Goal: Task Accomplishment & Management: Manage account settings

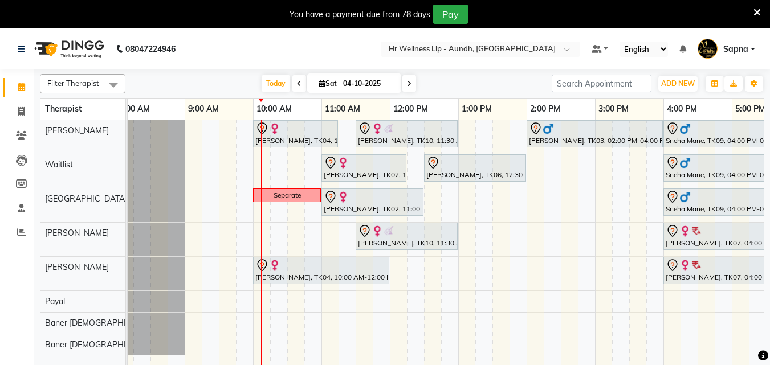
scroll to position [0, 13]
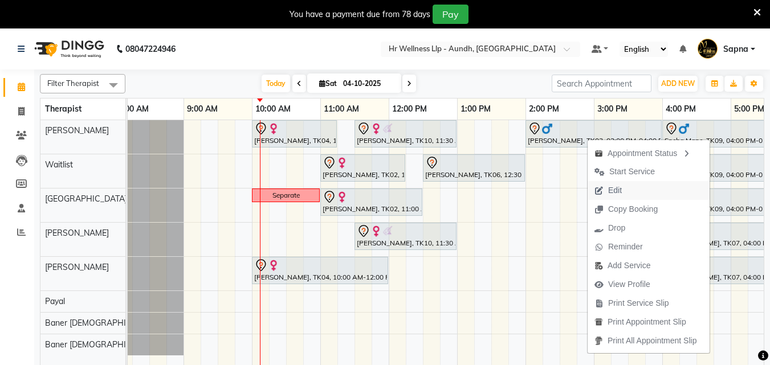
click at [651, 188] on button "Edit" at bounding box center [649, 190] width 122 height 19
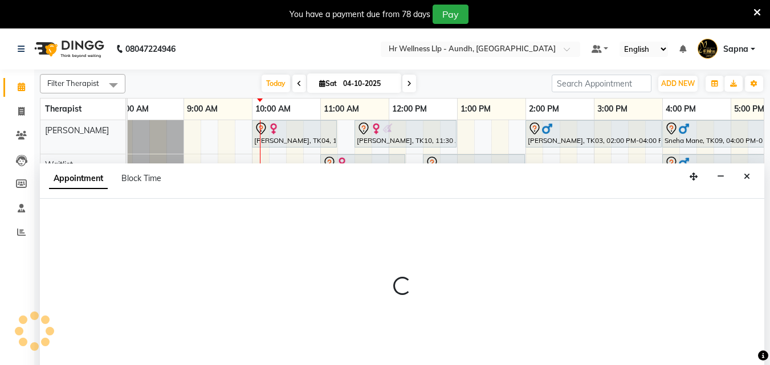
select select "tentative"
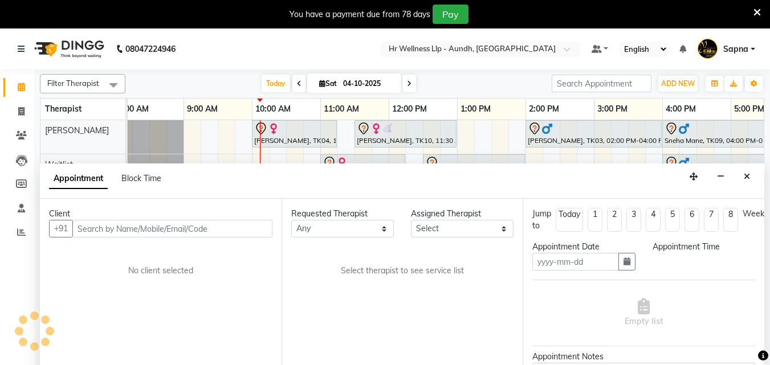
scroll to position [29, 0]
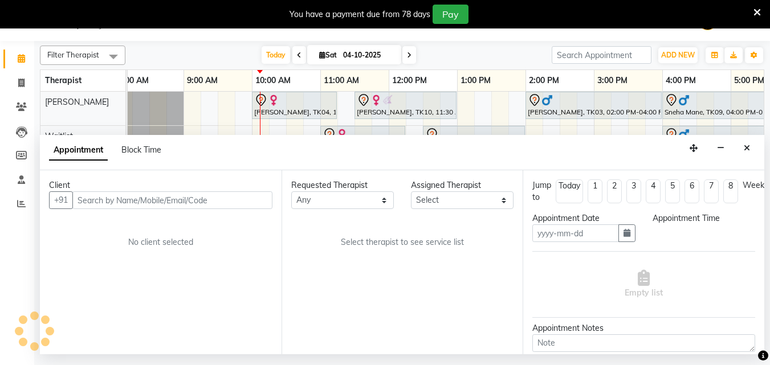
type input "04-10-2025"
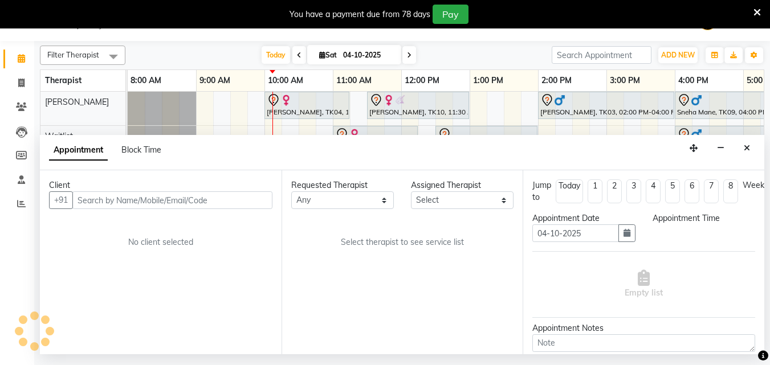
select select "840"
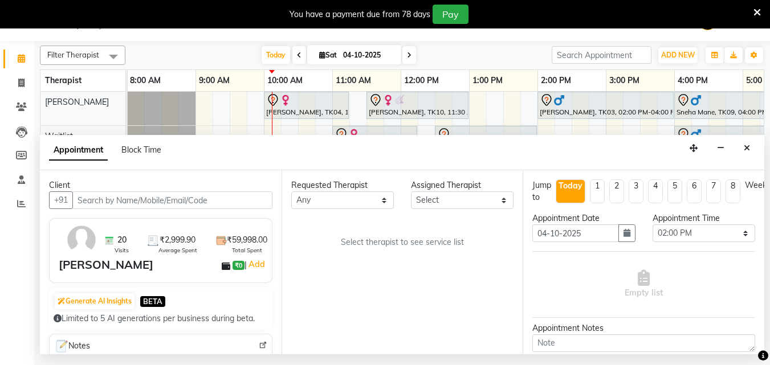
select select "77660"
select select "1893"
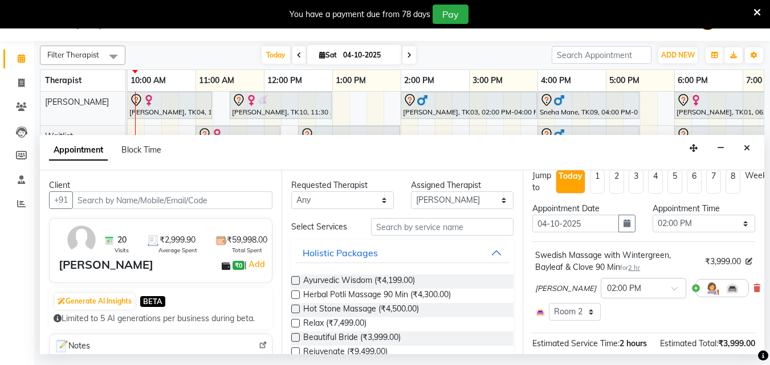
scroll to position [0, 0]
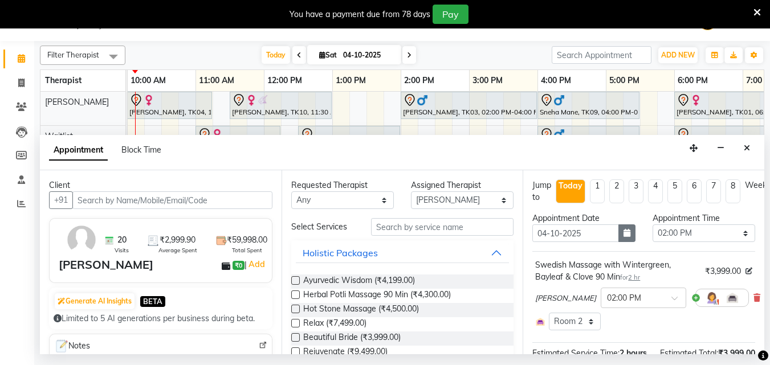
click at [630, 235] on button "button" at bounding box center [627, 234] width 17 height 18
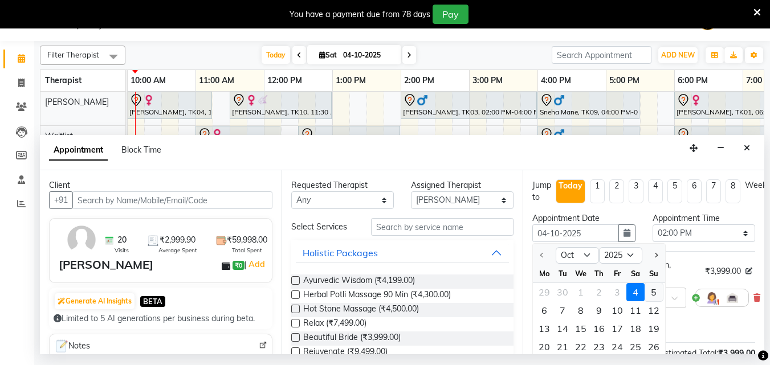
click at [651, 293] on div "5" at bounding box center [654, 292] width 18 height 18
type input "05-10-2025"
select select "840"
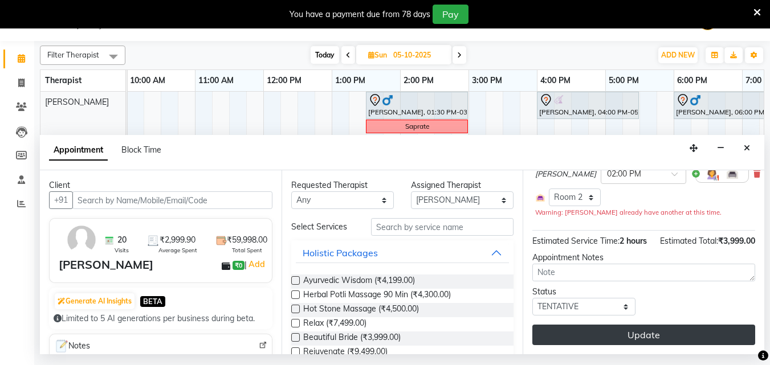
click at [689, 325] on button "Update" at bounding box center [644, 335] width 223 height 21
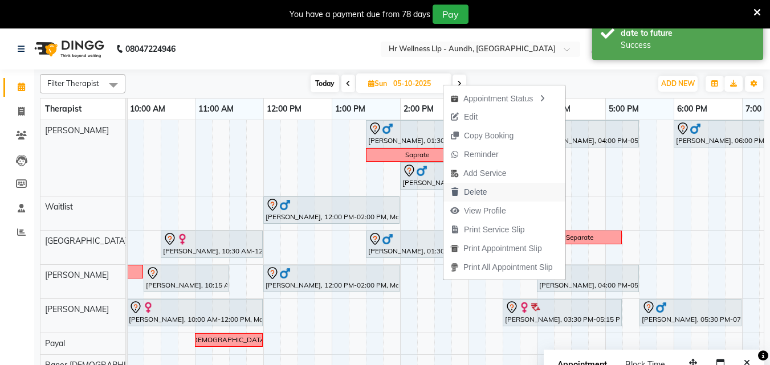
click at [504, 198] on button "Delete" at bounding box center [505, 192] width 122 height 19
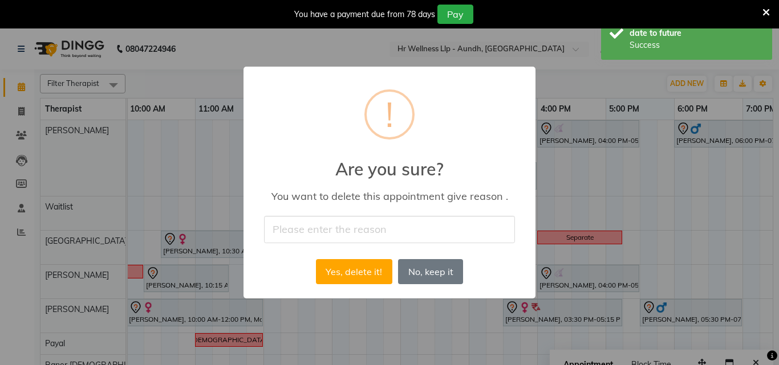
click at [441, 220] on input "text" at bounding box center [389, 229] width 251 height 27
type input "Appointment cancelled by the guest."
click at [346, 268] on button "Yes, delete it!" at bounding box center [354, 271] width 76 height 25
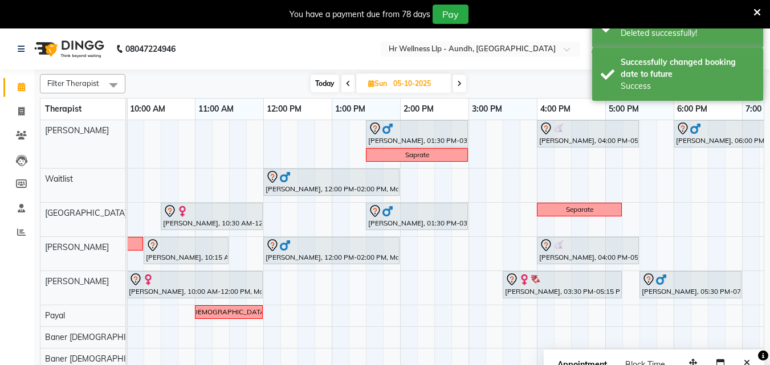
click at [324, 84] on span "Today" at bounding box center [325, 84] width 29 height 18
type input "04-10-2025"
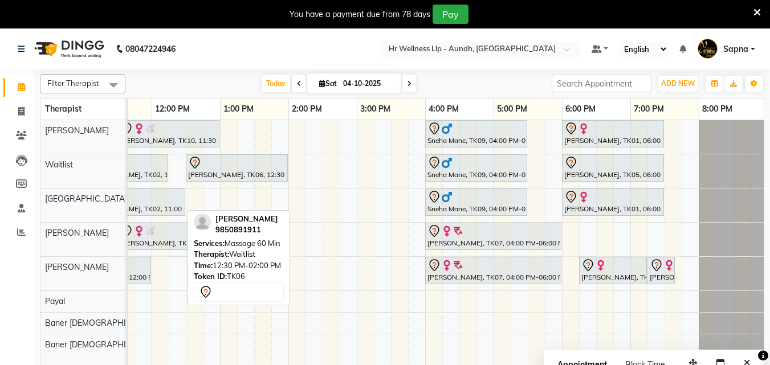
scroll to position [0, 249]
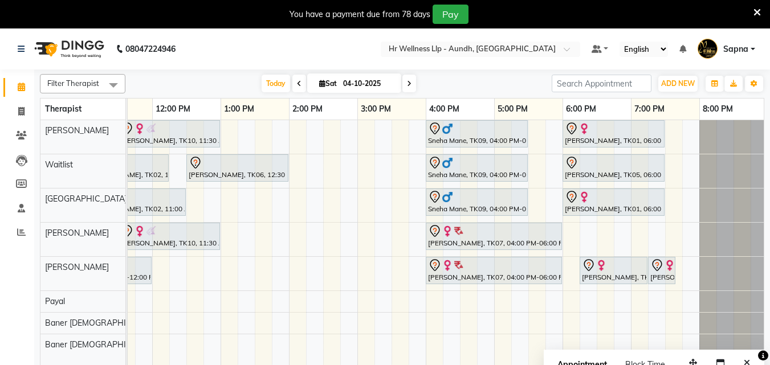
click at [336, 82] on span "Sat" at bounding box center [327, 83] width 23 height 9
select select "10"
select select "2025"
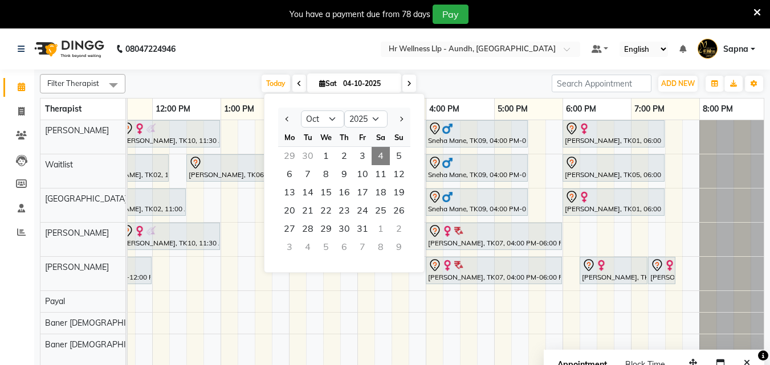
click at [302, 158] on div "30" at bounding box center [308, 156] width 18 height 18
type input "30-09-2025"
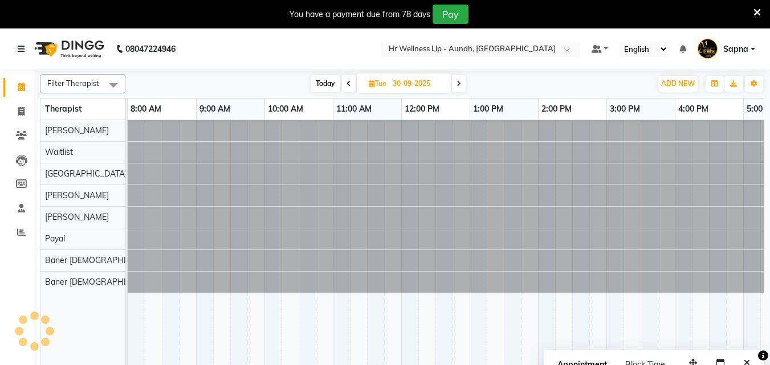
scroll to position [0, 138]
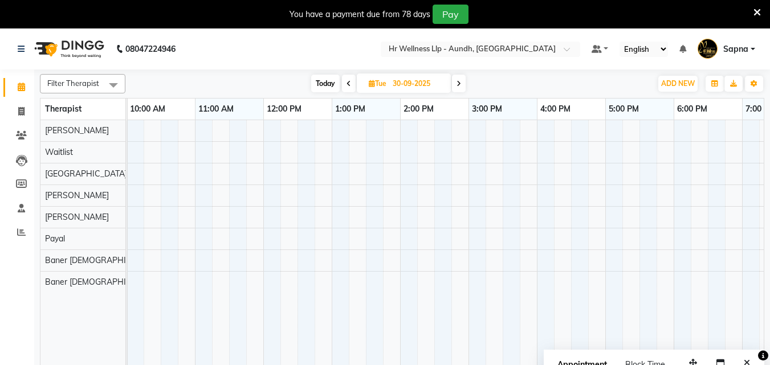
click at [385, 83] on span "Tue" at bounding box center [377, 83] width 23 height 9
select select "9"
select select "2025"
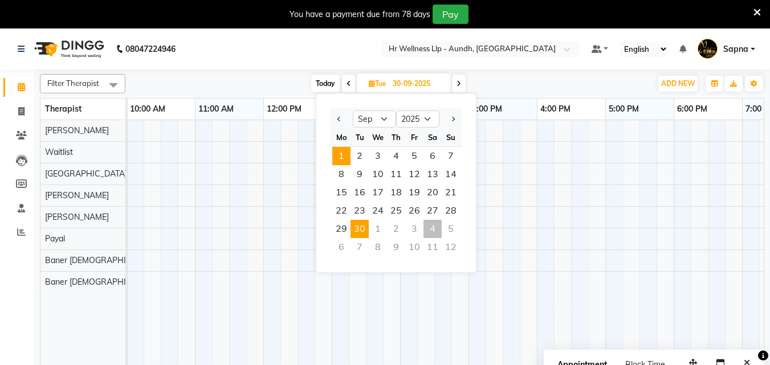
click at [340, 149] on span "1" at bounding box center [341, 156] width 18 height 18
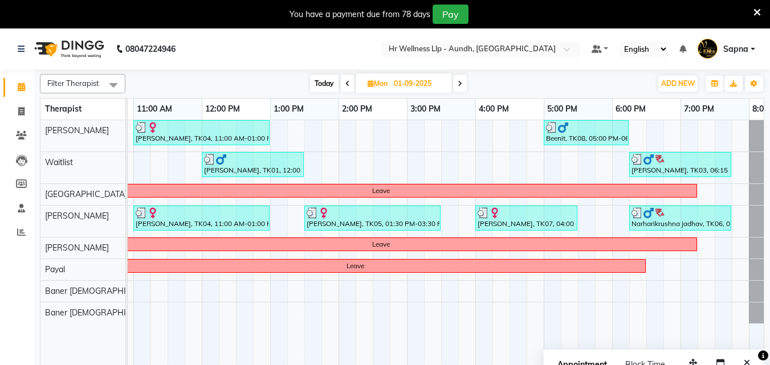
scroll to position [0, 253]
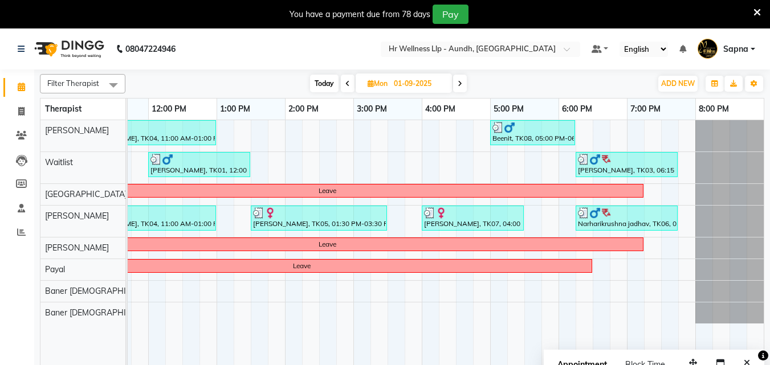
click at [460, 84] on icon at bounding box center [460, 83] width 5 height 7
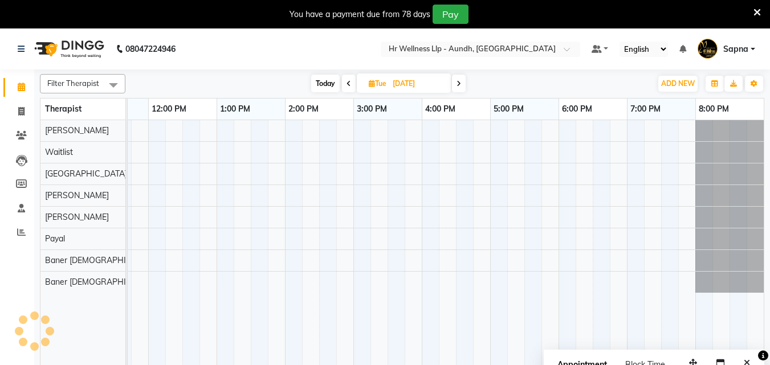
scroll to position [0, 137]
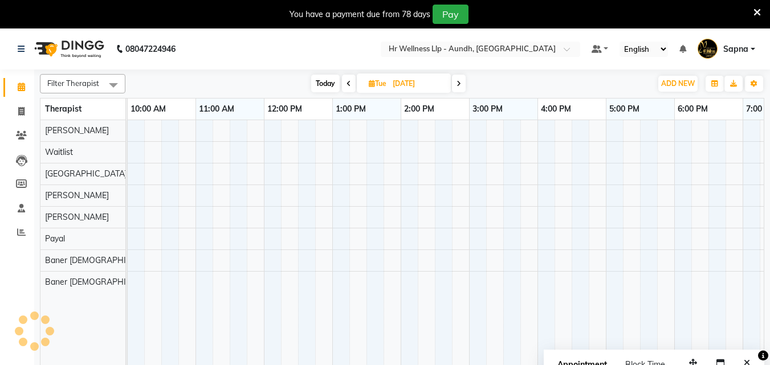
click at [468, 82] on div "Today Tue 02-09-2025" at bounding box center [388, 83] width 515 height 17
click at [461, 84] on icon at bounding box center [459, 83] width 5 height 7
type input "[DATE]"
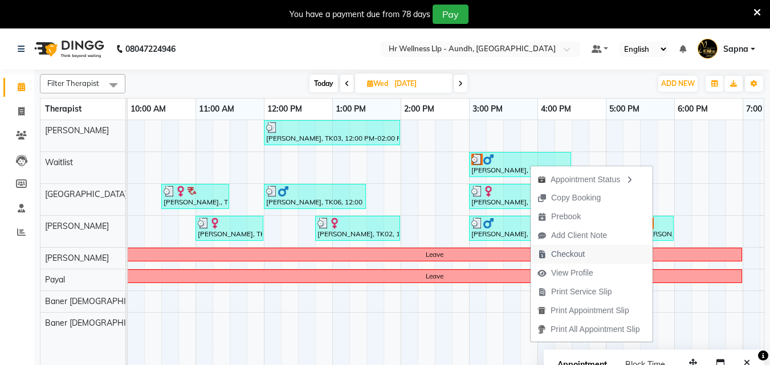
click at [591, 253] on span "Checkout" at bounding box center [561, 254] width 61 height 19
select select "service"
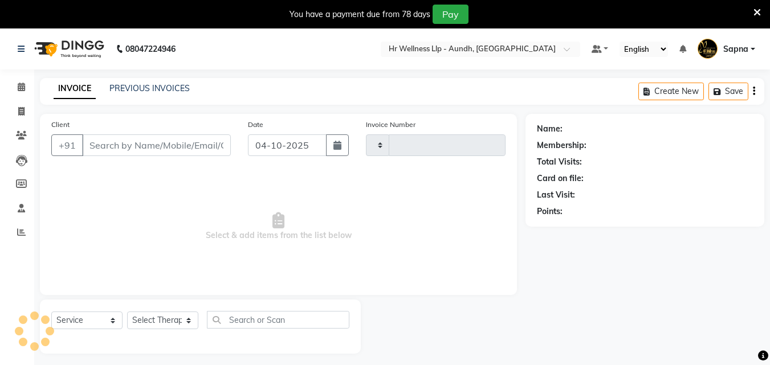
type input "1390"
select select "4288"
type input "8766922866"
type input "[DATE]"
select select "45452"
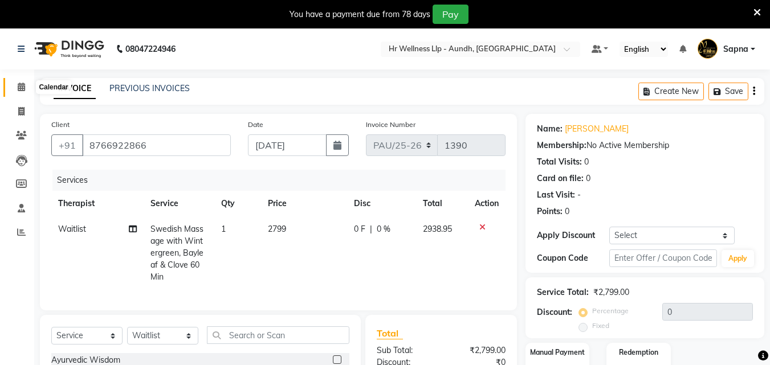
click at [14, 87] on span at bounding box center [21, 87] width 20 height 13
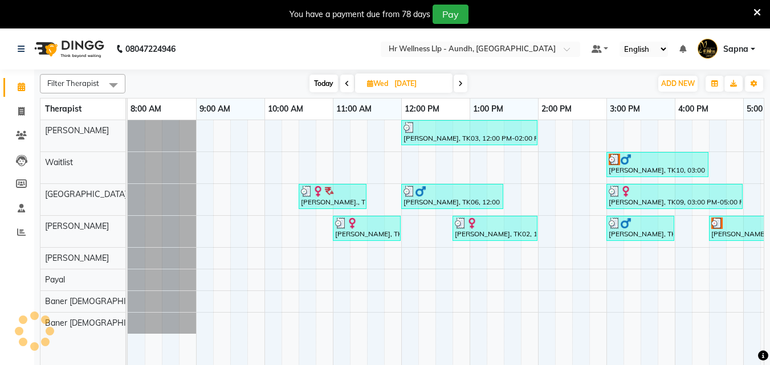
scroll to position [0, 137]
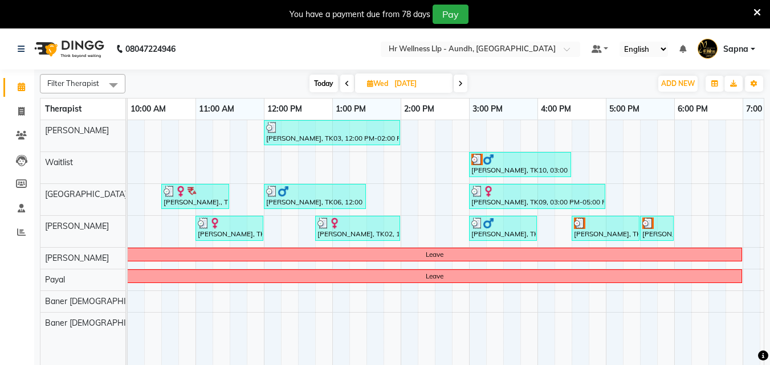
click at [463, 84] on icon at bounding box center [460, 83] width 5 height 7
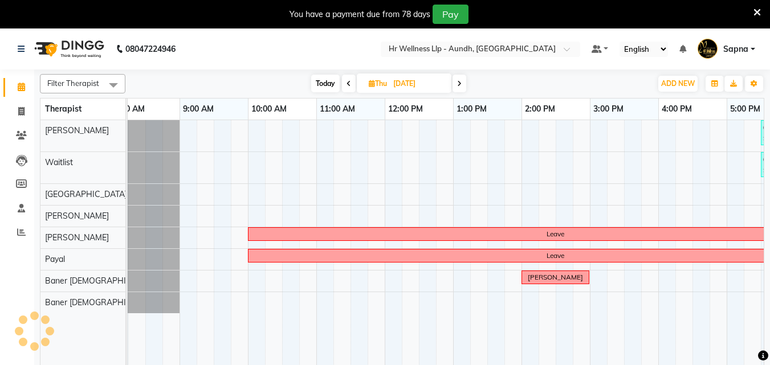
scroll to position [0, 0]
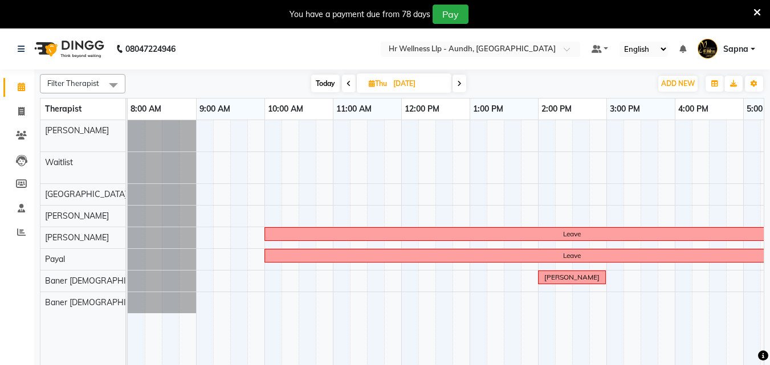
click at [347, 87] on icon at bounding box center [349, 83] width 5 height 7
type input "[DATE]"
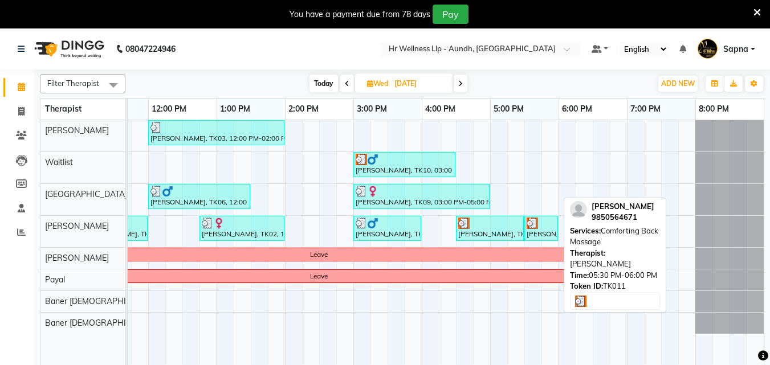
scroll to position [0, 253]
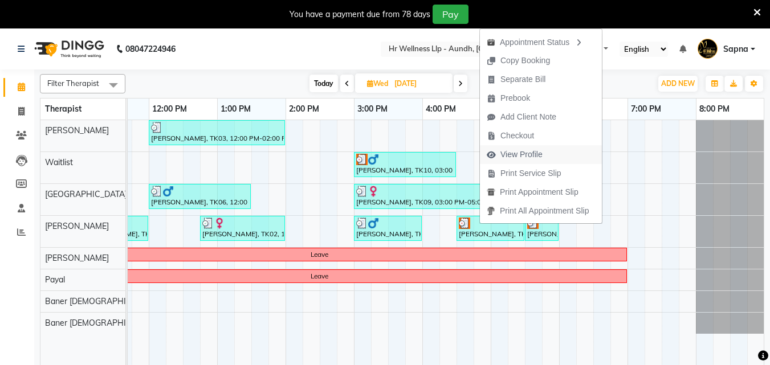
click at [529, 161] on span "View Profile" at bounding box center [515, 154] width 70 height 19
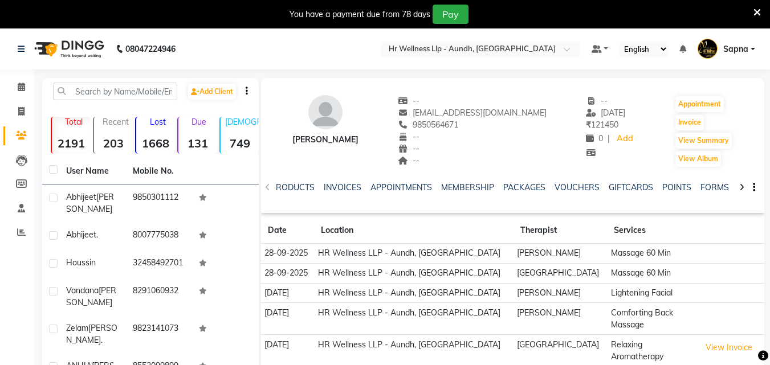
scroll to position [0, 150]
click at [574, 189] on link "VOUCHERS" at bounding box center [577, 187] width 45 height 10
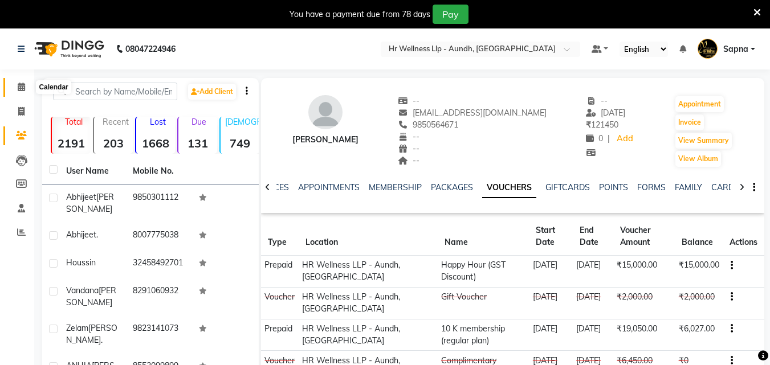
click at [24, 88] on icon at bounding box center [21, 87] width 7 height 9
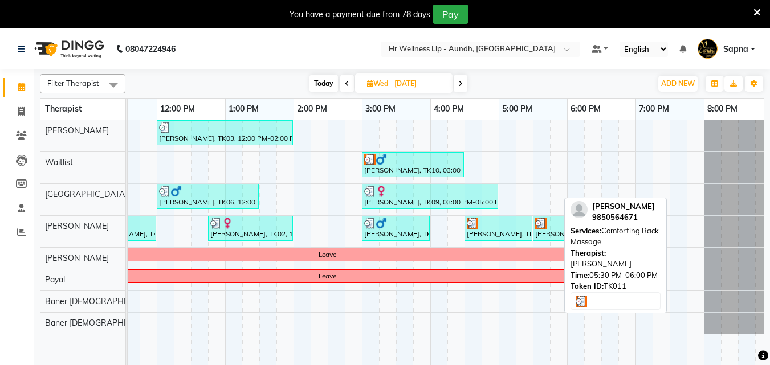
scroll to position [0, 253]
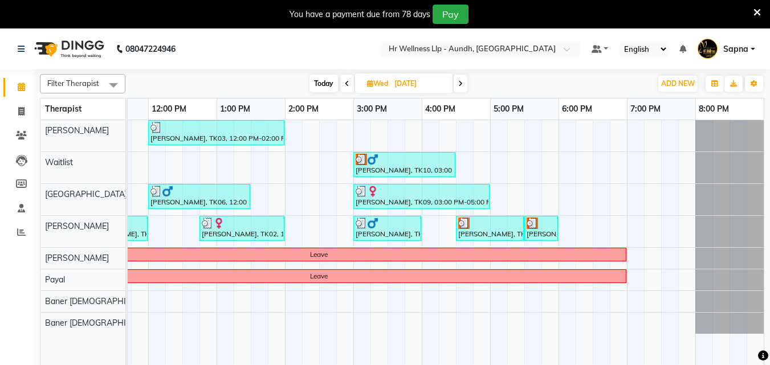
click at [461, 83] on icon at bounding box center [460, 83] width 5 height 7
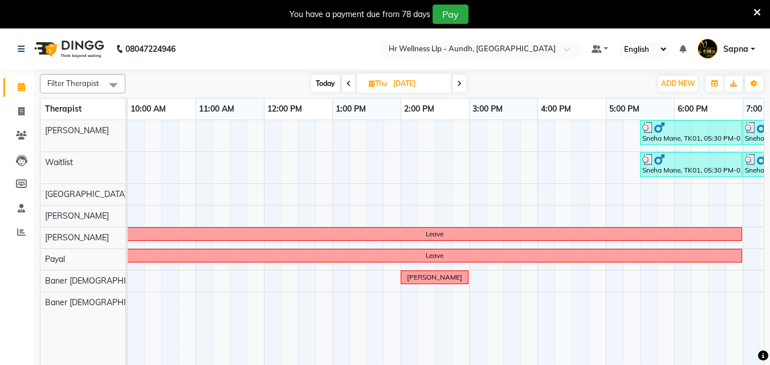
click at [460, 83] on icon at bounding box center [459, 83] width 5 height 7
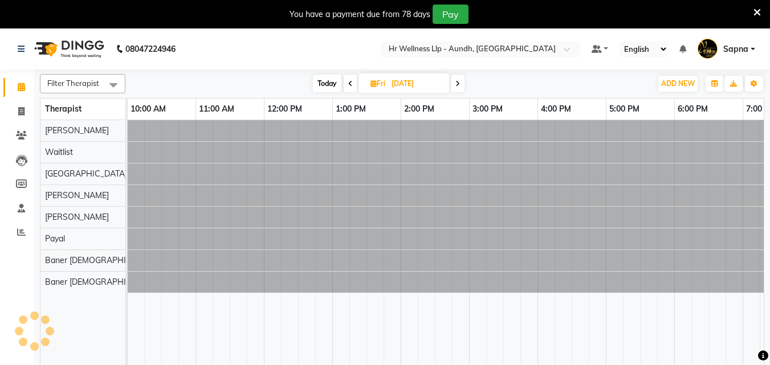
scroll to position [0, 0]
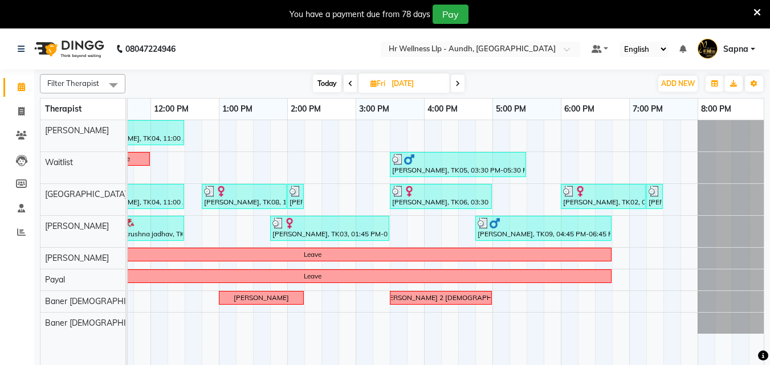
click at [461, 84] on span at bounding box center [458, 84] width 14 height 18
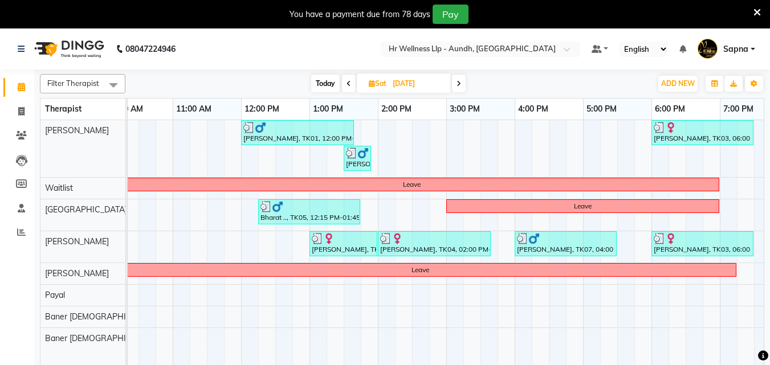
click at [460, 82] on icon at bounding box center [459, 83] width 5 height 7
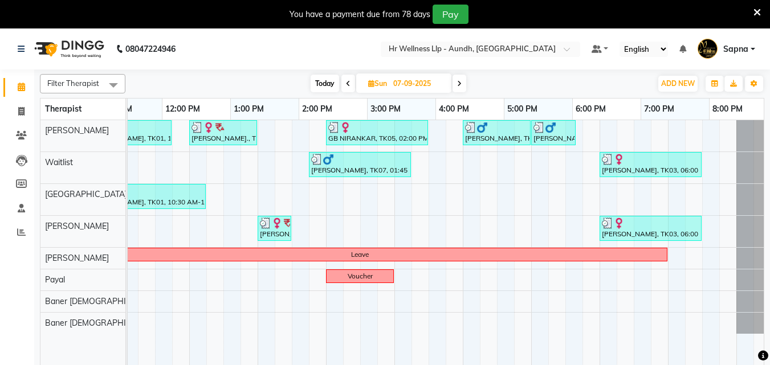
click at [460, 84] on icon at bounding box center [459, 83] width 5 height 7
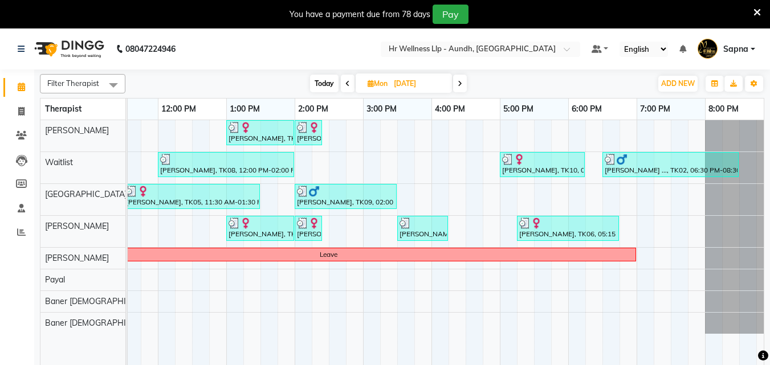
click at [465, 82] on span at bounding box center [460, 84] width 14 height 18
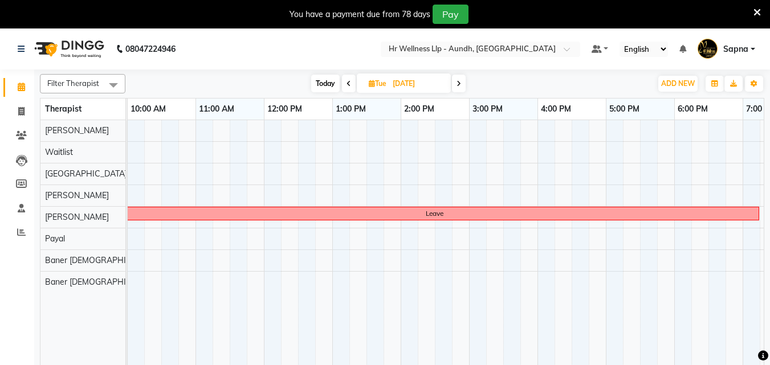
click at [461, 84] on icon at bounding box center [459, 83] width 5 height 7
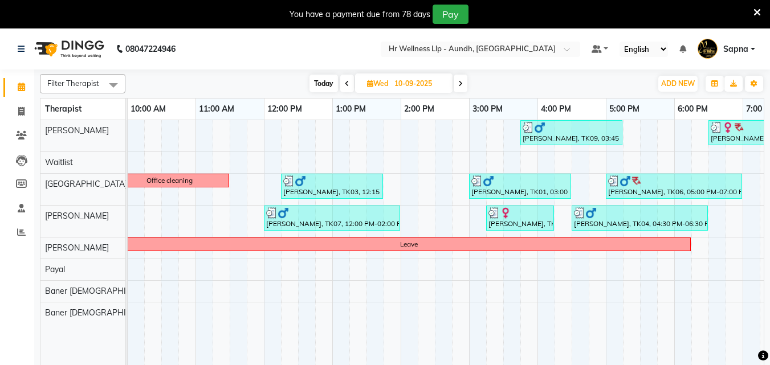
click at [450, 92] on span "Wed 10-09-2025" at bounding box center [403, 83] width 97 height 19
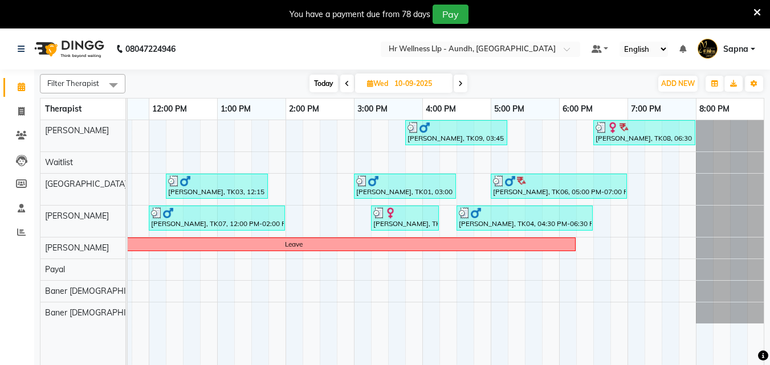
click at [466, 84] on span at bounding box center [461, 84] width 14 height 18
type input "[DATE]"
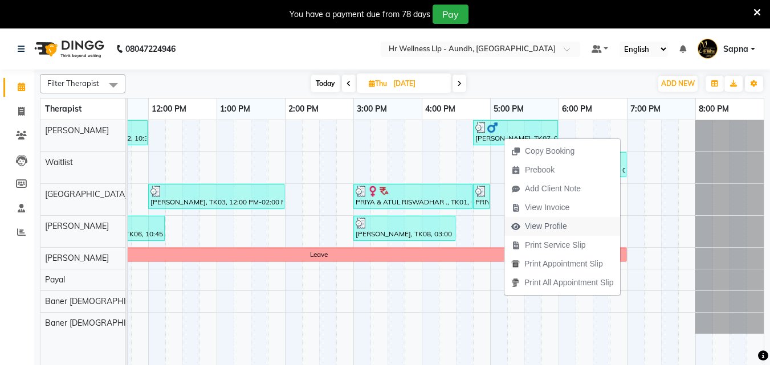
click at [562, 220] on span "View Profile" at bounding box center [540, 226] width 70 height 19
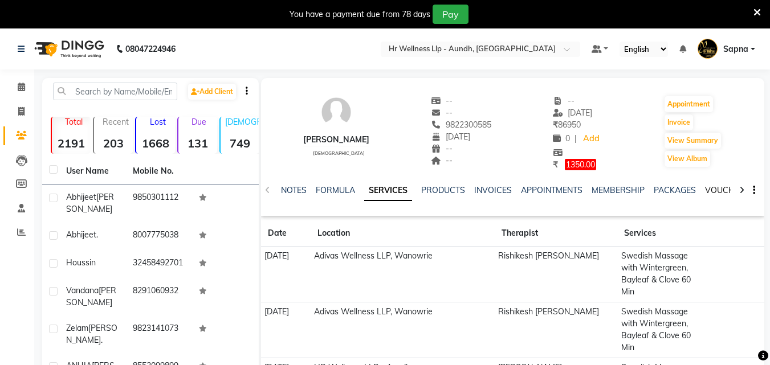
click at [717, 186] on link "VOUCHERS" at bounding box center [727, 190] width 45 height 10
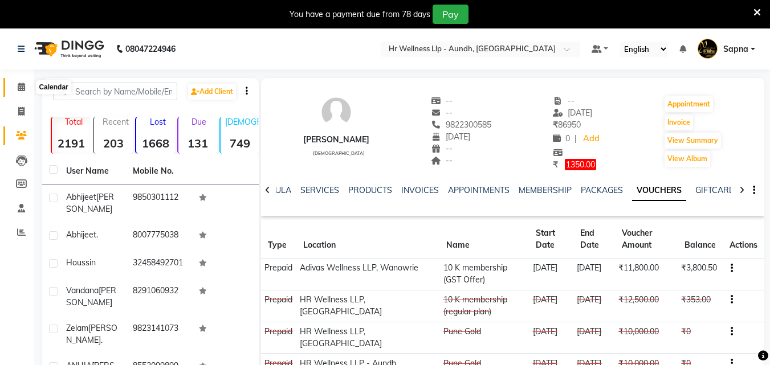
click at [20, 85] on icon at bounding box center [21, 87] width 7 height 9
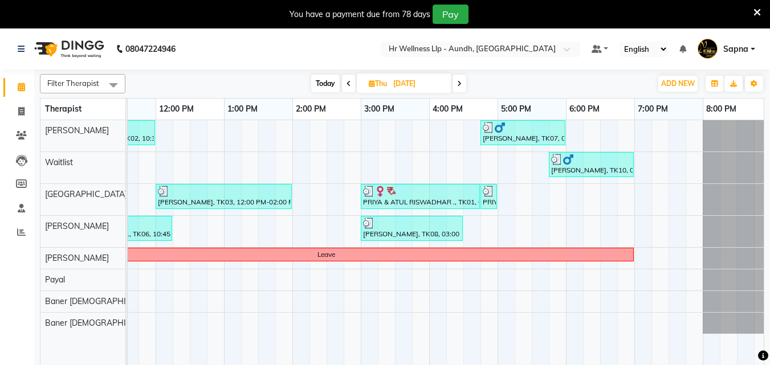
scroll to position [0, 244]
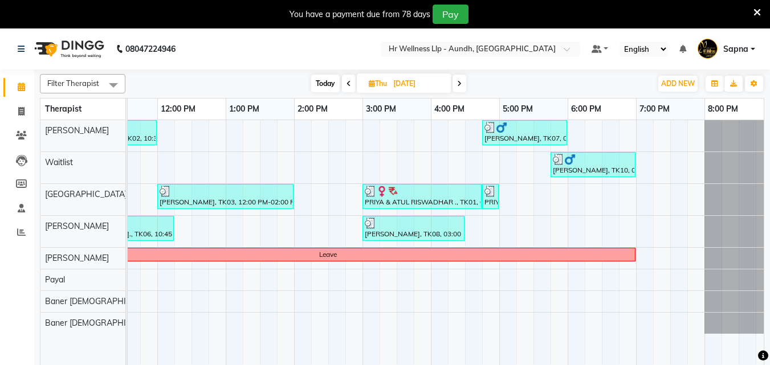
click at [459, 87] on span at bounding box center [460, 84] width 14 height 18
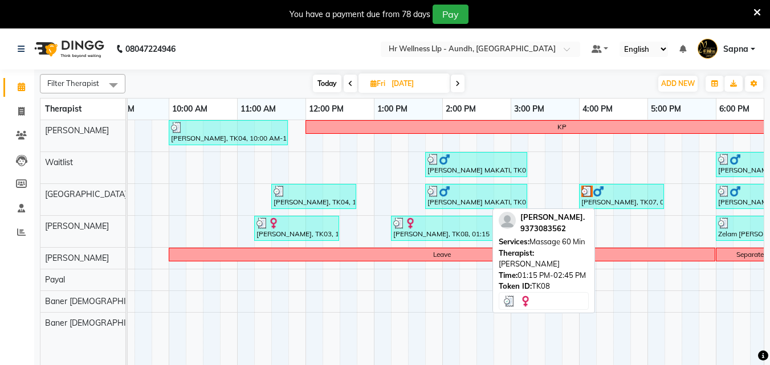
scroll to position [0, 107]
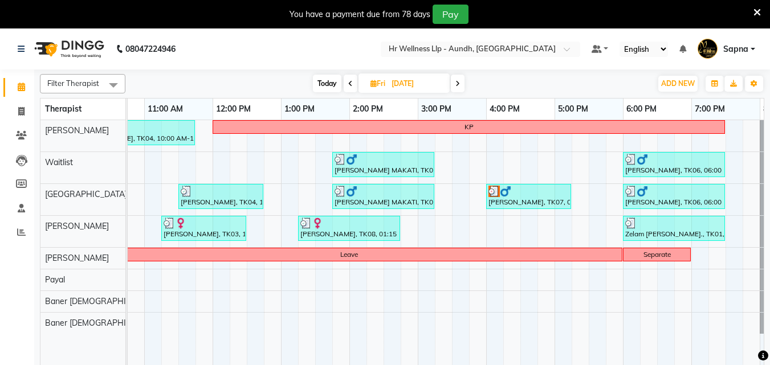
click at [454, 79] on span at bounding box center [458, 84] width 14 height 18
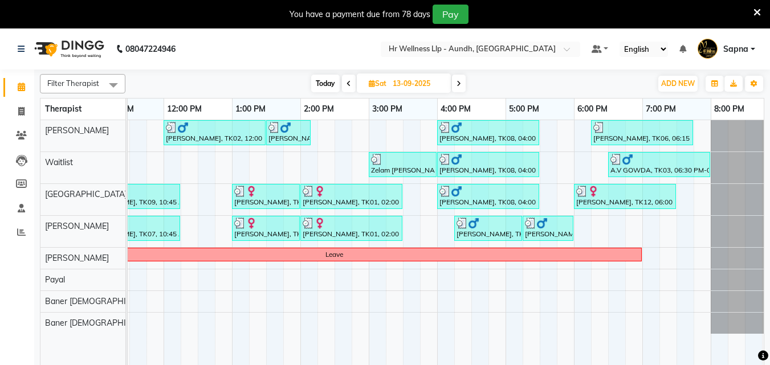
click at [456, 82] on span at bounding box center [459, 84] width 14 height 18
type input "14-09-2025"
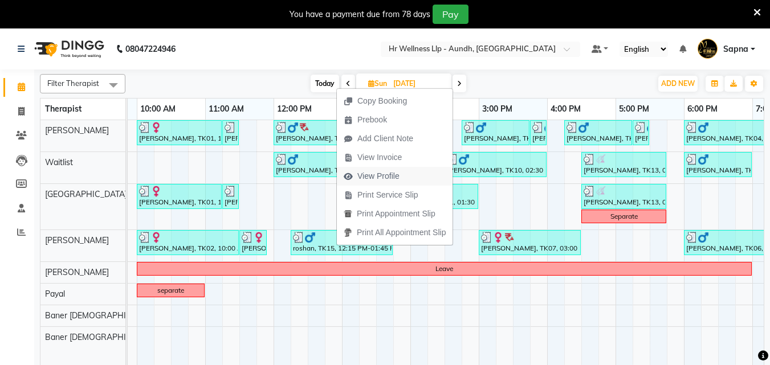
click at [383, 170] on span "View Profile" at bounding box center [372, 176] width 70 height 19
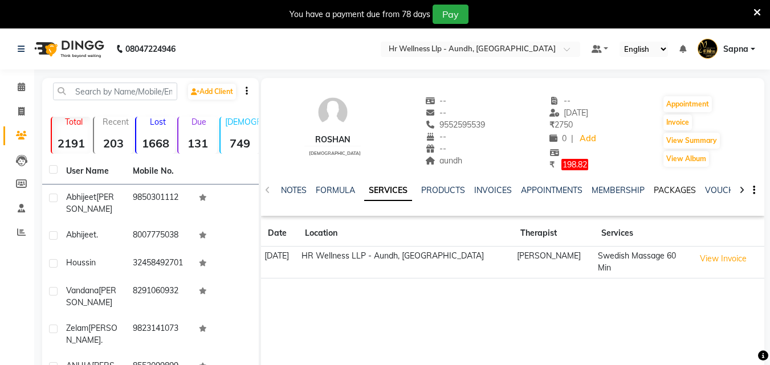
click at [664, 191] on link "PACKAGES" at bounding box center [675, 190] width 42 height 10
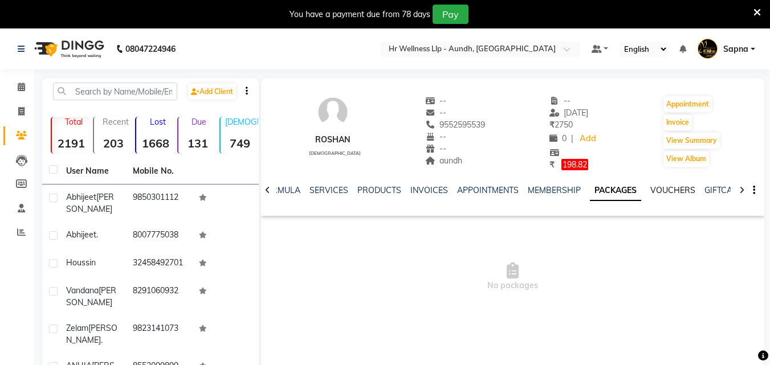
click at [664, 191] on link "VOUCHERS" at bounding box center [673, 190] width 45 height 10
click at [326, 193] on link "SERVICES" at bounding box center [319, 190] width 39 height 10
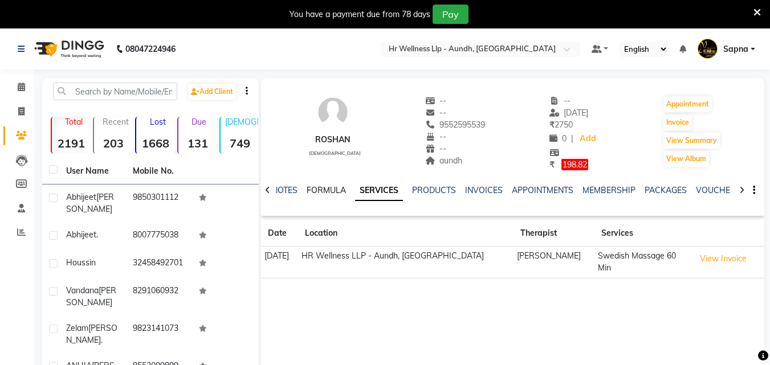
click at [326, 193] on link "FORMULA" at bounding box center [326, 190] width 39 height 10
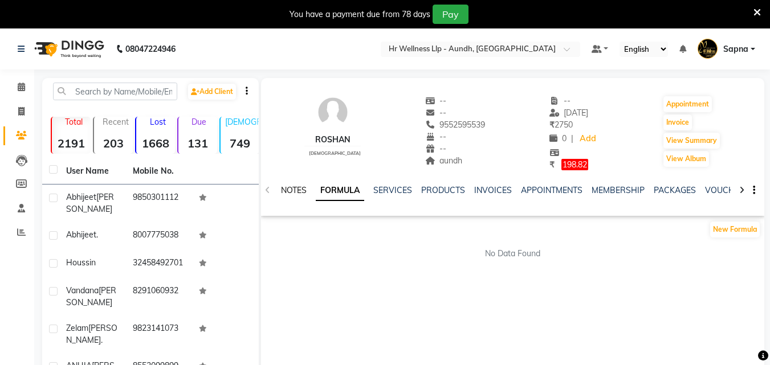
click at [291, 189] on link "NOTES" at bounding box center [294, 190] width 26 height 10
click at [400, 191] on link "SERVICES" at bounding box center [394, 190] width 39 height 10
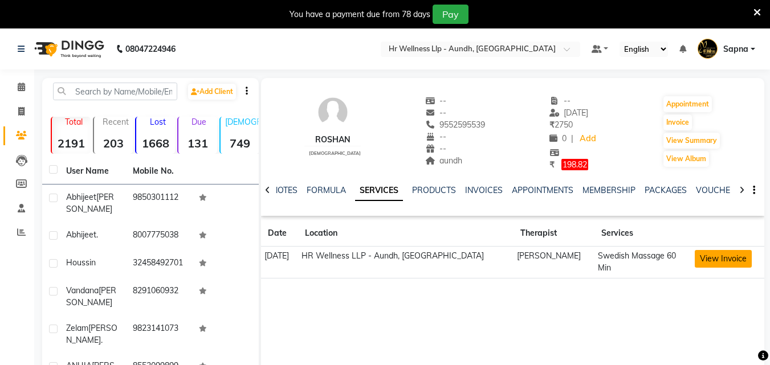
click at [722, 259] on button "View Invoice" at bounding box center [723, 259] width 57 height 18
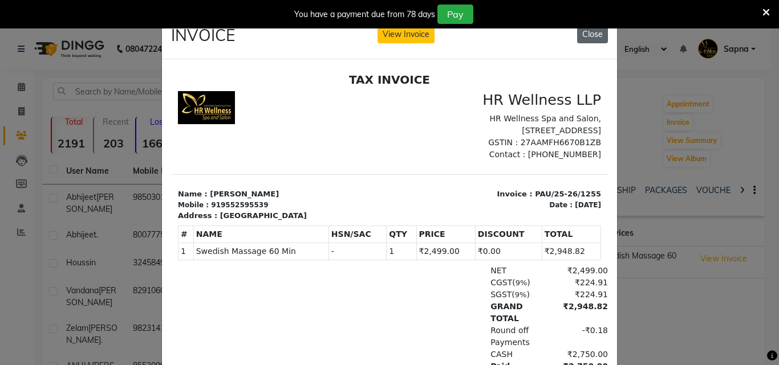
click at [599, 33] on button "Close" at bounding box center [592, 35] width 31 height 18
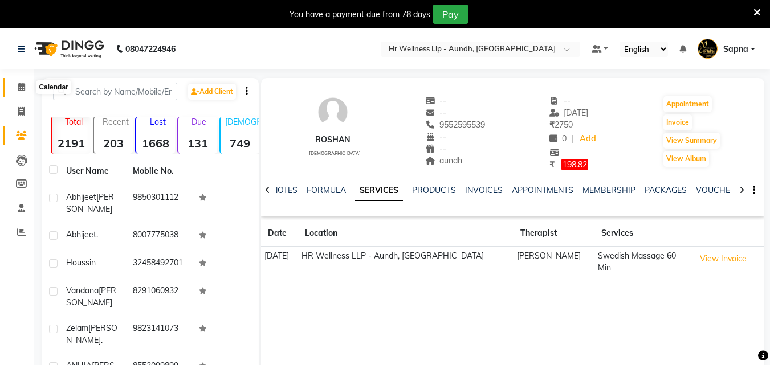
click at [21, 90] on icon at bounding box center [21, 87] width 7 height 9
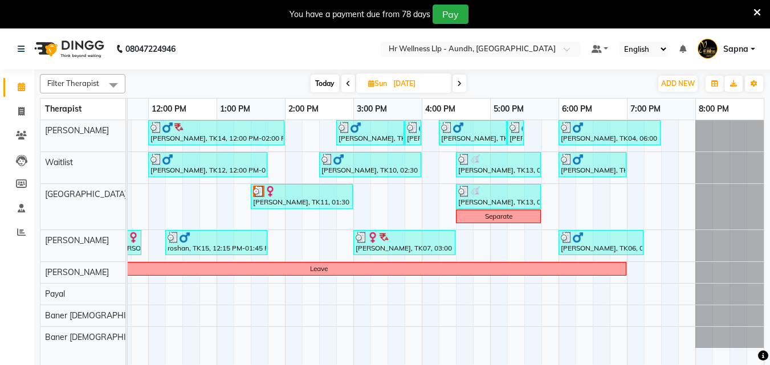
click at [457, 84] on span at bounding box center [460, 84] width 14 height 18
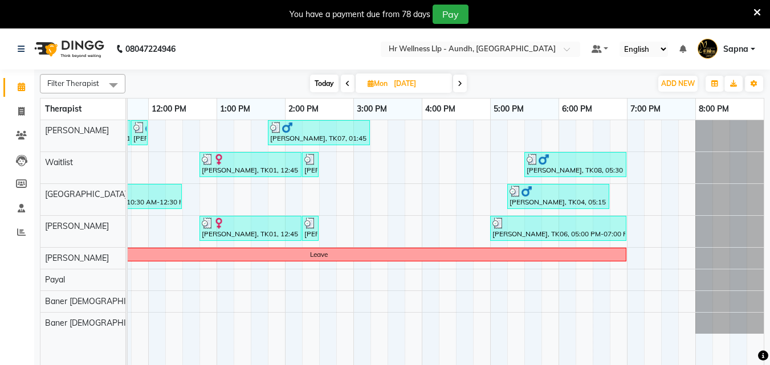
click at [462, 86] on icon at bounding box center [460, 83] width 5 height 7
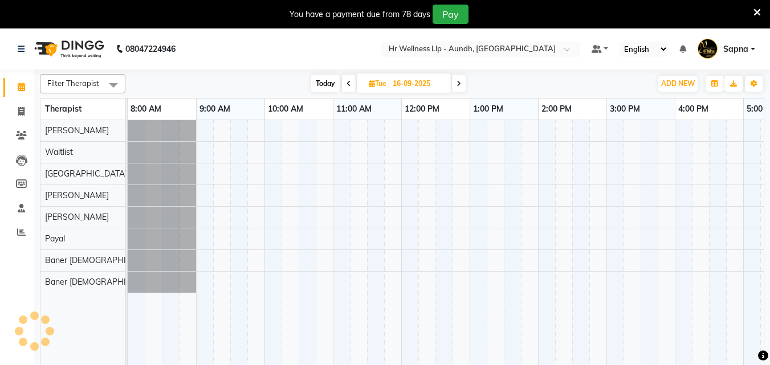
scroll to position [0, 137]
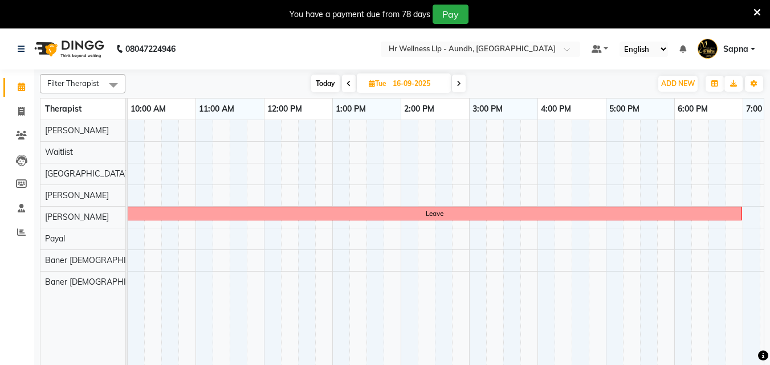
click at [461, 81] on icon at bounding box center [459, 83] width 5 height 7
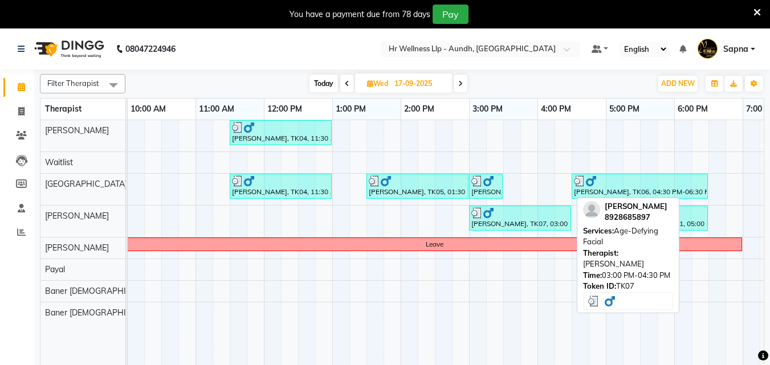
scroll to position [0, 185]
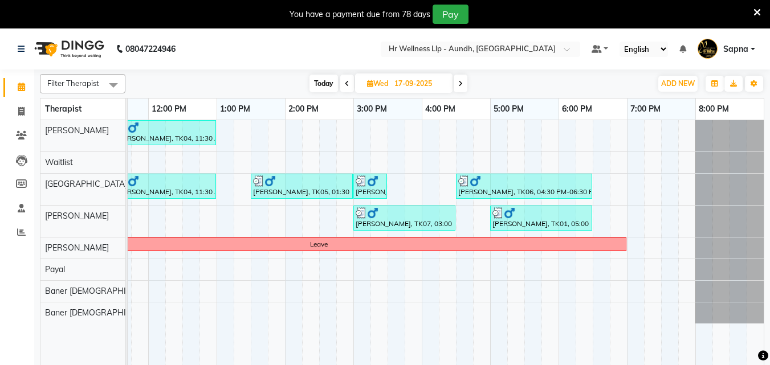
click at [462, 84] on icon at bounding box center [460, 83] width 5 height 7
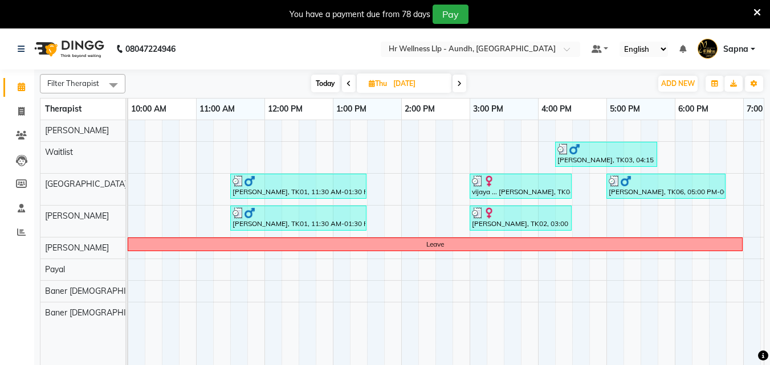
click at [461, 80] on icon at bounding box center [459, 83] width 5 height 7
type input "19-09-2025"
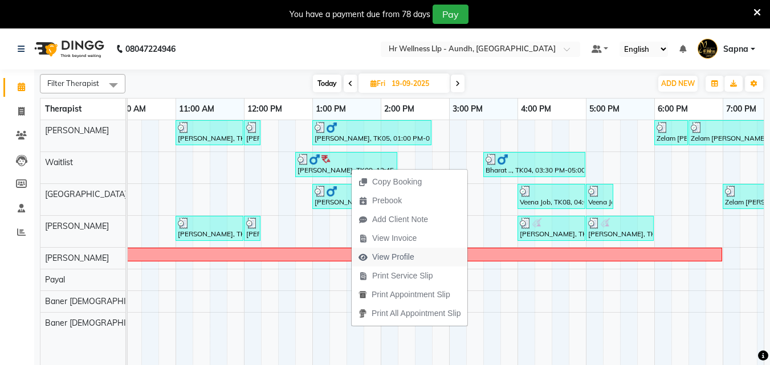
click at [391, 259] on span "View Profile" at bounding box center [393, 257] width 42 height 12
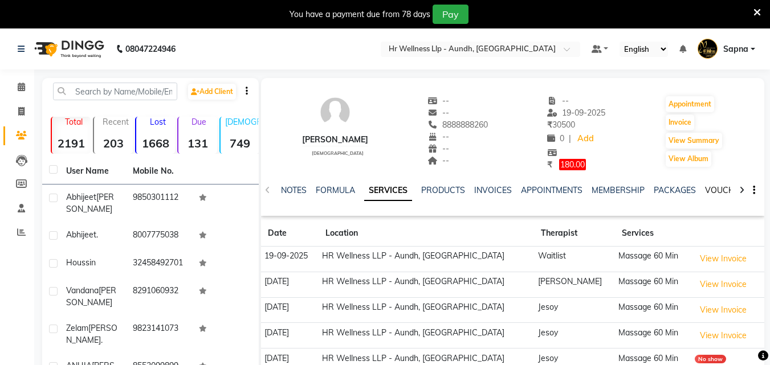
click at [716, 193] on link "VOUCHERS" at bounding box center [727, 190] width 45 height 10
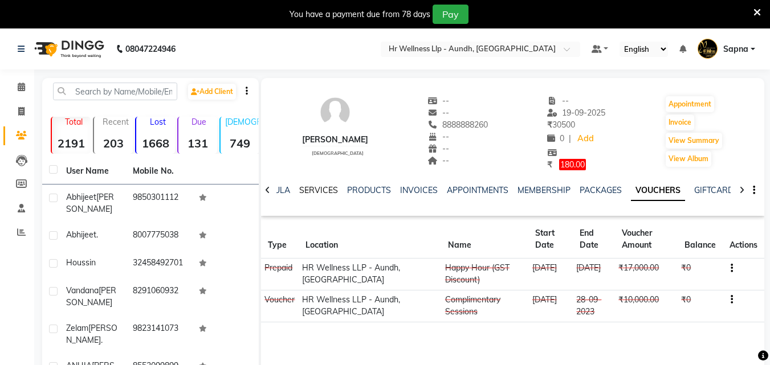
click at [329, 192] on link "SERVICES" at bounding box center [318, 190] width 39 height 10
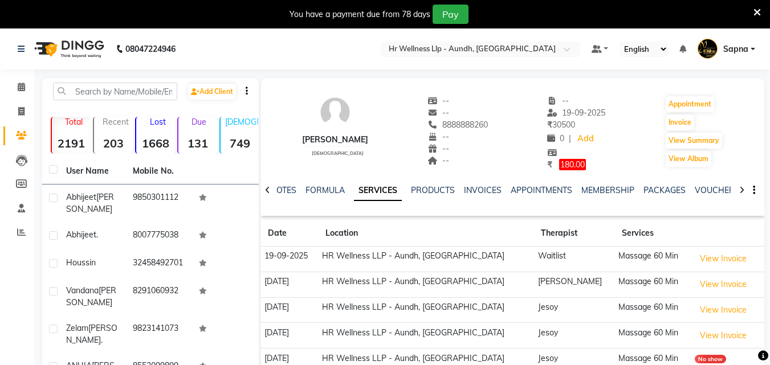
click at [341, 227] on th "Location" at bounding box center [427, 234] width 216 height 26
click at [289, 189] on link "NOTES" at bounding box center [284, 190] width 26 height 10
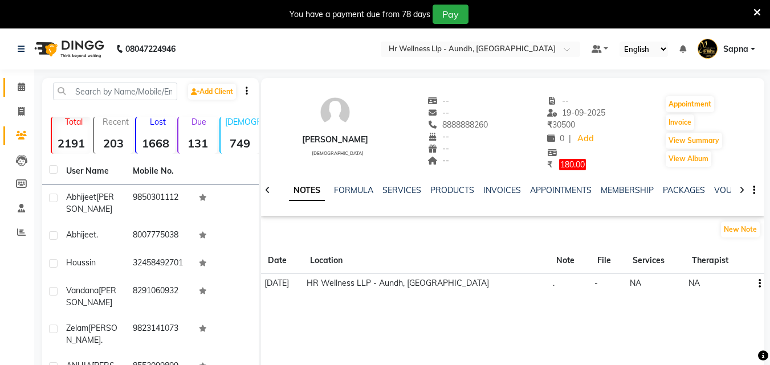
click at [11, 87] on link "Calendar" at bounding box center [16, 87] width 27 height 19
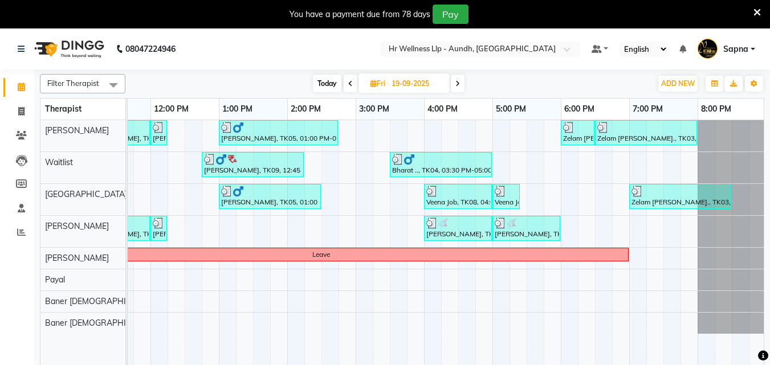
click at [462, 78] on span at bounding box center [458, 84] width 14 height 18
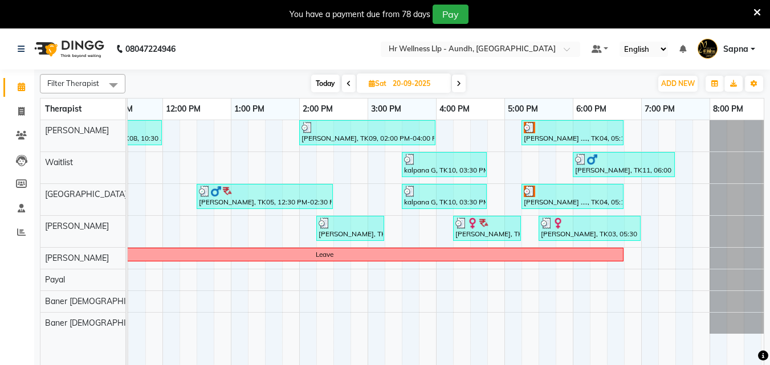
click at [251, 3] on div "You have a payment due from 78 days Pay" at bounding box center [385, 14] width 770 height 29
click at [326, 83] on span "Today" at bounding box center [325, 84] width 29 height 18
type input "04-10-2025"
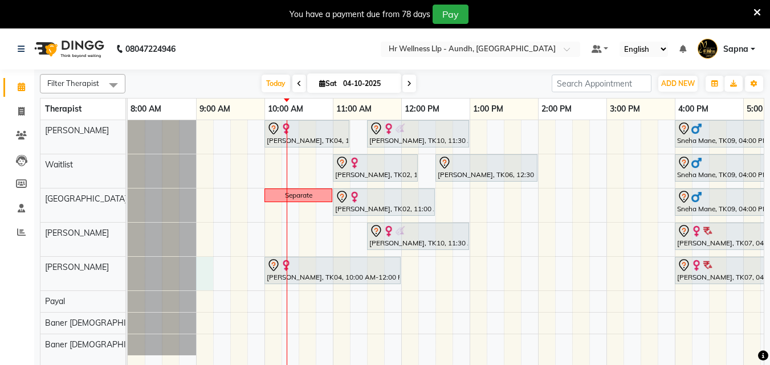
click at [206, 275] on div "Ashwini Udasin, TK04, 10:00 AM-11:15 AM, Massage 60 Min ANUJA GAWARI, TK10, 11:…" at bounding box center [572, 249] width 889 height 259
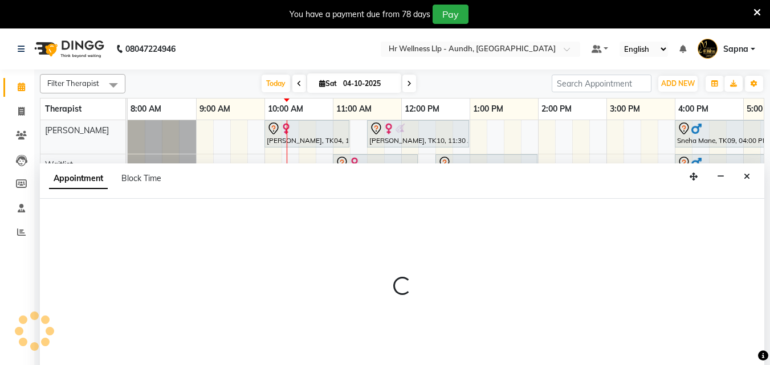
scroll to position [29, 0]
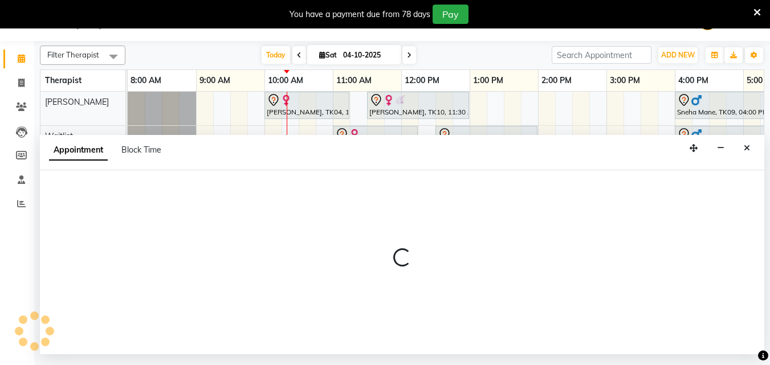
select select "77661"
select select "tentative"
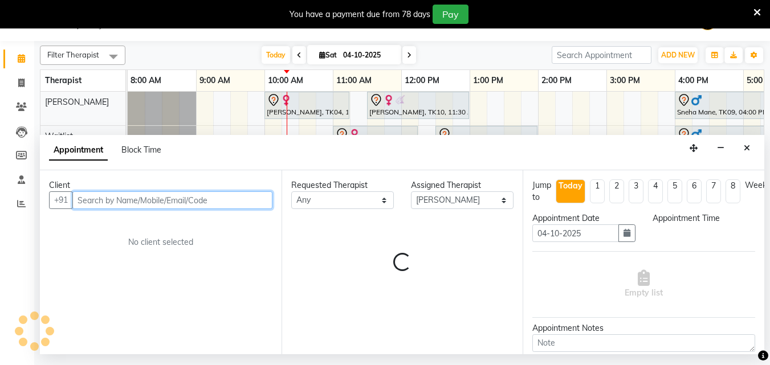
select select "540"
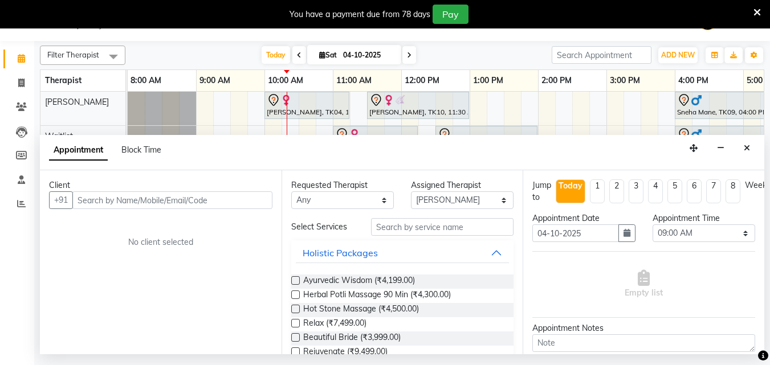
click at [347, 56] on input "04-10-2025" at bounding box center [368, 55] width 57 height 17
select select "10"
select select "2025"
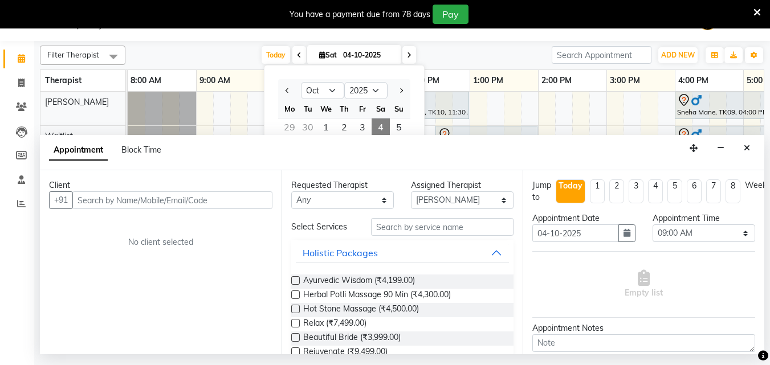
click at [308, 123] on div "30" at bounding box center [308, 128] width 18 height 18
type input "30-09-2025"
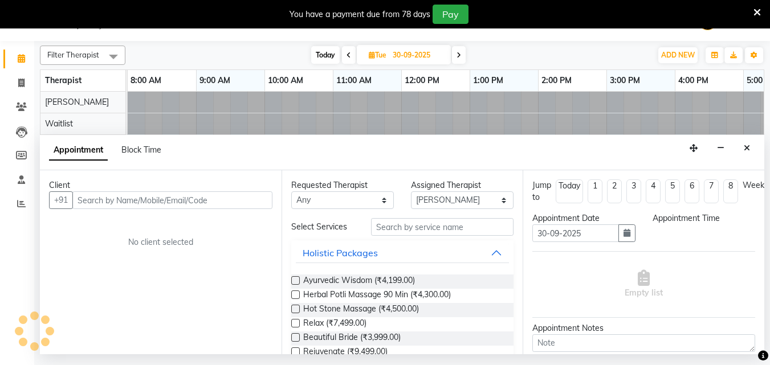
select select "540"
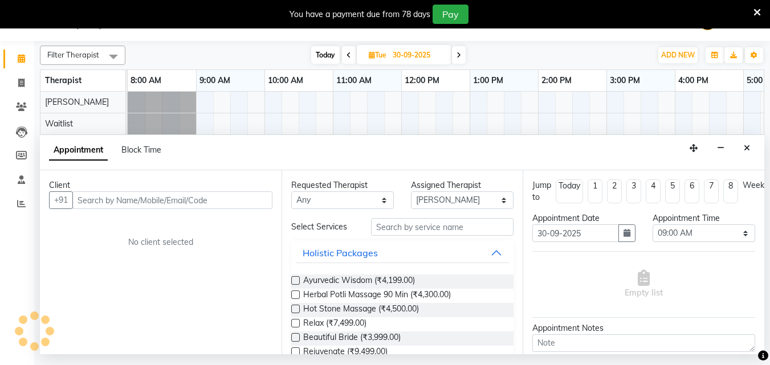
scroll to position [0, 137]
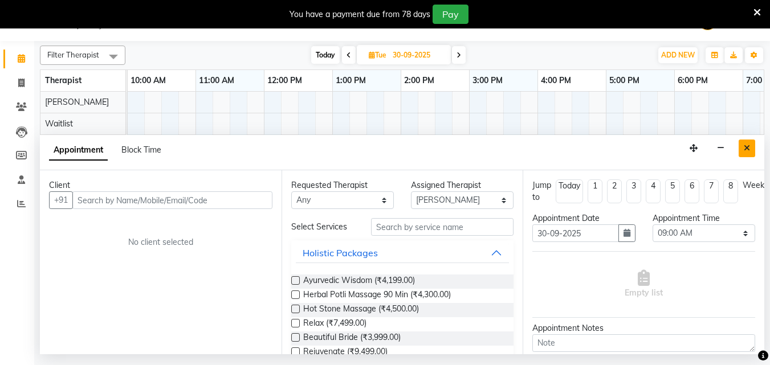
click at [747, 144] on icon "Close" at bounding box center [747, 148] width 6 height 8
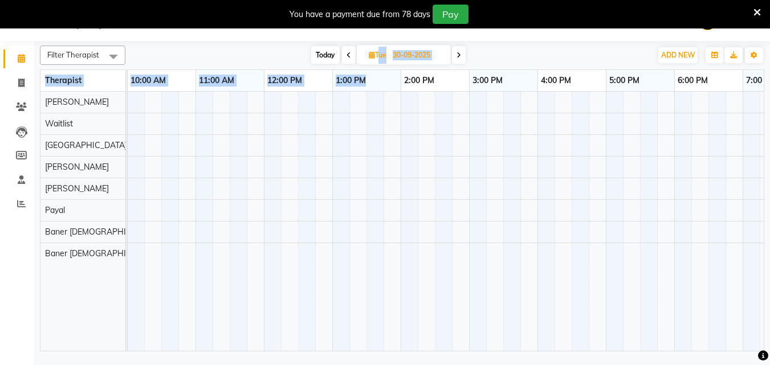
drag, startPoint x: 376, startPoint y: 94, endPoint x: 376, endPoint y: 52, distance: 41.6
click at [376, 52] on div "Filter Therapist Select All Firoz Waitlist Chandni Sangita Sharda Payal Baner M…" at bounding box center [402, 196] width 725 height 311
click at [376, 52] on span "Tue" at bounding box center [377, 55] width 23 height 9
select select "9"
select select "2025"
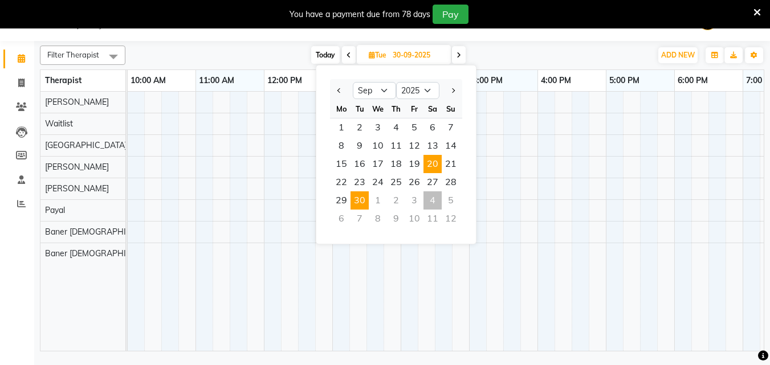
click at [437, 165] on span "20" at bounding box center [433, 164] width 18 height 18
type input "20-09-2025"
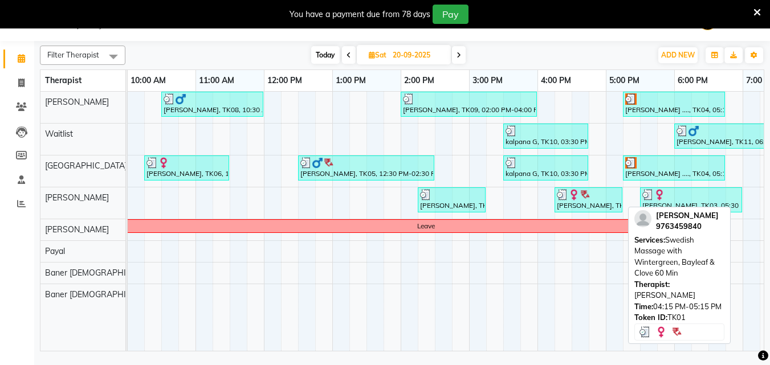
drag, startPoint x: 600, startPoint y: 187, endPoint x: 411, endPoint y: 7, distance: 261.3
click at [434, 48] on div "Filter Therapist Select All Firoz Waitlist Chandni Sangita Sharda Payal Baner M…" at bounding box center [402, 196] width 725 height 311
click at [434, 48] on input "20-09-2025" at bounding box center [417, 55] width 57 height 17
select select "9"
select select "2025"
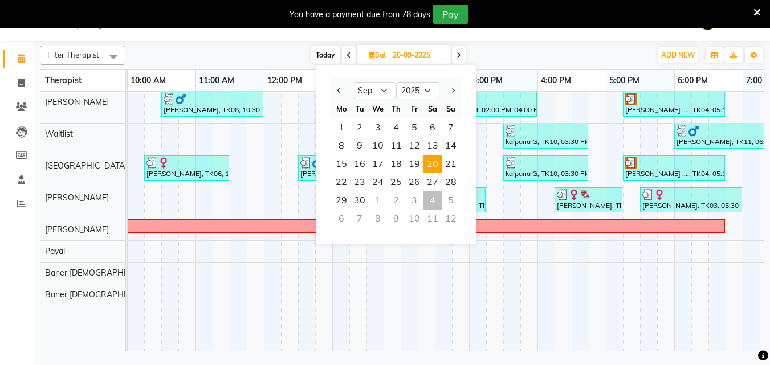
drag, startPoint x: 411, startPoint y: 7, endPoint x: 258, endPoint y: 36, distance: 156.1
click at [258, 36] on nav "08047224946 Select Location × Hr Wellness Llp - Aundh, Aundh Default Panel My P…" at bounding box center [385, 20] width 770 height 41
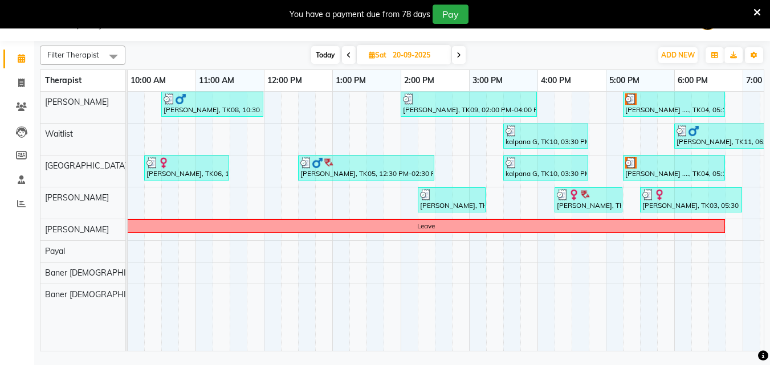
click at [462, 57] on span at bounding box center [459, 55] width 14 height 18
type input "21-09-2025"
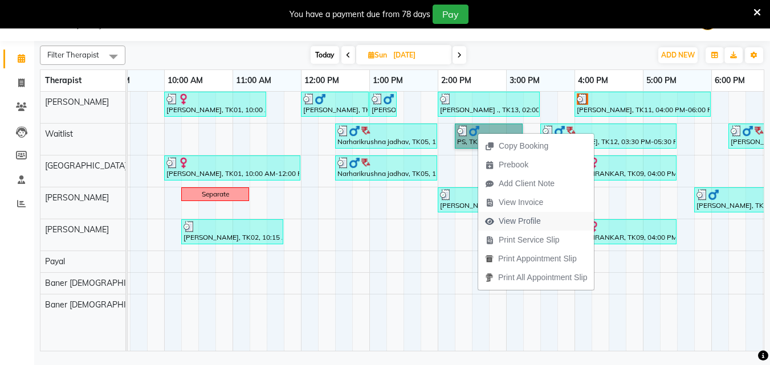
scroll to position [0, 101]
click at [523, 220] on span "View Profile" at bounding box center [520, 222] width 42 height 12
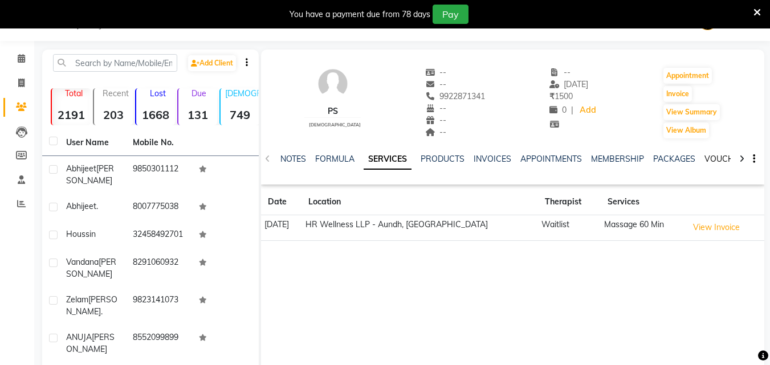
click at [728, 157] on link "VOUCHERS" at bounding box center [727, 159] width 45 height 10
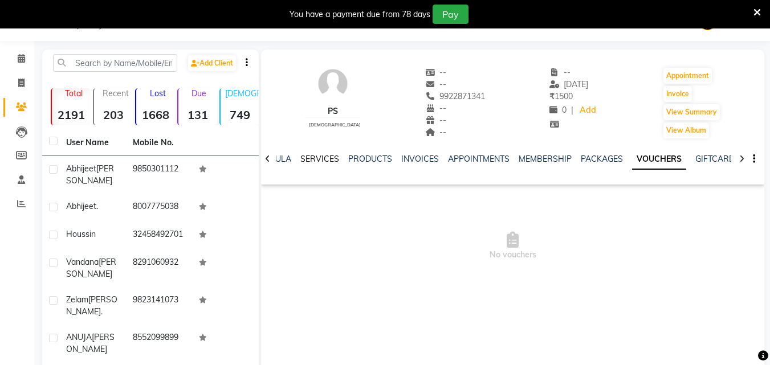
click at [315, 157] on link "SERVICES" at bounding box center [319, 159] width 39 height 10
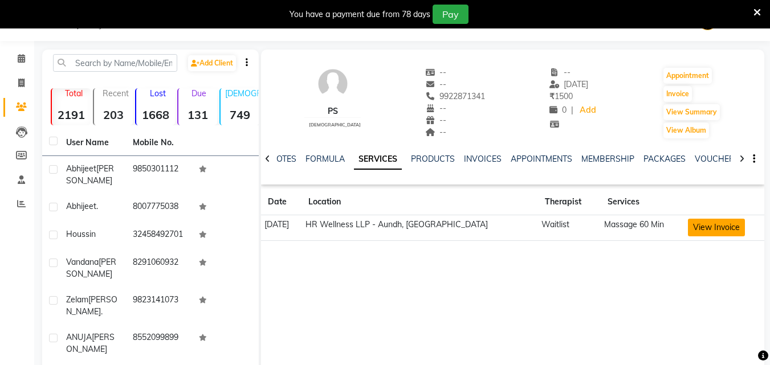
click at [709, 225] on button "View Invoice" at bounding box center [716, 228] width 57 height 18
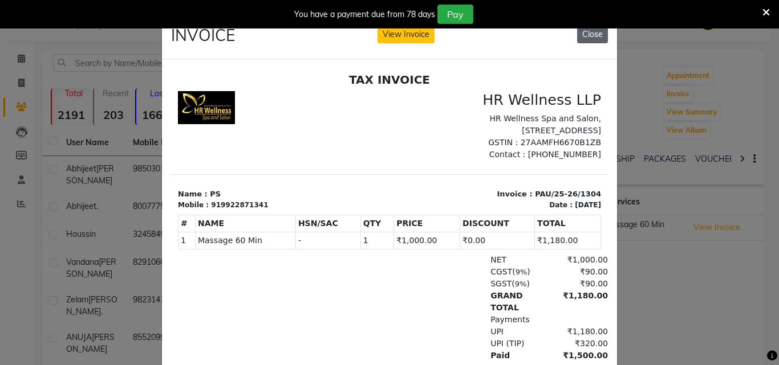
click at [600, 38] on button "Close" at bounding box center [592, 35] width 31 height 18
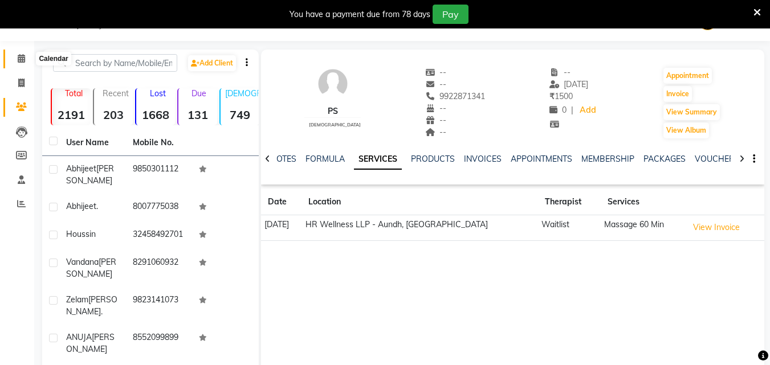
click at [18, 58] on icon at bounding box center [21, 58] width 7 height 9
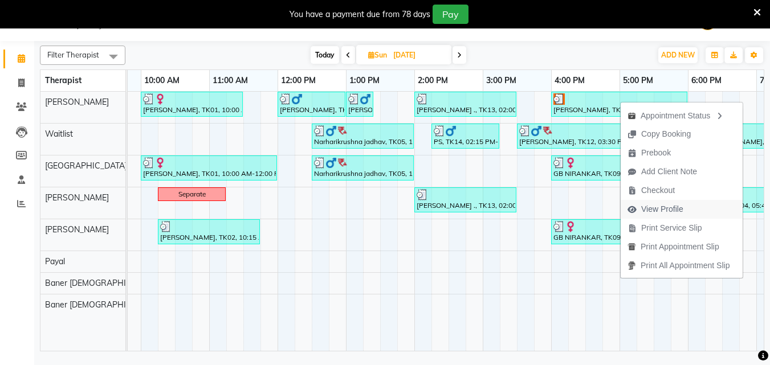
click at [664, 214] on span "View Profile" at bounding box center [662, 210] width 42 height 12
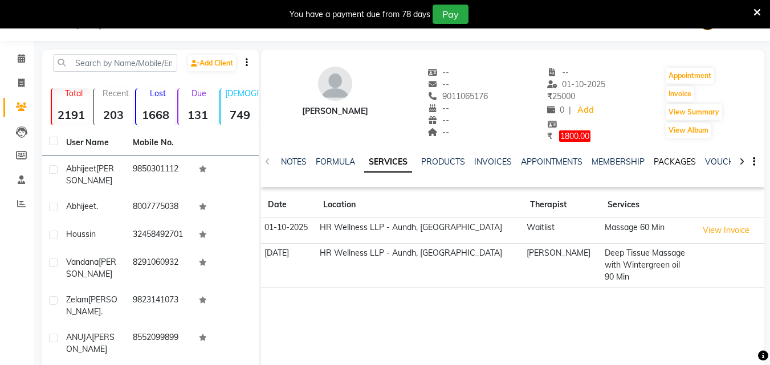
click at [669, 163] on link "PACKAGES" at bounding box center [675, 162] width 42 height 10
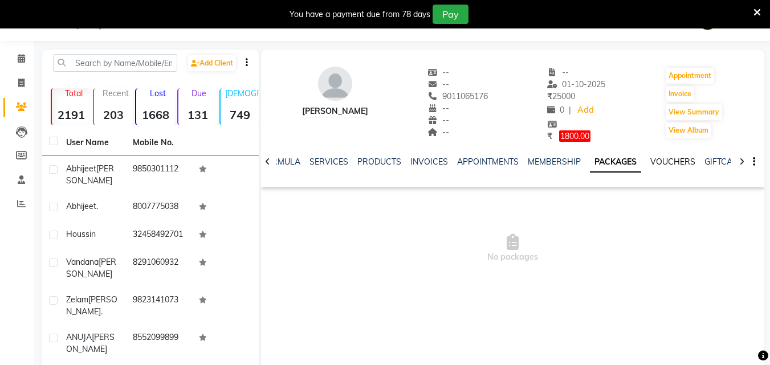
click at [675, 162] on link "VOUCHERS" at bounding box center [673, 162] width 45 height 10
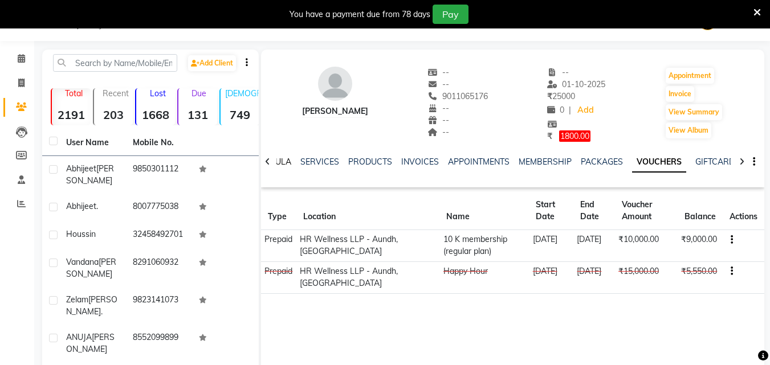
click at [280, 157] on link "FORMULA" at bounding box center [271, 162] width 39 height 10
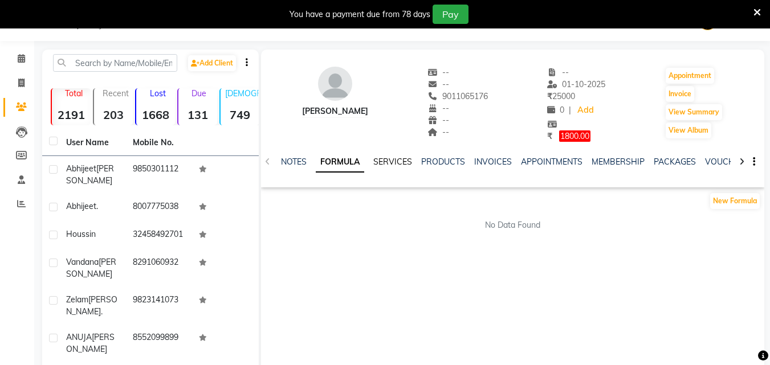
click at [400, 159] on link "SERVICES" at bounding box center [392, 162] width 39 height 10
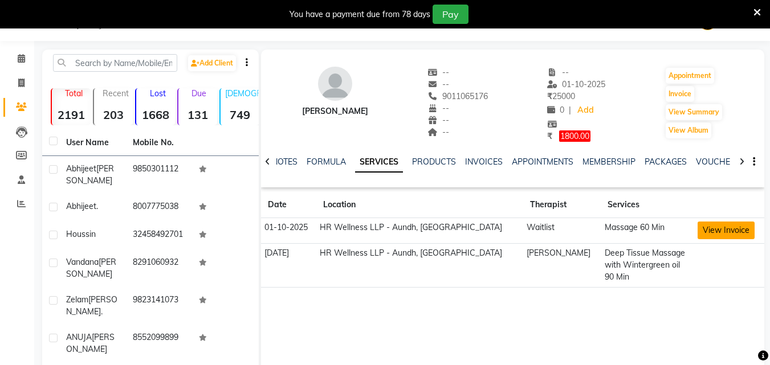
click at [712, 230] on button "View Invoice" at bounding box center [726, 231] width 57 height 18
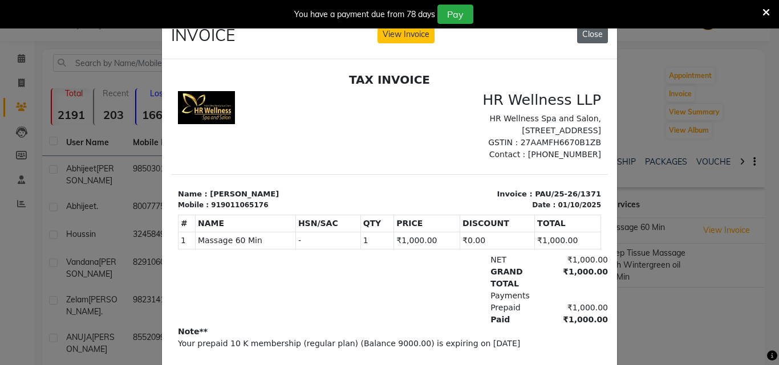
click at [587, 38] on button "Close" at bounding box center [592, 35] width 31 height 18
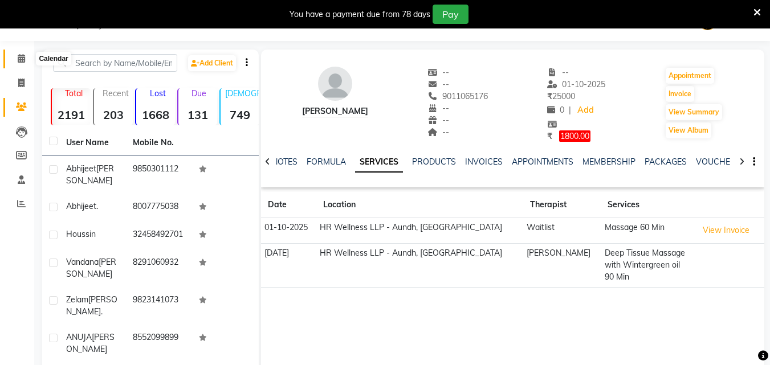
click at [22, 60] on icon at bounding box center [21, 58] width 7 height 9
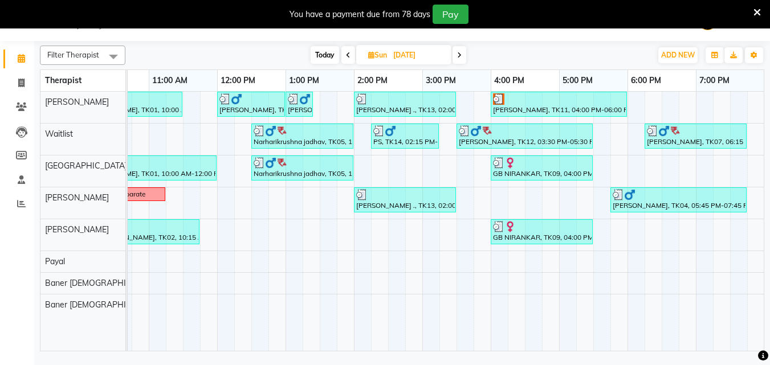
click at [465, 54] on span at bounding box center [460, 55] width 14 height 18
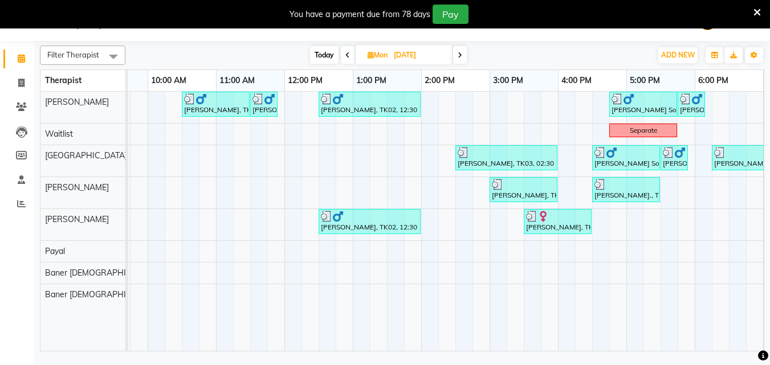
click at [457, 52] on span at bounding box center [460, 55] width 14 height 18
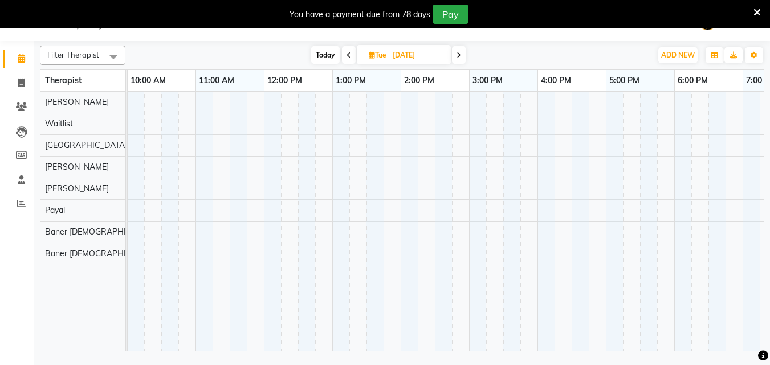
click at [457, 54] on span at bounding box center [459, 55] width 14 height 18
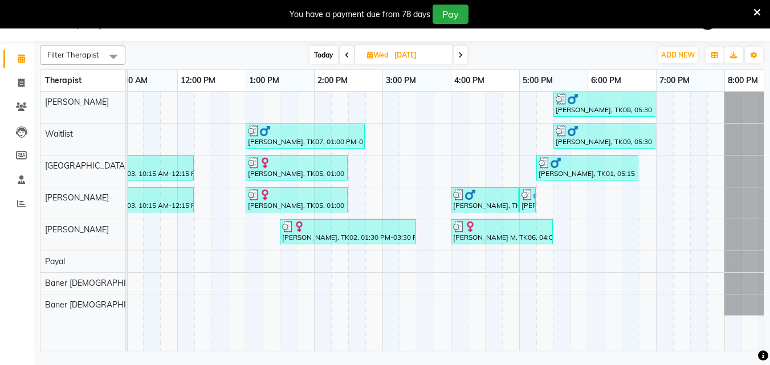
click at [456, 52] on span at bounding box center [461, 55] width 14 height 18
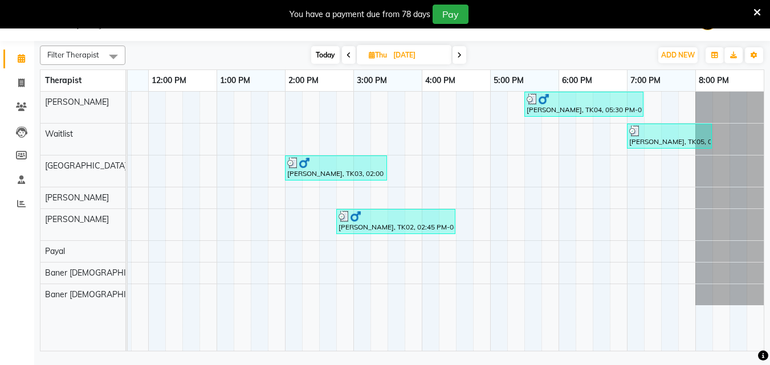
click at [457, 52] on span at bounding box center [460, 55] width 14 height 18
type input "26-09-2025"
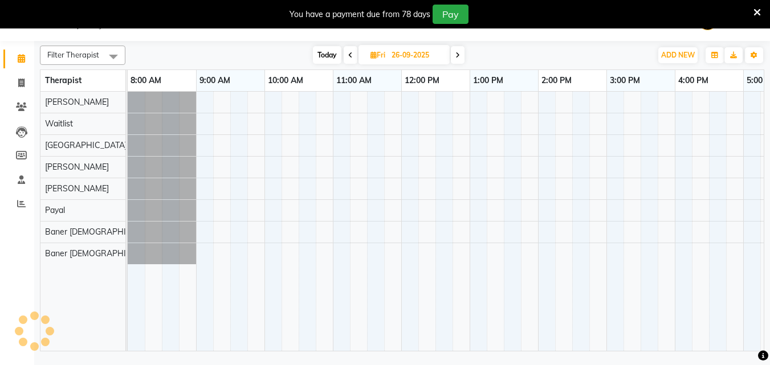
scroll to position [0, 137]
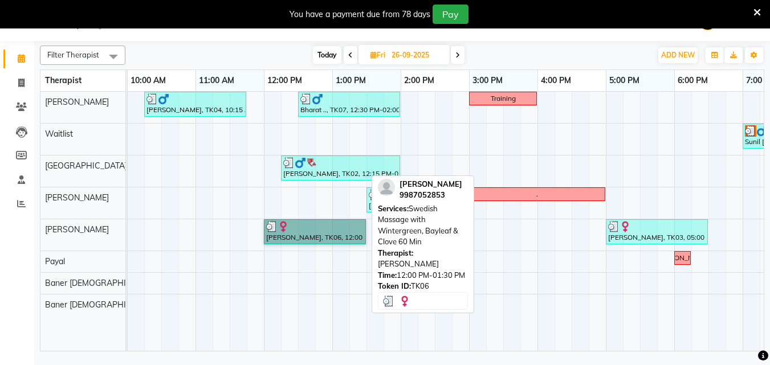
drag, startPoint x: 311, startPoint y: 238, endPoint x: 311, endPoint y: 244, distance: 5.7
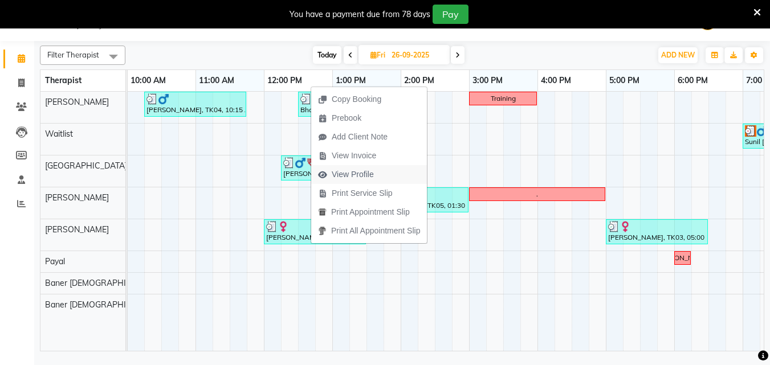
click at [348, 181] on span "View Profile" at bounding box center [346, 174] width 70 height 19
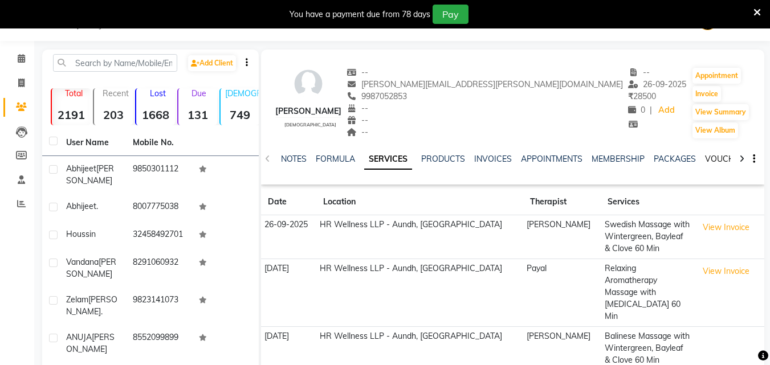
click at [725, 158] on link "VOUCHERS" at bounding box center [727, 159] width 45 height 10
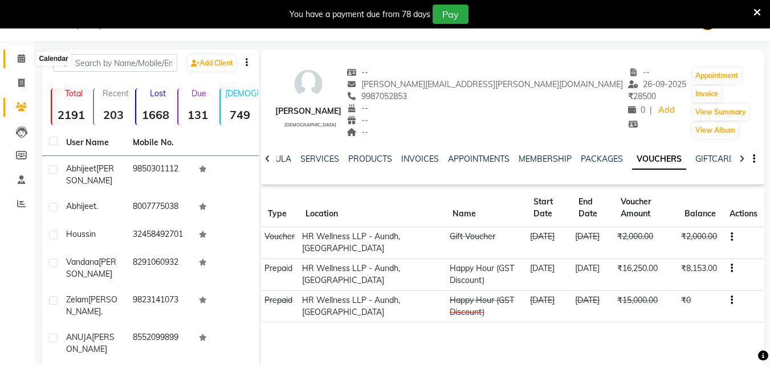
click at [22, 60] on icon at bounding box center [21, 58] width 7 height 9
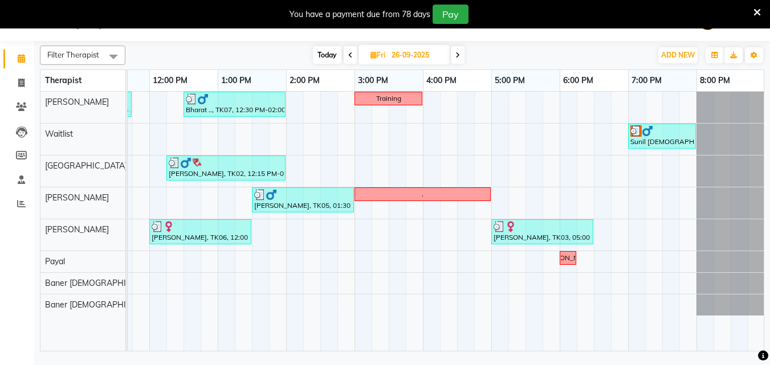
scroll to position [0, 253]
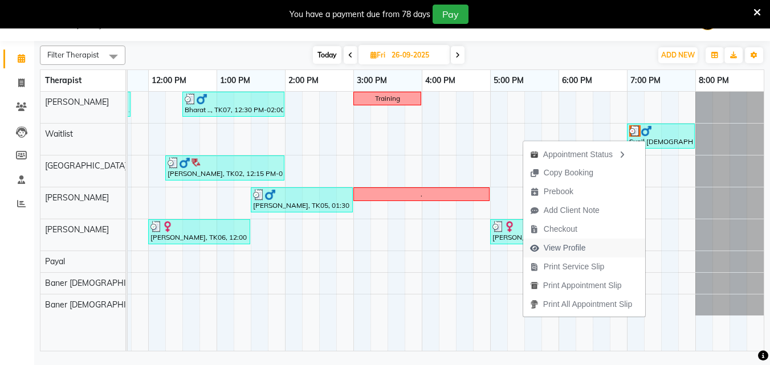
click at [603, 247] on button "View Profile" at bounding box center [584, 248] width 122 height 19
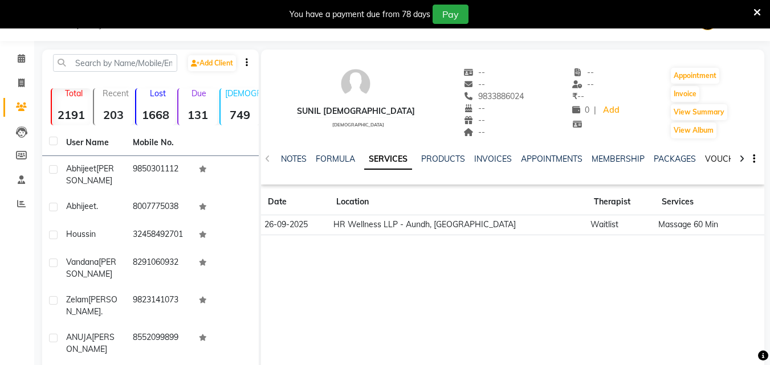
click at [713, 159] on link "VOUCHERS" at bounding box center [727, 159] width 45 height 10
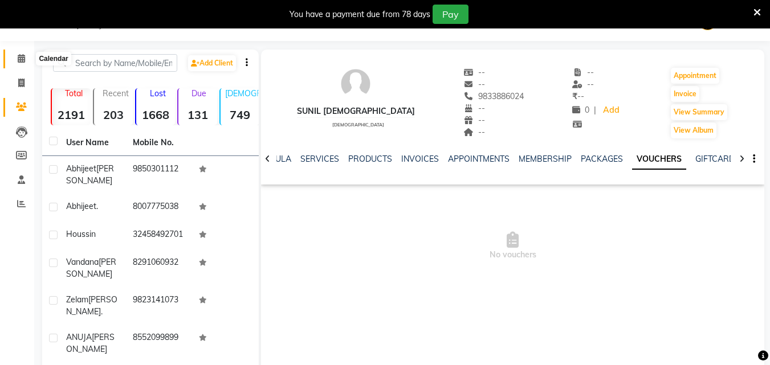
click at [18, 60] on icon at bounding box center [21, 58] width 7 height 9
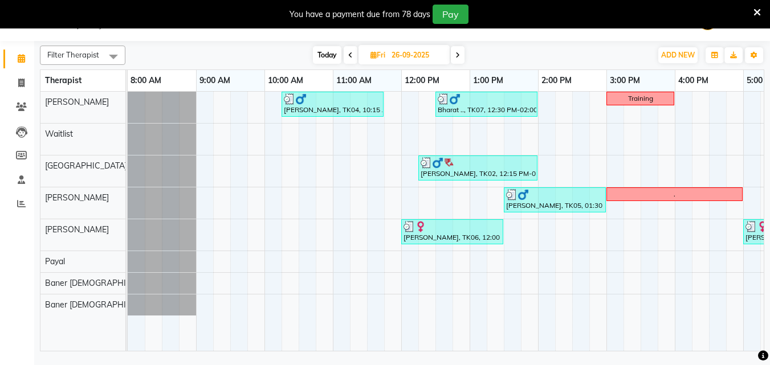
click at [457, 57] on icon at bounding box center [458, 55] width 5 height 7
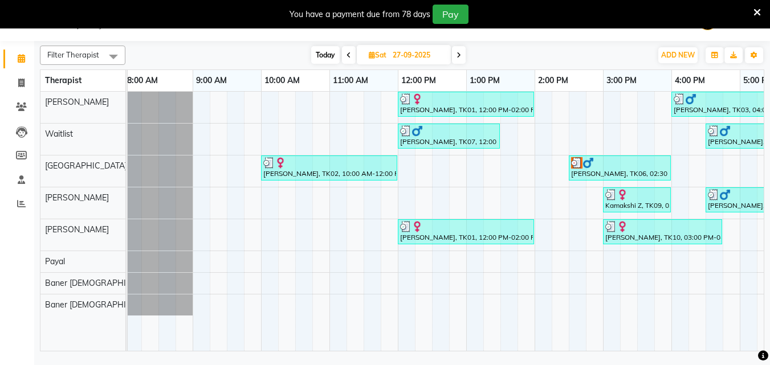
scroll to position [0, 17]
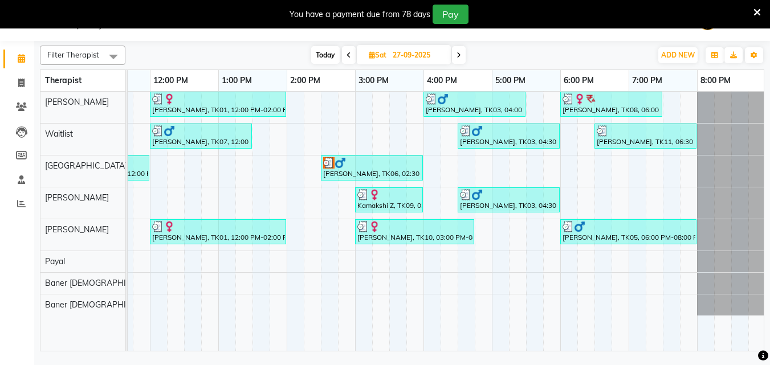
click at [464, 57] on span at bounding box center [459, 55] width 14 height 18
type input "28-09-2025"
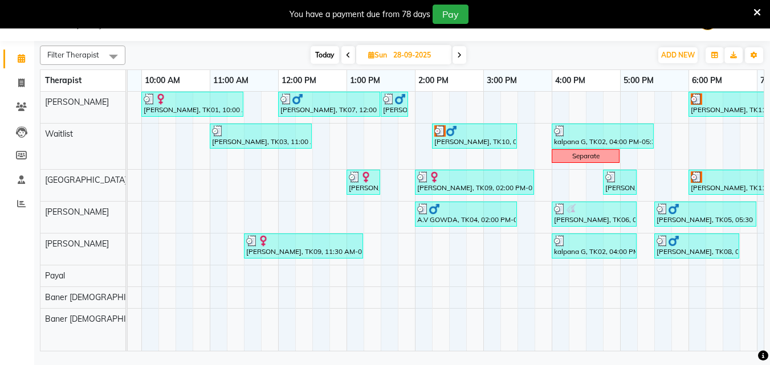
scroll to position [0, 253]
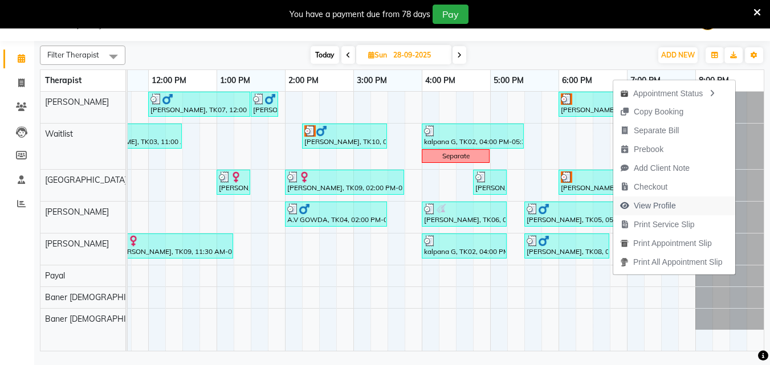
click at [677, 210] on span "View Profile" at bounding box center [648, 206] width 70 height 19
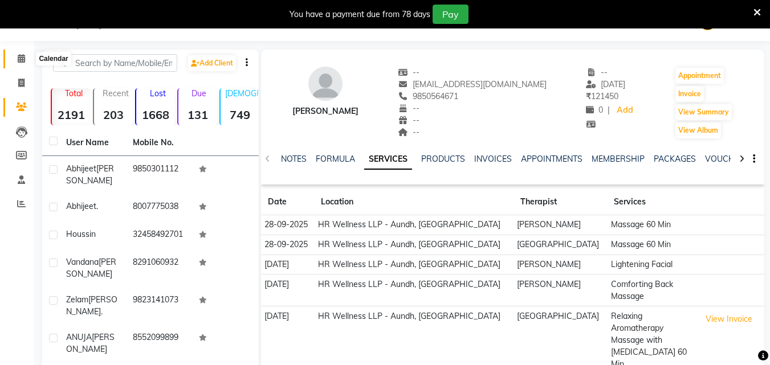
click at [16, 56] on span at bounding box center [21, 58] width 20 height 13
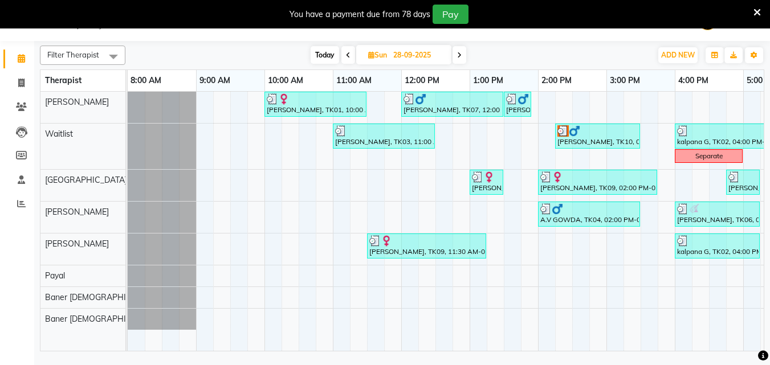
click at [331, 55] on span "Today" at bounding box center [325, 55] width 29 height 18
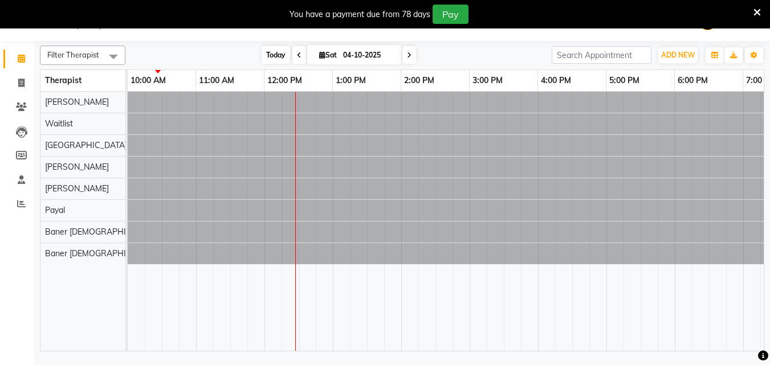
scroll to position [0, 137]
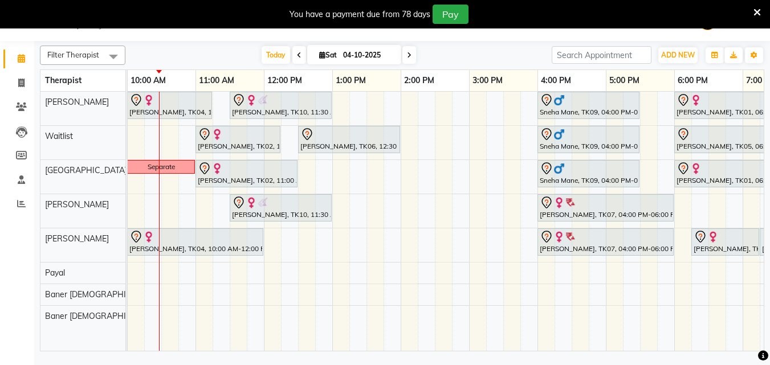
click at [297, 57] on icon at bounding box center [299, 55] width 5 height 7
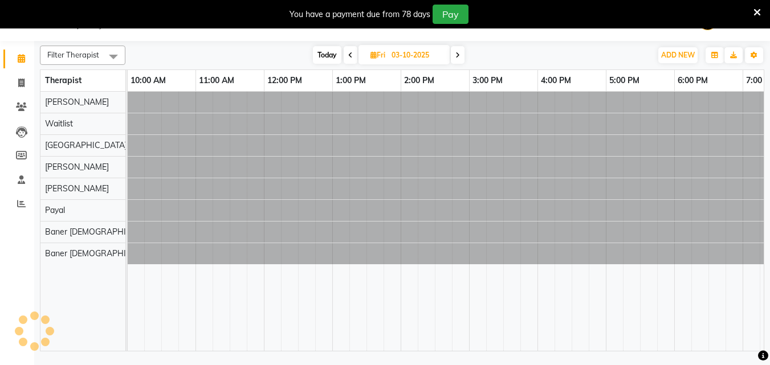
scroll to position [0, 0]
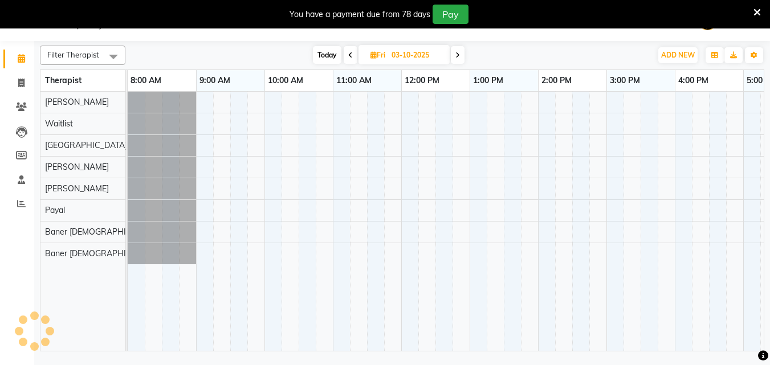
click at [296, 57] on div "Today Fri 03-10-2025" at bounding box center [388, 55] width 515 height 17
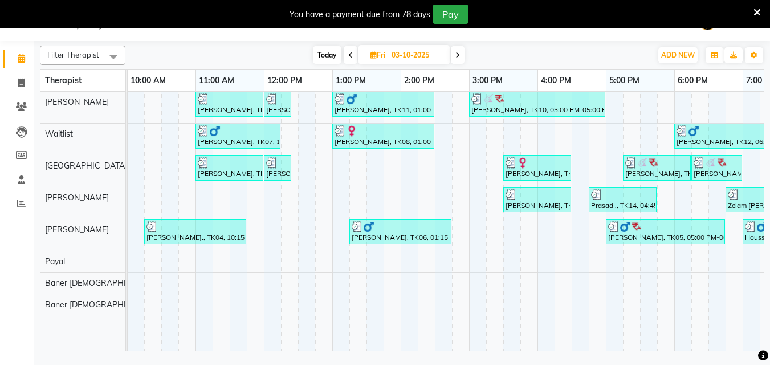
click at [352, 54] on icon at bounding box center [350, 55] width 5 height 7
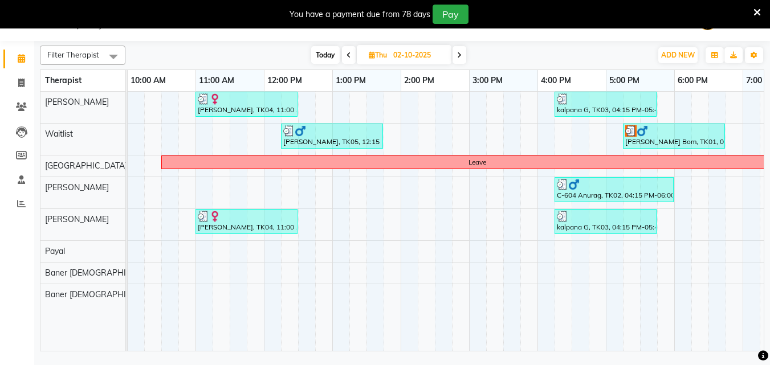
click at [350, 54] on span at bounding box center [349, 55] width 14 height 18
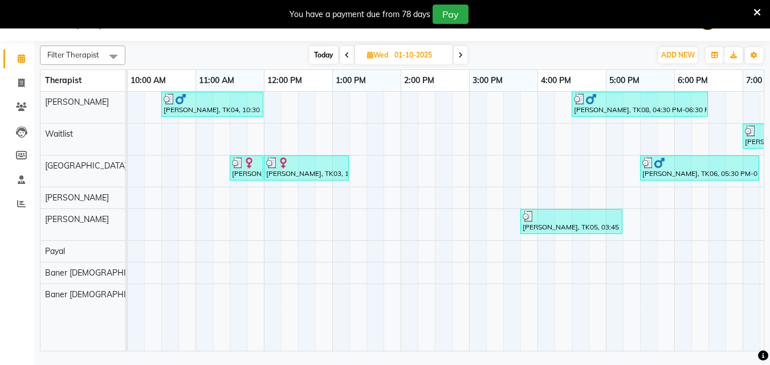
click at [350, 54] on span at bounding box center [347, 55] width 14 height 18
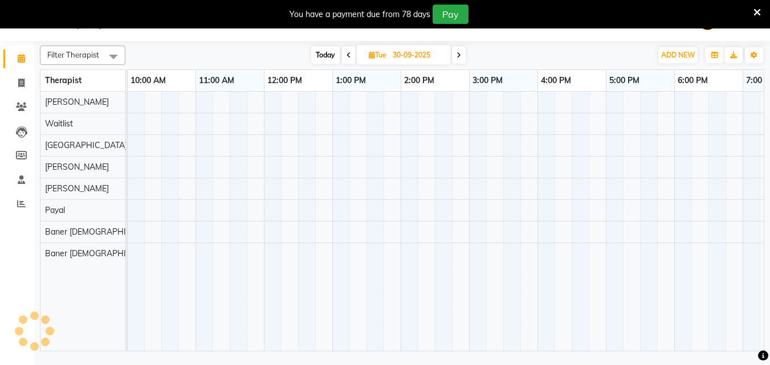
click at [350, 54] on icon at bounding box center [349, 55] width 5 height 7
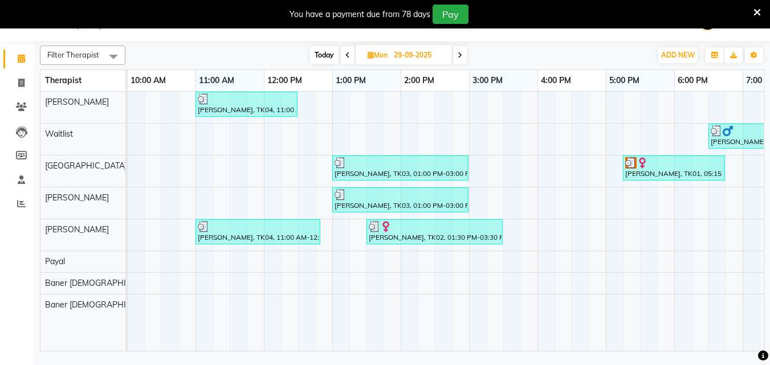
click at [350, 54] on span at bounding box center [348, 55] width 14 height 18
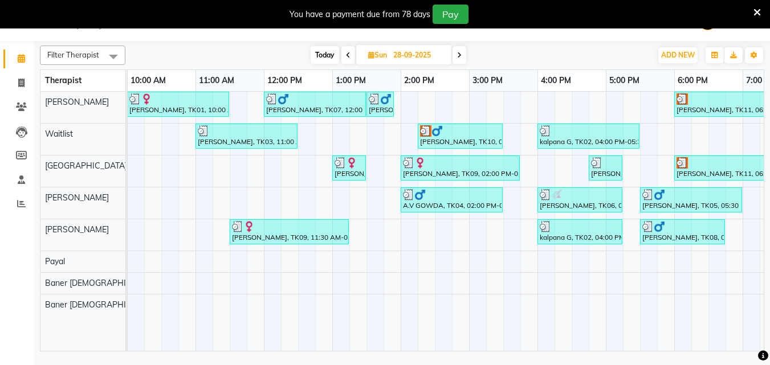
click at [350, 54] on span at bounding box center [349, 55] width 14 height 18
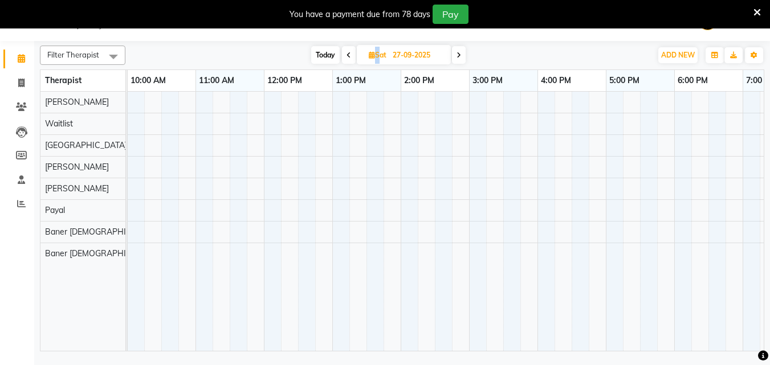
click at [350, 54] on icon at bounding box center [349, 55] width 5 height 7
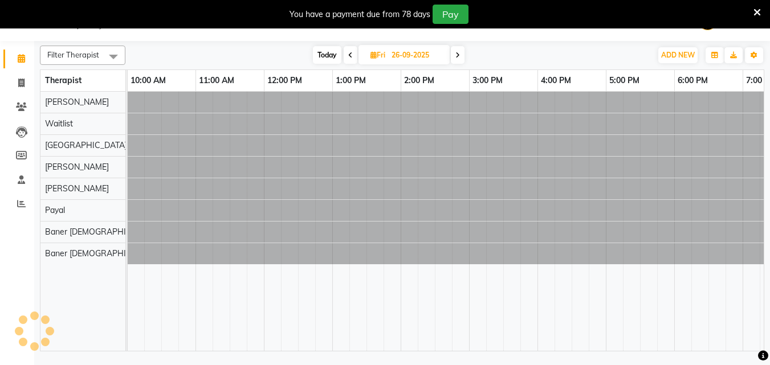
scroll to position [0, 0]
click at [350, 54] on icon at bounding box center [350, 55] width 5 height 7
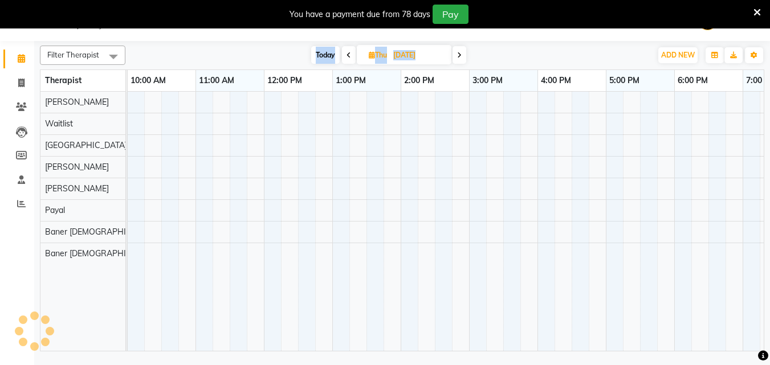
click at [350, 54] on span at bounding box center [349, 55] width 14 height 18
click at [350, 54] on icon at bounding box center [349, 55] width 5 height 7
click at [350, 54] on span at bounding box center [348, 55] width 14 height 18
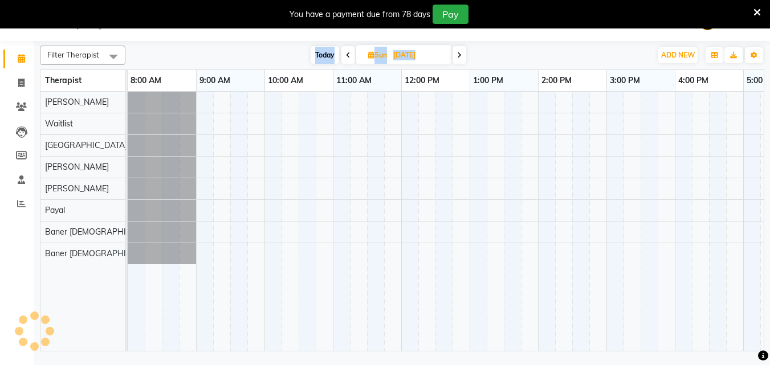
click at [350, 54] on span at bounding box center [349, 55] width 14 height 18
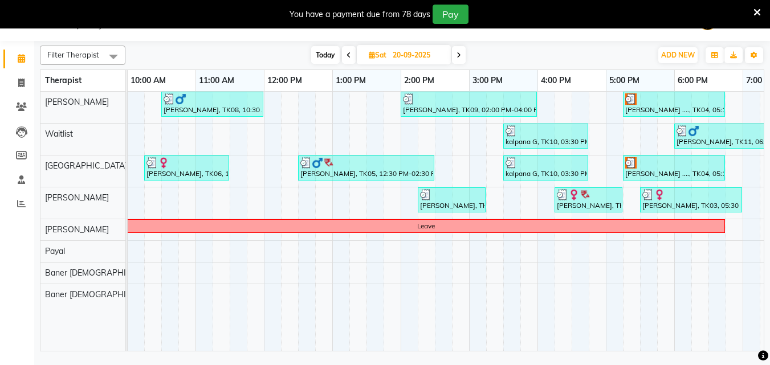
click at [460, 60] on span at bounding box center [459, 55] width 14 height 18
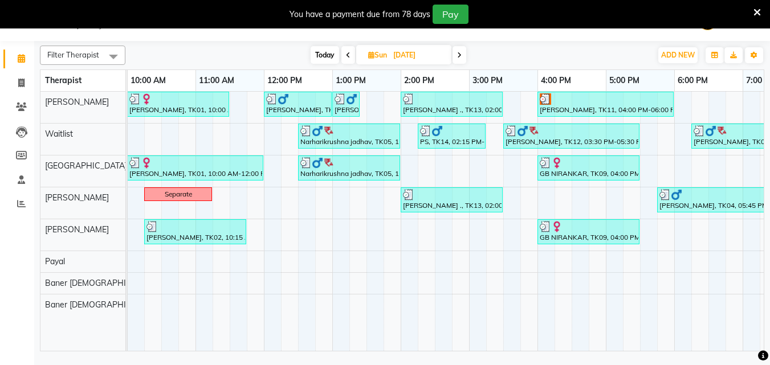
click at [460, 60] on span at bounding box center [460, 55] width 14 height 18
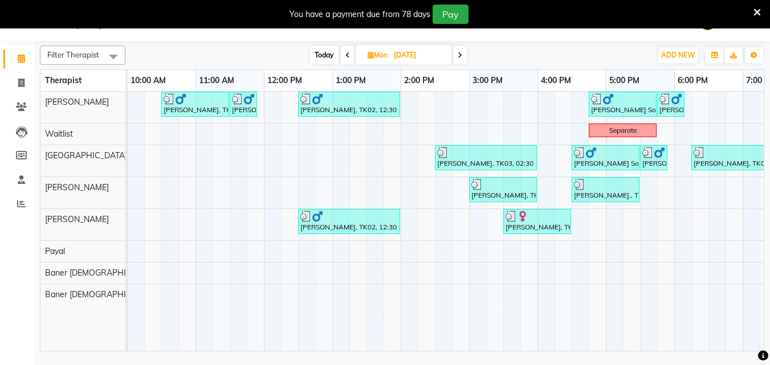
click at [458, 55] on span at bounding box center [460, 55] width 14 height 18
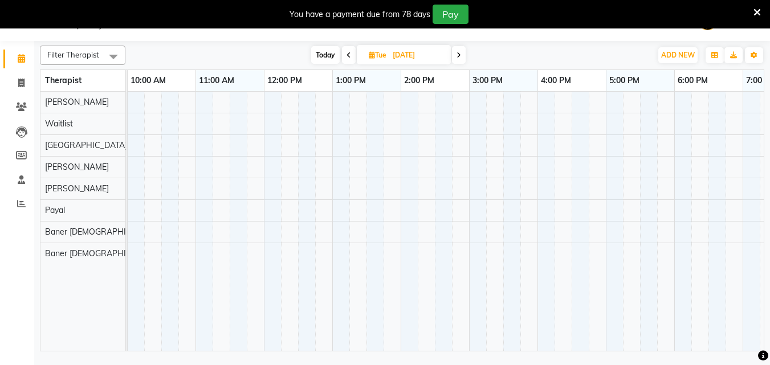
click at [457, 56] on icon at bounding box center [459, 55] width 5 height 7
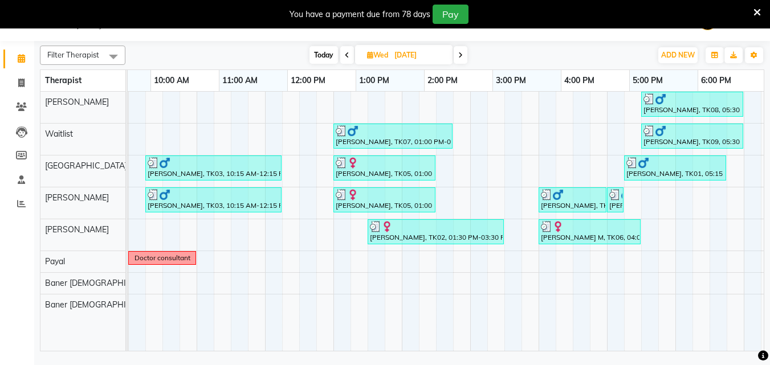
click at [464, 53] on span at bounding box center [461, 55] width 14 height 18
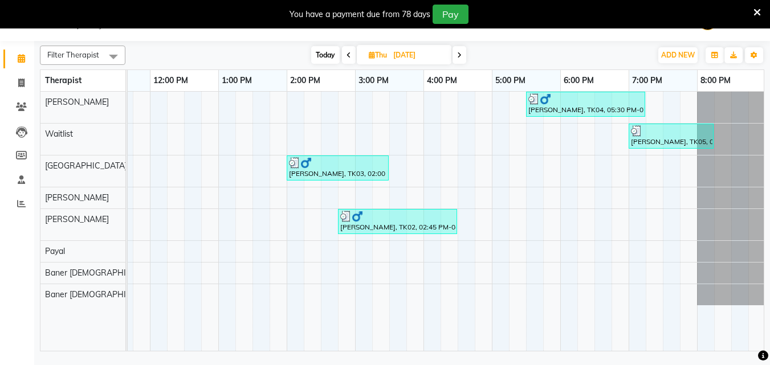
click at [461, 58] on icon at bounding box center [459, 55] width 5 height 7
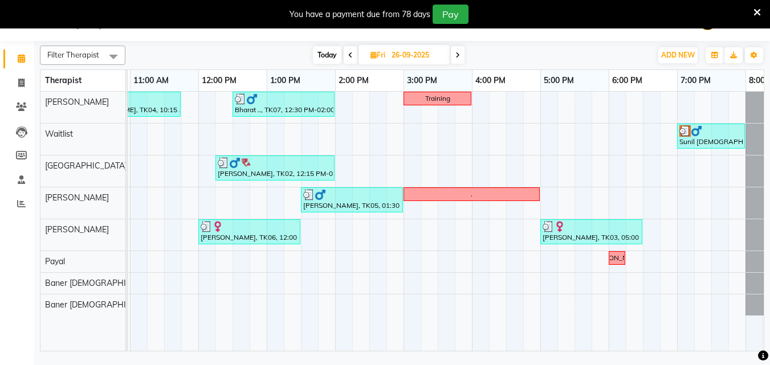
click at [459, 56] on icon at bounding box center [458, 55] width 5 height 7
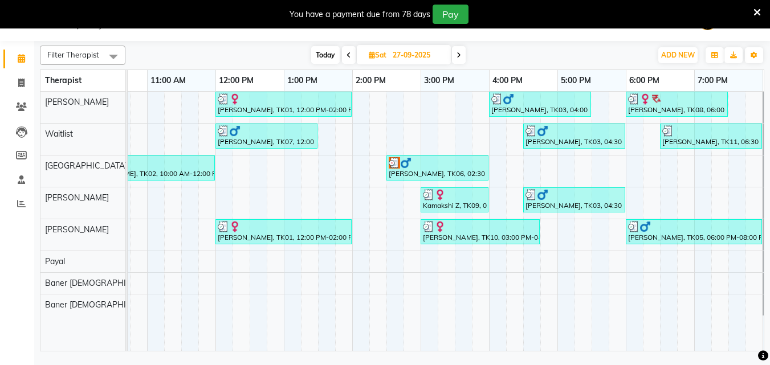
click at [457, 57] on span at bounding box center [459, 55] width 14 height 18
type input "28-09-2025"
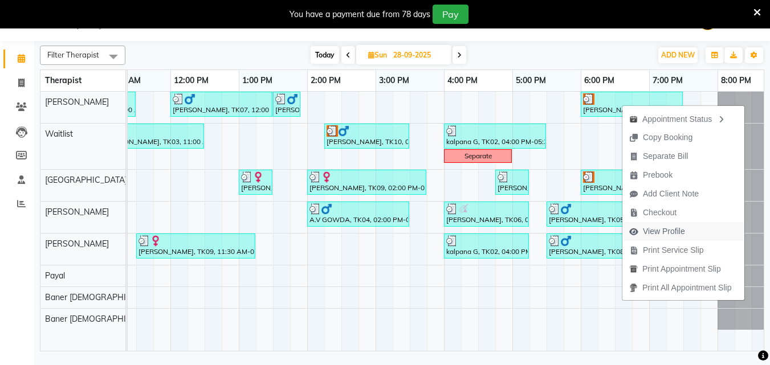
click at [688, 239] on span "View Profile" at bounding box center [658, 231] width 70 height 19
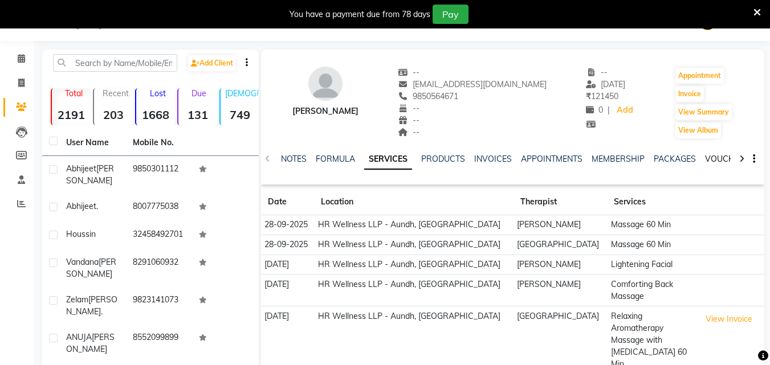
click at [714, 154] on link "VOUCHERS" at bounding box center [727, 159] width 45 height 10
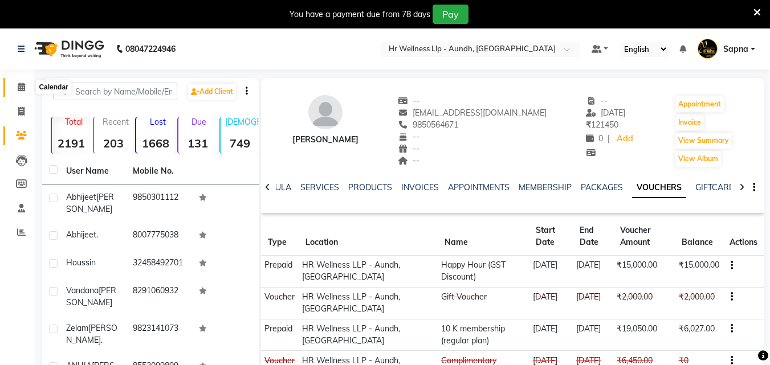
click at [21, 88] on icon at bounding box center [21, 87] width 7 height 9
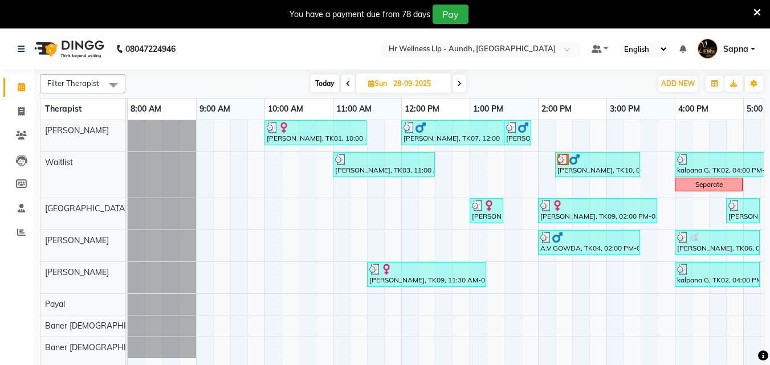
scroll to position [0, 253]
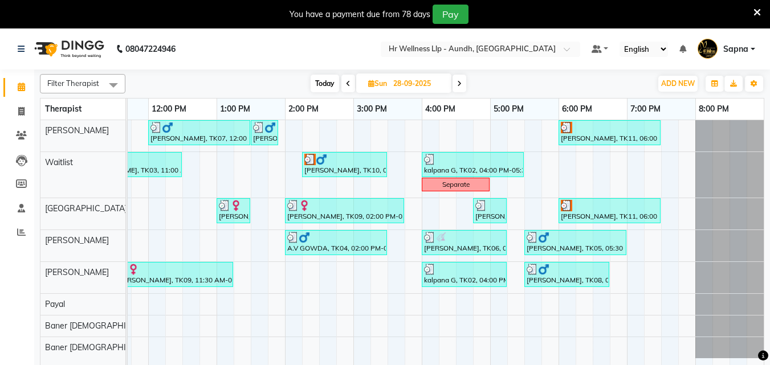
click at [458, 81] on icon at bounding box center [459, 83] width 5 height 7
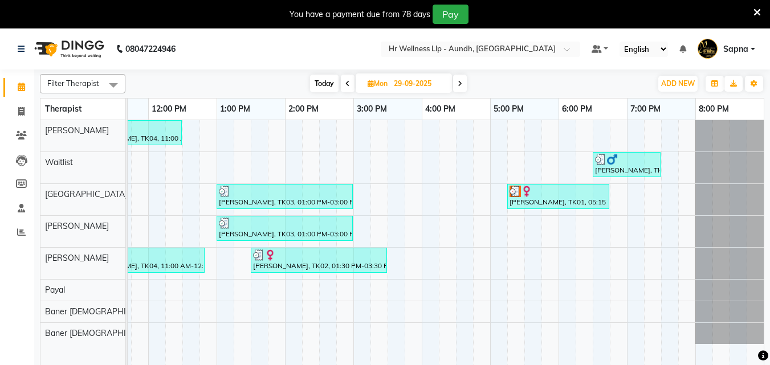
click at [460, 85] on icon at bounding box center [460, 83] width 5 height 7
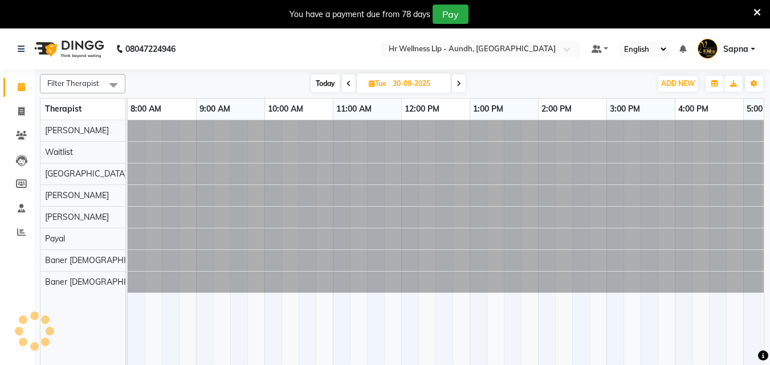
scroll to position [0, 137]
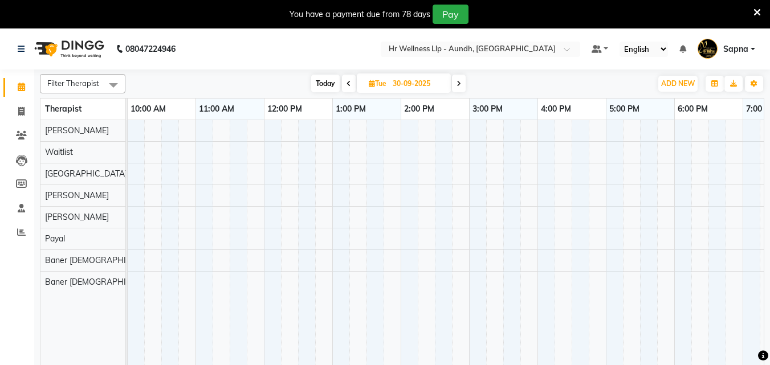
click at [458, 86] on icon at bounding box center [459, 83] width 5 height 7
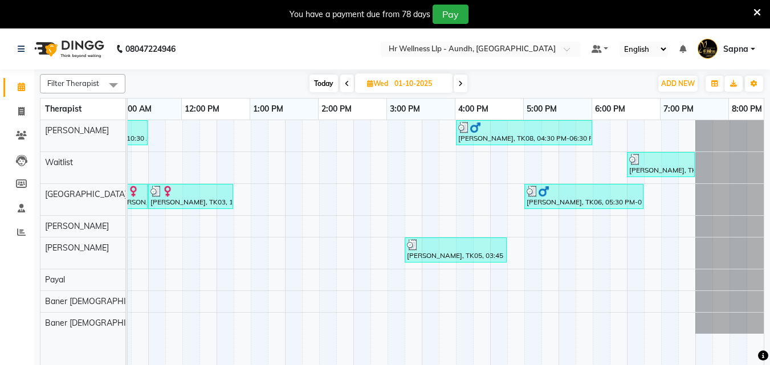
scroll to position [0, 253]
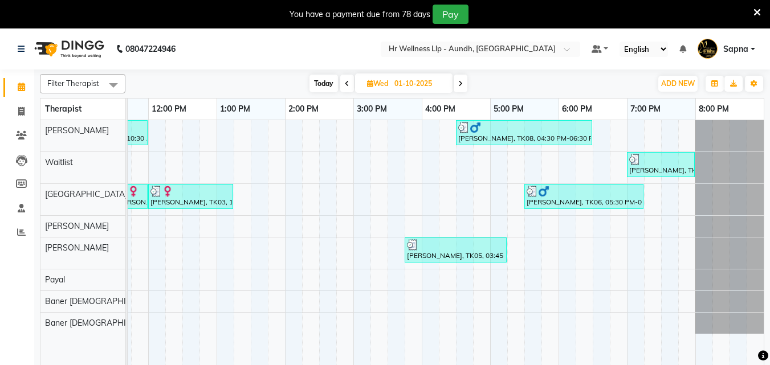
click at [322, 80] on span "Today" at bounding box center [324, 84] width 29 height 18
type input "04-10-2025"
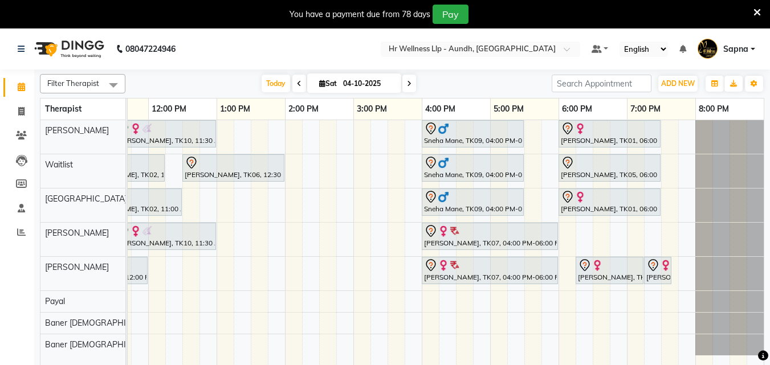
scroll to position [0, 253]
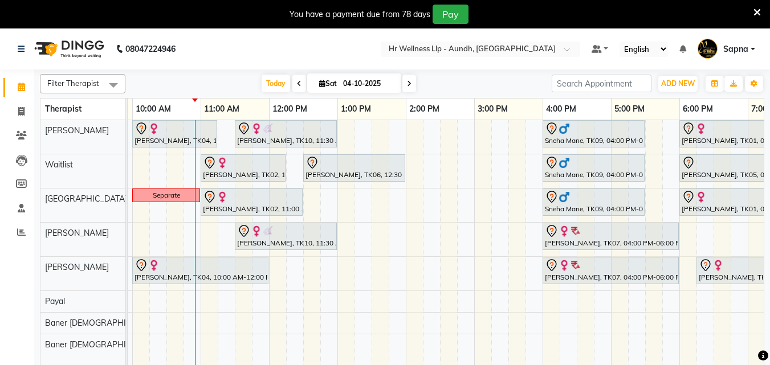
click at [377, 277] on div "Ashwini Udasin, TK04, 10:00 AM-11:15 AM, Massage 60 Min ANUJA GAWARI, TK10, 11:…" at bounding box center [439, 249] width 889 height 259
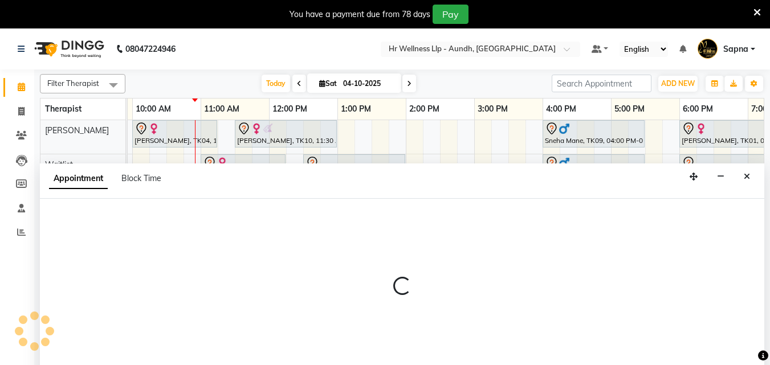
select select "77661"
select select "810"
select select "tentative"
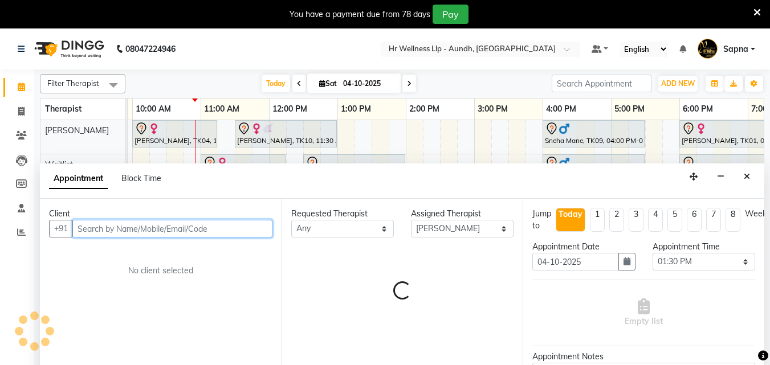
scroll to position [29, 0]
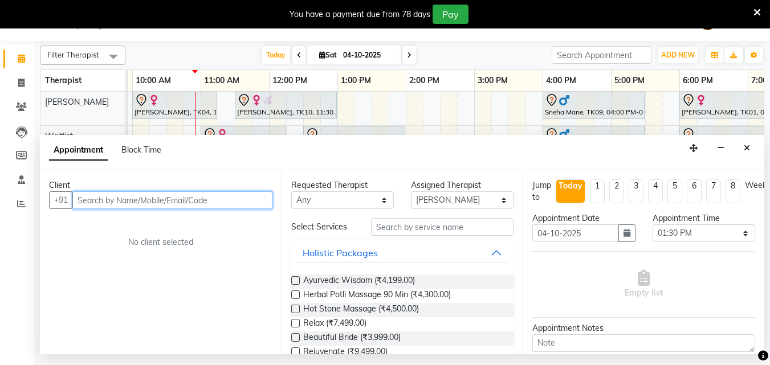
click at [204, 206] on input "text" at bounding box center [172, 201] width 200 height 18
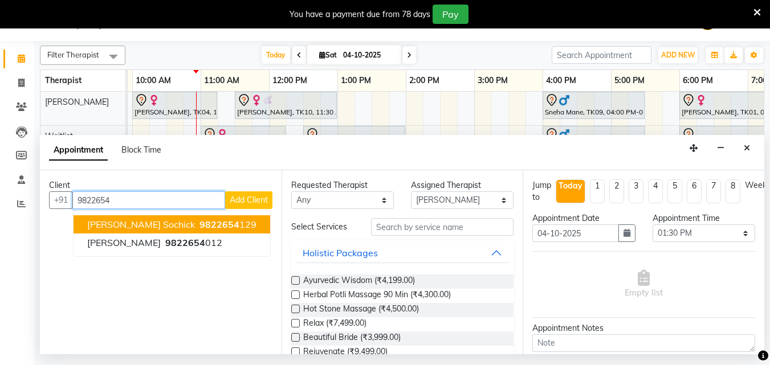
click at [200, 227] on span "9822654" at bounding box center [220, 224] width 40 height 11
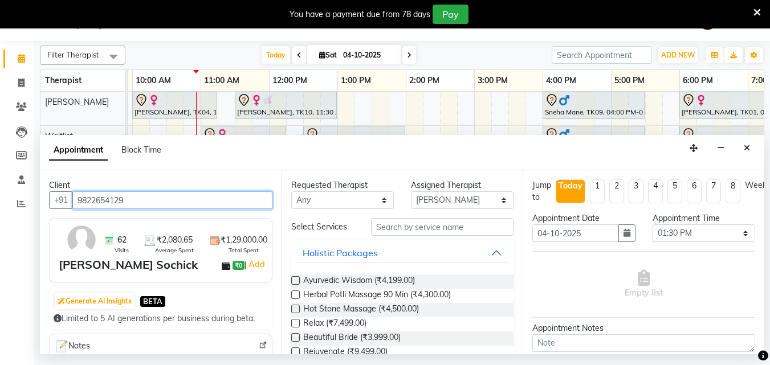
type input "9822654129"
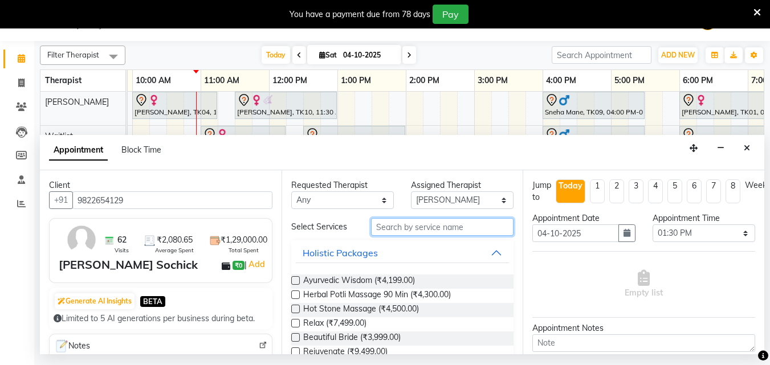
click at [469, 227] on input "text" at bounding box center [442, 227] width 143 height 18
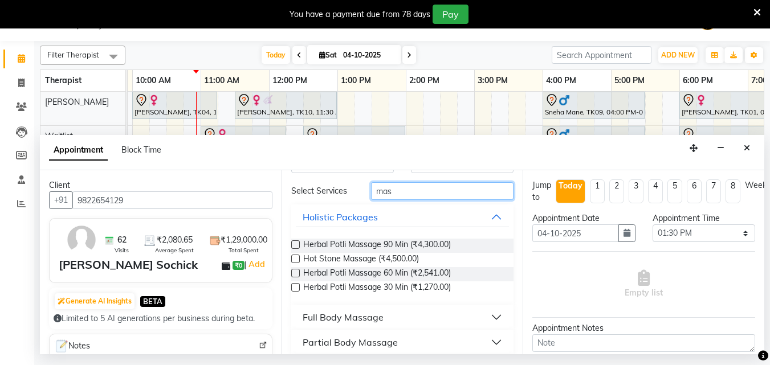
scroll to position [71, 0]
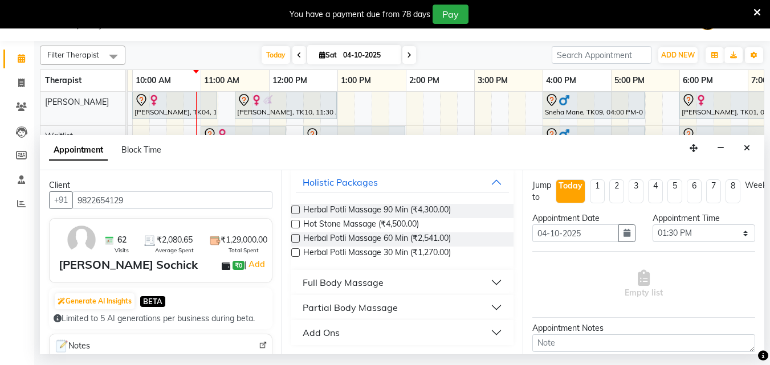
type input "mas"
click at [469, 275] on button "Full Body Massage" at bounding box center [403, 283] width 214 height 21
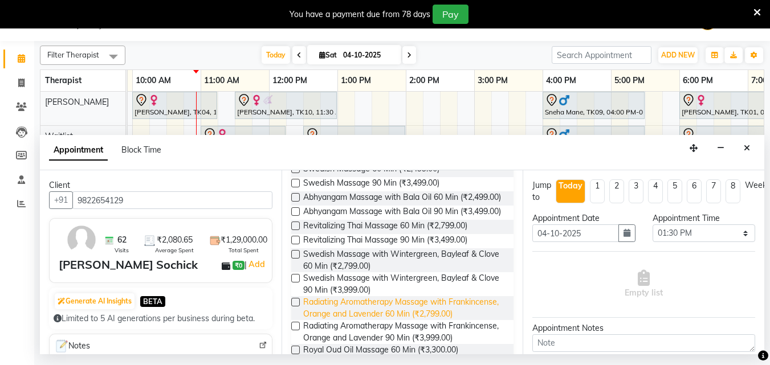
scroll to position [591, 0]
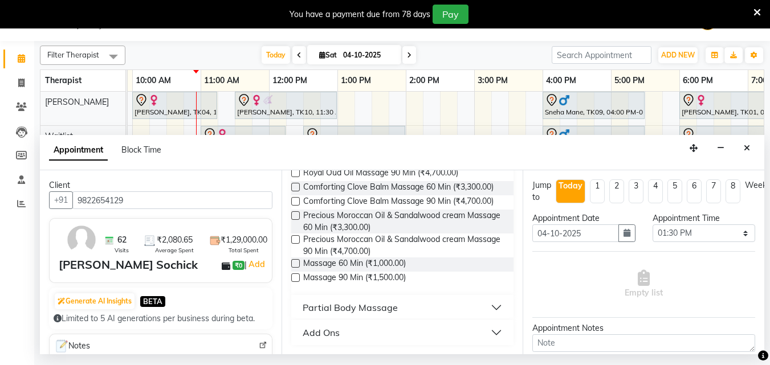
click at [295, 264] on label at bounding box center [295, 263] width 9 height 9
click at [295, 264] on input "checkbox" at bounding box center [294, 264] width 7 height 7
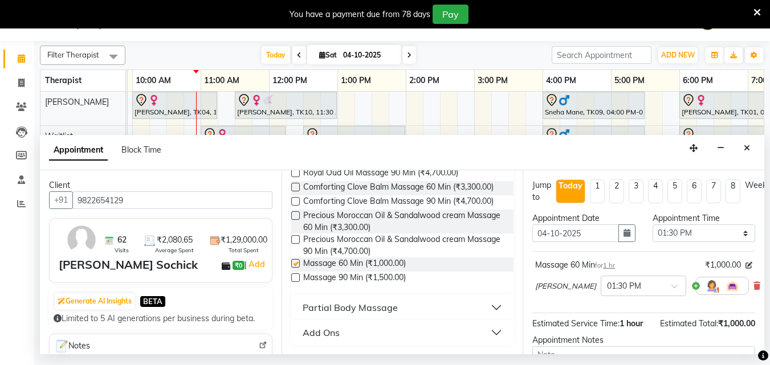
checkbox input "false"
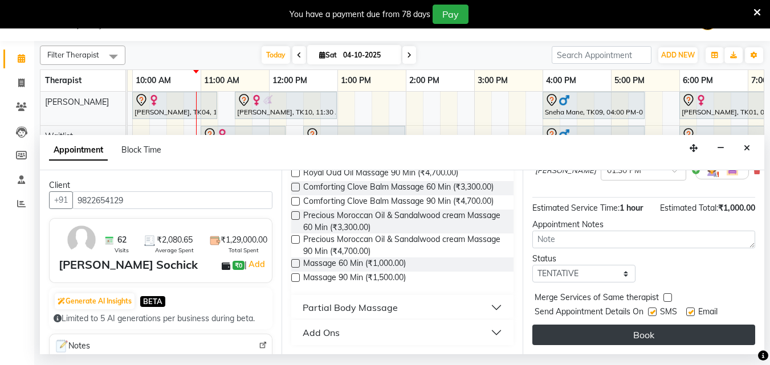
click at [629, 333] on button "Book" at bounding box center [644, 335] width 223 height 21
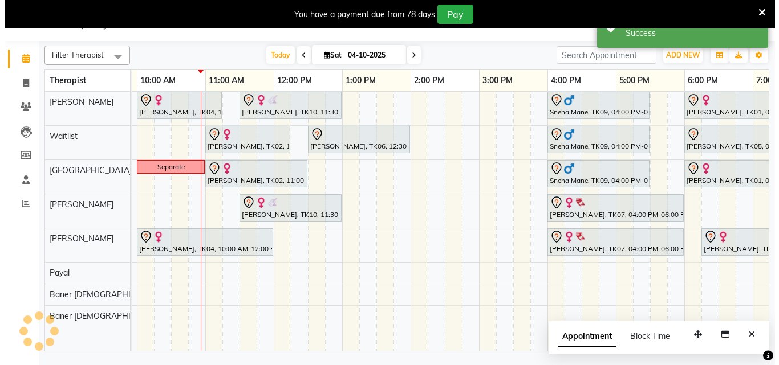
scroll to position [0, 0]
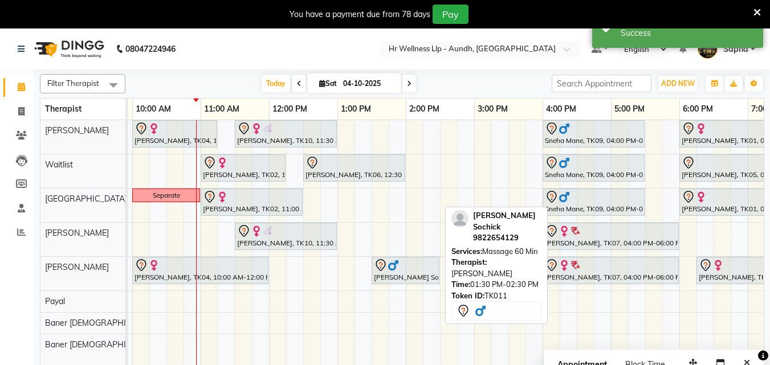
click at [436, 271] on div at bounding box center [405, 266] width 63 height 14
select select "7"
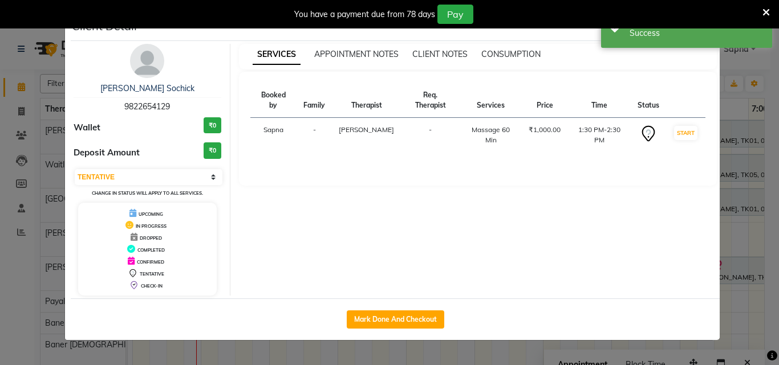
click at [767, 11] on icon at bounding box center [765, 12] width 7 height 10
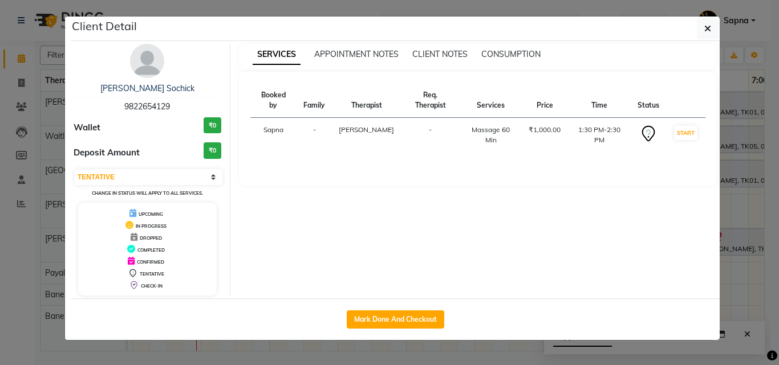
drag, startPoint x: 712, startPoint y: 26, endPoint x: 700, endPoint y: 33, distance: 13.8
click at [713, 26] on button "button" at bounding box center [708, 29] width 22 height 22
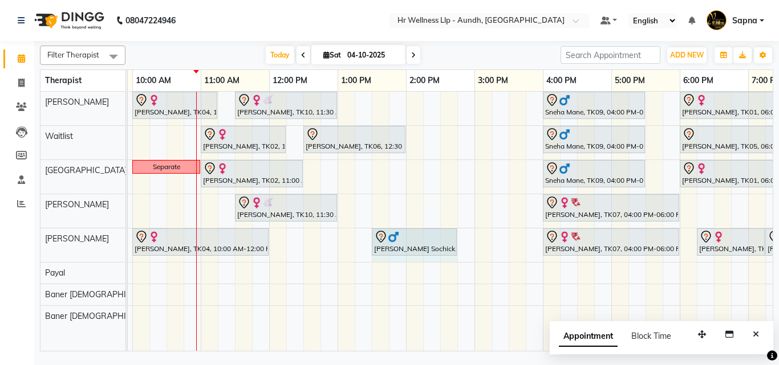
drag, startPoint x: 440, startPoint y: 237, endPoint x: 461, endPoint y: 233, distance: 21.6
click at [461, 233] on div "Ashwini Udasin, TK04, 10:00 AM-11:15 AM, Massage 60 Min ANUJA GAWARI, TK10, 11:…" at bounding box center [439, 221] width 889 height 259
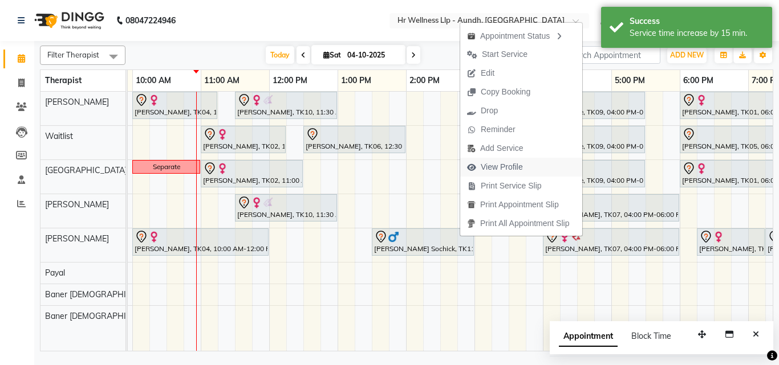
click at [509, 168] on span "View Profile" at bounding box center [502, 167] width 42 height 12
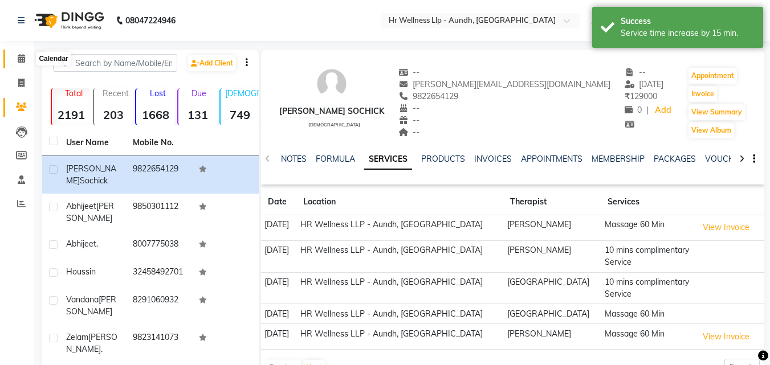
click at [19, 59] on icon at bounding box center [21, 58] width 7 height 9
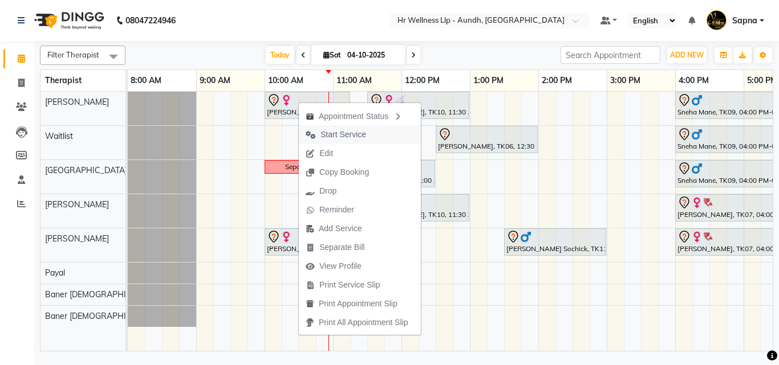
click at [374, 134] on button "Start Service" at bounding box center [360, 134] width 122 height 19
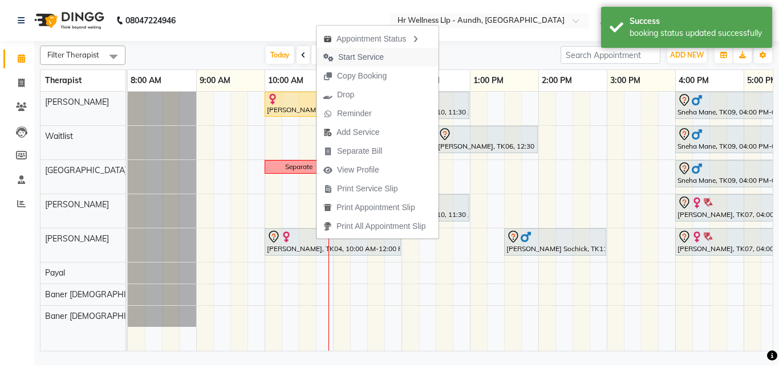
click at [399, 58] on button "Start Service" at bounding box center [377, 57] width 122 height 19
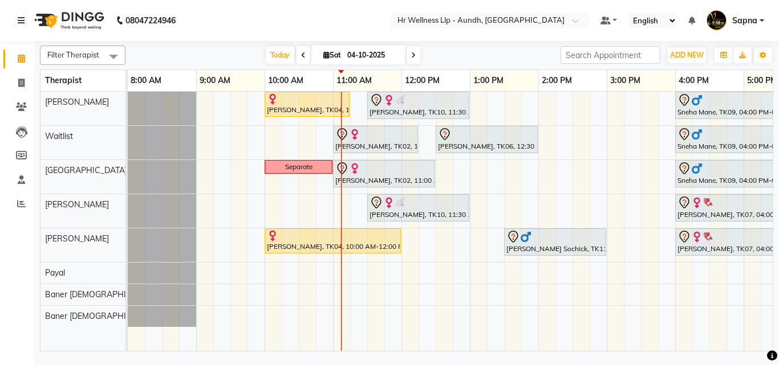
click at [302, 59] on span at bounding box center [303, 55] width 14 height 18
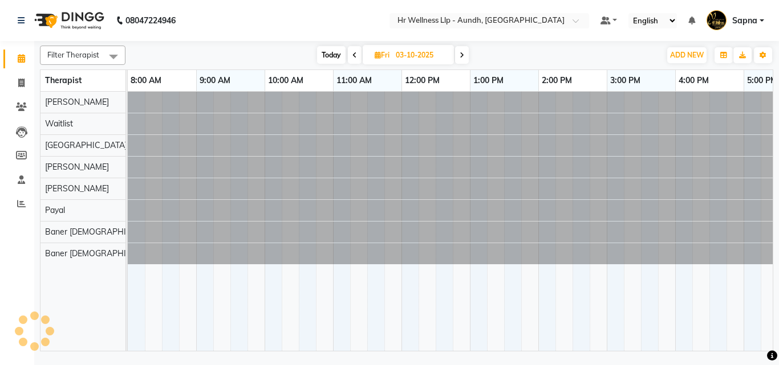
scroll to position [0, 206]
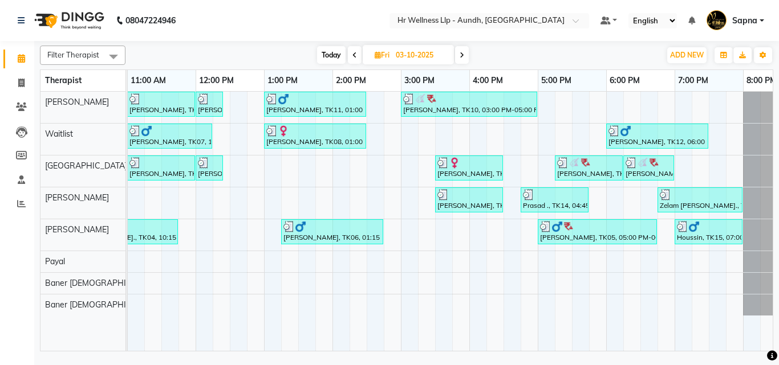
click at [356, 54] on icon at bounding box center [354, 55] width 5 height 7
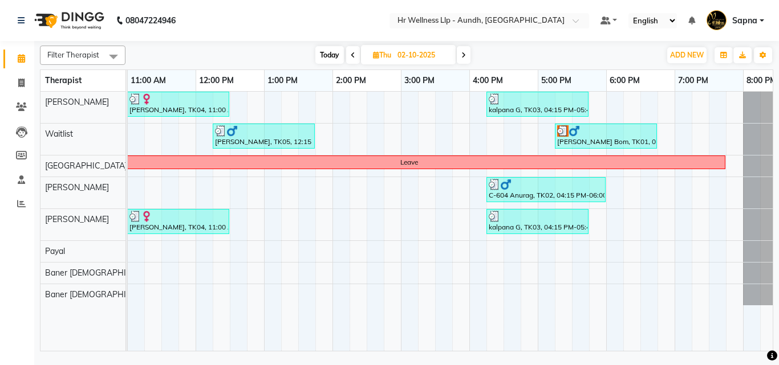
click at [356, 54] on span at bounding box center [353, 55] width 14 height 18
type input "01-10-2025"
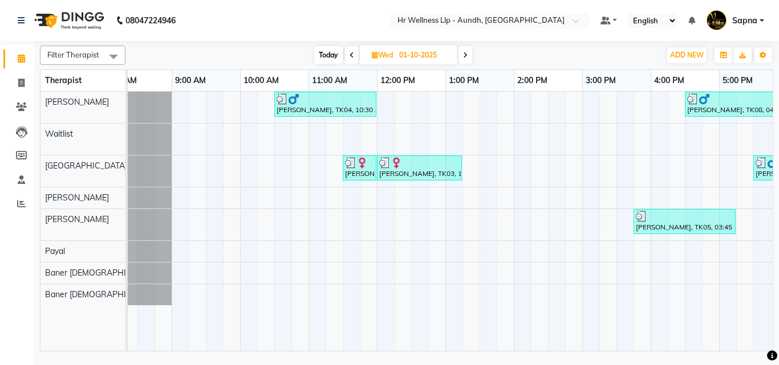
scroll to position [0, 22]
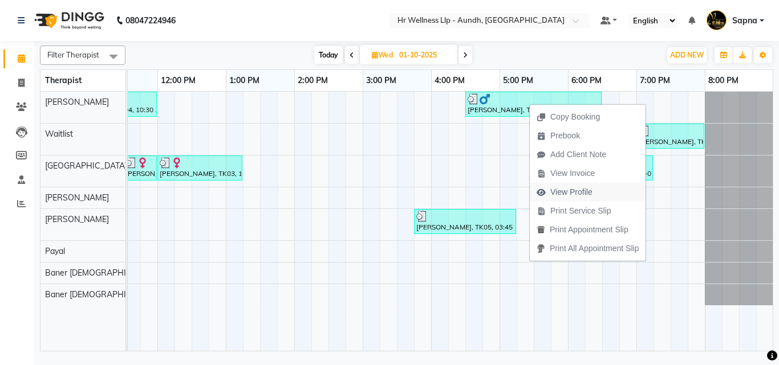
click at [566, 190] on span "View Profile" at bounding box center [571, 192] width 42 height 12
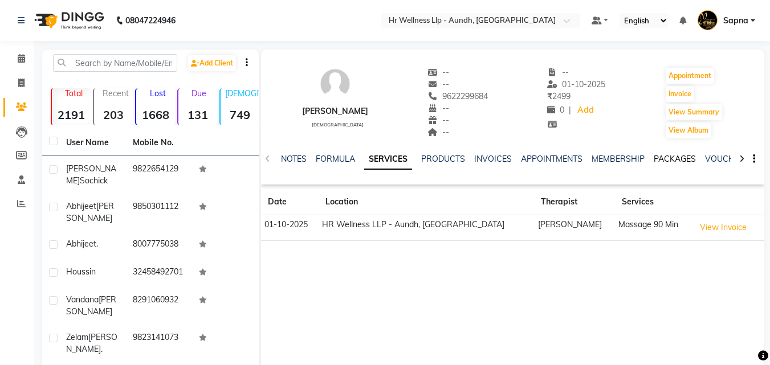
click at [671, 155] on link "PACKAGES" at bounding box center [675, 159] width 42 height 10
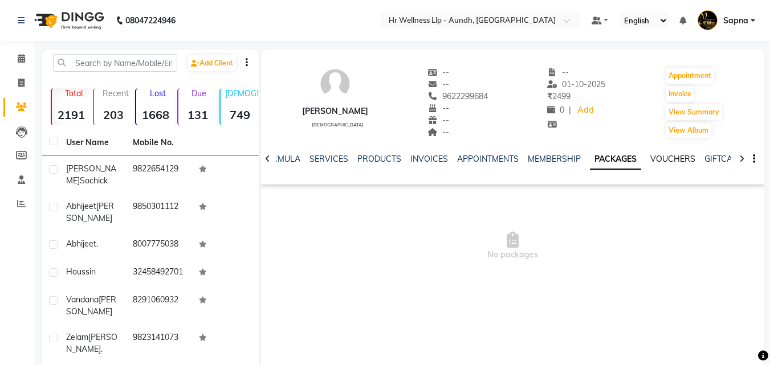
click at [659, 154] on link "VOUCHERS" at bounding box center [673, 159] width 45 height 10
click at [300, 154] on link "SERVICES" at bounding box center [319, 159] width 39 height 10
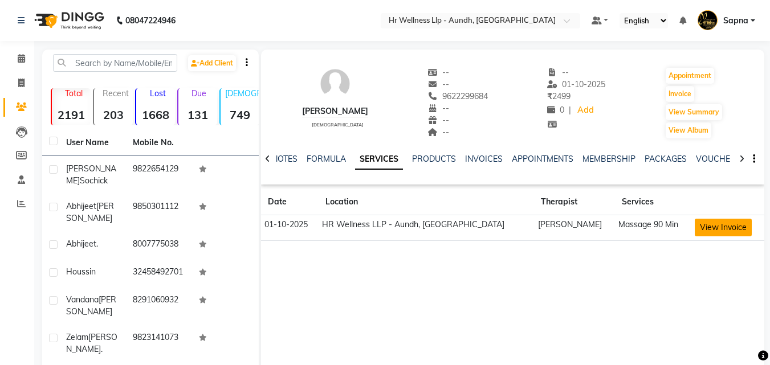
click at [704, 222] on button "View Invoice" at bounding box center [723, 228] width 57 height 18
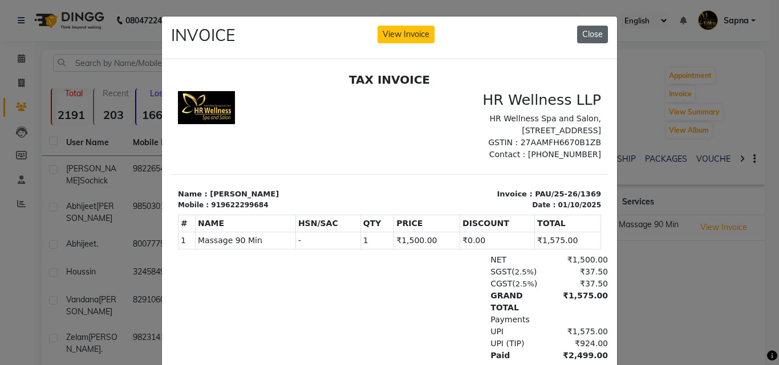
click at [593, 28] on button "Close" at bounding box center [592, 35] width 31 height 18
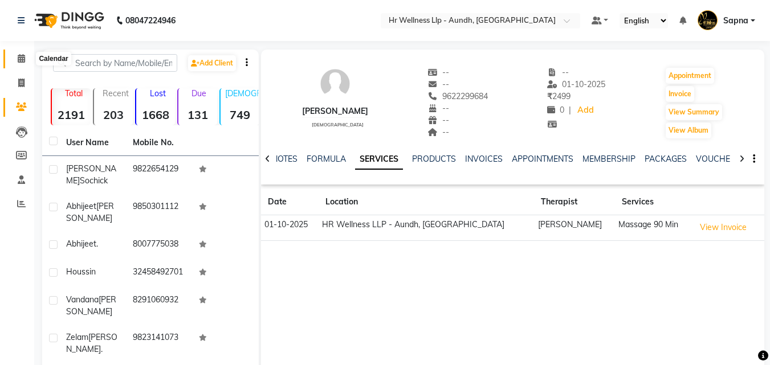
click at [21, 62] on icon at bounding box center [21, 58] width 7 height 9
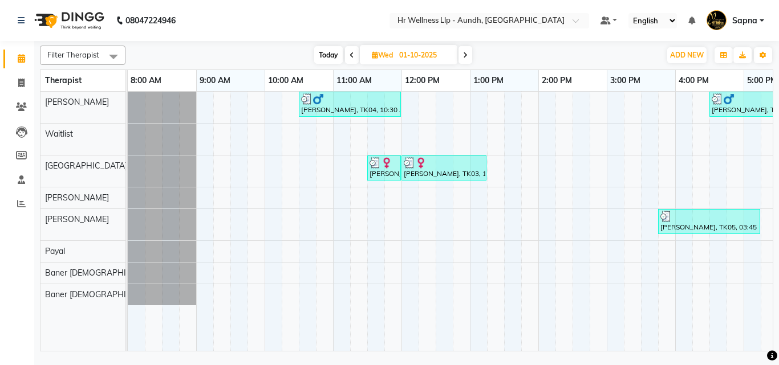
click at [466, 55] on icon at bounding box center [465, 55] width 5 height 7
type input "02-10-2025"
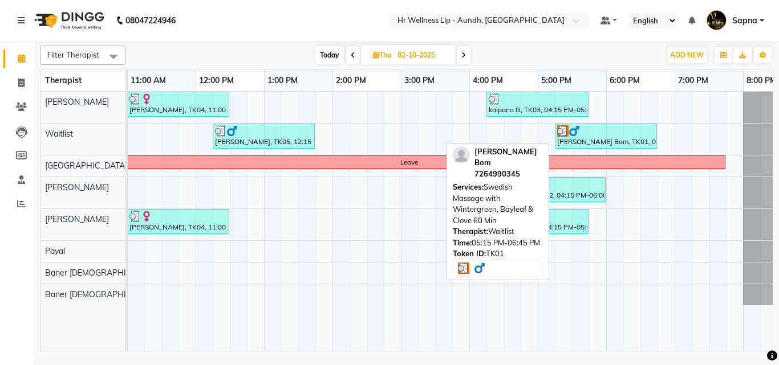
click at [582, 142] on div "Mangesh Bom, TK01, 05:15 PM-06:45 PM, Swedish Massage with Wintergreen, Bayleaf…" at bounding box center [606, 136] width 100 height 22
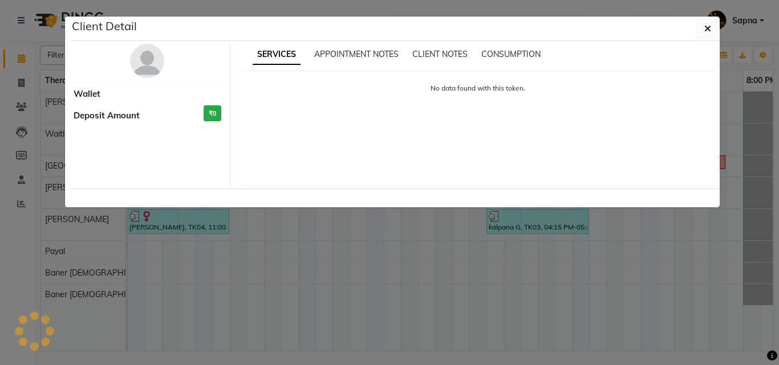
select select "3"
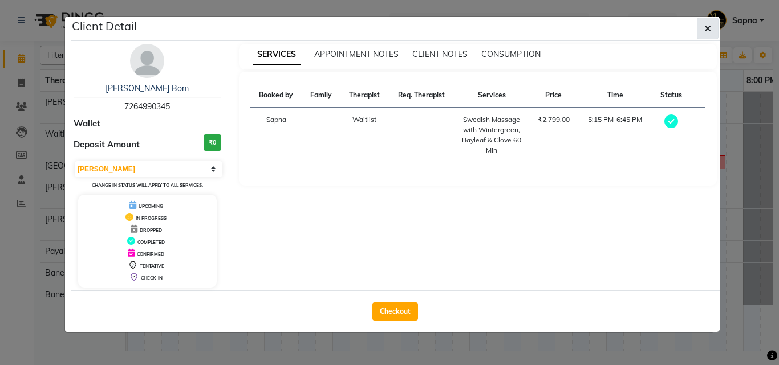
click at [708, 29] on icon "button" at bounding box center [707, 28] width 7 height 9
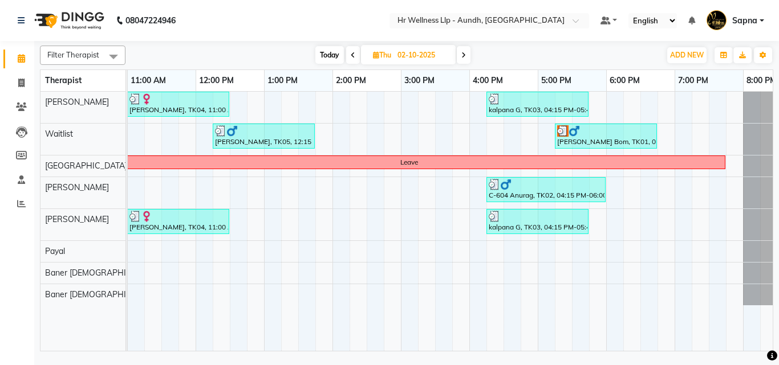
click at [335, 55] on span "Today" at bounding box center [329, 55] width 29 height 18
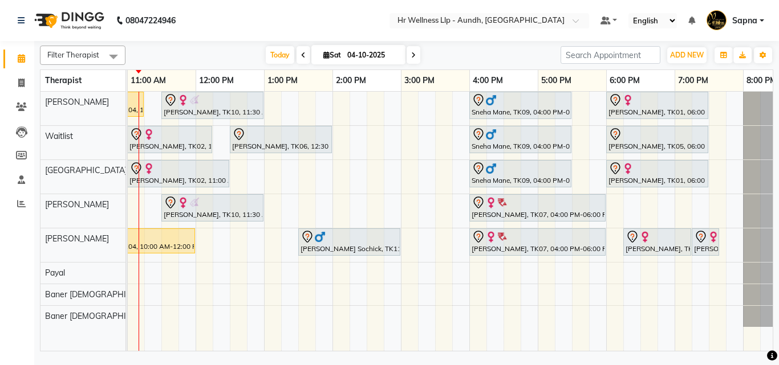
click at [415, 54] on span at bounding box center [414, 55] width 14 height 18
type input "05-10-2025"
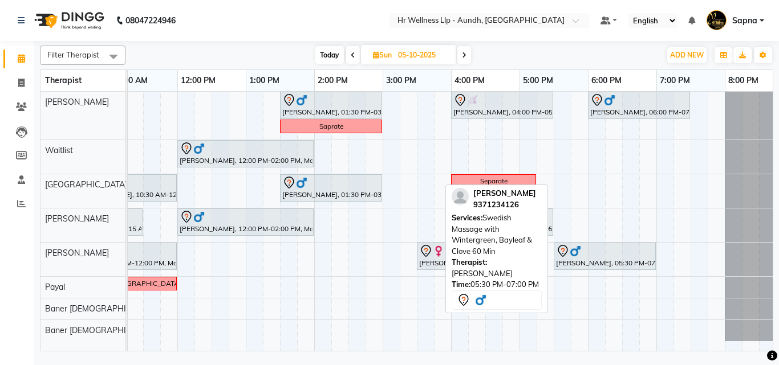
scroll to position [0, 245]
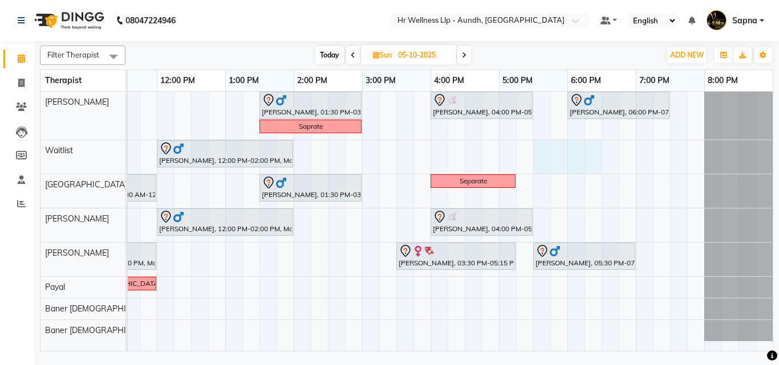
drag, startPoint x: 541, startPoint y: 161, endPoint x: 587, endPoint y: 156, distance: 46.4
click at [587, 156] on div "Amol Rege, 01:30 PM-03:00 PM, Massage 60 Min JIGNASH VYAS, 04:00 PM-05:30 PM, S…" at bounding box center [327, 221] width 889 height 259
select select "45452"
select select "tentative"
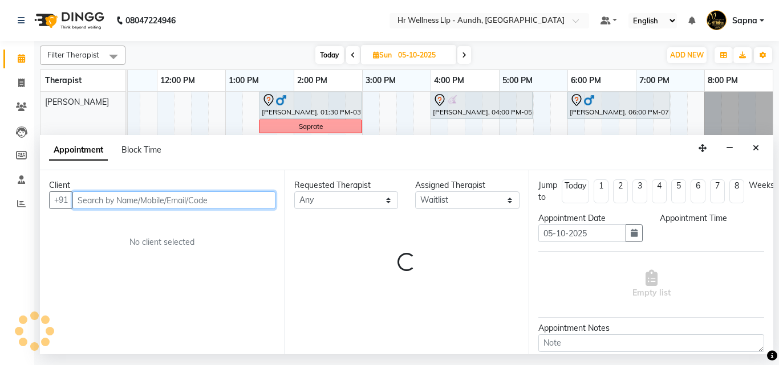
select select "1050"
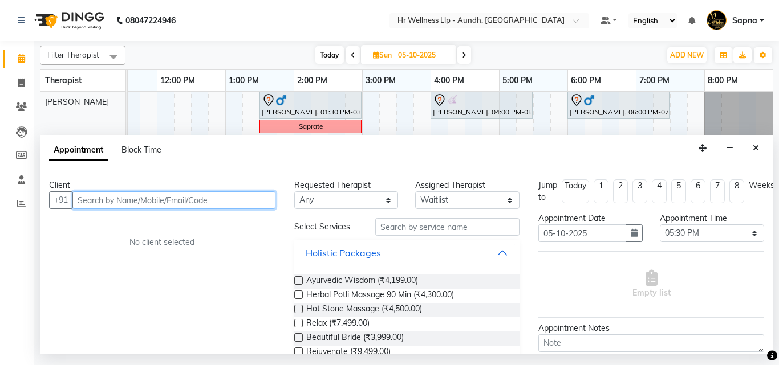
click at [137, 205] on input "text" at bounding box center [173, 201] width 203 height 18
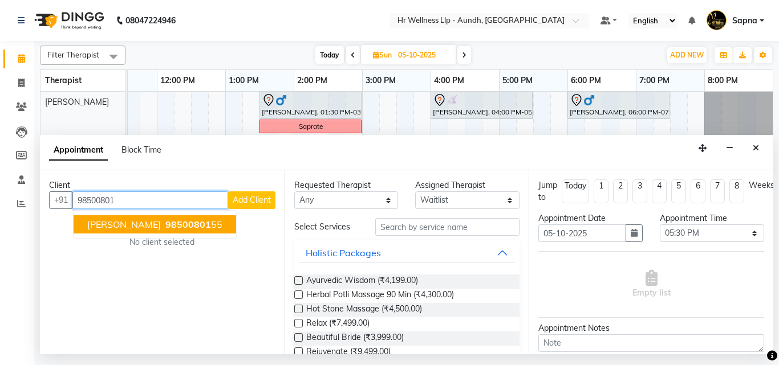
click at [170, 217] on button "Pradeep sawant 98500801 55" at bounding box center [155, 225] width 162 height 18
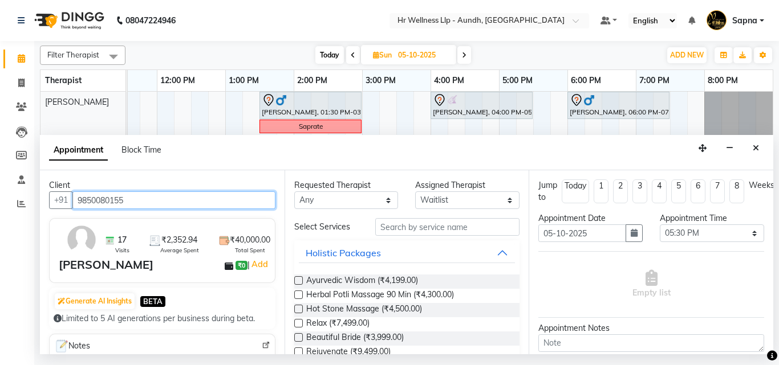
drag, startPoint x: 76, startPoint y: 201, endPoint x: 133, endPoint y: 198, distance: 57.1
click at [133, 198] on input "9850080155" at bounding box center [173, 201] width 203 height 18
type input "9850080155"
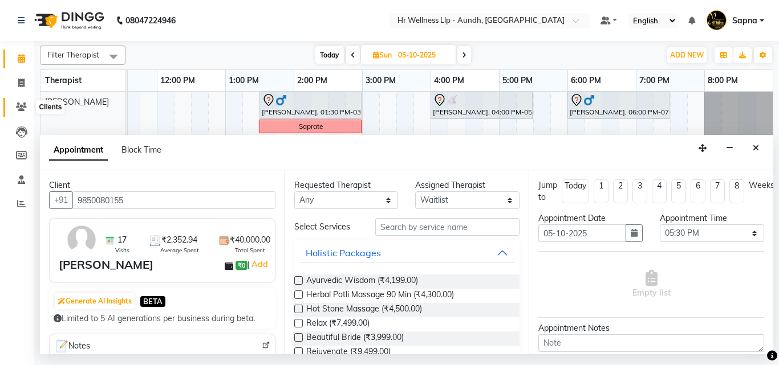
click at [25, 104] on icon at bounding box center [21, 107] width 11 height 9
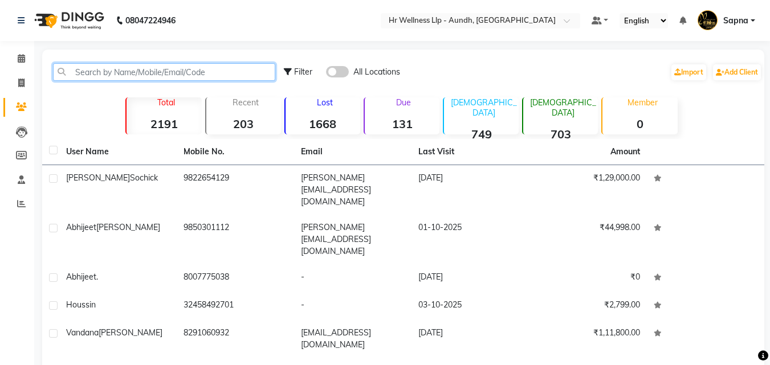
click at [106, 73] on input "text" at bounding box center [164, 72] width 222 height 18
paste input "9850080155"
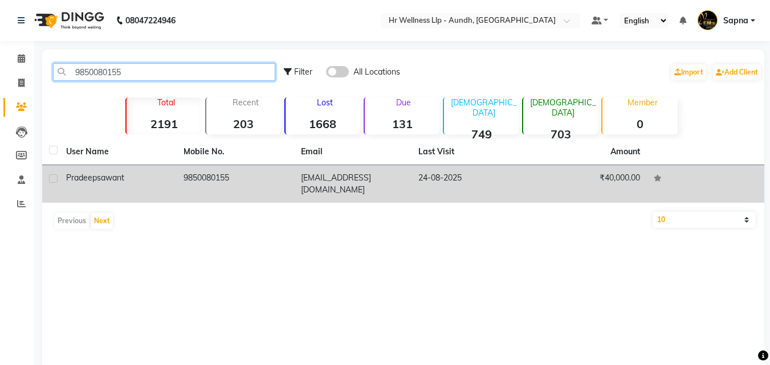
type input "9850080155"
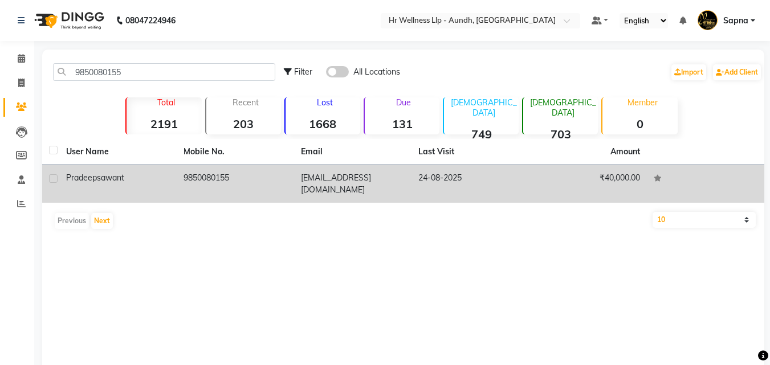
click at [233, 175] on td "9850080155" at bounding box center [235, 184] width 117 height 38
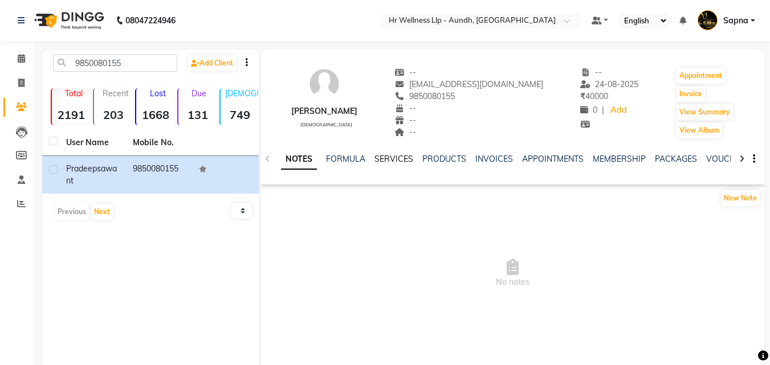
click at [380, 157] on link "SERVICES" at bounding box center [394, 159] width 39 height 10
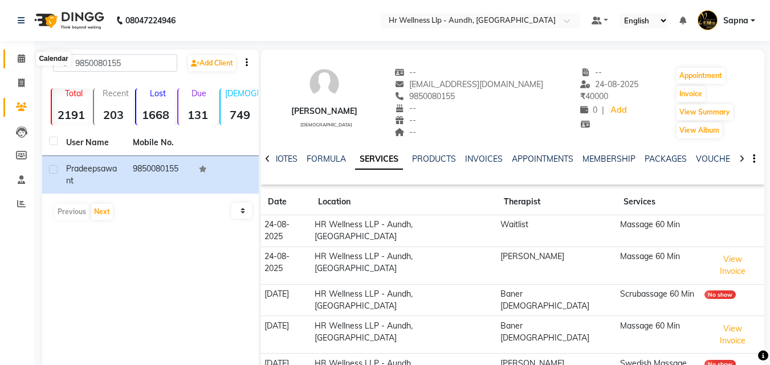
click at [22, 59] on icon at bounding box center [21, 58] width 7 height 9
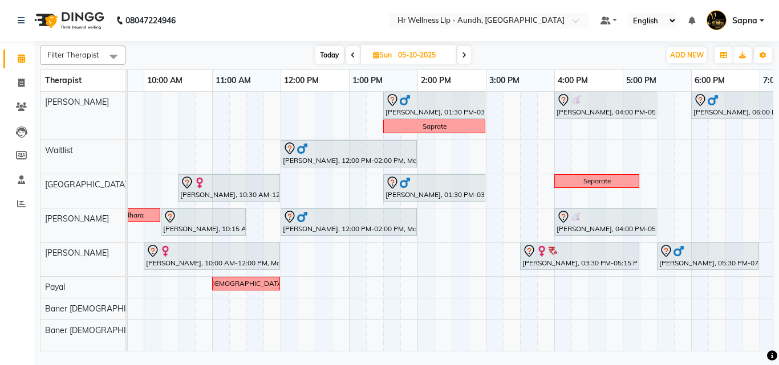
scroll to position [0, 245]
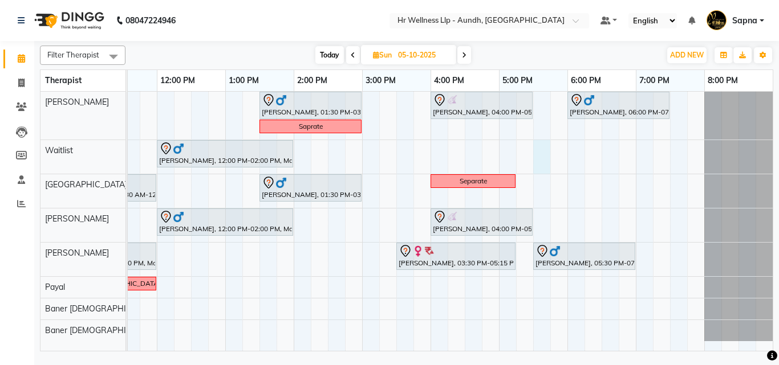
click at [543, 154] on div "Amol Rege, 01:30 PM-03:00 PM, Massage 60 Min JIGNASH VYAS, 04:00 PM-05:30 PM, S…" at bounding box center [327, 221] width 889 height 259
select select "45452"
select select "1050"
select select "tentative"
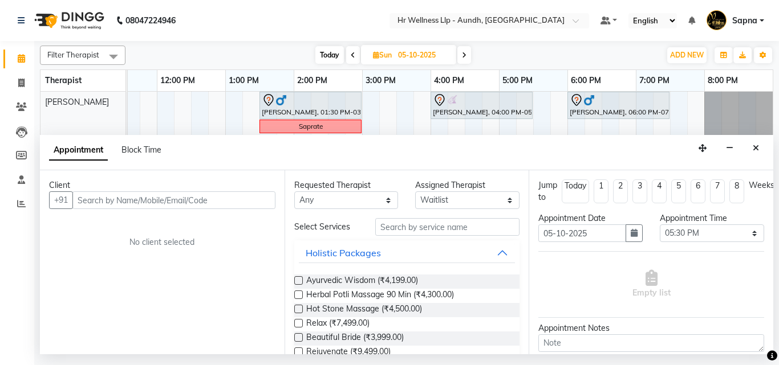
click at [245, 208] on input "text" at bounding box center [173, 201] width 203 height 18
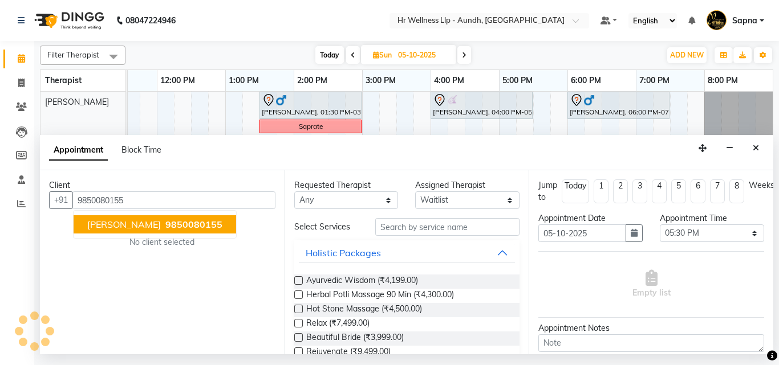
click at [203, 227] on span "9850080155" at bounding box center [193, 224] width 57 height 11
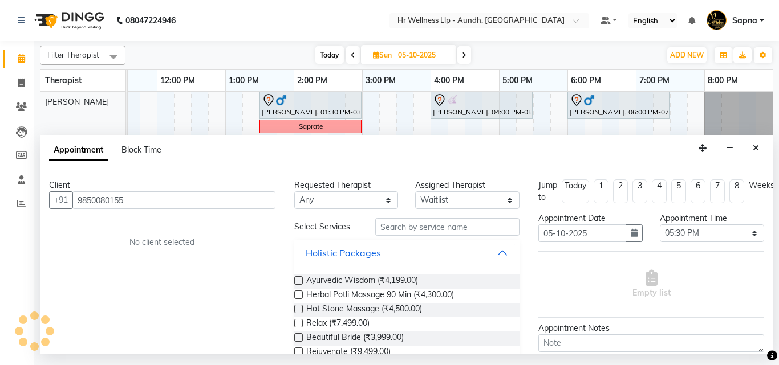
type input "9850080155"
click at [429, 230] on input "text" at bounding box center [447, 227] width 145 height 18
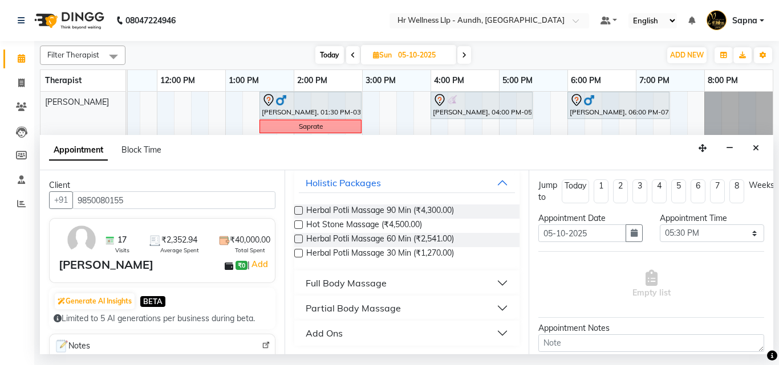
scroll to position [71, 0]
type input "mas"
click at [334, 278] on div "Full Body Massage" at bounding box center [346, 283] width 81 height 14
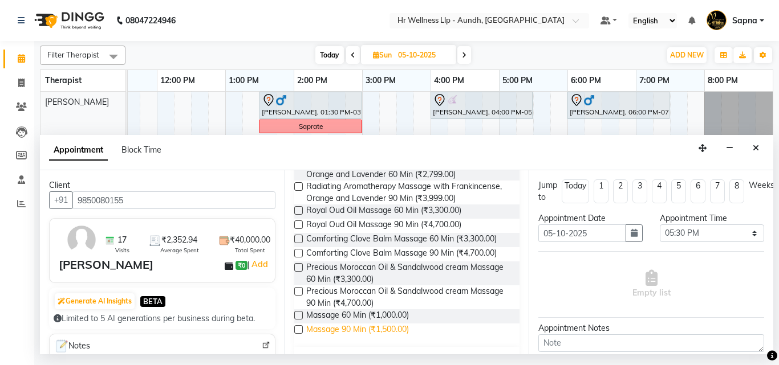
scroll to position [591, 0]
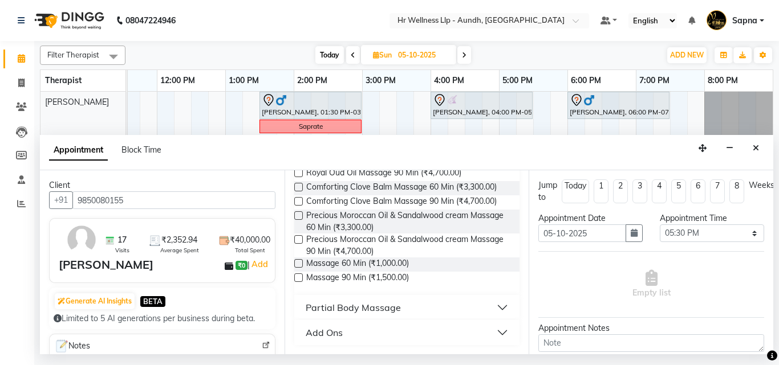
click at [295, 262] on label at bounding box center [298, 263] width 9 height 9
click at [295, 262] on input "checkbox" at bounding box center [297, 264] width 7 height 7
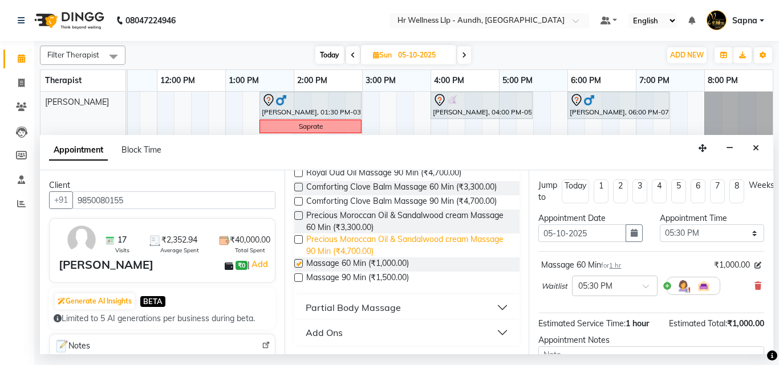
checkbox input "false"
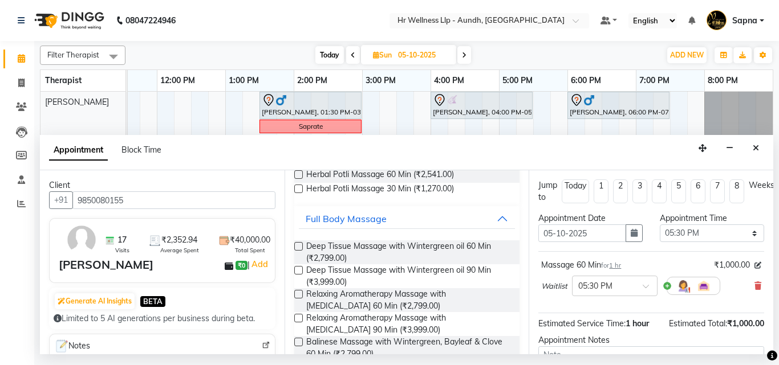
scroll to position [0, 0]
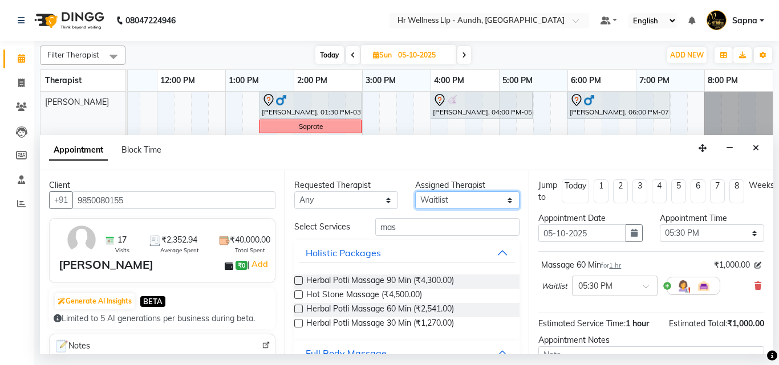
click at [503, 200] on select "Select Baner Female Baner Male Chandni Firoz Payal Sangita Sharda Waitlist" at bounding box center [467, 201] width 104 height 18
select select "77663"
click at [415, 192] on select "Select Baner Female Baner Male Chandni Firoz Payal Sangita Sharda Waitlist" at bounding box center [467, 201] width 104 height 18
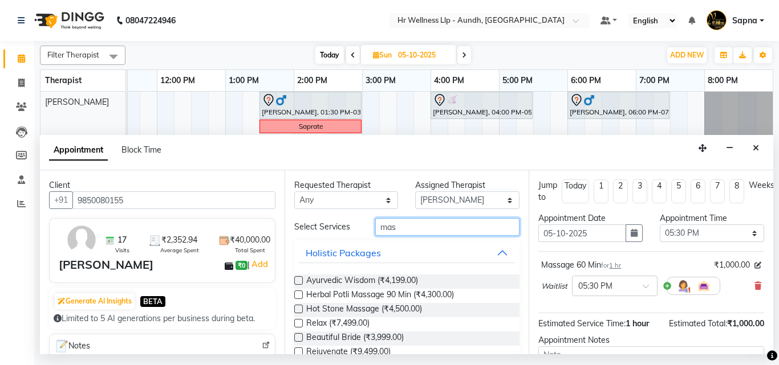
click at [425, 229] on input "mas" at bounding box center [447, 227] width 145 height 18
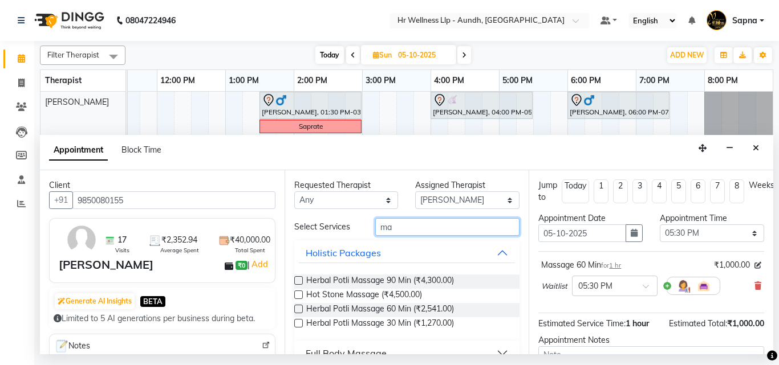
type input "mas"
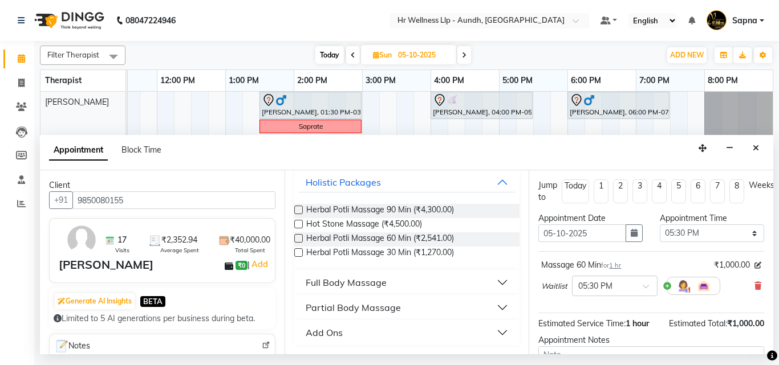
click at [418, 288] on button "Full Body Massage" at bounding box center [407, 283] width 217 height 21
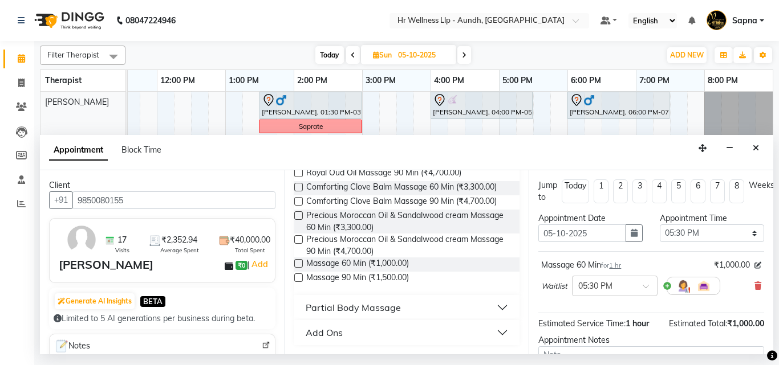
scroll to position [591, 0]
click at [299, 266] on label at bounding box center [298, 263] width 9 height 9
click at [299, 266] on input "checkbox" at bounding box center [297, 264] width 7 height 7
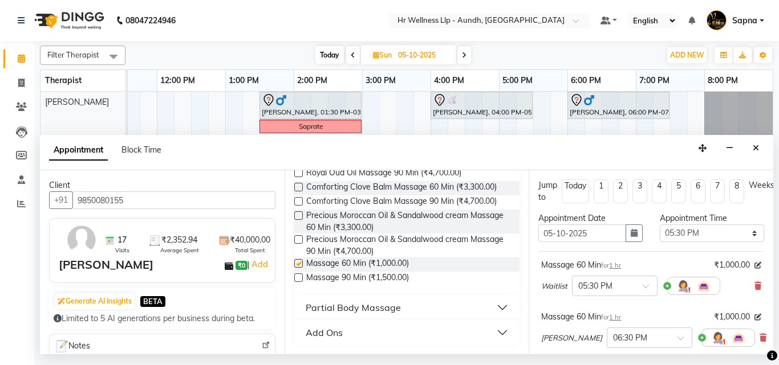
checkbox input "false"
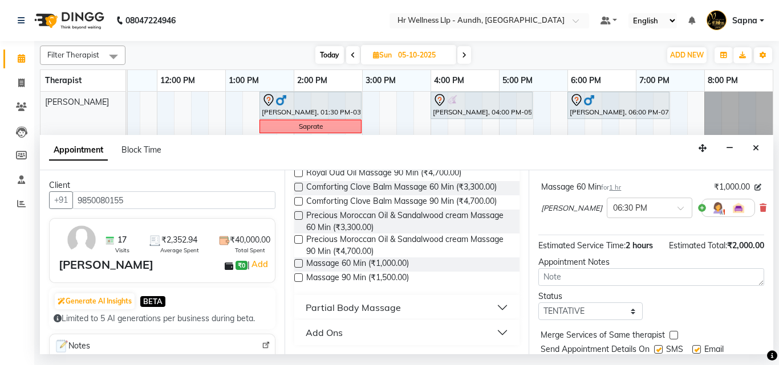
scroll to position [74, 0]
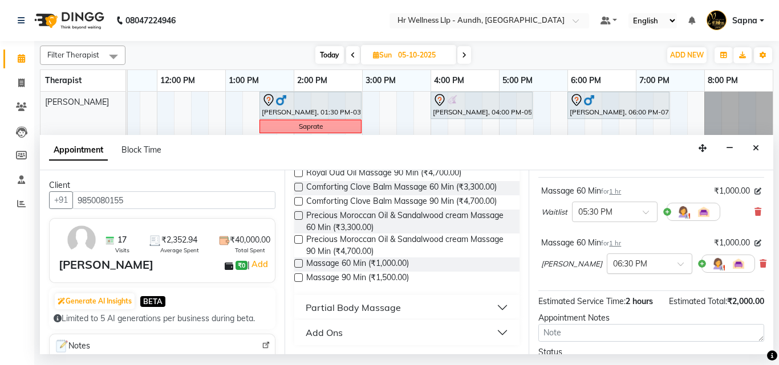
click at [641, 259] on div at bounding box center [649, 263] width 84 height 12
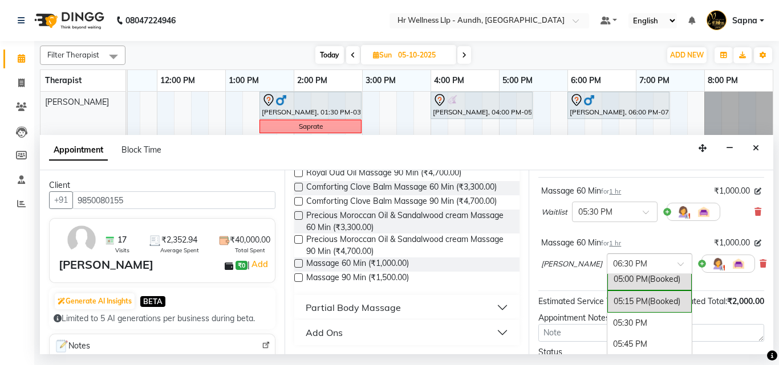
scroll to position [714, 0]
click at [607, 316] on div "05:30 PM" at bounding box center [649, 314] width 84 height 21
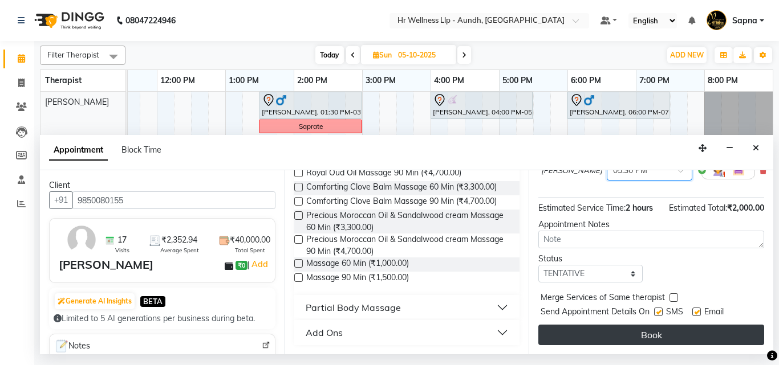
scroll to position [200, 0]
click at [662, 325] on button "Book" at bounding box center [651, 335] width 226 height 21
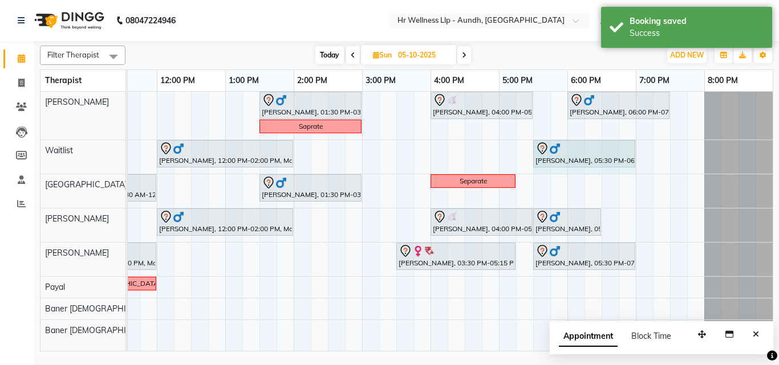
drag, startPoint x: 600, startPoint y: 149, endPoint x: 623, endPoint y: 147, distance: 22.9
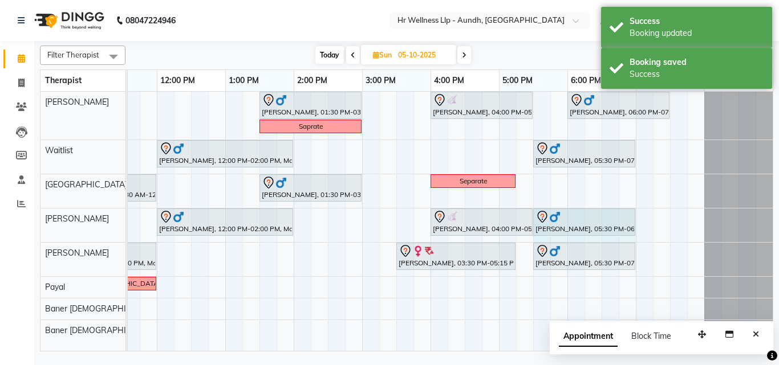
drag, startPoint x: 600, startPoint y: 220, endPoint x: 623, endPoint y: 213, distance: 24.4
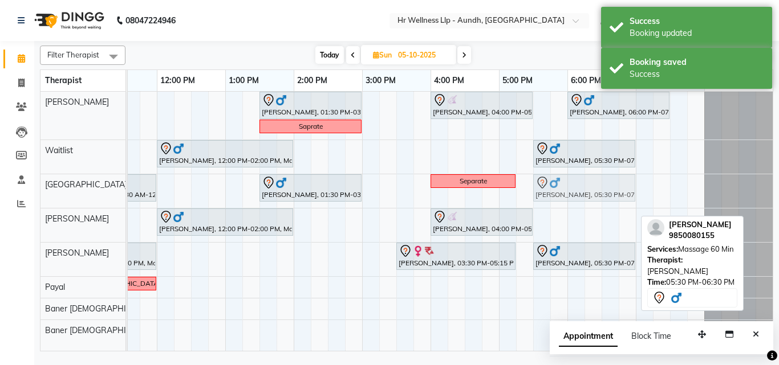
drag, startPoint x: 590, startPoint y: 215, endPoint x: 595, endPoint y: 201, distance: 15.4
click at [597, 190] on tbody "Amol Rege, 01:30 PM-03:00 PM, Massage 60 Min JIGNASH VYAS, 04:00 PM-05:30 PM, S…" at bounding box center [327, 217] width 889 height 250
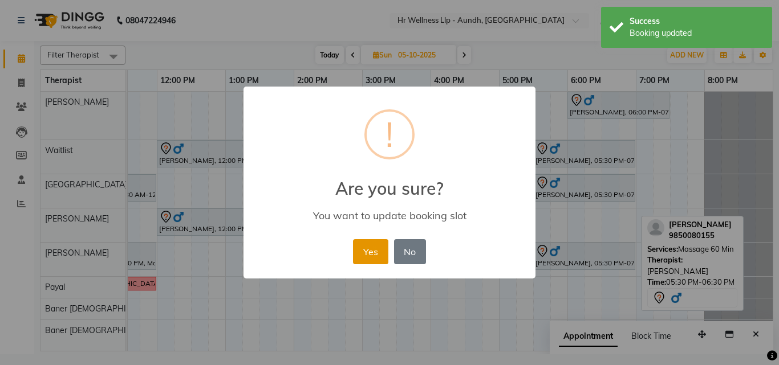
click at [368, 255] on button "Yes" at bounding box center [370, 251] width 35 height 25
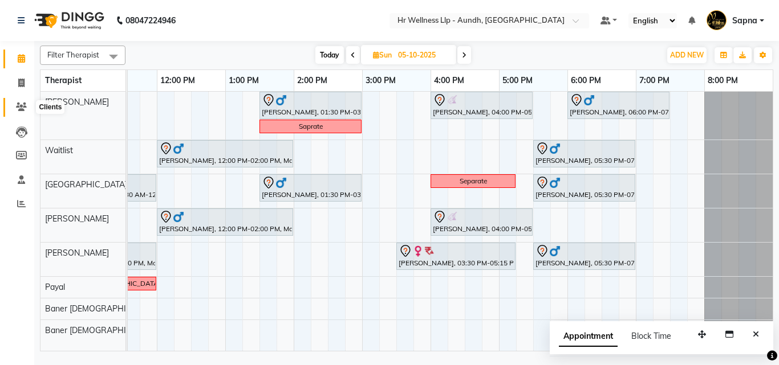
click at [25, 101] on span at bounding box center [21, 107] width 20 height 13
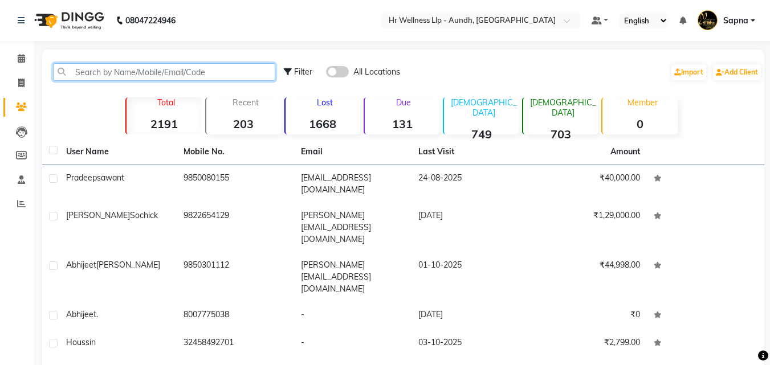
click at [159, 78] on input "text" at bounding box center [164, 72] width 222 height 18
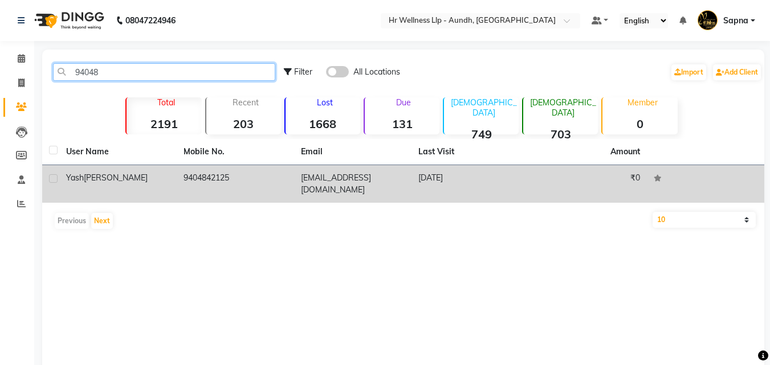
type input "94048"
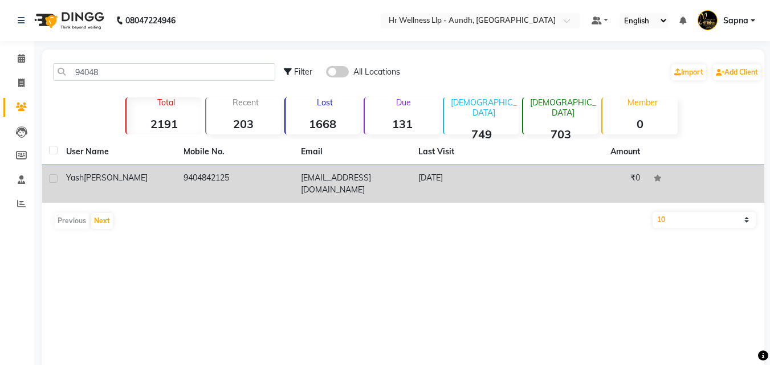
click at [202, 188] on td "9404842125" at bounding box center [235, 184] width 117 height 38
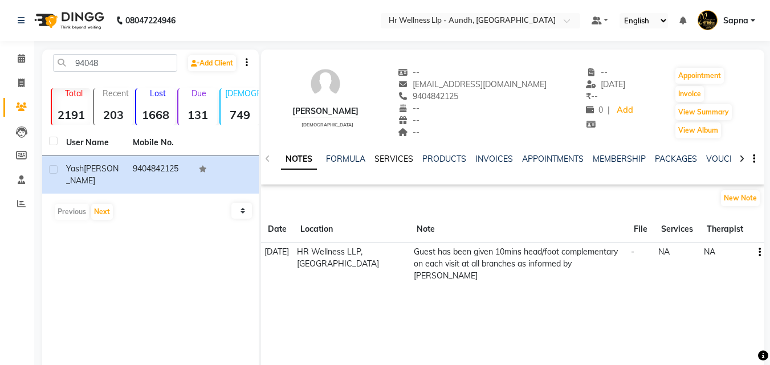
click at [392, 156] on link "SERVICES" at bounding box center [394, 159] width 39 height 10
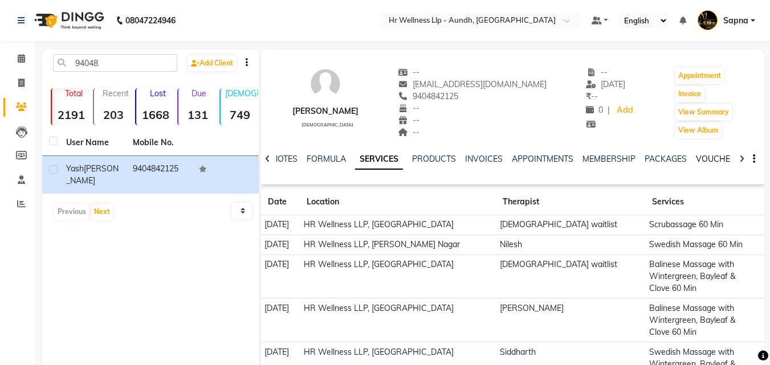
click at [714, 157] on link "VOUCHERS" at bounding box center [718, 159] width 45 height 10
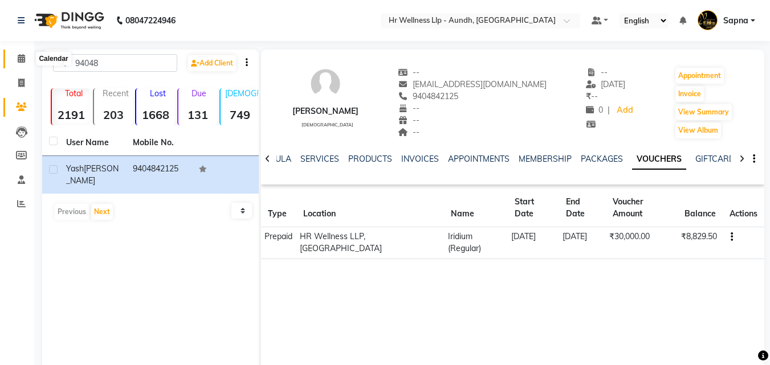
click at [20, 54] on icon at bounding box center [21, 58] width 7 height 9
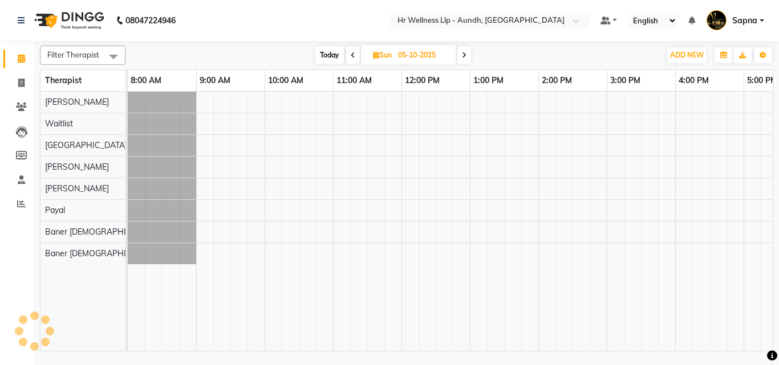
scroll to position [0, 206]
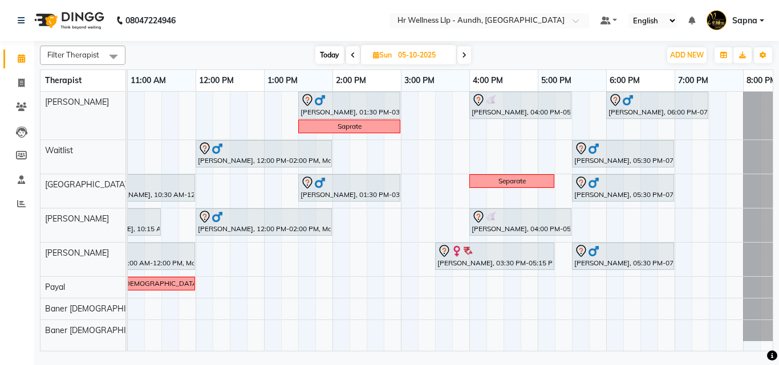
click at [409, 63] on input "05-10-2025" at bounding box center [423, 55] width 57 height 17
select select "10"
select select "2025"
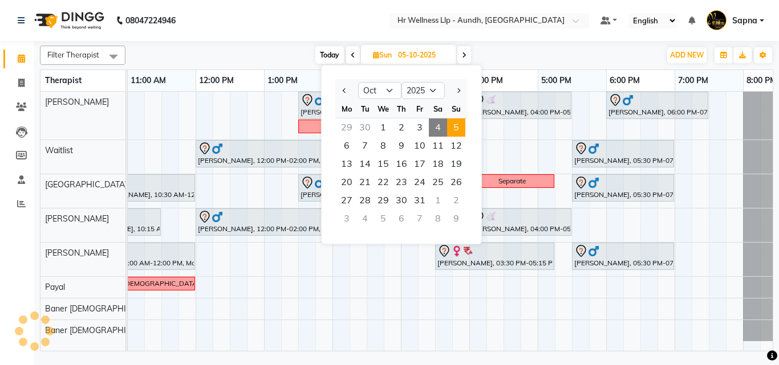
click at [467, 52] on span at bounding box center [464, 55] width 14 height 18
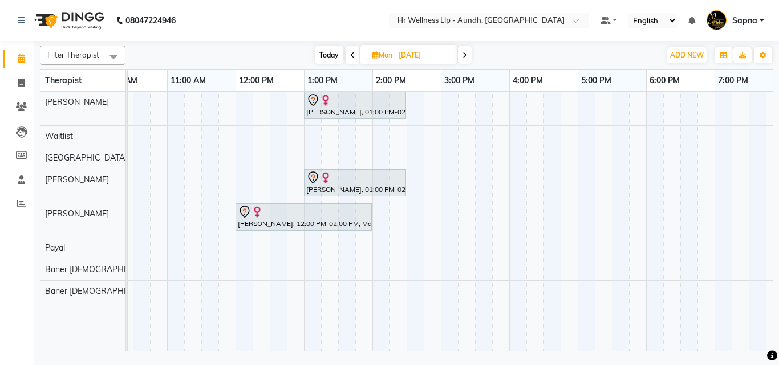
scroll to position [0, 0]
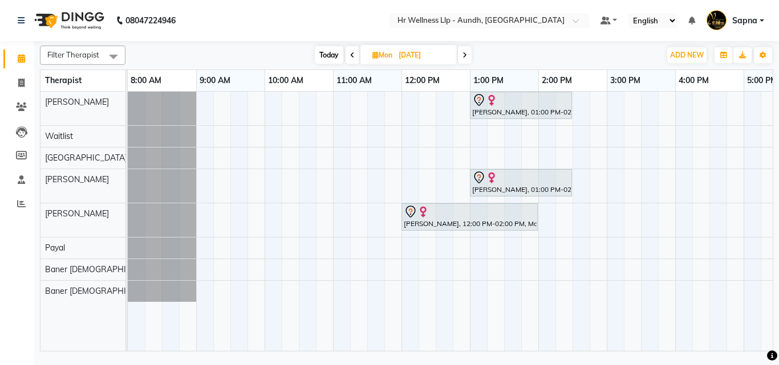
click at [336, 52] on span "Today" at bounding box center [329, 55] width 29 height 18
type input "04-10-2025"
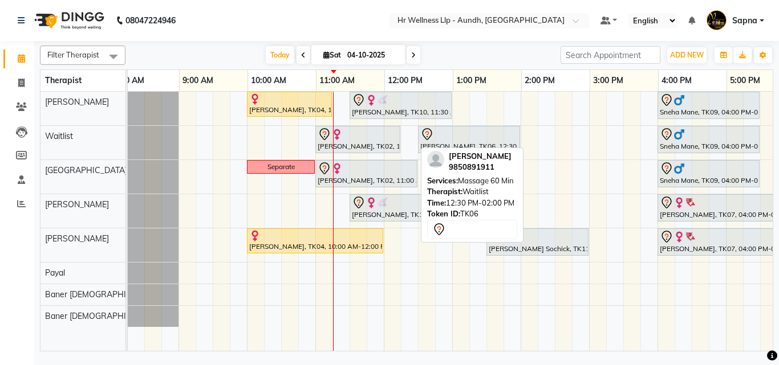
scroll to position [0, 18]
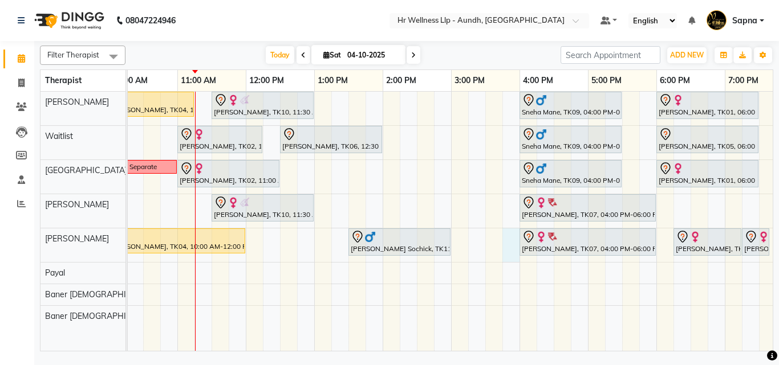
click at [506, 254] on div "Ashwini Udasin, TK04, 10:00 AM-11:15 AM, Massage 60 Min ANUJA GAWARI, TK10, 11:…" at bounding box center [416, 221] width 889 height 259
select select "77661"
select select "tentative"
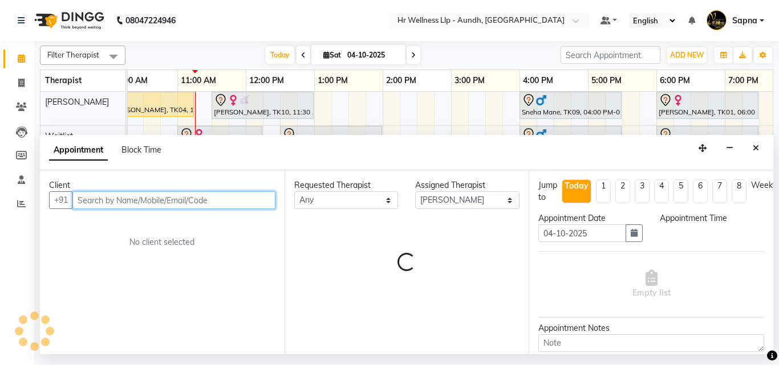
select select "945"
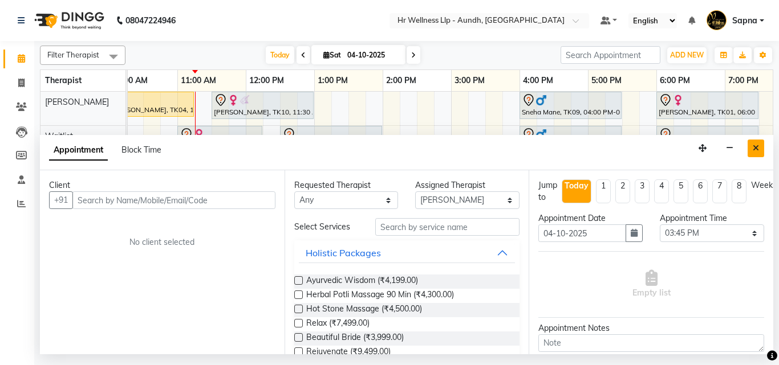
click at [751, 141] on button "Close" at bounding box center [755, 149] width 17 height 18
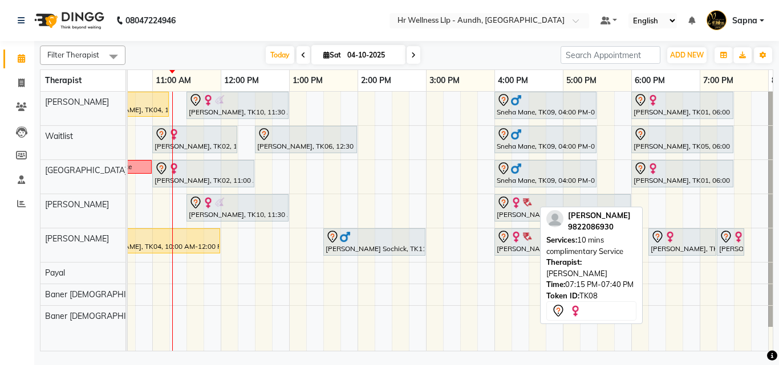
scroll to position [0, 245]
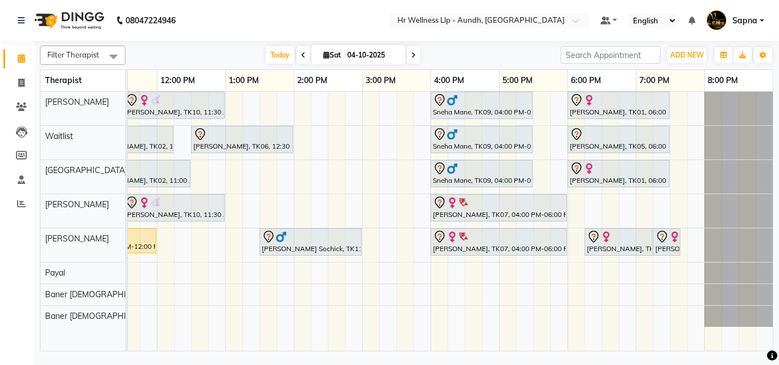
click at [307, 53] on span at bounding box center [303, 55] width 14 height 18
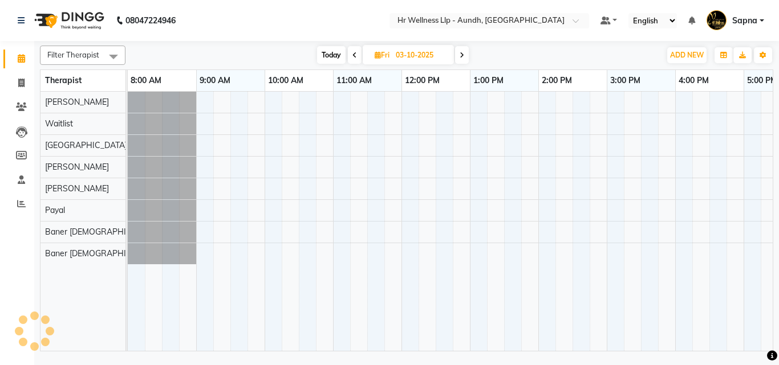
scroll to position [0, 206]
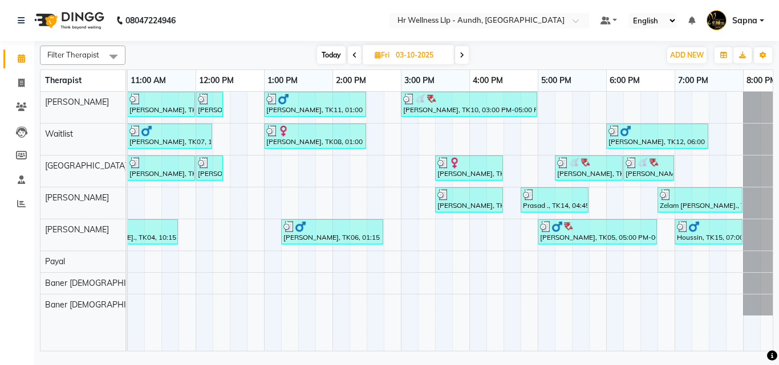
click at [351, 55] on span at bounding box center [355, 55] width 14 height 18
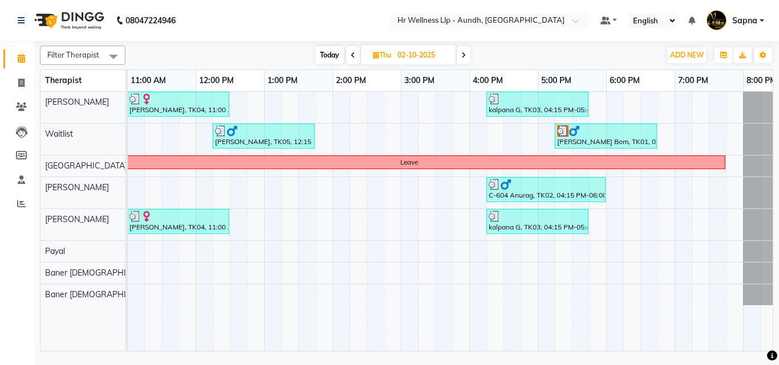
click at [353, 53] on icon at bounding box center [353, 55] width 5 height 7
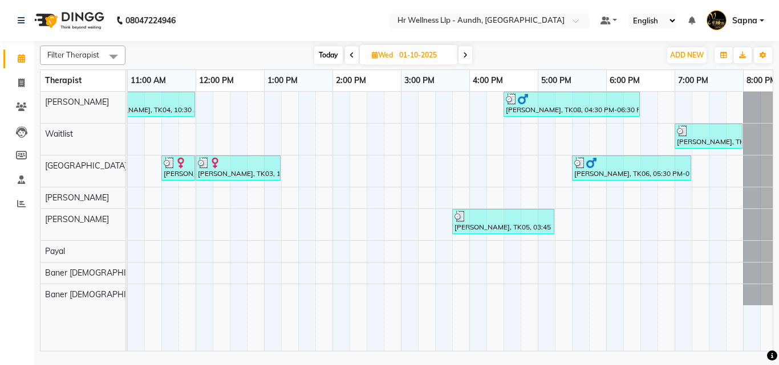
click at [464, 55] on icon at bounding box center [465, 55] width 5 height 7
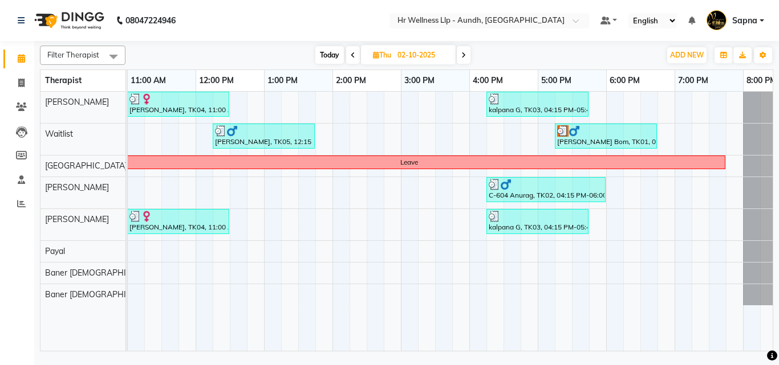
click at [465, 51] on span at bounding box center [464, 55] width 14 height 18
type input "03-10-2025"
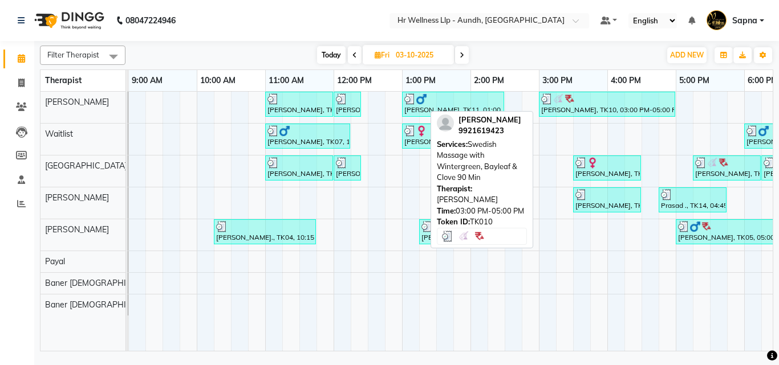
scroll to position [0, 68]
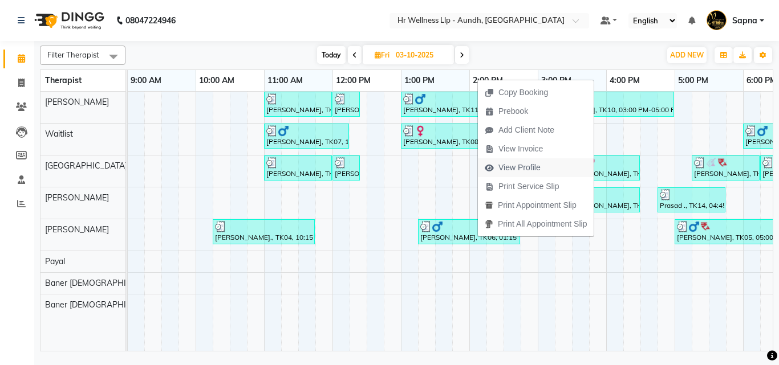
click at [519, 168] on span "View Profile" at bounding box center [519, 168] width 42 height 12
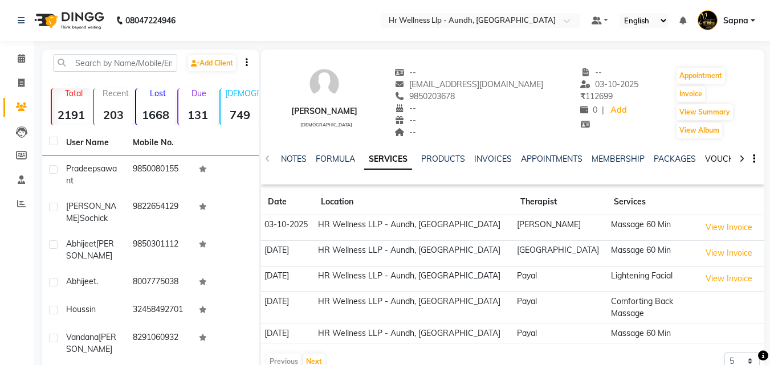
click at [716, 155] on link "VOUCHERS" at bounding box center [727, 159] width 45 height 10
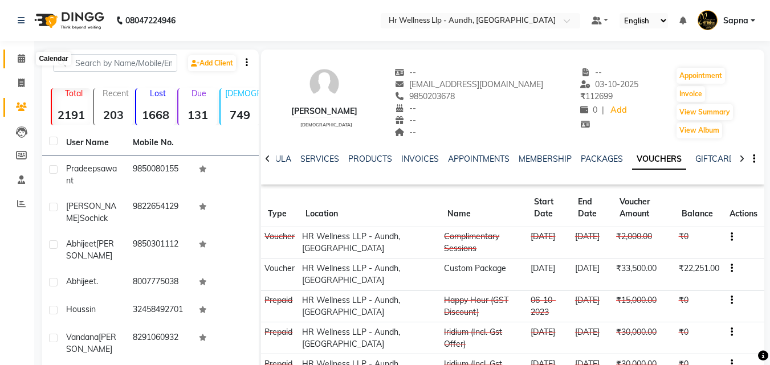
click at [21, 59] on icon at bounding box center [21, 58] width 7 height 9
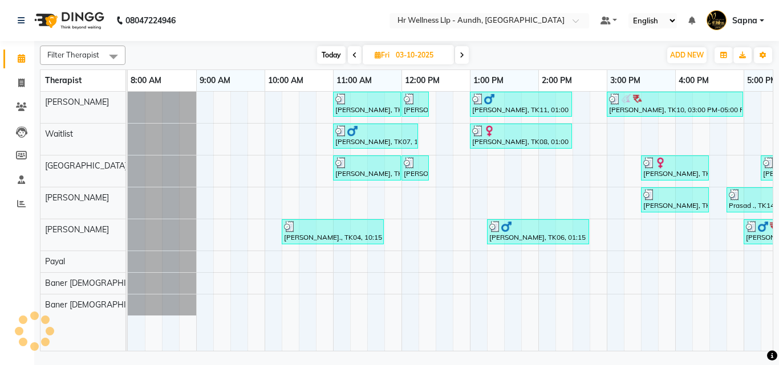
scroll to position [0, 206]
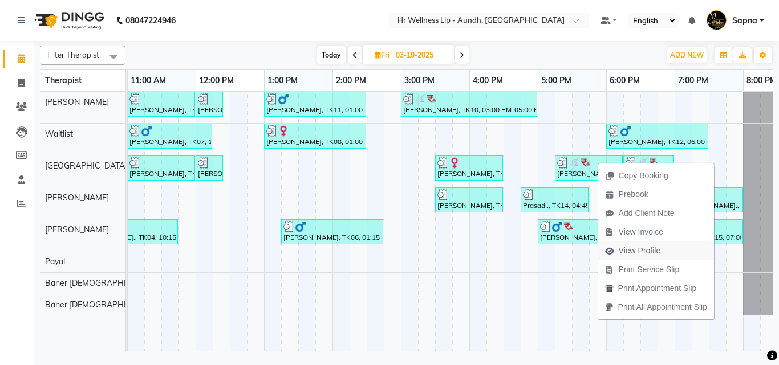
click at [632, 243] on span "View Profile" at bounding box center [633, 251] width 70 height 19
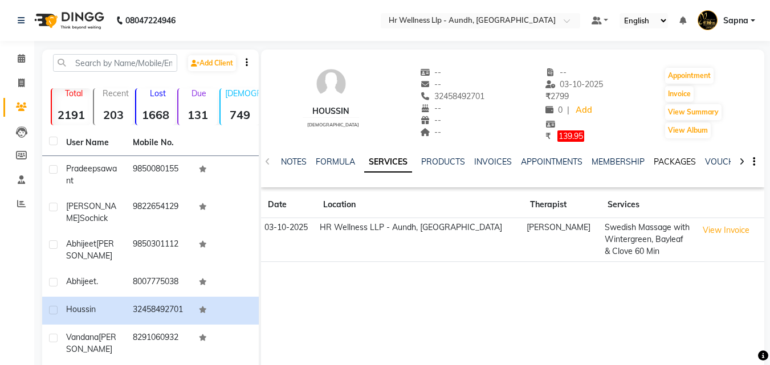
click at [686, 161] on link "PACKAGES" at bounding box center [675, 162] width 42 height 10
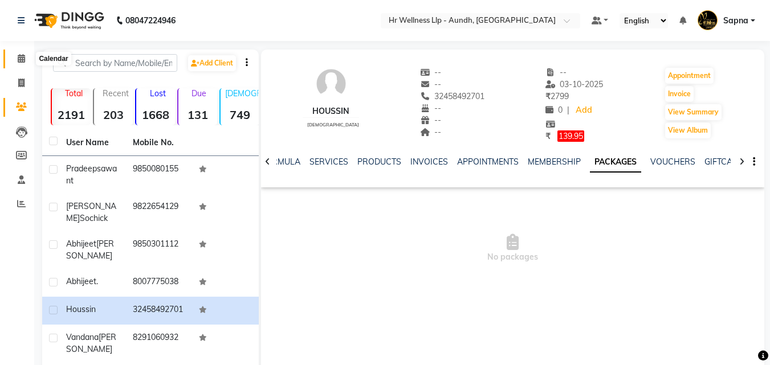
click at [23, 58] on icon at bounding box center [21, 58] width 7 height 9
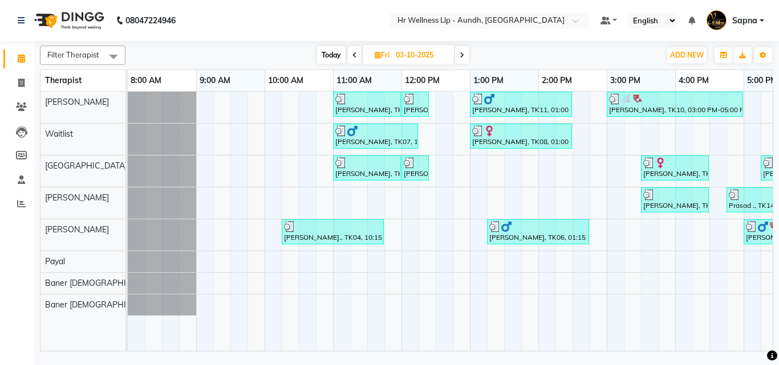
click at [462, 52] on icon at bounding box center [462, 55] width 5 height 7
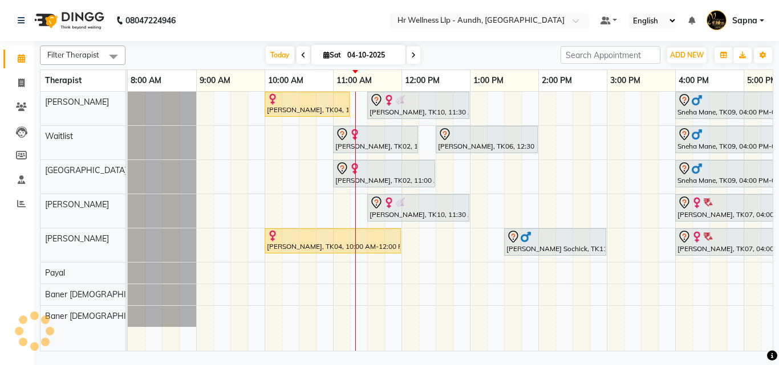
scroll to position [0, 206]
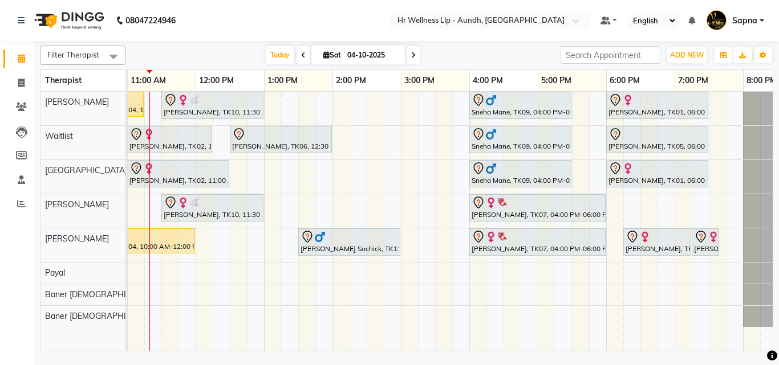
click at [298, 55] on span at bounding box center [303, 55] width 14 height 18
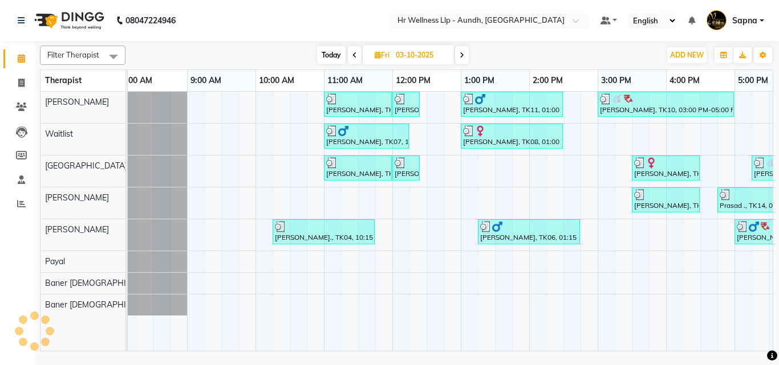
scroll to position [0, 14]
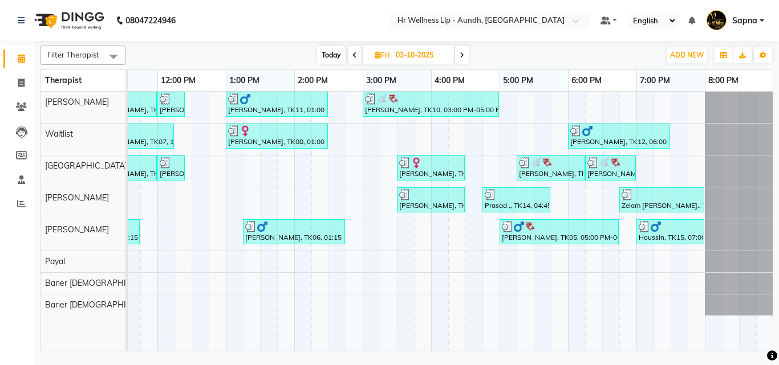
click at [461, 50] on span at bounding box center [462, 55] width 14 height 18
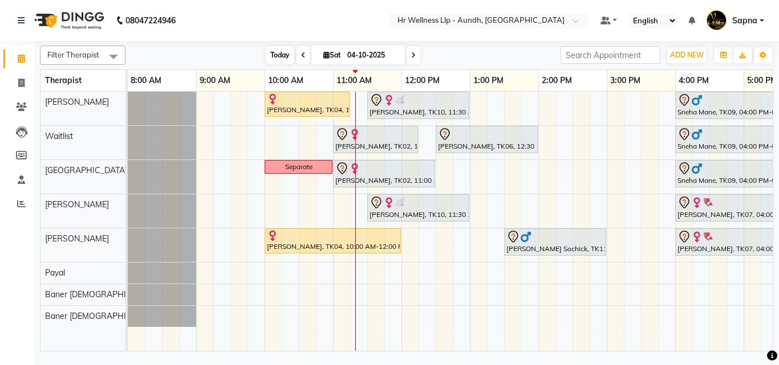
click at [276, 56] on span "Today" at bounding box center [280, 55] width 29 height 18
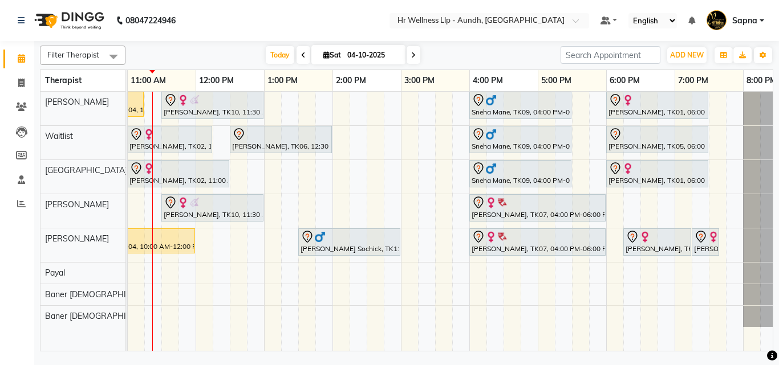
click at [303, 52] on span at bounding box center [303, 55] width 14 height 18
type input "03-10-2025"
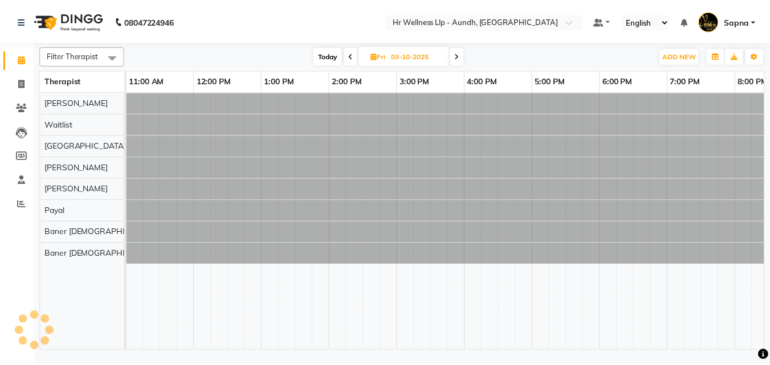
scroll to position [0, 206]
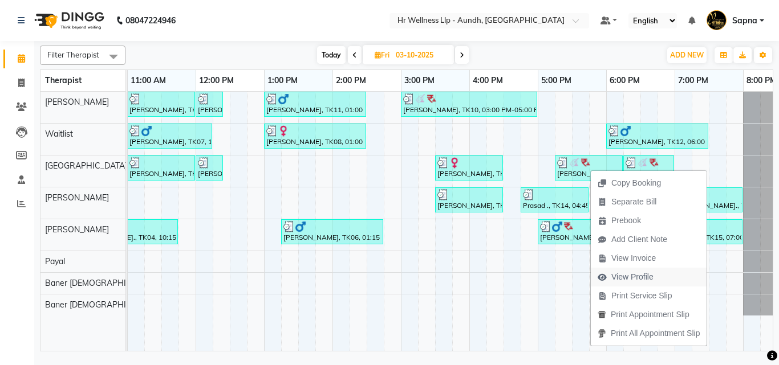
click at [654, 279] on span "View Profile" at bounding box center [626, 277] width 70 height 19
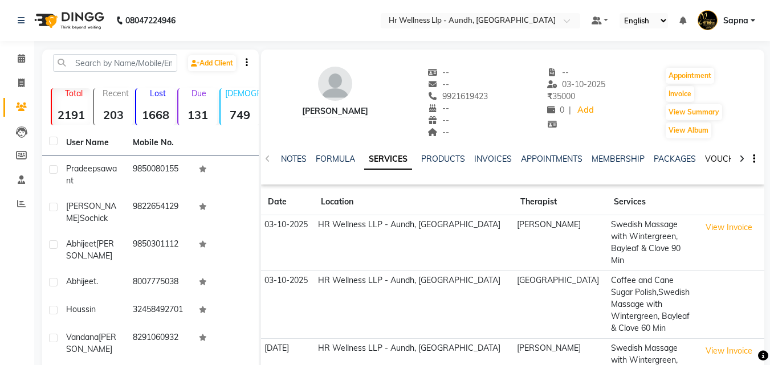
click at [705, 154] on link "VOUCHERS" at bounding box center [727, 159] width 45 height 10
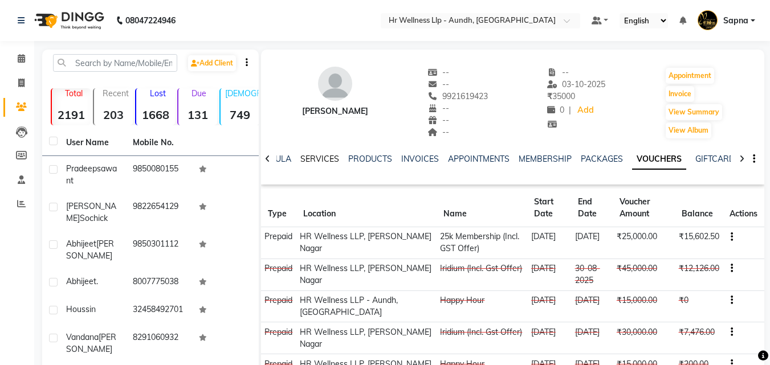
click at [319, 156] on link "SERVICES" at bounding box center [319, 159] width 39 height 10
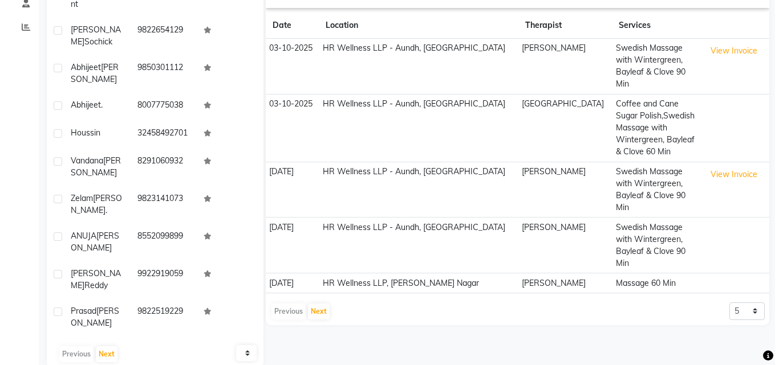
scroll to position [177, 0]
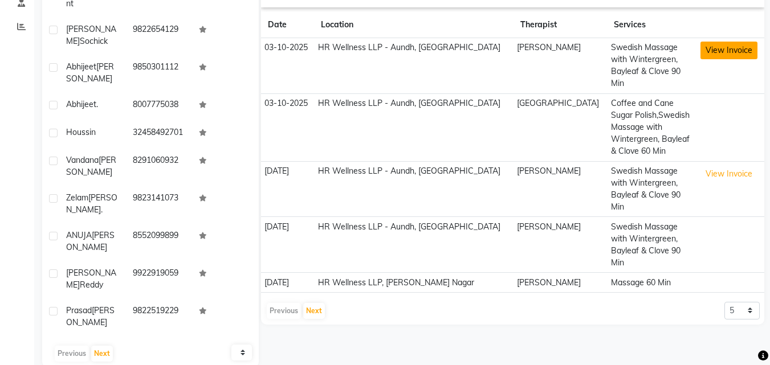
click at [724, 46] on button "View Invoice" at bounding box center [729, 51] width 57 height 18
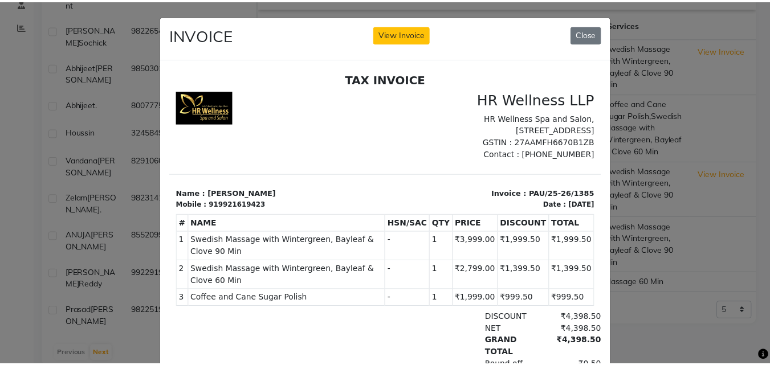
scroll to position [0, 0]
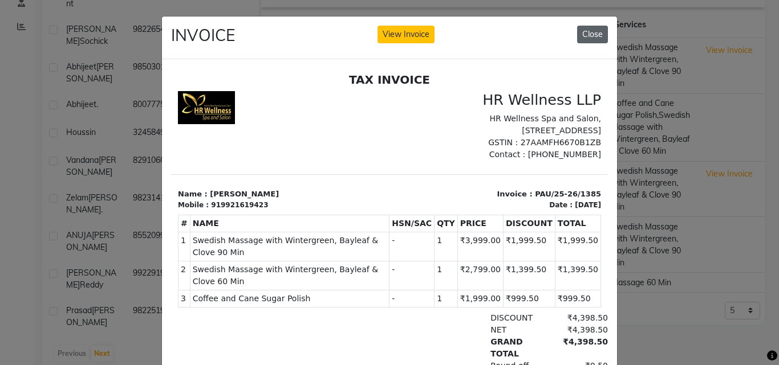
click at [594, 32] on button "Close" at bounding box center [592, 35] width 31 height 18
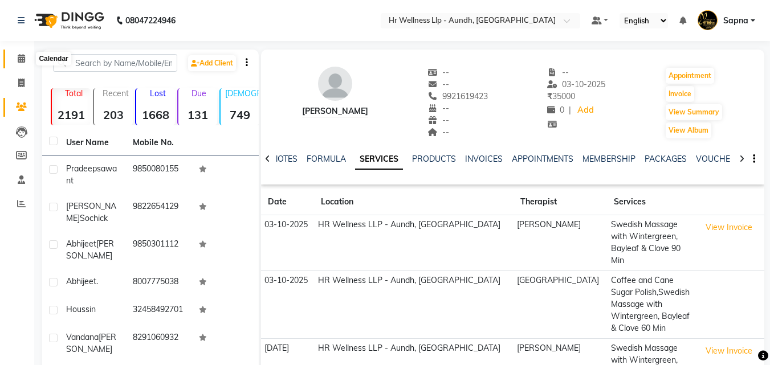
click at [22, 61] on icon at bounding box center [21, 58] width 7 height 9
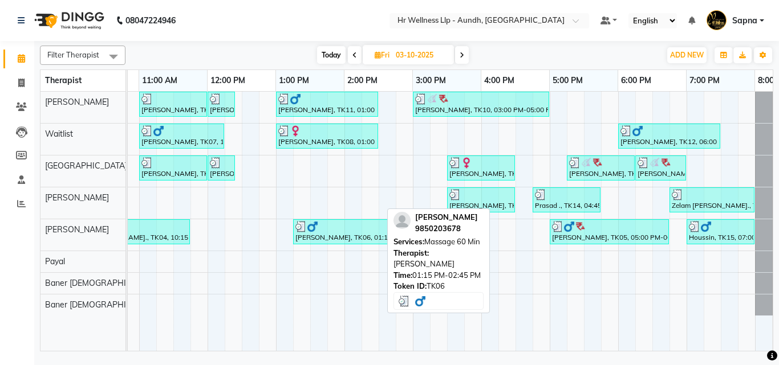
scroll to position [0, 194]
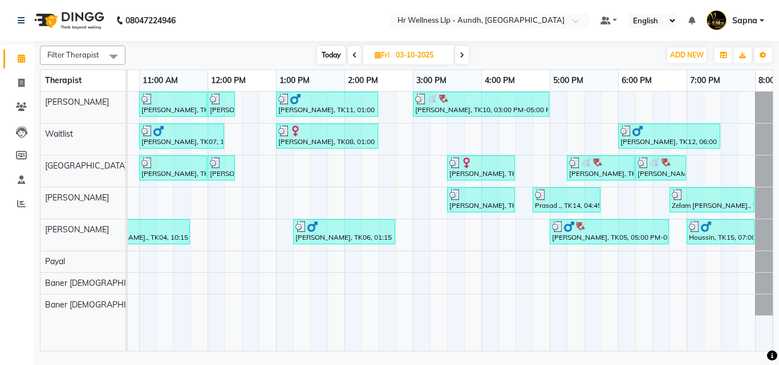
click at [331, 58] on span "Today" at bounding box center [331, 55] width 29 height 18
type input "04-10-2025"
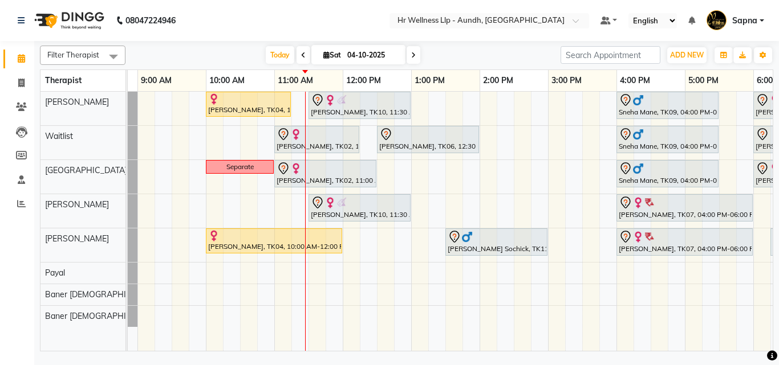
scroll to position [0, 30]
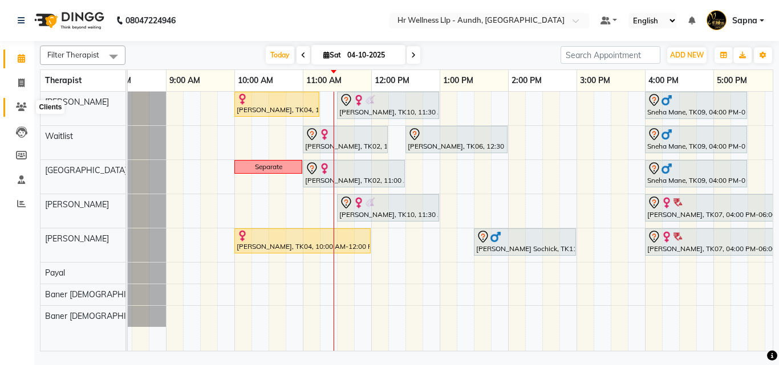
click at [21, 108] on icon at bounding box center [21, 107] width 11 height 9
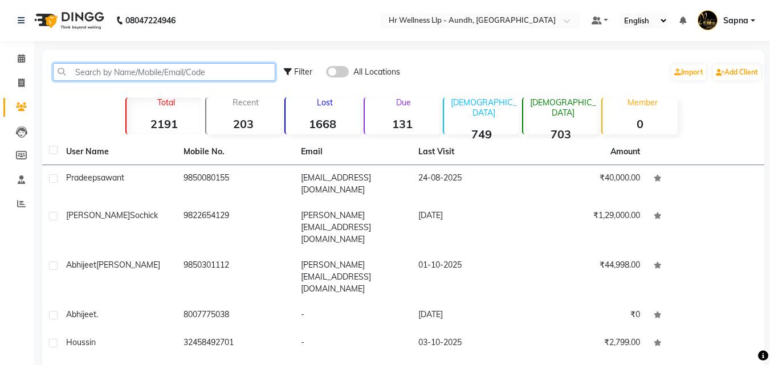
click at [107, 68] on input "text" at bounding box center [164, 72] width 222 height 18
paste input "94048 42125"
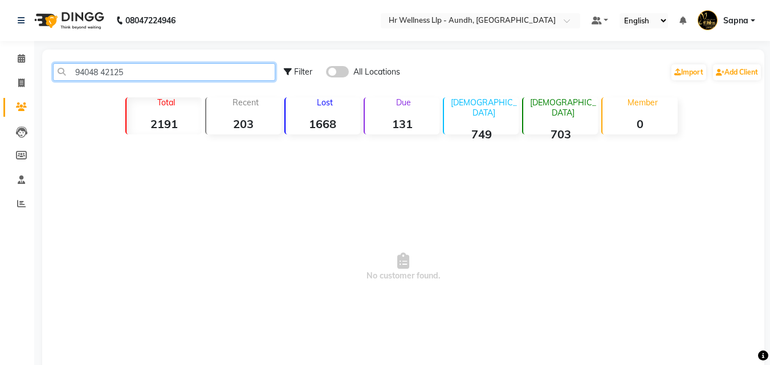
click at [104, 72] on input "94048 42125" at bounding box center [164, 72] width 222 height 18
click at [101, 72] on input "94048 42125" at bounding box center [164, 72] width 222 height 18
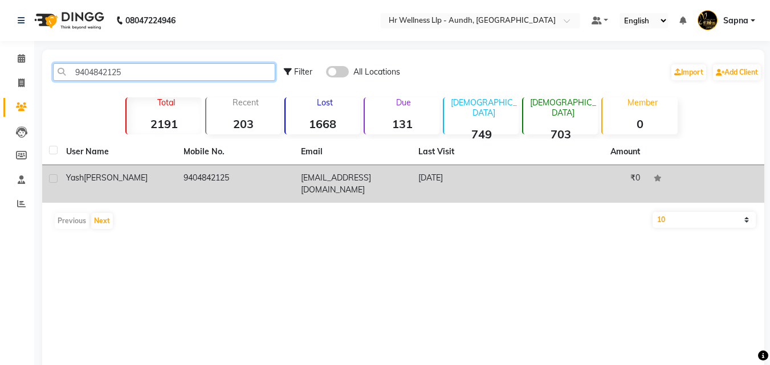
type input "9404842125"
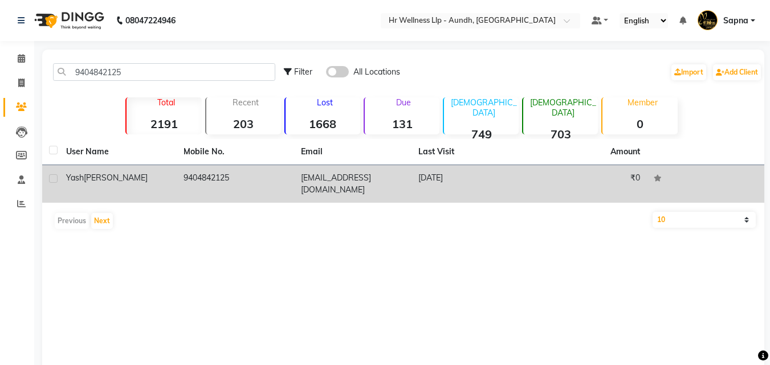
click at [221, 170] on td "9404842125" at bounding box center [235, 184] width 117 height 38
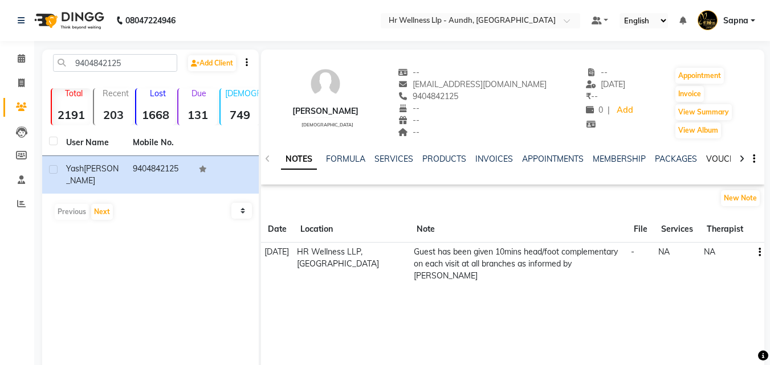
click at [712, 155] on link "VOUCHERS" at bounding box center [728, 159] width 45 height 10
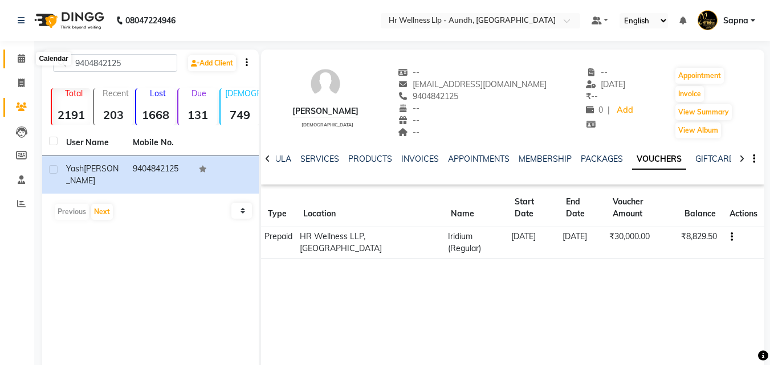
click at [13, 59] on span at bounding box center [21, 58] width 20 height 13
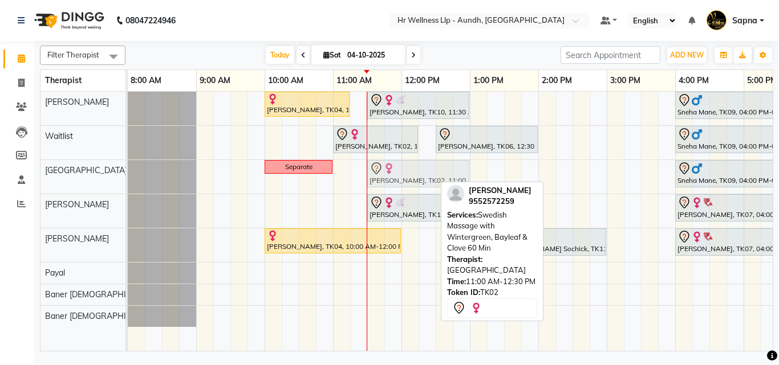
drag, startPoint x: 382, startPoint y: 174, endPoint x: 408, endPoint y: 183, distance: 27.8
click at [128, 183] on div "Separate Pallavi Mirashi, TK02, 11:00 AM-12:30 PM, Swedish Massage with Winterg…" at bounding box center [128, 177] width 0 height 34
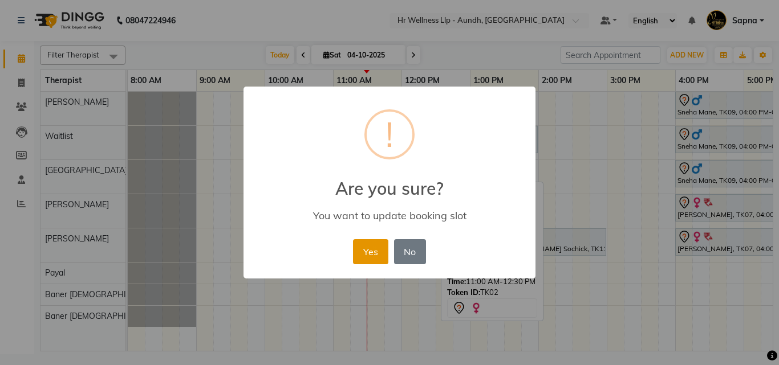
click at [359, 253] on button "Yes" at bounding box center [370, 251] width 35 height 25
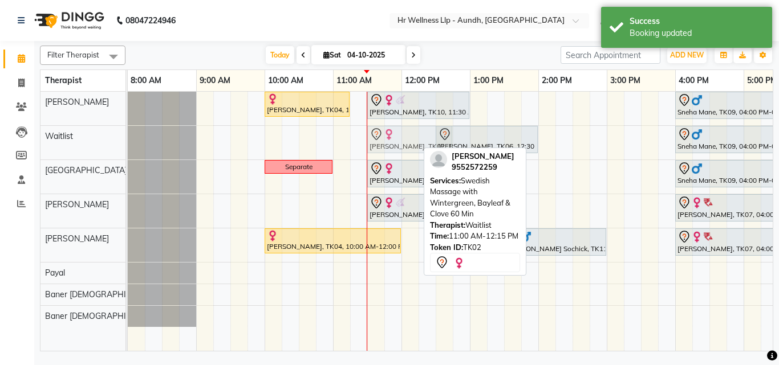
drag, startPoint x: 340, startPoint y: 144, endPoint x: 374, endPoint y: 144, distance: 34.2
click at [128, 144] on div "Pallavi Mirashi, TK02, 11:00 AM-12:15 PM, Swedish Massage with Wintergreen, Bay…" at bounding box center [128, 143] width 0 height 34
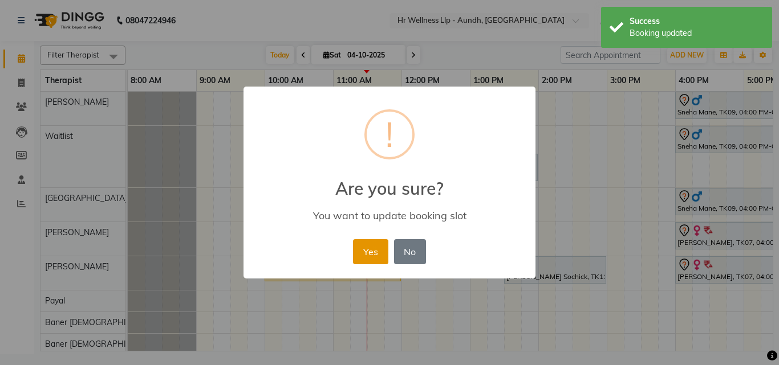
click at [370, 251] on button "Yes" at bounding box center [370, 251] width 35 height 25
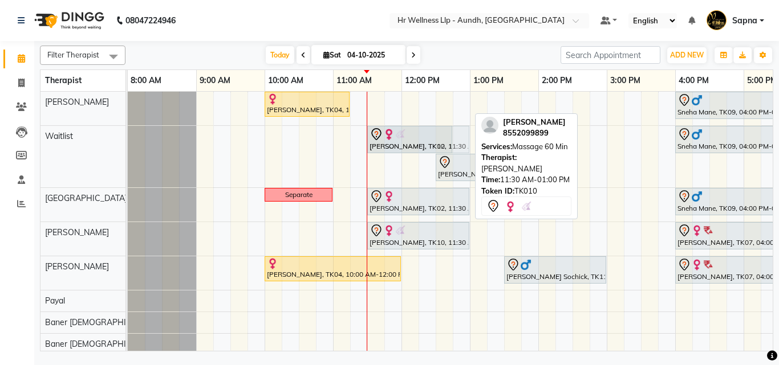
drag, startPoint x: 393, startPoint y: 110, endPoint x: 396, endPoint y: 131, distance: 20.8
click at [397, 133] on tbody "Ashwini Udasin, TK04, 10:00 AM-11:15 AM, Massage 60 Min ANUJA GAWARI, TK10, 11:…" at bounding box center [572, 223] width 889 height 263
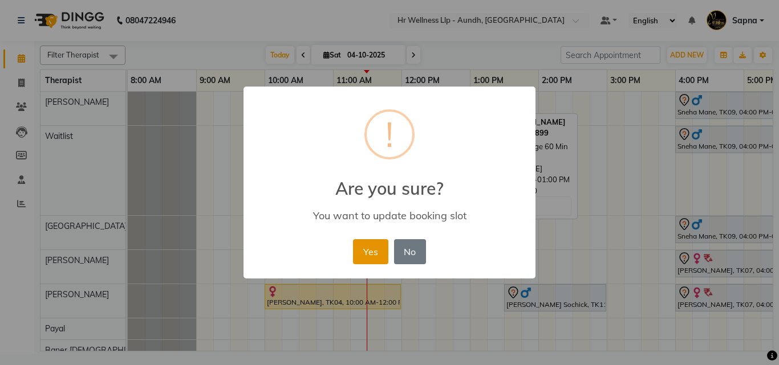
click at [372, 246] on button "Yes" at bounding box center [370, 251] width 35 height 25
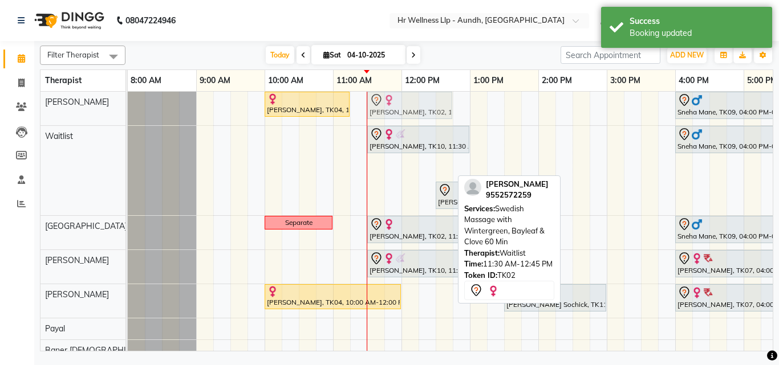
drag, startPoint x: 380, startPoint y: 170, endPoint x: 385, endPoint y: 110, distance: 60.7
click at [385, 110] on tbody "Ashwini Udasin, TK04, 10:00 AM-11:15 AM, Massage 60 Min Sneha Mane, TK09, 04:00…" at bounding box center [572, 237] width 889 height 291
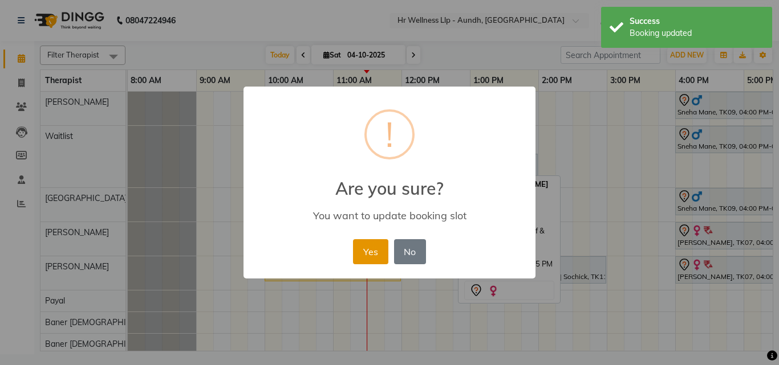
click at [367, 258] on button "Yes" at bounding box center [370, 251] width 35 height 25
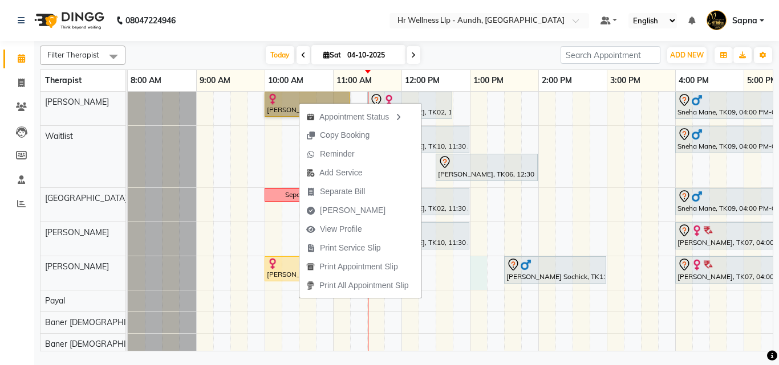
click at [475, 277] on div "Ashwini Udasin, TK04, 10:00 AM-11:15 AM, Massage 60 Min Pallavi Mirashi, TK02, …" at bounding box center [572, 223] width 889 height 263
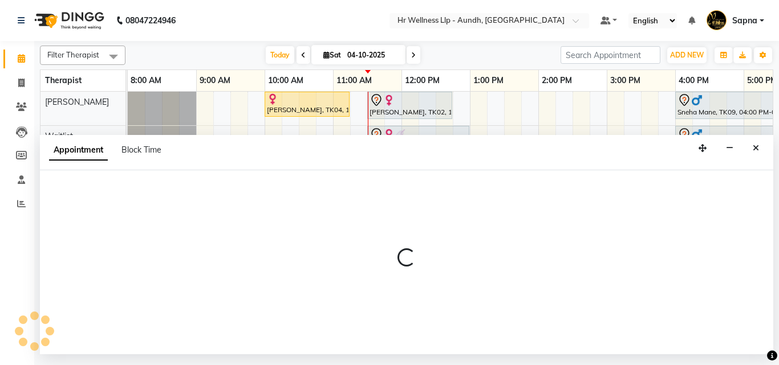
select select "77661"
select select "780"
select select "tentative"
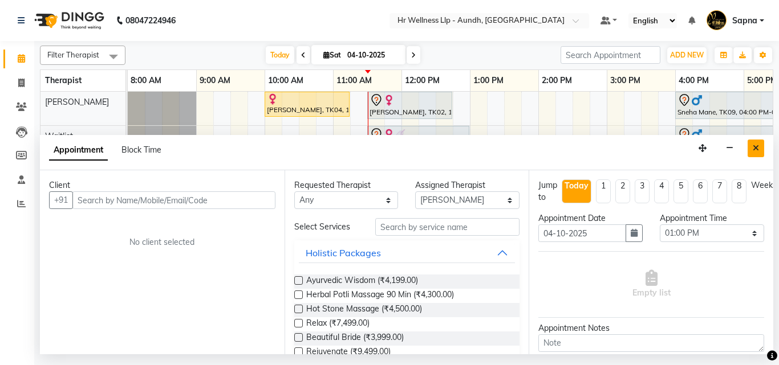
click at [754, 149] on icon "Close" at bounding box center [756, 148] width 6 height 8
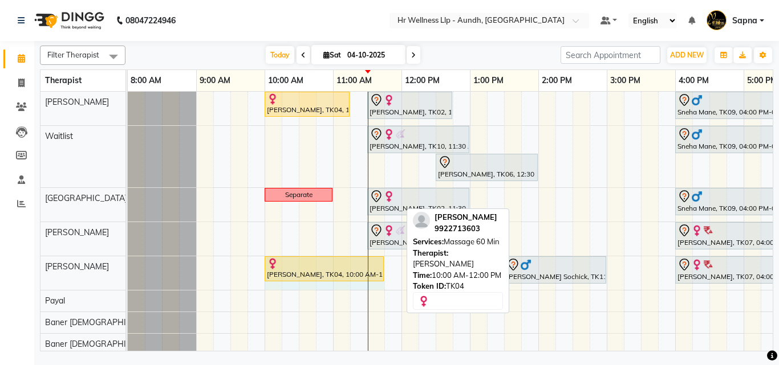
drag, startPoint x: 399, startPoint y: 266, endPoint x: 375, endPoint y: 266, distance: 24.0
click at [128, 266] on div "Ashwini Udasin, TK04, 10:00 AM-12:00 PM, Massage 60 Min Rajender Sochick, TK11,…" at bounding box center [128, 274] width 0 height 34
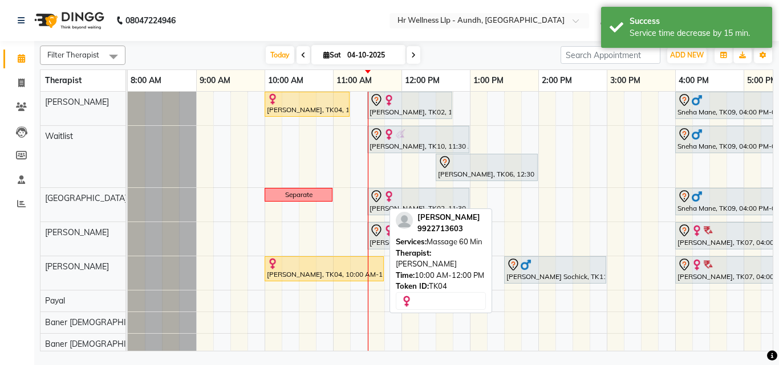
click at [307, 273] on div "[PERSON_NAME], TK04, 10:00 AM-11:45 AM, Massage 60 Min" at bounding box center [324, 269] width 117 height 22
select select "1"
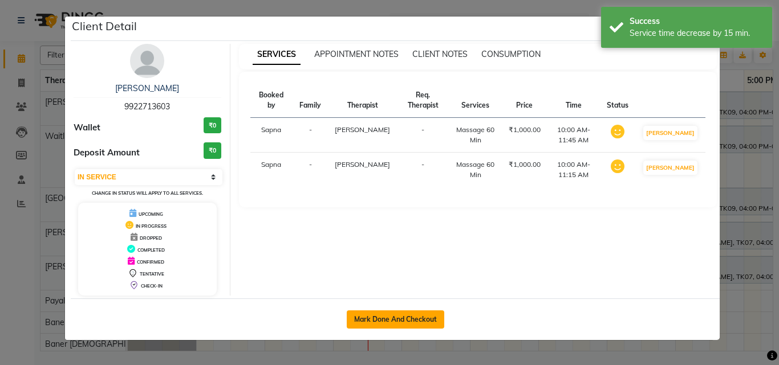
click at [390, 318] on button "Mark Done And Checkout" at bounding box center [395, 320] width 97 height 18
select select "service"
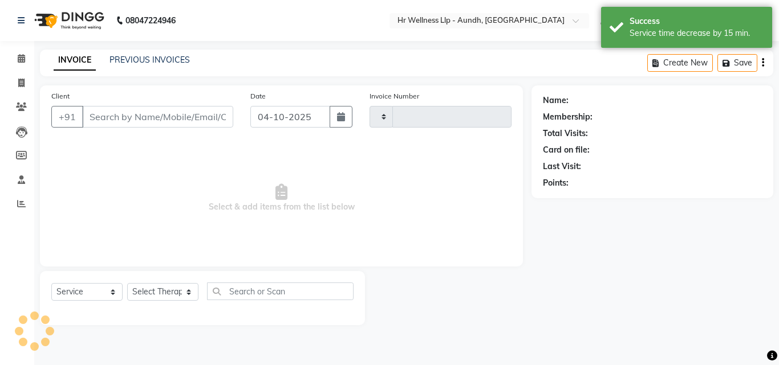
type input "1390"
select select "4288"
type input "9922713603"
select select "77661"
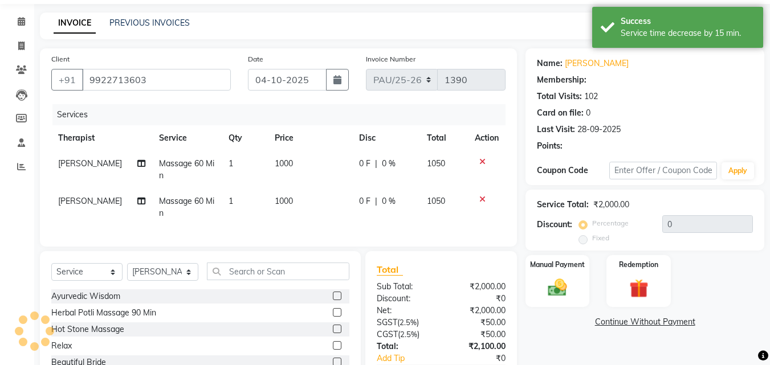
scroll to position [57, 0]
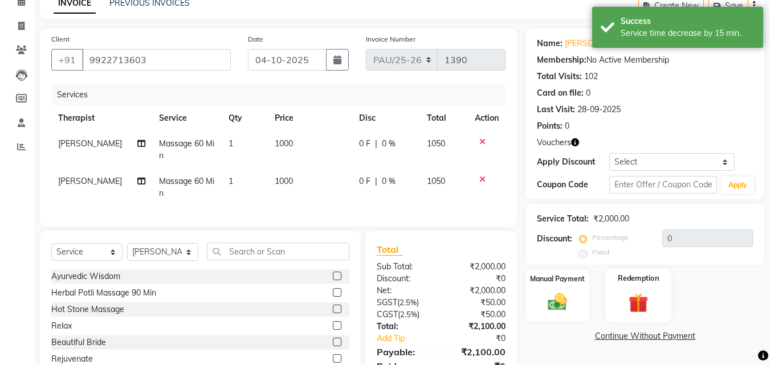
click at [629, 313] on img at bounding box center [639, 303] width 32 height 25
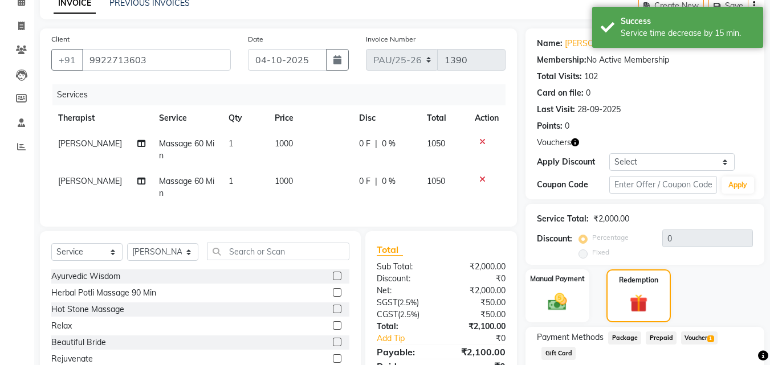
click at [690, 339] on span "Voucher 1" at bounding box center [699, 338] width 36 height 13
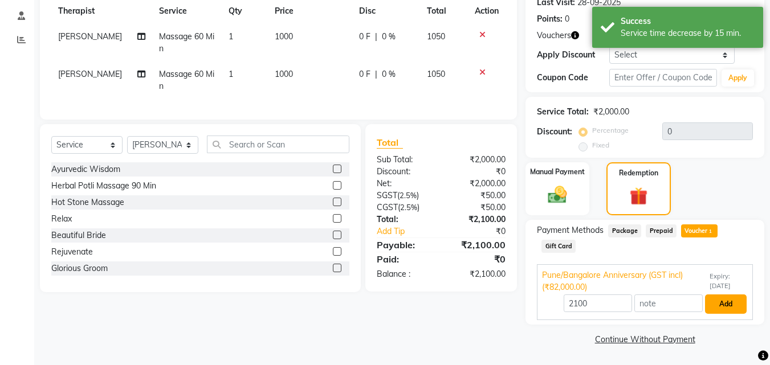
click at [732, 307] on button "Add" at bounding box center [726, 304] width 42 height 19
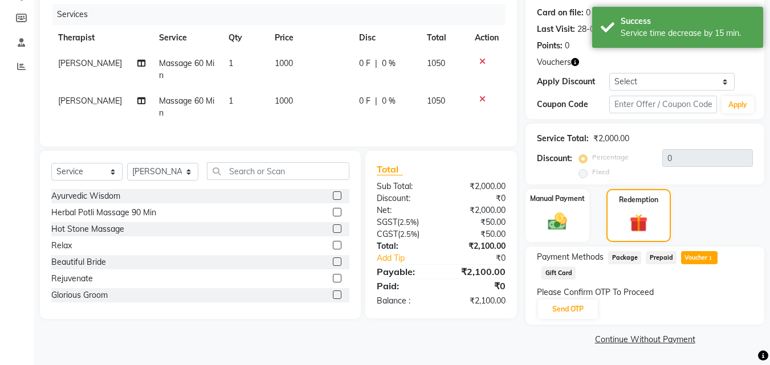
scroll to position [137, 0]
click at [556, 310] on button "Send OTP" at bounding box center [568, 309] width 60 height 19
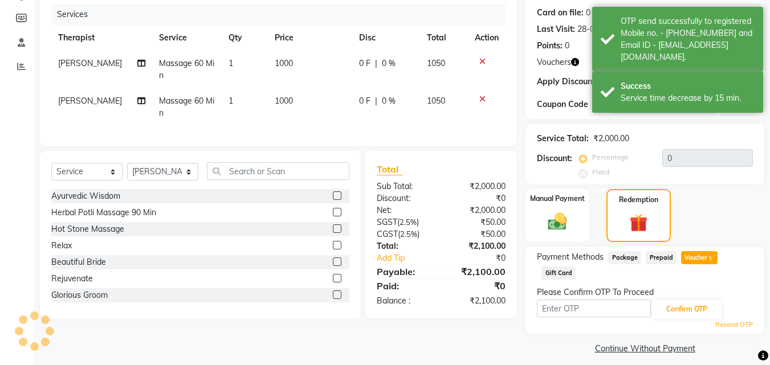
click at [556, 310] on input "text" at bounding box center [594, 309] width 114 height 18
type input "6827"
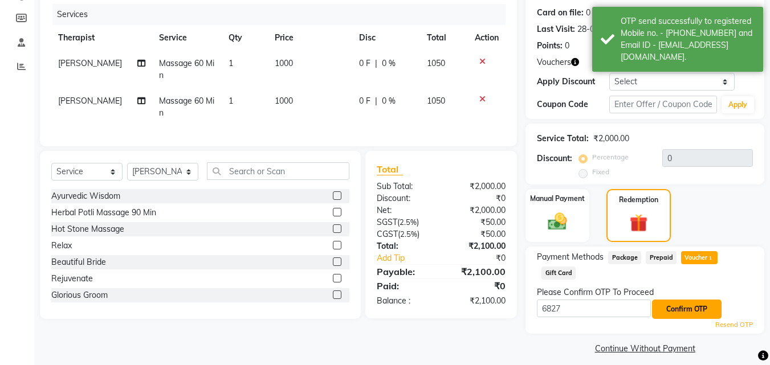
click at [668, 303] on button "Confirm OTP" at bounding box center [687, 309] width 70 height 19
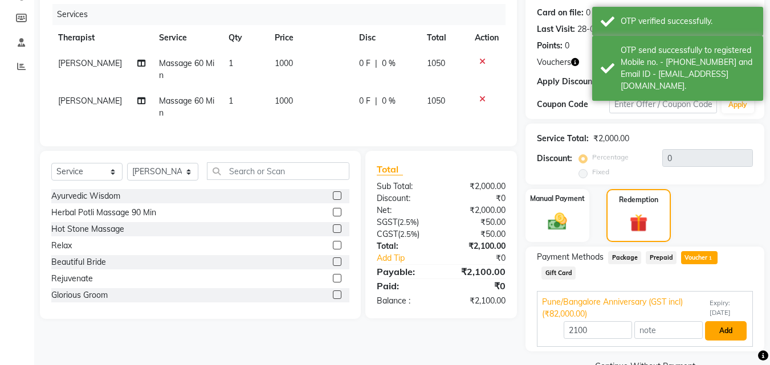
click at [725, 326] on button "Add" at bounding box center [726, 331] width 42 height 19
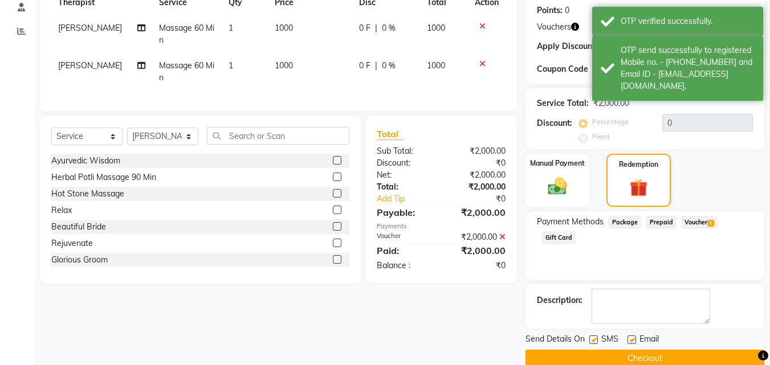
scroll to position [192, 0]
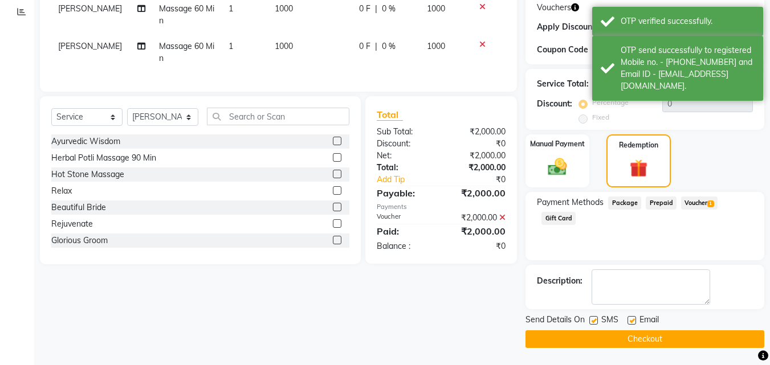
click at [595, 320] on label at bounding box center [594, 320] width 9 height 9
click at [595, 320] on input "checkbox" at bounding box center [593, 321] width 7 height 7
checkbox input "false"
click at [628, 321] on label at bounding box center [632, 320] width 9 height 9
click at [628, 321] on input "checkbox" at bounding box center [631, 321] width 7 height 7
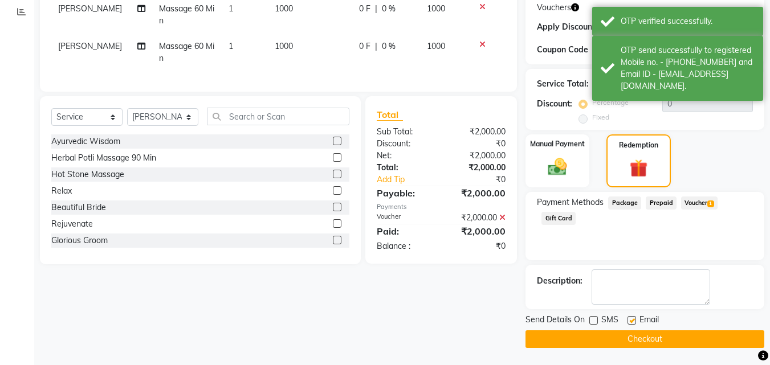
checkbox input "false"
click at [623, 335] on button "Checkout" at bounding box center [645, 340] width 239 height 18
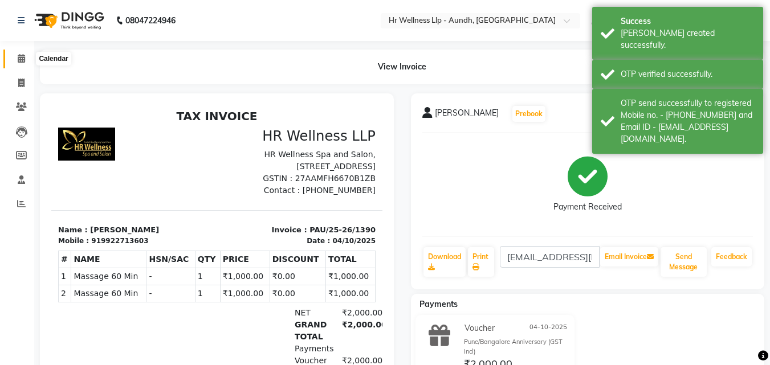
click at [22, 61] on icon at bounding box center [21, 58] width 7 height 9
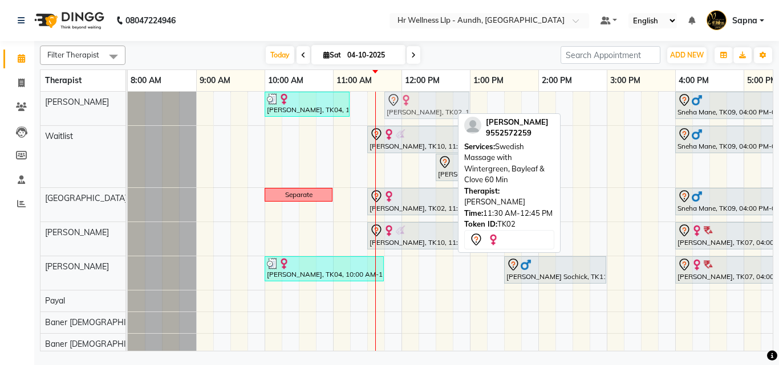
drag, startPoint x: 403, startPoint y: 109, endPoint x: 425, endPoint y: 105, distance: 22.1
click at [128, 105] on div "Ashwini Udasin, TK04, 10:00 AM-11:15 AM, Massage 60 Min Pallavi Mirashi, TK02, …" at bounding box center [128, 109] width 0 height 34
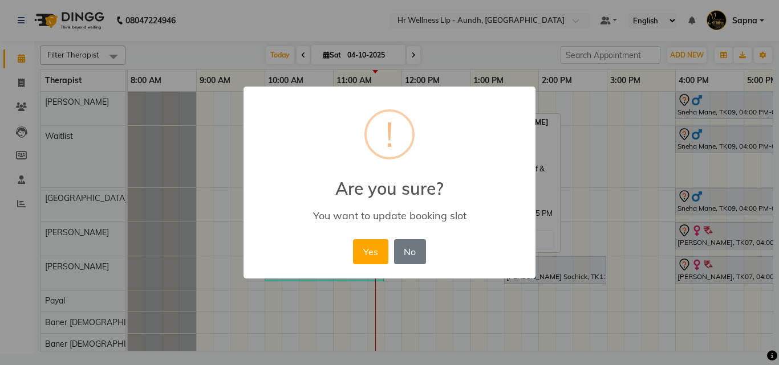
drag, startPoint x: 373, startPoint y: 253, endPoint x: 420, endPoint y: 220, distance: 57.3
click at [375, 253] on button "Yes" at bounding box center [370, 251] width 35 height 25
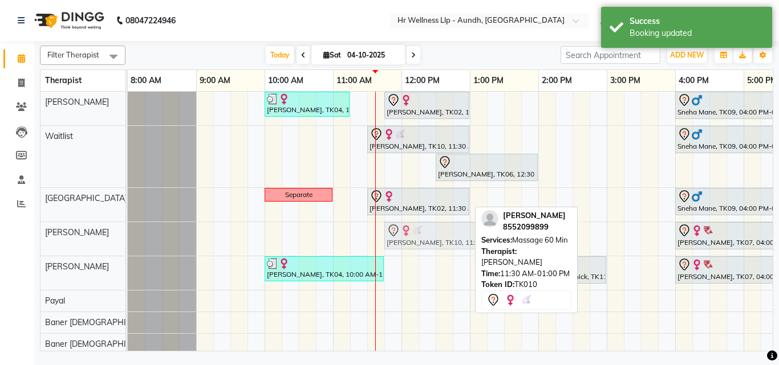
click at [128, 238] on div "ANUJA GAWARI, TK10, 11:30 AM-01:00 PM, Massage 60 Min Sujata Dutt, TK07, 04:00 …" at bounding box center [128, 239] width 0 height 34
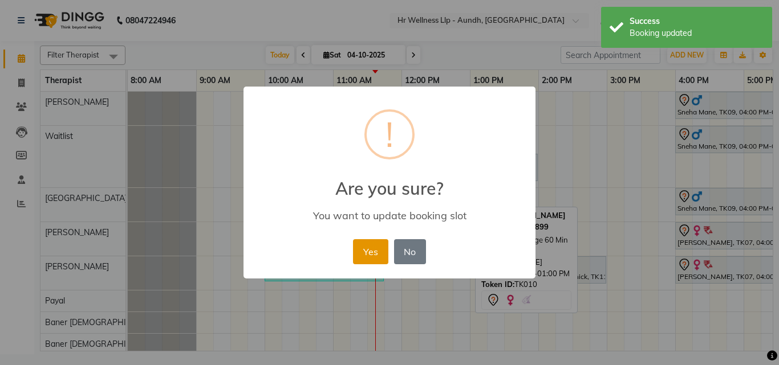
click at [357, 257] on button "Yes" at bounding box center [370, 251] width 35 height 25
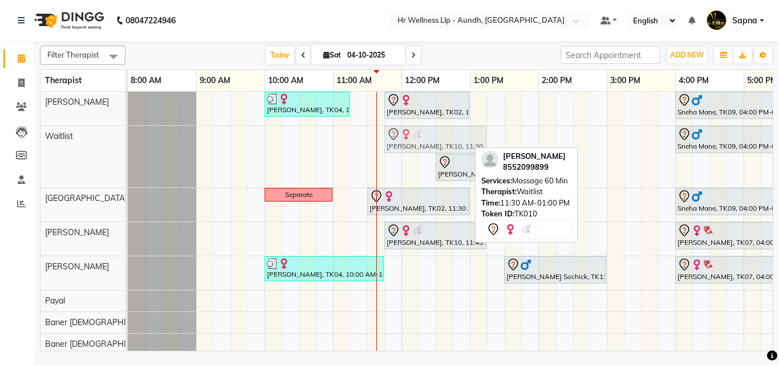
click at [128, 142] on div "ANUJA GAWARI, TK10, 11:30 AM-01:00 PM, Massage 60 Min Sneha Mane, TK09, 04:00 P…" at bounding box center [128, 157] width 0 height 62
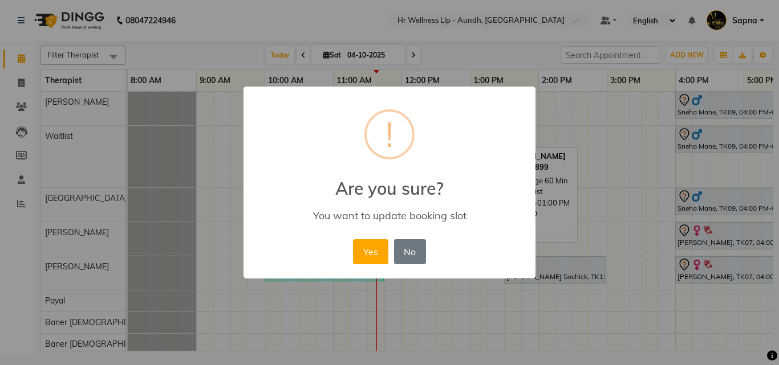
drag, startPoint x: 362, startPoint y: 255, endPoint x: 487, endPoint y: 152, distance: 162.1
click at [365, 255] on button "Yes" at bounding box center [370, 251] width 35 height 25
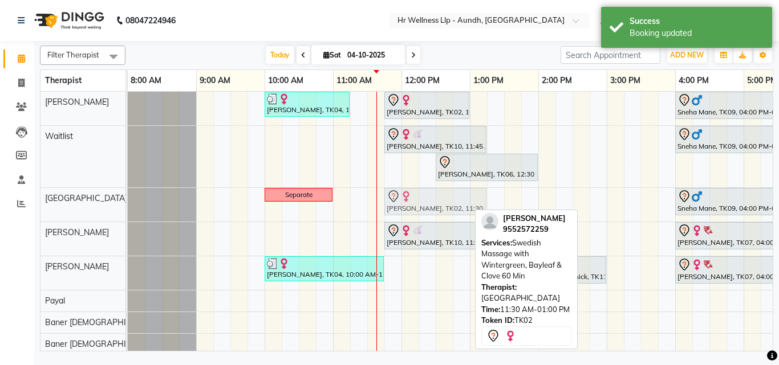
drag, startPoint x: 388, startPoint y: 208, endPoint x: 401, endPoint y: 210, distance: 13.3
click at [128, 210] on div "Separate Pallavi Mirashi, TK02, 11:30 AM-01:00 PM, Swedish Massage with Winterg…" at bounding box center [128, 205] width 0 height 34
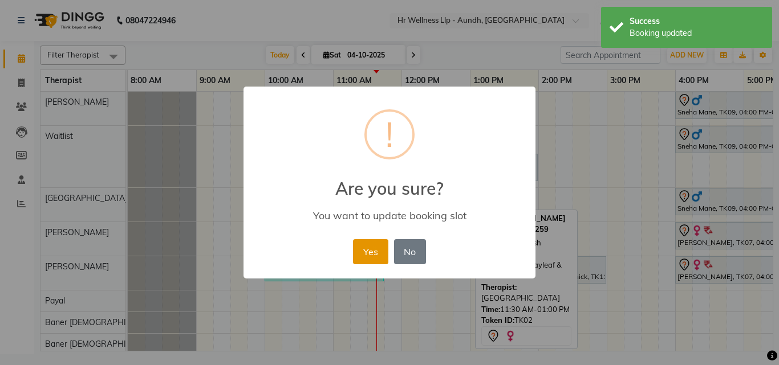
click at [359, 243] on button "Yes" at bounding box center [370, 251] width 35 height 25
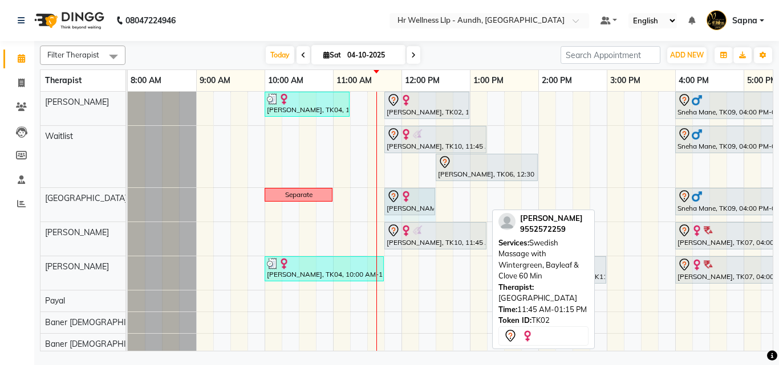
drag, startPoint x: 486, startPoint y: 200, endPoint x: 425, endPoint y: 203, distance: 60.5
click at [128, 203] on div "Separate Pallavi Mirashi, TK02, 11:45 AM-01:15 PM, Swedish Massage with Winterg…" at bounding box center [128, 205] width 0 height 34
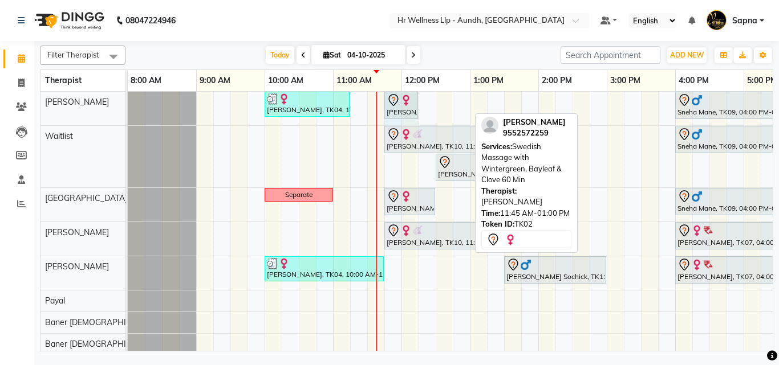
drag, startPoint x: 467, startPoint y: 103, endPoint x: 408, endPoint y: 106, distance: 59.4
click at [128, 106] on div "Ashwini Udasin, TK04, 10:00 AM-11:15 AM, Massage 60 Min Pallavi Mirashi, TK02, …" at bounding box center [128, 109] width 0 height 34
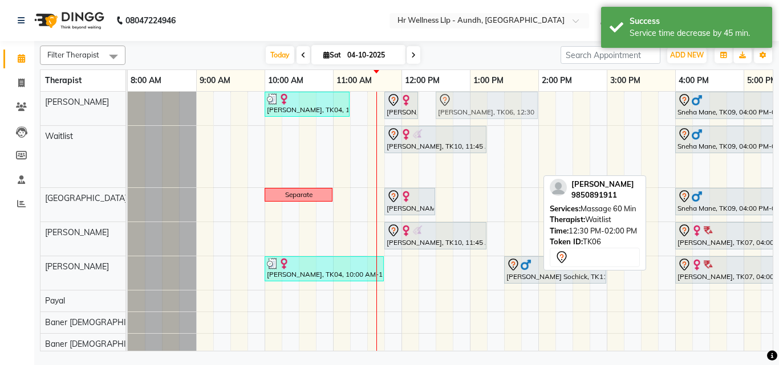
drag, startPoint x: 453, startPoint y: 168, endPoint x: 448, endPoint y: 124, distance: 43.6
click at [448, 108] on tbody "Ashwini Udasin, TK04, 10:00 AM-11:15 AM, Massage 60 Min Pallavi Mirashi, TK02, …" at bounding box center [572, 223] width 889 height 263
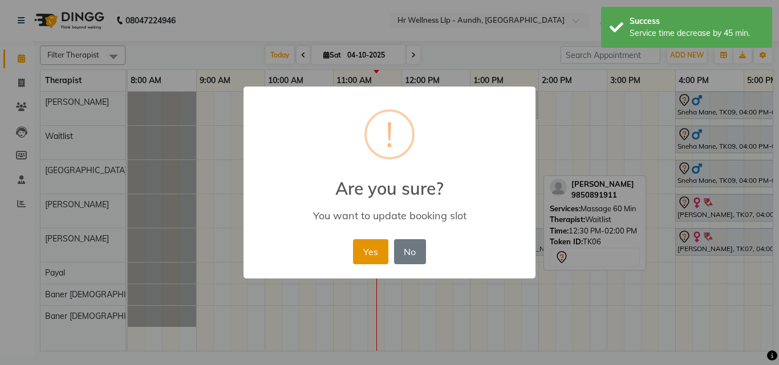
click at [376, 250] on button "Yes" at bounding box center [370, 251] width 35 height 25
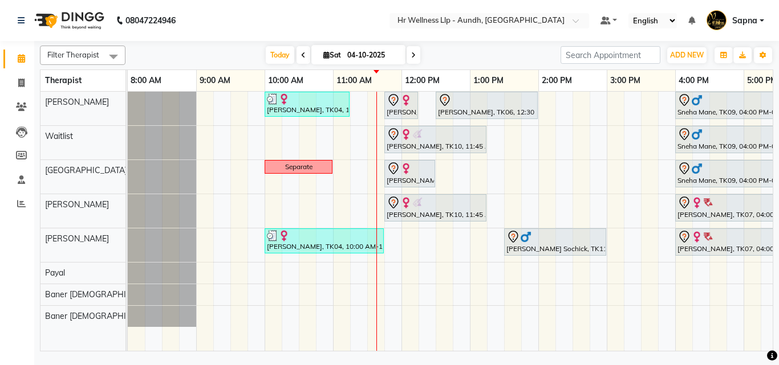
click at [323, 55] on icon at bounding box center [326, 54] width 6 height 7
select select "10"
select select "2025"
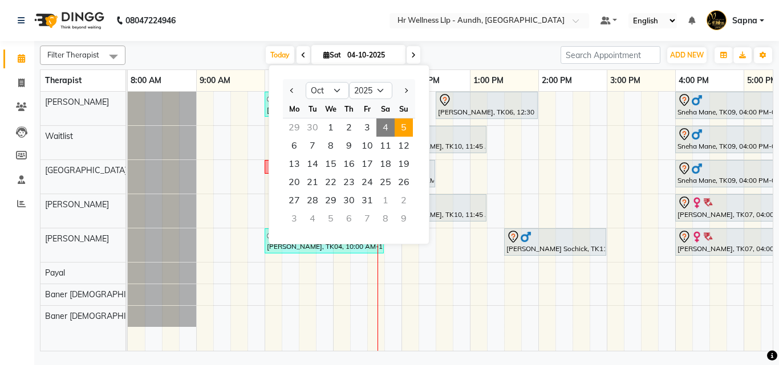
click at [396, 127] on span "5" at bounding box center [404, 128] width 18 height 18
type input "05-10-2025"
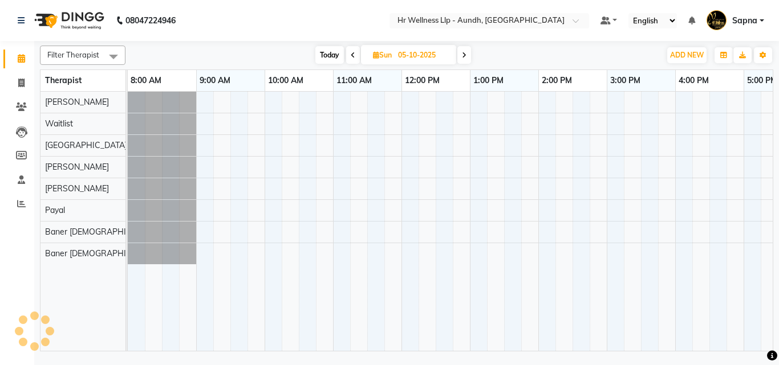
scroll to position [0, 206]
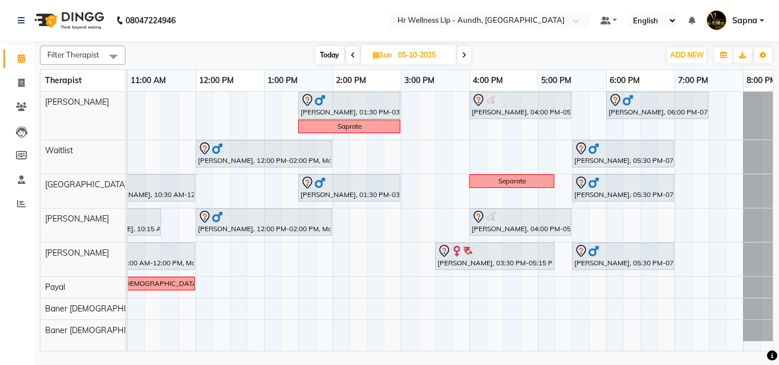
click at [373, 55] on icon at bounding box center [376, 54] width 6 height 7
select select "10"
select select "2025"
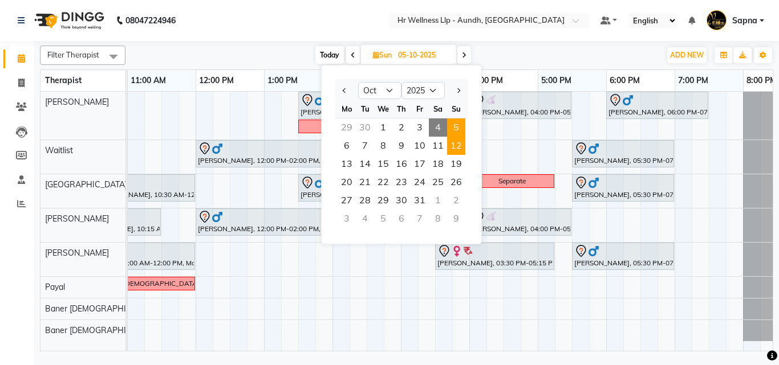
click at [460, 149] on span "12" at bounding box center [456, 146] width 18 height 18
type input "12-10-2025"
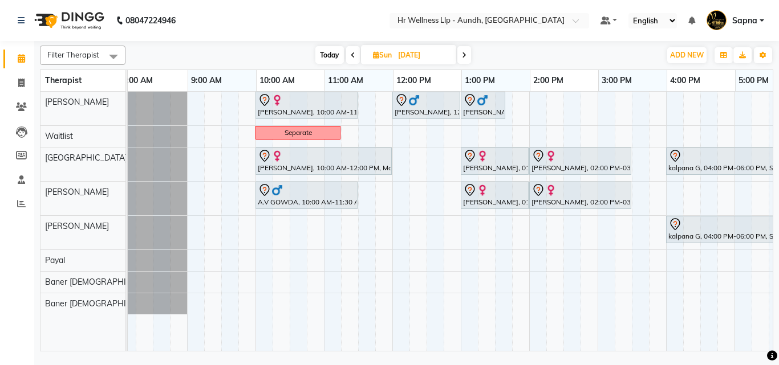
scroll to position [0, 9]
click at [370, 56] on span "Sun" at bounding box center [382, 55] width 25 height 9
select select "10"
select select "2025"
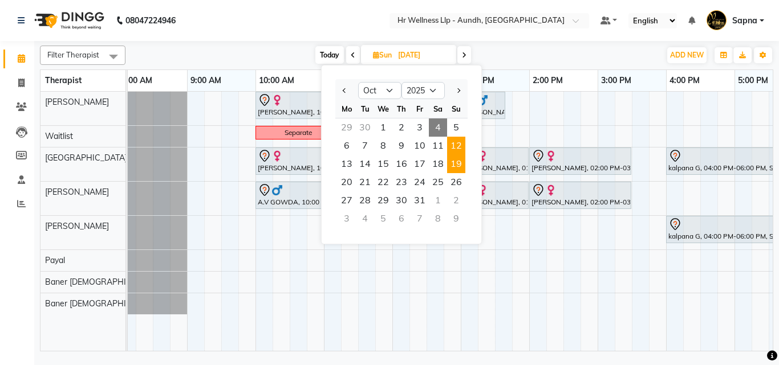
click at [454, 164] on span "19" at bounding box center [456, 164] width 18 height 18
type input "[DATE]"
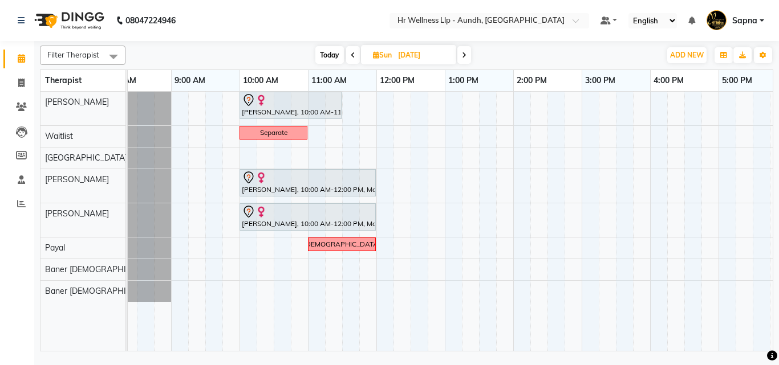
scroll to position [0, 13]
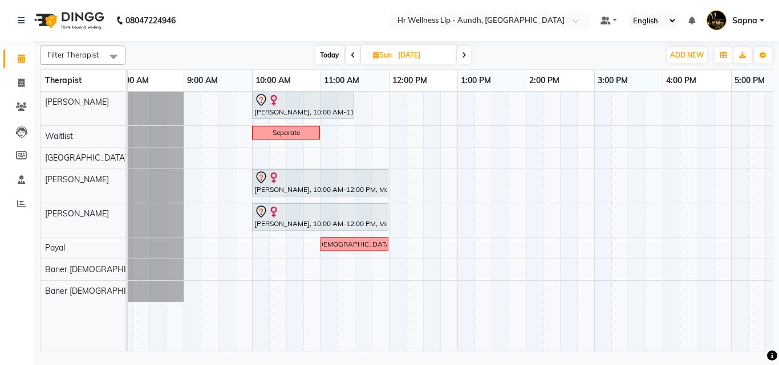
click at [374, 55] on icon at bounding box center [376, 54] width 6 height 7
select select "10"
select select "2025"
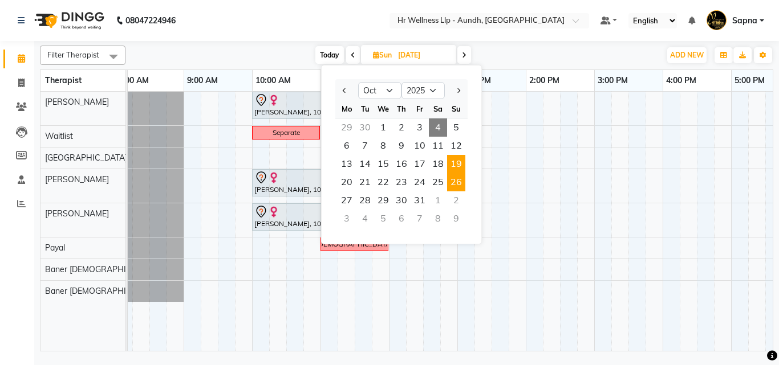
click at [458, 181] on span "26" at bounding box center [456, 182] width 18 height 18
type input "[DATE]"
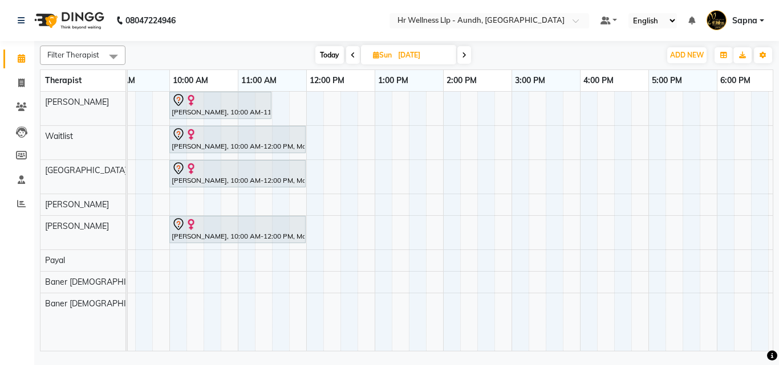
scroll to position [0, 26]
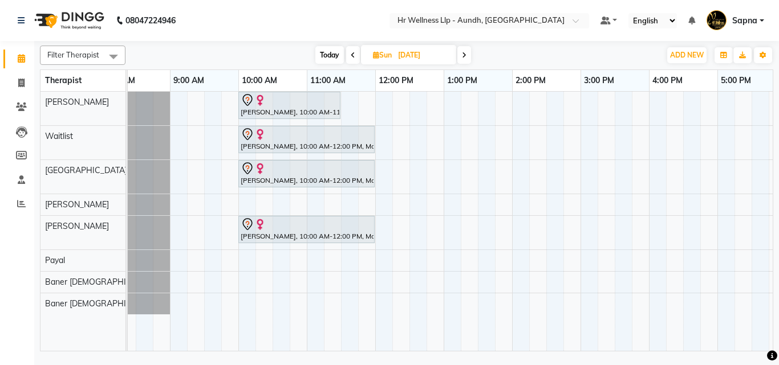
click at [373, 56] on icon at bounding box center [376, 54] width 6 height 7
select select "10"
select select "2025"
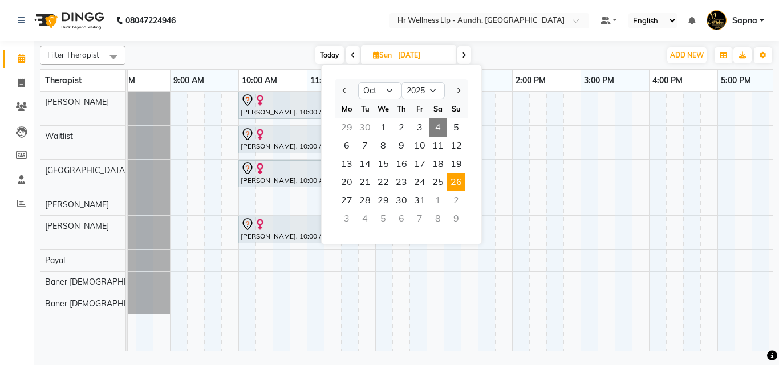
click at [454, 202] on div "2" at bounding box center [456, 201] width 18 height 18
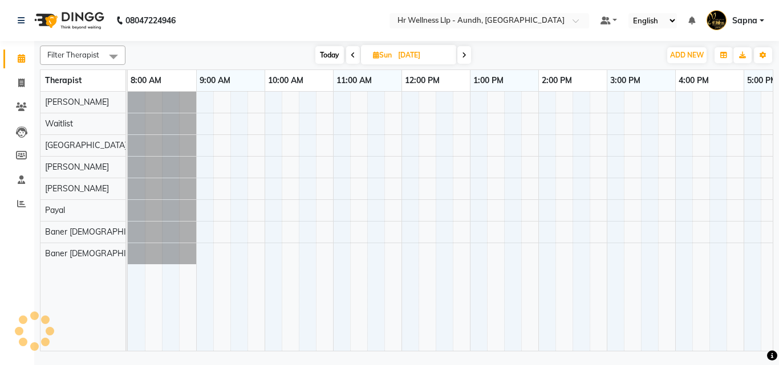
scroll to position [0, 206]
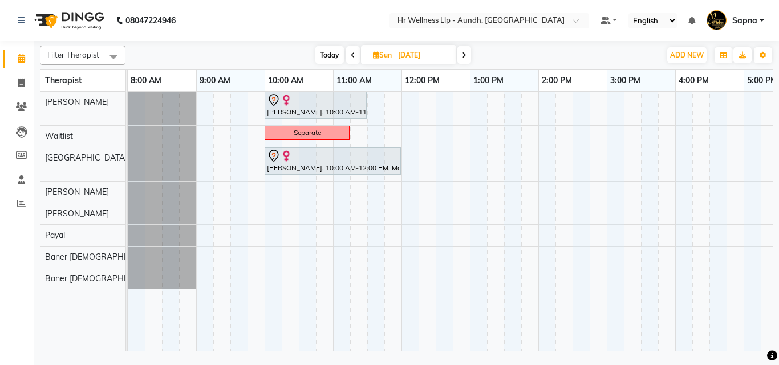
click at [336, 57] on span "Today" at bounding box center [329, 55] width 29 height 18
type input "04-10-2025"
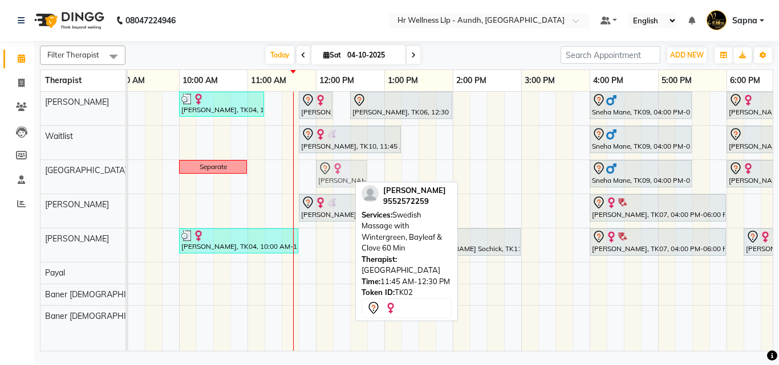
drag, startPoint x: 329, startPoint y: 176, endPoint x: 342, endPoint y: 180, distance: 13.2
click at [42, 180] on div "Separate Pallavi Mirashi, TK02, 11:45 AM-12:30 PM, Swedish Massage with Winterg…" at bounding box center [42, 177] width 0 height 34
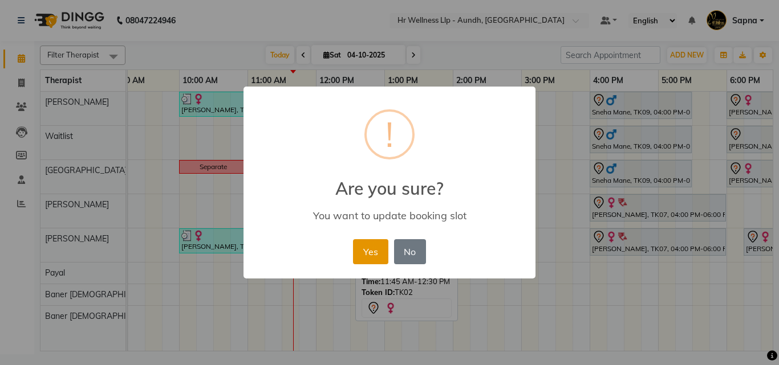
click at [367, 248] on button "Yes" at bounding box center [370, 251] width 35 height 25
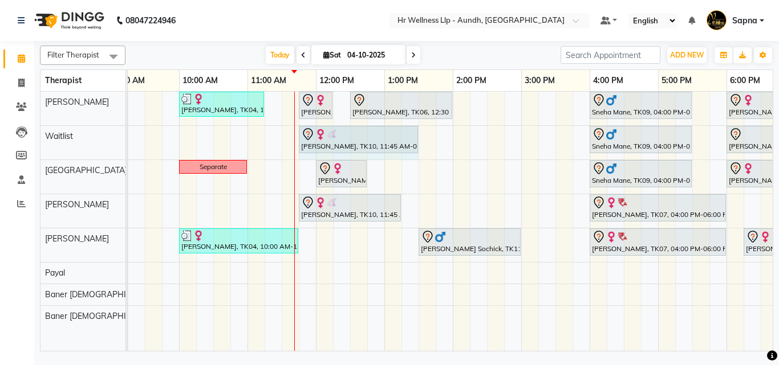
drag, startPoint x: 400, startPoint y: 136, endPoint x: 412, endPoint y: 132, distance: 12.1
click at [42, 132] on div "ANUJA GAWARI, TK10, 11:45 AM-01:15 PM, Massage 60 Min Sneha Mane, TK09, 04:00 P…" at bounding box center [42, 143] width 0 height 34
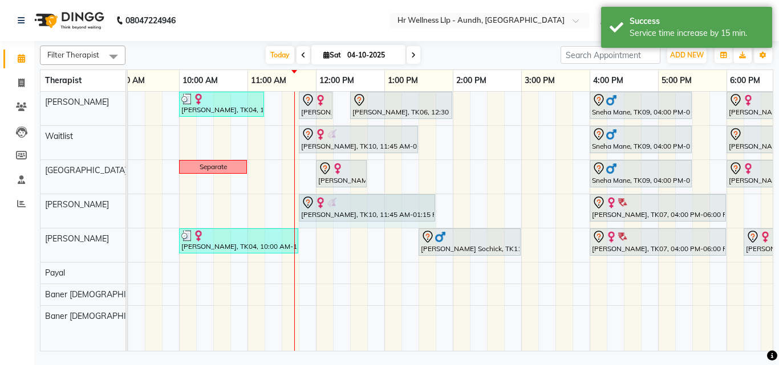
click at [42, 207] on div "ANUJA GAWARI, TK10, 11:45 AM-01:15 PM, Massage 60 Min Sujata Dutt, TK07, 04:00 …" at bounding box center [42, 211] width 0 height 34
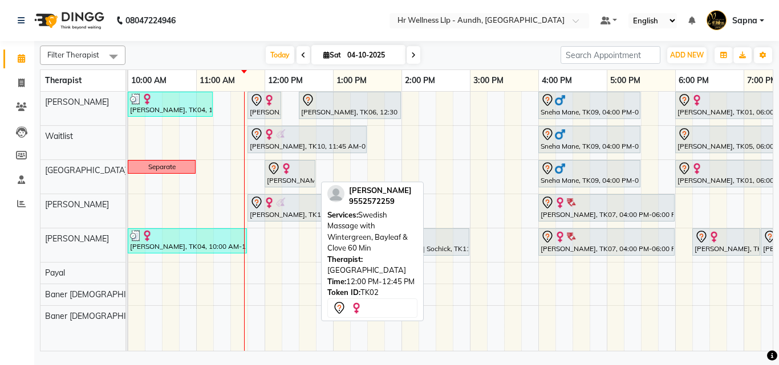
scroll to position [0, 137]
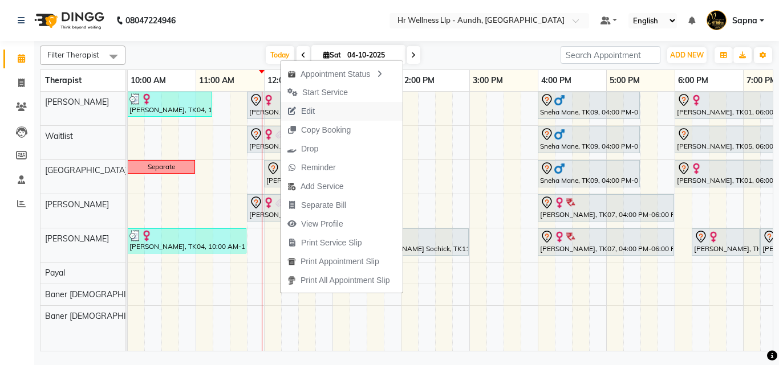
click at [307, 110] on span "Edit" at bounding box center [308, 111] width 14 height 12
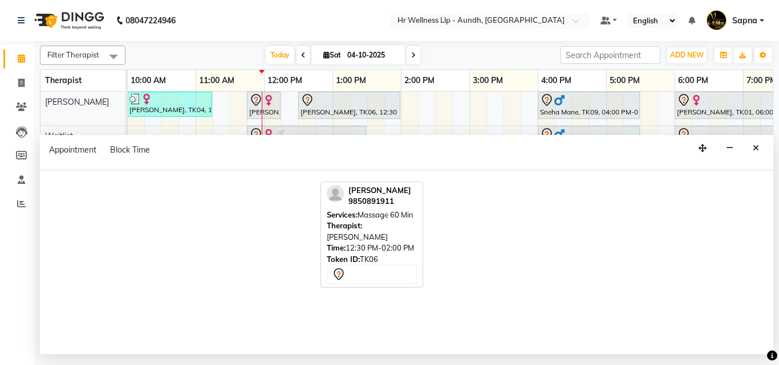
select select "tentative"
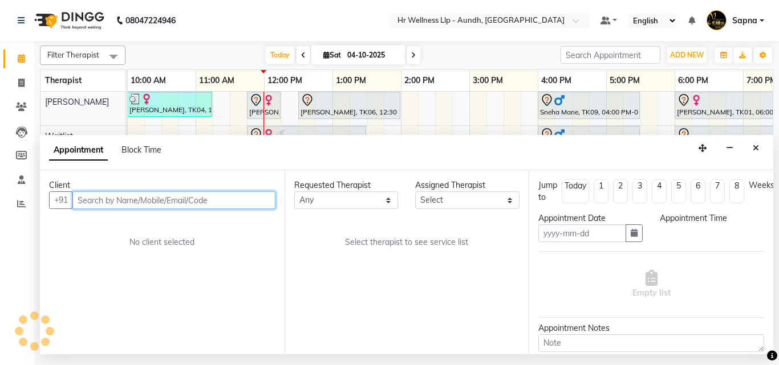
type input "04-10-2025"
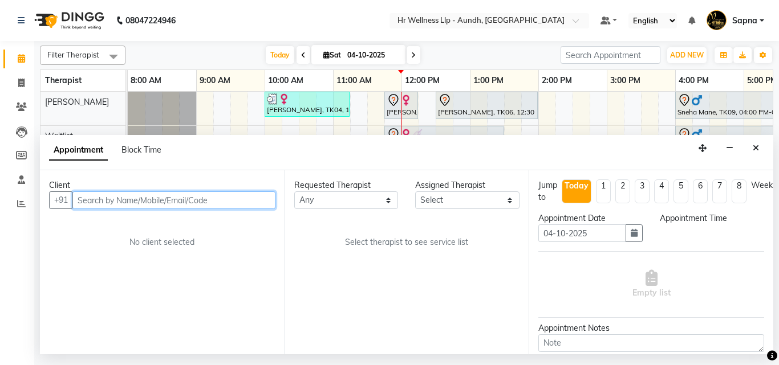
select select "77662"
select select "705"
select select "1340"
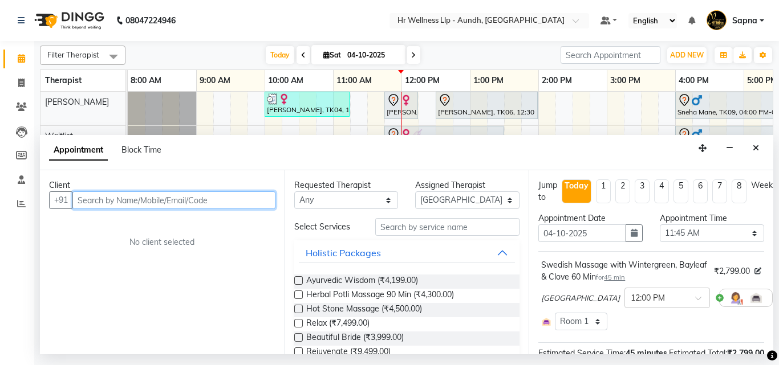
scroll to position [0, 245]
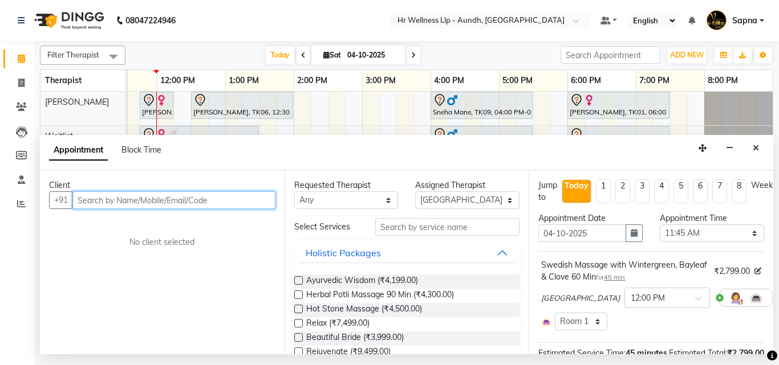
select select "1340"
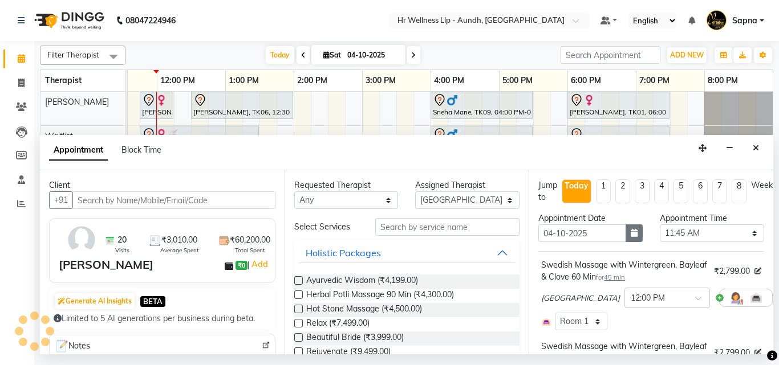
click at [631, 237] on icon "button" at bounding box center [634, 233] width 7 height 8
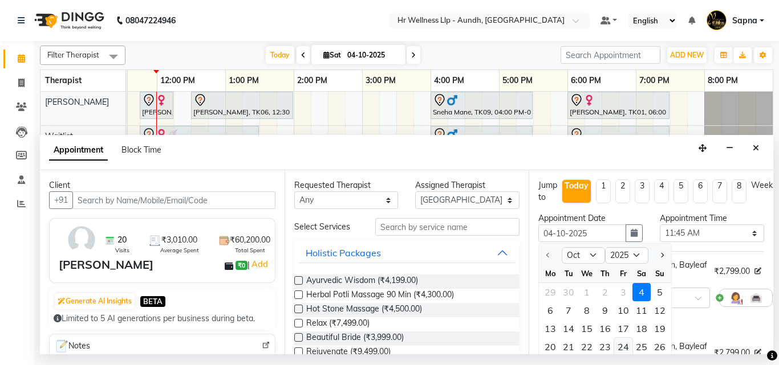
scroll to position [57, 0]
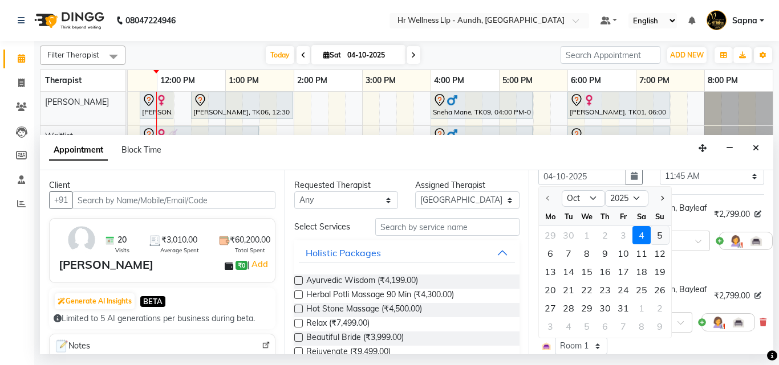
click at [656, 237] on div "5" at bounding box center [660, 235] width 18 height 18
type input "05-10-2025"
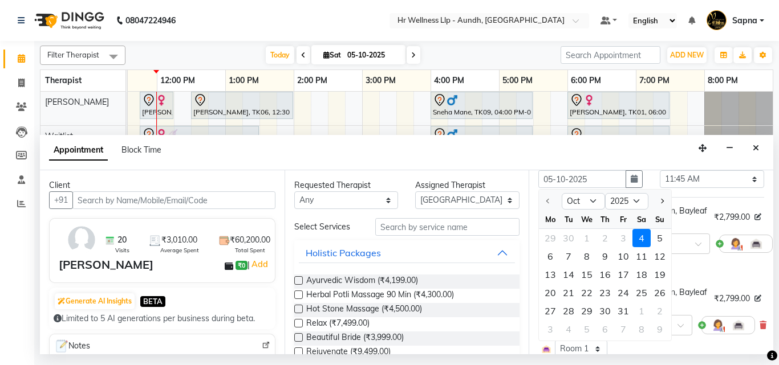
select select "705"
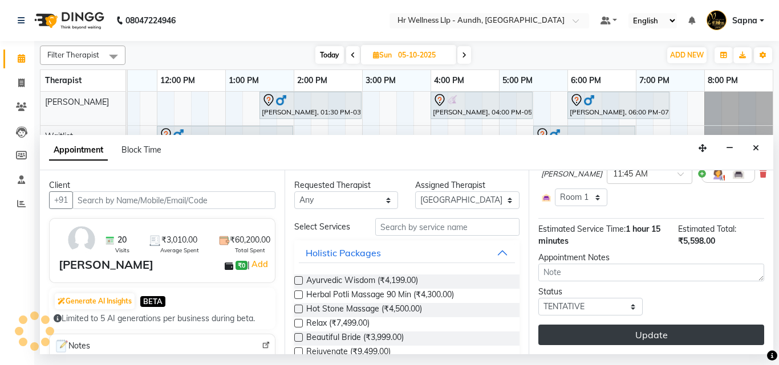
scroll to position [214, 0]
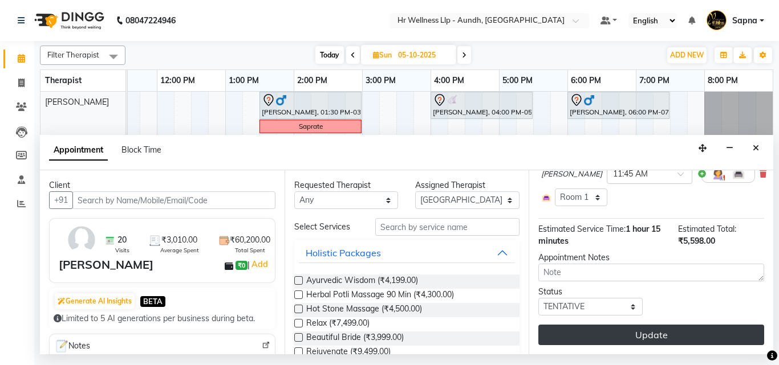
click at [598, 325] on button "Update" at bounding box center [651, 335] width 226 height 21
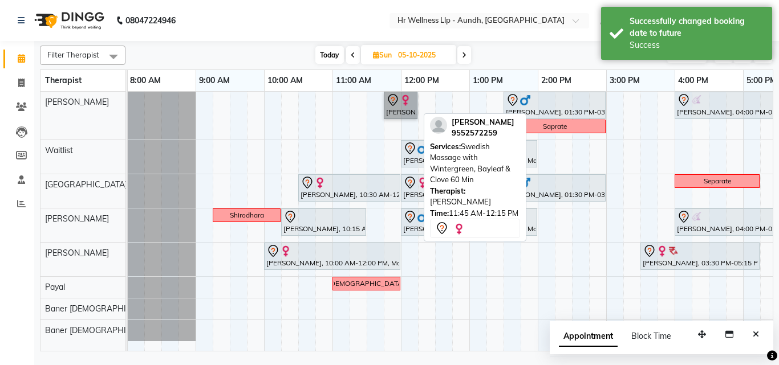
scroll to position [0, 1]
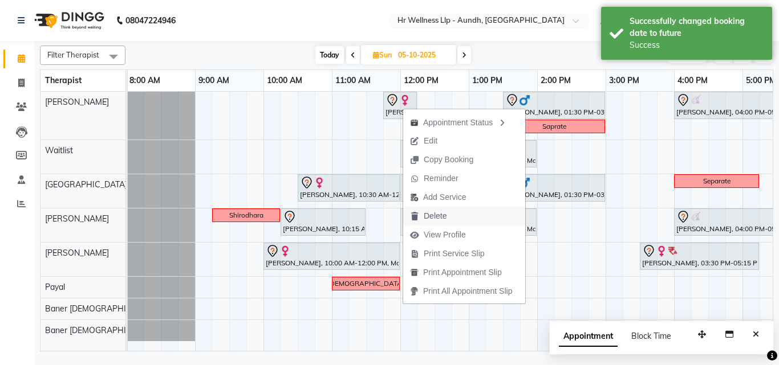
click at [429, 217] on span "Delete" at bounding box center [435, 216] width 23 height 12
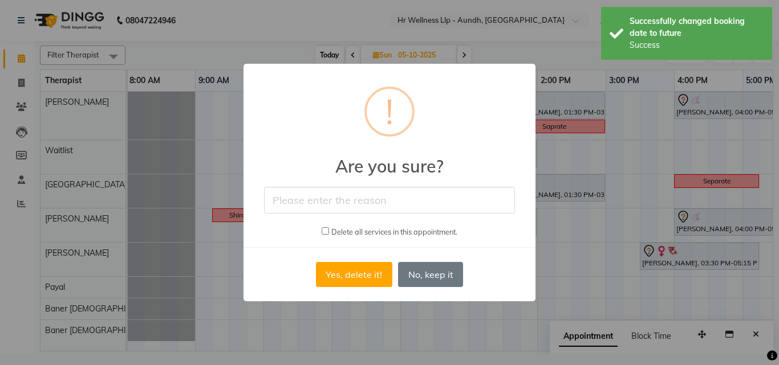
drag, startPoint x: 351, startPoint y: 204, endPoint x: 347, endPoint y: 212, distance: 8.9
click at [351, 204] on input "text" at bounding box center [389, 200] width 251 height 27
type input "Appointment cancelled by the guest."
click at [326, 230] on input "checkbox" at bounding box center [325, 230] width 7 height 7
checkbox input "true"
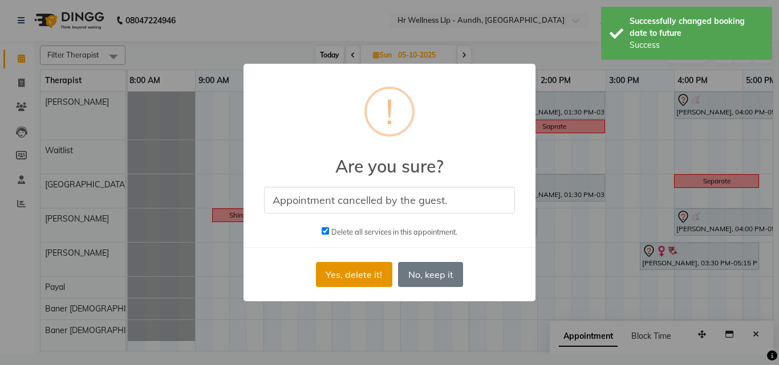
click at [358, 279] on button "Yes, delete it!" at bounding box center [354, 274] width 76 height 25
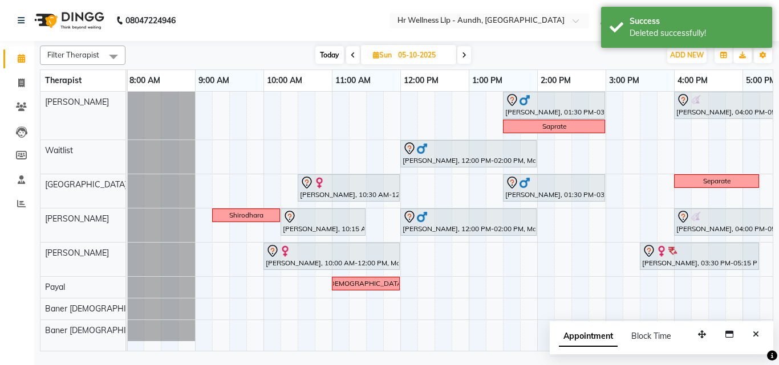
click at [328, 56] on span "Today" at bounding box center [329, 55] width 29 height 18
type input "04-10-2025"
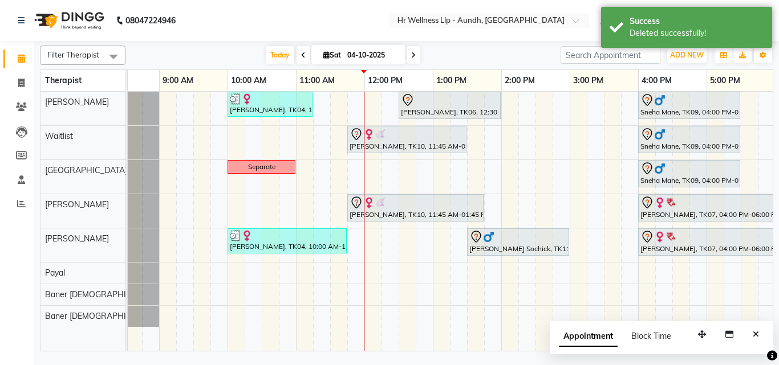
scroll to position [0, 63]
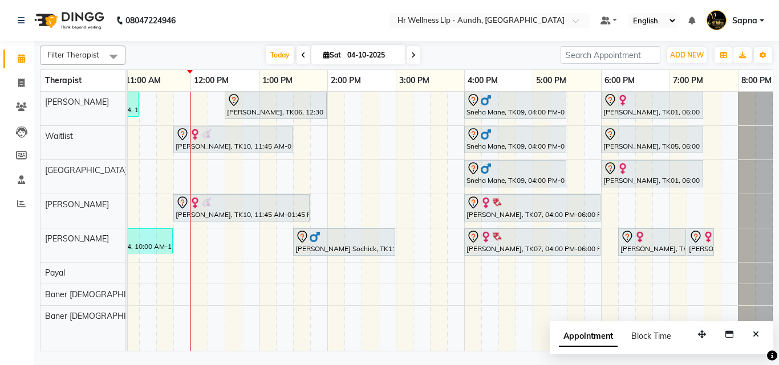
click at [323, 53] on icon at bounding box center [326, 54] width 6 height 7
select select "10"
select select "2025"
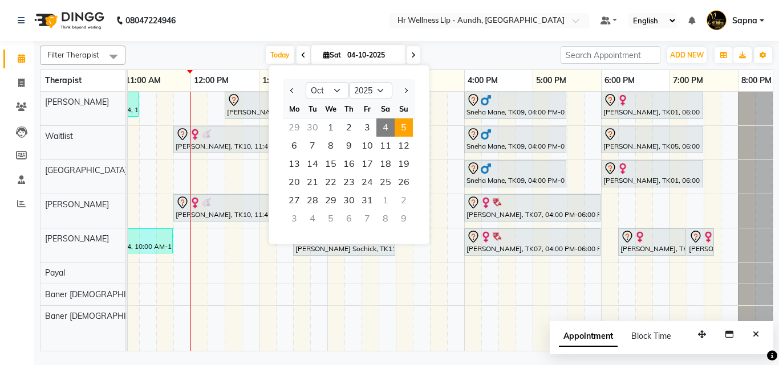
click at [404, 128] on span "5" at bounding box center [404, 128] width 18 height 18
type input "05-10-2025"
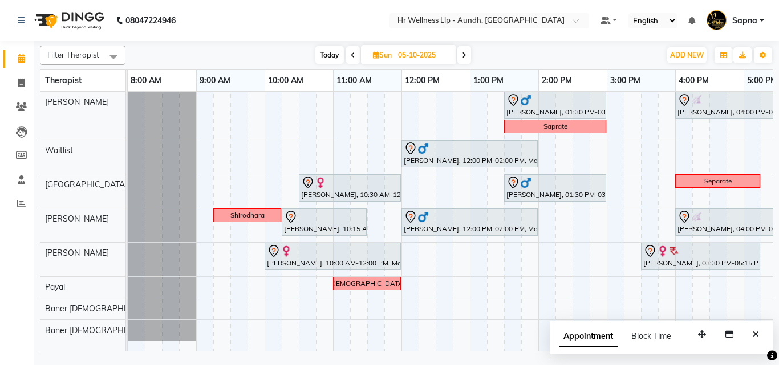
click at [376, 57] on icon at bounding box center [376, 54] width 6 height 7
select select "10"
select select "2025"
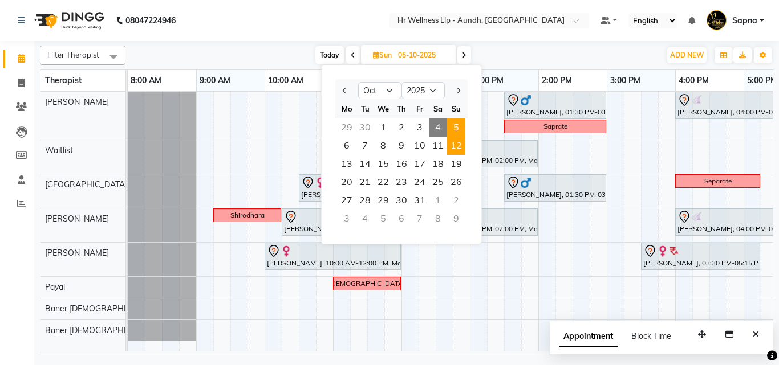
click at [460, 149] on span "12" at bounding box center [456, 146] width 18 height 18
type input "12-10-2025"
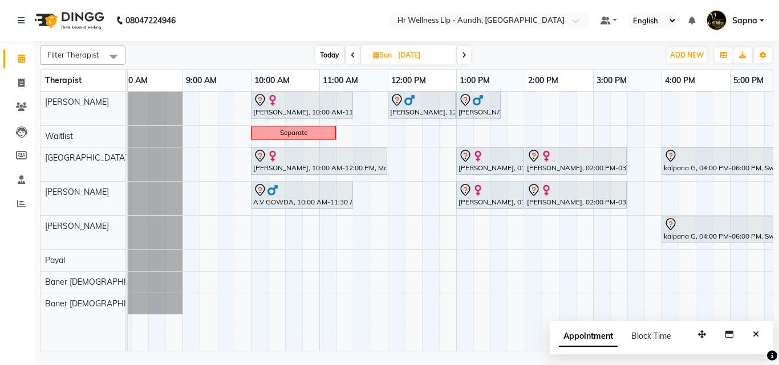
click at [375, 56] on icon at bounding box center [376, 54] width 6 height 7
select select "10"
select select "2025"
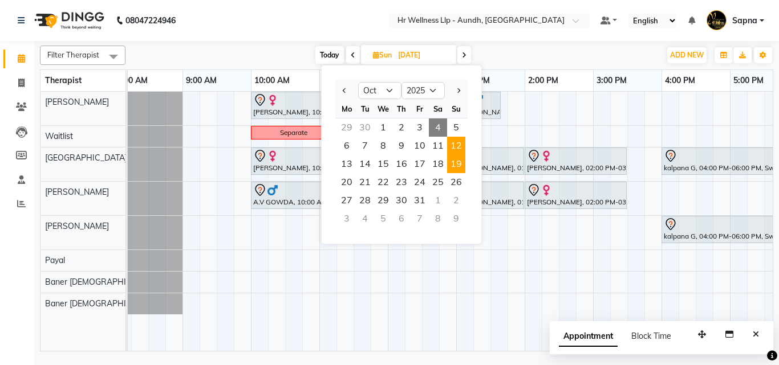
click at [459, 166] on span "19" at bounding box center [456, 164] width 18 height 18
type input "[DATE]"
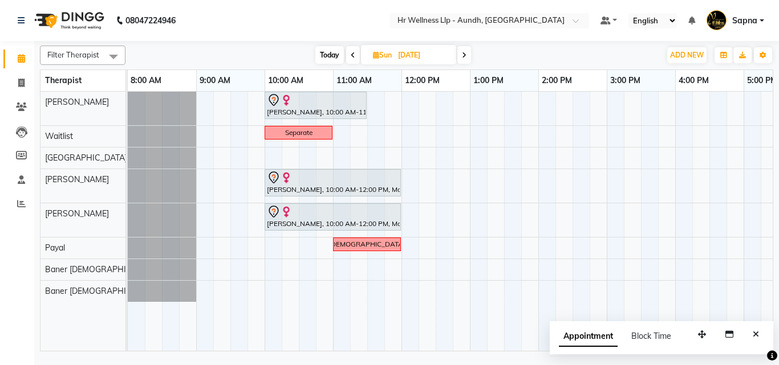
click at [377, 54] on icon at bounding box center [376, 54] width 6 height 7
select select "10"
select select "2025"
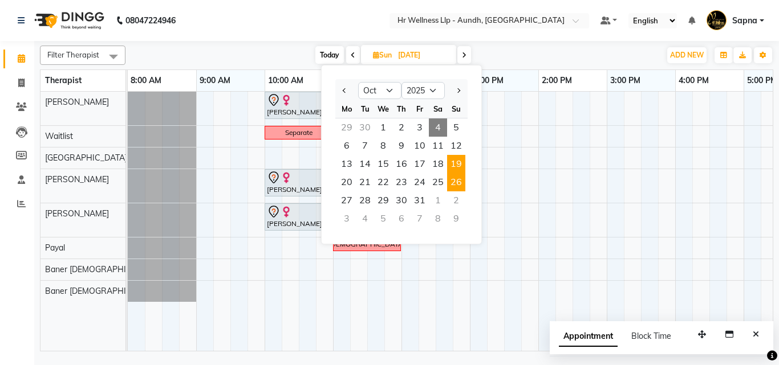
click at [450, 181] on span "26" at bounding box center [456, 182] width 18 height 18
type input "[DATE]"
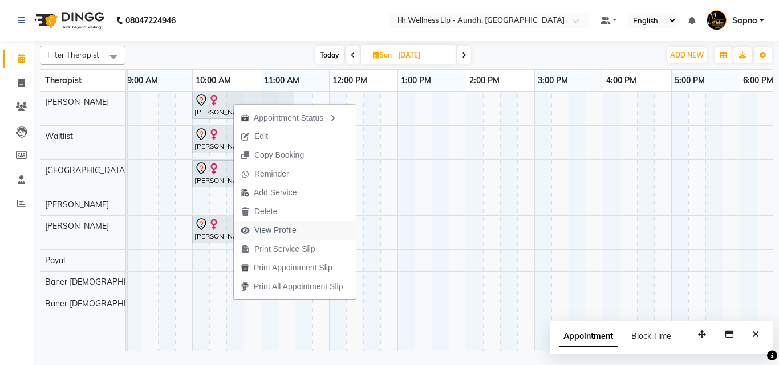
click at [284, 226] on span "View Profile" at bounding box center [275, 231] width 42 height 12
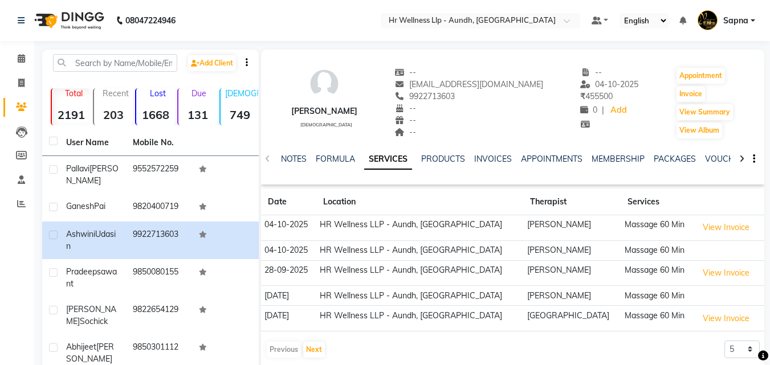
copy span "9922713603"
drag, startPoint x: 433, startPoint y: 97, endPoint x: 484, endPoint y: 95, distance: 51.4
click at [484, 95] on div "9922713603" at bounding box center [469, 97] width 149 height 12
click at [20, 62] on icon at bounding box center [21, 58] width 7 height 9
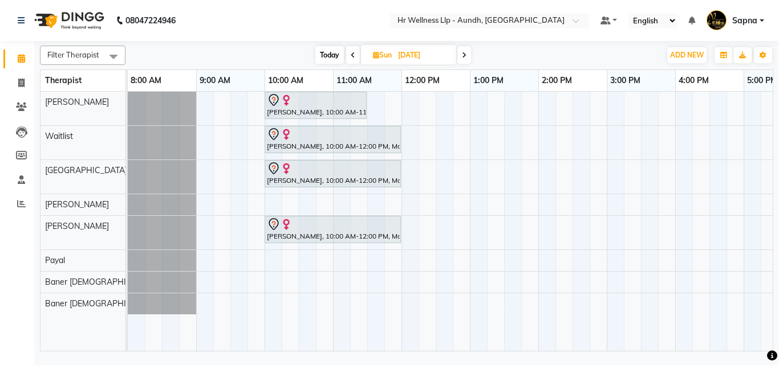
click at [375, 54] on icon at bounding box center [376, 54] width 6 height 7
select select "10"
select select "2025"
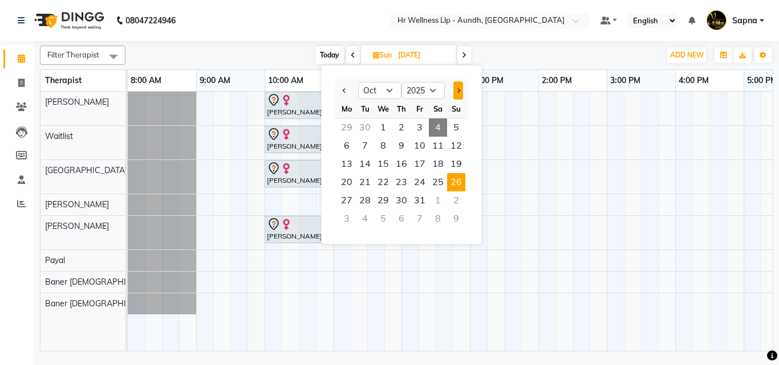
click at [460, 90] on span "Next month" at bounding box center [458, 90] width 5 height 5
select select "11"
click at [457, 132] on span "2" at bounding box center [456, 128] width 18 height 18
type input "02-11-2025"
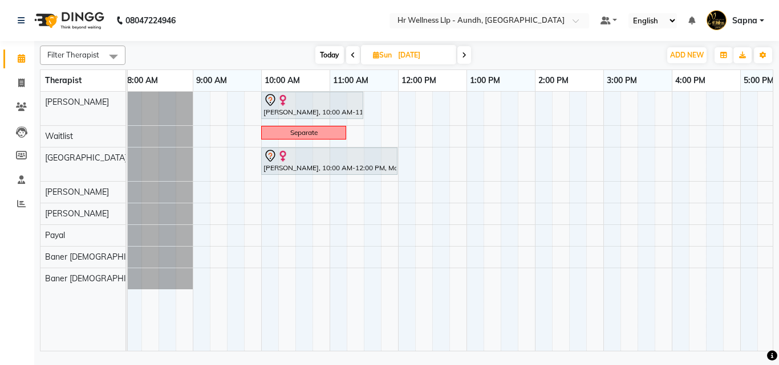
click at [375, 58] on icon at bounding box center [376, 54] width 6 height 7
select select "11"
select select "2025"
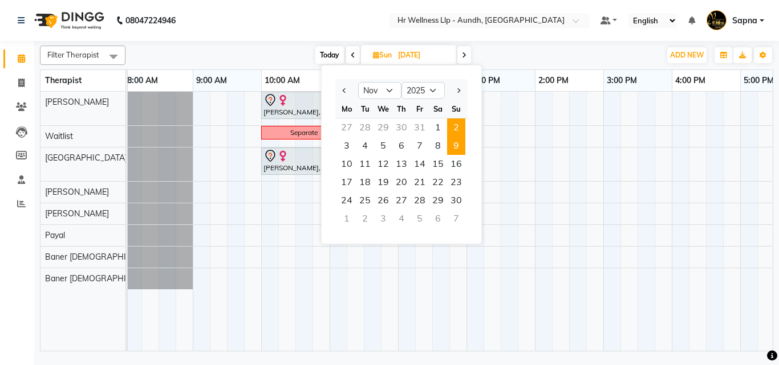
click at [453, 142] on span "9" at bounding box center [456, 146] width 18 height 18
type input "09-11-2025"
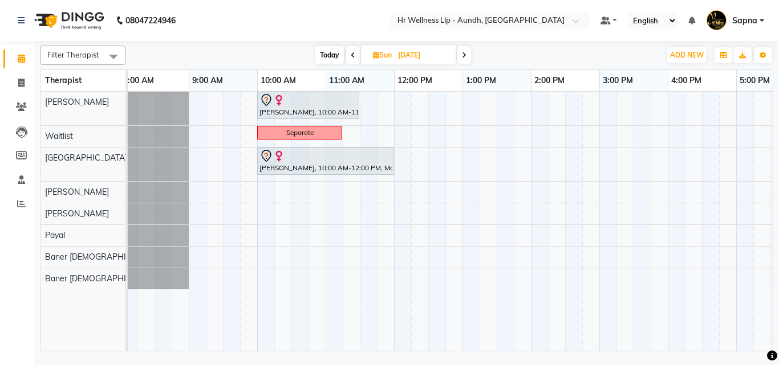
click at [375, 55] on icon at bounding box center [376, 54] width 6 height 7
select select "11"
select select "2025"
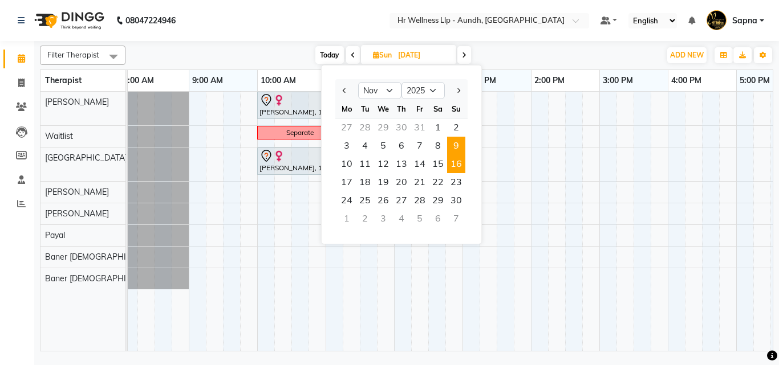
click at [459, 162] on span "16" at bounding box center [456, 164] width 18 height 18
type input "[DATE]"
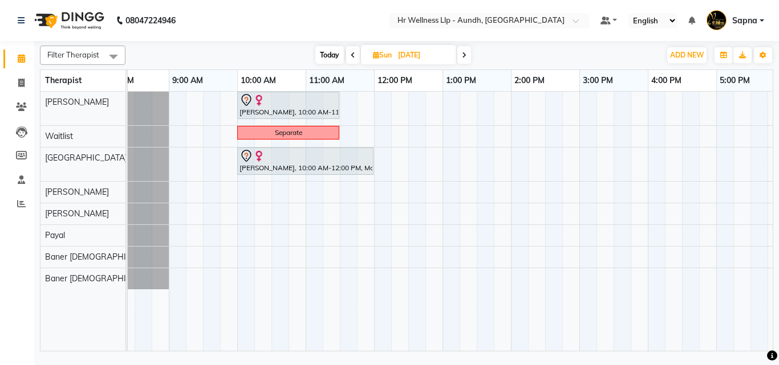
click at [376, 55] on icon at bounding box center [376, 54] width 6 height 7
select select "11"
select select "2025"
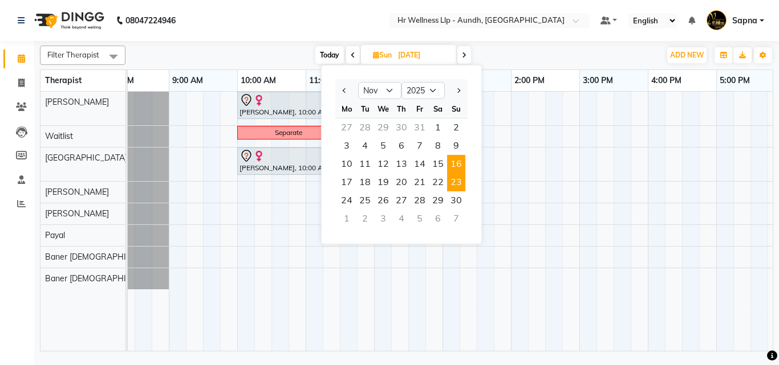
click at [453, 178] on span "23" at bounding box center [456, 182] width 18 height 18
type input "[DATE]"
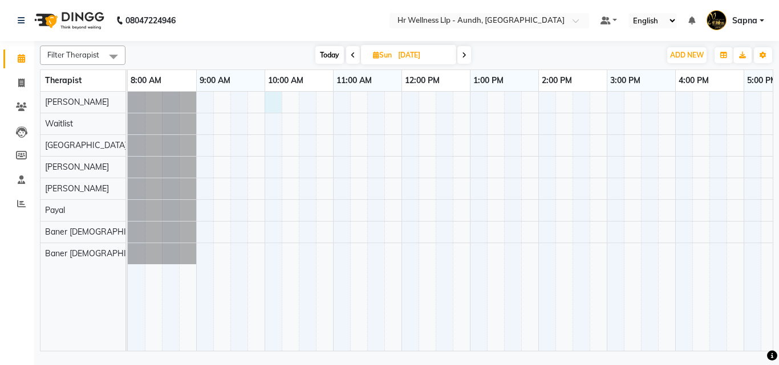
click at [271, 103] on div at bounding box center [572, 221] width 889 height 259
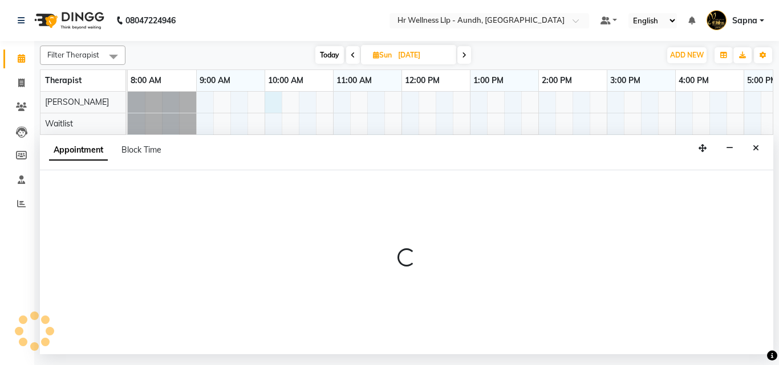
select select "77660"
select select "600"
select select "tentative"
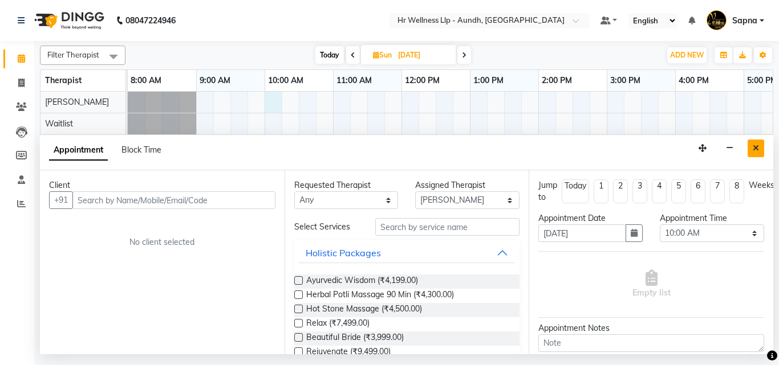
click at [761, 153] on button "Close" at bounding box center [755, 149] width 17 height 18
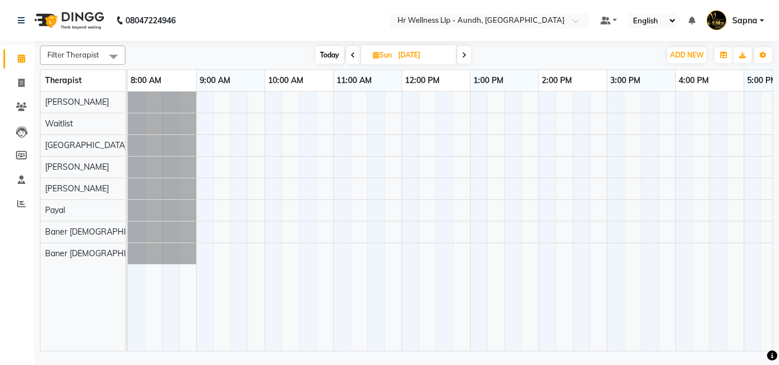
click at [377, 54] on span "Sun" at bounding box center [382, 55] width 25 height 9
select select "11"
select select "2025"
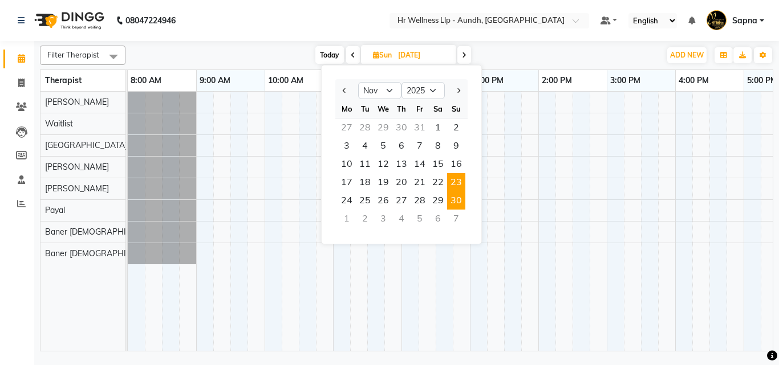
click at [457, 207] on span "30" at bounding box center [456, 201] width 18 height 18
type input "30-11-2025"
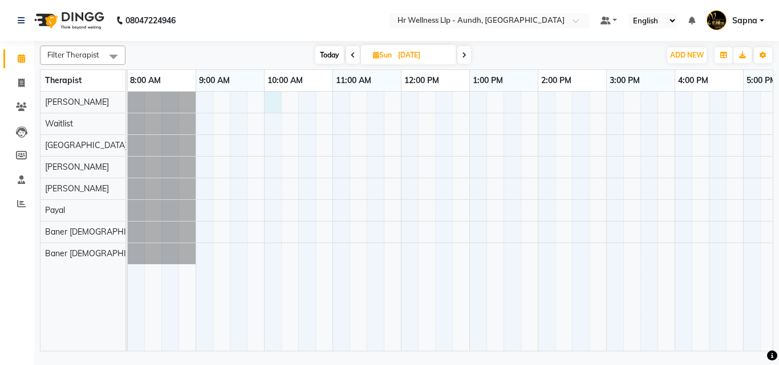
click at [275, 107] on div at bounding box center [571, 221] width 889 height 259
select select "77660"
select select "600"
select select "tentative"
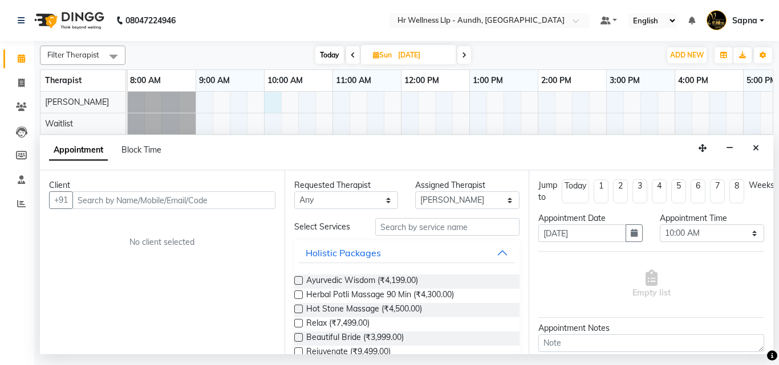
click at [119, 196] on input "text" at bounding box center [173, 201] width 203 height 18
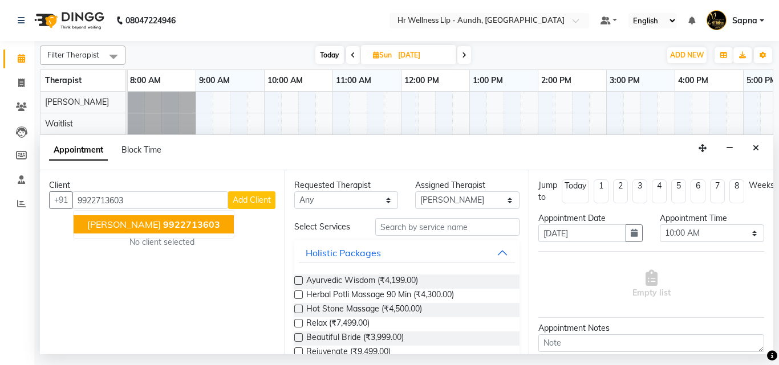
click at [135, 222] on span "[PERSON_NAME]" at bounding box center [124, 224] width 74 height 11
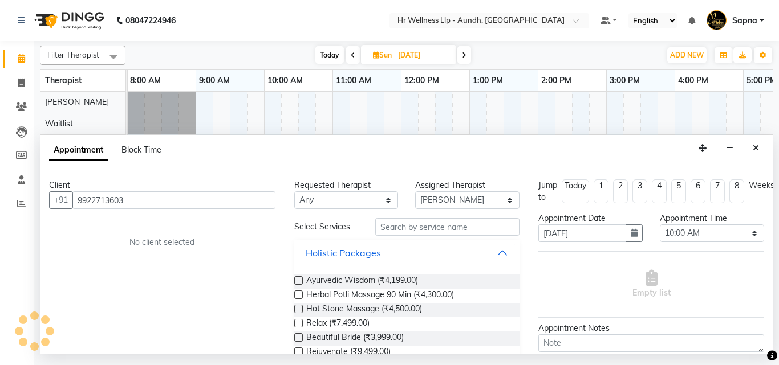
type input "9922713603"
click at [428, 231] on input "text" at bounding box center [447, 227] width 145 height 18
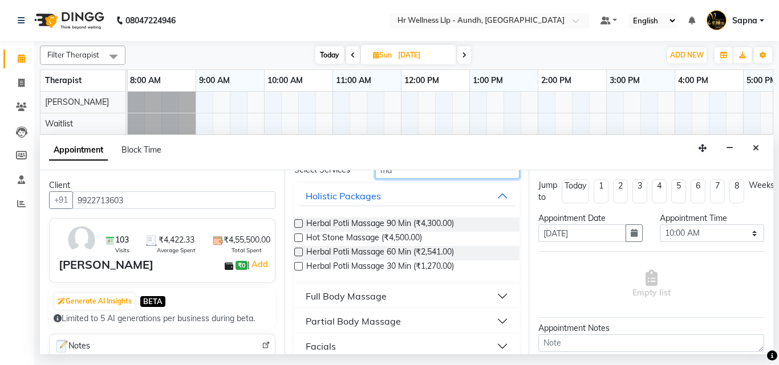
type input "ma"
click at [379, 295] on div "Full Body Massage" at bounding box center [346, 297] width 81 height 14
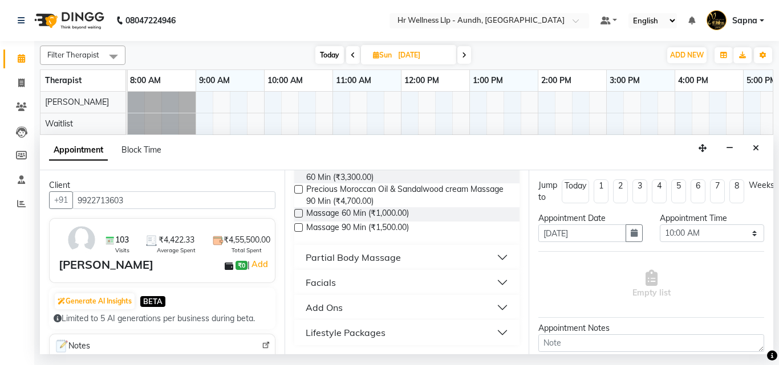
click at [299, 214] on label at bounding box center [298, 213] width 9 height 9
click at [299, 214] on input "checkbox" at bounding box center [297, 214] width 7 height 7
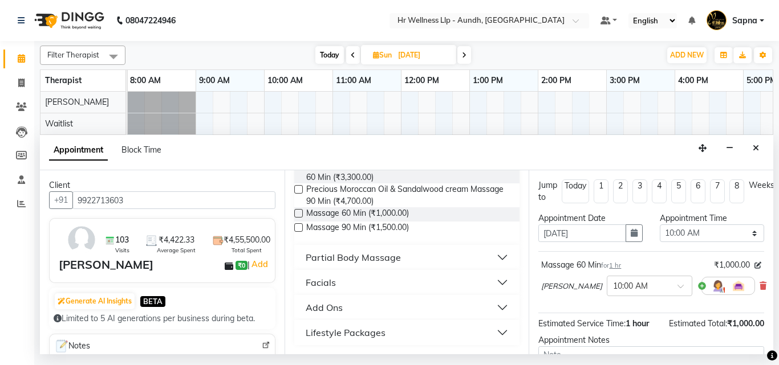
click at [299, 214] on label at bounding box center [298, 213] width 9 height 9
click at [299, 214] on input "checkbox" at bounding box center [297, 214] width 7 height 7
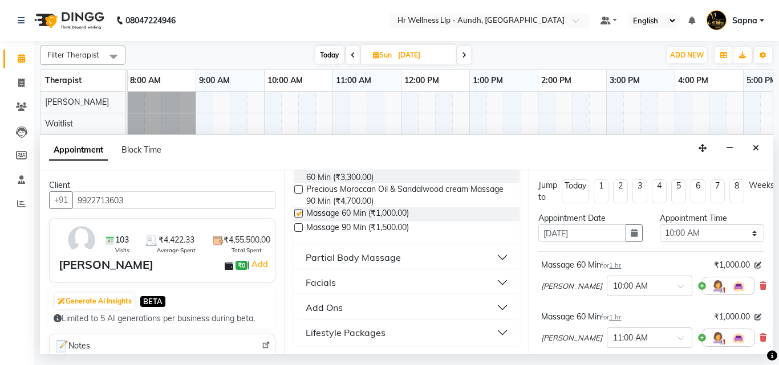
checkbox input "false"
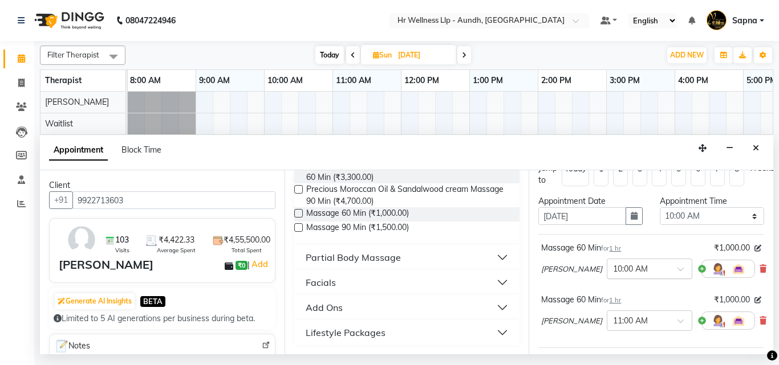
click at [677, 269] on span at bounding box center [684, 273] width 14 height 12
click at [607, 314] on div "12:00 PM" at bounding box center [649, 314] width 84 height 21
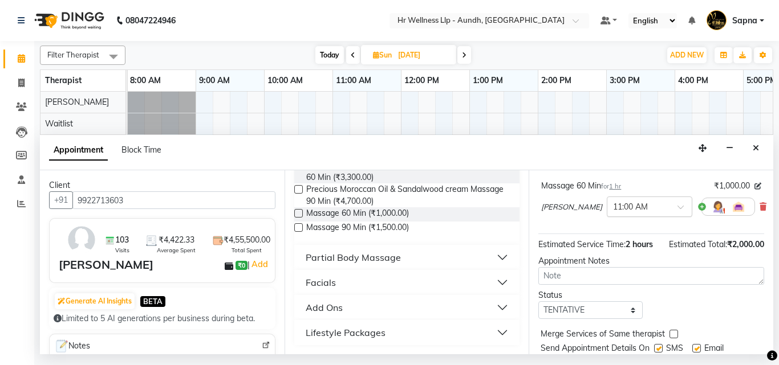
click at [613, 209] on input "text" at bounding box center [638, 206] width 50 height 12
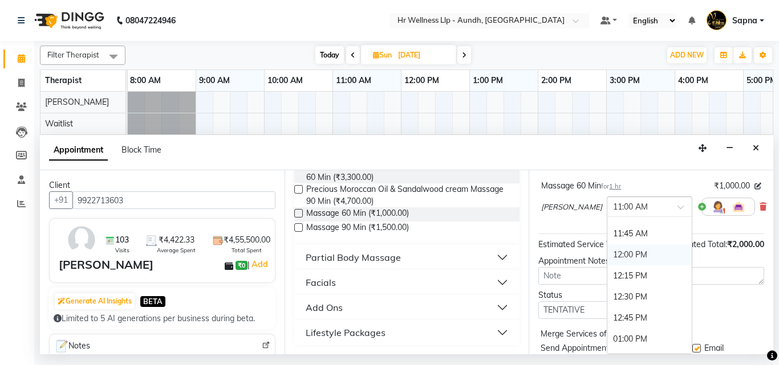
click at [607, 258] on div "12:00 PM" at bounding box center [649, 255] width 84 height 21
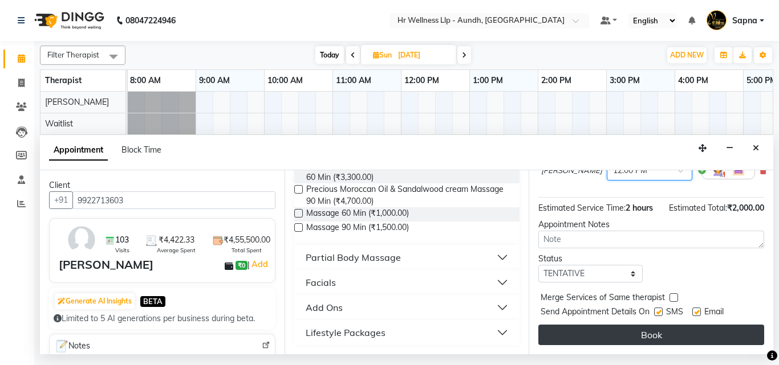
click at [617, 330] on button "Book" at bounding box center [651, 335] width 226 height 21
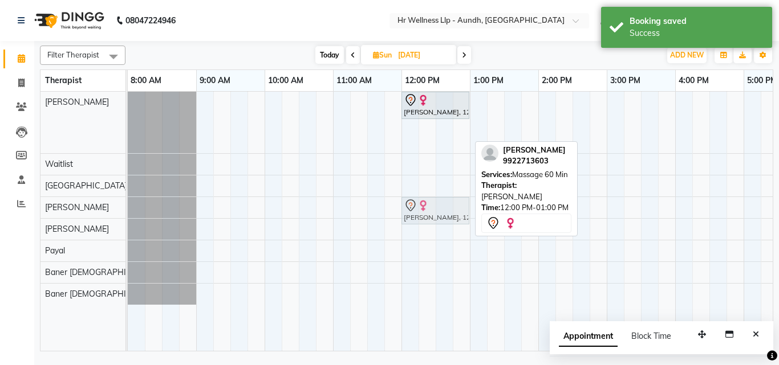
drag, startPoint x: 444, startPoint y: 133, endPoint x: 446, endPoint y: 176, distance: 42.2
click at [449, 207] on tbody "Ashwini Udasin, 12:00 PM-01:00 PM, Massage 60 Min Ashwini Udasin, 12:00 PM-01:0…" at bounding box center [572, 198] width 889 height 213
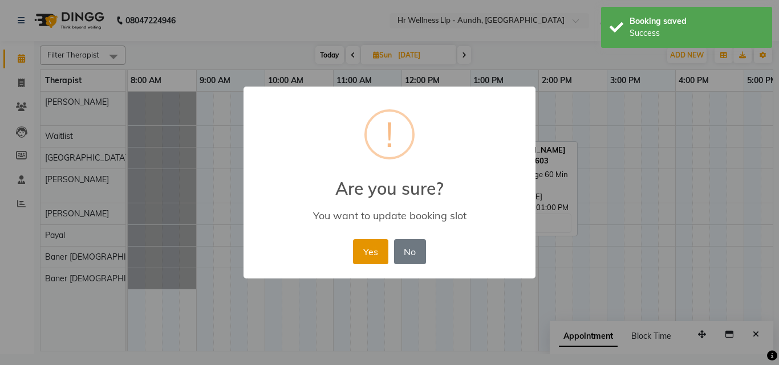
click at [372, 249] on button "Yes" at bounding box center [370, 251] width 35 height 25
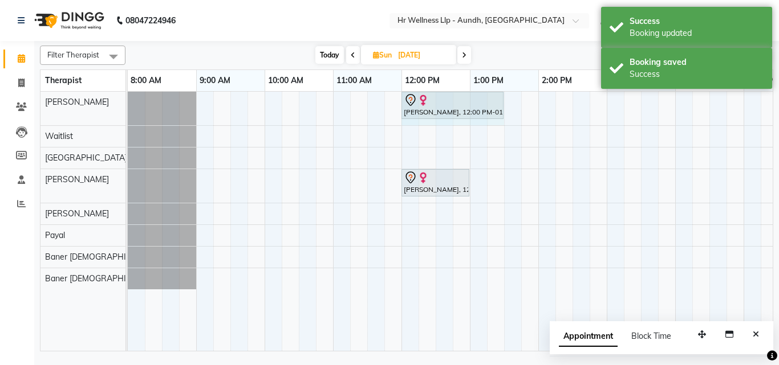
drag, startPoint x: 468, startPoint y: 99, endPoint x: 495, endPoint y: 109, distance: 28.7
click at [128, 109] on div "Ashwini Udasin, 12:00 PM-01:00 PM, Massage 60 Min Ashwini Udasin, 12:00 PM-01:0…" at bounding box center [128, 109] width 0 height 34
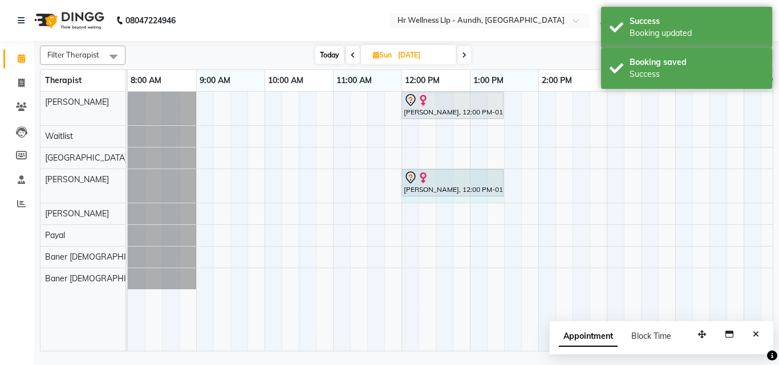
drag, startPoint x: 468, startPoint y: 178, endPoint x: 497, endPoint y: 184, distance: 30.2
click at [128, 184] on div "Ashwini Udasin, 12:00 PM-01:00 PM, Massage 60 Min Ashwini Udasin, 12:00 PM-01:0…" at bounding box center [128, 186] width 0 height 34
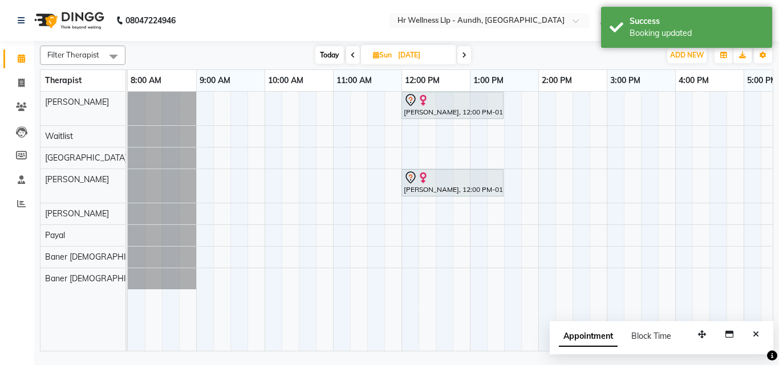
click at [377, 56] on span "Sun" at bounding box center [382, 55] width 25 height 9
select select "11"
select select "2025"
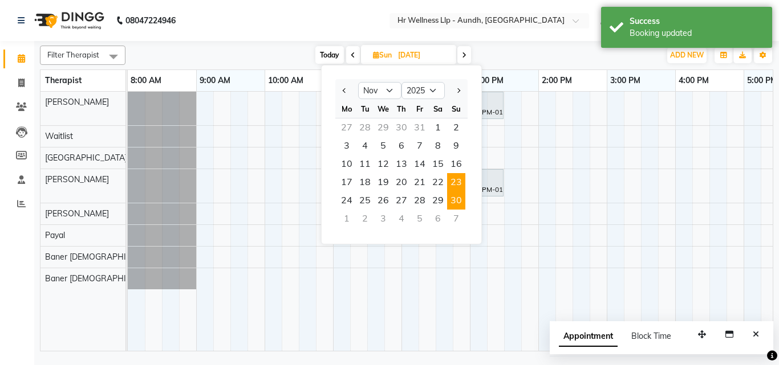
click at [456, 182] on span "23" at bounding box center [456, 182] width 18 height 18
type input "[DATE]"
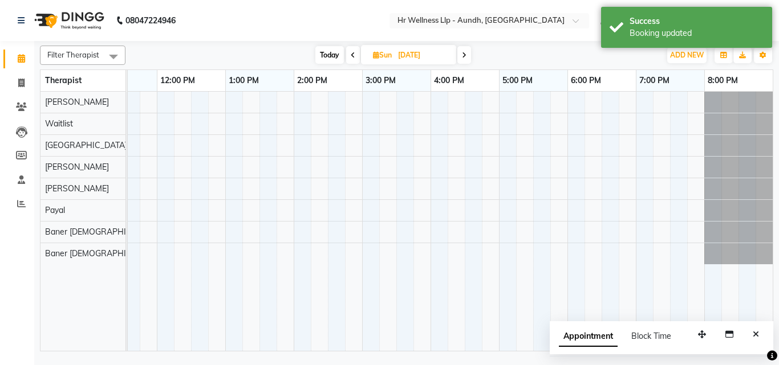
click at [375, 54] on icon at bounding box center [376, 54] width 6 height 7
select select "11"
select select "2025"
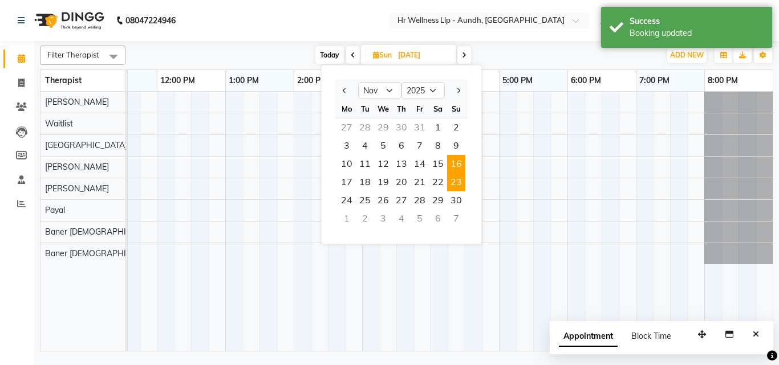
click at [459, 165] on span "16" at bounding box center [456, 164] width 18 height 18
type input "[DATE]"
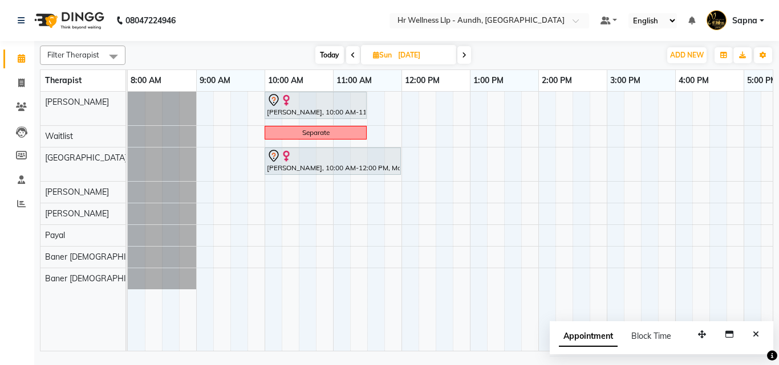
click at [380, 57] on span "Sun" at bounding box center [382, 55] width 25 height 9
select select "11"
select select "2025"
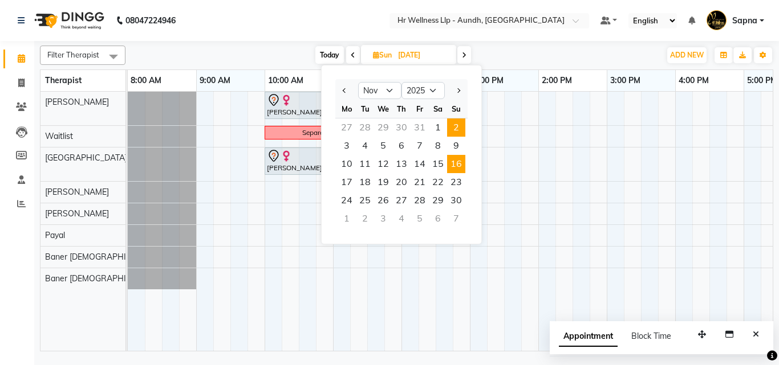
click at [454, 124] on span "2" at bounding box center [456, 128] width 18 height 18
type input "02-11-2025"
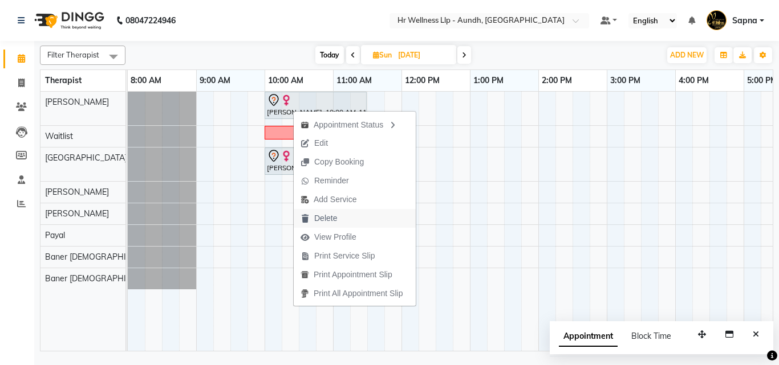
click at [325, 221] on span "Delete" at bounding box center [325, 219] width 23 height 12
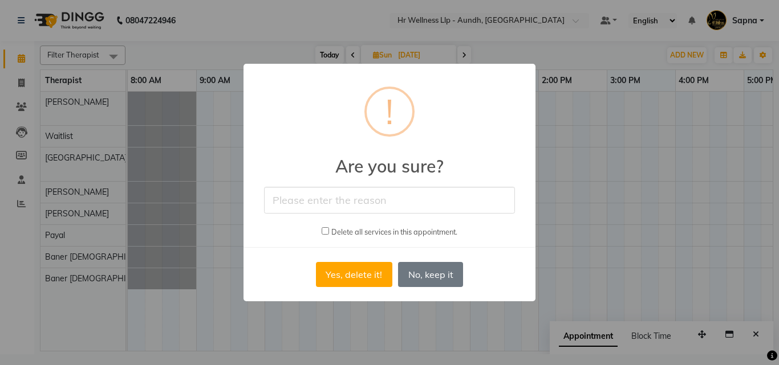
click at [331, 209] on input "text" at bounding box center [389, 200] width 251 height 27
type input "Appointment cancelled by the guest."
click at [322, 230] on input "checkbox" at bounding box center [325, 230] width 7 height 7
checkbox input "true"
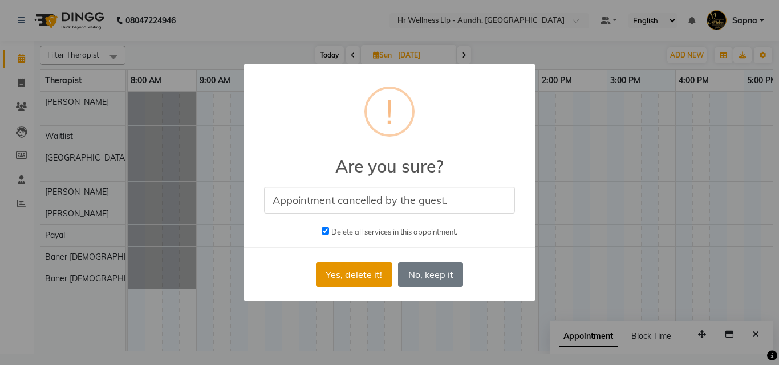
click at [335, 274] on button "Yes, delete it!" at bounding box center [354, 274] width 76 height 25
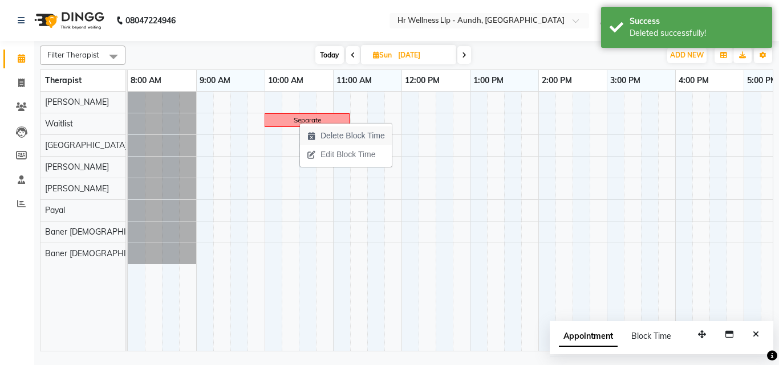
click at [333, 135] on span "Delete Block Time" at bounding box center [352, 136] width 64 height 12
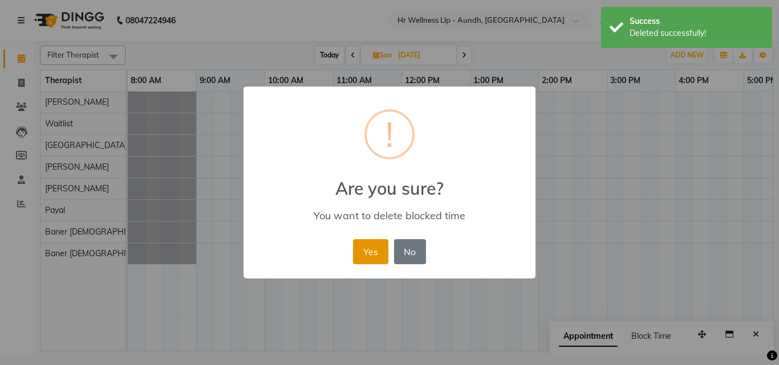
click at [369, 249] on button "Yes" at bounding box center [370, 251] width 35 height 25
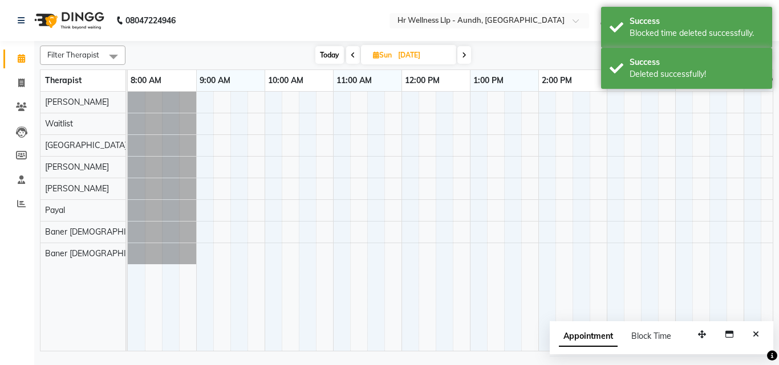
click at [377, 56] on span "Sun" at bounding box center [382, 55] width 25 height 9
select select "11"
select select "2025"
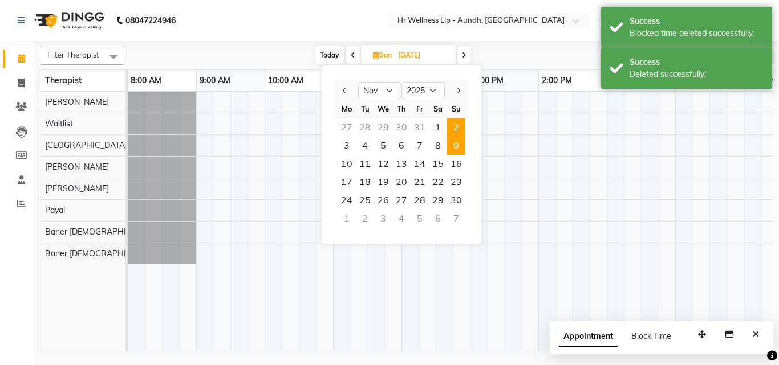
click at [454, 148] on span "9" at bounding box center [456, 146] width 18 height 18
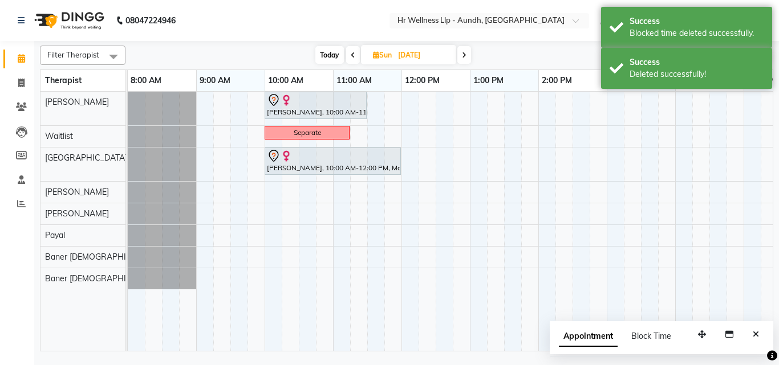
click at [323, 55] on span "Today" at bounding box center [329, 55] width 29 height 18
type input "04-10-2025"
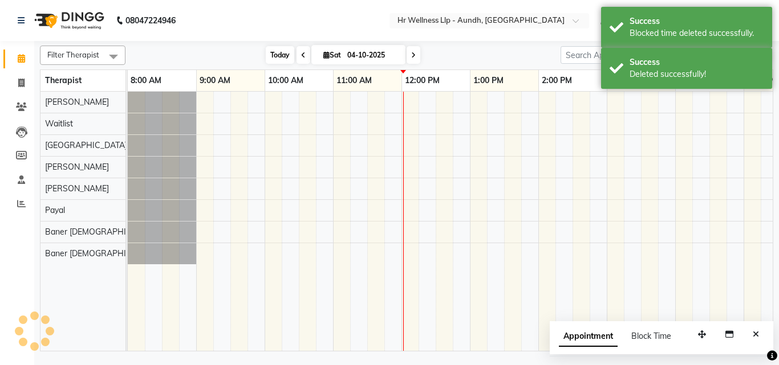
scroll to position [0, 245]
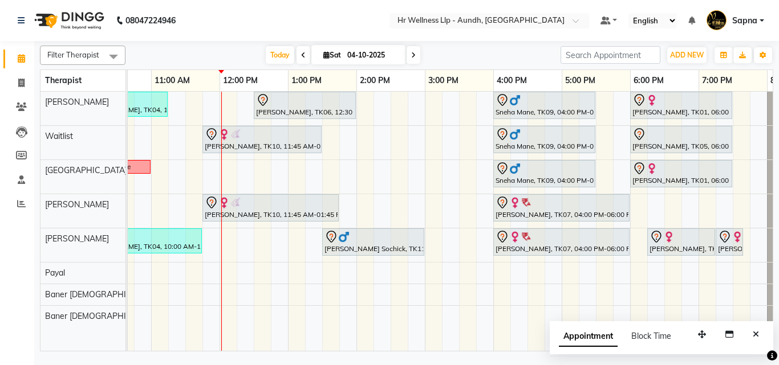
click at [327, 58] on span "Sat" at bounding box center [331, 55] width 23 height 9
select select "10"
select select "2025"
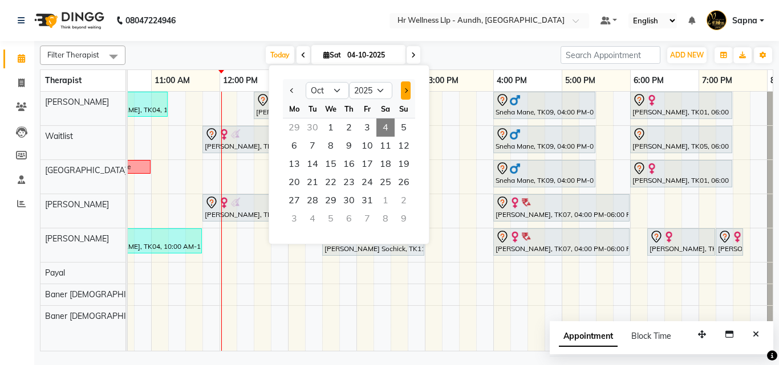
click at [408, 88] on button "Next month" at bounding box center [406, 91] width 10 height 18
select select "11"
click at [403, 202] on span "30" at bounding box center [404, 201] width 18 height 18
type input "30-11-2025"
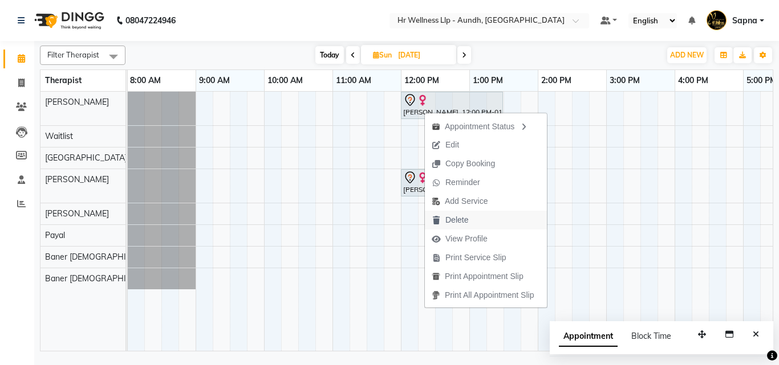
click at [450, 223] on span "Delete" at bounding box center [456, 220] width 23 height 12
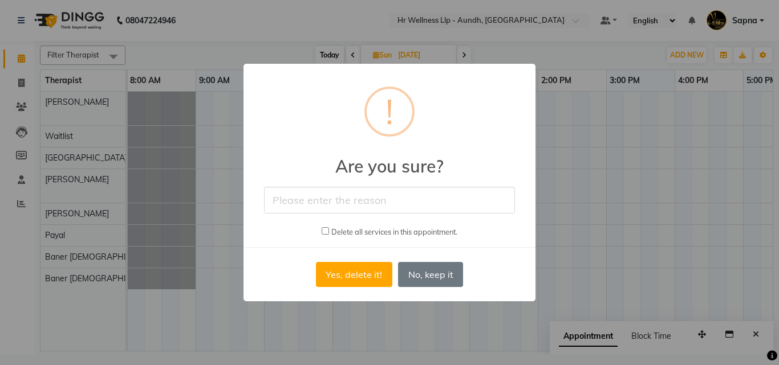
click at [343, 200] on input "text" at bounding box center [389, 200] width 251 height 27
type input "Appointment cancelled by the guest."
click at [322, 228] on input "checkbox" at bounding box center [325, 230] width 7 height 7
checkbox input "true"
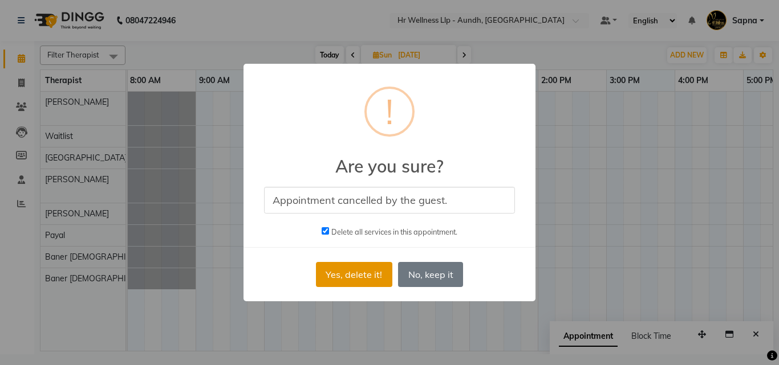
click at [328, 270] on button "Yes, delete it!" at bounding box center [354, 274] width 76 height 25
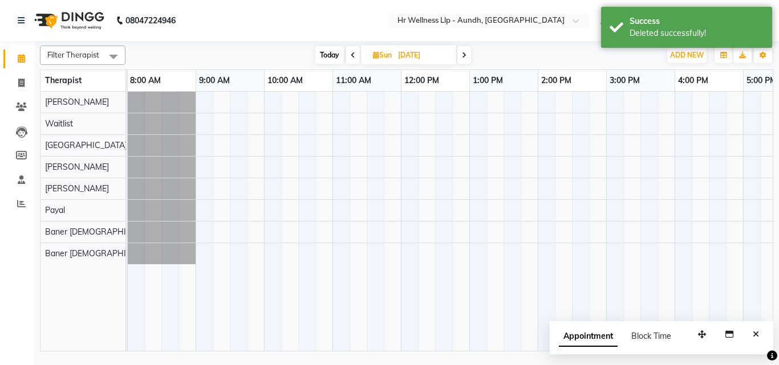
click at [375, 54] on icon at bounding box center [376, 54] width 6 height 7
select select "11"
select select "2025"
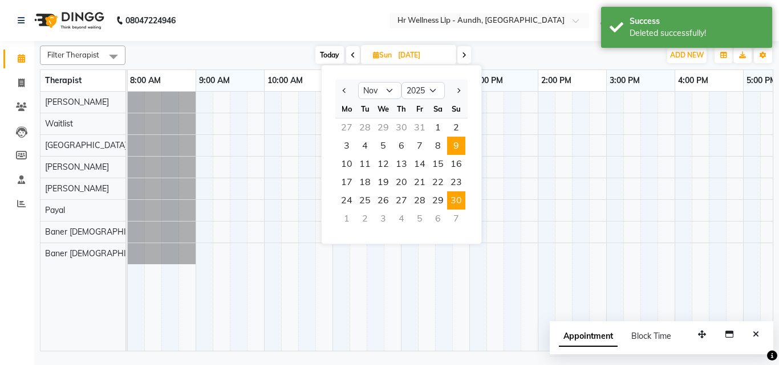
click at [454, 149] on span "9" at bounding box center [456, 146] width 18 height 18
type input "09-11-2025"
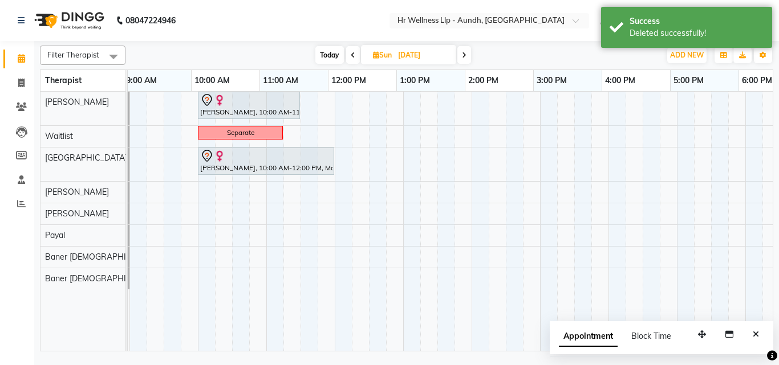
click at [375, 56] on icon at bounding box center [376, 54] width 6 height 7
select select "11"
select select "2025"
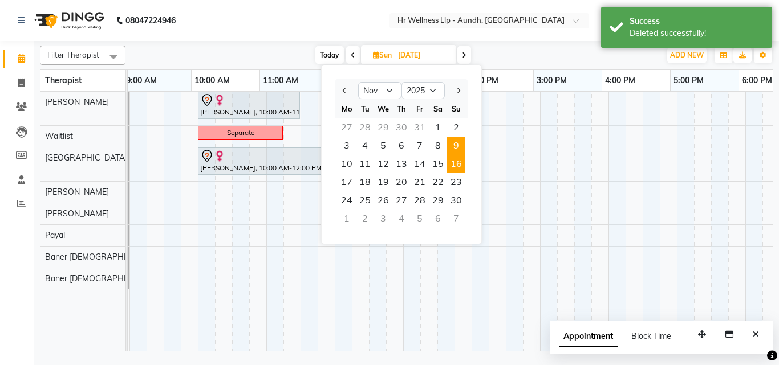
click at [461, 169] on span "16" at bounding box center [456, 164] width 18 height 18
type input "[DATE]"
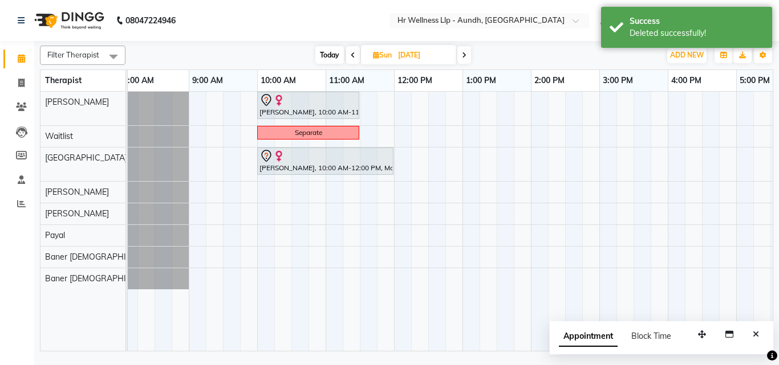
click at [374, 52] on icon at bounding box center [376, 54] width 6 height 7
select select "11"
select select "2025"
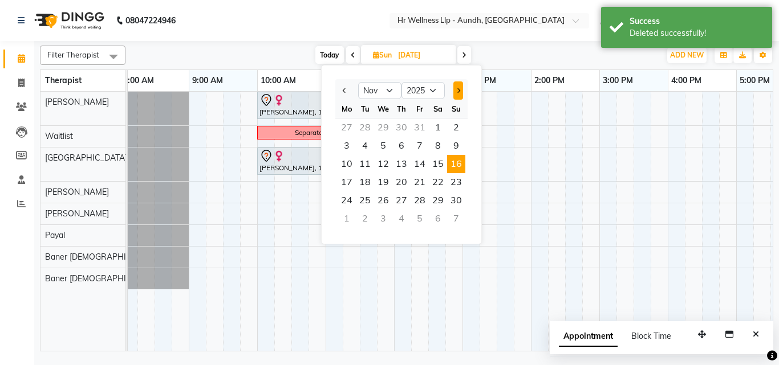
click at [460, 89] on button "Next month" at bounding box center [458, 91] width 10 height 18
select select "12"
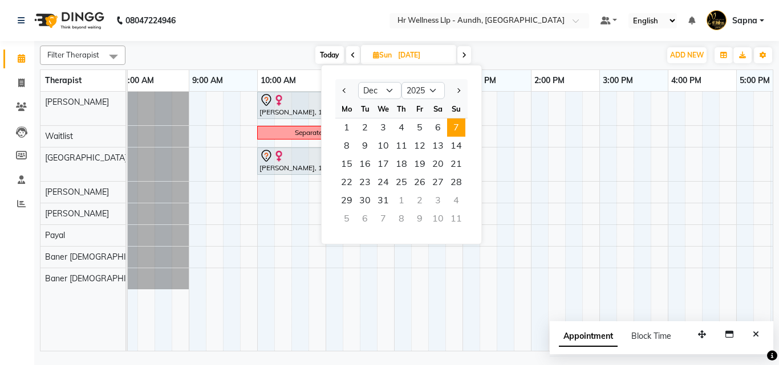
click at [451, 124] on span "7" at bounding box center [456, 128] width 18 height 18
type input "07-12-2025"
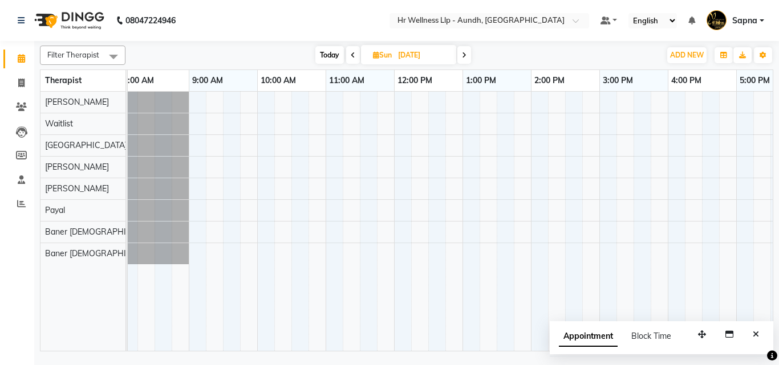
click at [406, 107] on div at bounding box center [564, 221] width 889 height 259
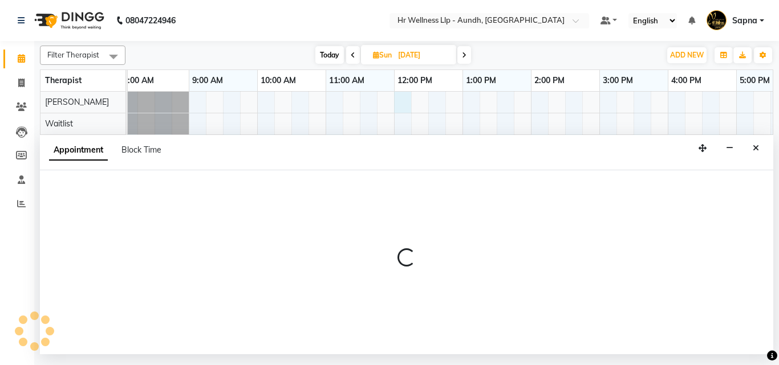
select select "77660"
select select "720"
select select "tentative"
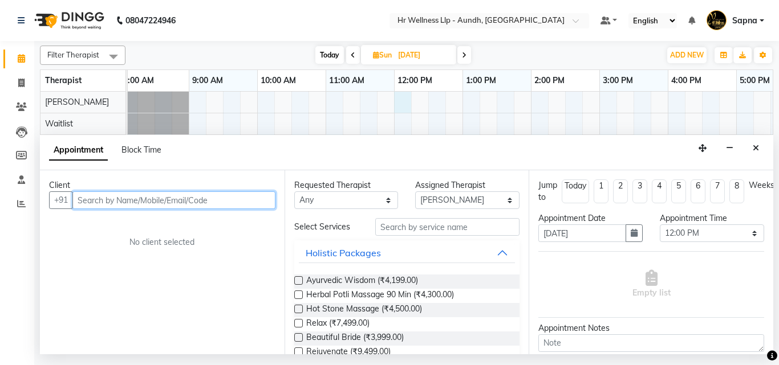
click at [129, 201] on input "text" at bounding box center [173, 201] width 203 height 18
paste input "9922713603"
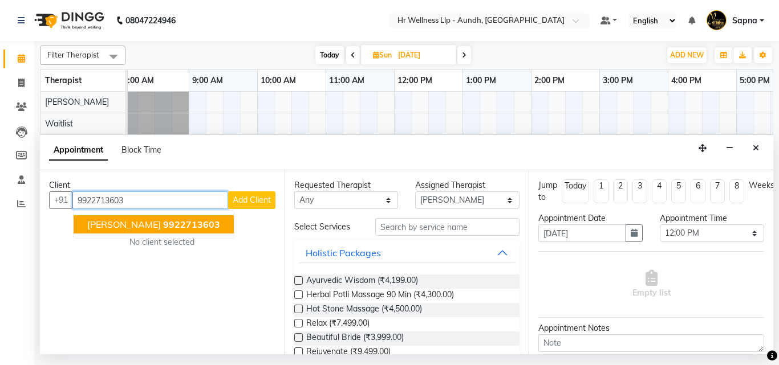
click at [141, 226] on span "[PERSON_NAME]" at bounding box center [124, 224] width 74 height 11
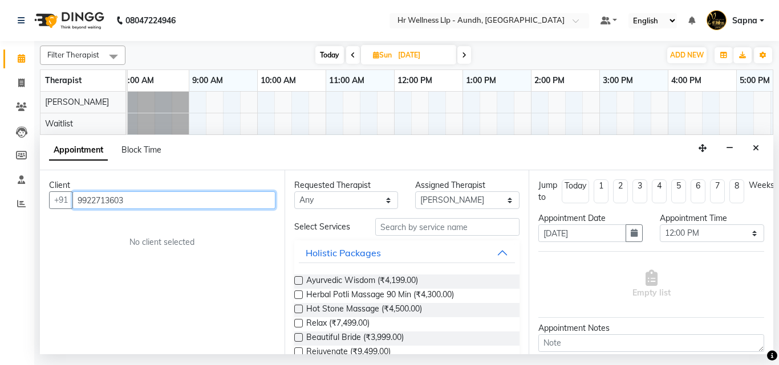
type input "9922713603"
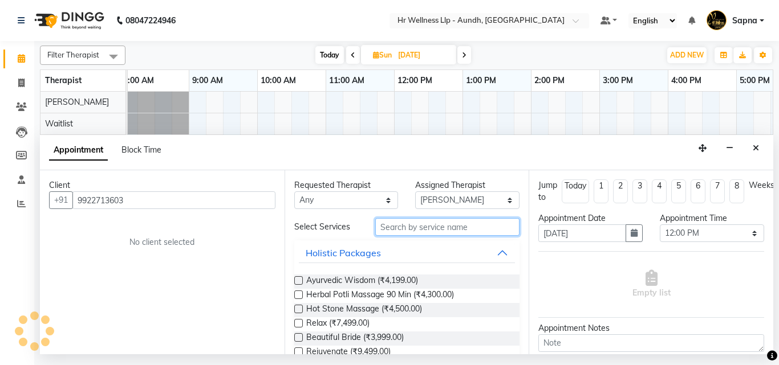
click at [393, 222] on input "text" at bounding box center [447, 227] width 145 height 18
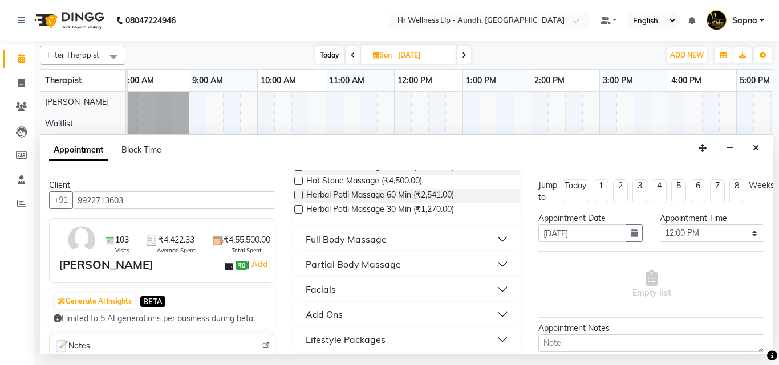
type input "ma"
click at [363, 242] on div "Full Body Massage" at bounding box center [346, 240] width 81 height 14
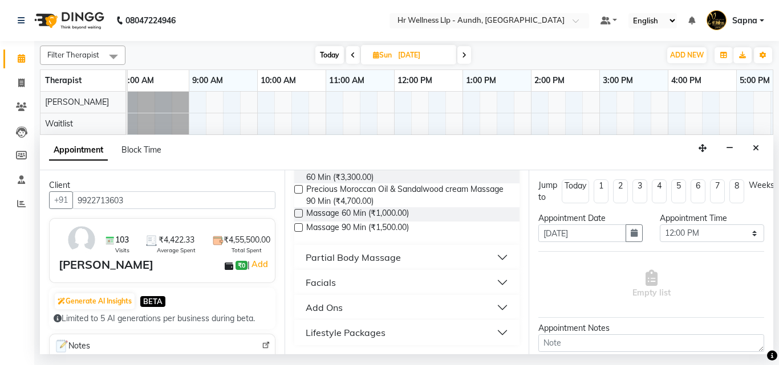
click at [299, 214] on label at bounding box center [298, 213] width 9 height 9
click at [299, 214] on input "checkbox" at bounding box center [297, 214] width 7 height 7
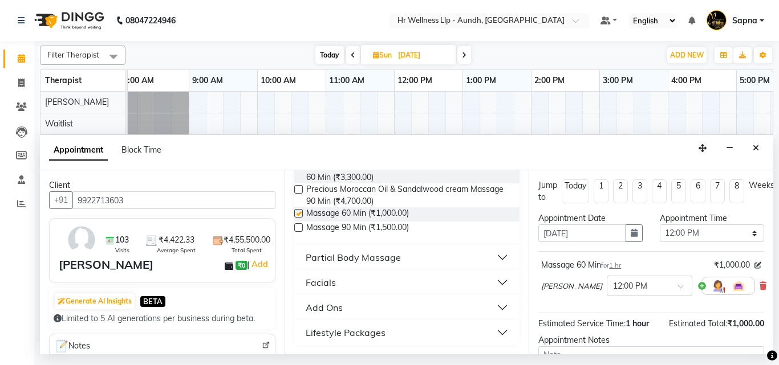
click at [299, 214] on label at bounding box center [298, 213] width 9 height 9
click at [299, 214] on input "checkbox" at bounding box center [297, 214] width 7 height 7
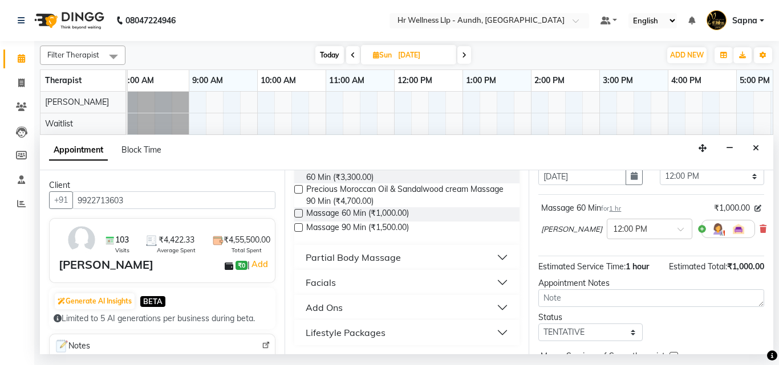
click at [297, 210] on label at bounding box center [298, 213] width 9 height 9
click at [297, 211] on input "checkbox" at bounding box center [297, 214] width 7 height 7
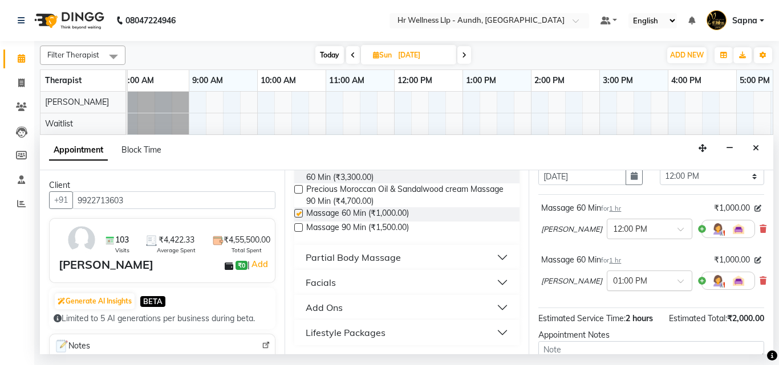
checkbox input "false"
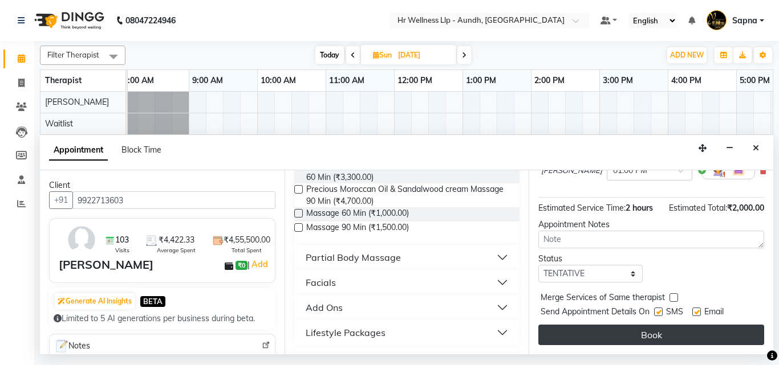
click at [608, 325] on button "Book" at bounding box center [651, 335] width 226 height 21
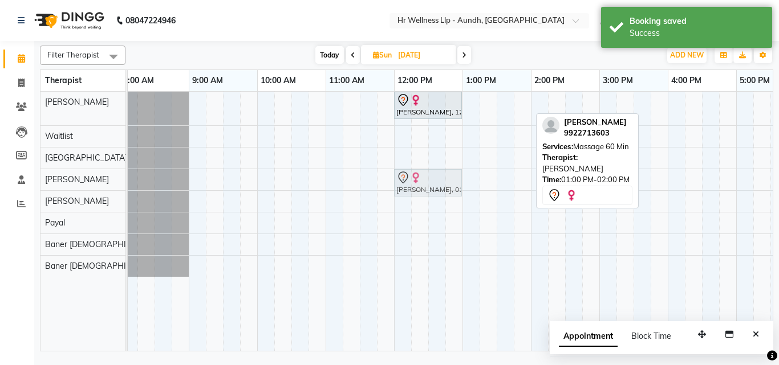
drag, startPoint x: 474, startPoint y: 99, endPoint x: 411, endPoint y: 170, distance: 95.7
click at [411, 170] on tbody "Ashwini Udasin, 12:00 PM-01:00 PM, Massage 60 Min Ashwini Udasin, 01:00 PM-02:0…" at bounding box center [564, 184] width 889 height 185
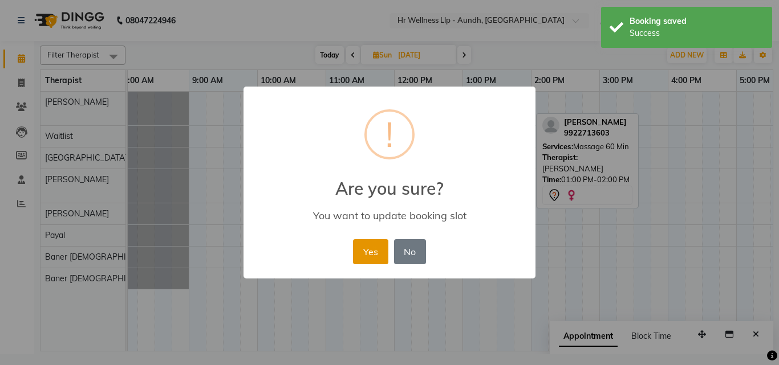
click at [363, 256] on button "Yes" at bounding box center [370, 251] width 35 height 25
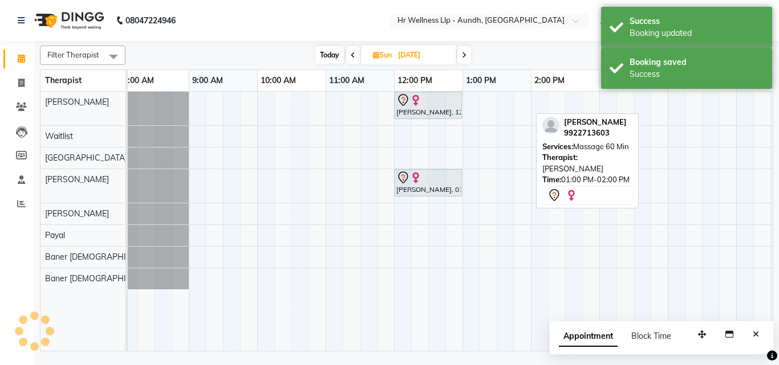
click at [374, 54] on icon at bounding box center [376, 54] width 6 height 7
select select "12"
select select "2025"
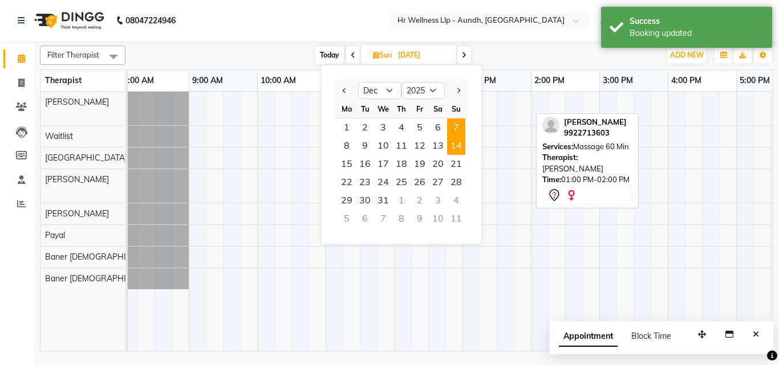
click at [454, 147] on span "14" at bounding box center [456, 146] width 18 height 18
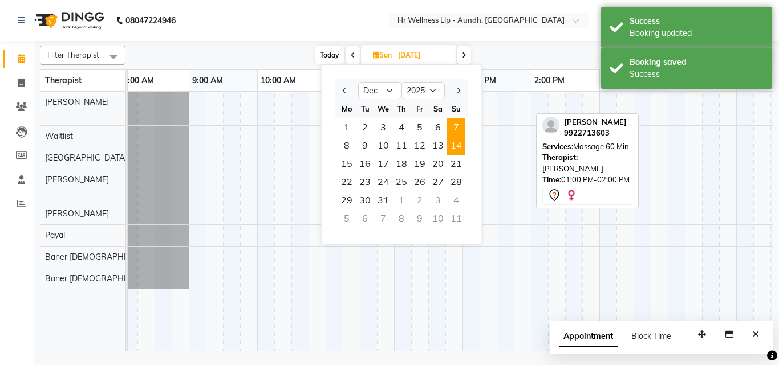
type input "14-12-2025"
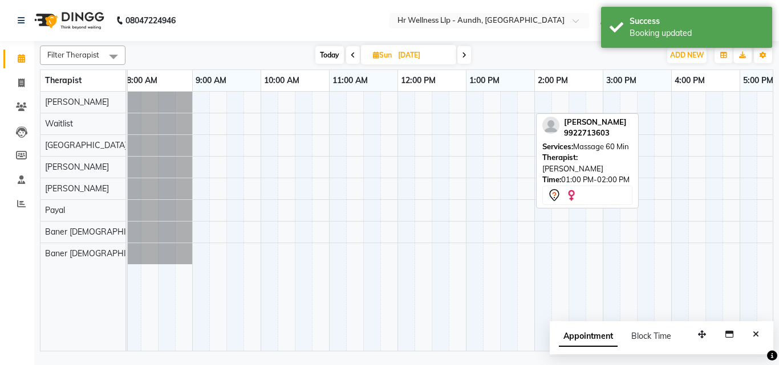
click at [275, 102] on div at bounding box center [568, 221] width 889 height 259
select select "77660"
select select "tentative"
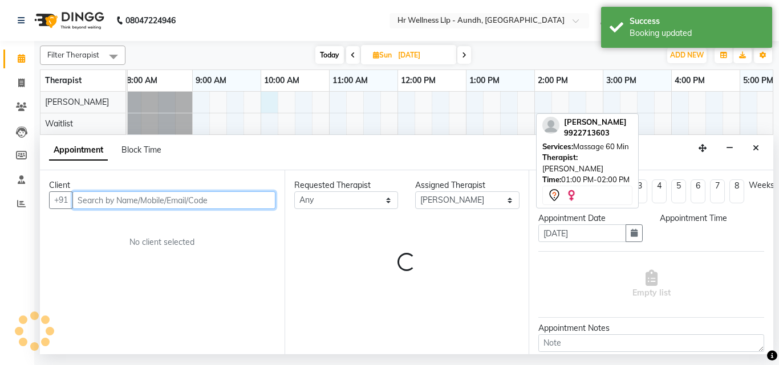
select select "600"
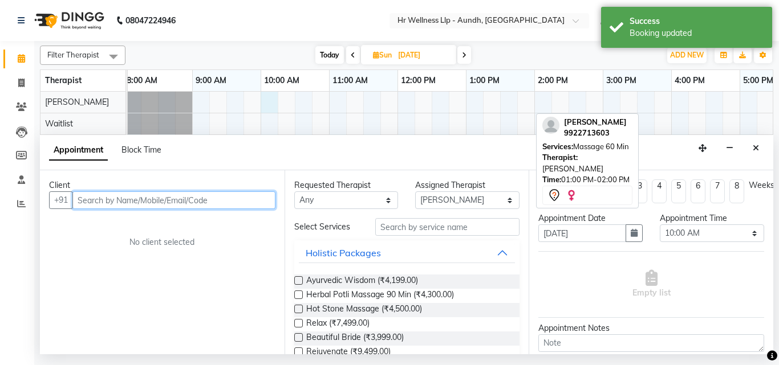
click at [103, 204] on input "text" at bounding box center [173, 201] width 203 height 18
paste input "9922713603"
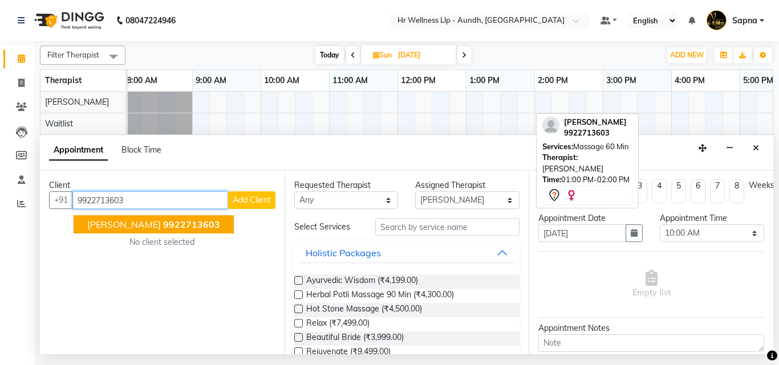
click at [128, 225] on span "[PERSON_NAME]" at bounding box center [124, 224] width 74 height 11
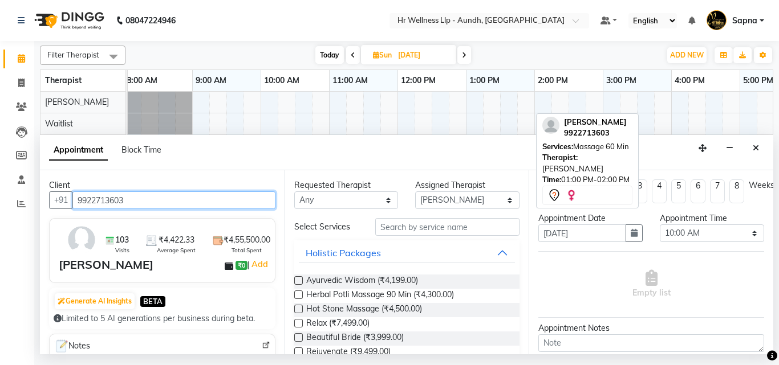
type input "9922713603"
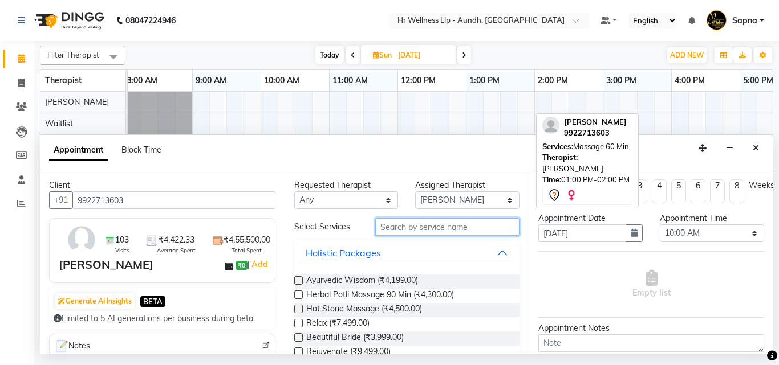
click at [398, 229] on input "text" at bounding box center [447, 227] width 145 height 18
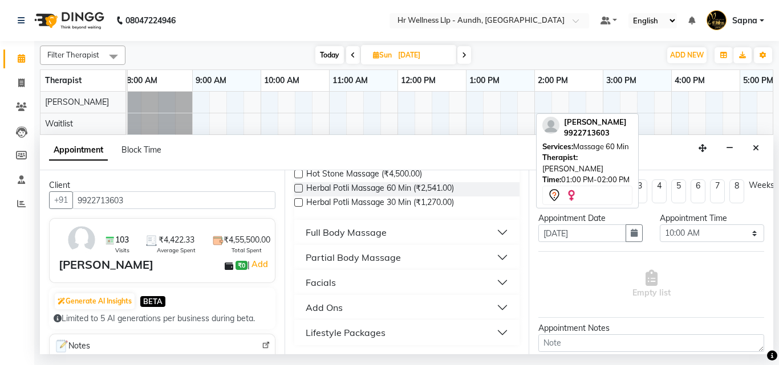
click at [369, 236] on div "Full Body Massage" at bounding box center [346, 233] width 81 height 14
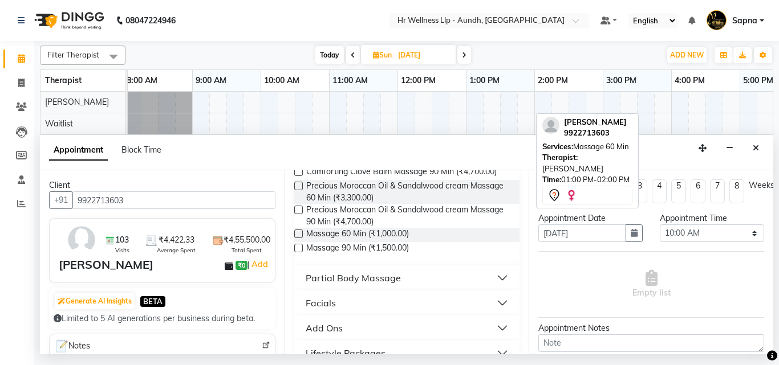
click at [299, 238] on label at bounding box center [298, 234] width 9 height 9
click at [299, 239] on input "checkbox" at bounding box center [297, 234] width 7 height 7
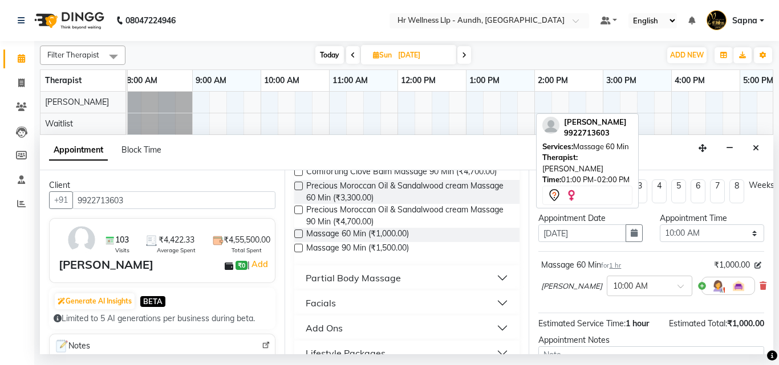
click at [299, 238] on label at bounding box center [298, 234] width 9 height 9
click at [299, 239] on input "checkbox" at bounding box center [297, 234] width 7 height 7
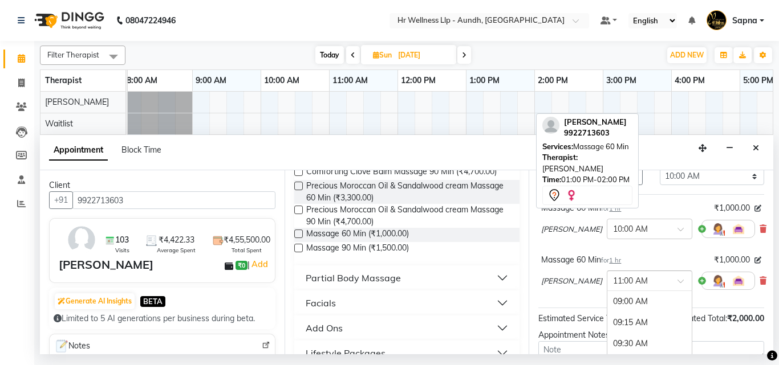
click at [677, 282] on span at bounding box center [684, 285] width 14 height 12
click at [607, 328] on div "10:00 AM" at bounding box center [649, 331] width 84 height 21
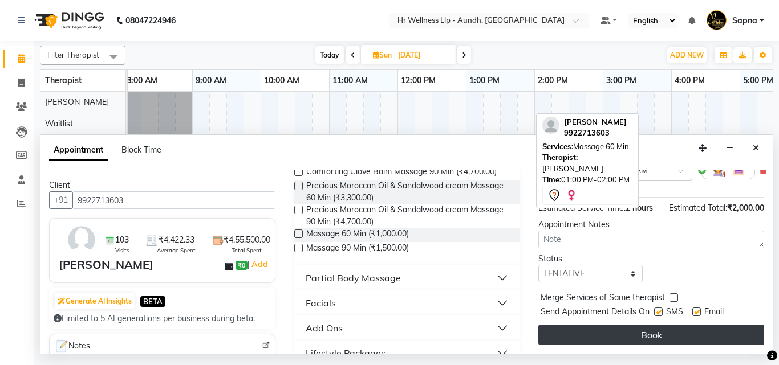
click at [589, 329] on button "Book" at bounding box center [651, 335] width 226 height 21
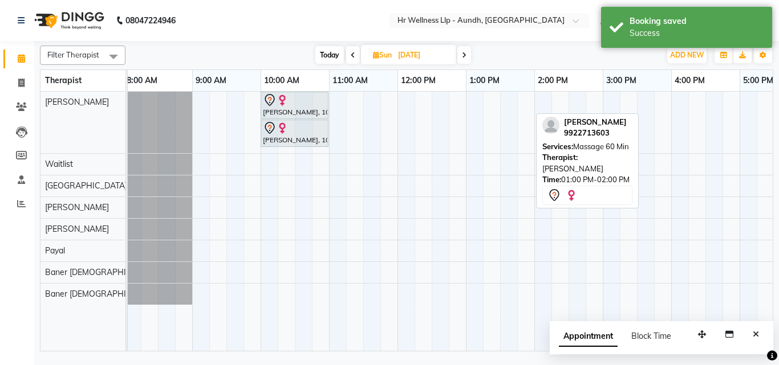
click at [379, 54] on span "Sun" at bounding box center [382, 55] width 25 height 9
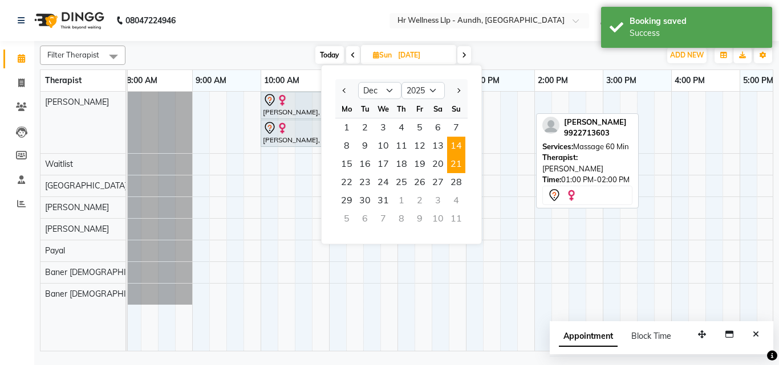
click at [455, 168] on span "21" at bounding box center [456, 164] width 18 height 18
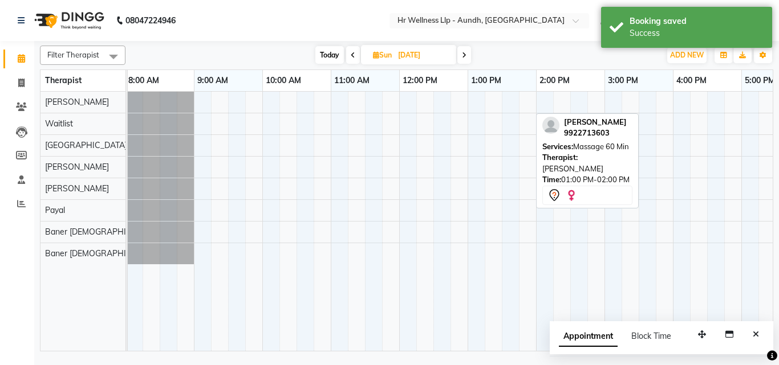
click at [270, 107] on div at bounding box center [569, 221] width 889 height 259
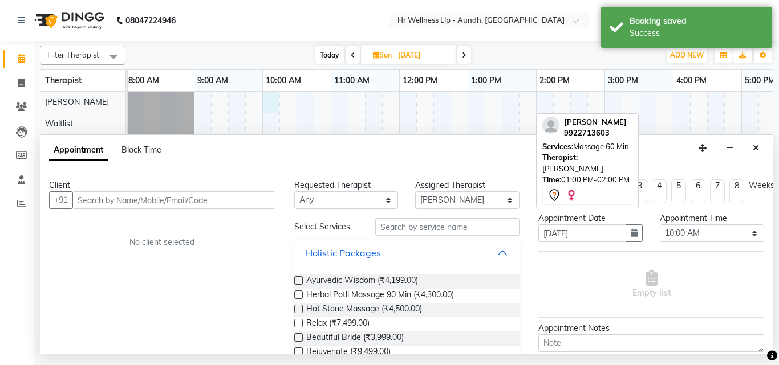
click at [109, 203] on input "text" at bounding box center [173, 201] width 203 height 18
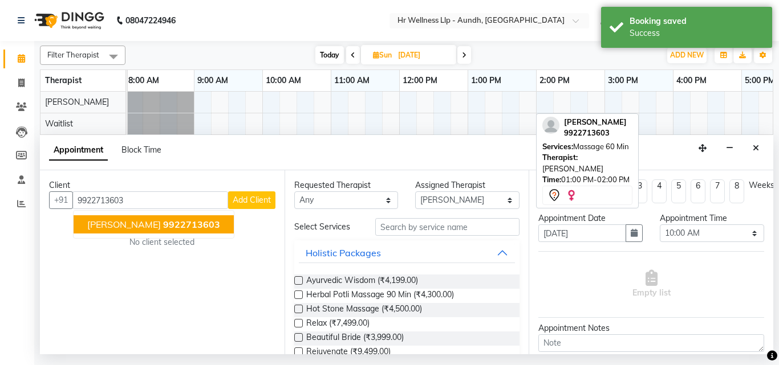
click at [124, 218] on button "Ashwini Udasin 9922713603" at bounding box center [154, 225] width 160 height 18
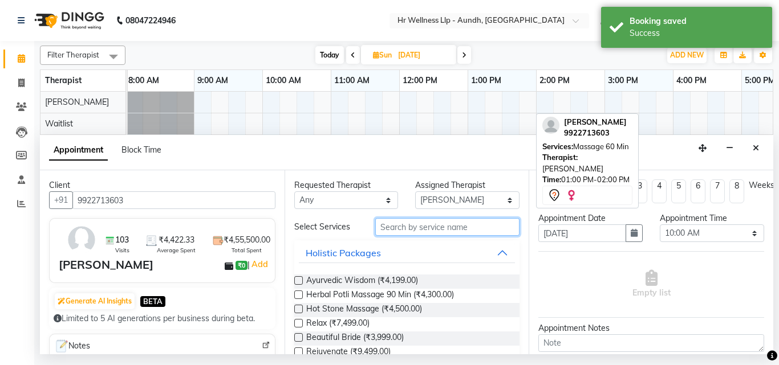
click at [422, 233] on input "text" at bounding box center [447, 227] width 145 height 18
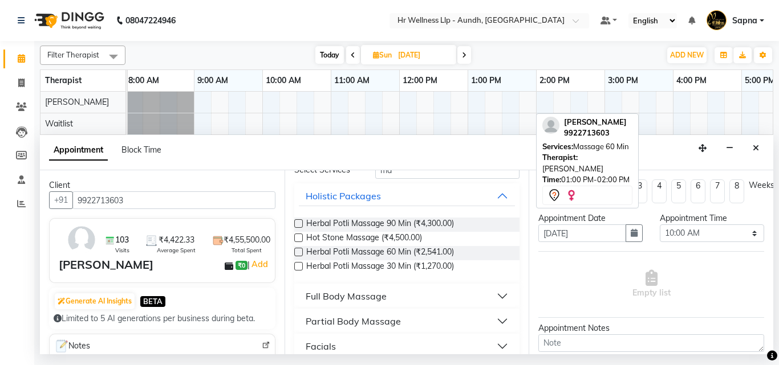
click at [362, 292] on div "Full Body Massage" at bounding box center [346, 297] width 81 height 14
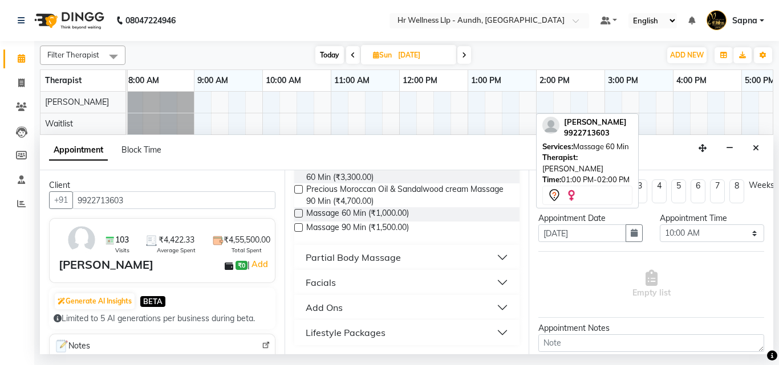
click at [299, 210] on label at bounding box center [298, 213] width 9 height 9
click at [299, 211] on input "checkbox" at bounding box center [297, 214] width 7 height 7
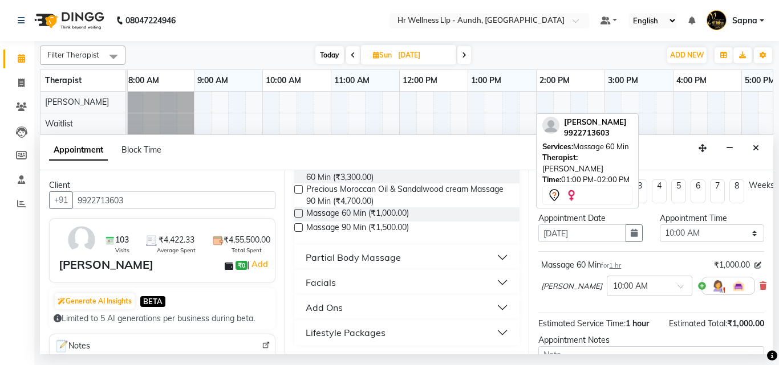
click at [299, 210] on label at bounding box center [298, 213] width 9 height 9
click at [299, 211] on input "checkbox" at bounding box center [297, 214] width 7 height 7
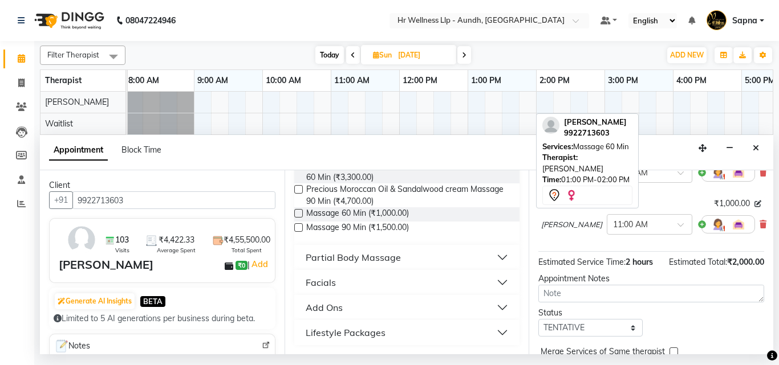
scroll to position [114, 0]
click at [677, 224] on span at bounding box center [684, 228] width 14 height 12
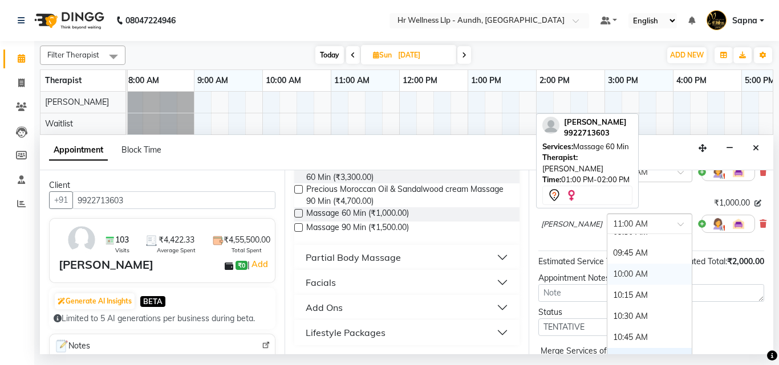
click at [607, 274] on div "10:00 AM" at bounding box center [649, 274] width 84 height 21
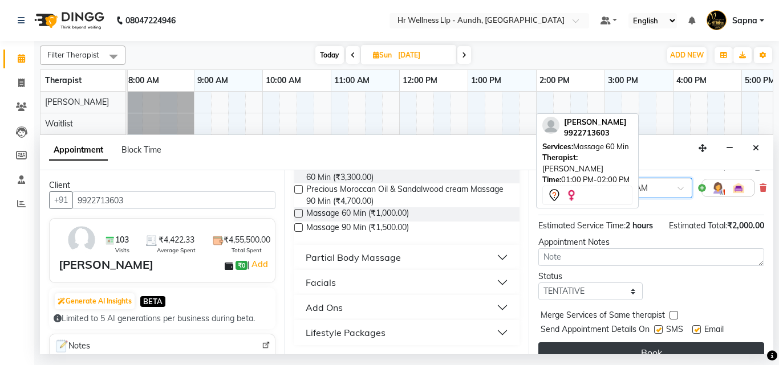
scroll to position [200, 0]
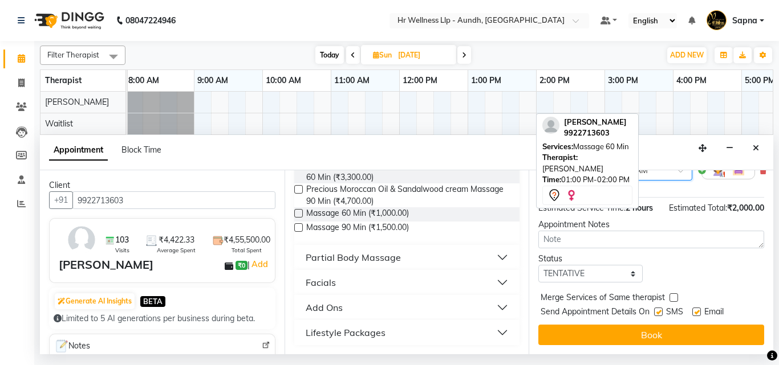
click at [593, 329] on button "Book" at bounding box center [651, 335] width 226 height 21
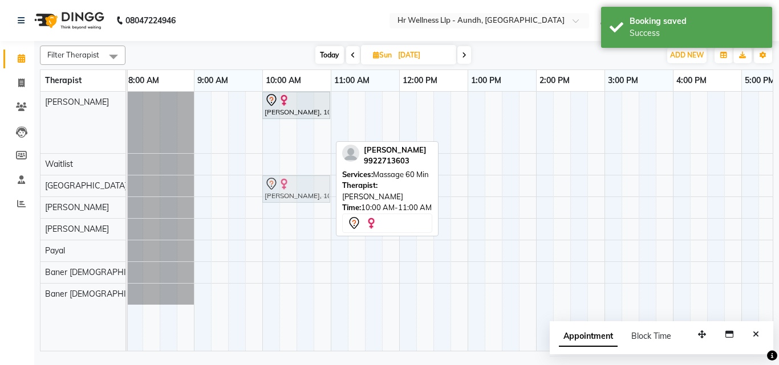
drag, startPoint x: 294, startPoint y: 132, endPoint x: 294, endPoint y: 155, distance: 22.8
click at [294, 188] on tbody "Ashwini Udasin, 10:00 AM-11:00 AM, Massage 60 Min Ashwini Udasin, 10:00 AM-11:0…" at bounding box center [569, 198] width 889 height 213
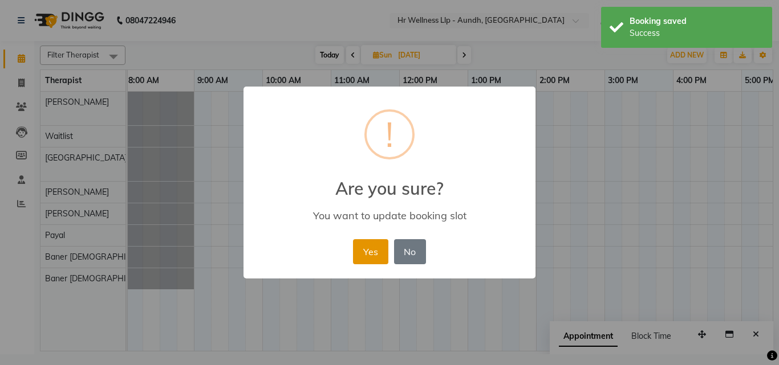
click at [370, 247] on button "Yes" at bounding box center [370, 251] width 35 height 25
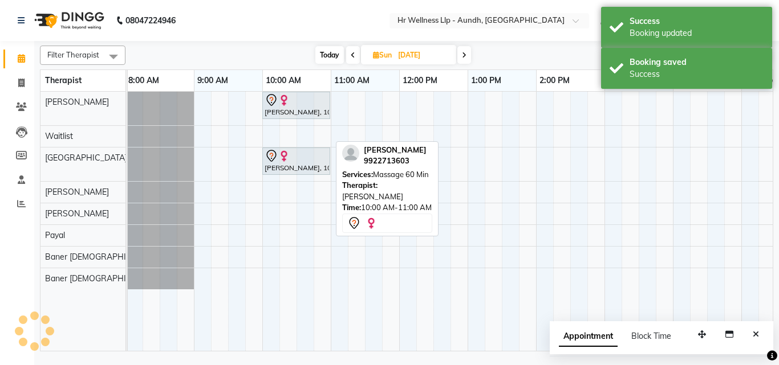
click at [380, 58] on span "Sun" at bounding box center [382, 55] width 25 height 9
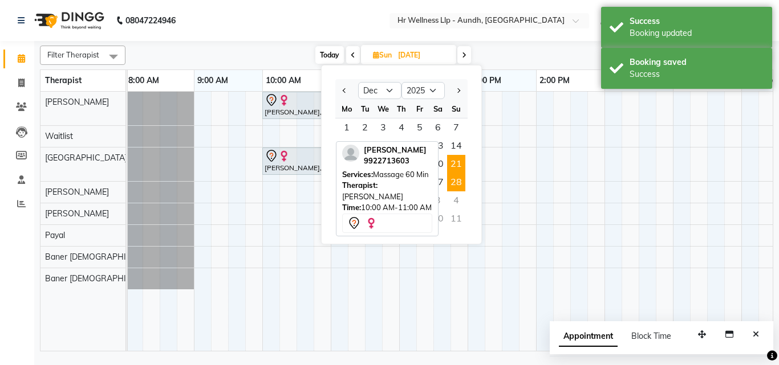
click at [459, 185] on span "28" at bounding box center [456, 182] width 18 height 18
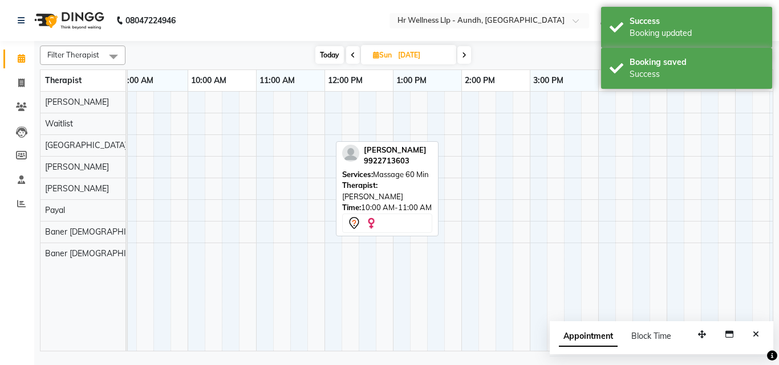
click at [204, 104] on div at bounding box center [495, 221] width 889 height 259
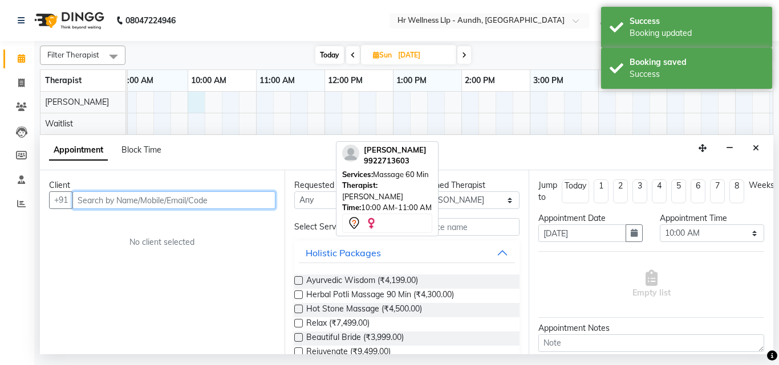
click at [119, 205] on input "text" at bounding box center [173, 201] width 203 height 18
paste input "9922713603"
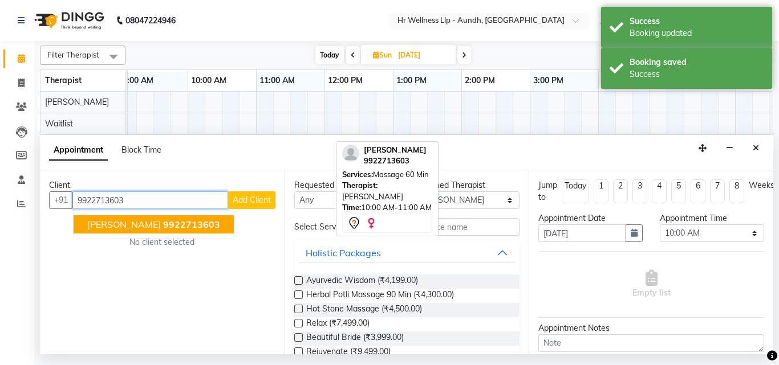
click at [129, 222] on span "[PERSON_NAME]" at bounding box center [124, 224] width 74 height 11
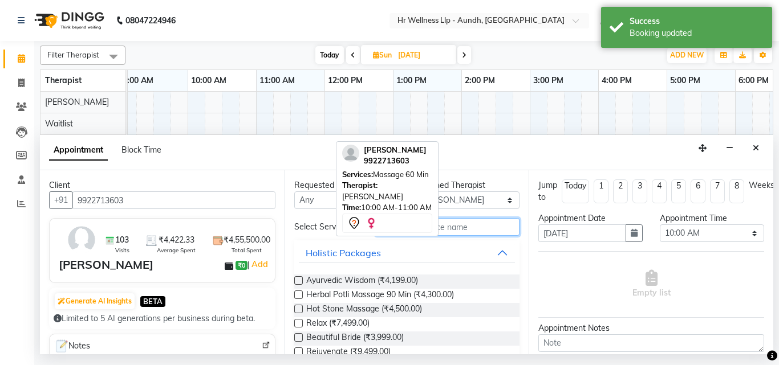
click at [462, 227] on input "text" at bounding box center [447, 227] width 145 height 18
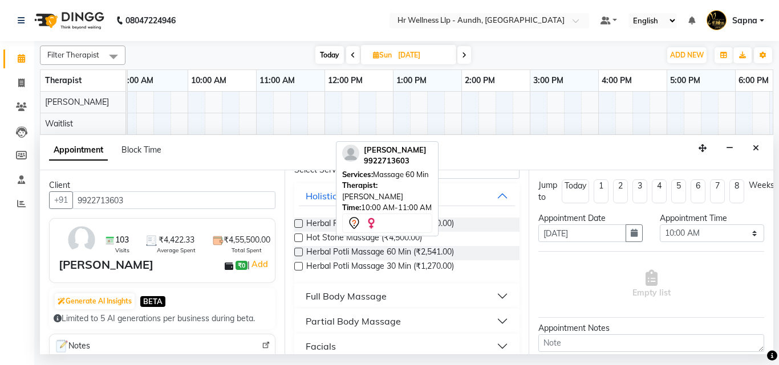
click at [359, 300] on div "Full Body Massage" at bounding box center [346, 297] width 81 height 14
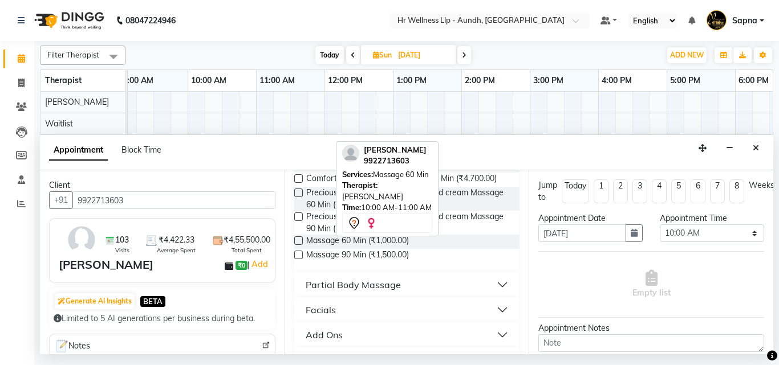
click at [299, 245] on label at bounding box center [298, 241] width 9 height 9
click at [299, 246] on input "checkbox" at bounding box center [297, 241] width 7 height 7
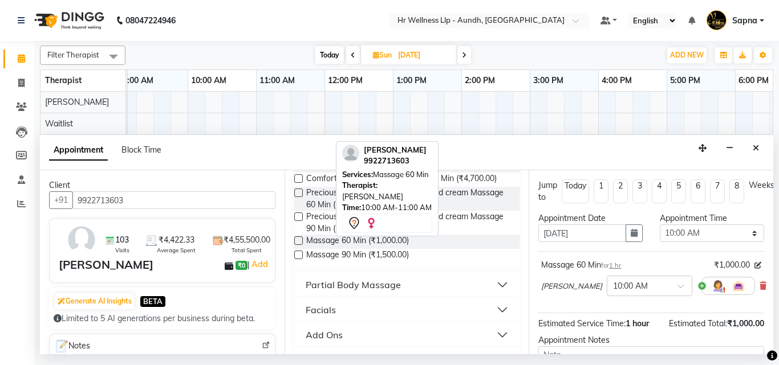
click at [298, 245] on label at bounding box center [298, 241] width 9 height 9
click at [298, 246] on input "checkbox" at bounding box center [297, 241] width 7 height 7
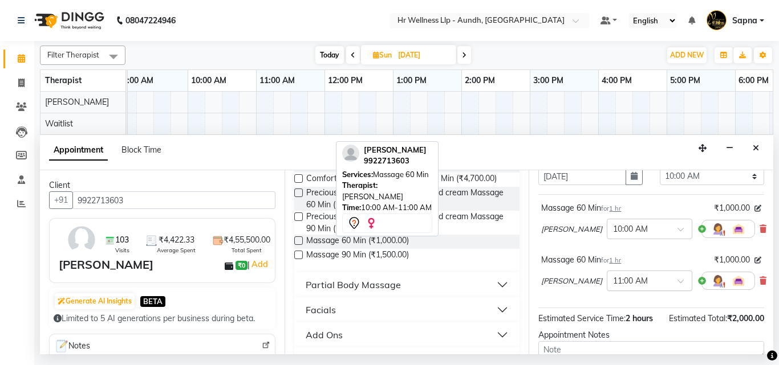
click at [613, 282] on input "text" at bounding box center [638, 280] width 50 height 12
click at [607, 331] on div "10:00 AM" at bounding box center [649, 331] width 84 height 21
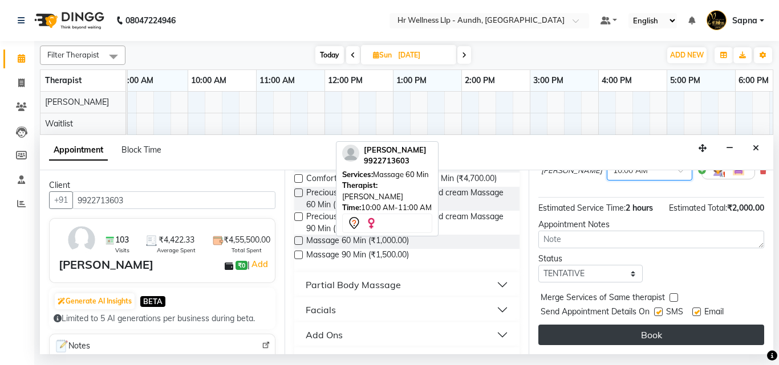
click at [604, 331] on button "Book" at bounding box center [651, 335] width 226 height 21
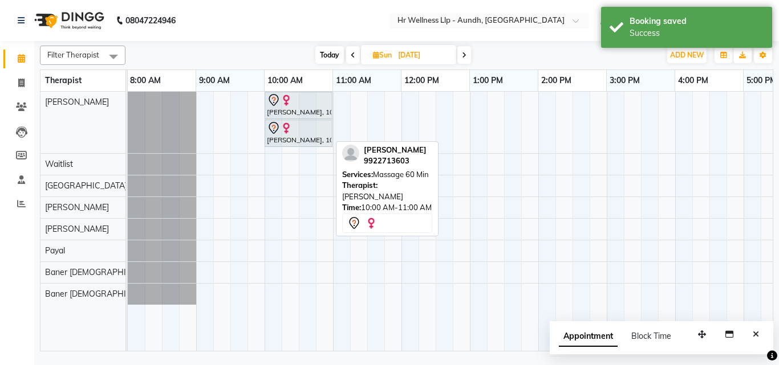
click at [375, 54] on icon at bounding box center [376, 54] width 6 height 7
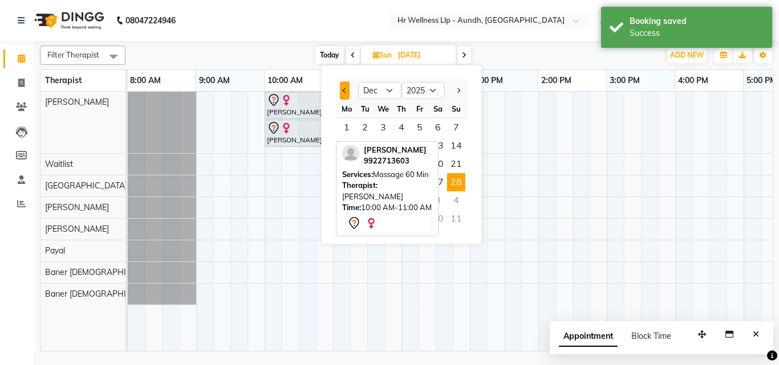
click at [348, 92] on button "Previous month" at bounding box center [345, 91] width 10 height 18
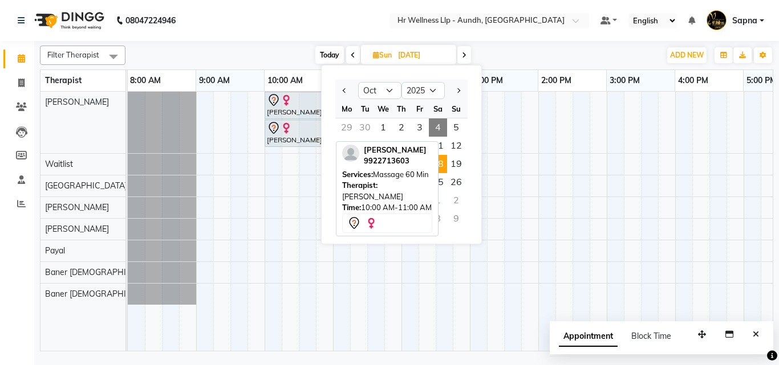
click at [444, 168] on span "18" at bounding box center [438, 164] width 18 height 18
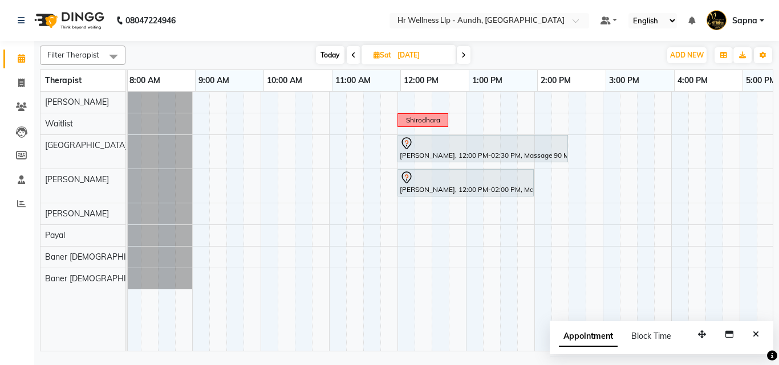
click at [464, 54] on icon at bounding box center [463, 55] width 5 height 7
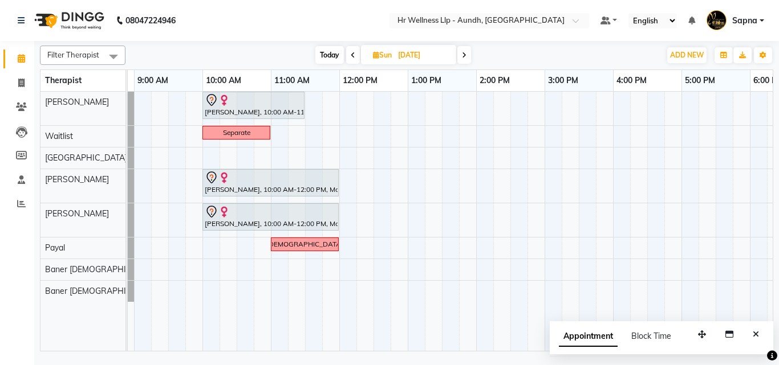
click at [373, 53] on icon at bounding box center [376, 54] width 6 height 7
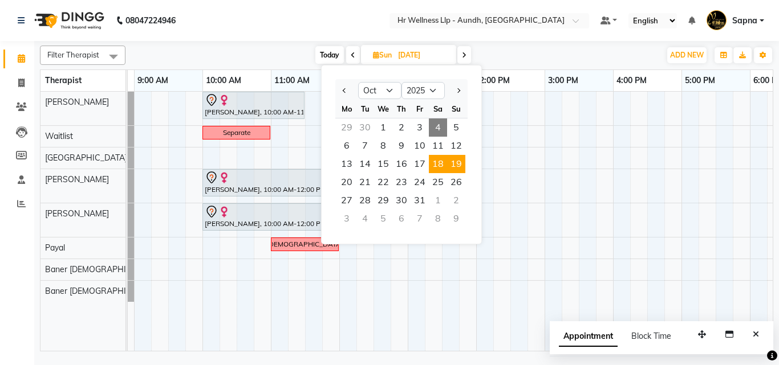
click at [441, 161] on span "18" at bounding box center [438, 164] width 18 height 18
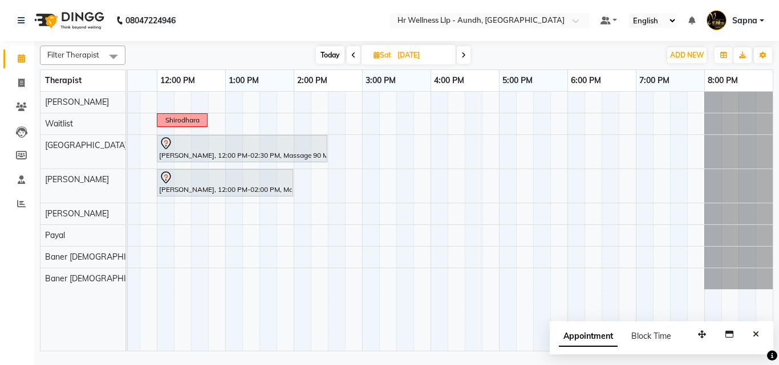
click at [458, 57] on span at bounding box center [464, 55] width 14 height 18
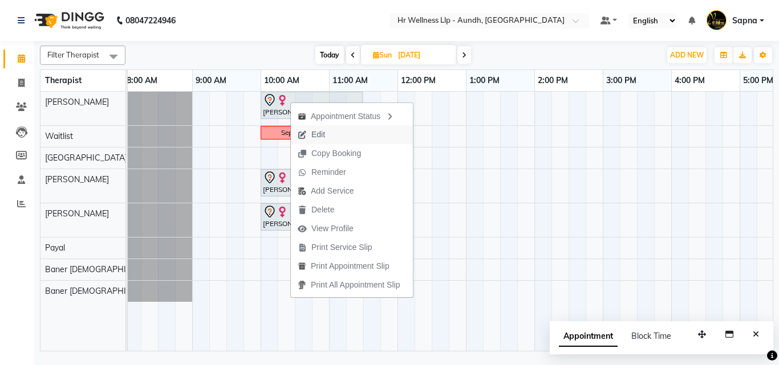
click at [321, 133] on span "Edit" at bounding box center [318, 135] width 14 height 12
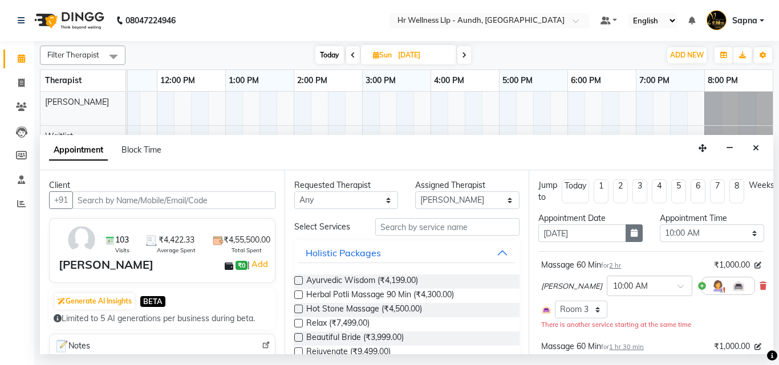
click at [631, 238] on button "button" at bounding box center [633, 234] width 17 height 18
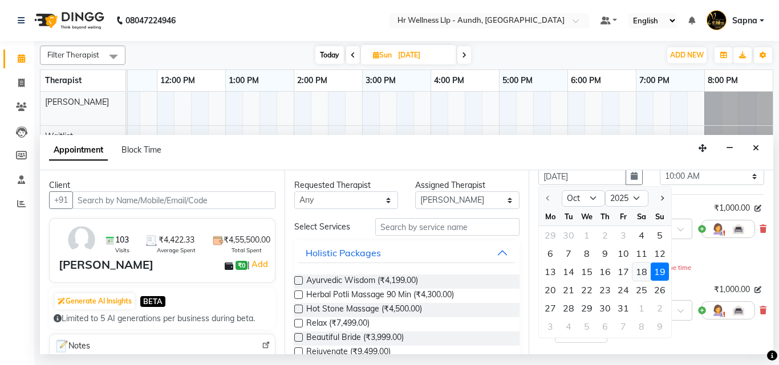
click at [642, 270] on div "18" at bounding box center [641, 272] width 18 height 18
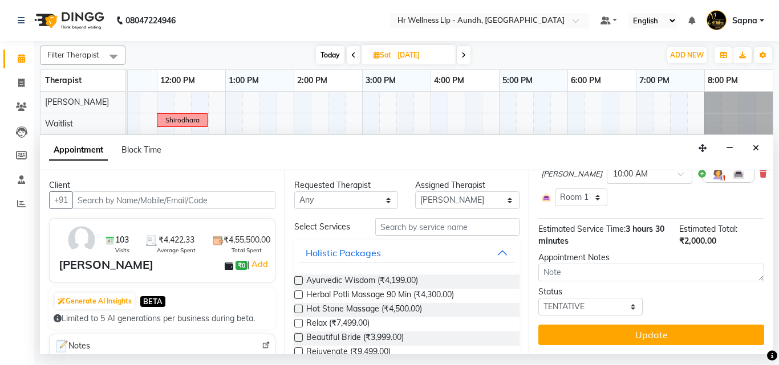
click at [615, 325] on button "Update" at bounding box center [651, 335] width 226 height 21
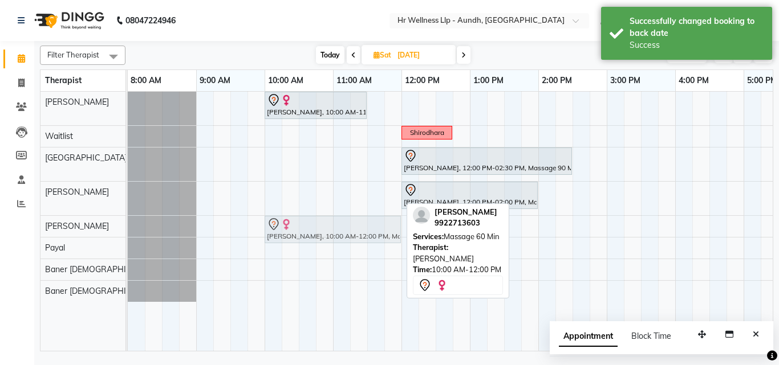
drag, startPoint x: 335, startPoint y: 196, endPoint x: 332, endPoint y: 227, distance: 31.5
click at [332, 227] on tbody "Ashwini Udasin, 10:00 AM-11:30 AM, Massage 60 Min Shirodhara Navesha Raina, 12:…" at bounding box center [572, 197] width 889 height 210
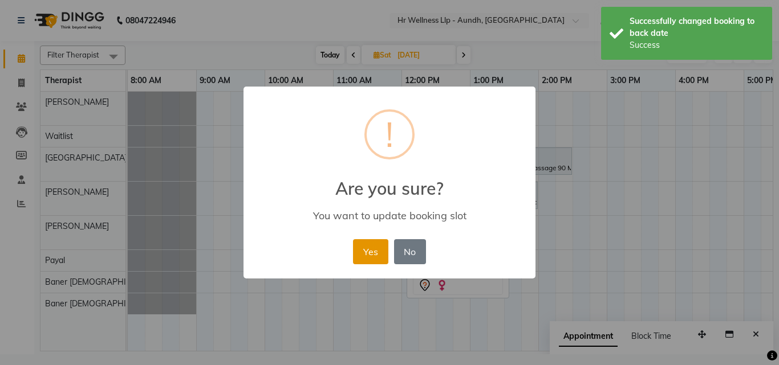
click at [378, 249] on button "Yes" at bounding box center [370, 251] width 35 height 25
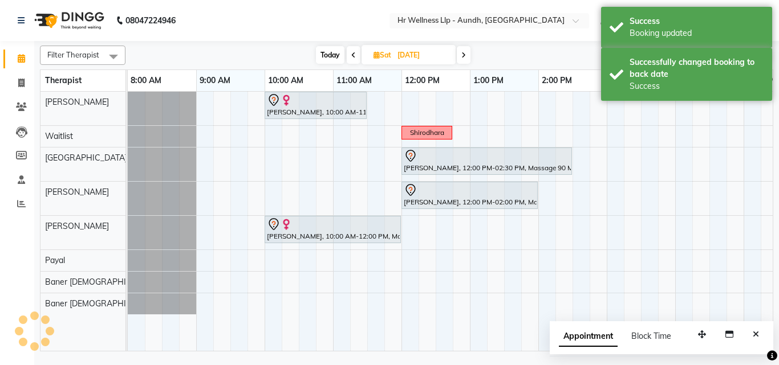
click at [373, 57] on icon at bounding box center [376, 54] width 6 height 7
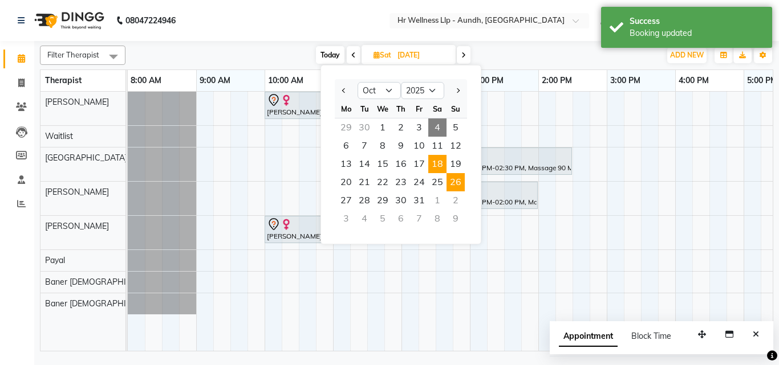
click at [452, 184] on span "26" at bounding box center [455, 182] width 18 height 18
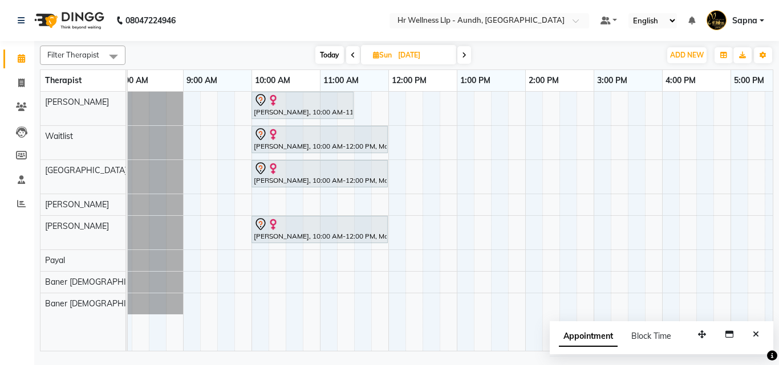
click at [376, 56] on icon at bounding box center [376, 54] width 6 height 7
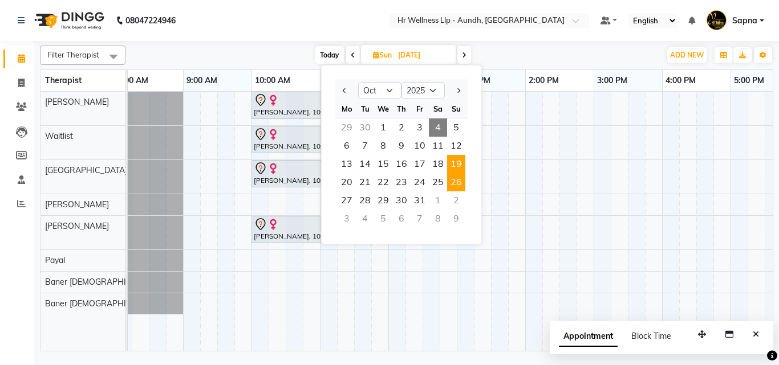
click at [453, 168] on span "19" at bounding box center [456, 164] width 18 height 18
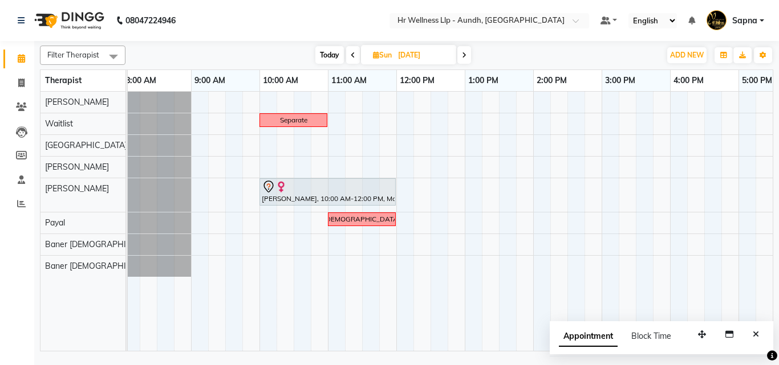
click at [352, 57] on icon at bounding box center [353, 55] width 5 height 7
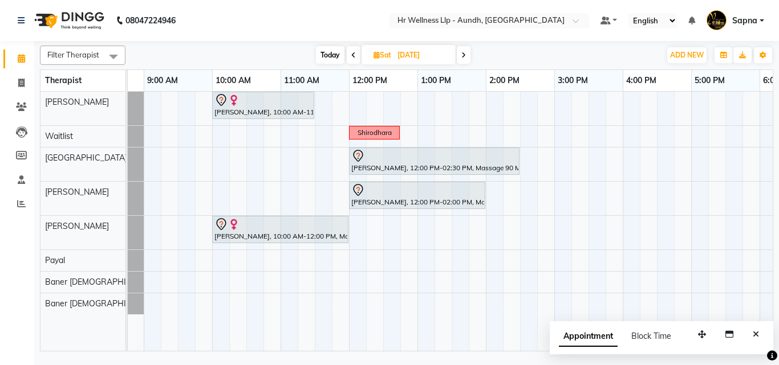
click at [328, 58] on span "Today" at bounding box center [330, 55] width 29 height 18
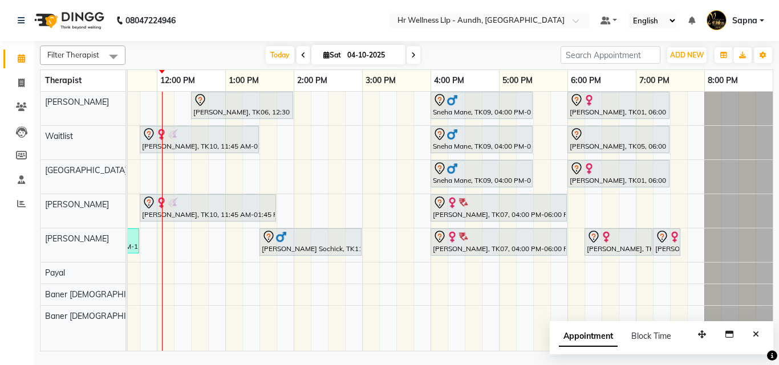
click at [323, 54] on icon at bounding box center [326, 54] width 6 height 7
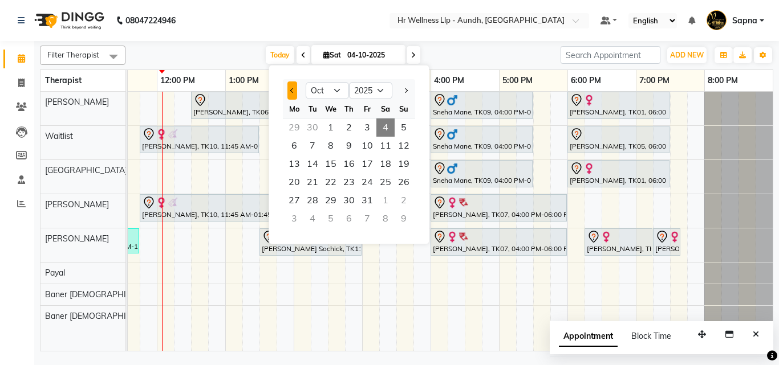
click at [290, 92] on button "Previous month" at bounding box center [292, 91] width 10 height 18
click at [408, 88] on button "Next month" at bounding box center [406, 91] width 10 height 18
click at [407, 89] on button "Next month" at bounding box center [406, 91] width 10 height 18
click at [404, 143] on span "9" at bounding box center [404, 146] width 18 height 18
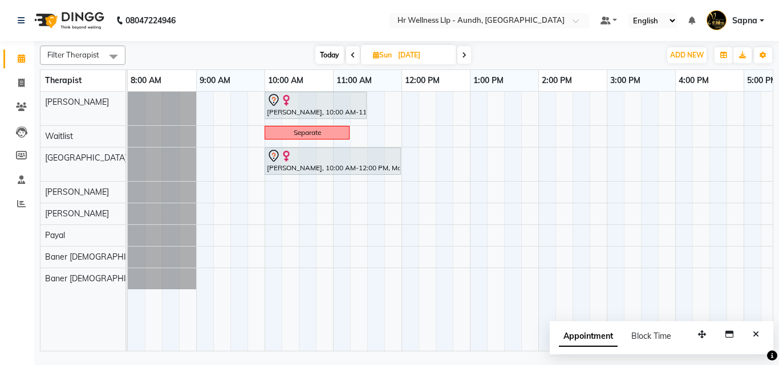
click at [374, 59] on span "Sun" at bounding box center [382, 55] width 25 height 9
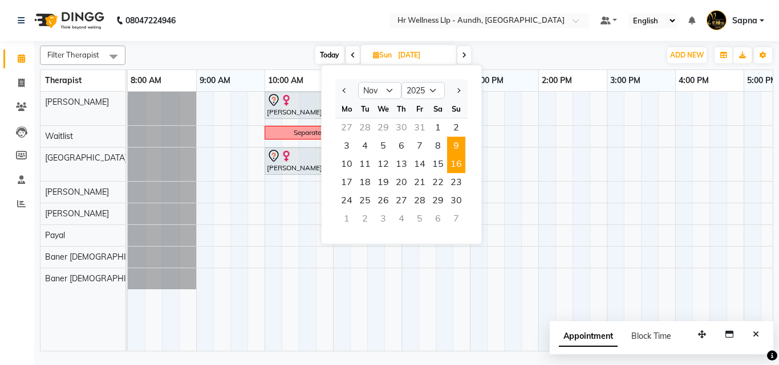
click at [449, 169] on span "16" at bounding box center [456, 164] width 18 height 18
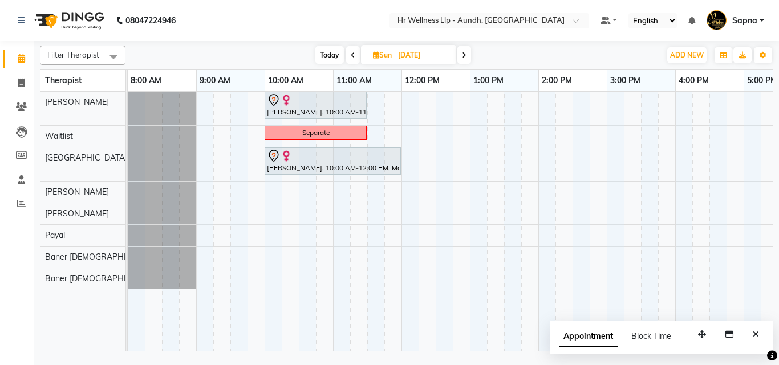
click at [376, 56] on icon at bounding box center [376, 54] width 6 height 7
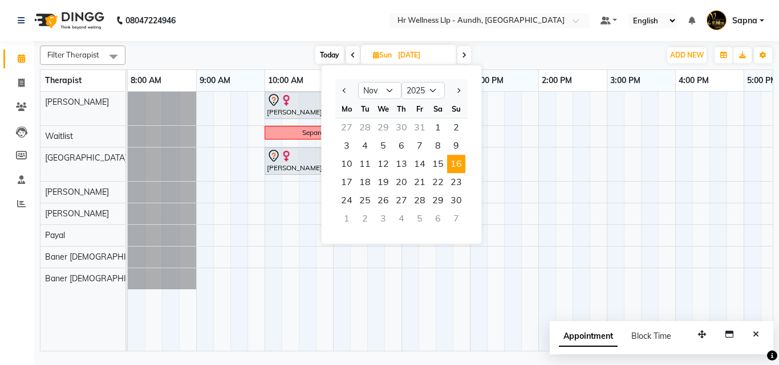
click at [334, 55] on span "Today" at bounding box center [329, 55] width 29 height 18
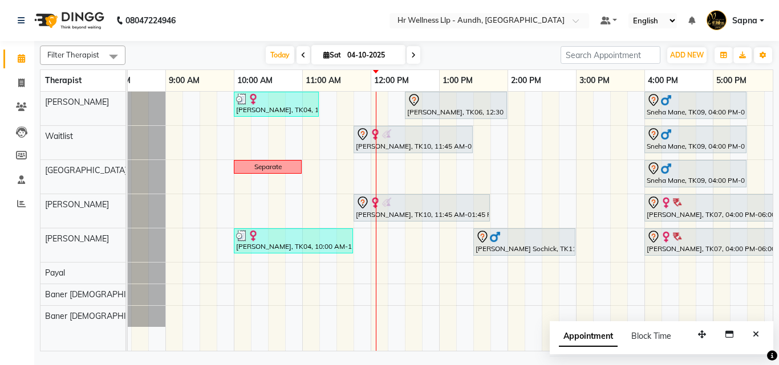
click at [323, 56] on icon at bounding box center [326, 54] width 6 height 7
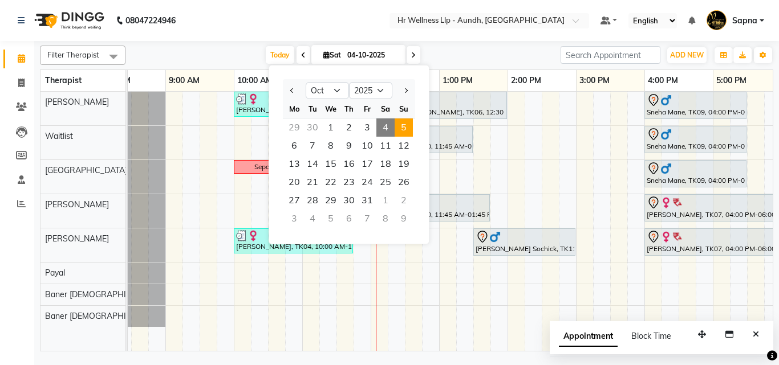
click at [403, 133] on span "5" at bounding box center [404, 128] width 18 height 18
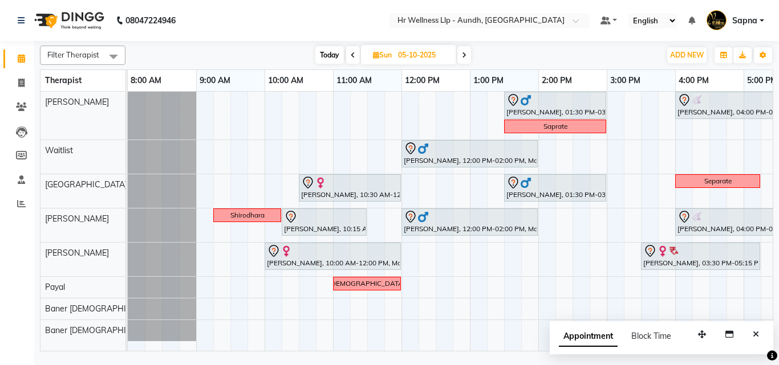
click at [464, 56] on icon at bounding box center [464, 55] width 5 height 7
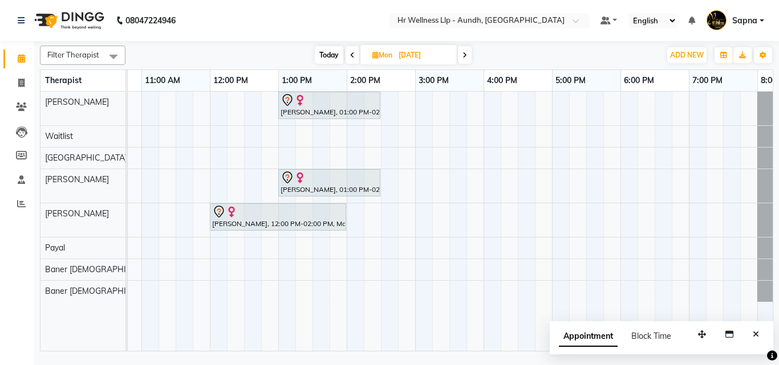
click at [369, 53] on span "Mon" at bounding box center [382, 55] width 26 height 9
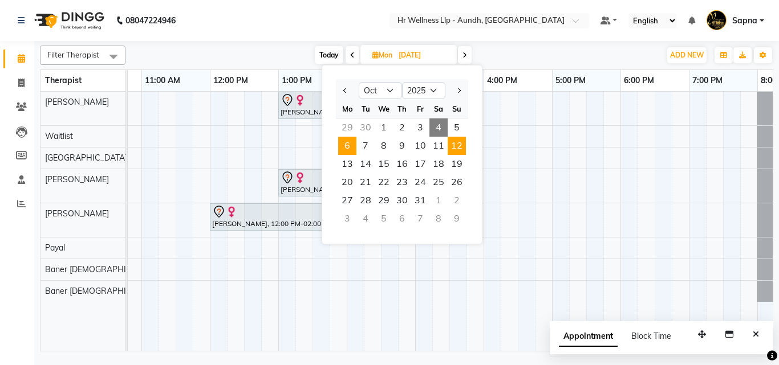
click at [456, 144] on span "12" at bounding box center [457, 146] width 18 height 18
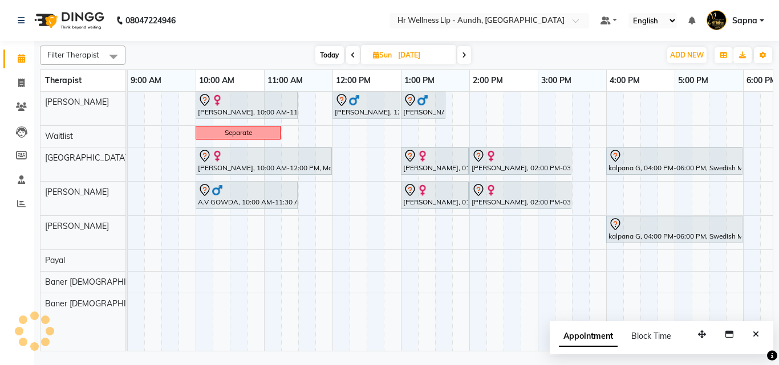
click at [377, 55] on icon at bounding box center [376, 54] width 6 height 7
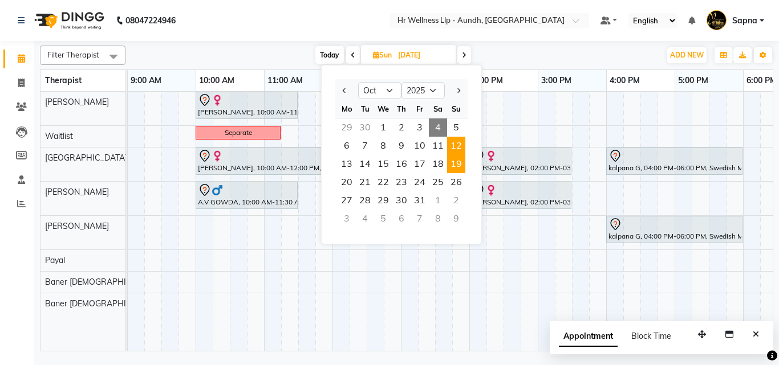
click at [450, 167] on span "19" at bounding box center [456, 164] width 18 height 18
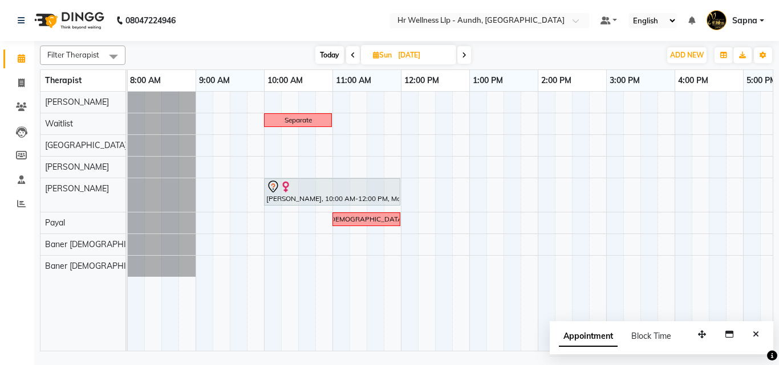
click at [373, 51] on icon at bounding box center [376, 54] width 6 height 7
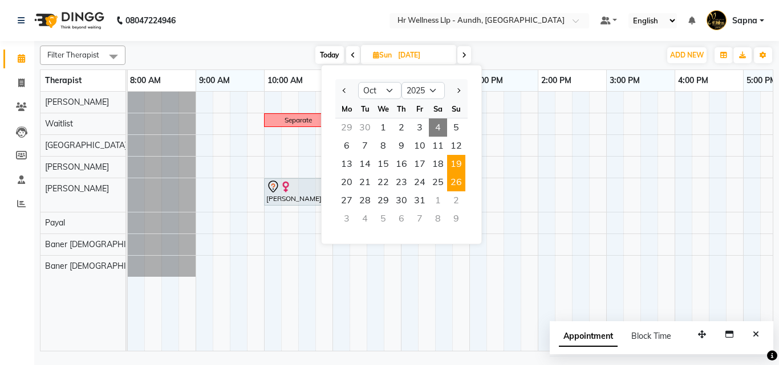
click at [457, 184] on span "26" at bounding box center [456, 182] width 18 height 18
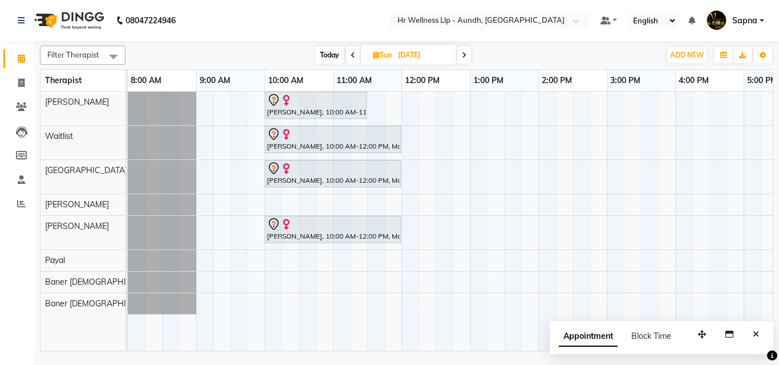
click at [380, 59] on span "Sun 26-10-2025" at bounding box center [408, 54] width 95 height 19
click at [378, 55] on span "Sun" at bounding box center [382, 55] width 25 height 9
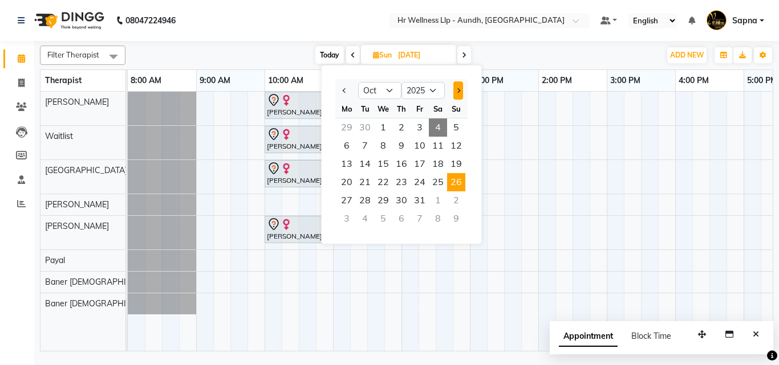
click at [456, 90] on span "Next month" at bounding box center [458, 90] width 5 height 5
click at [458, 128] on span "2" at bounding box center [456, 128] width 18 height 18
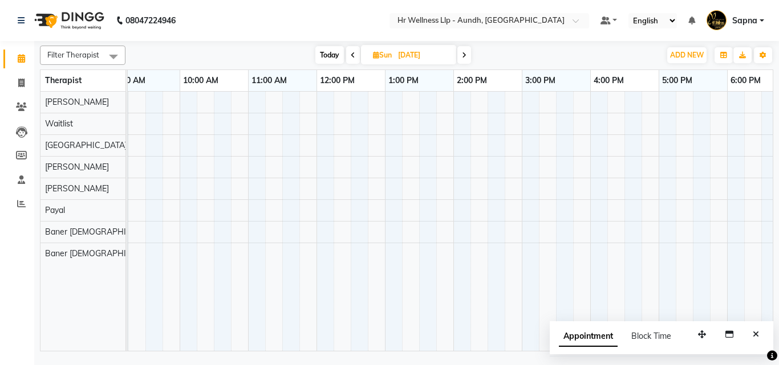
click at [371, 59] on span "Sun" at bounding box center [382, 55] width 25 height 9
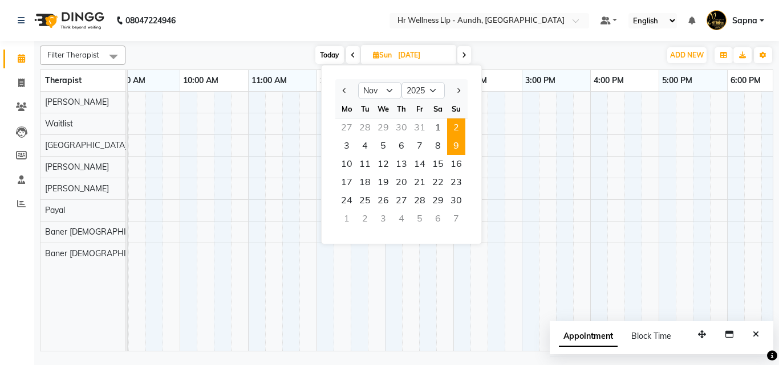
click at [456, 146] on span "9" at bounding box center [456, 146] width 18 height 18
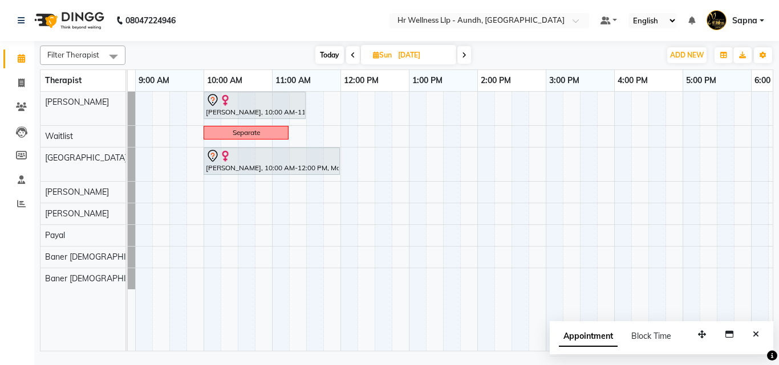
click at [373, 54] on icon at bounding box center [376, 54] width 6 height 7
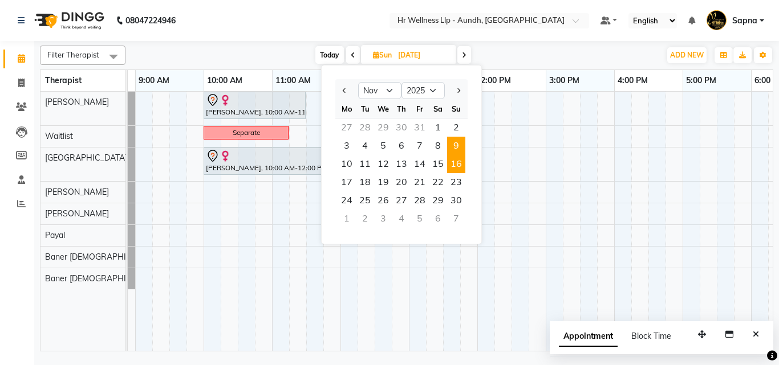
click at [454, 164] on span "16" at bounding box center [456, 164] width 18 height 18
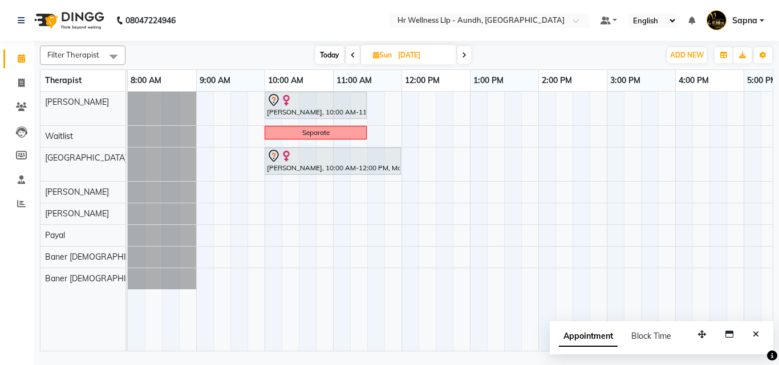
scroll to position [0, 60]
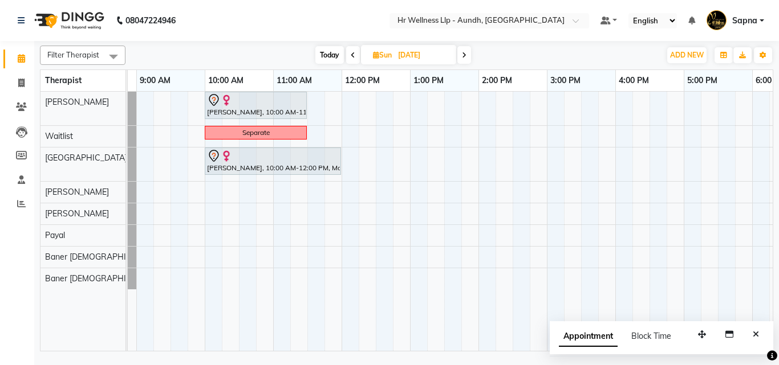
click at [376, 54] on icon at bounding box center [376, 54] width 6 height 7
select select "11"
select select "2025"
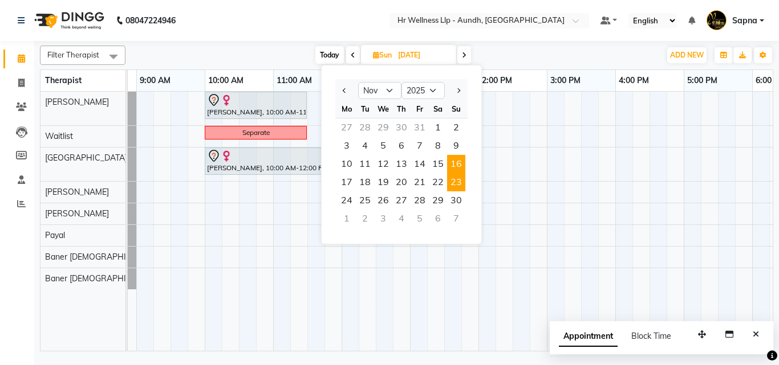
click at [455, 180] on span "23" at bounding box center [456, 182] width 18 height 18
type input "[DATE]"
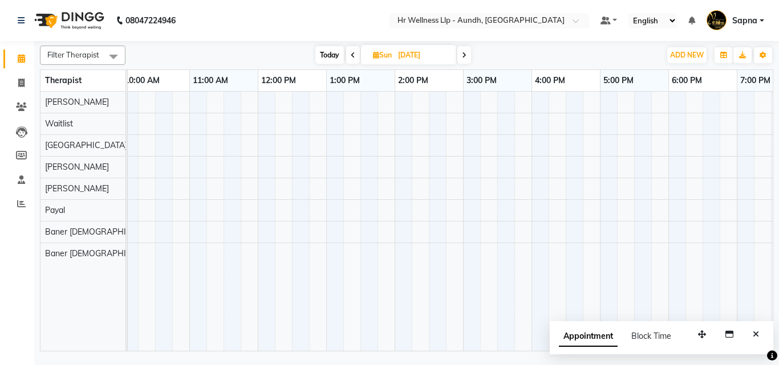
scroll to position [0, 35]
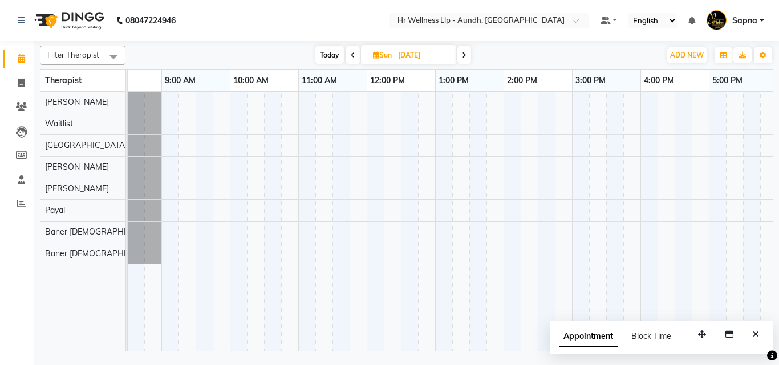
click at [374, 57] on icon at bounding box center [376, 54] width 6 height 7
select select "11"
select select "2025"
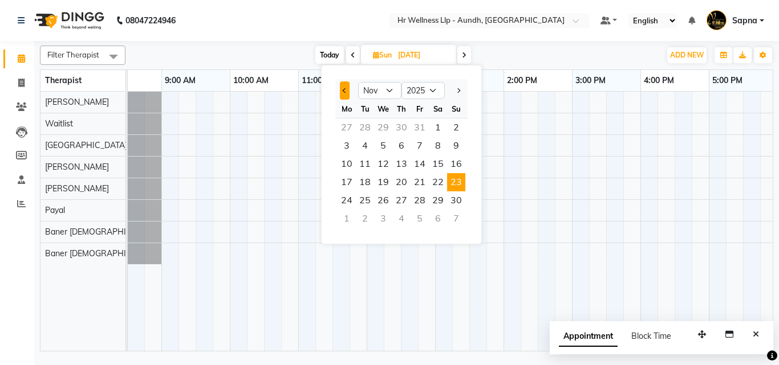
click at [344, 90] on span "Previous month" at bounding box center [345, 90] width 5 height 5
select select "10"
click at [455, 184] on span "26" at bounding box center [456, 182] width 18 height 18
type input "[DATE]"
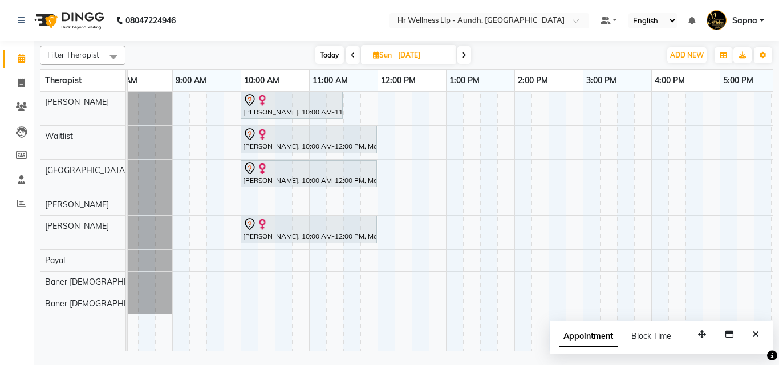
scroll to position [0, 0]
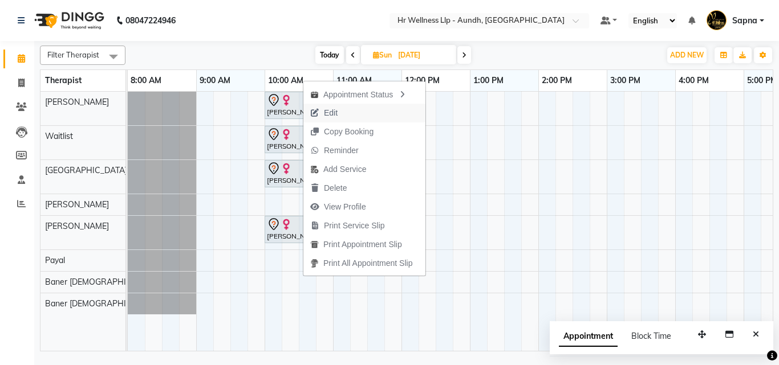
click at [333, 113] on span "Edit" at bounding box center [331, 113] width 14 height 12
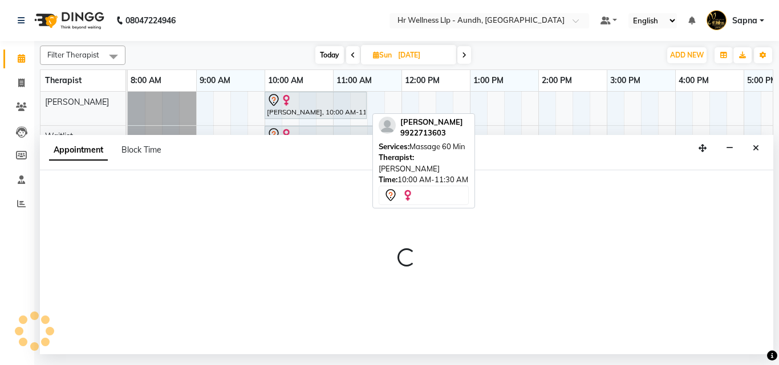
select select "tentative"
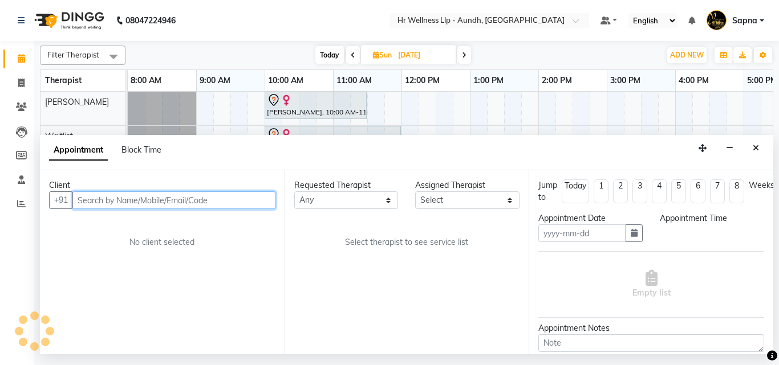
type input "[DATE]"
select select "600"
select select "77662"
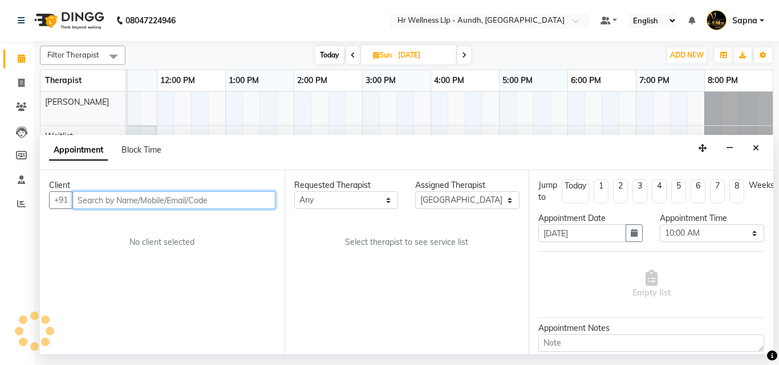
select select "1893"
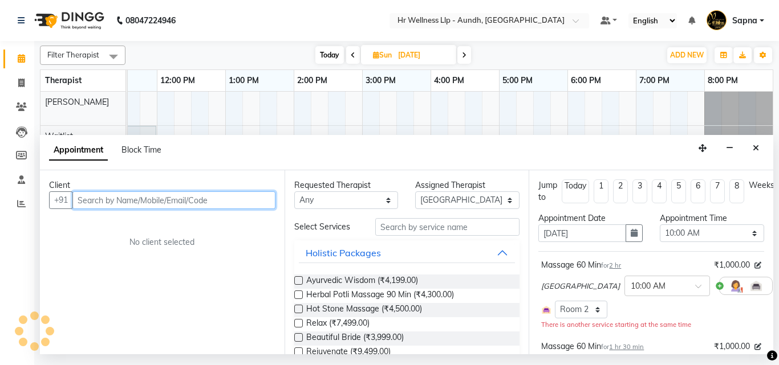
scroll to position [57, 0]
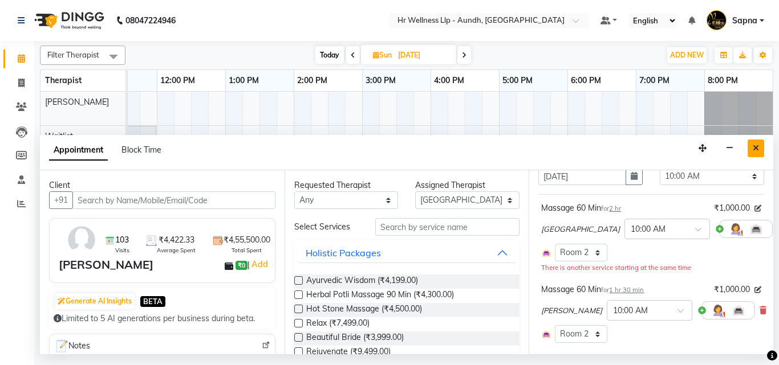
click at [756, 149] on icon "Close" at bounding box center [756, 148] width 6 height 8
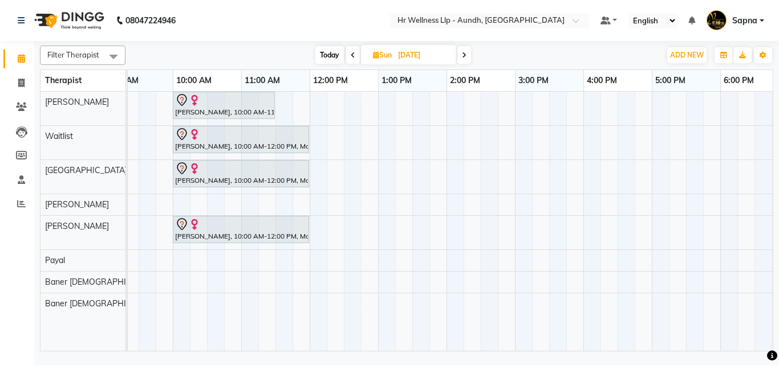
scroll to position [0, 0]
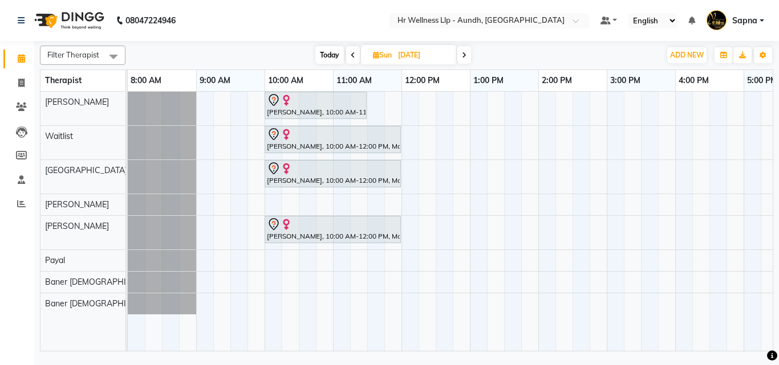
click at [376, 55] on icon at bounding box center [376, 54] width 6 height 7
select select "10"
select select "2025"
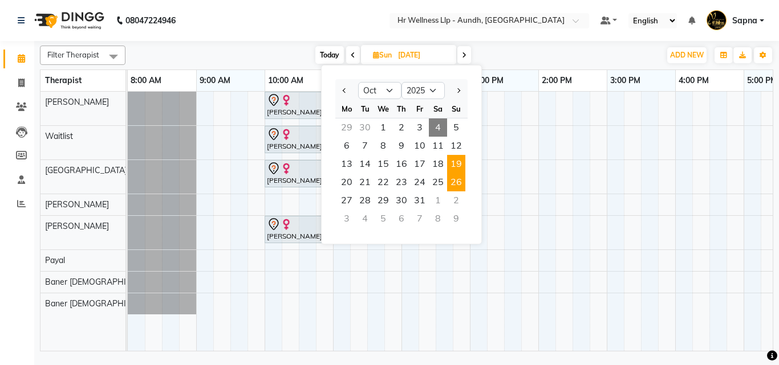
click at [456, 165] on span "19" at bounding box center [456, 164] width 18 height 18
type input "[DATE]"
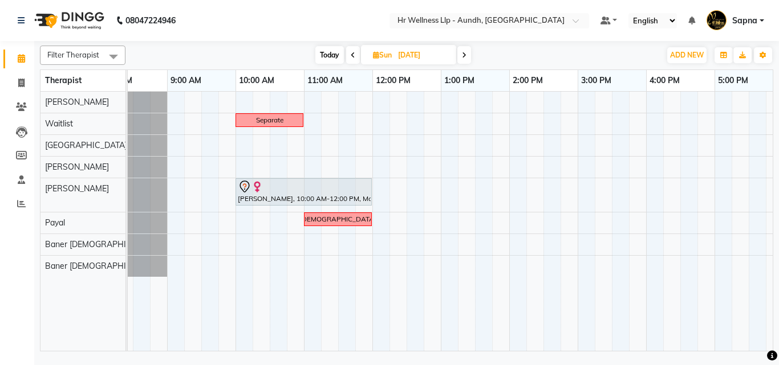
click at [374, 56] on icon at bounding box center [376, 54] width 6 height 7
select select "10"
select select "2025"
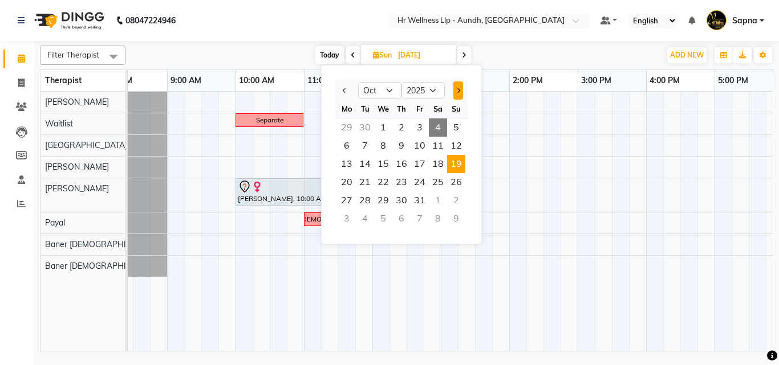
click at [457, 92] on span "Next month" at bounding box center [458, 90] width 5 height 5
select select "11"
click at [462, 169] on span "16" at bounding box center [456, 164] width 18 height 18
type input "[DATE]"
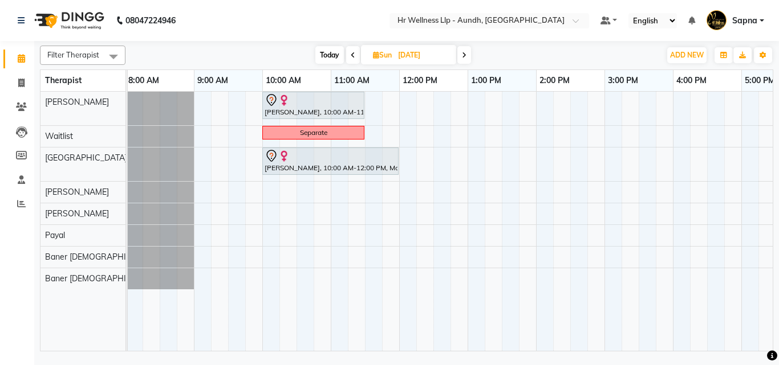
click at [373, 57] on icon at bounding box center [376, 54] width 6 height 7
select select "11"
select select "2025"
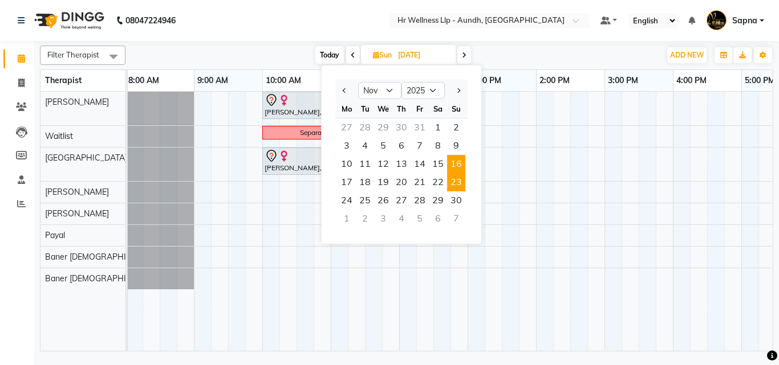
click at [453, 180] on span "23" at bounding box center [456, 182] width 18 height 18
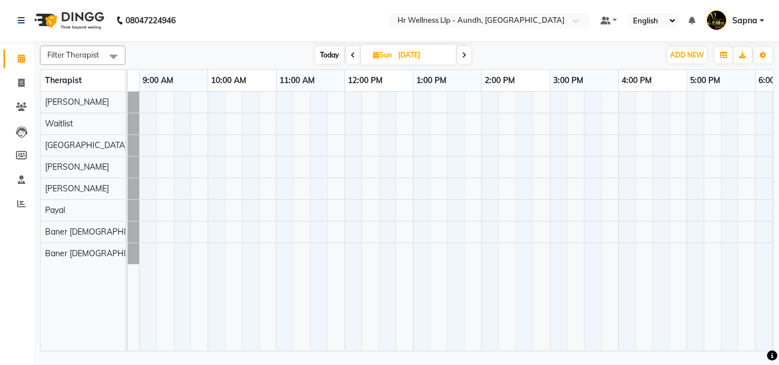
click at [355, 56] on span at bounding box center [353, 55] width 14 height 18
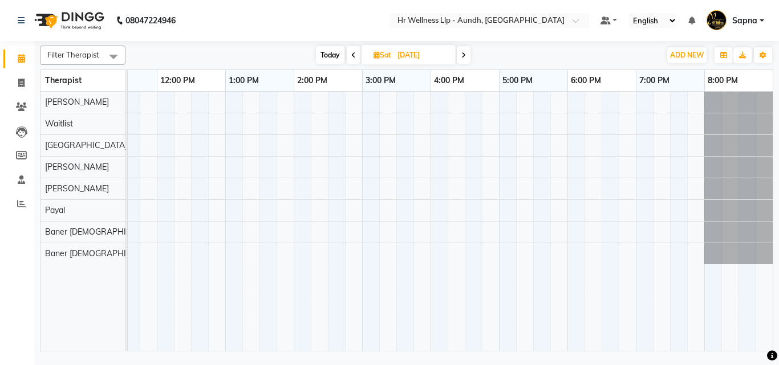
click at [463, 56] on icon at bounding box center [463, 55] width 5 height 7
click at [331, 54] on span "Today" at bounding box center [329, 55] width 29 height 18
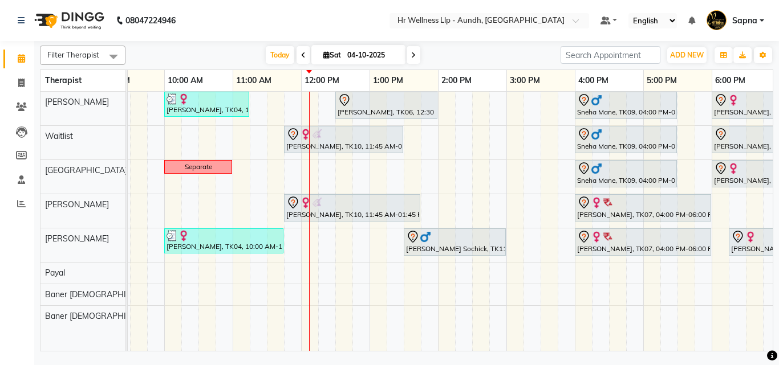
click at [415, 50] on span at bounding box center [414, 55] width 14 height 18
type input "05-10-2025"
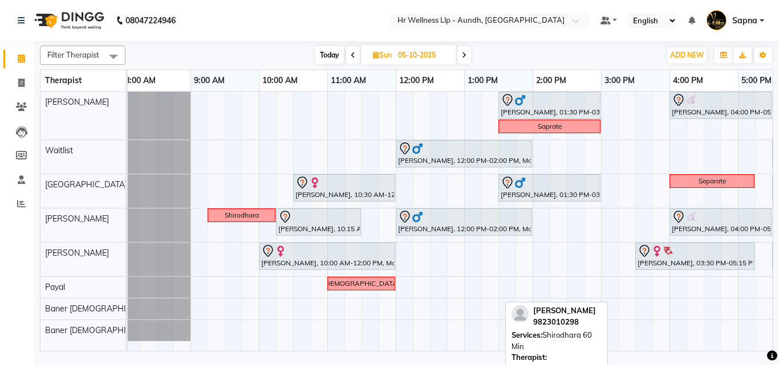
scroll to position [0, 7]
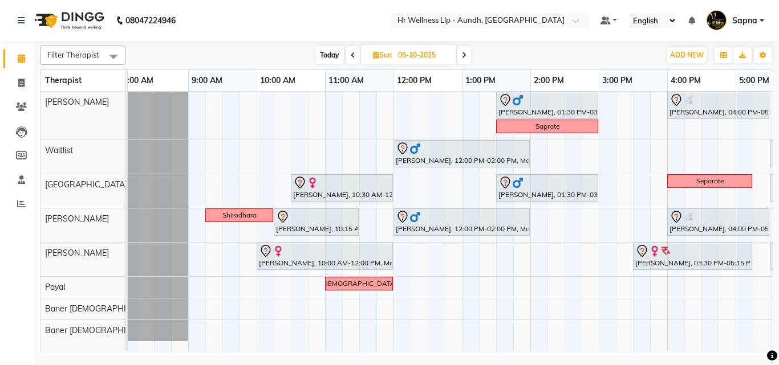
click at [373, 55] on icon at bounding box center [376, 54] width 6 height 7
select select "10"
select select "2025"
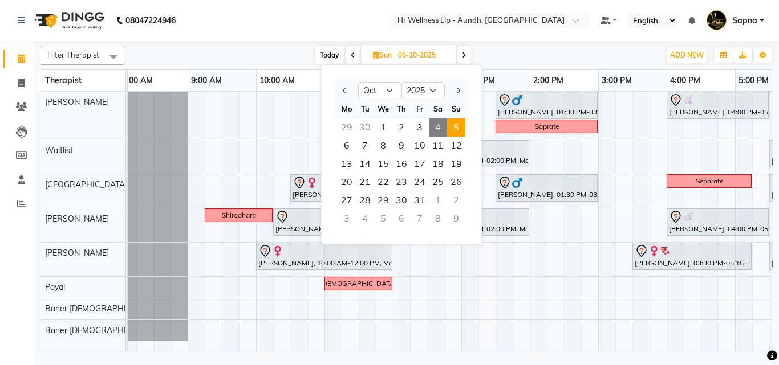
click at [235, 123] on div "[PERSON_NAME], 01:30 PM-03:00 PM, Massage 60 Min [PERSON_NAME], 04:00 PM-05:30 …" at bounding box center [563, 221] width 889 height 259
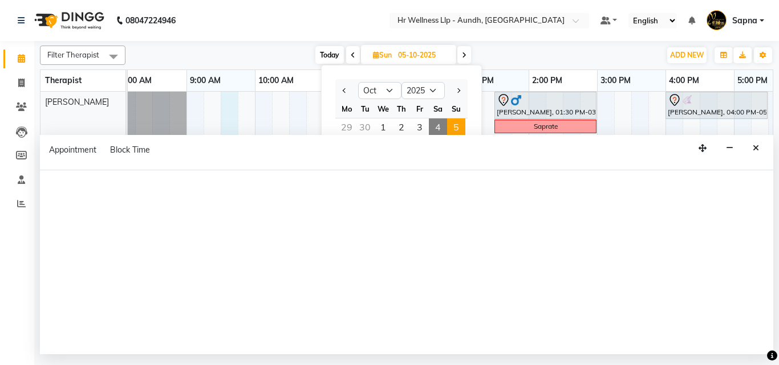
select select "77660"
select select "tentative"
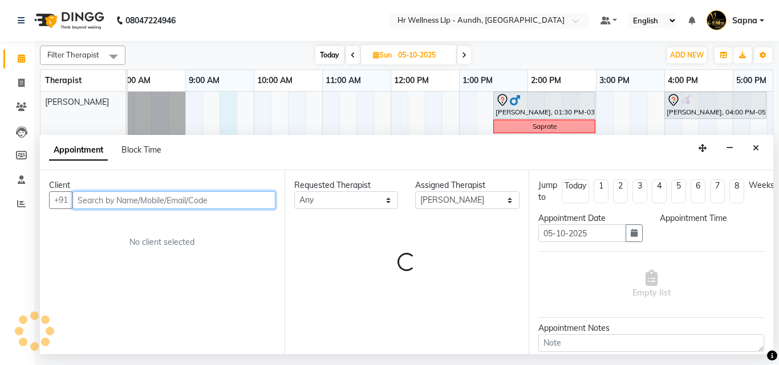
select select "570"
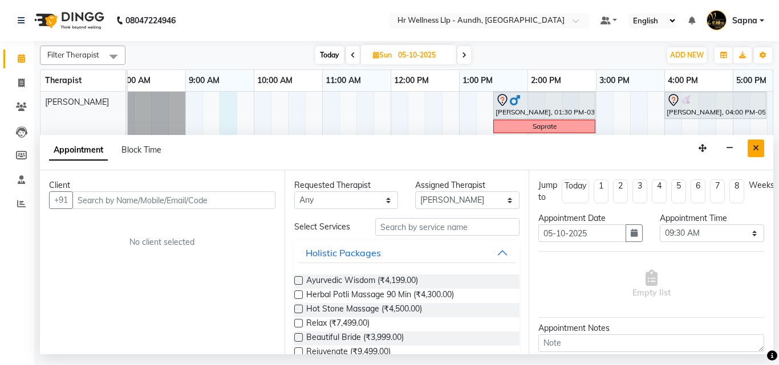
click at [757, 146] on icon "Close" at bounding box center [756, 148] width 6 height 8
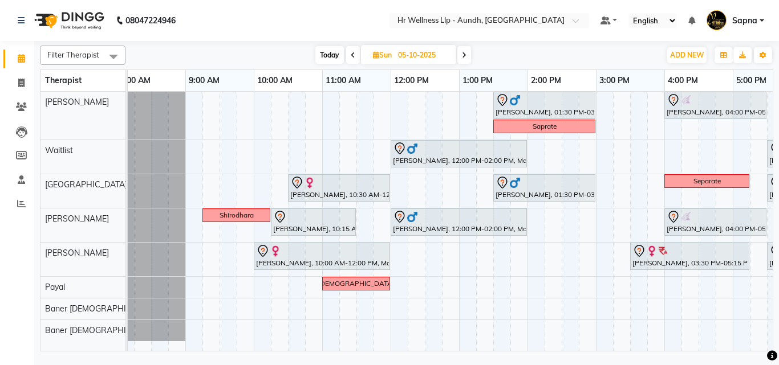
click at [331, 59] on span "Today" at bounding box center [329, 55] width 29 height 18
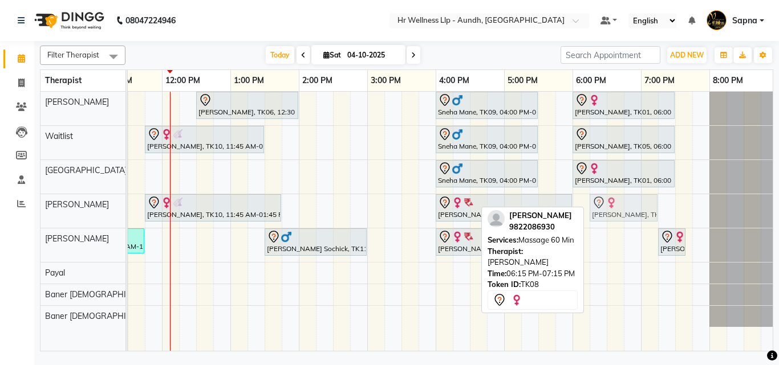
drag, startPoint x: 640, startPoint y: 250, endPoint x: 632, endPoint y: 233, distance: 18.9
click at [632, 233] on div "[PERSON_NAME], TK04, 10:00 AM-11:15 AM, Massage 60 Min [PERSON_NAME], TK06, 12:…" at bounding box center [332, 221] width 889 height 259
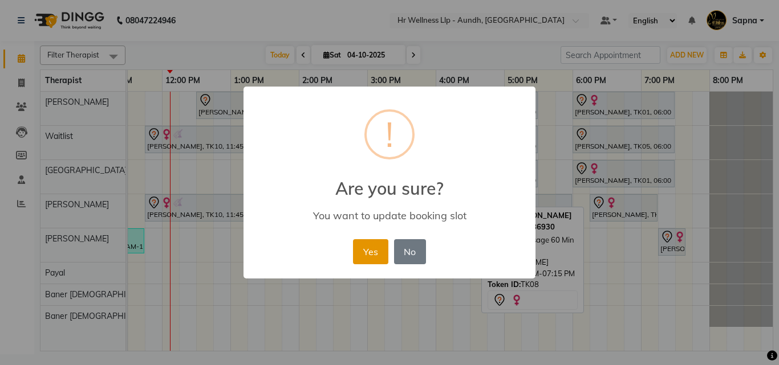
click at [360, 254] on button "Yes" at bounding box center [370, 251] width 35 height 25
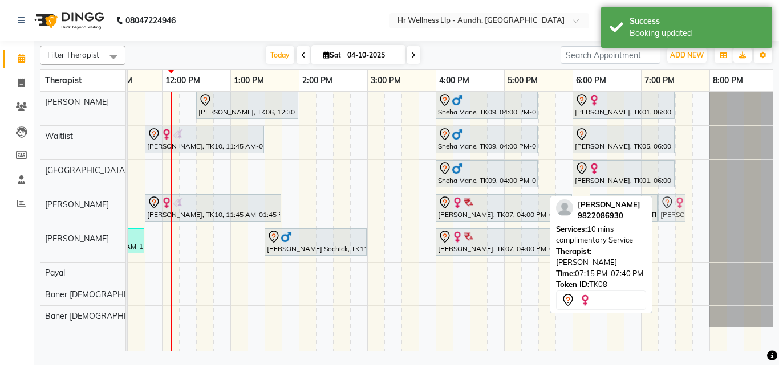
drag, startPoint x: 669, startPoint y: 249, endPoint x: 669, endPoint y: 225, distance: 23.4
click at [669, 225] on div "[PERSON_NAME], TK04, 10:00 AM-11:15 AM, Massage 60 Min [PERSON_NAME], TK06, 12:…" at bounding box center [332, 221] width 889 height 259
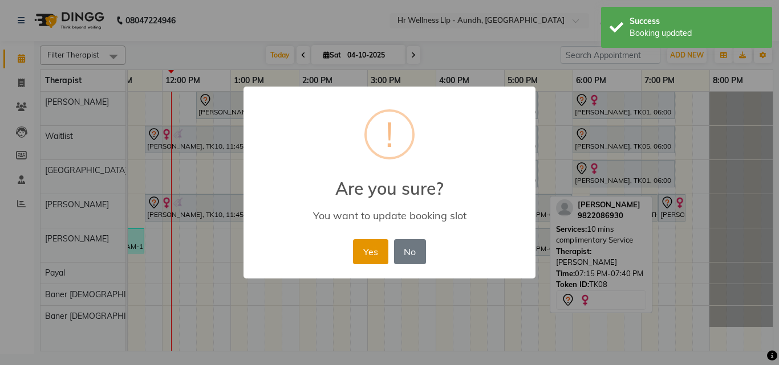
click at [364, 257] on button "Yes" at bounding box center [370, 251] width 35 height 25
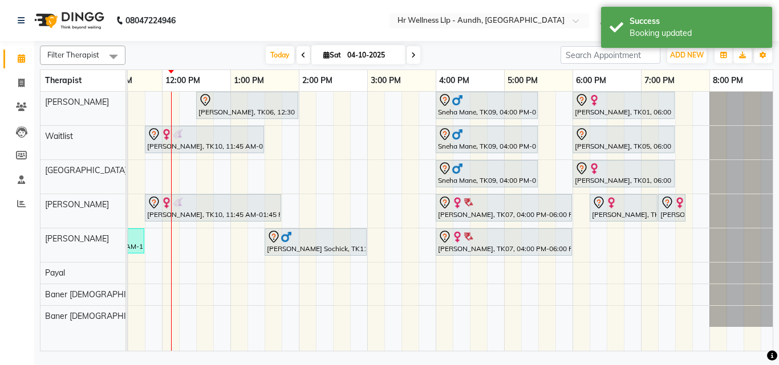
click at [416, 51] on span at bounding box center [414, 55] width 14 height 18
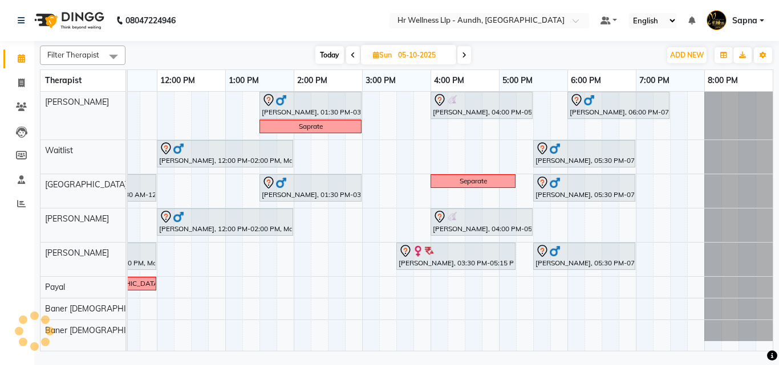
click at [351, 53] on icon at bounding box center [353, 55] width 5 height 7
type input "04-10-2025"
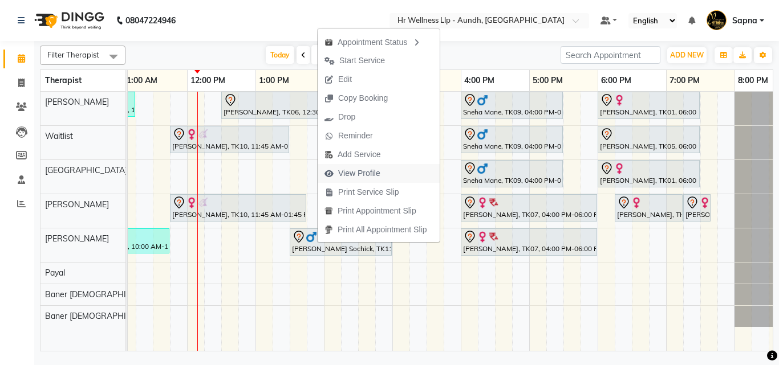
click at [357, 174] on span "View Profile" at bounding box center [359, 174] width 42 height 12
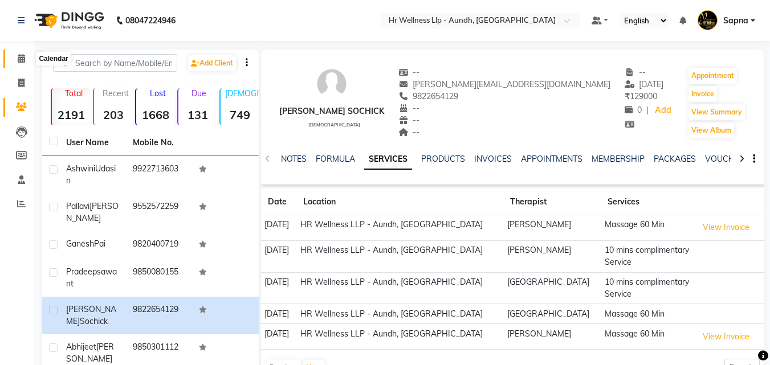
click at [27, 59] on span at bounding box center [21, 58] width 20 height 13
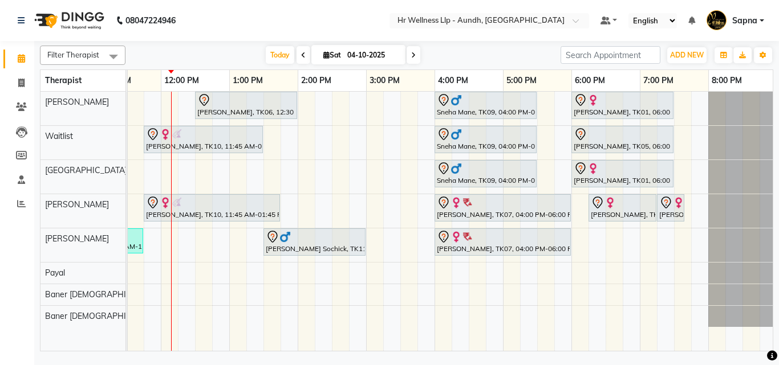
scroll to position [0, 245]
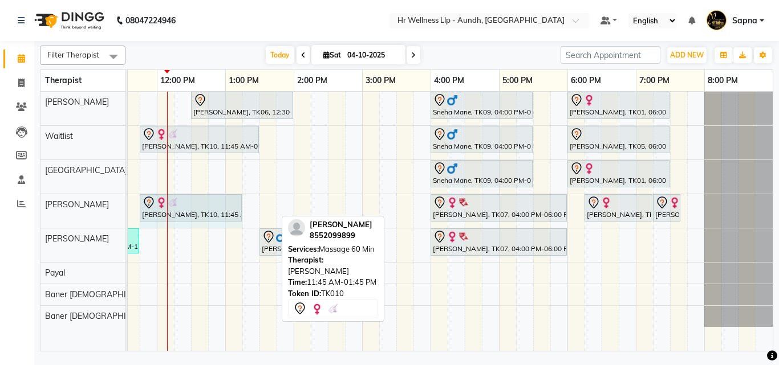
drag, startPoint x: 277, startPoint y: 202, endPoint x: 245, endPoint y: 208, distance: 32.3
click at [245, 208] on div "[PERSON_NAME], TK04, 10:00 AM-11:15 AM, Massage 60 Min [PERSON_NAME], TK06, 12:…" at bounding box center [327, 221] width 889 height 259
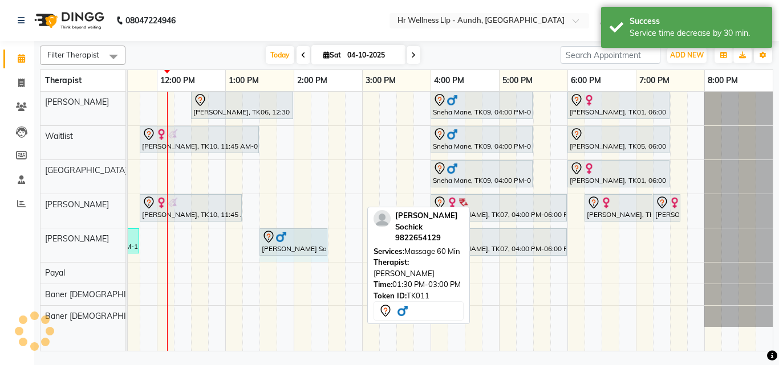
drag, startPoint x: 362, startPoint y: 242, endPoint x: 336, endPoint y: 247, distance: 26.6
click at [336, 247] on div "[PERSON_NAME], TK04, 10:00 AM-11:15 AM, Massage 60 Min [PERSON_NAME], TK06, 12:…" at bounding box center [327, 221] width 889 height 259
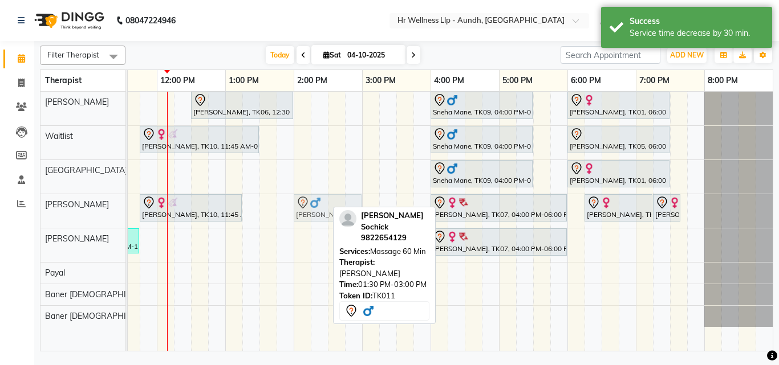
drag, startPoint x: 271, startPoint y: 241, endPoint x: 310, endPoint y: 210, distance: 49.1
click at [310, 210] on tbody "[PERSON_NAME], TK04, 10:00 AM-11:15 AM, Massage 60 Min [PERSON_NAME], TK06, 12:…" at bounding box center [327, 209] width 889 height 235
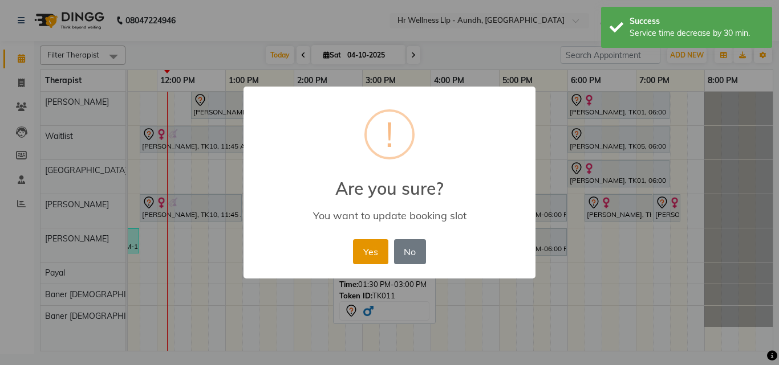
click at [375, 253] on button "Yes" at bounding box center [370, 251] width 35 height 25
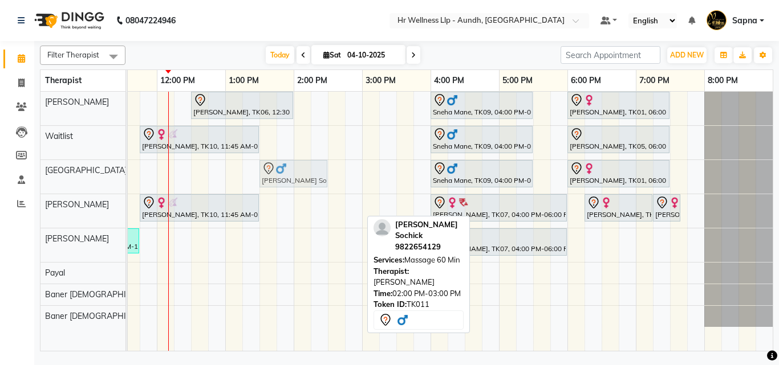
drag, startPoint x: 308, startPoint y: 215, endPoint x: 278, endPoint y: 186, distance: 41.9
click at [278, 186] on tbody "[PERSON_NAME], TK04, 10:00 AM-11:15 AM, Massage 60 Min [PERSON_NAME], TK06, 12:…" at bounding box center [327, 209] width 889 height 235
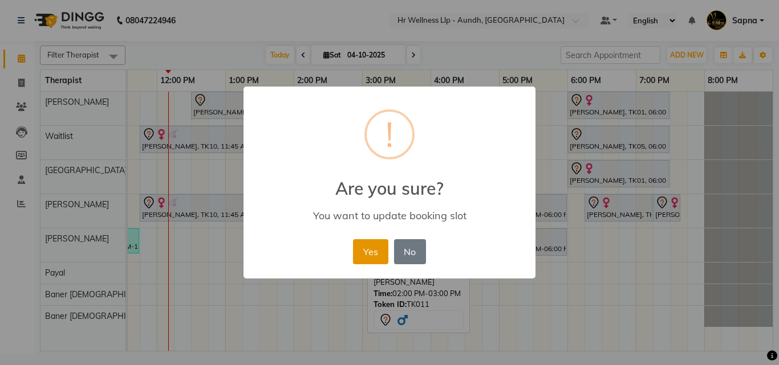
click at [368, 248] on button "Yes" at bounding box center [370, 251] width 35 height 25
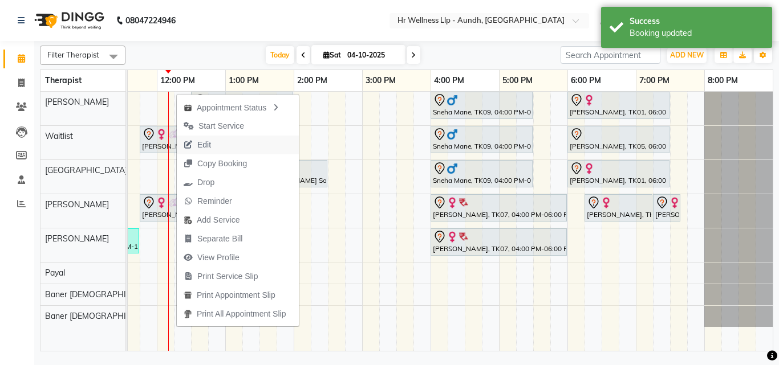
click at [206, 144] on span "Edit" at bounding box center [204, 145] width 14 height 12
select select "tentative"
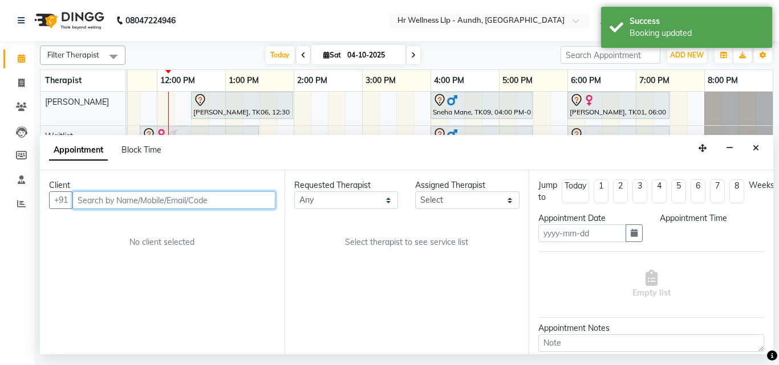
type input "04-10-2025"
select select "705"
select select "45452"
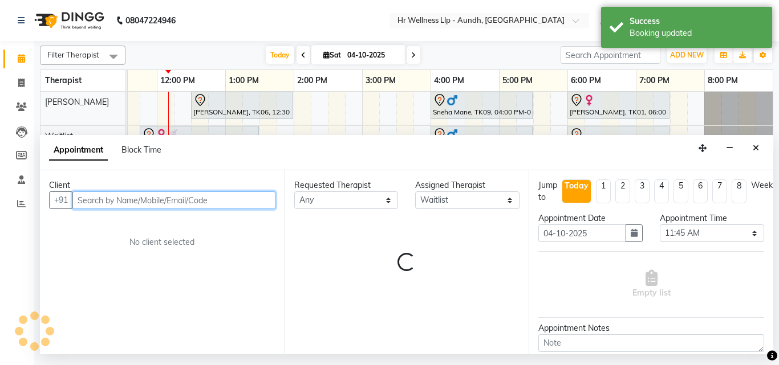
select select "1340"
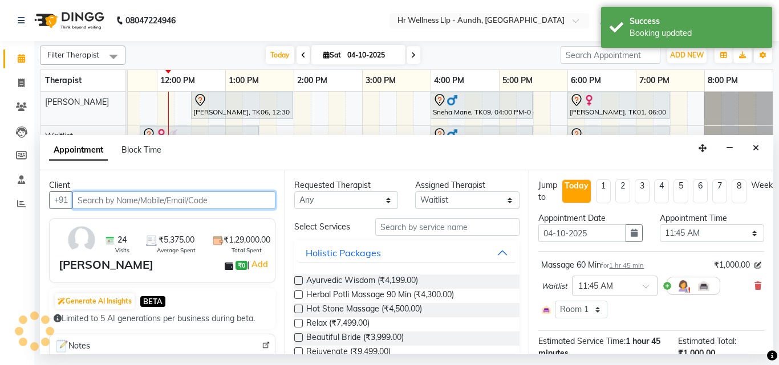
select select "1893"
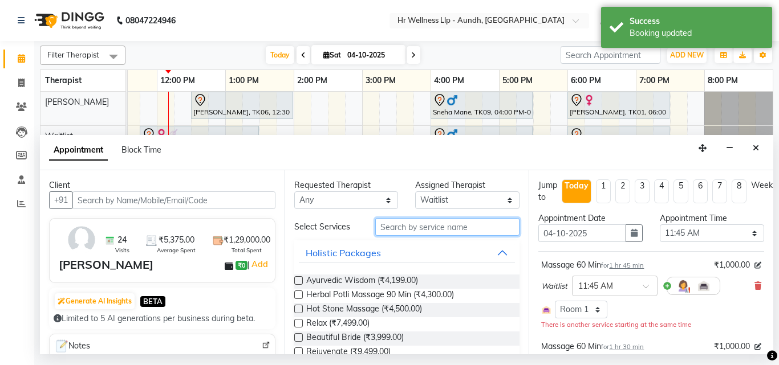
click at [392, 231] on input "text" at bounding box center [447, 227] width 145 height 18
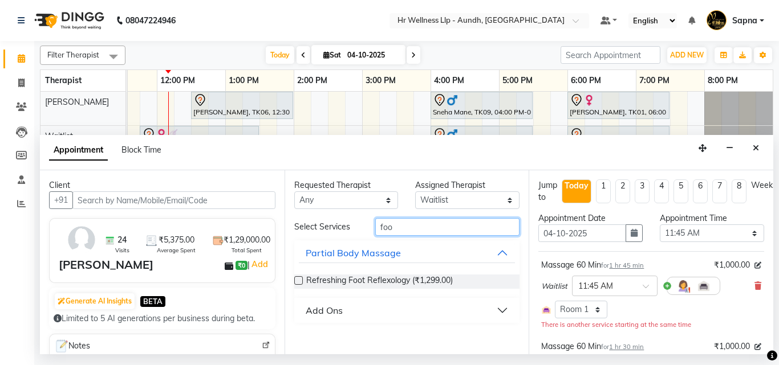
type input "foo"
click at [340, 308] on div "Add Ons" at bounding box center [324, 311] width 37 height 14
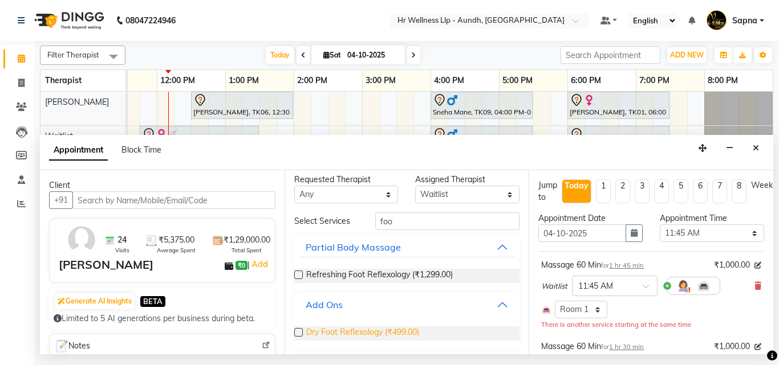
scroll to position [10, 0]
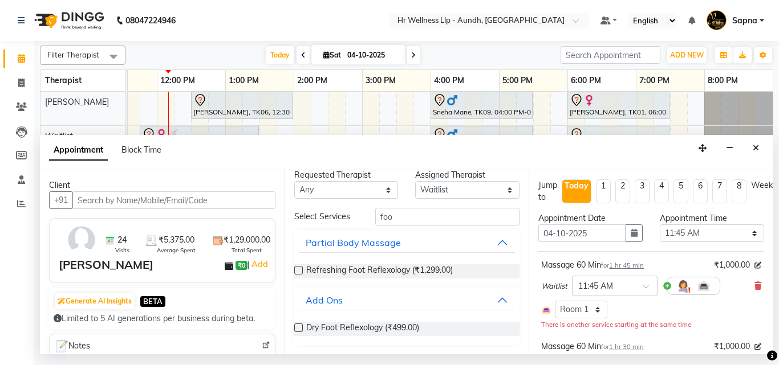
click at [299, 326] on label at bounding box center [298, 328] width 9 height 9
click at [299, 326] on input "checkbox" at bounding box center [297, 329] width 7 height 7
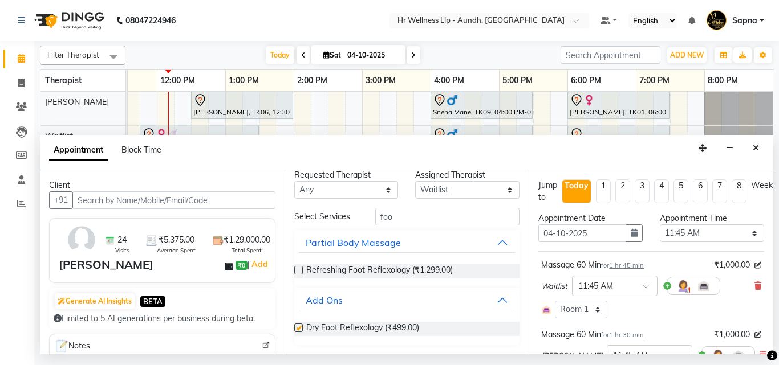
checkbox input "false"
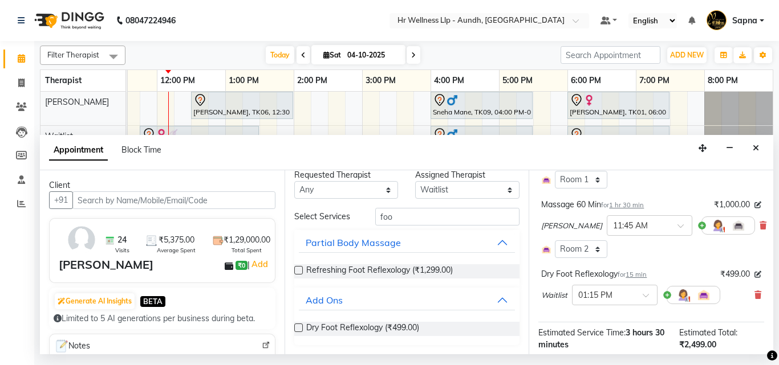
scroll to position [228, 0]
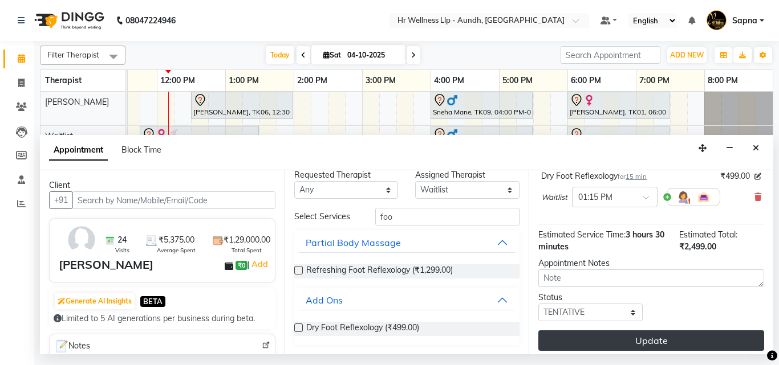
click at [614, 336] on button "Update" at bounding box center [651, 341] width 226 height 21
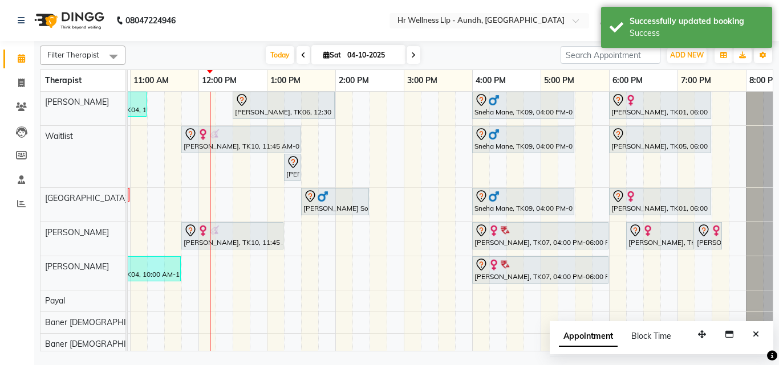
scroll to position [0, 191]
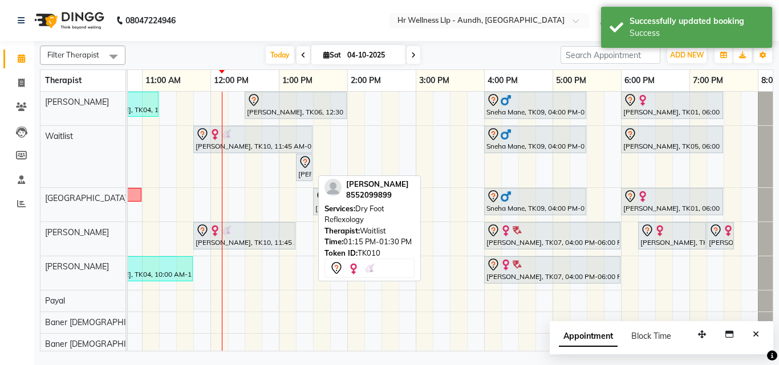
click at [306, 172] on div "[PERSON_NAME], TK10, 01:15 PM-01:30 PM, Dry Foot Reflexology" at bounding box center [304, 168] width 14 height 24
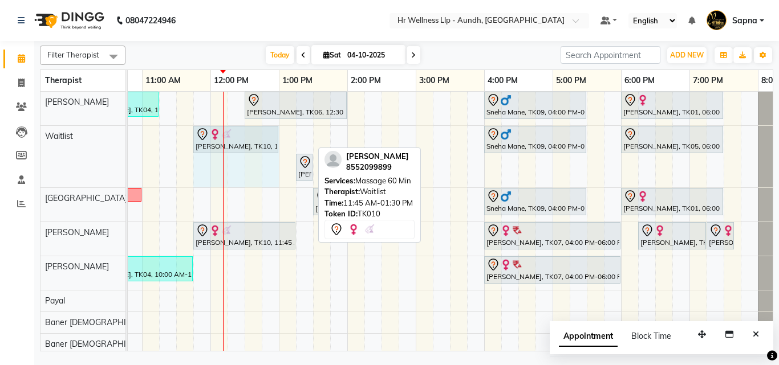
drag, startPoint x: 311, startPoint y: 136, endPoint x: 274, endPoint y: 137, distance: 36.5
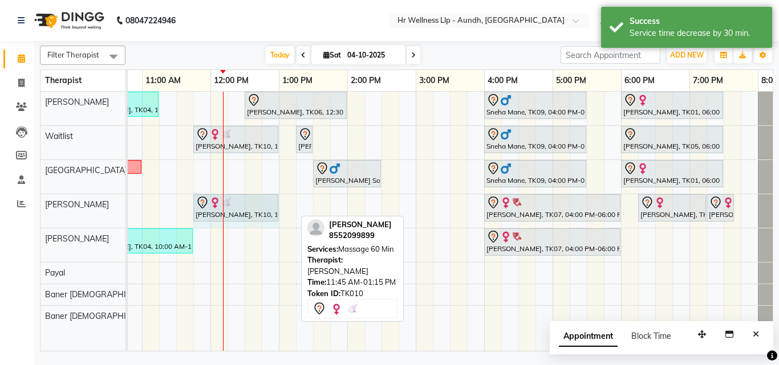
drag, startPoint x: 294, startPoint y: 211, endPoint x: 277, endPoint y: 211, distance: 17.1
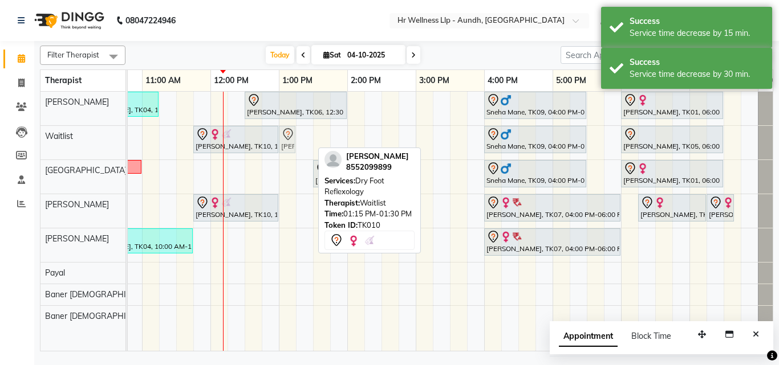
drag, startPoint x: 304, startPoint y: 143, endPoint x: 291, endPoint y: 144, distance: 13.2
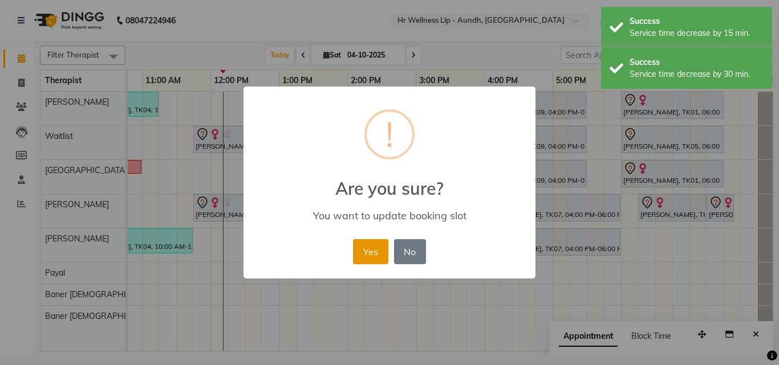
click at [371, 255] on button "Yes" at bounding box center [370, 251] width 35 height 25
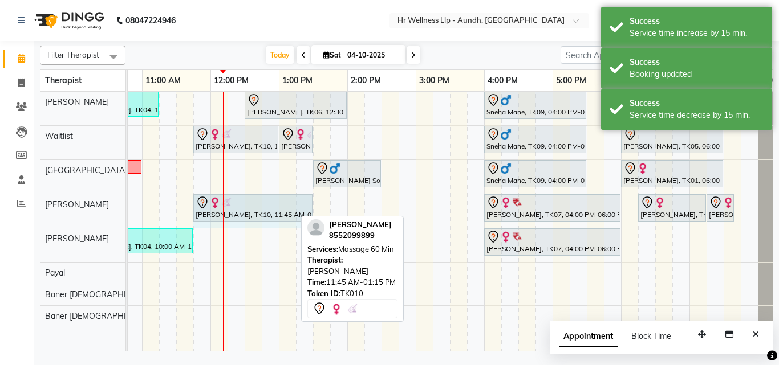
drag, startPoint x: 292, startPoint y: 205, endPoint x: 304, endPoint y: 209, distance: 12.3
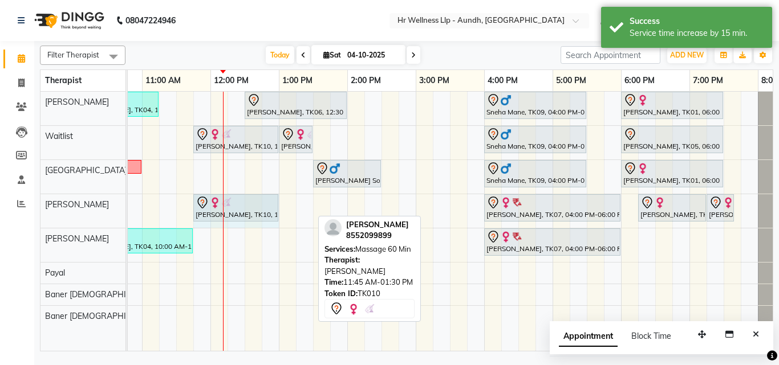
drag, startPoint x: 310, startPoint y: 203, endPoint x: 274, endPoint y: 200, distance: 36.7
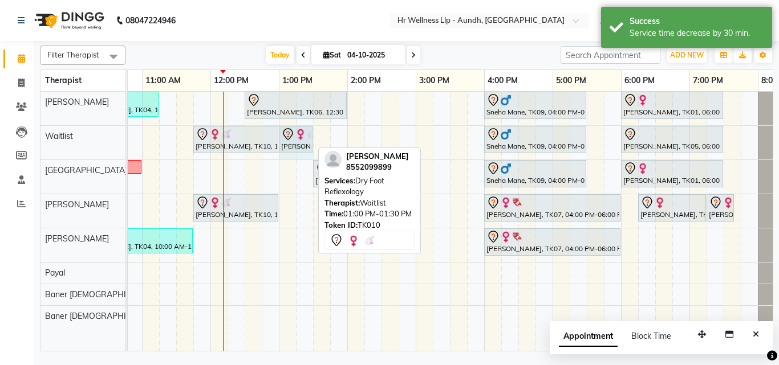
drag, startPoint x: 310, startPoint y: 135, endPoint x: 298, endPoint y: 135, distance: 12.0
drag, startPoint x: 312, startPoint y: 136, endPoint x: 297, endPoint y: 136, distance: 15.4
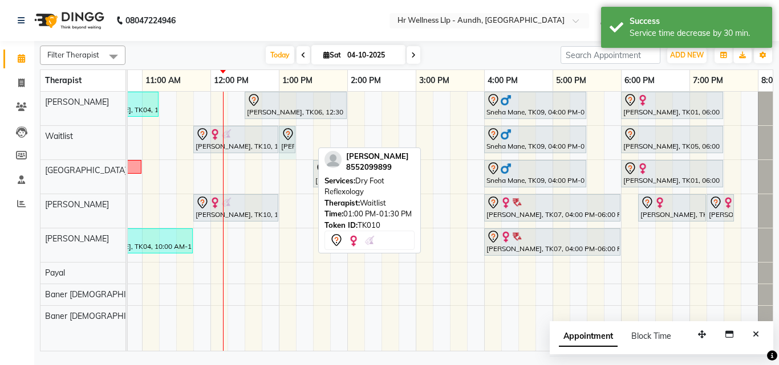
drag, startPoint x: 311, startPoint y: 140, endPoint x: 304, endPoint y: 140, distance: 6.3
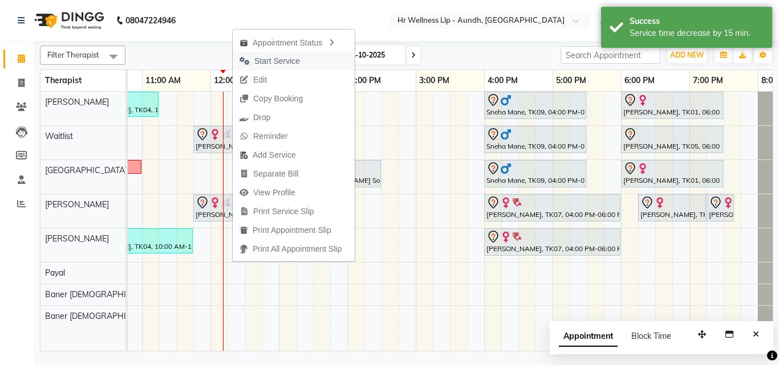
click at [267, 62] on span "Start Service" at bounding box center [277, 61] width 46 height 12
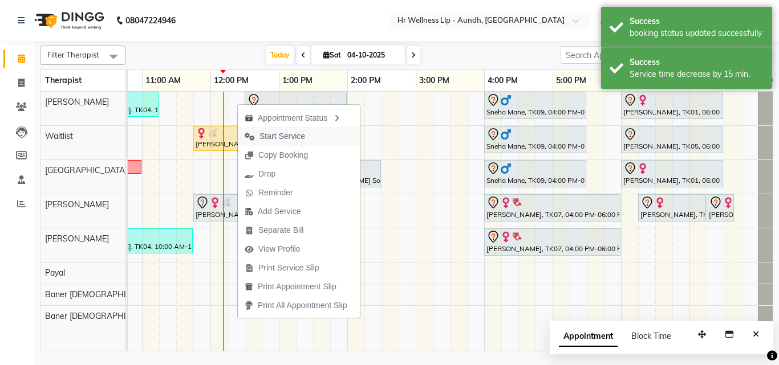
click at [278, 135] on span "Start Service" at bounding box center [282, 137] width 46 height 12
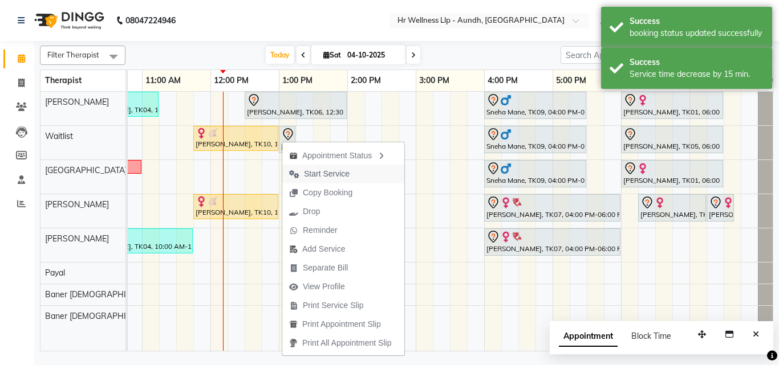
click at [311, 173] on span "Start Service" at bounding box center [327, 174] width 46 height 12
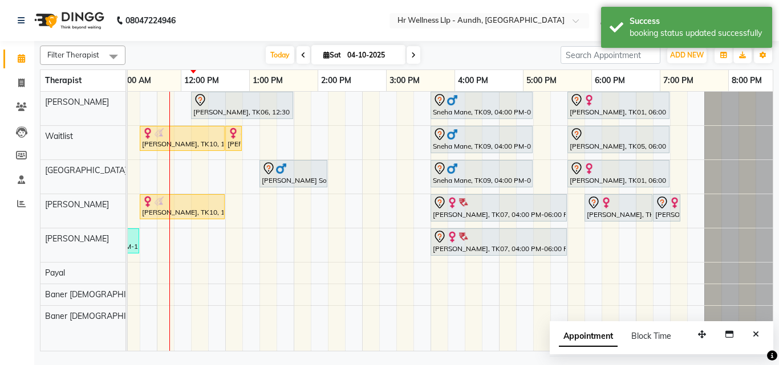
scroll to position [0, 245]
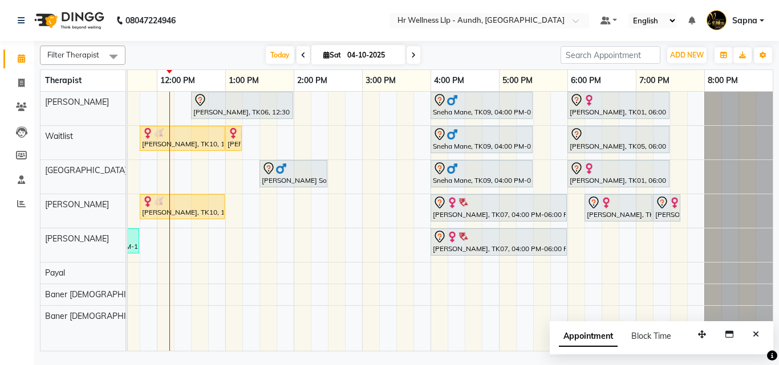
click at [411, 49] on span at bounding box center [414, 55] width 14 height 18
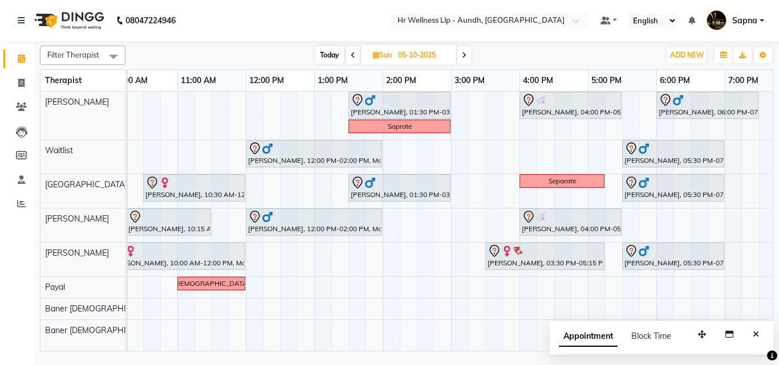
scroll to position [0, 199]
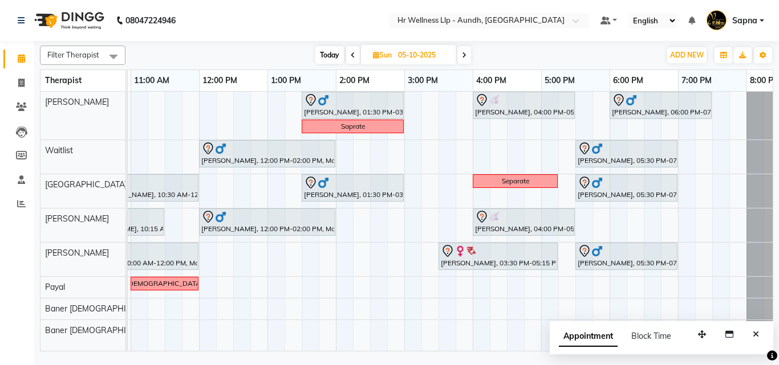
click at [465, 52] on icon at bounding box center [464, 55] width 5 height 7
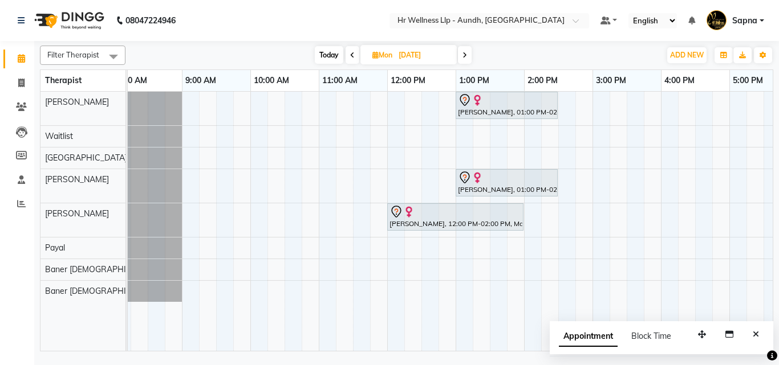
click at [350, 53] on icon at bounding box center [352, 55] width 5 height 7
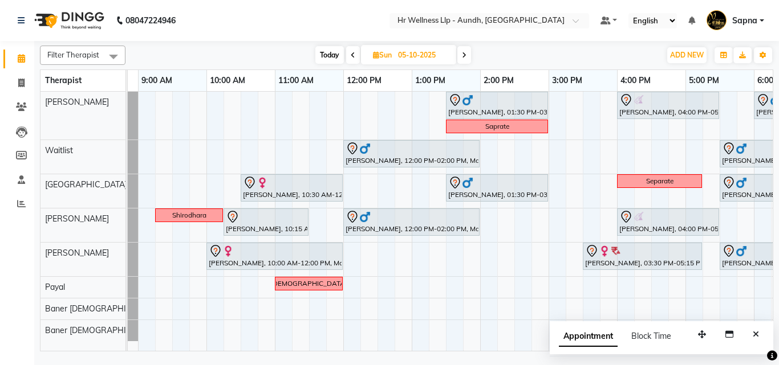
click at [353, 57] on icon at bounding box center [353, 55] width 5 height 7
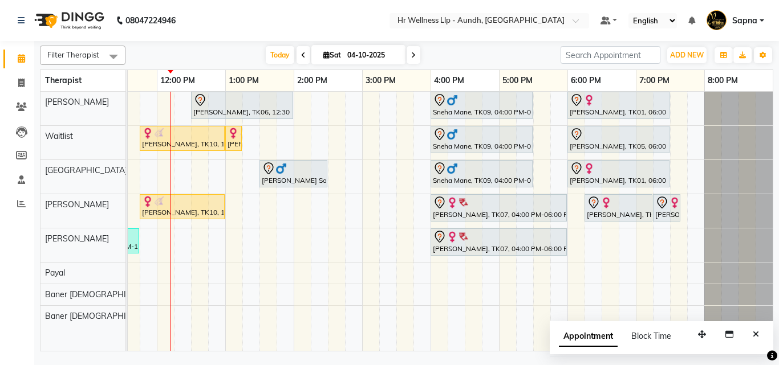
click at [301, 52] on icon at bounding box center [303, 55] width 5 height 7
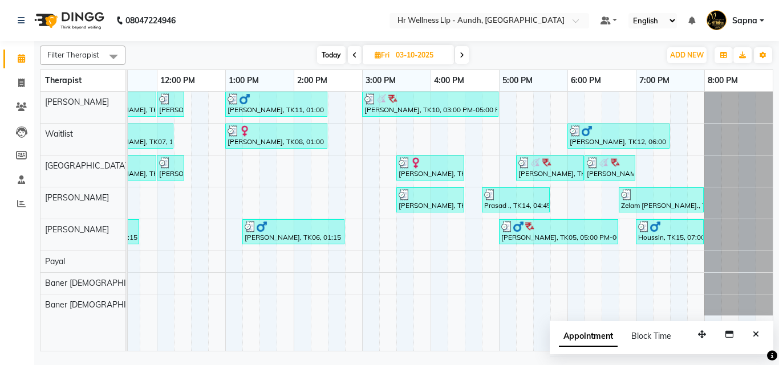
click at [323, 52] on span "Today" at bounding box center [331, 55] width 29 height 18
type input "04-10-2025"
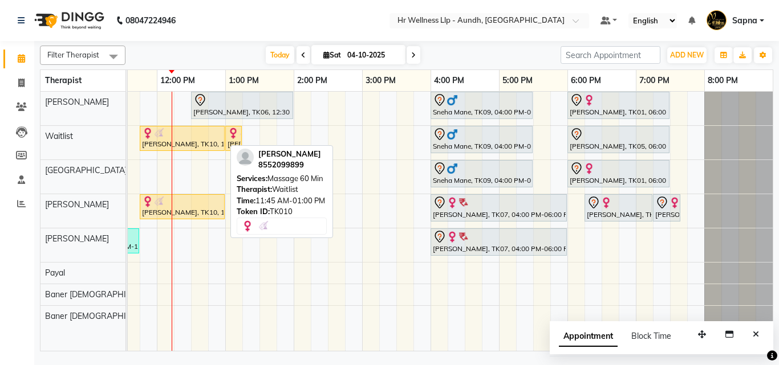
click at [193, 139] on div "[PERSON_NAME], TK10, 11:45 AM-01:00 PM, Massage 60 Min" at bounding box center [182, 139] width 83 height 22
select select "1"
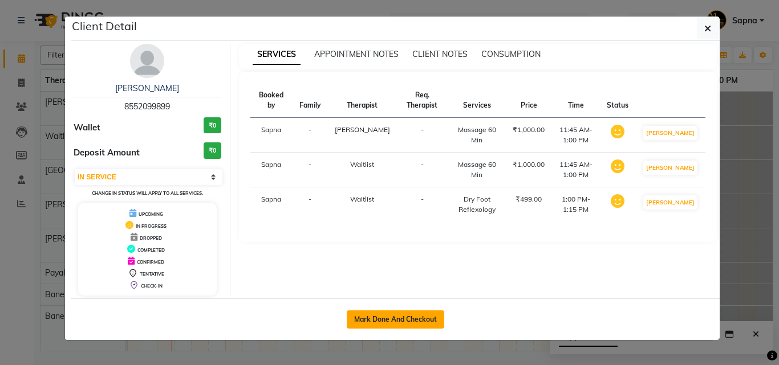
click at [392, 316] on button "Mark Done And Checkout" at bounding box center [395, 320] width 97 height 18
select select "service"
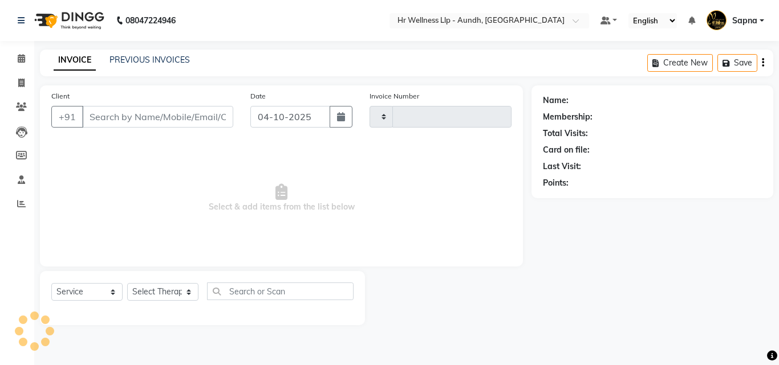
type input "1391"
select select "4288"
type input "8552099899"
select select "45452"
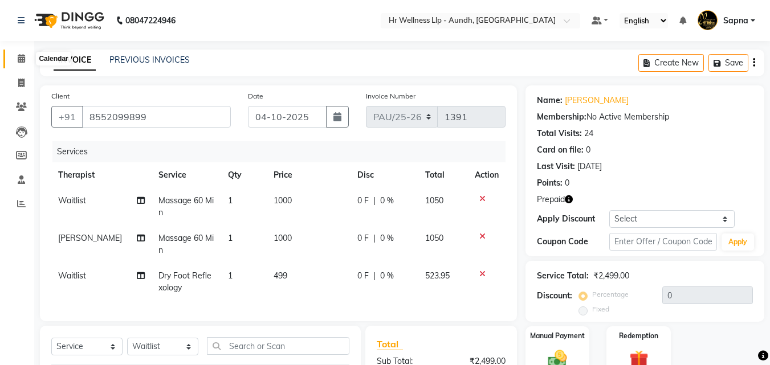
click at [26, 62] on span at bounding box center [21, 58] width 20 height 13
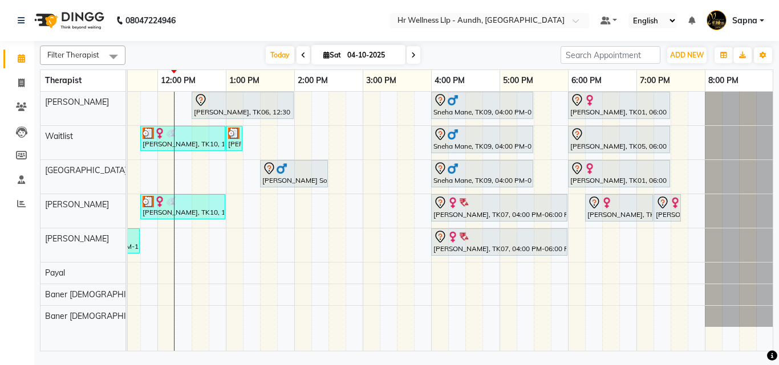
click at [324, 55] on icon at bounding box center [326, 54] width 6 height 7
select select "10"
select select "2025"
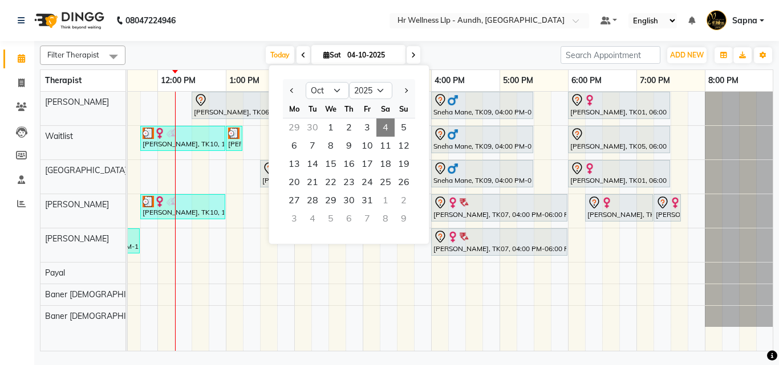
click at [308, 281] on div "[PERSON_NAME], TK04, 10:00 AM-11:15 AM, Massage 60 Min [PERSON_NAME], TK06, 12:…" at bounding box center [328, 221] width 889 height 259
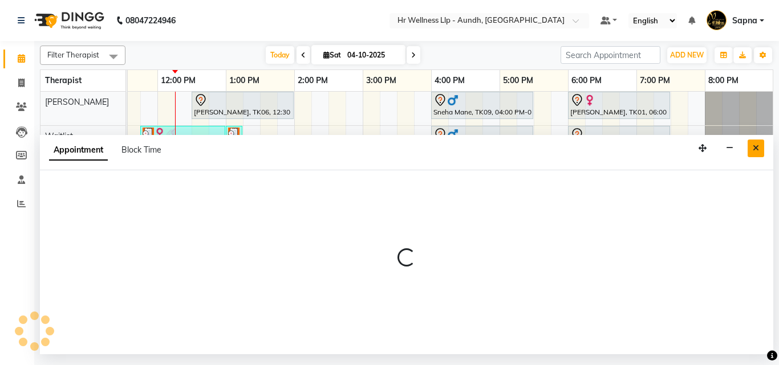
click at [752, 149] on button "Close" at bounding box center [755, 149] width 17 height 18
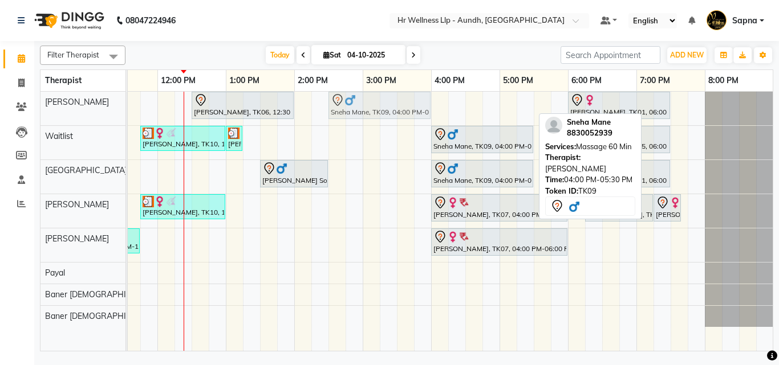
drag, startPoint x: 451, startPoint y: 99, endPoint x: 345, endPoint y: 119, distance: 107.9
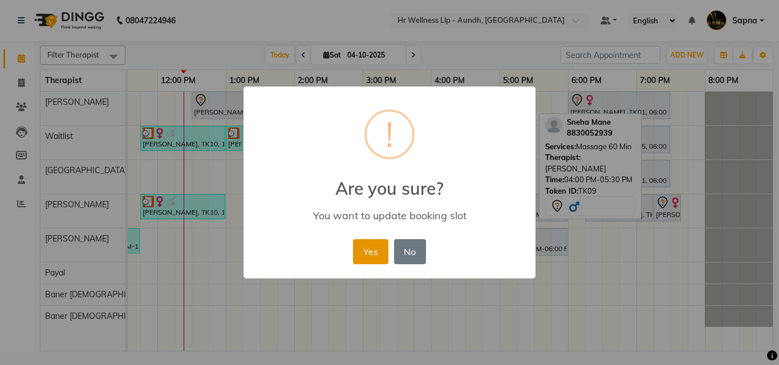
click at [368, 259] on button "Yes" at bounding box center [370, 251] width 35 height 25
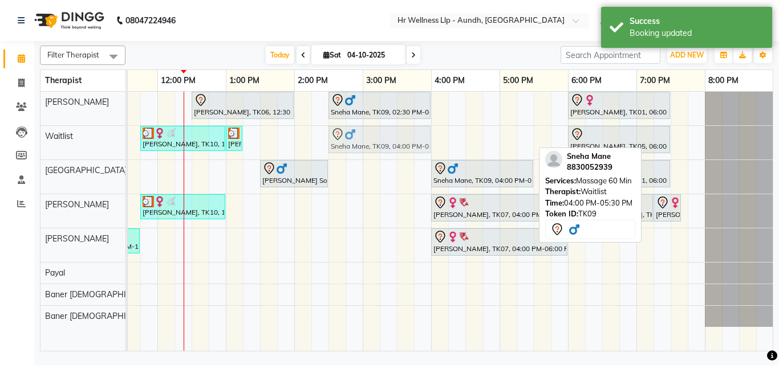
drag, startPoint x: 445, startPoint y: 149, endPoint x: 340, endPoint y: 158, distance: 105.3
click at [340, 158] on div "[PERSON_NAME], TK04, 10:00 AM-11:15 AM, Massage 60 Min [PERSON_NAME], TK06, 12:…" at bounding box center [328, 221] width 889 height 259
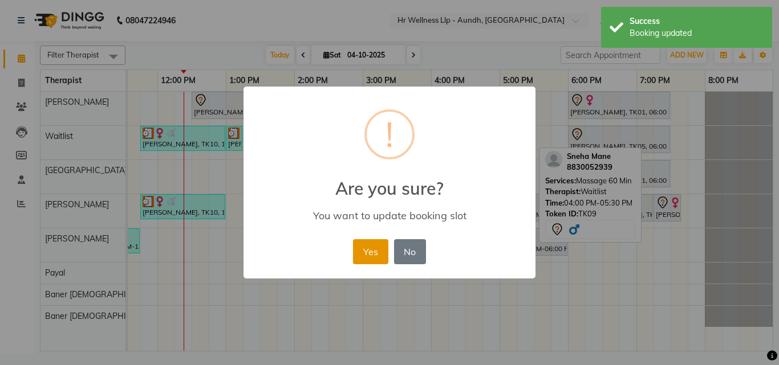
click at [375, 248] on button "Yes" at bounding box center [370, 251] width 35 height 25
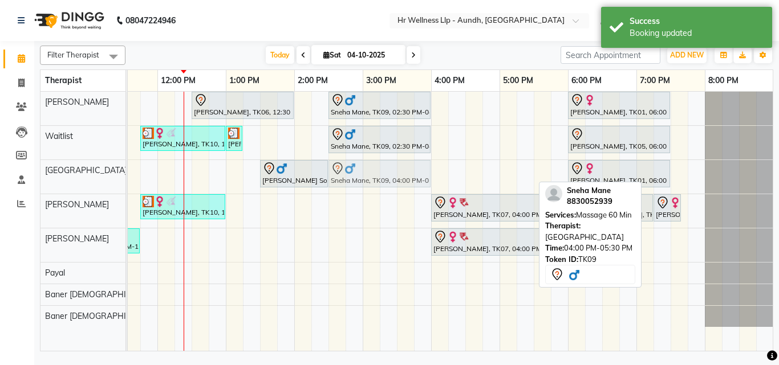
drag, startPoint x: 445, startPoint y: 178, endPoint x: 343, endPoint y: 187, distance: 103.0
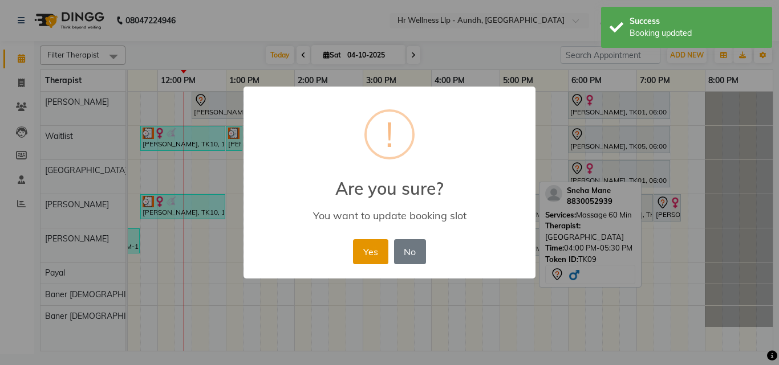
click at [371, 258] on button "Yes" at bounding box center [370, 251] width 35 height 25
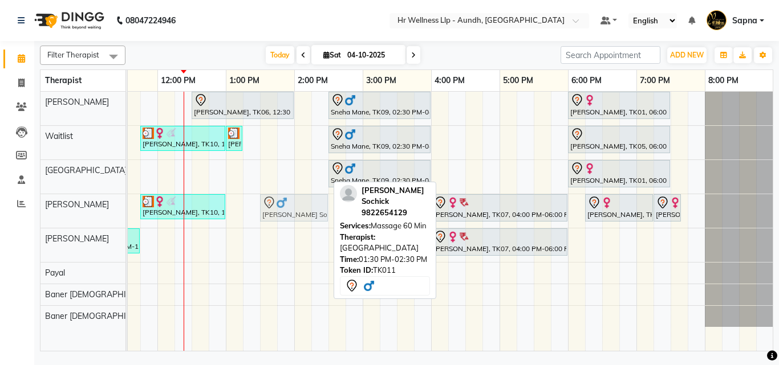
drag, startPoint x: 274, startPoint y: 181, endPoint x: 273, endPoint y: 221, distance: 39.4
click at [273, 221] on tbody "[PERSON_NAME], TK04, 10:00 AM-11:15 AM, Massage 60 Min [PERSON_NAME], TK06, 12:…" at bounding box center [328, 209] width 889 height 235
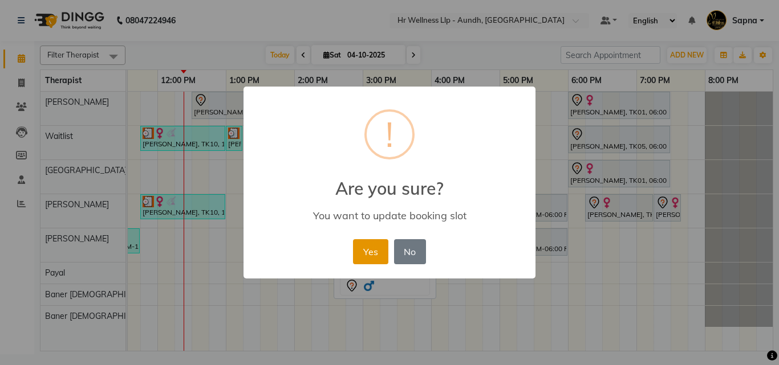
click at [379, 249] on button "Yes" at bounding box center [370, 251] width 35 height 25
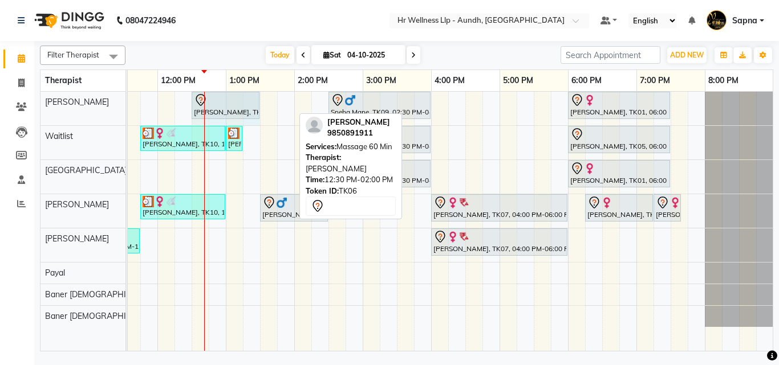
click at [253, 120] on div "[PERSON_NAME], TK04, 10:00 AM-11:15 AM, Massage 60 Min [PERSON_NAME], TK06, 12:…" at bounding box center [328, 109] width 889 height 34
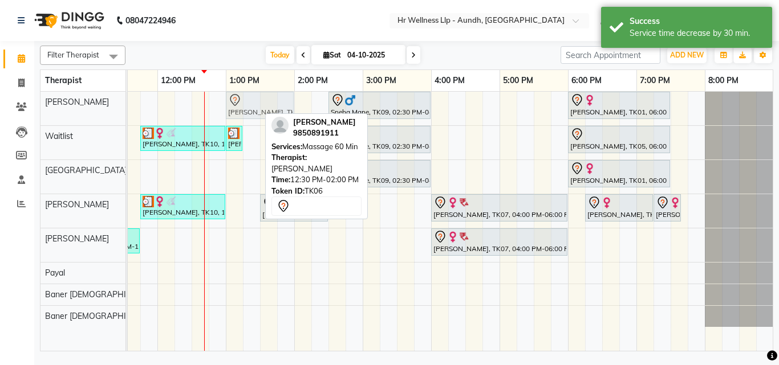
drag, startPoint x: 217, startPoint y: 112, endPoint x: 248, endPoint y: 105, distance: 31.5
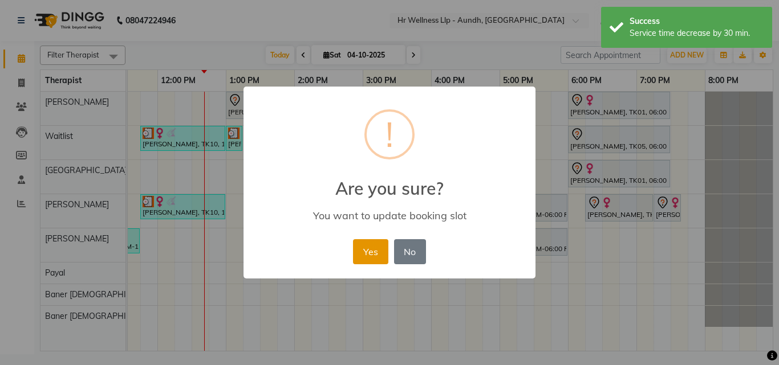
click at [370, 250] on button "Yes" at bounding box center [370, 251] width 35 height 25
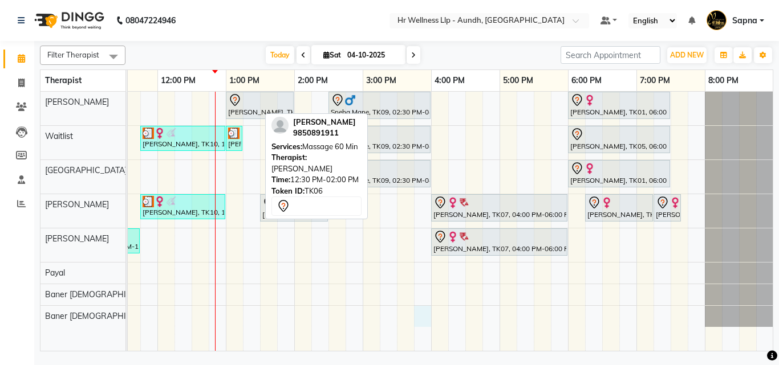
click at [420, 308] on div "[PERSON_NAME], TK04, 10:00 AM-11:15 AM, Massage 60 Min [PERSON_NAME], TK06, 01:…" at bounding box center [328, 221] width 889 height 259
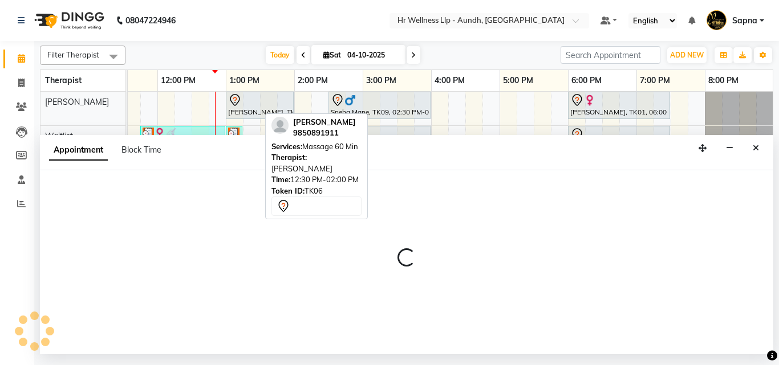
select select "54766"
select select "945"
select select "tentative"
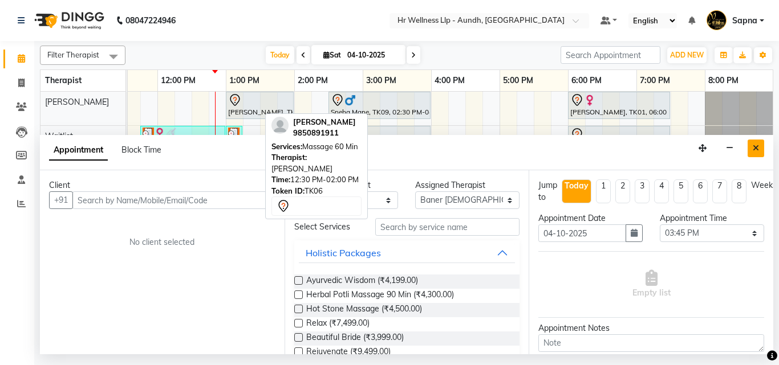
click at [759, 148] on button "Close" at bounding box center [755, 149] width 17 height 18
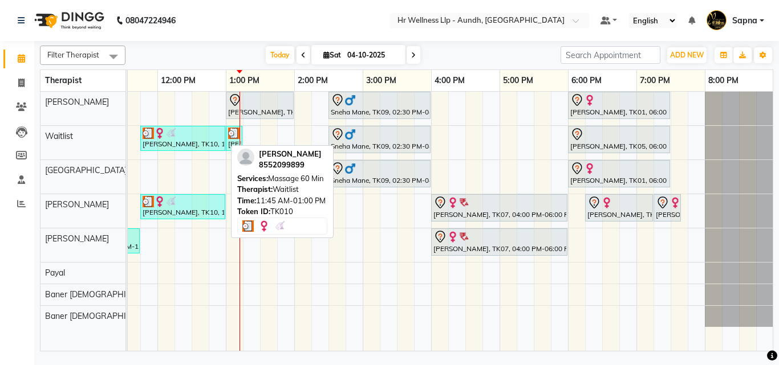
click at [177, 132] on div at bounding box center [183, 133] width 80 height 11
click at [176, 134] on img at bounding box center [170, 133] width 11 height 11
select select "3"
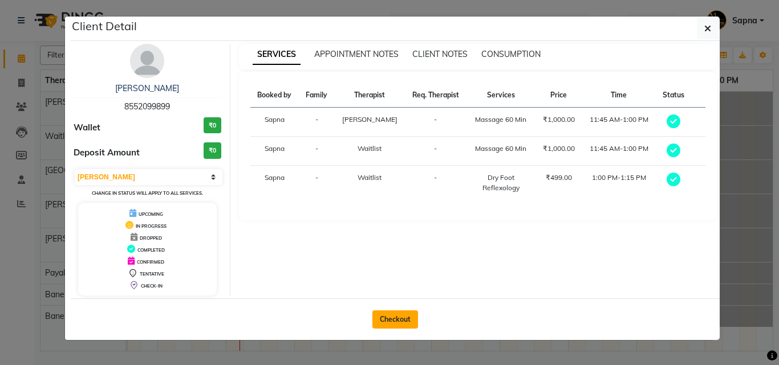
click at [405, 320] on button "Checkout" at bounding box center [395, 320] width 46 height 18
select select "service"
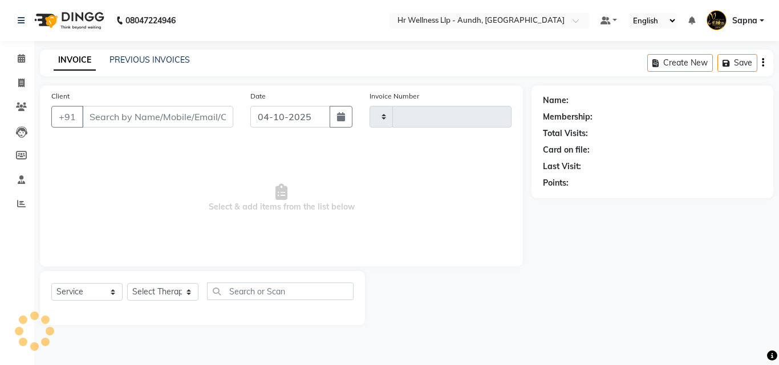
type input "1391"
select select "4288"
type input "8552099899"
select select "45452"
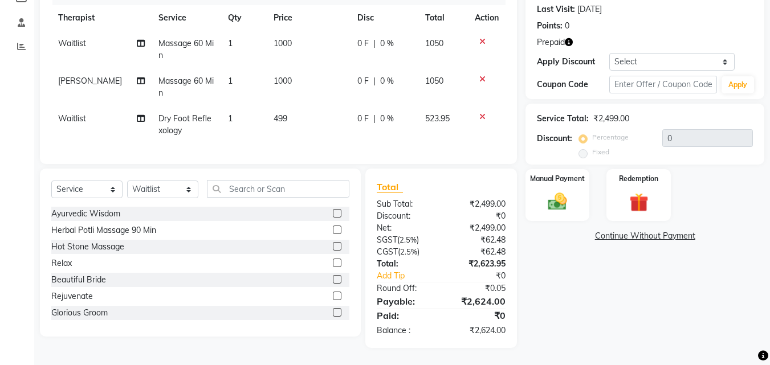
scroll to position [166, 0]
click at [638, 209] on div "Redemption" at bounding box center [639, 195] width 67 height 54
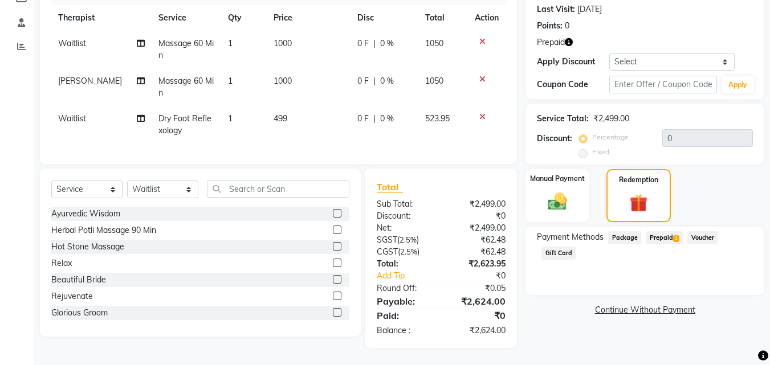
click at [651, 231] on span "Prepaid 1" at bounding box center [664, 237] width 37 height 13
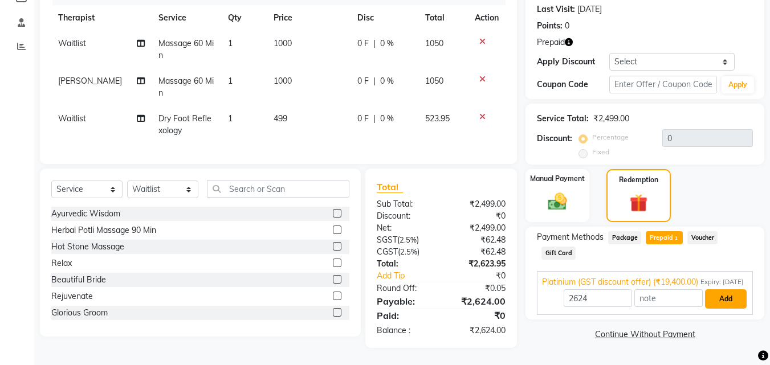
click at [725, 297] on button "Add" at bounding box center [726, 299] width 42 height 19
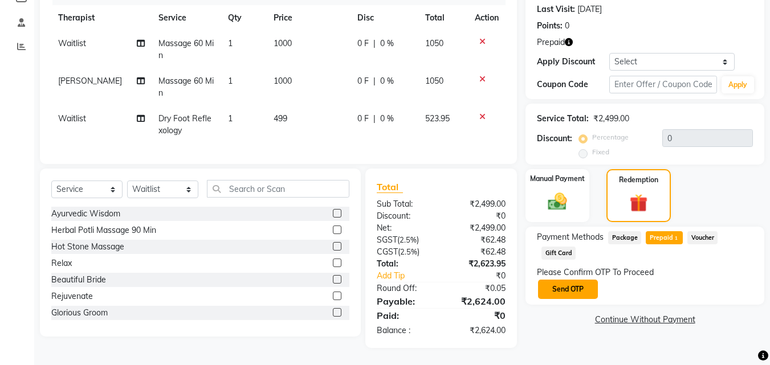
click at [564, 280] on button "Send OTP" at bounding box center [568, 289] width 60 height 19
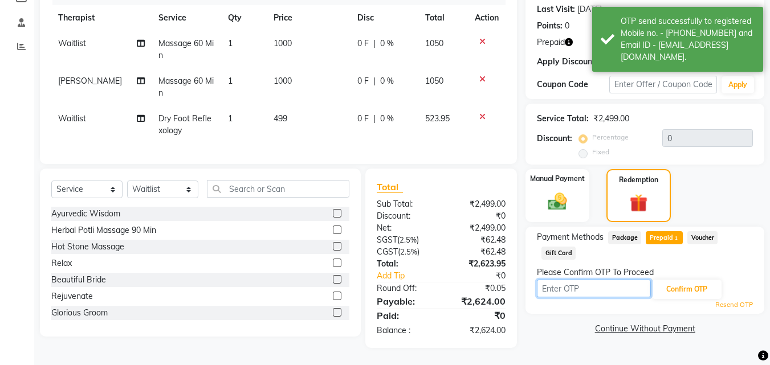
click at [562, 283] on input "text" at bounding box center [594, 289] width 114 height 18
type input "6827"
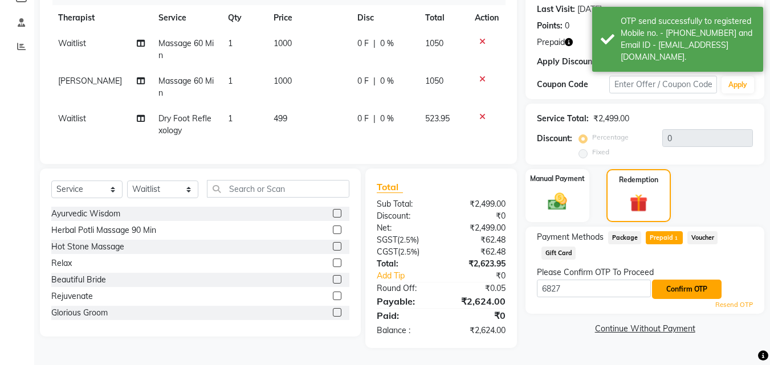
click at [690, 282] on button "Confirm OTP" at bounding box center [687, 289] width 70 height 19
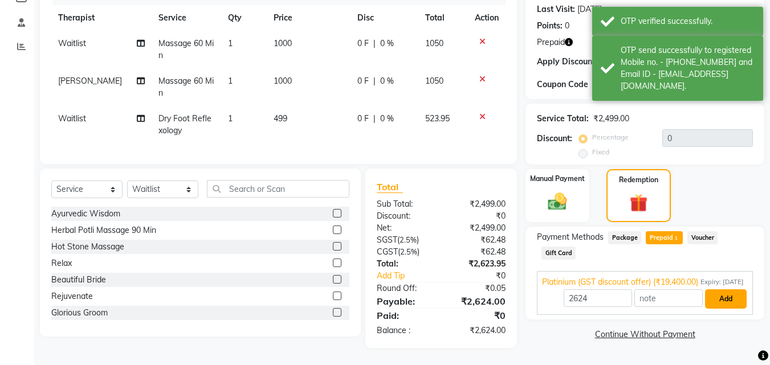
click at [721, 299] on button "Add" at bounding box center [726, 299] width 42 height 19
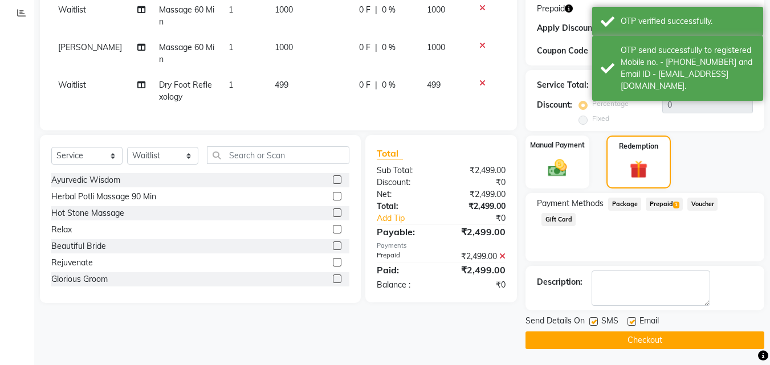
scroll to position [192, 0]
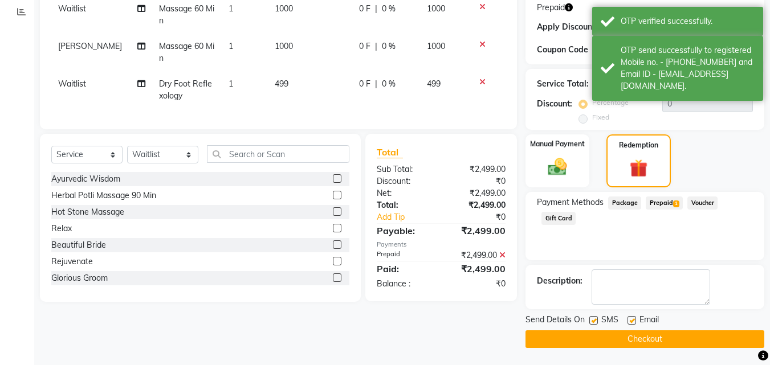
click at [605, 332] on button "Checkout" at bounding box center [645, 340] width 239 height 18
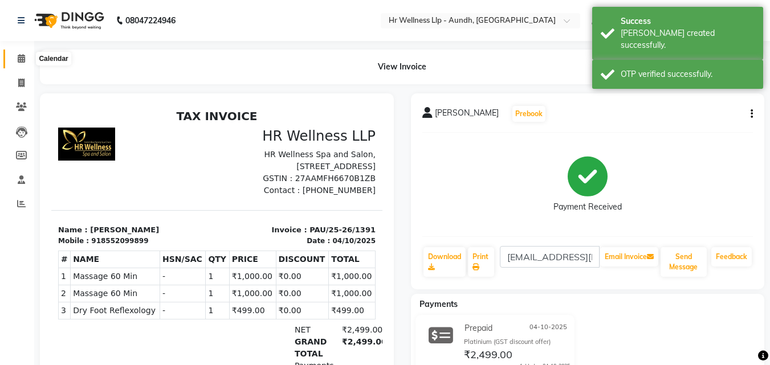
click at [24, 65] on span at bounding box center [21, 58] width 20 height 13
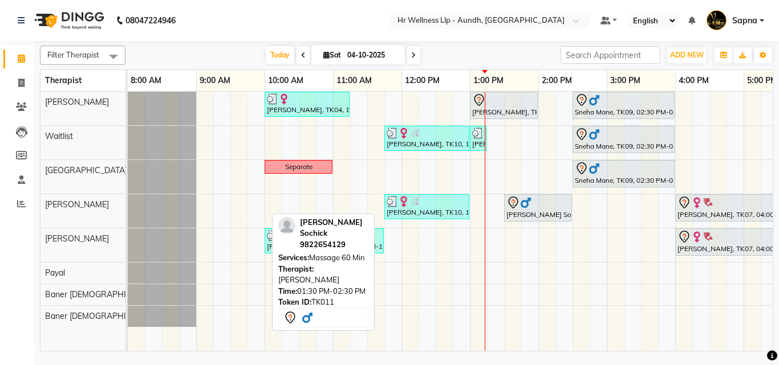
scroll to position [0, 218]
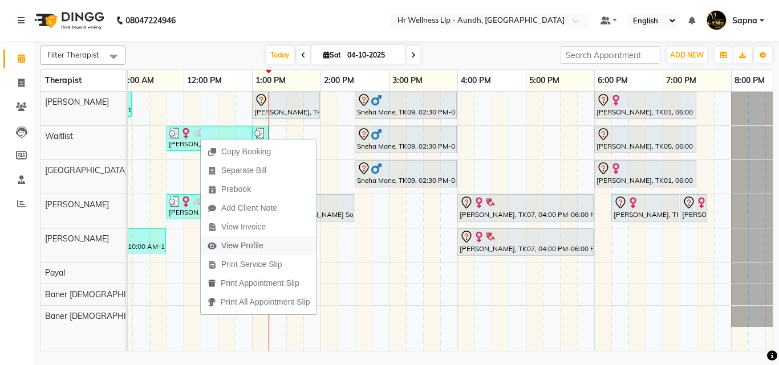
click at [254, 246] on span "View Profile" at bounding box center [242, 246] width 42 height 12
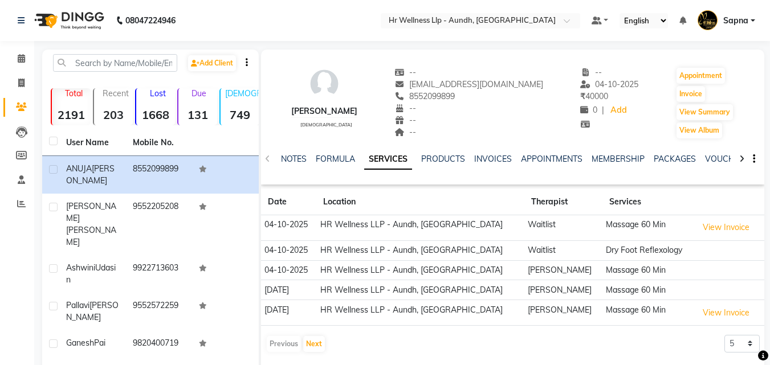
drag, startPoint x: 423, startPoint y: 97, endPoint x: 489, endPoint y: 100, distance: 65.6
click at [489, 100] on div "8552099899" at bounding box center [469, 97] width 149 height 12
click at [15, 57] on span at bounding box center [21, 58] width 20 height 13
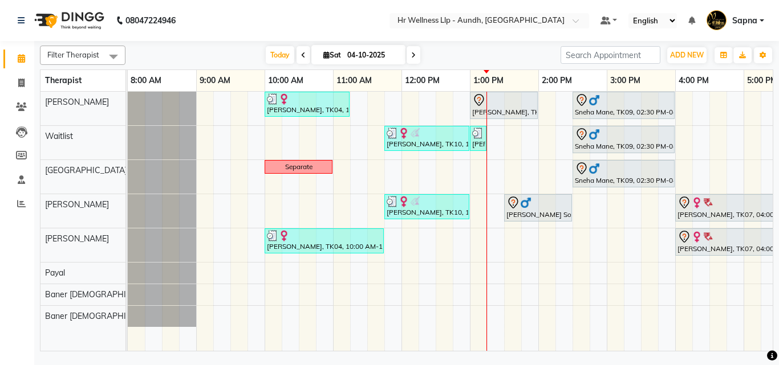
click at [323, 56] on icon at bounding box center [326, 54] width 6 height 7
select select "10"
select select "2025"
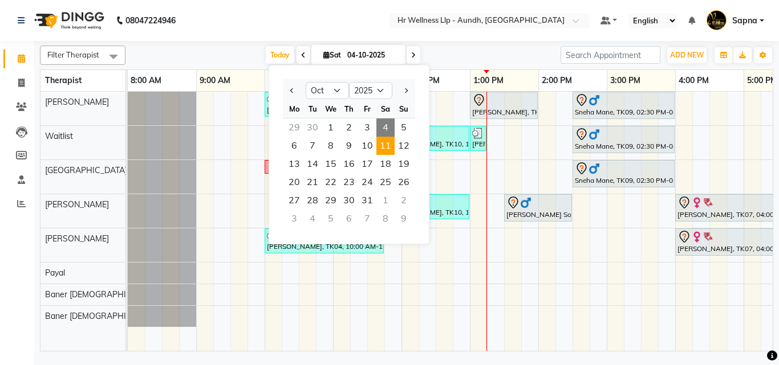
click at [383, 144] on span "11" at bounding box center [385, 146] width 18 height 18
type input "[DATE]"
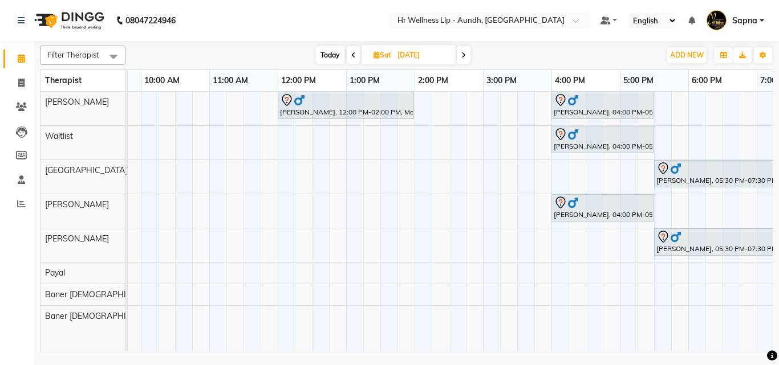
scroll to position [0, 116]
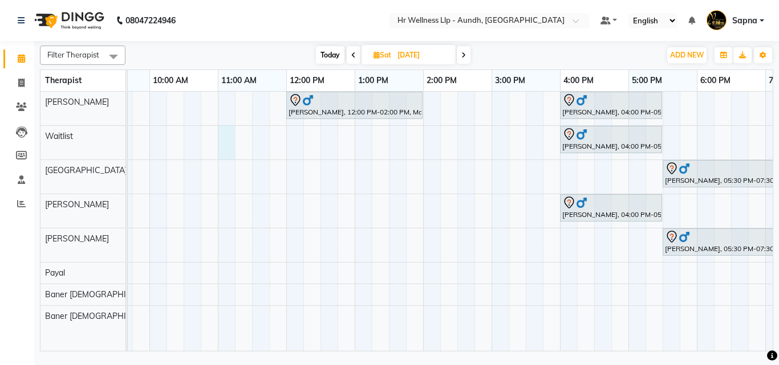
click at [224, 139] on div "[PERSON_NAME], 12:00 PM-02:00 PM, Massage 90 Min [PERSON_NAME], 04:00 PM-05:30 …" at bounding box center [457, 221] width 889 height 259
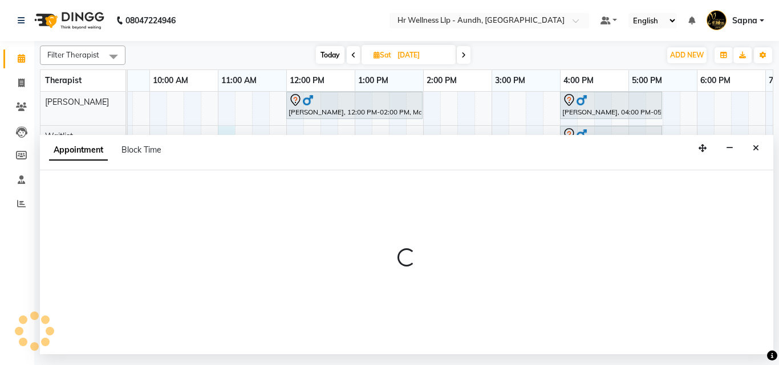
select select "45452"
select select "660"
select select "tentative"
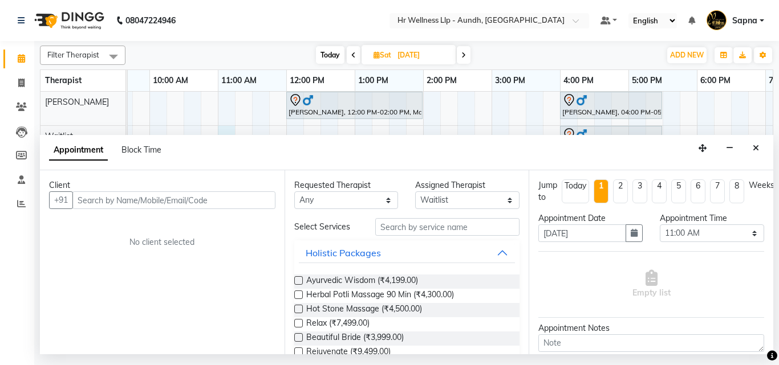
click at [84, 200] on input "text" at bounding box center [173, 201] width 203 height 18
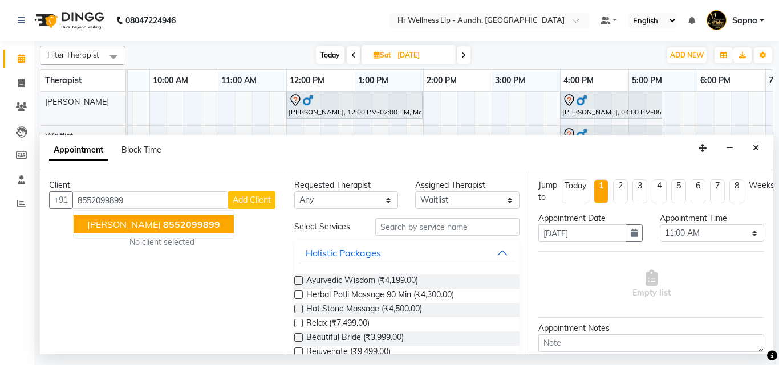
drag, startPoint x: 124, startPoint y: 221, endPoint x: 246, endPoint y: 235, distance: 122.9
click at [133, 224] on span "[PERSON_NAME]" at bounding box center [124, 224] width 74 height 11
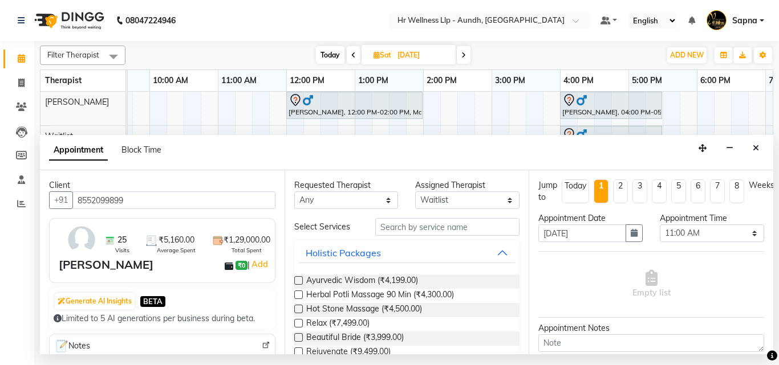
type input "8552099899"
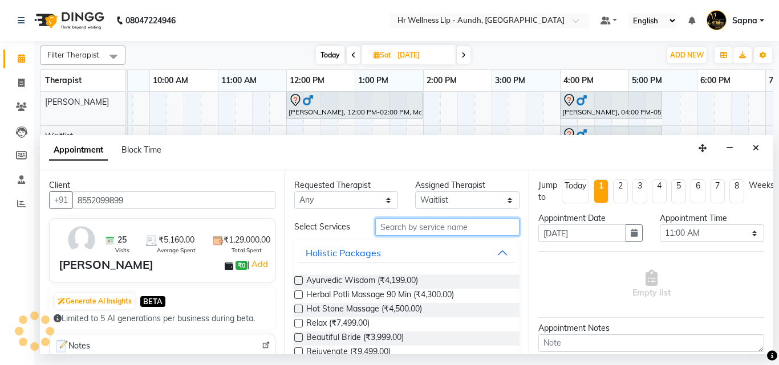
click at [392, 229] on input "text" at bounding box center [447, 227] width 145 height 18
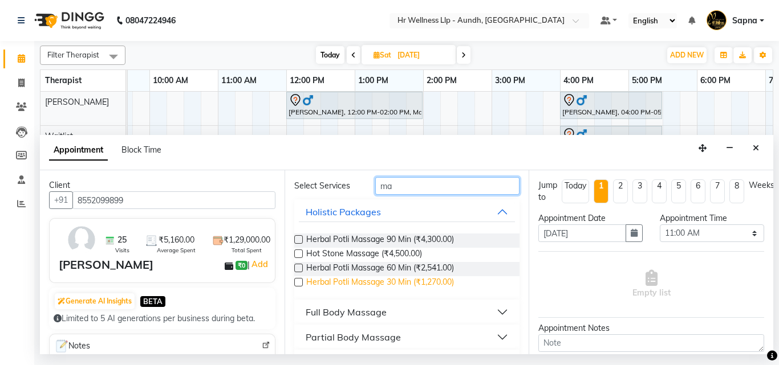
scroll to position [57, 0]
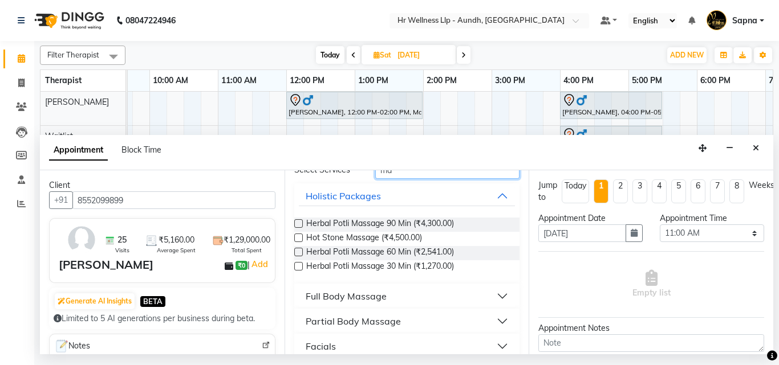
type input "ma"
click at [352, 296] on div "Full Body Massage" at bounding box center [346, 297] width 81 height 14
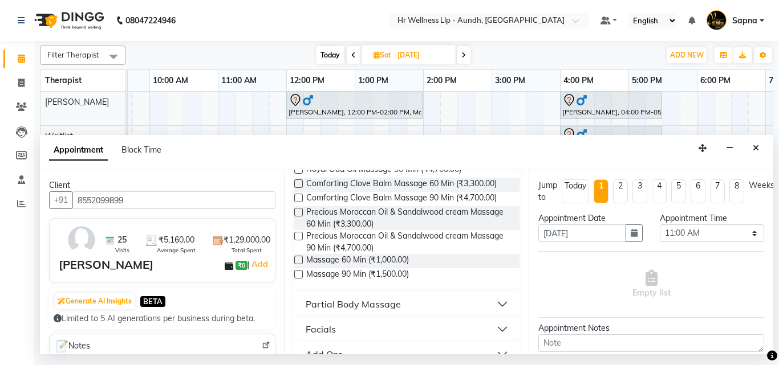
scroll to position [570, 0]
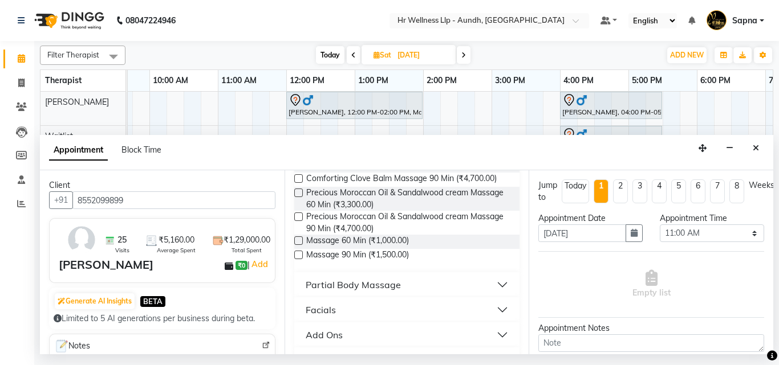
click at [298, 245] on label at bounding box center [298, 241] width 9 height 9
click at [298, 246] on input "checkbox" at bounding box center [297, 241] width 7 height 7
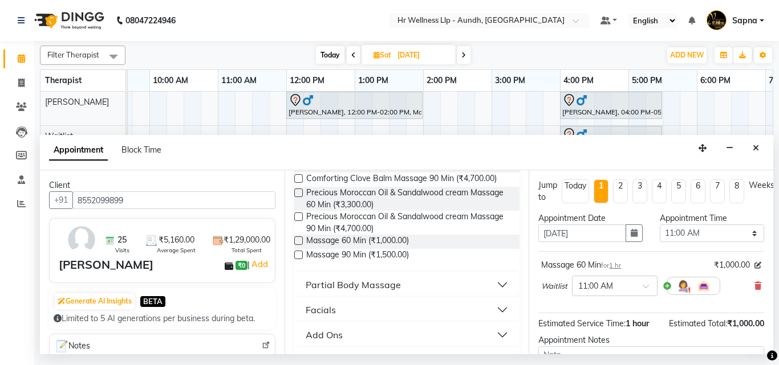
click at [298, 245] on label at bounding box center [298, 241] width 9 height 9
click at [298, 246] on input "checkbox" at bounding box center [297, 241] width 7 height 7
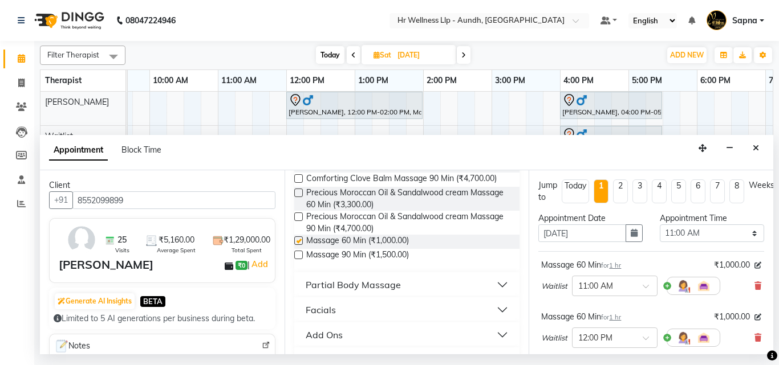
checkbox input "false"
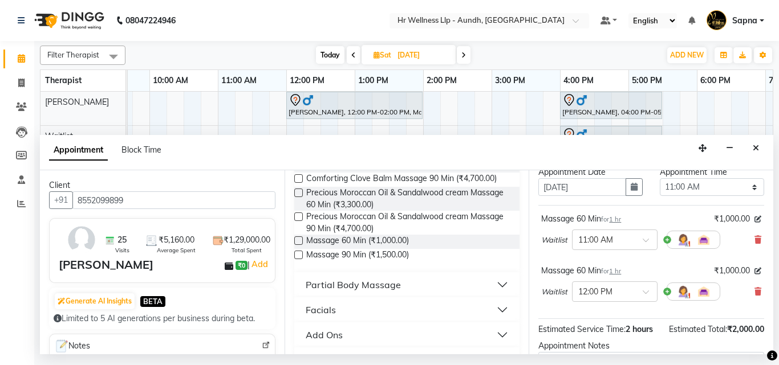
scroll to position [57, 0]
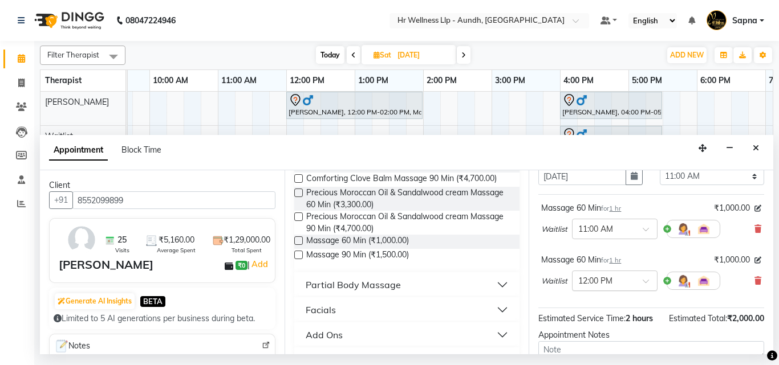
click at [584, 286] on input "text" at bounding box center [603, 280] width 50 height 12
click at [592, 332] on div "11:00 AM" at bounding box center [614, 331] width 84 height 21
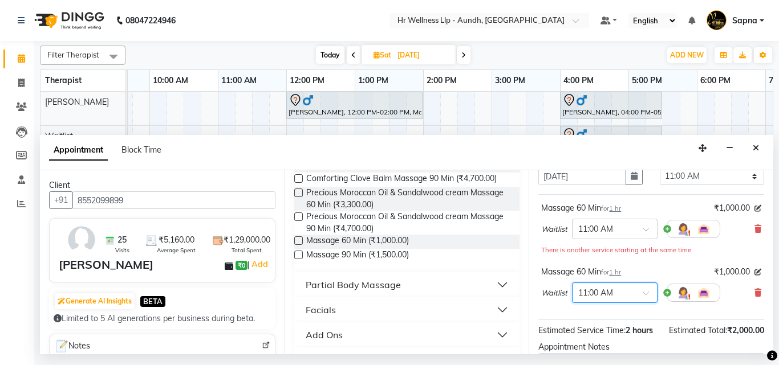
scroll to position [200, 0]
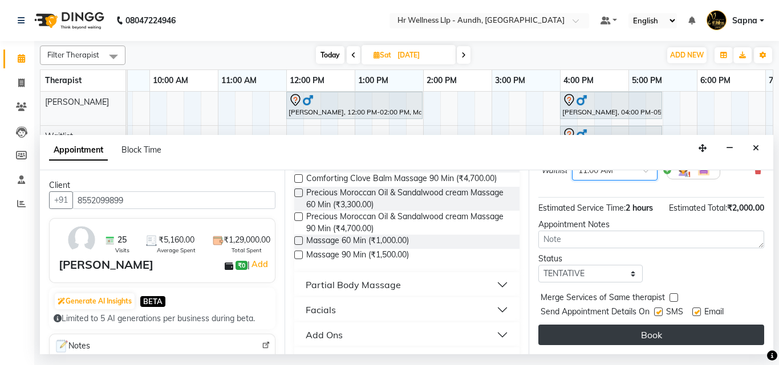
click at [599, 329] on button "Book" at bounding box center [651, 335] width 226 height 21
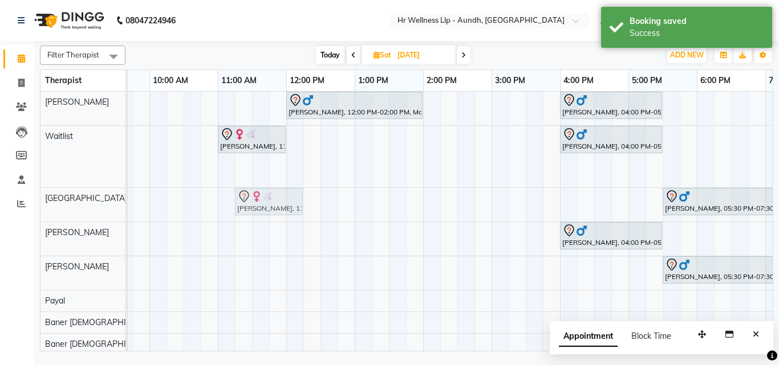
drag, startPoint x: 243, startPoint y: 168, endPoint x: 253, endPoint y: 203, distance: 36.7
click at [253, 203] on tbody "[PERSON_NAME], 12:00 PM-02:00 PM, Massage 90 Min [PERSON_NAME], 04:00 PM-05:30 …" at bounding box center [457, 223] width 889 height 263
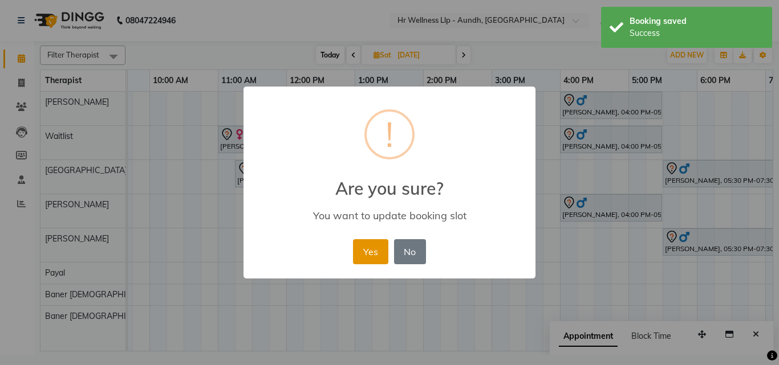
click at [377, 256] on button "Yes" at bounding box center [370, 251] width 35 height 25
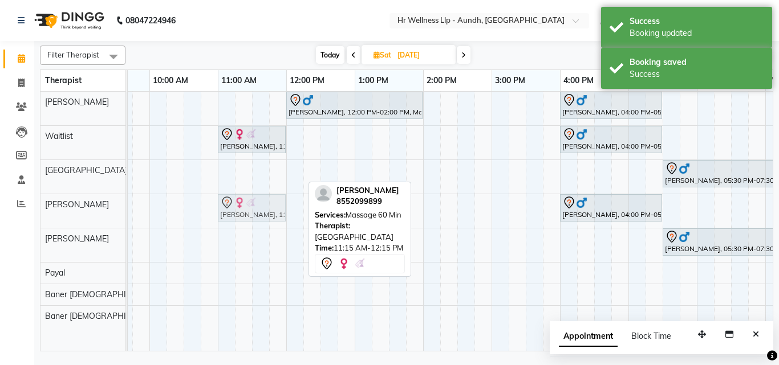
drag, startPoint x: 239, startPoint y: 172, endPoint x: 219, endPoint y: 208, distance: 41.4
click at [219, 208] on tbody "[PERSON_NAME], 12:00 PM-02:00 PM, Massage 90 Min [PERSON_NAME], 04:00 PM-05:30 …" at bounding box center [457, 209] width 889 height 235
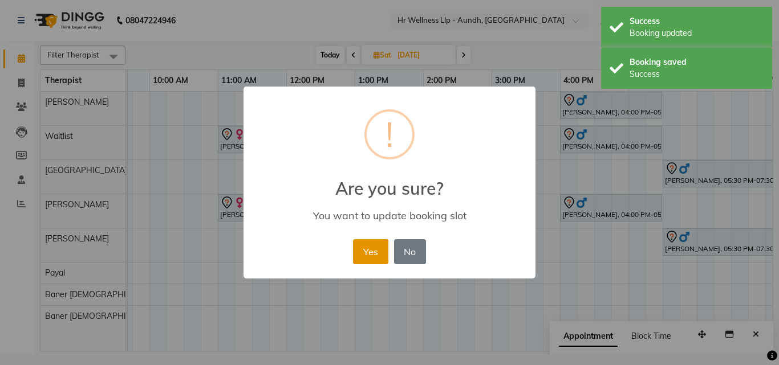
click at [373, 257] on button "Yes" at bounding box center [370, 251] width 35 height 25
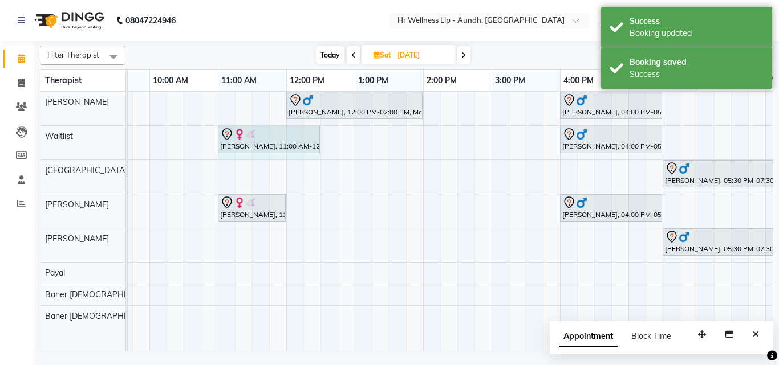
drag, startPoint x: 285, startPoint y: 135, endPoint x: 308, endPoint y: 143, distance: 25.4
click at [13, 143] on div "[PERSON_NAME], 11:00 AM-12:00 PM, Massage 60 Min [PERSON_NAME], 04:00 PM-05:30 …" at bounding box center [13, 143] width 0 height 34
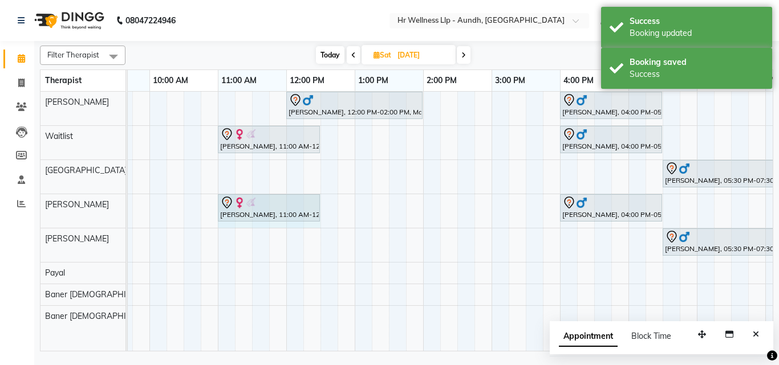
drag, startPoint x: 284, startPoint y: 205, endPoint x: 309, endPoint y: 206, distance: 25.1
click at [13, 206] on div "[PERSON_NAME], 11:00 AM-12:00 PM, Massage 60 Min [PERSON_NAME], 04:00 PM-05:30 …" at bounding box center [13, 211] width 0 height 34
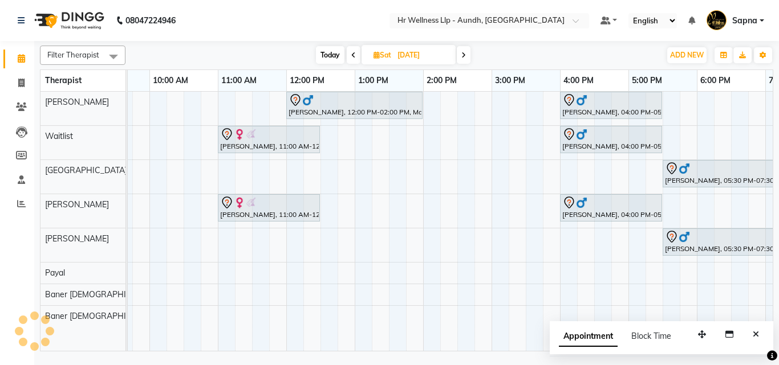
click at [325, 56] on span "Today" at bounding box center [330, 55] width 29 height 18
type input "04-10-2025"
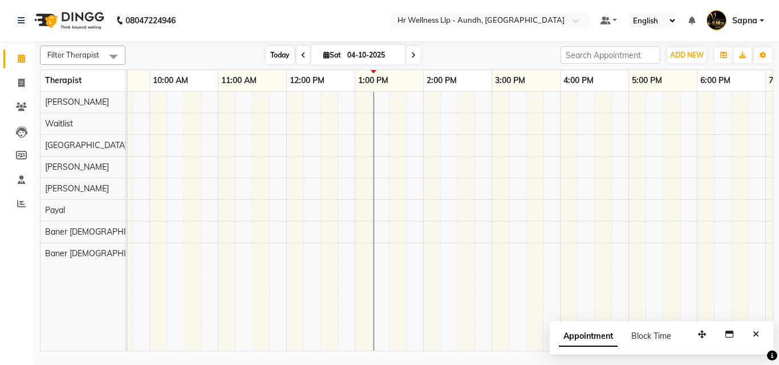
scroll to position [0, 245]
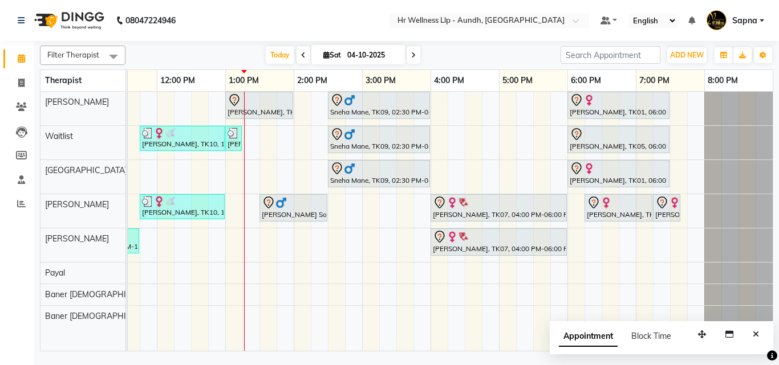
click at [323, 55] on icon at bounding box center [326, 54] width 6 height 7
select select "10"
select select "2025"
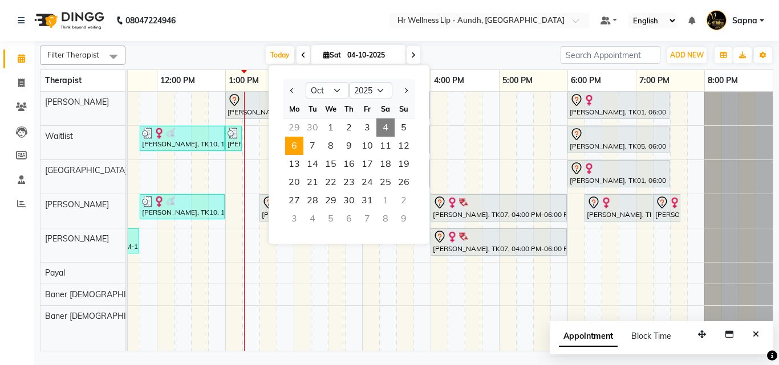
click at [290, 143] on span "6" at bounding box center [294, 146] width 18 height 18
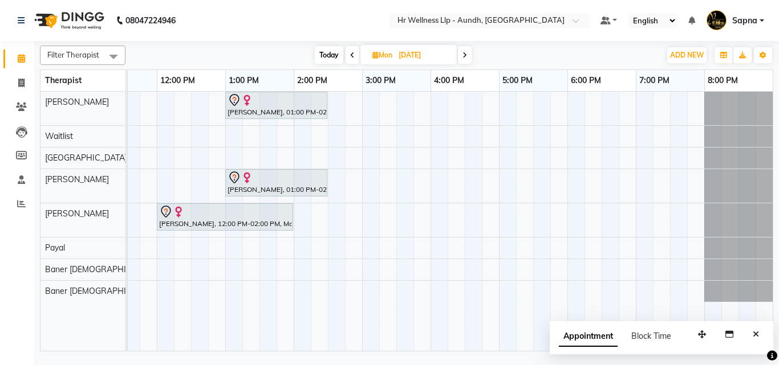
click at [346, 58] on span at bounding box center [353, 55] width 14 height 18
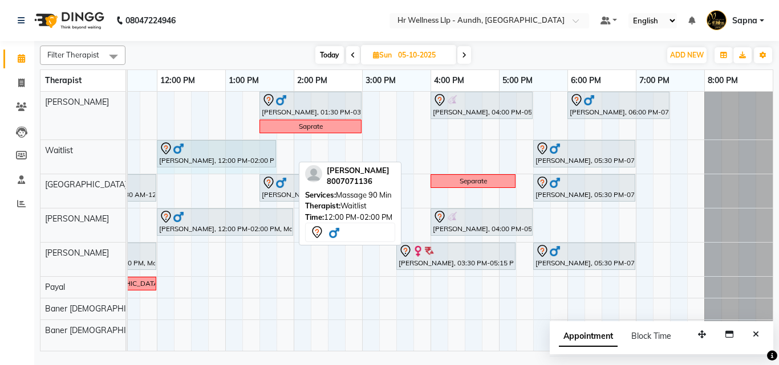
click at [290, 151] on div "[PERSON_NAME], 01:30 PM-03:00 PM, Massage 60 Min [PERSON_NAME], 04:00 PM-05:30 …" at bounding box center [327, 221] width 889 height 259
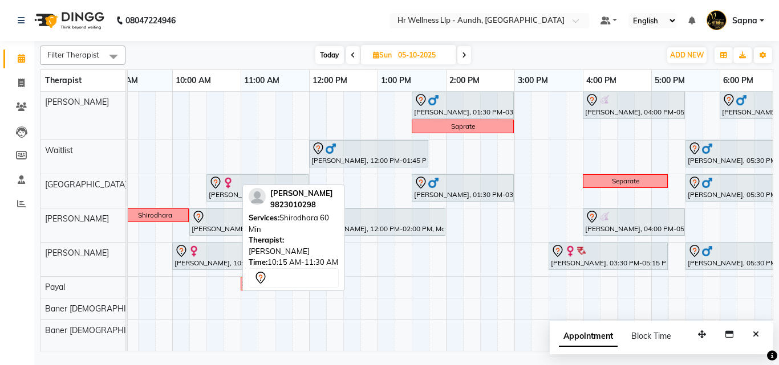
scroll to position [0, 108]
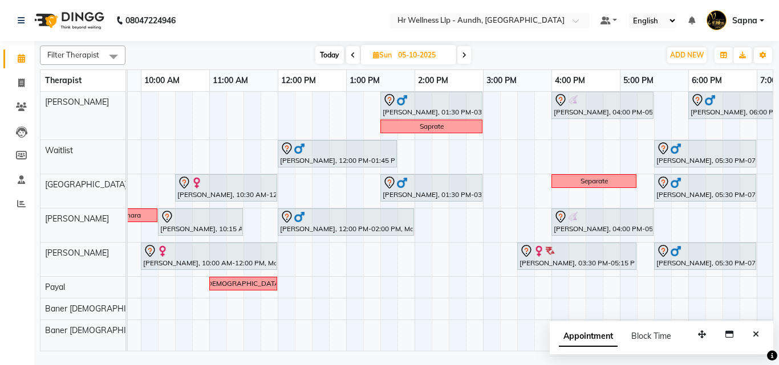
click at [465, 53] on icon at bounding box center [464, 55] width 5 height 7
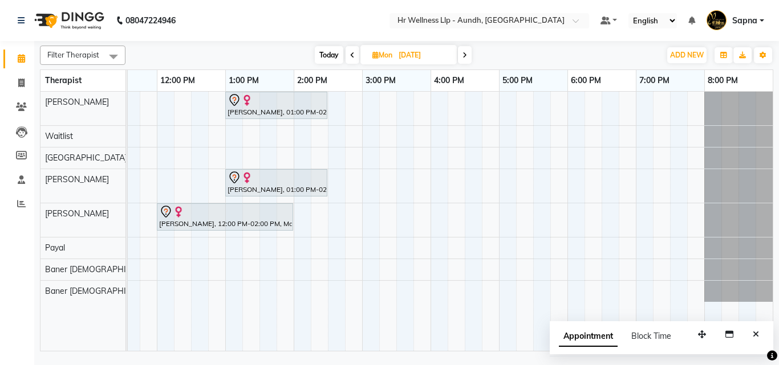
click at [351, 56] on icon at bounding box center [352, 55] width 5 height 7
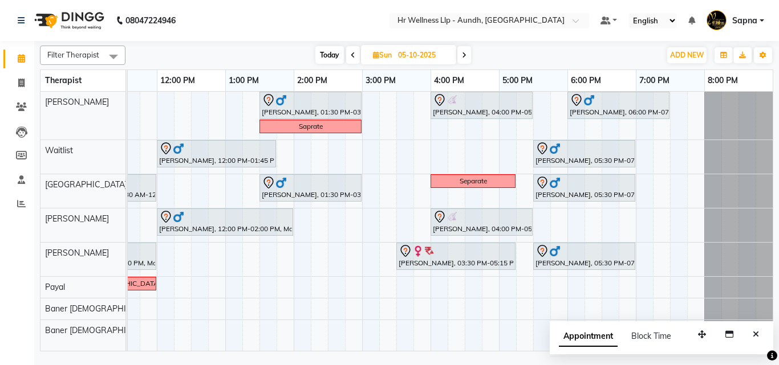
scroll to position [0, 38]
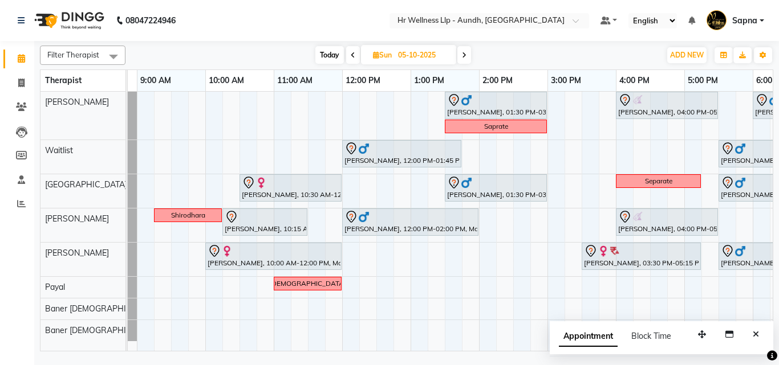
click at [460, 52] on span at bounding box center [464, 55] width 14 height 18
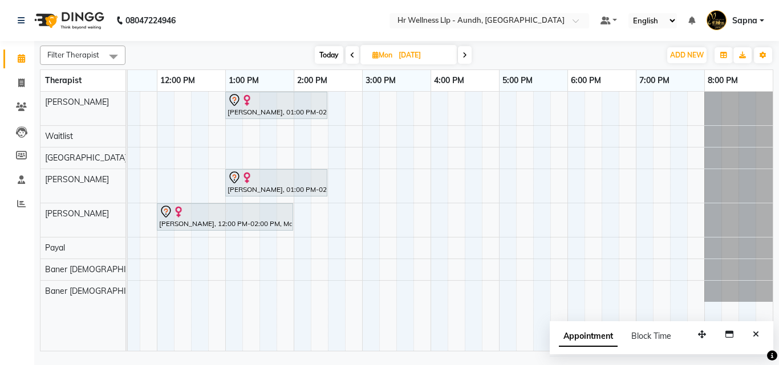
click at [351, 51] on span at bounding box center [353, 55] width 14 height 18
type input "05-10-2025"
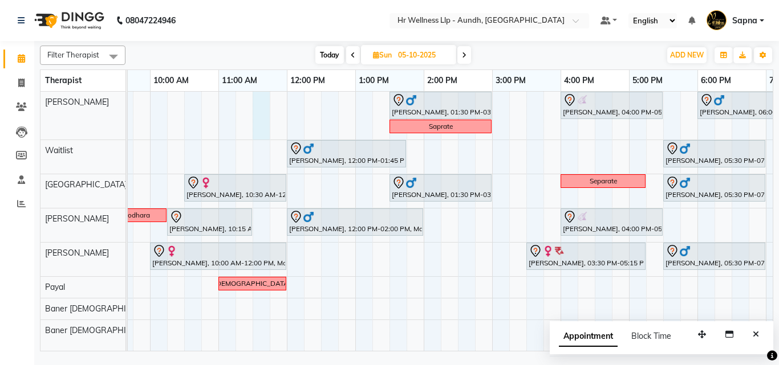
click at [259, 107] on div "[PERSON_NAME], 01:30 PM-03:00 PM, Massage 60 Min [PERSON_NAME], 04:00 PM-05:30 …" at bounding box center [457, 221] width 889 height 259
select select "77660"
select select "tentative"
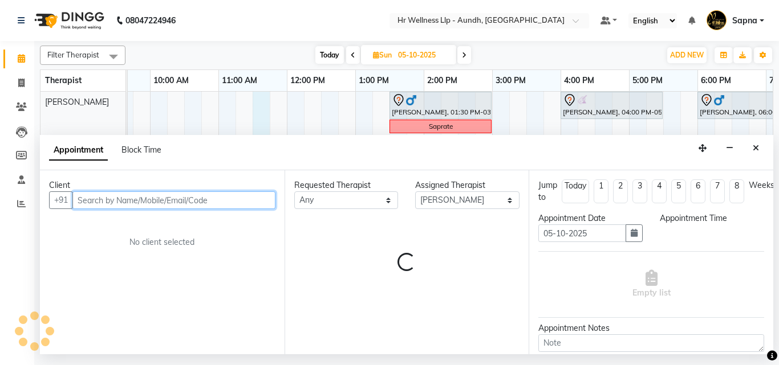
select select "690"
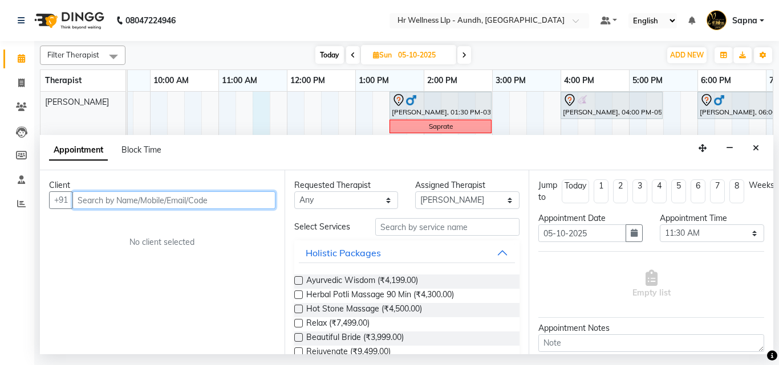
click at [104, 205] on input "text" at bounding box center [173, 201] width 203 height 18
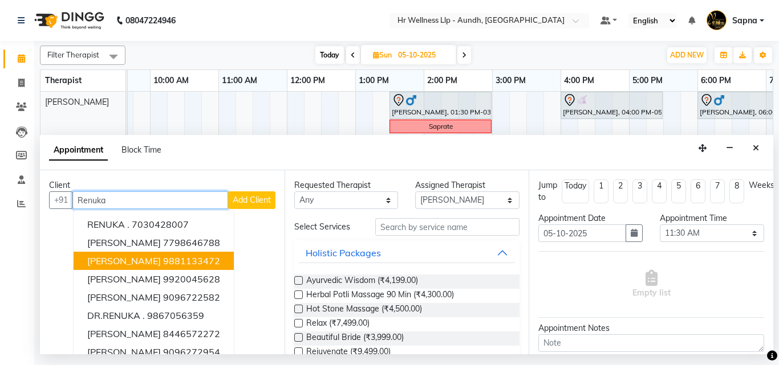
click at [165, 262] on ngb-highlight "9881133472" at bounding box center [191, 260] width 57 height 11
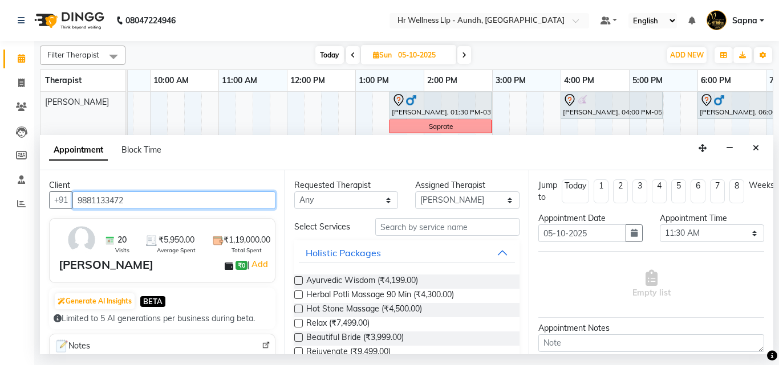
type input "9881133472"
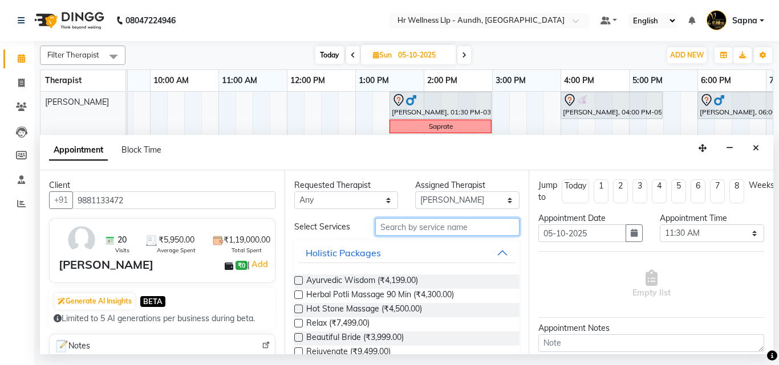
click at [414, 229] on input "text" at bounding box center [447, 227] width 145 height 18
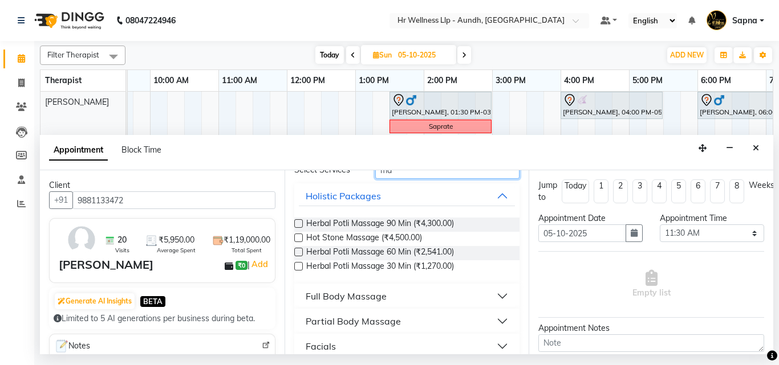
type input "ma"
click at [364, 299] on div "Full Body Massage" at bounding box center [346, 297] width 81 height 14
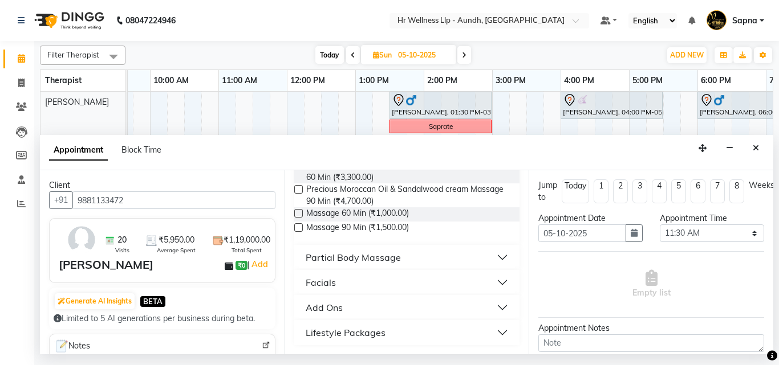
click at [297, 232] on label at bounding box center [298, 228] width 9 height 9
click at [297, 233] on input "checkbox" at bounding box center [297, 228] width 7 height 7
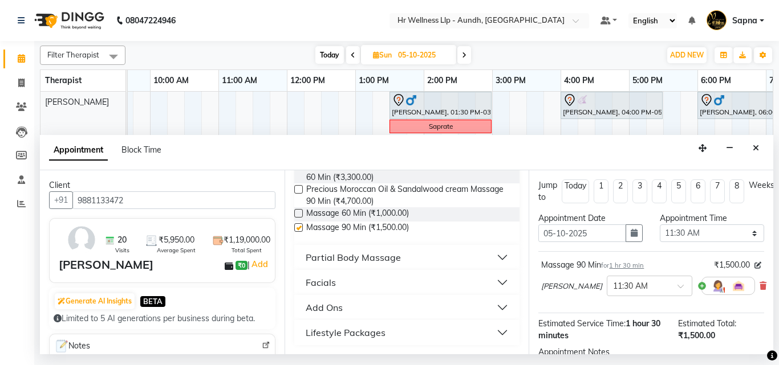
checkbox input "false"
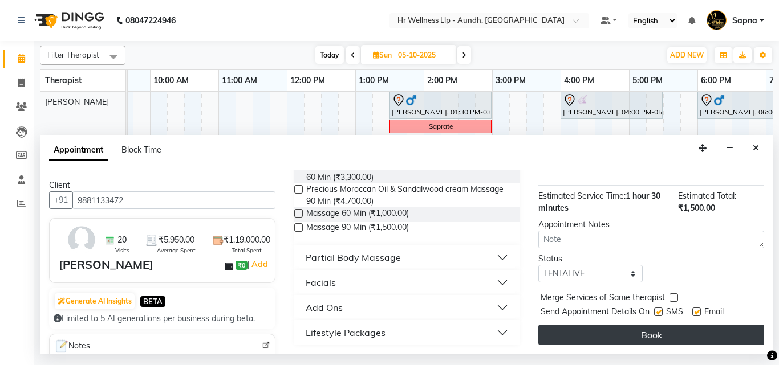
click at [627, 328] on button "Book" at bounding box center [651, 335] width 226 height 21
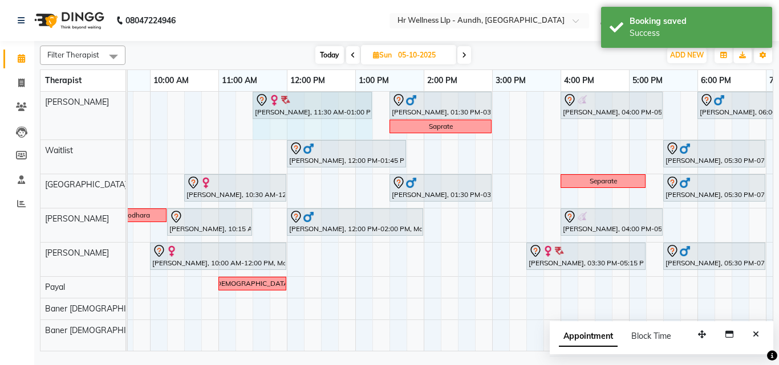
drag, startPoint x: 353, startPoint y: 95, endPoint x: 360, endPoint y: 97, distance: 7.1
click at [13, 97] on div "[PERSON_NAME], 11:30 AM-01:00 PM, Massage 90 Min [PERSON_NAME], 01:30 PM-03:00 …" at bounding box center [13, 116] width 0 height 48
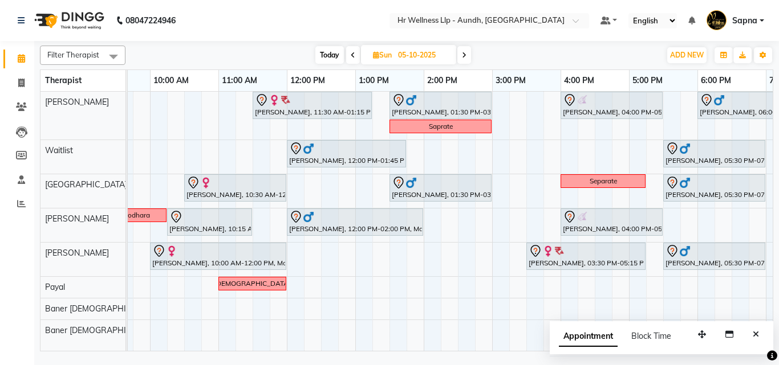
click at [328, 50] on span "Today" at bounding box center [329, 55] width 29 height 18
type input "04-10-2025"
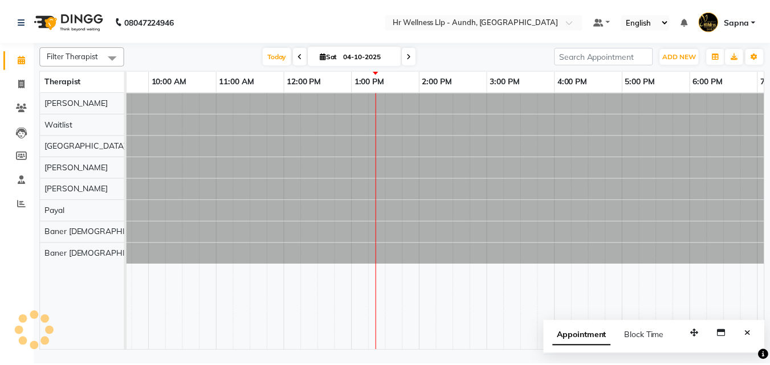
scroll to position [0, 245]
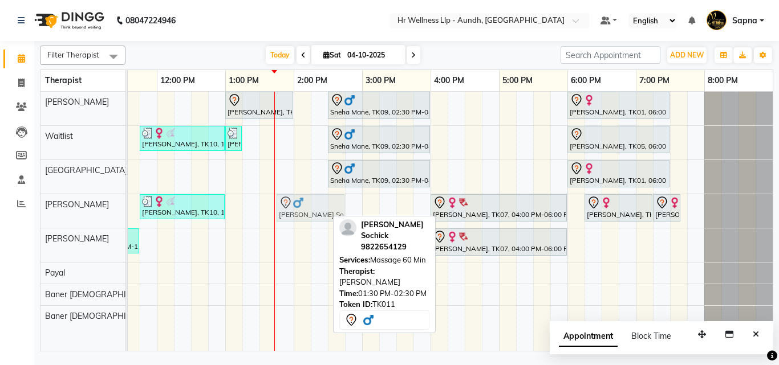
drag, startPoint x: 290, startPoint y: 204, endPoint x: 308, endPoint y: 201, distance: 17.9
click at [308, 201] on div at bounding box center [310, 203] width 63 height 14
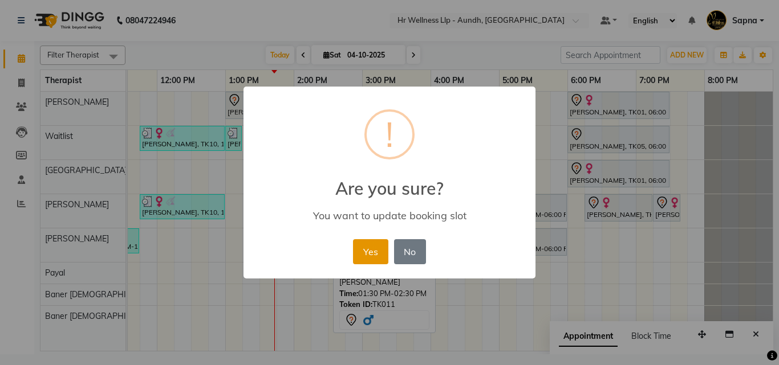
click at [369, 254] on button "Yes" at bounding box center [370, 251] width 35 height 25
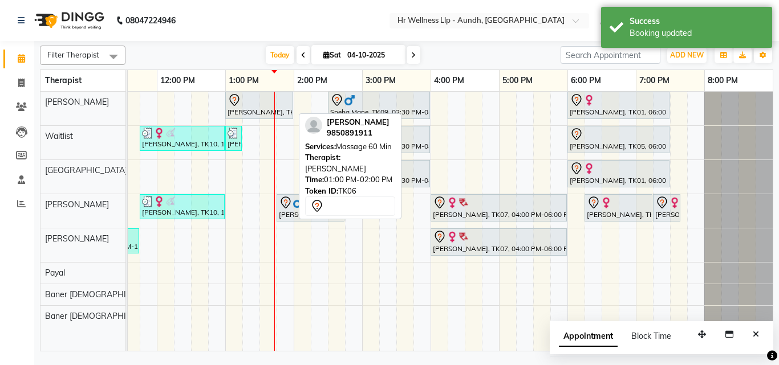
click at [235, 112] on div "[PERSON_NAME], TK06, 01:00 PM-02:00 PM, Massage 60 Min" at bounding box center [259, 106] width 66 height 24
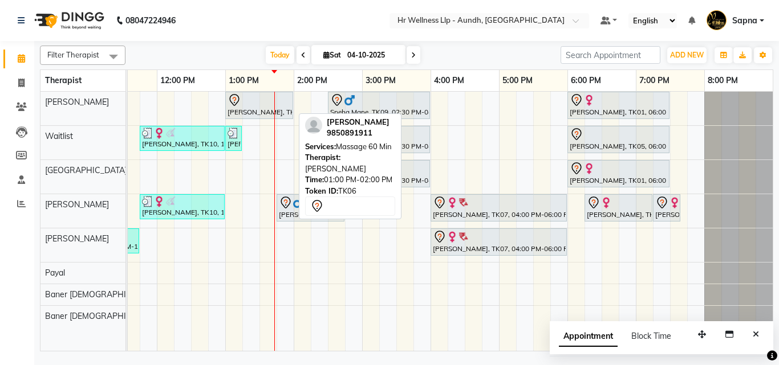
click at [255, 107] on div "[PERSON_NAME], TK06, 01:00 PM-02:00 PM, Massage 60 Min" at bounding box center [259, 106] width 66 height 24
select select "7"
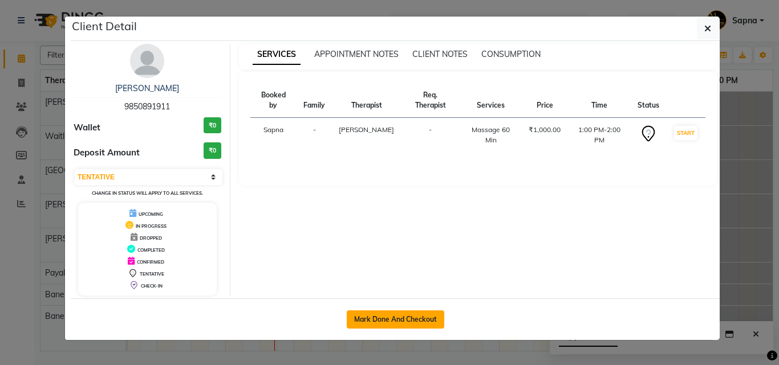
click at [400, 319] on button "Mark Done And Checkout" at bounding box center [395, 320] width 97 height 18
select select "service"
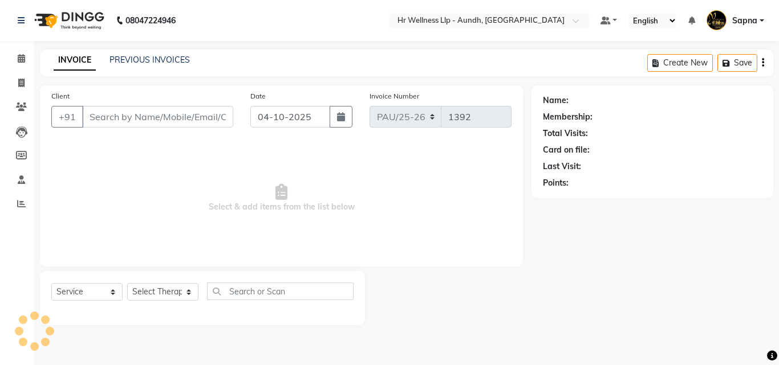
type input "9850891911"
select select "77660"
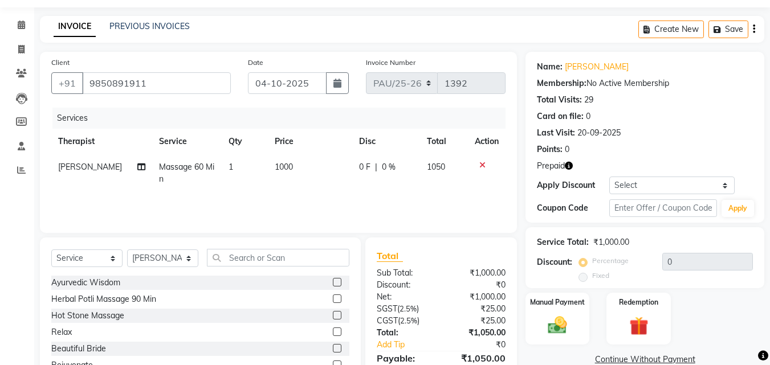
scroll to position [91, 0]
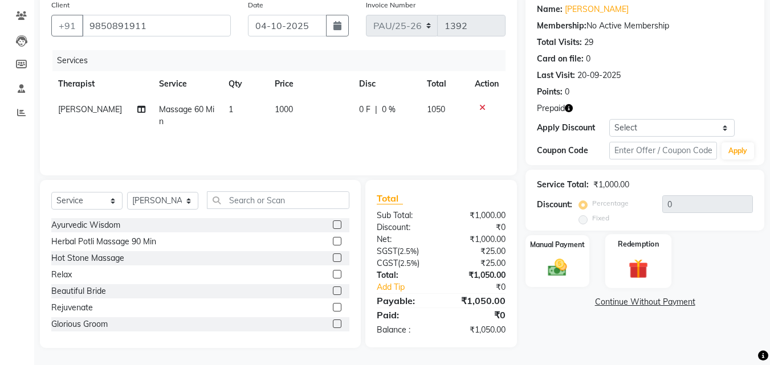
click at [638, 274] on img at bounding box center [639, 269] width 32 height 25
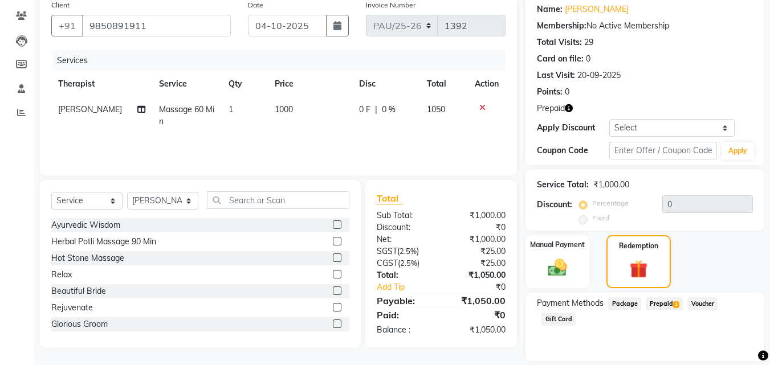
click at [664, 308] on span "Prepaid 1" at bounding box center [664, 304] width 37 height 13
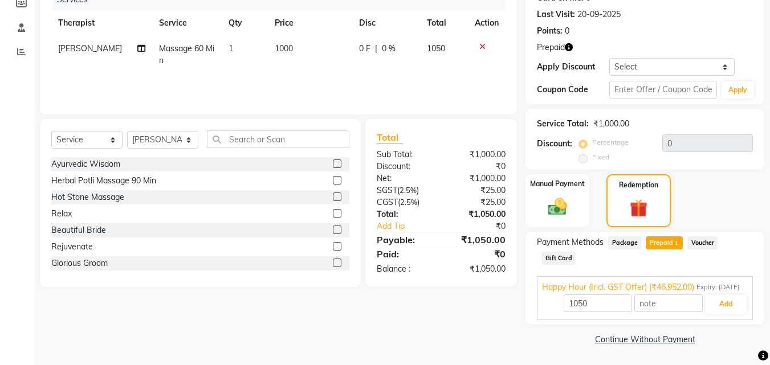
scroll to position [164, 0]
click at [733, 302] on button "Add" at bounding box center [726, 304] width 42 height 19
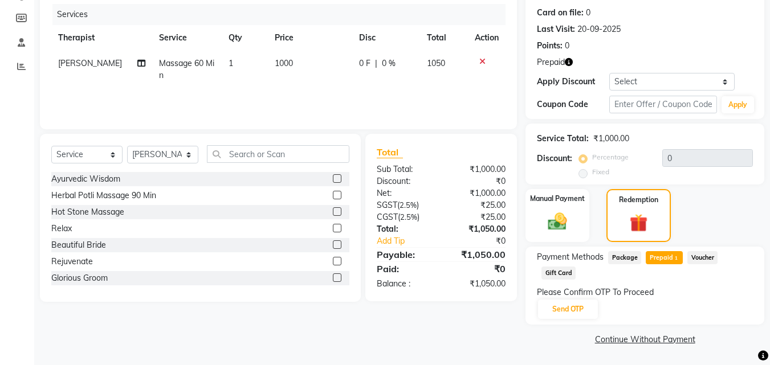
scroll to position [137, 0]
click at [552, 314] on button "Send OTP" at bounding box center [568, 309] width 60 height 19
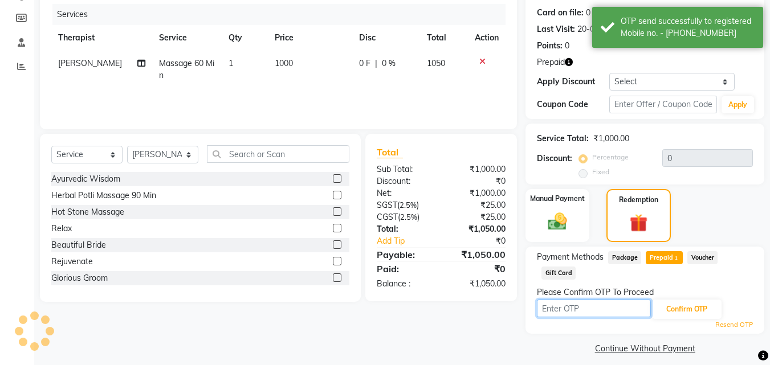
click at [553, 312] on input "text" at bounding box center [594, 309] width 114 height 18
type input "6827"
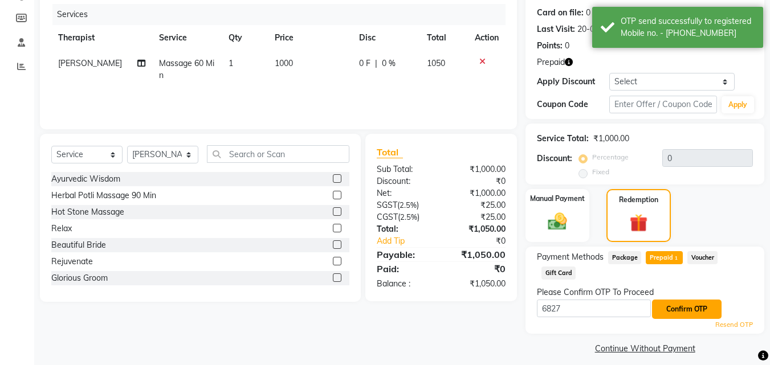
click at [671, 312] on button "Confirm OTP" at bounding box center [687, 309] width 70 height 19
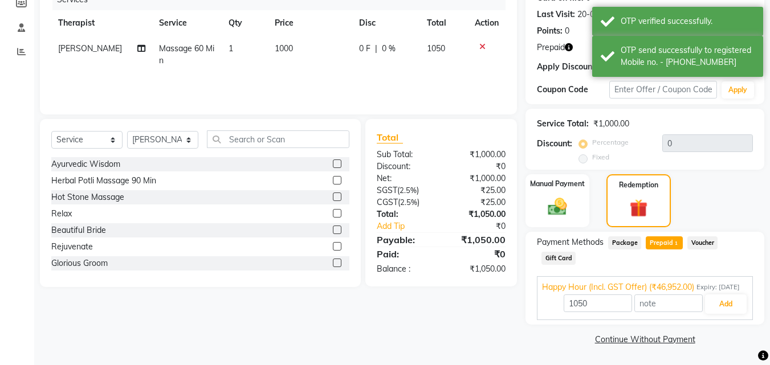
scroll to position [164, 0]
click at [722, 312] on button "Add" at bounding box center [726, 304] width 42 height 19
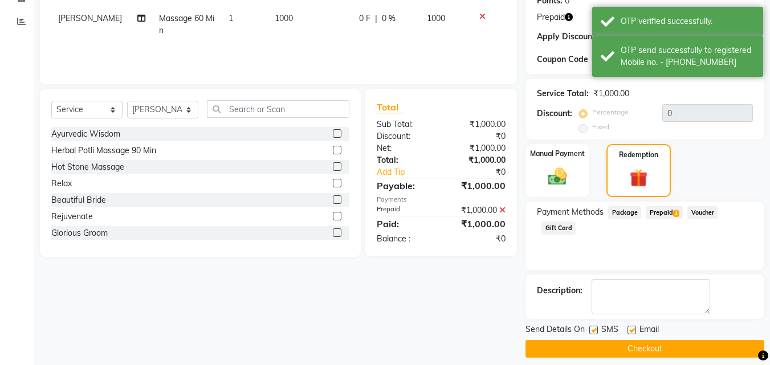
scroll to position [192, 0]
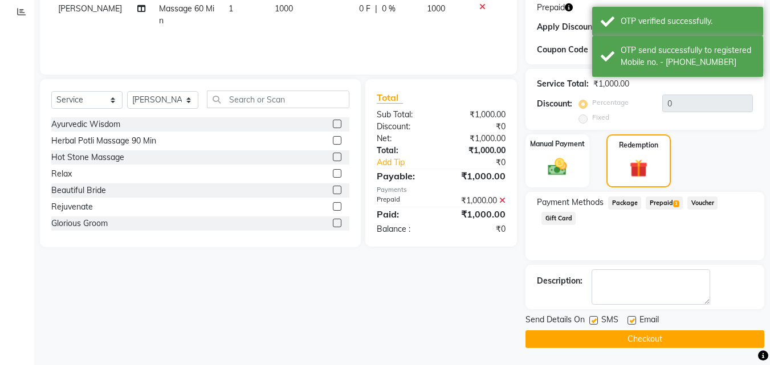
click at [610, 339] on button "Checkout" at bounding box center [645, 340] width 239 height 18
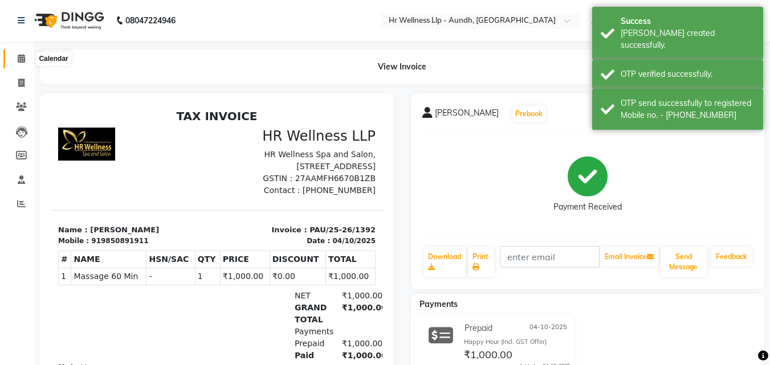
click at [25, 57] on icon at bounding box center [21, 58] width 7 height 9
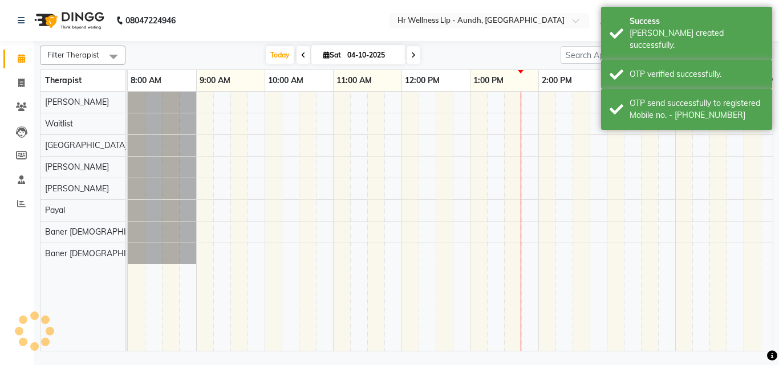
scroll to position [0, 245]
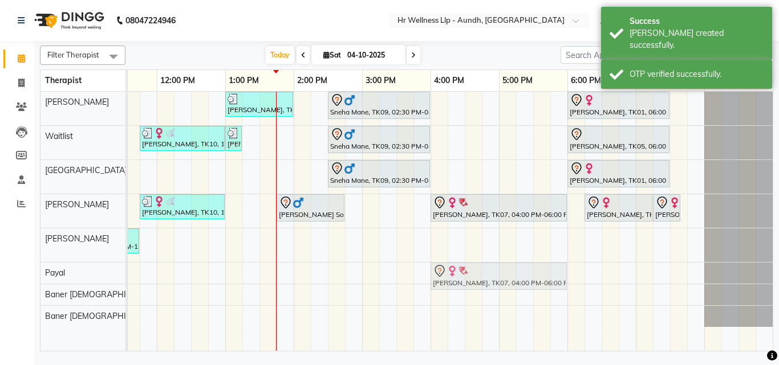
drag, startPoint x: 467, startPoint y: 248, endPoint x: 472, endPoint y: 276, distance: 28.4
click at [472, 281] on tbody "[PERSON_NAME], TK04, 10:00 AM-11:15 AM, Massage 60 Min [PERSON_NAME], TK06, 01:…" at bounding box center [327, 209] width 889 height 235
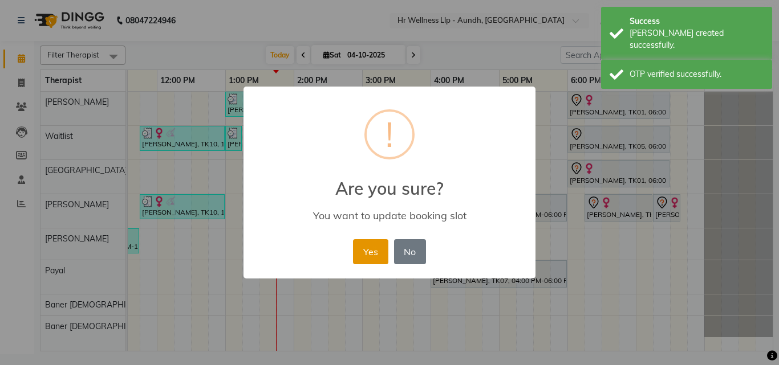
click at [379, 260] on button "Yes" at bounding box center [370, 251] width 35 height 25
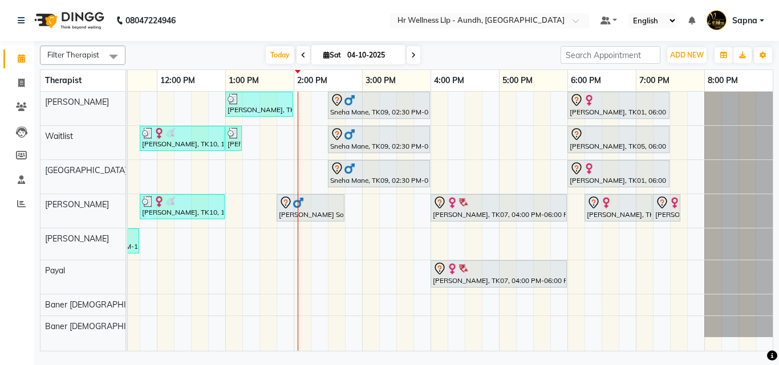
click at [413, 62] on span at bounding box center [414, 55] width 14 height 18
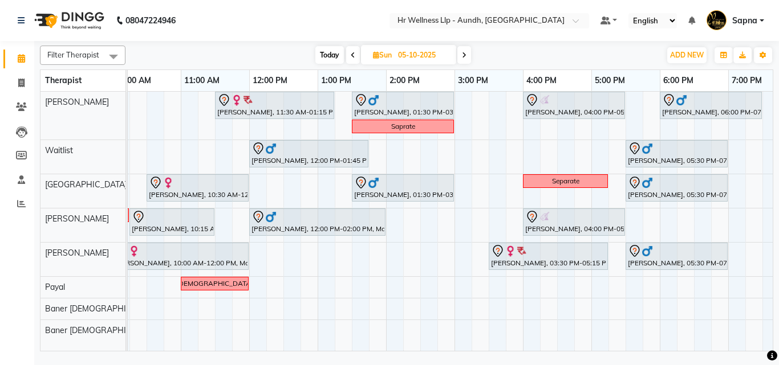
scroll to position [0, 101]
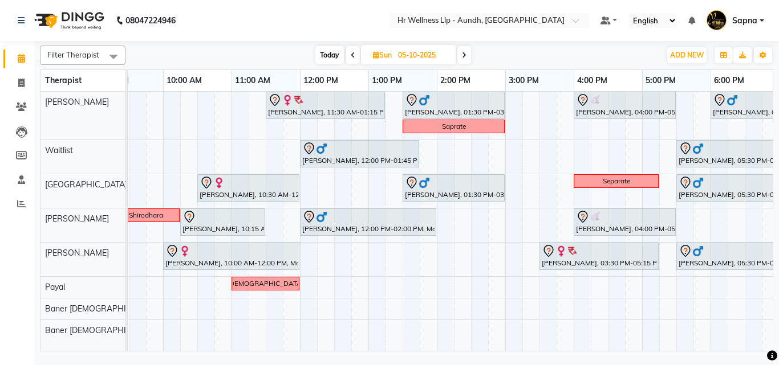
click at [468, 58] on span at bounding box center [464, 55] width 14 height 18
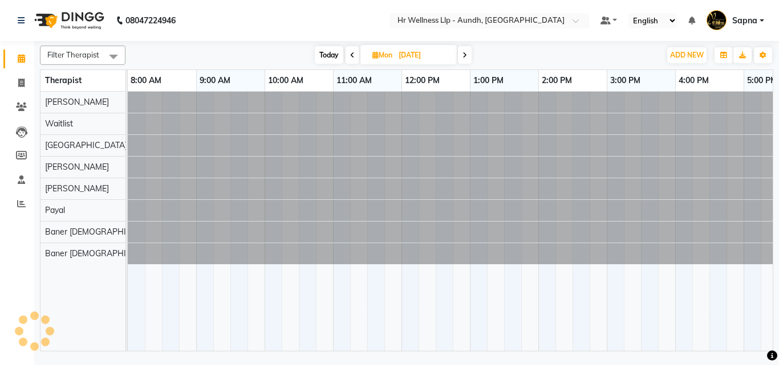
scroll to position [0, 245]
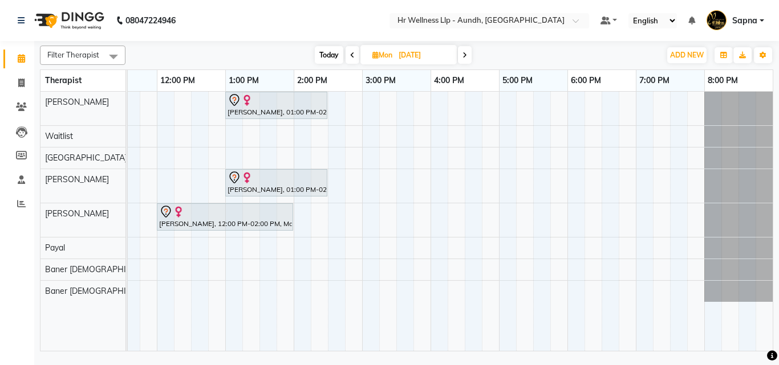
click at [468, 58] on span at bounding box center [465, 55] width 14 height 18
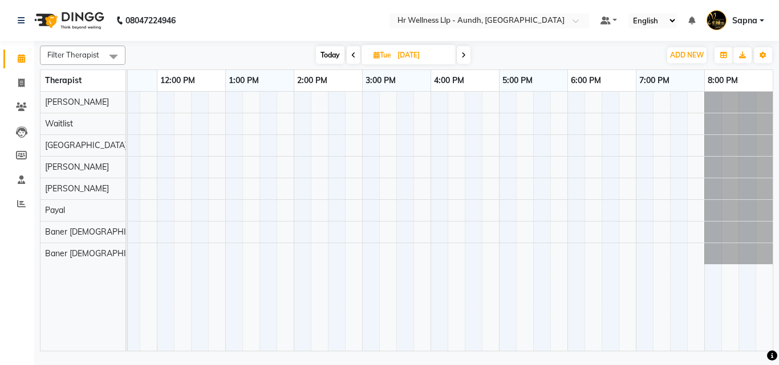
click at [468, 58] on span at bounding box center [464, 55] width 14 height 18
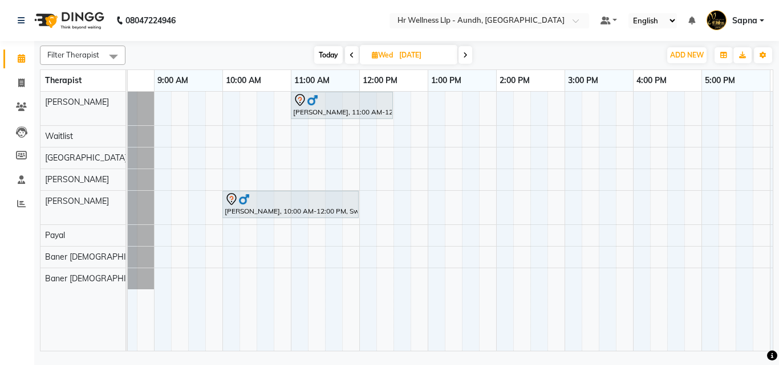
scroll to position [0, 38]
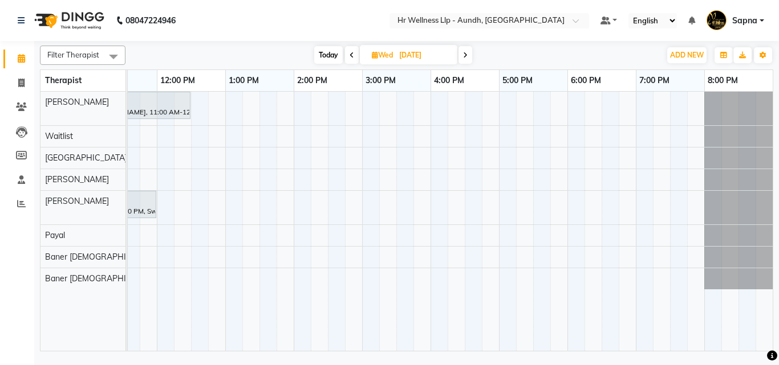
click at [464, 58] on icon at bounding box center [465, 55] width 5 height 7
type input "[DATE]"
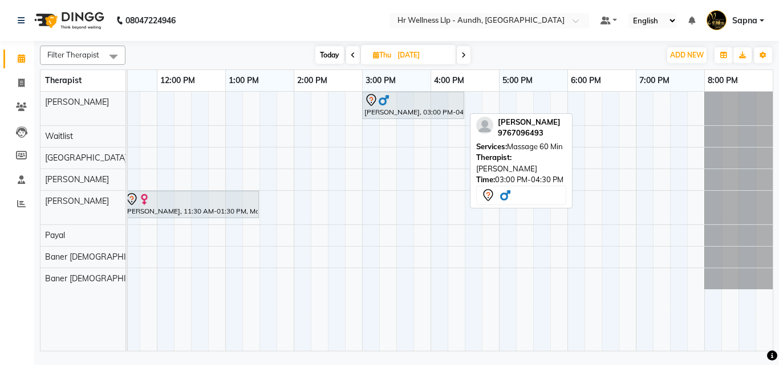
click at [433, 111] on div "[PERSON_NAME], 03:00 PM-04:30 PM, Massage 60 Min" at bounding box center [413, 106] width 100 height 24
click at [432, 100] on div at bounding box center [412, 101] width 97 height 14
select select "7"
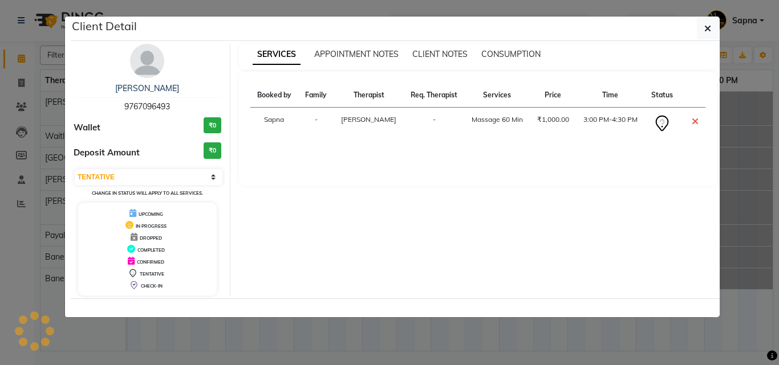
click at [432, 108] on td "-" at bounding box center [434, 124] width 61 height 32
drag, startPoint x: 169, startPoint y: 103, endPoint x: 111, endPoint y: 94, distance: 58.3
click at [111, 94] on div "[PERSON_NAME] 9767096493" at bounding box center [148, 98] width 148 height 30
click at [168, 111] on span "9767096493" at bounding box center [147, 106] width 46 height 10
click at [172, 107] on div "[PERSON_NAME] 9767096493" at bounding box center [148, 98] width 148 height 30
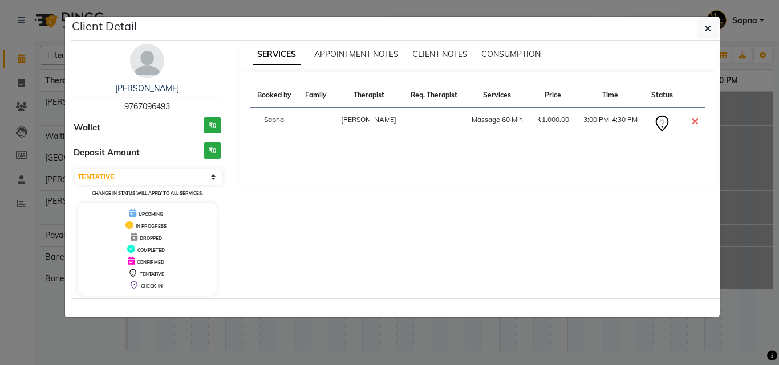
drag, startPoint x: 170, startPoint y: 104, endPoint x: 112, endPoint y: 94, distance: 58.4
click at [112, 94] on div "[PERSON_NAME] 9767096493" at bounding box center [148, 98] width 148 height 30
click at [133, 86] on link "[PERSON_NAME]" at bounding box center [147, 88] width 64 height 10
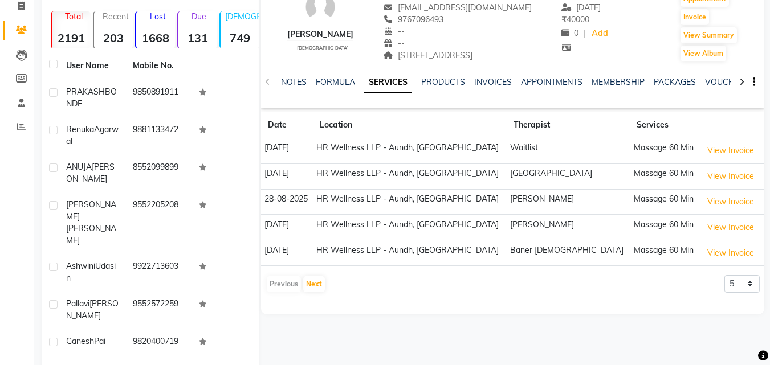
scroll to position [57, 0]
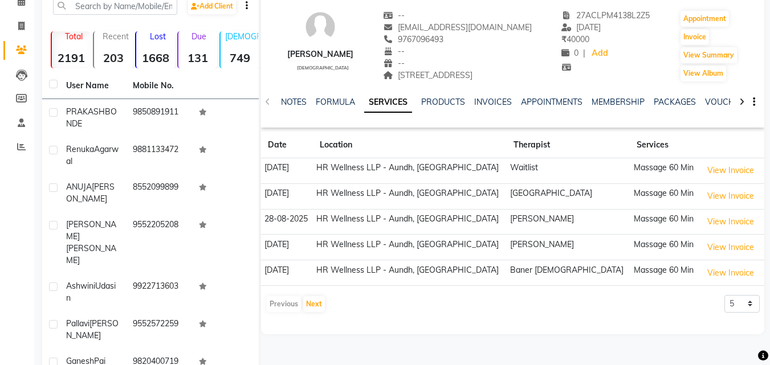
drag, startPoint x: 401, startPoint y: 38, endPoint x: 352, endPoint y: 34, distance: 48.7
click at [383, 34] on div "9767096493" at bounding box center [457, 40] width 149 height 12
copy span "9767096493"
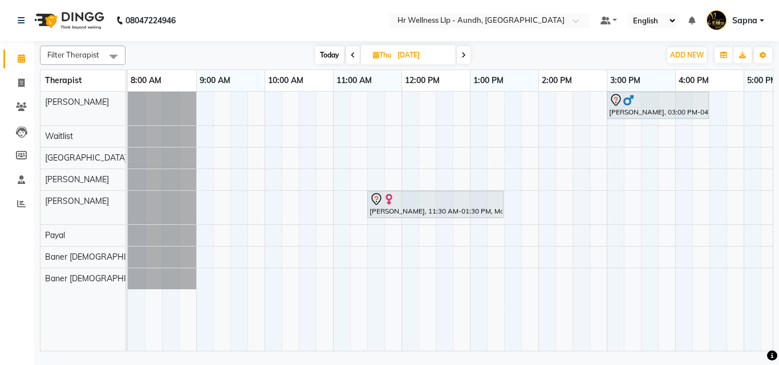
click at [335, 51] on span "Today" at bounding box center [329, 55] width 29 height 18
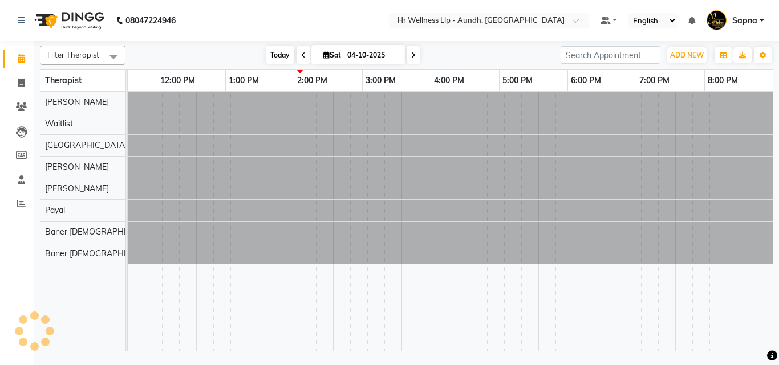
scroll to position [0, 245]
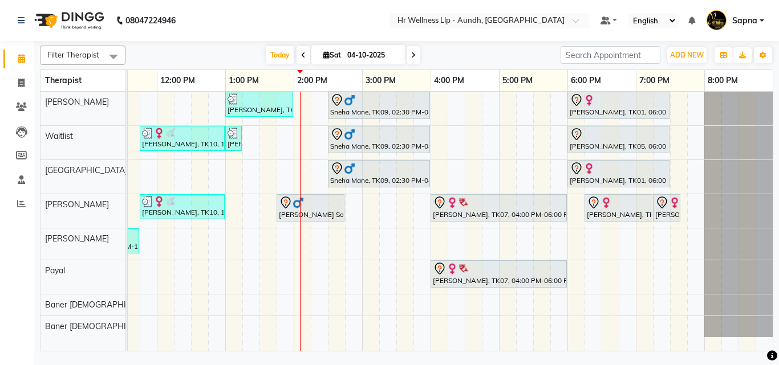
click at [416, 58] on span at bounding box center [414, 55] width 14 height 18
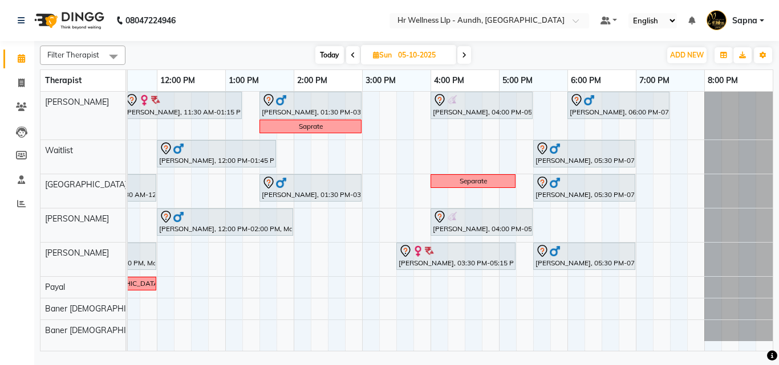
click at [328, 55] on span "Today" at bounding box center [329, 55] width 29 height 18
type input "04-10-2025"
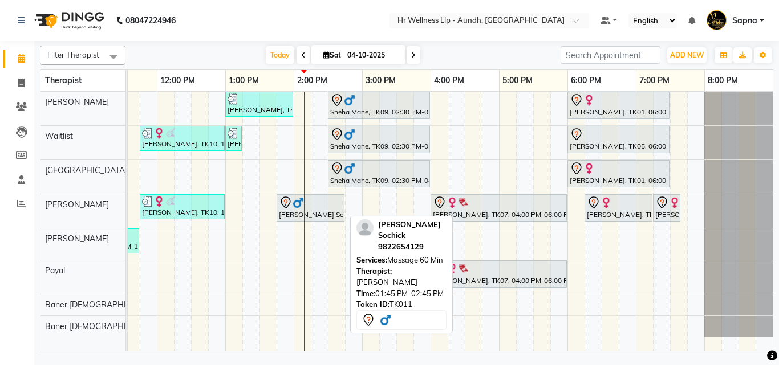
click at [322, 214] on div "[PERSON_NAME] Sochick, TK11, 01:45 PM-02:45 PM, Massage 60 Min" at bounding box center [311, 208] width 66 height 24
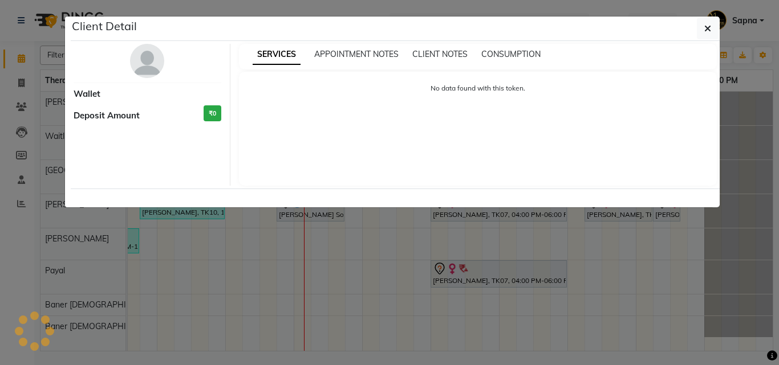
select select "7"
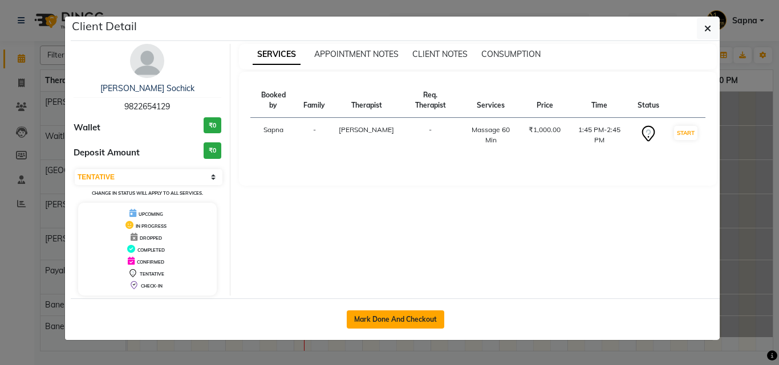
click at [372, 312] on button "Mark Done And Checkout" at bounding box center [395, 320] width 97 height 18
select select "service"
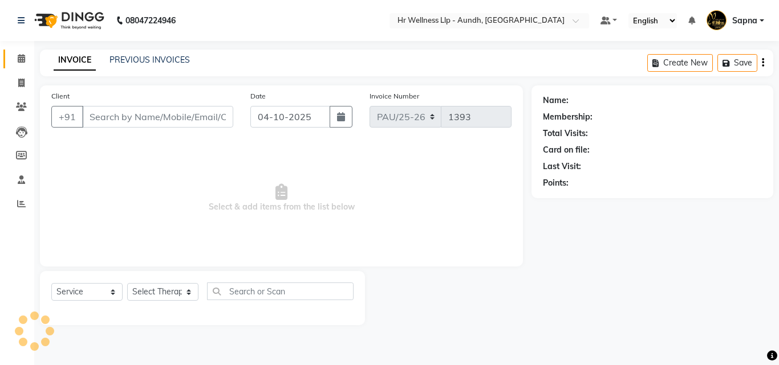
type input "9822654129"
select select "77663"
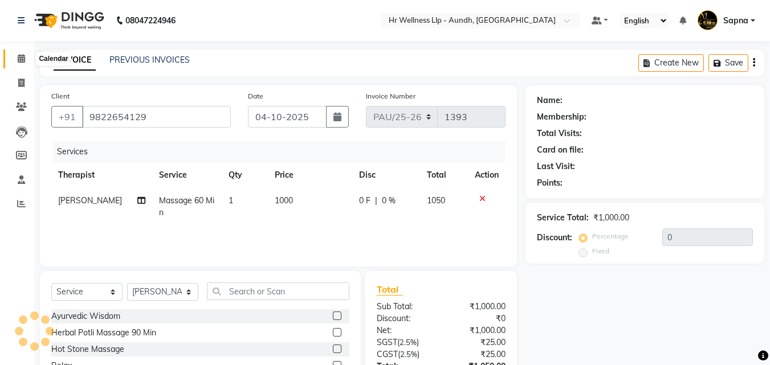
click at [22, 56] on icon at bounding box center [21, 58] width 7 height 9
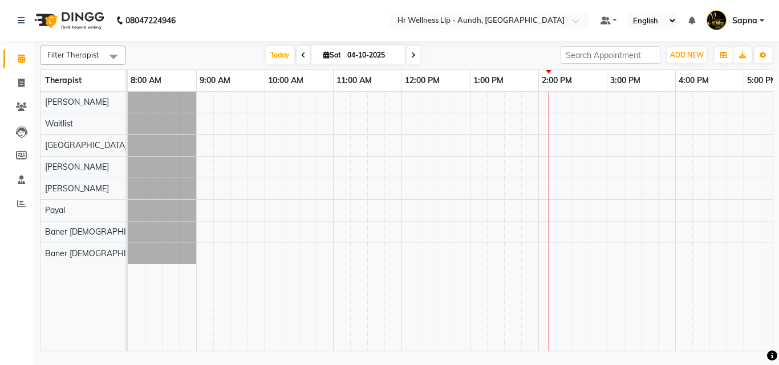
scroll to position [0, 245]
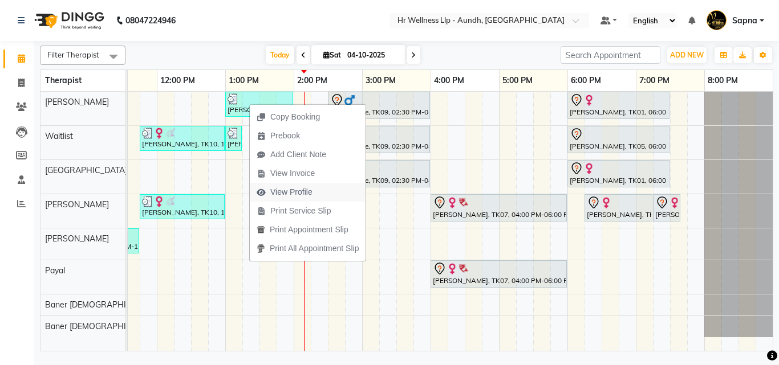
click at [293, 197] on span "View Profile" at bounding box center [291, 192] width 42 height 12
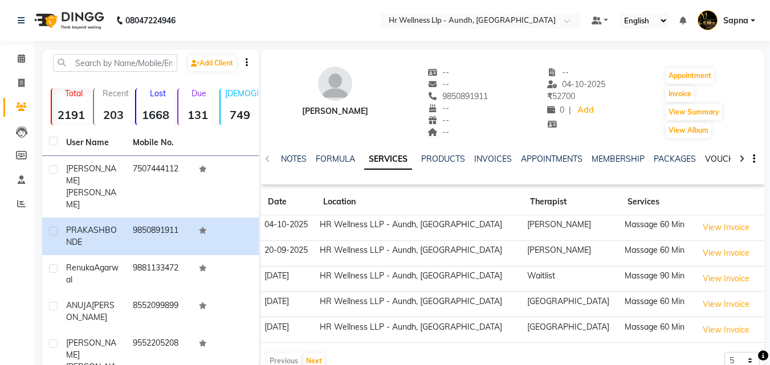
click at [708, 162] on link "VOUCHERS" at bounding box center [727, 159] width 45 height 10
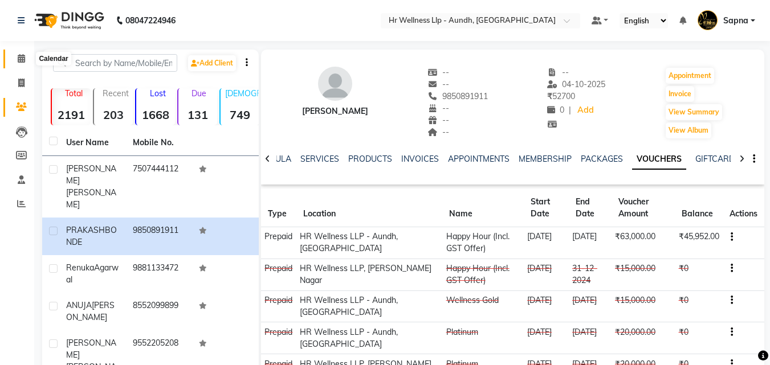
click at [21, 58] on icon at bounding box center [21, 58] width 7 height 9
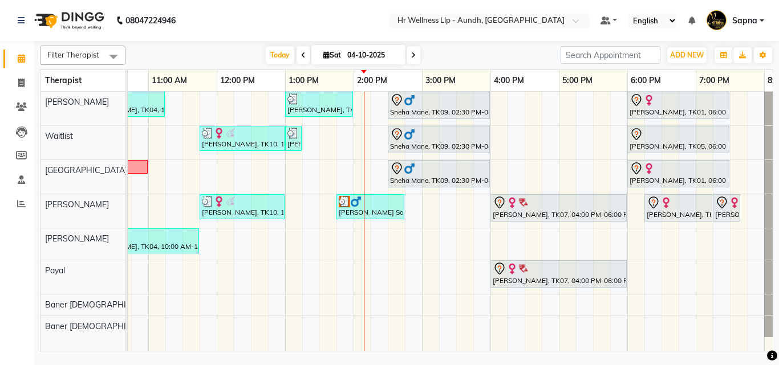
scroll to position [0, 181]
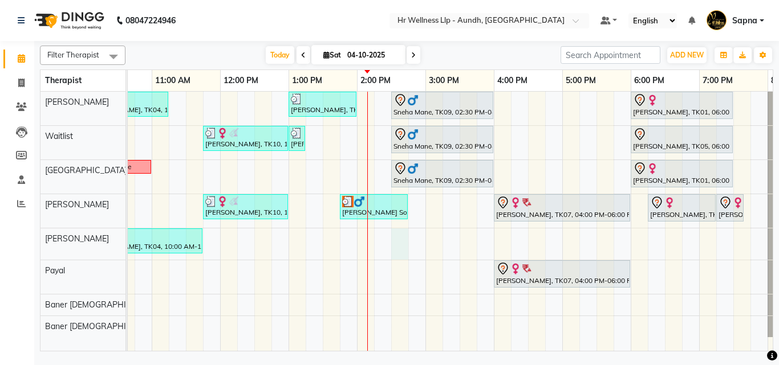
click at [393, 229] on div "[PERSON_NAME], TK04, 10:00 AM-11:15 AM, Massage 60 Min [PERSON_NAME], TK06, 01:…" at bounding box center [390, 221] width 889 height 259
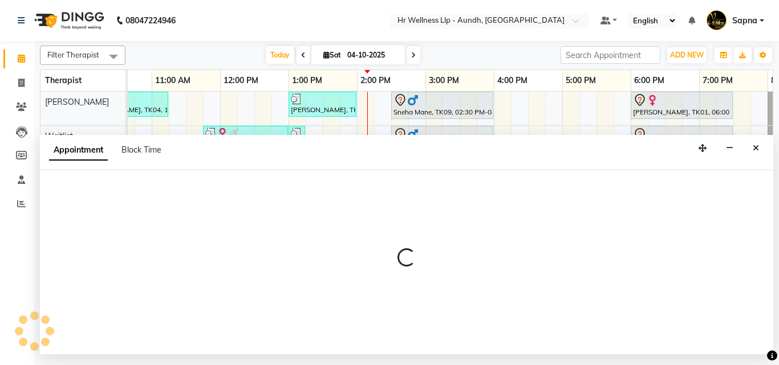
select select "77661"
select select "870"
select select "tentative"
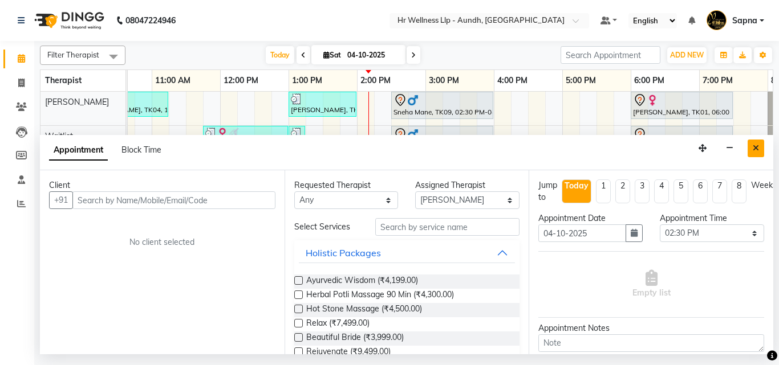
click at [760, 151] on button "Close" at bounding box center [755, 149] width 17 height 18
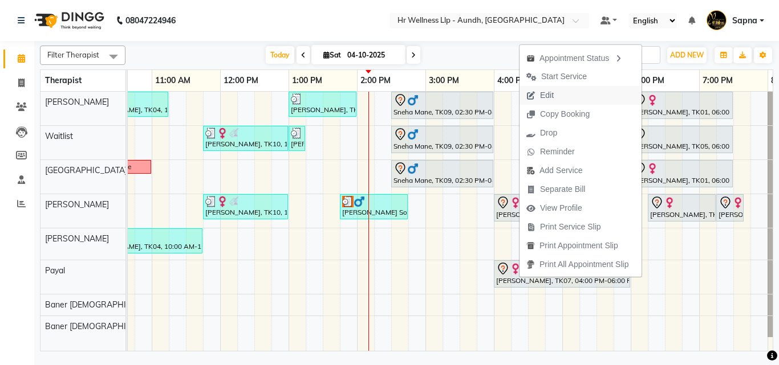
click at [542, 96] on span "Edit" at bounding box center [547, 96] width 14 height 12
select select "tentative"
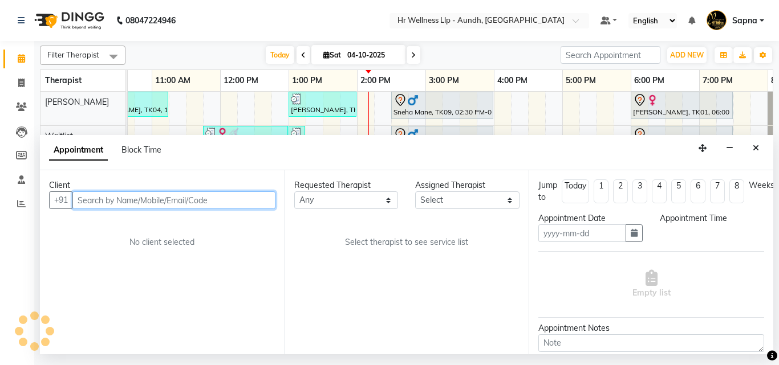
type input "04-10-2025"
select select "77663"
select select "960"
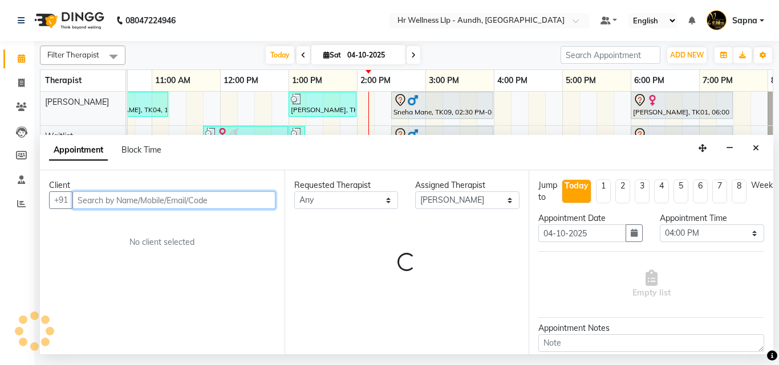
scroll to position [0, 245]
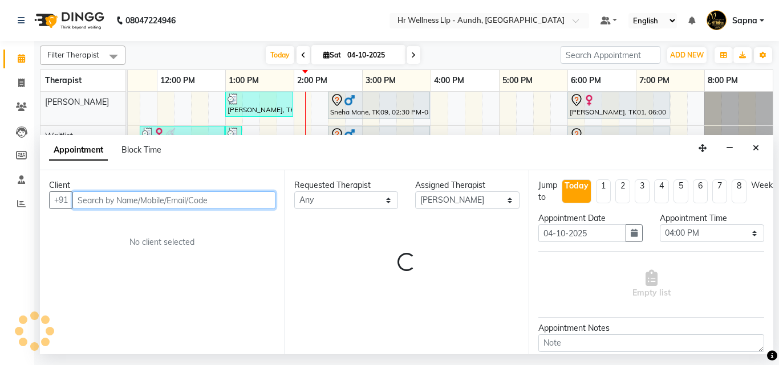
select select "1893"
select select "1894"
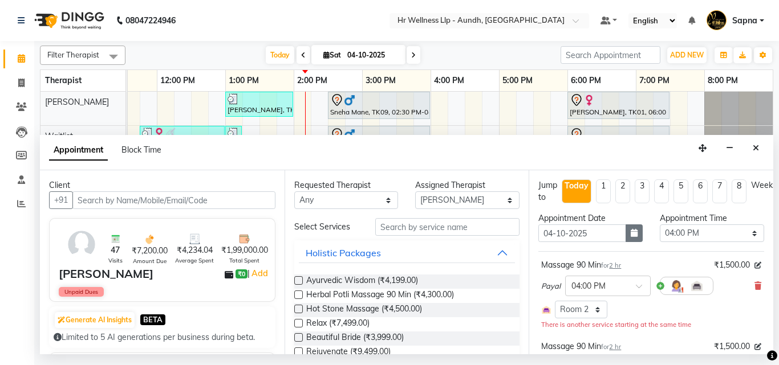
click at [631, 236] on icon "button" at bounding box center [634, 233] width 7 height 8
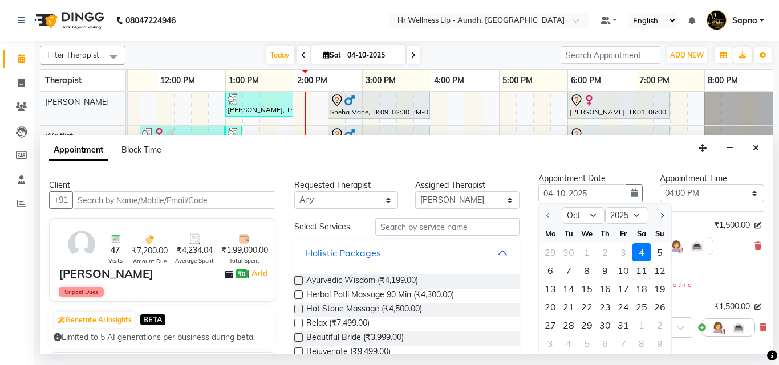
scroll to position [57, 0]
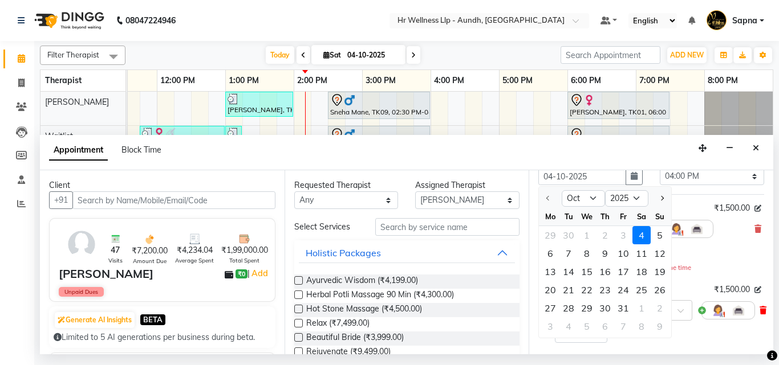
click at [759, 310] on icon at bounding box center [762, 311] width 7 height 8
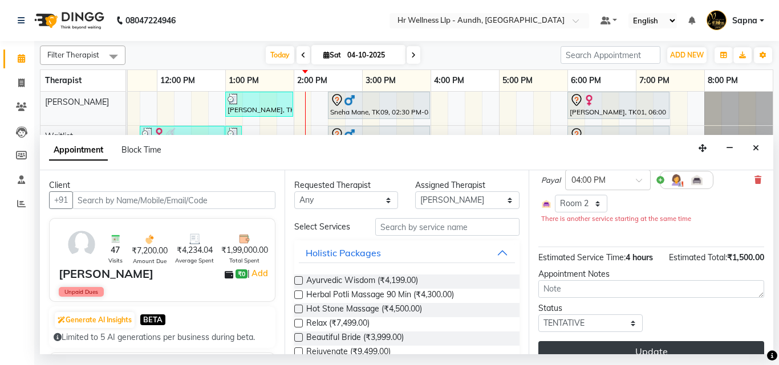
scroll to position [143, 0]
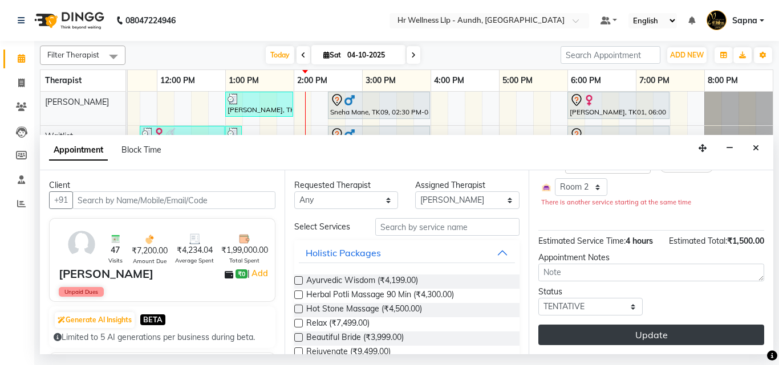
click at [635, 325] on button "Update" at bounding box center [651, 335] width 226 height 21
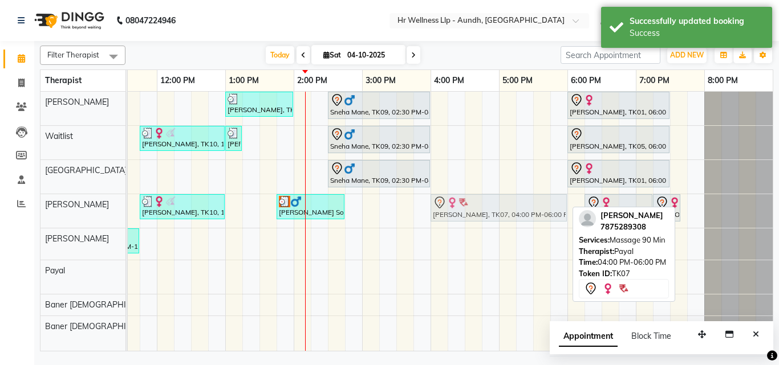
drag, startPoint x: 465, startPoint y: 273, endPoint x: 466, endPoint y: 214, distance: 58.7
click at [466, 214] on tbody "[PERSON_NAME], TK04, 10:00 AM-11:15 AM, Massage 60 Min [PERSON_NAME], TK06, 01:…" at bounding box center [327, 215] width 889 height 246
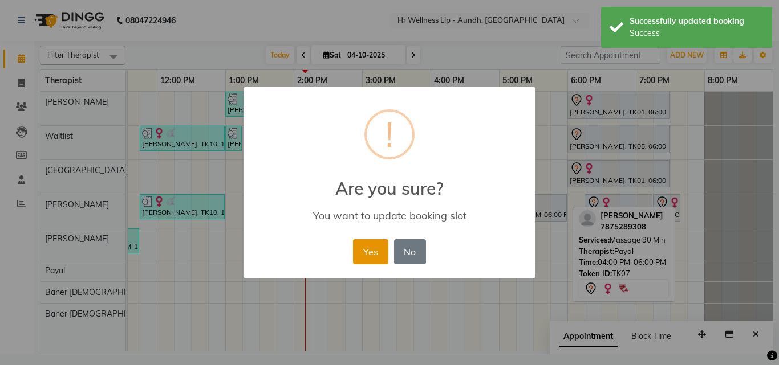
click at [371, 258] on button "Yes" at bounding box center [370, 251] width 35 height 25
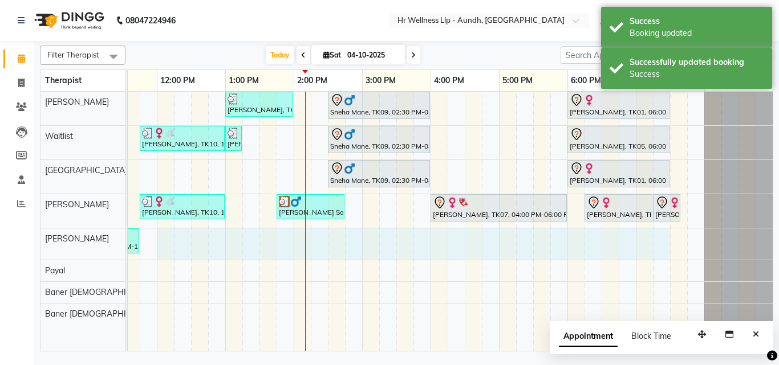
drag, startPoint x: 160, startPoint y: 236, endPoint x: 662, endPoint y: 251, distance: 502.5
click at [662, 251] on div "[PERSON_NAME], TK04, 10:00 AM-11:15 AM, Massage 60 Min [PERSON_NAME], TK06, 01:…" at bounding box center [327, 221] width 889 height 259
select select "77661"
select select "720"
select select "tentative"
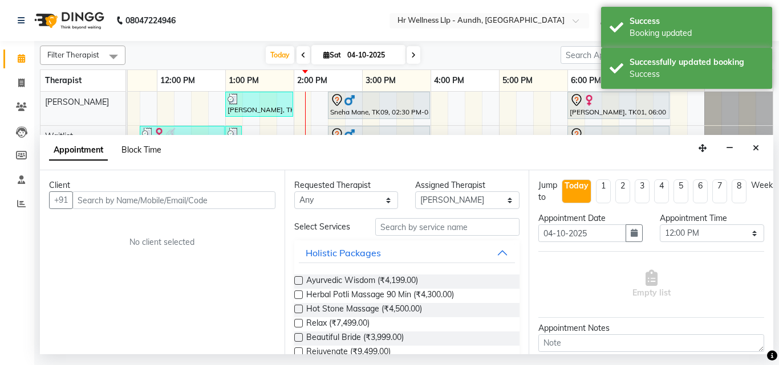
click at [137, 153] on span "Block Time" at bounding box center [141, 150] width 40 height 10
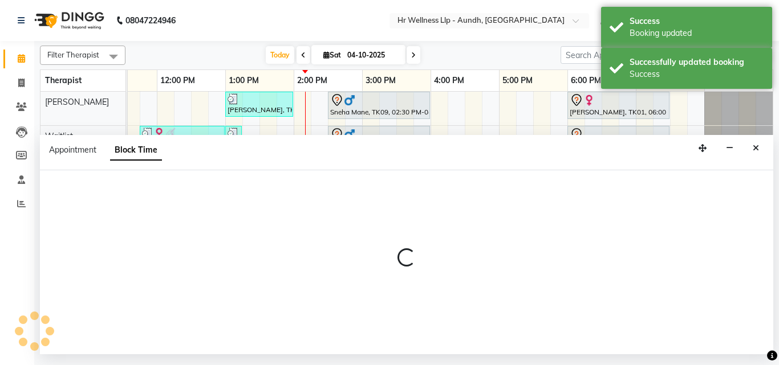
select select "77661"
select select "720"
select select "1170"
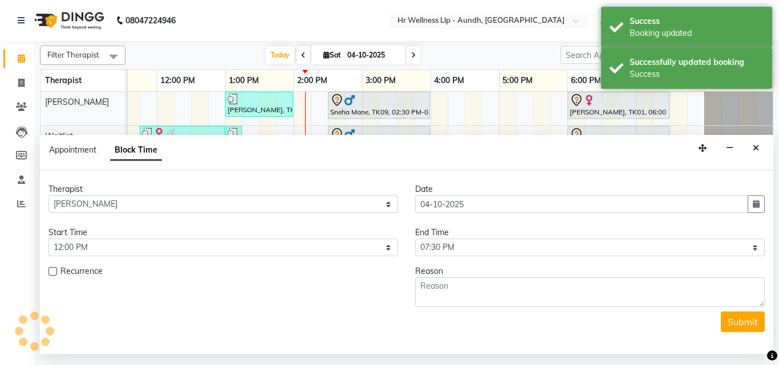
scroll to position [0, 245]
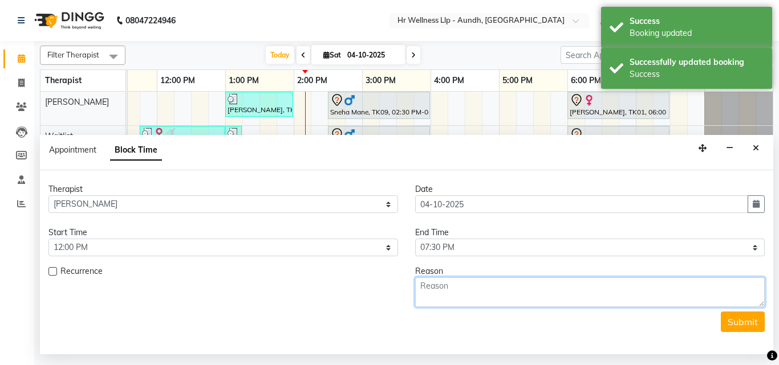
click at [436, 292] on textarea at bounding box center [590, 293] width 350 height 30
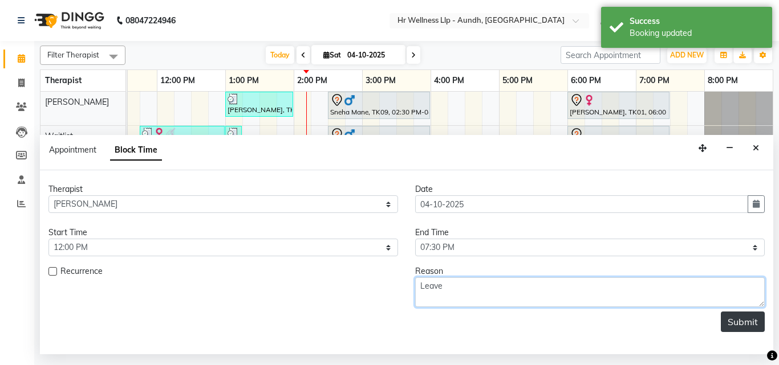
type textarea "Leave"
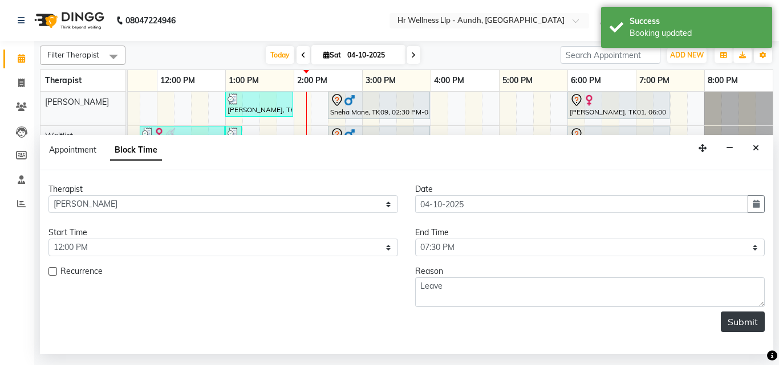
click at [754, 319] on button "Submit" at bounding box center [743, 322] width 44 height 21
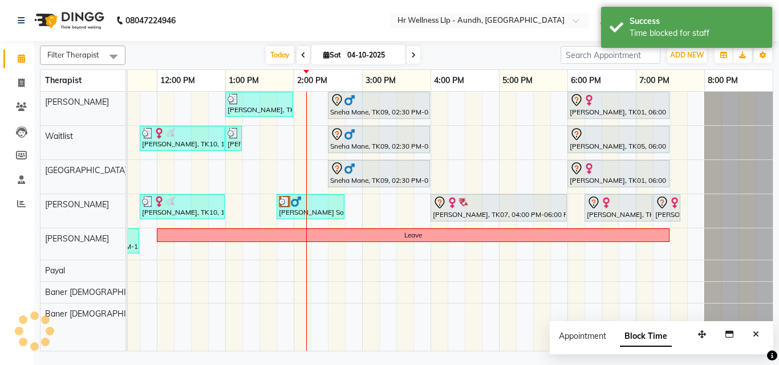
click at [414, 56] on icon at bounding box center [413, 55] width 5 height 7
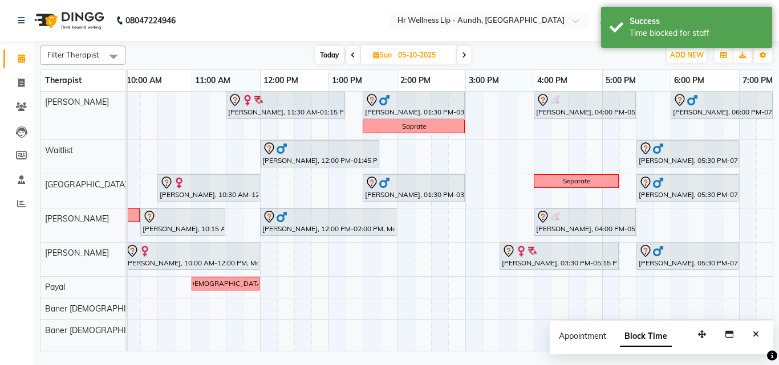
scroll to position [0, 148]
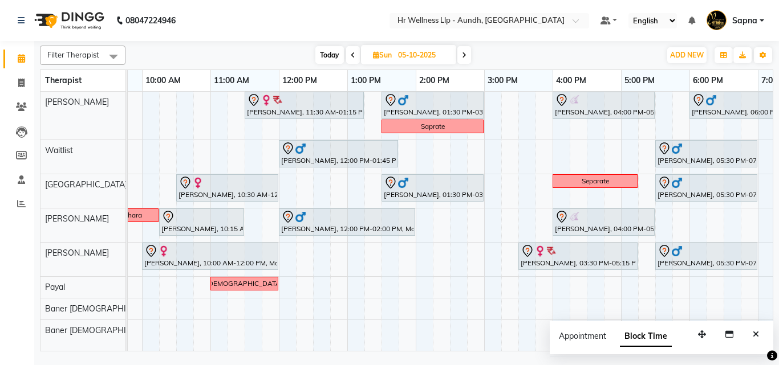
click at [319, 47] on span "Today" at bounding box center [329, 55] width 29 height 18
type input "04-10-2025"
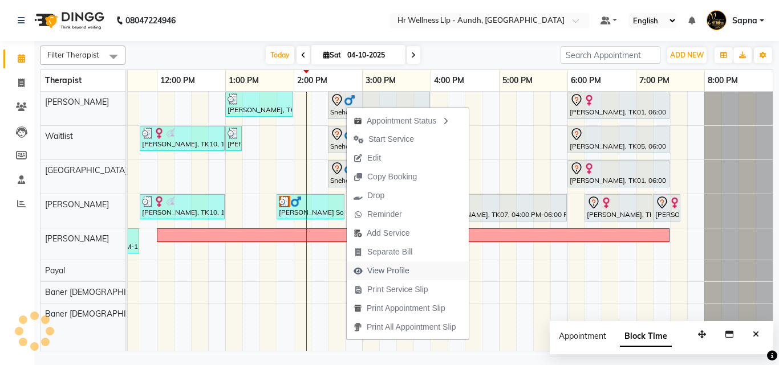
click at [390, 270] on span "View Profile" at bounding box center [388, 271] width 42 height 12
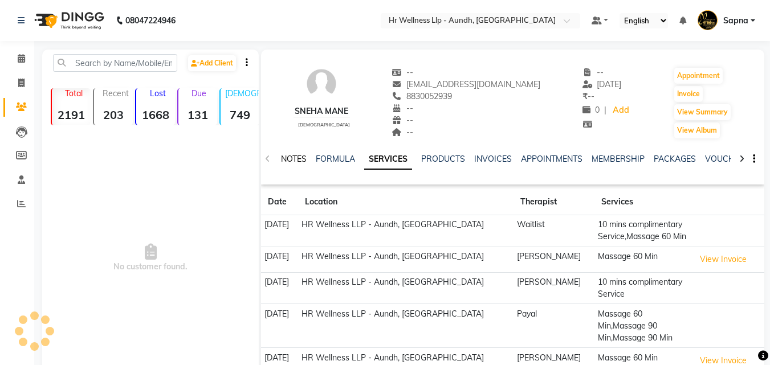
click at [302, 159] on link "NOTES" at bounding box center [294, 159] width 26 height 10
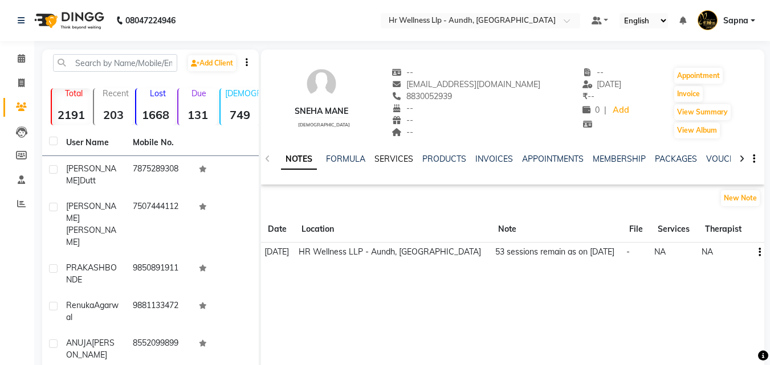
click at [381, 157] on link "SERVICES" at bounding box center [394, 159] width 39 height 10
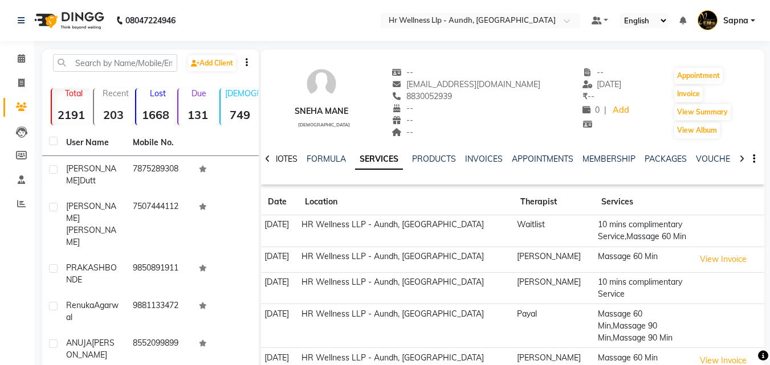
click at [288, 161] on link "NOTES" at bounding box center [285, 159] width 26 height 10
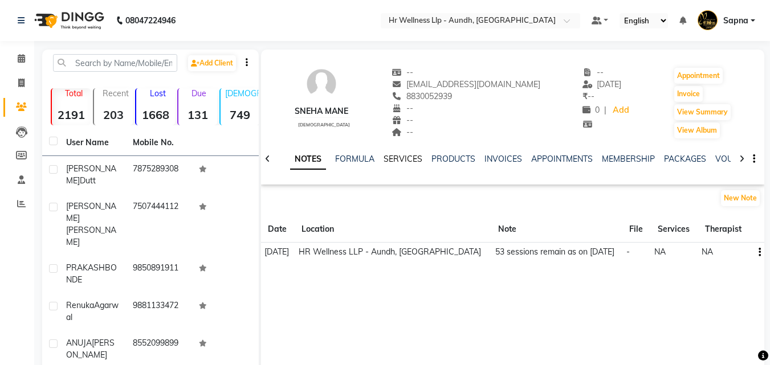
click at [402, 160] on link "SERVICES" at bounding box center [403, 159] width 39 height 10
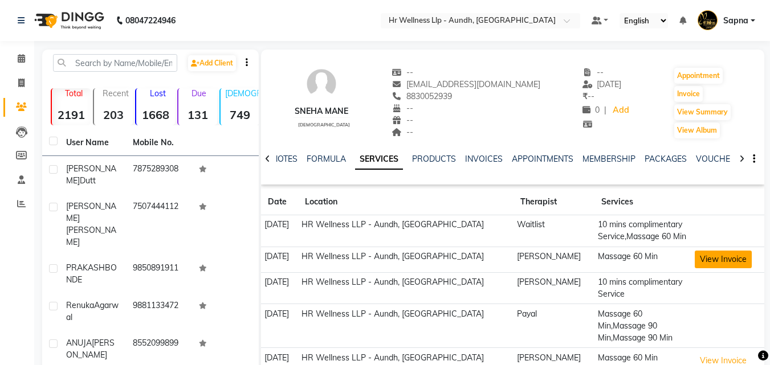
click at [697, 261] on button "View Invoice" at bounding box center [723, 260] width 57 height 18
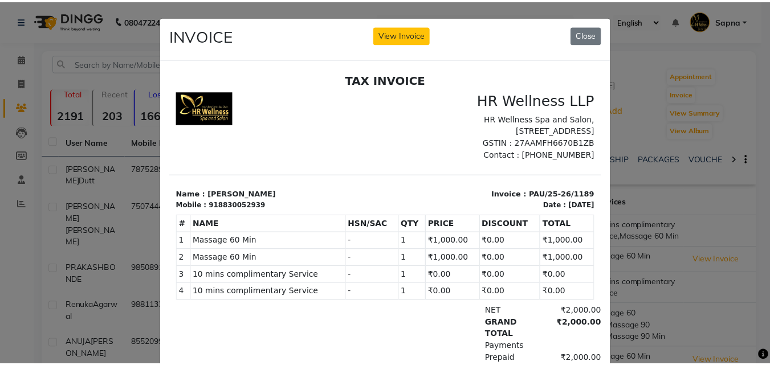
scroll to position [9, 0]
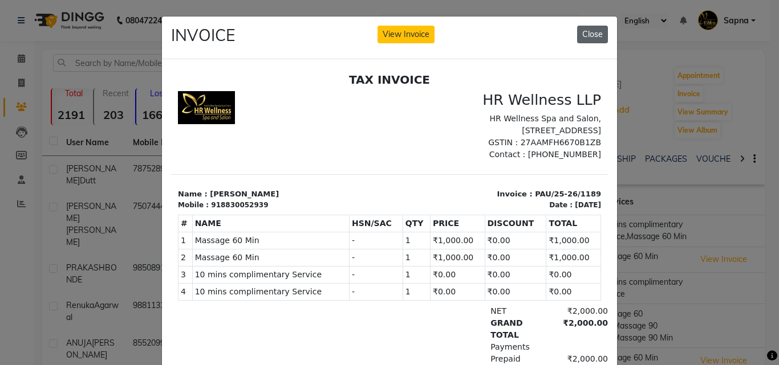
click at [585, 38] on button "Close" at bounding box center [592, 35] width 31 height 18
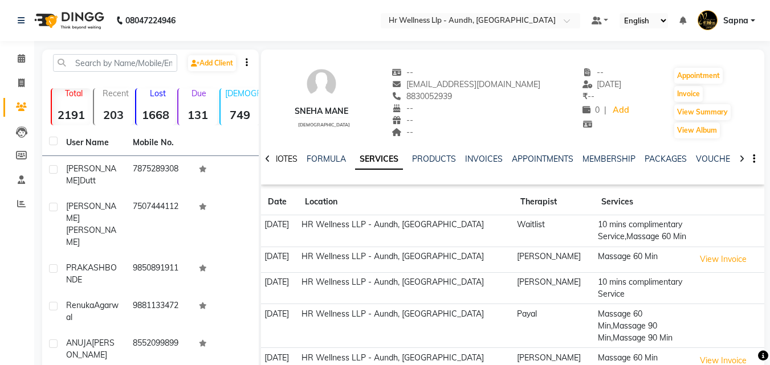
click at [290, 157] on link "NOTES" at bounding box center [285, 159] width 26 height 10
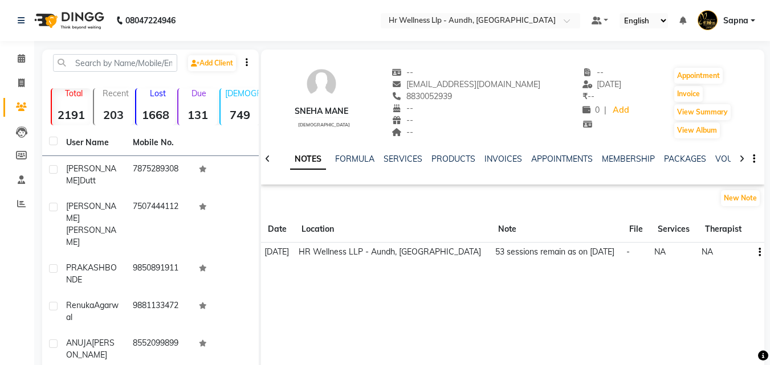
click at [758, 254] on button "button" at bounding box center [757, 252] width 7 height 12
click at [731, 251] on div "Edit" at bounding box center [733, 252] width 18 height 14
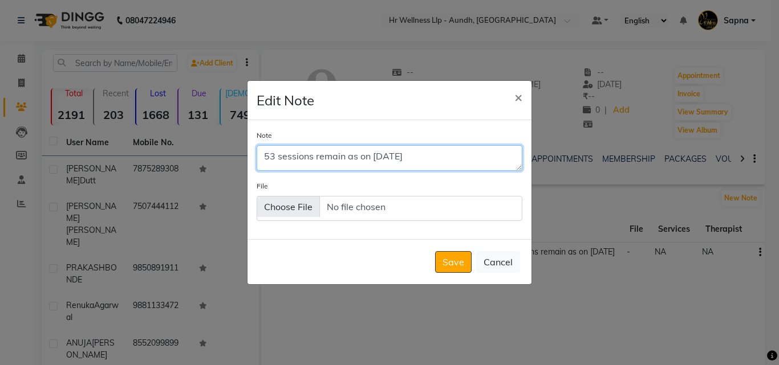
click at [273, 158] on textarea "53 sessions remain as on [DATE]" at bounding box center [390, 157] width 266 height 25
type textarea "51 sessions remain as on [DATE]"
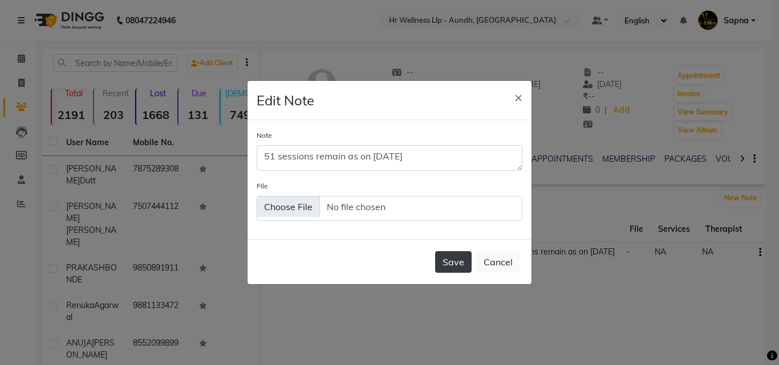
click at [442, 266] on button "Save" at bounding box center [453, 262] width 36 height 22
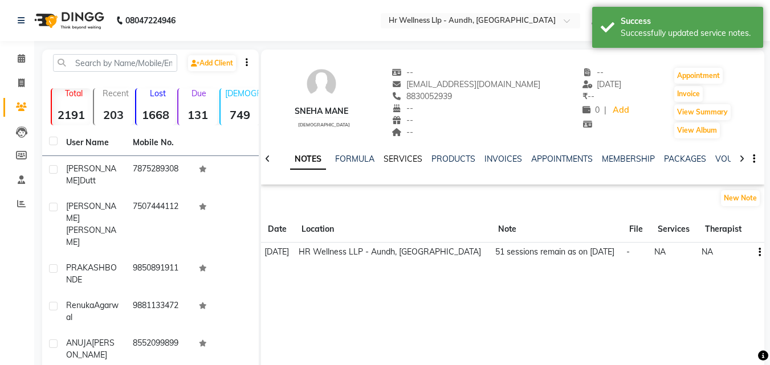
click at [392, 158] on link "SERVICES" at bounding box center [403, 159] width 39 height 10
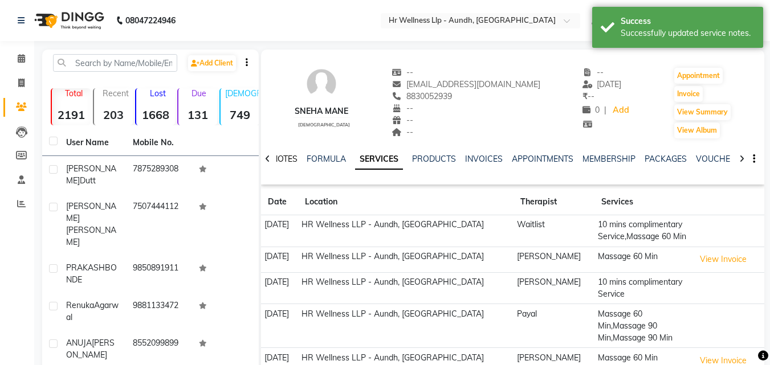
click at [288, 159] on link "NOTES" at bounding box center [285, 159] width 26 height 10
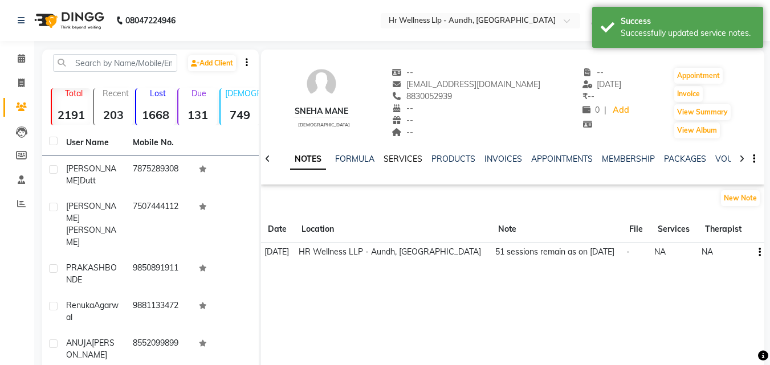
click at [398, 158] on link "SERVICES" at bounding box center [403, 159] width 39 height 10
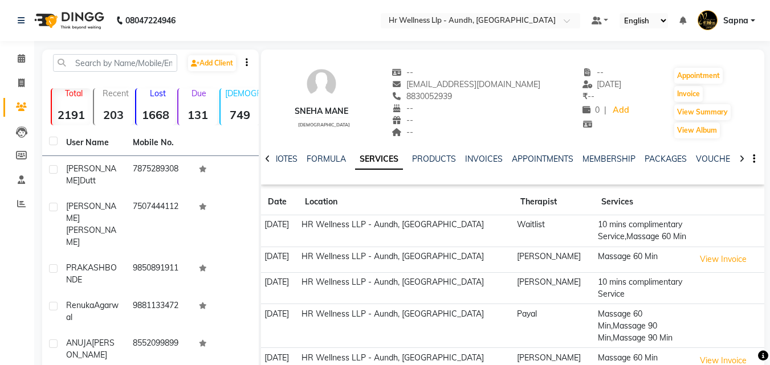
click at [368, 160] on link "SERVICES" at bounding box center [379, 159] width 48 height 21
click at [291, 156] on link "NOTES" at bounding box center [285, 159] width 26 height 10
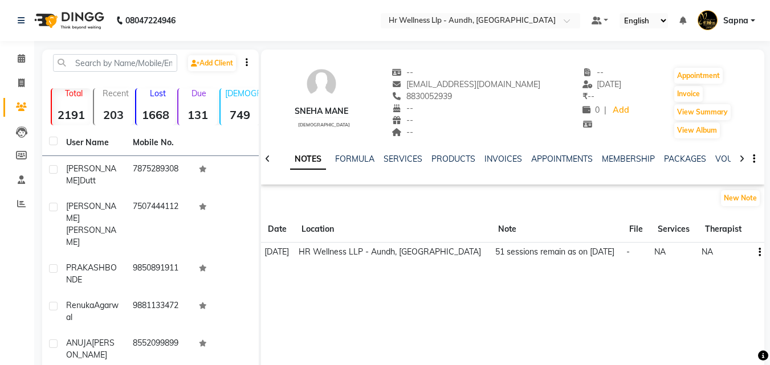
click at [759, 253] on icon "button" at bounding box center [760, 253] width 2 height 1
click at [730, 254] on div "Edit" at bounding box center [733, 252] width 18 height 14
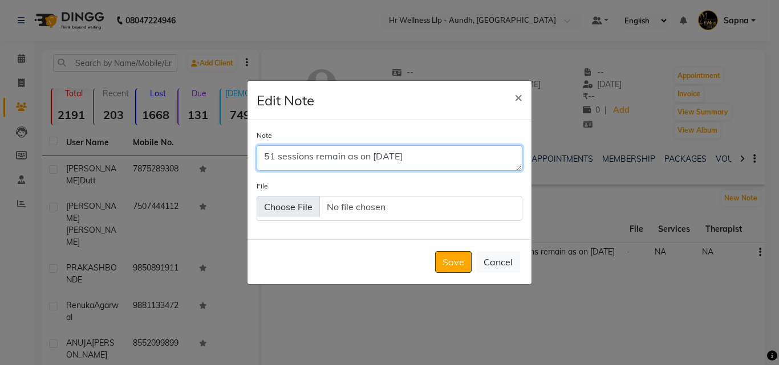
click at [392, 155] on textarea "51 sessions remain as on [DATE]" at bounding box center [390, 157] width 266 height 25
click at [376, 155] on textarea "51 sessions remain as on 0/9/2025" at bounding box center [390, 157] width 266 height 25
click at [385, 156] on textarea "51 sessions remain as on [DATE]" at bounding box center [390, 157] width 266 height 25
type textarea "51 sessions remain as on [DATE]"
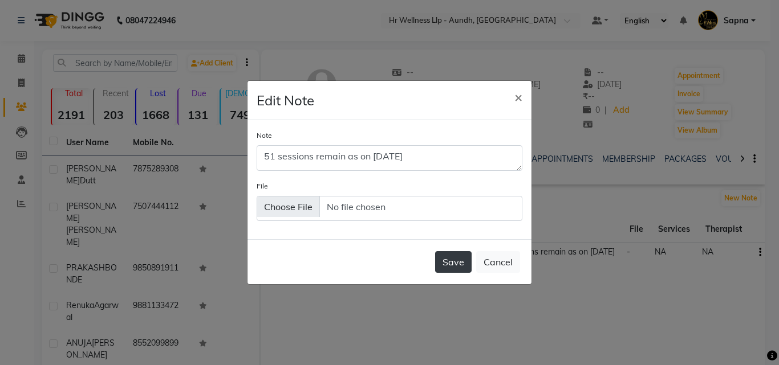
click at [444, 261] on button "Save" at bounding box center [453, 262] width 36 height 22
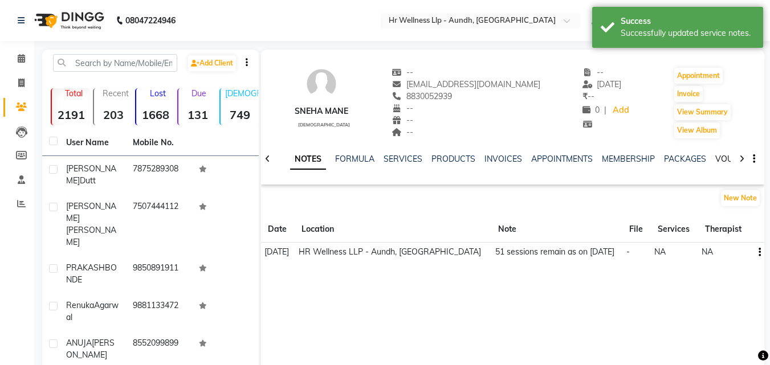
click at [720, 160] on link "VOUCHERS" at bounding box center [738, 159] width 45 height 10
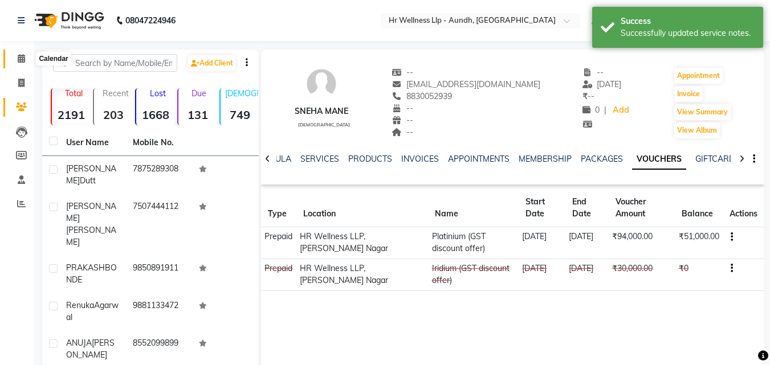
click at [24, 60] on icon at bounding box center [21, 58] width 7 height 9
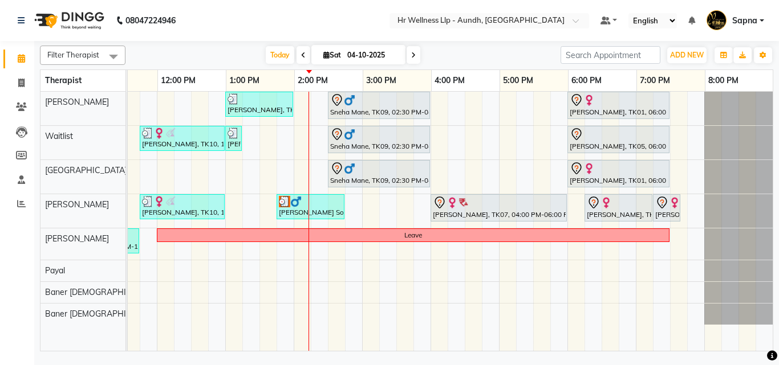
scroll to position [0, 245]
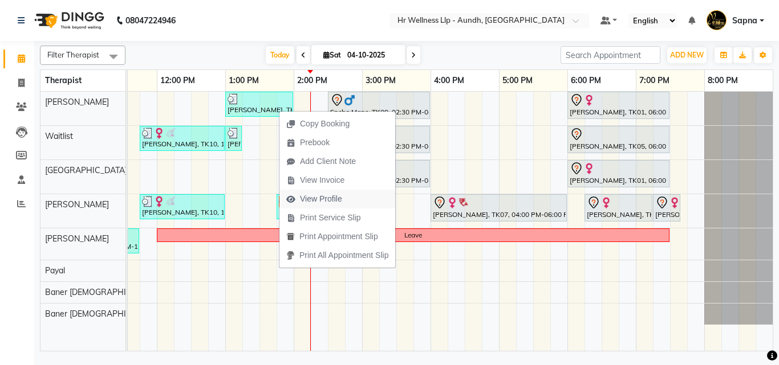
click at [316, 200] on span "View Profile" at bounding box center [321, 199] width 42 height 12
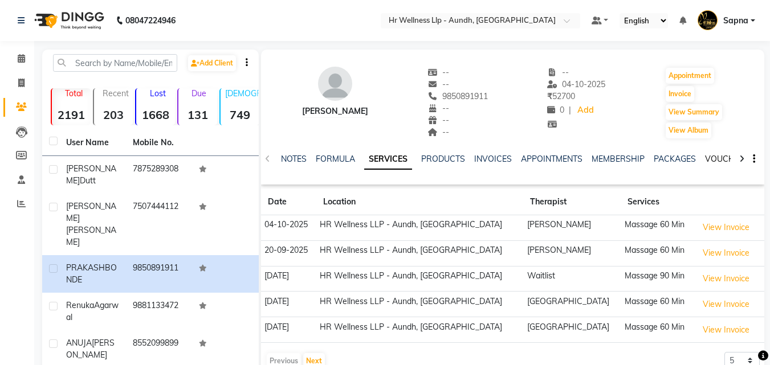
click at [718, 159] on link "VOUCHERS" at bounding box center [727, 159] width 45 height 10
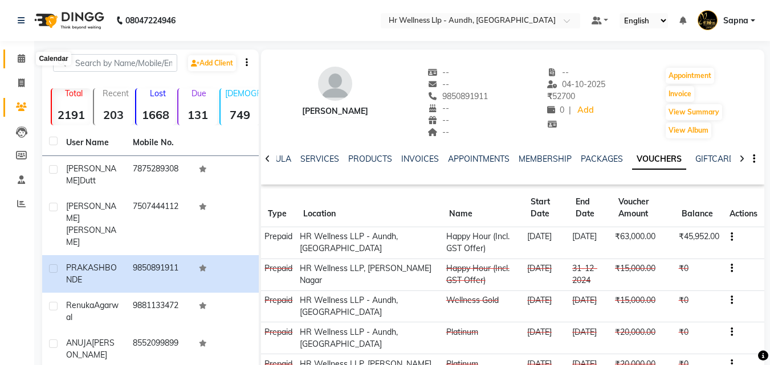
click at [20, 59] on icon at bounding box center [21, 58] width 7 height 9
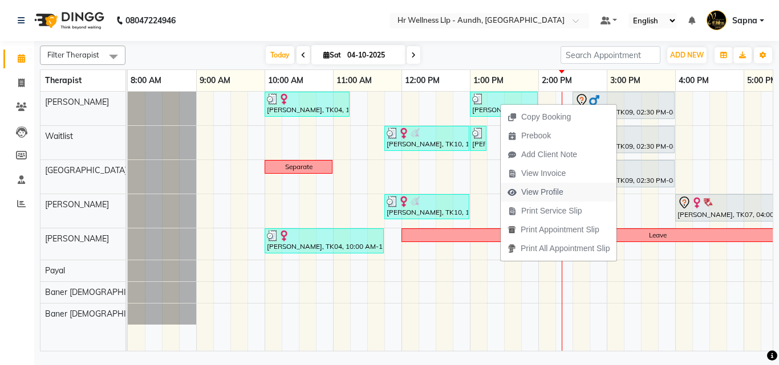
click at [552, 194] on span "View Profile" at bounding box center [542, 192] width 42 height 12
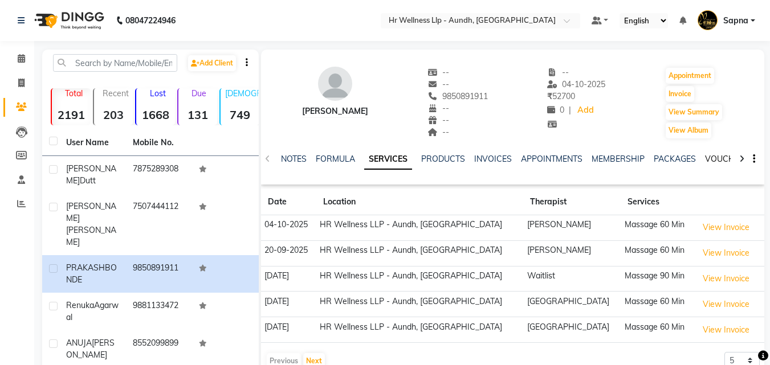
click at [706, 161] on link "VOUCHERS" at bounding box center [727, 159] width 45 height 10
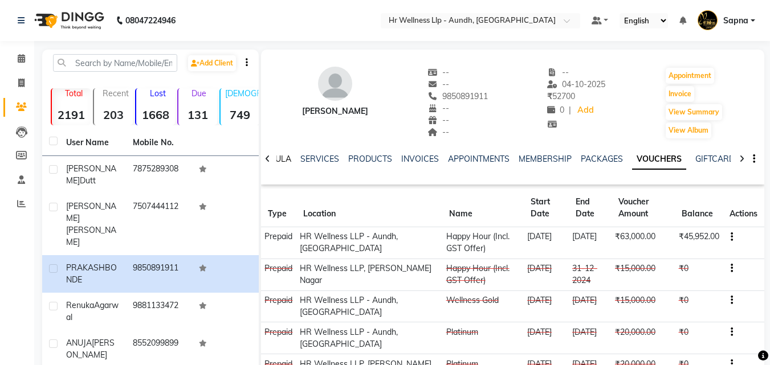
click at [279, 160] on link "FORMULA" at bounding box center [271, 159] width 39 height 10
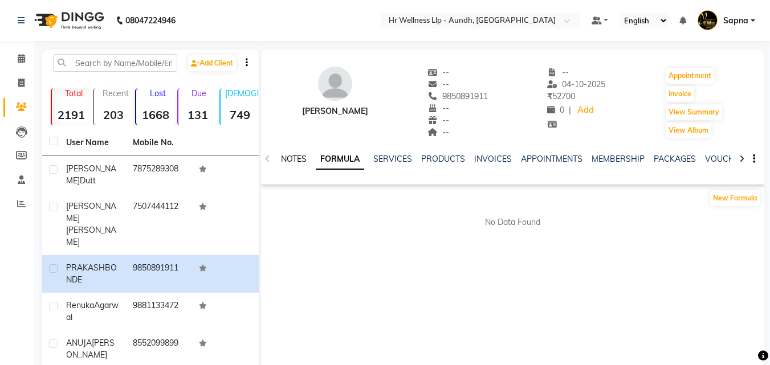
click at [299, 160] on link "NOTES" at bounding box center [294, 159] width 26 height 10
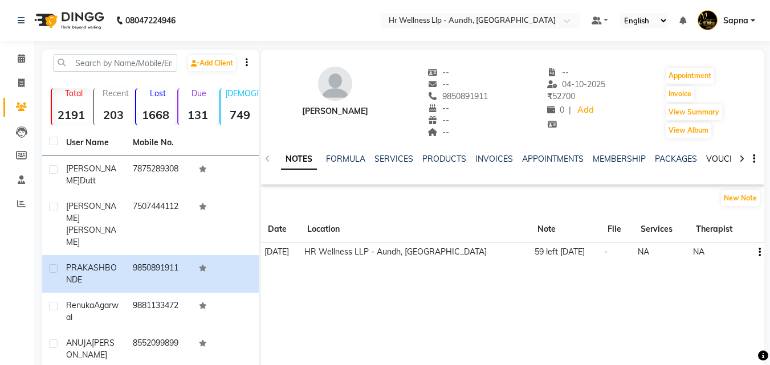
click at [721, 162] on link "VOUCHERS" at bounding box center [728, 159] width 45 height 10
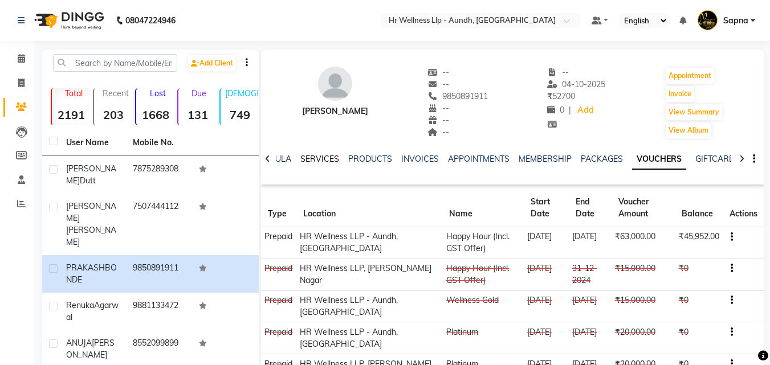
click at [306, 156] on link "SERVICES" at bounding box center [319, 159] width 39 height 10
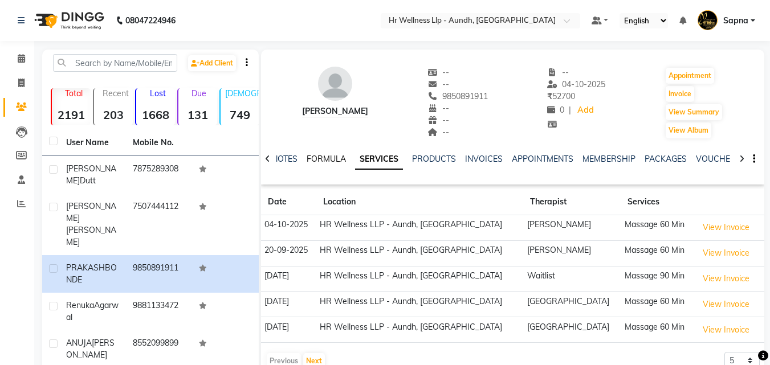
click at [309, 156] on link "FORMULA" at bounding box center [326, 159] width 39 height 10
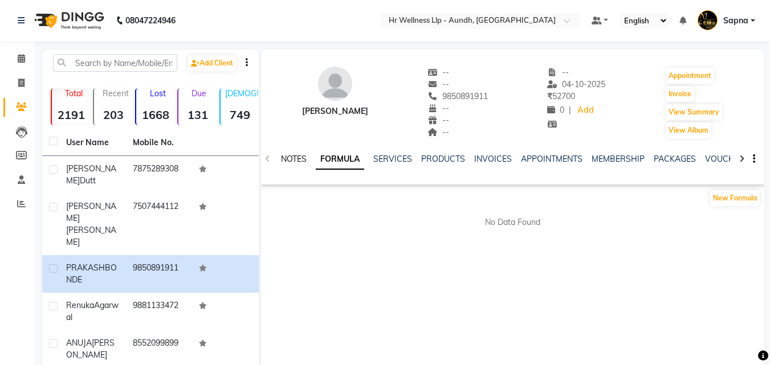
click at [294, 154] on link "NOTES" at bounding box center [294, 159] width 26 height 10
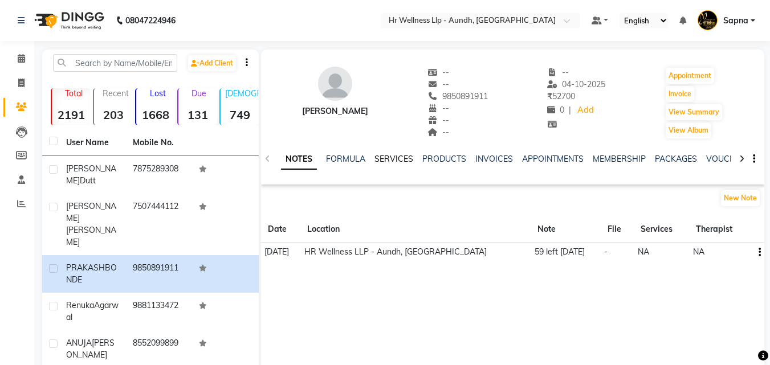
click at [385, 161] on link "SERVICES" at bounding box center [394, 159] width 39 height 10
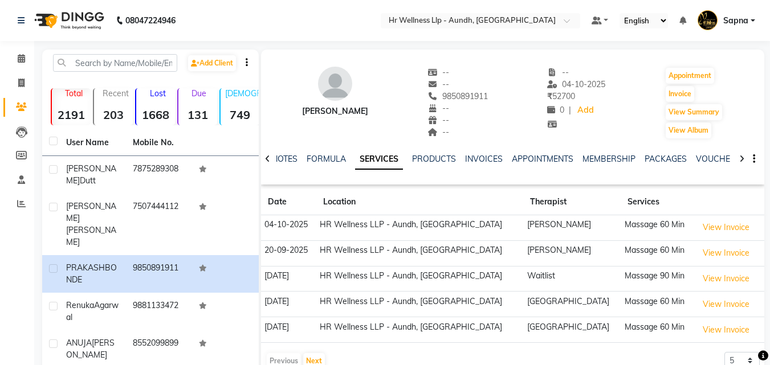
click at [289, 164] on div "NOTES" at bounding box center [285, 159] width 26 height 12
click at [289, 157] on link "NOTES" at bounding box center [285, 159] width 26 height 10
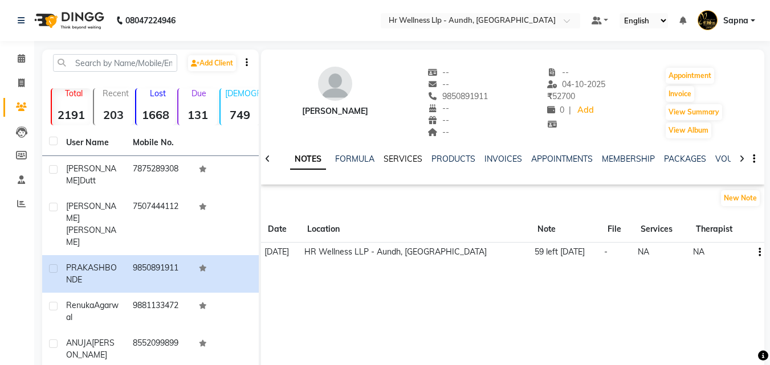
click at [398, 157] on link "SERVICES" at bounding box center [403, 159] width 39 height 10
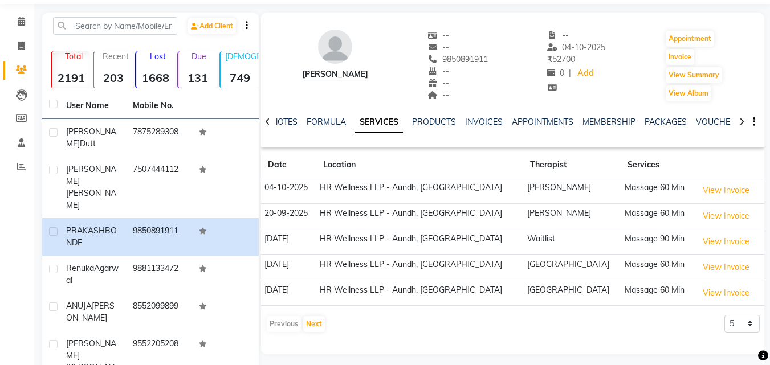
scroll to position [57, 0]
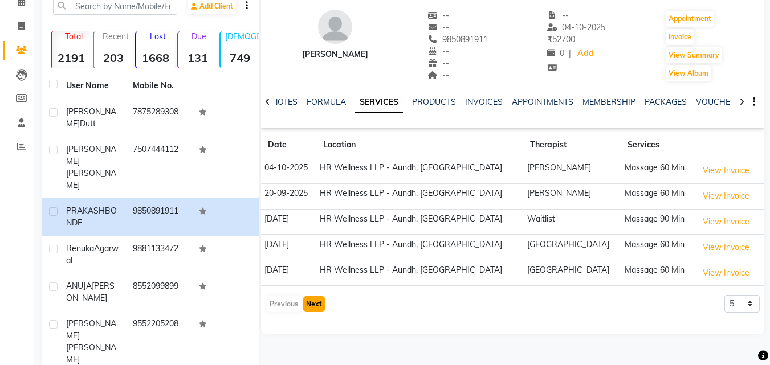
click at [311, 309] on button "Next" at bounding box center [314, 304] width 22 height 16
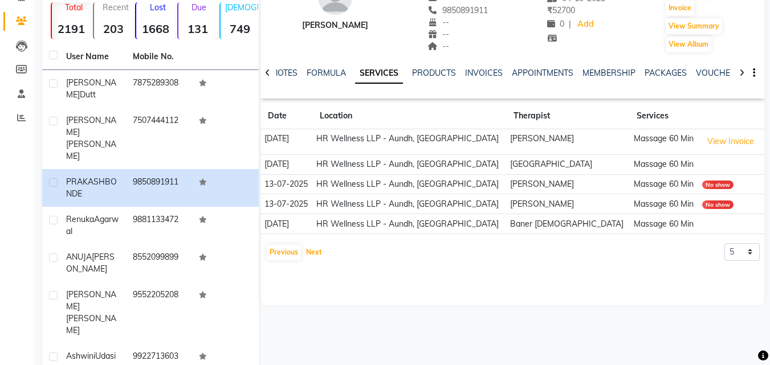
scroll to position [114, 0]
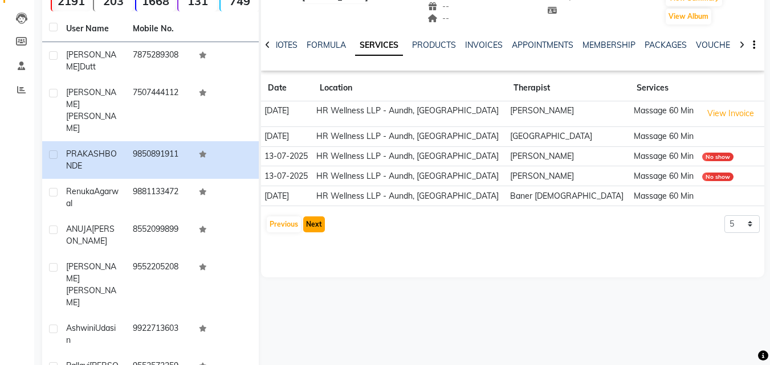
click at [318, 222] on button "Next" at bounding box center [314, 225] width 22 height 16
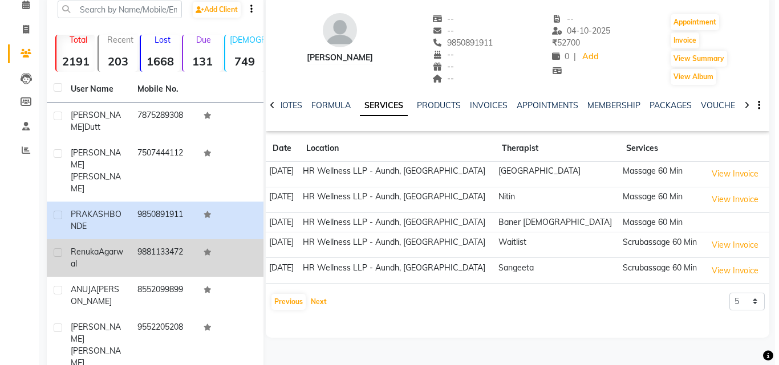
scroll to position [0, 0]
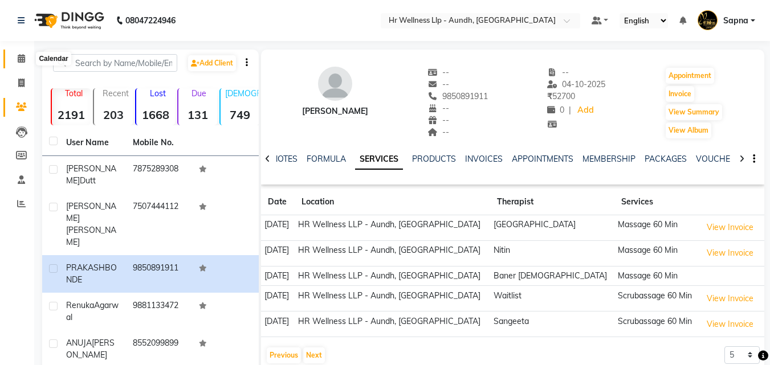
click at [25, 58] on icon at bounding box center [21, 58] width 7 height 9
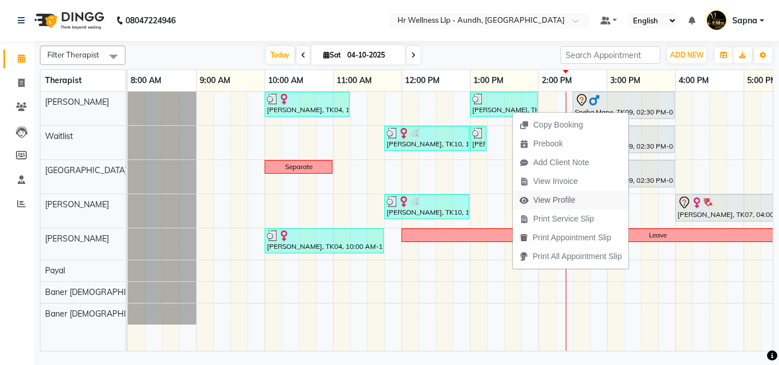
click at [559, 198] on span "View Profile" at bounding box center [554, 200] width 42 height 12
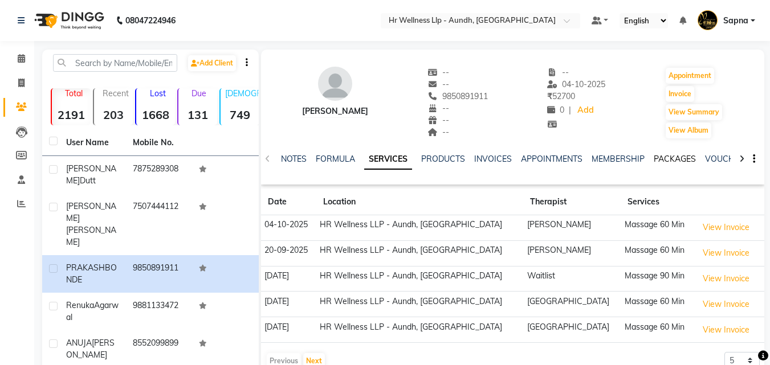
click at [668, 163] on link "PACKAGES" at bounding box center [675, 159] width 42 height 10
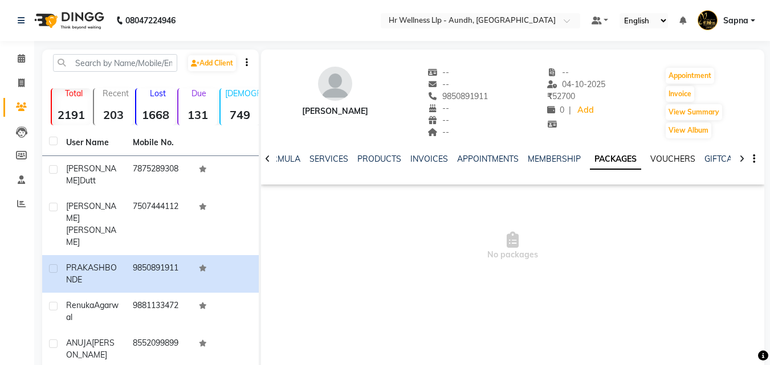
click at [660, 158] on link "VOUCHERS" at bounding box center [673, 159] width 45 height 10
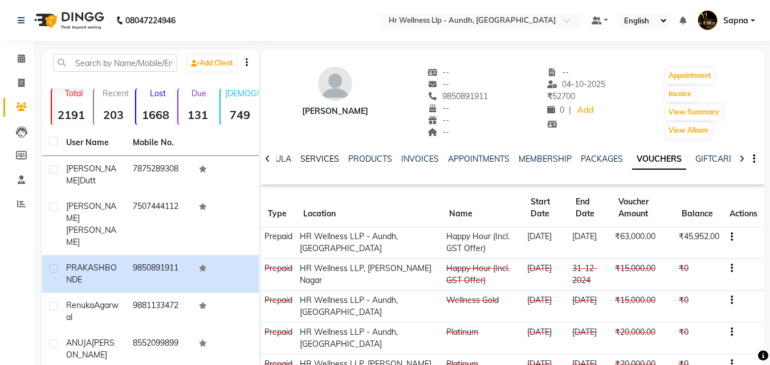
click at [310, 162] on link "SERVICES" at bounding box center [319, 159] width 39 height 10
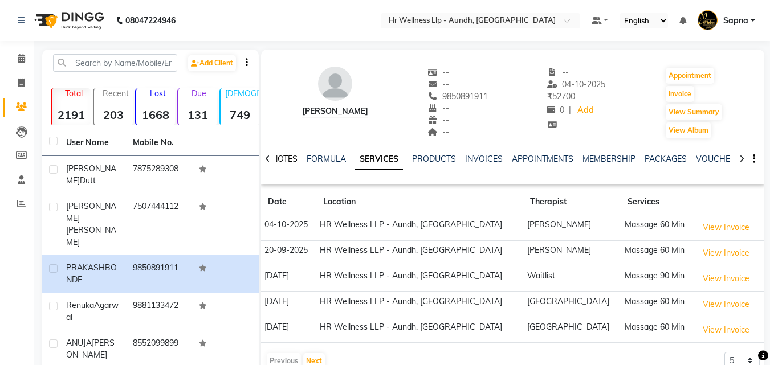
click at [294, 160] on link "NOTES" at bounding box center [285, 159] width 26 height 10
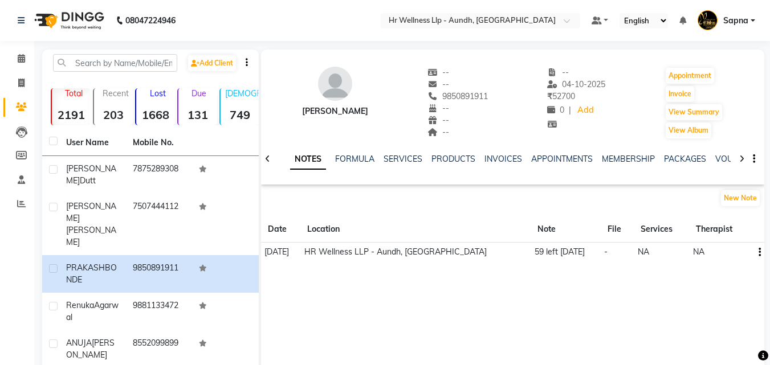
click at [303, 159] on link "NOTES" at bounding box center [308, 159] width 36 height 21
click at [410, 159] on link "SERVICES" at bounding box center [403, 159] width 39 height 10
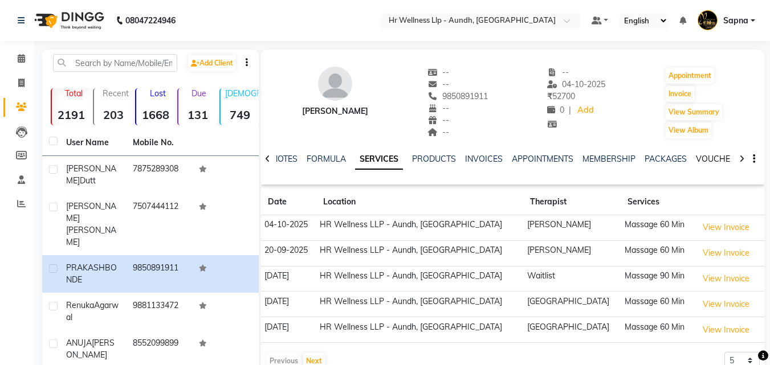
click at [707, 160] on link "VOUCHERS" at bounding box center [718, 159] width 45 height 10
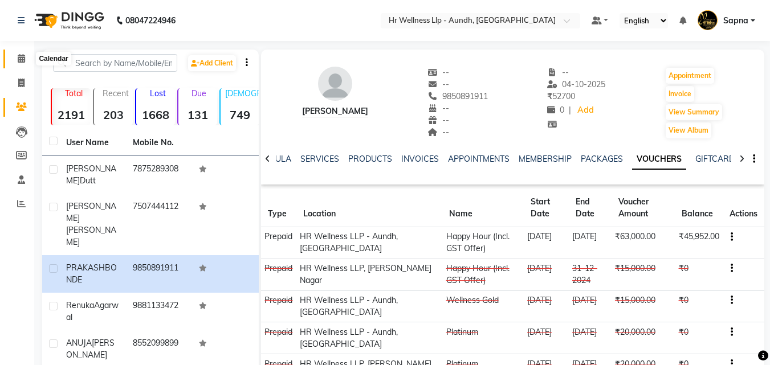
click at [19, 59] on icon at bounding box center [21, 58] width 7 height 9
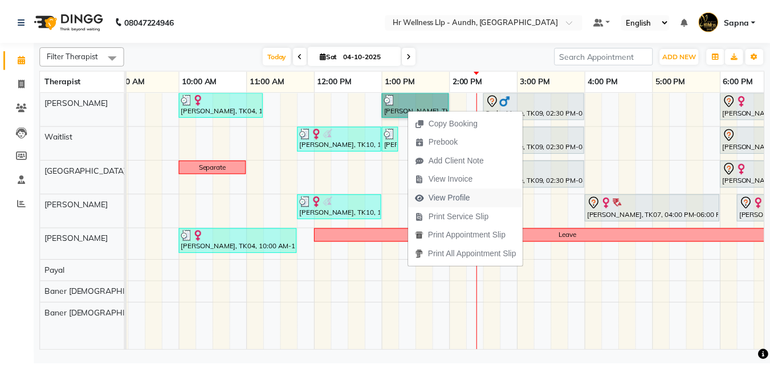
scroll to position [0, 70]
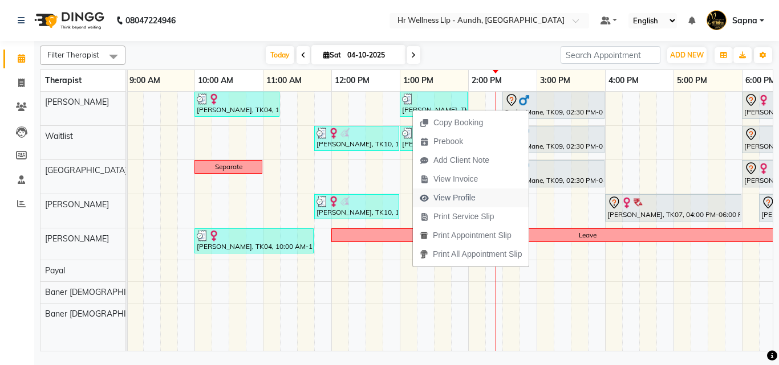
click at [460, 198] on span "View Profile" at bounding box center [454, 198] width 42 height 12
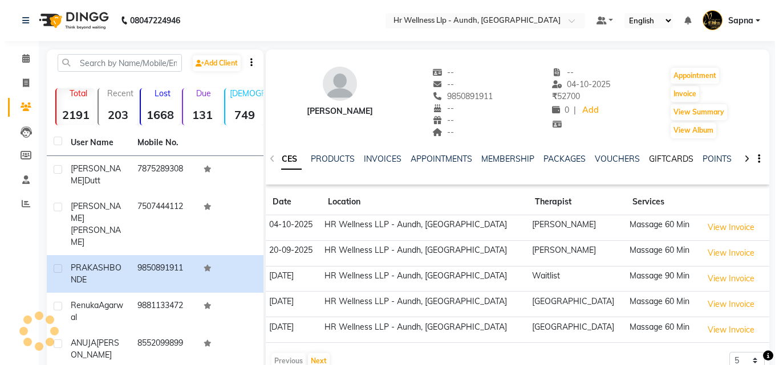
scroll to position [0, 124]
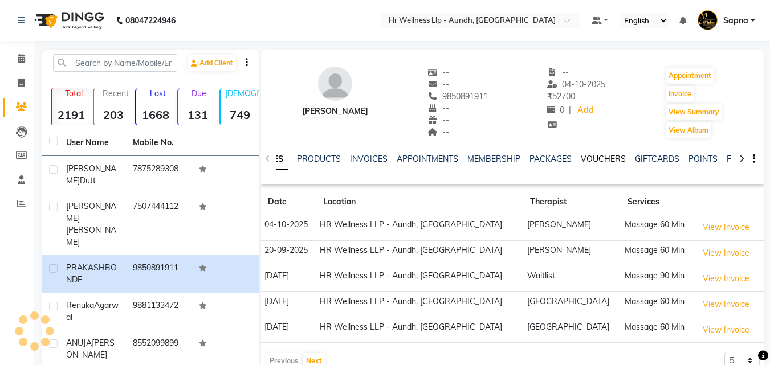
click at [590, 160] on link "VOUCHERS" at bounding box center [603, 159] width 45 height 10
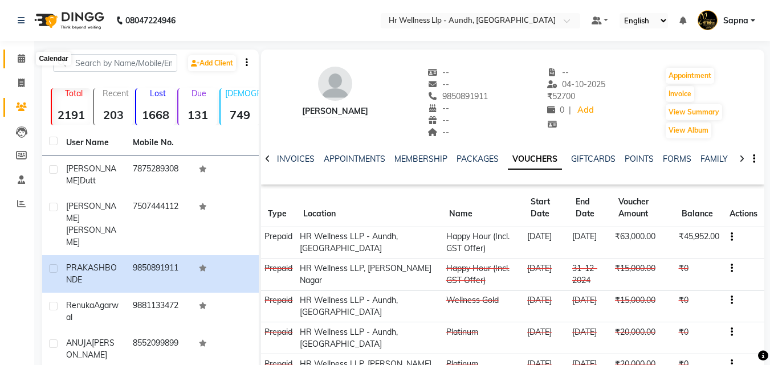
click at [17, 56] on span at bounding box center [21, 58] width 20 height 13
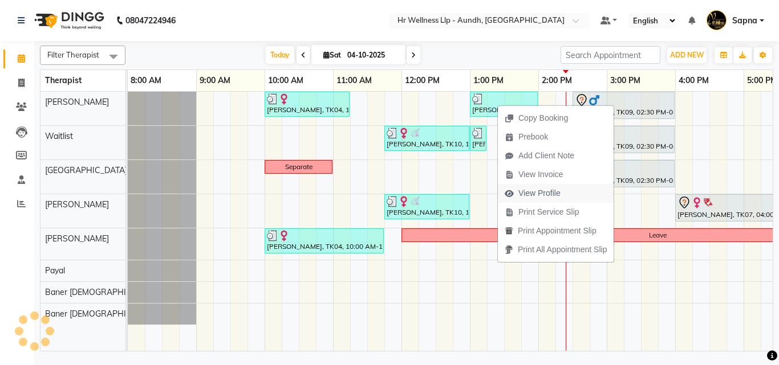
click at [542, 195] on span "View Profile" at bounding box center [539, 194] width 42 height 12
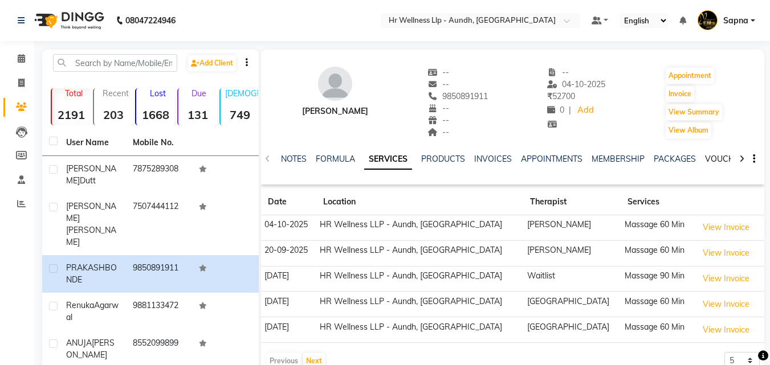
click at [716, 155] on link "VOUCHERS" at bounding box center [727, 159] width 45 height 10
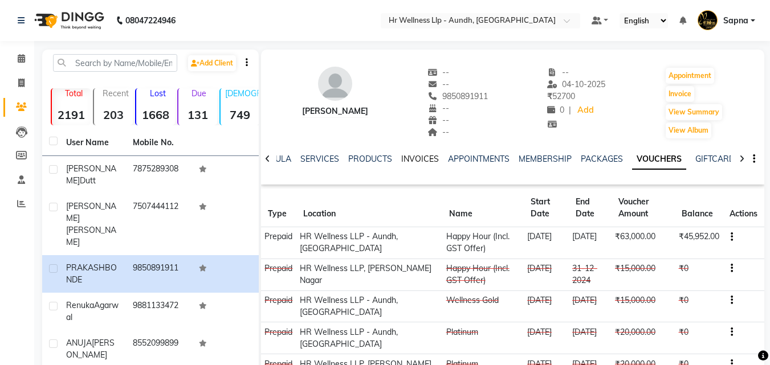
click at [418, 157] on link "INVOICES" at bounding box center [420, 159] width 38 height 10
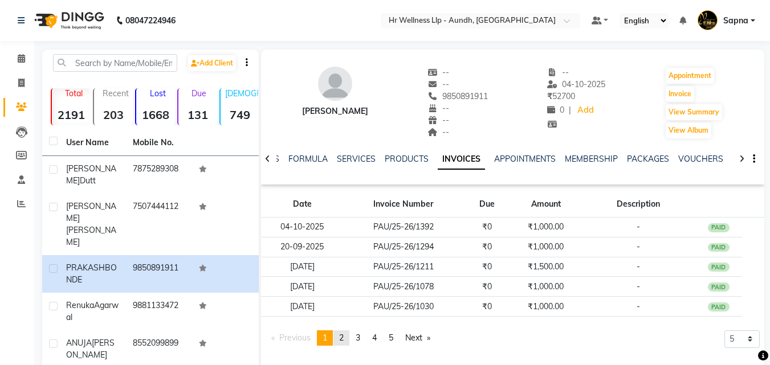
click at [344, 336] on span "2" at bounding box center [341, 338] width 5 height 10
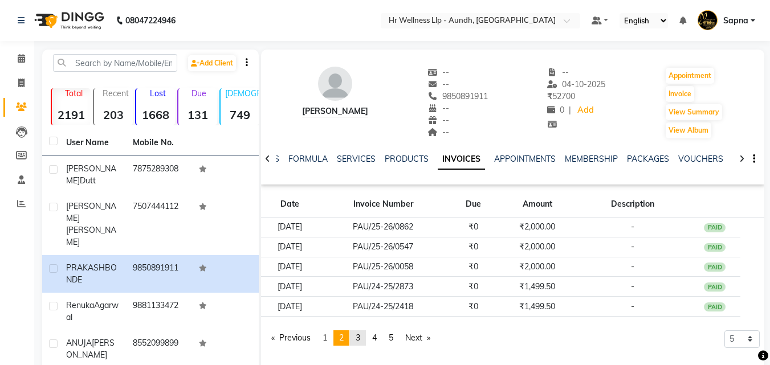
click at [355, 339] on link "page 3" at bounding box center [358, 338] width 16 height 15
click at [678, 157] on link "VOUCHERS" at bounding box center [700, 159] width 45 height 10
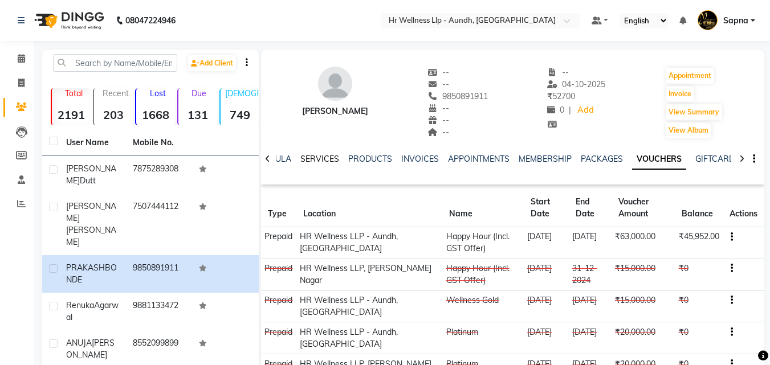
click at [306, 160] on link "SERVICES" at bounding box center [319, 159] width 39 height 10
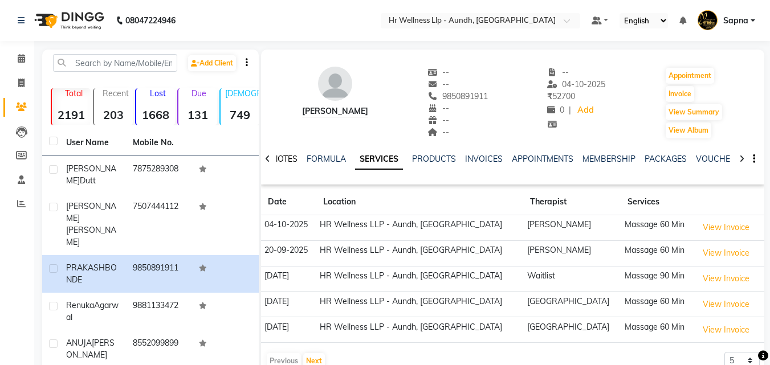
click at [283, 159] on link "NOTES" at bounding box center [285, 159] width 26 height 10
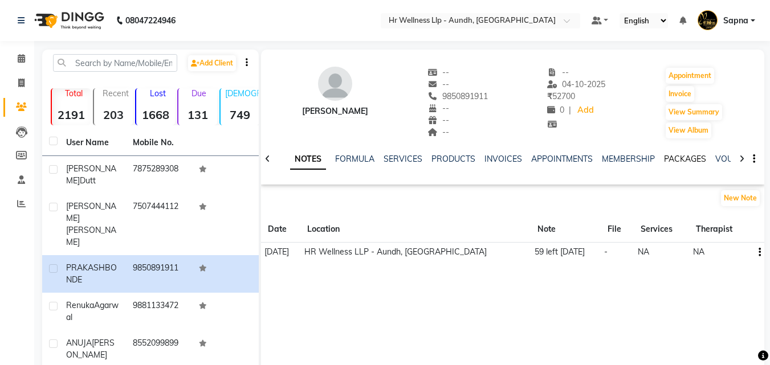
click at [686, 156] on link "PACKAGES" at bounding box center [685, 159] width 42 height 10
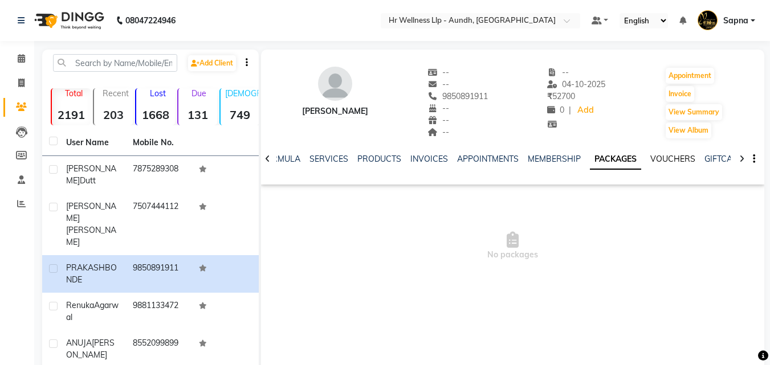
click at [677, 156] on link "VOUCHERS" at bounding box center [673, 159] width 45 height 10
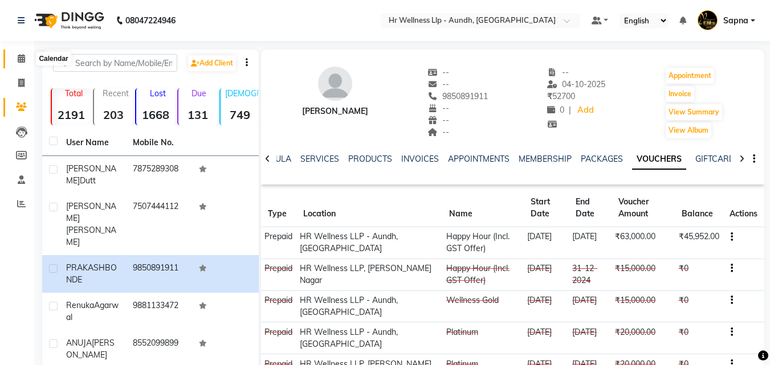
click at [19, 59] on icon at bounding box center [21, 58] width 7 height 9
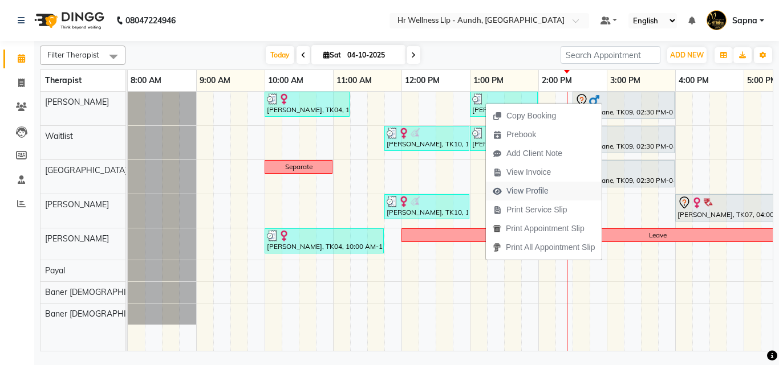
click at [523, 195] on span "View Profile" at bounding box center [527, 191] width 42 height 12
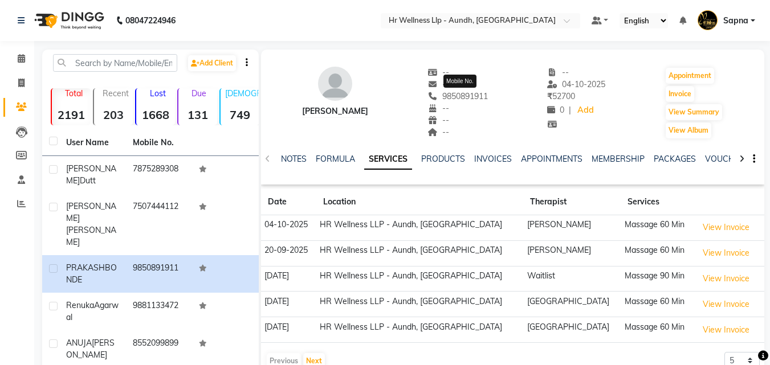
copy span "9850891911"
drag, startPoint x: 443, startPoint y: 92, endPoint x: 491, endPoint y: 91, distance: 47.9
click at [488, 91] on span "9850891911" at bounding box center [458, 96] width 60 height 10
click at [23, 62] on icon at bounding box center [21, 58] width 7 height 9
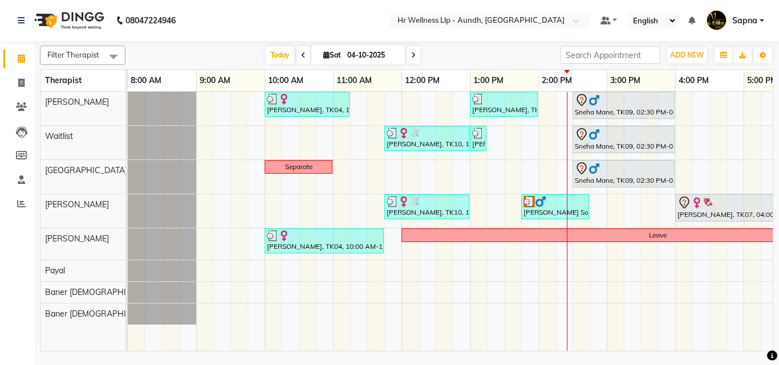
click at [320, 57] on span "Sat" at bounding box center [331, 55] width 23 height 9
select select "10"
select select "2025"
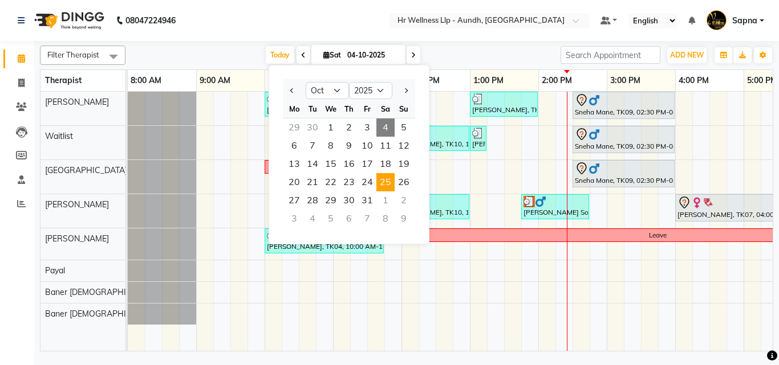
click at [384, 180] on span "25" at bounding box center [385, 182] width 18 height 18
type input "[DATE]"
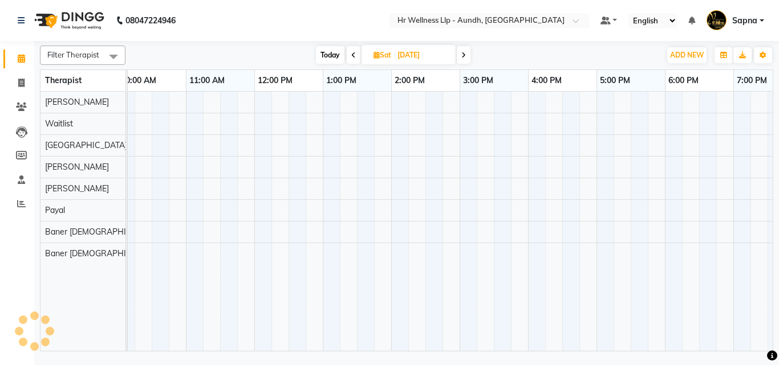
scroll to position [0, 120]
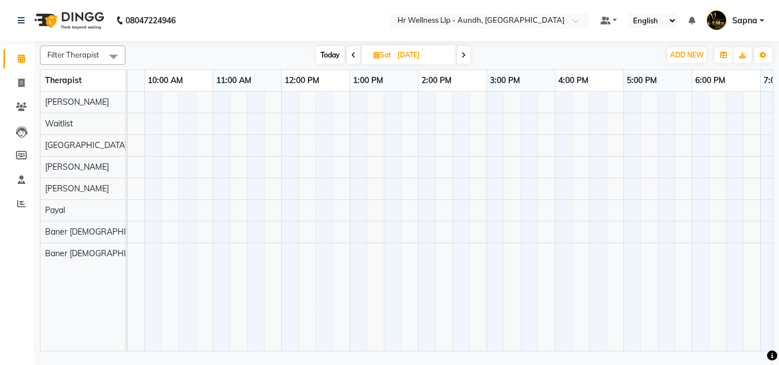
click at [492, 104] on div at bounding box center [451, 221] width 889 height 259
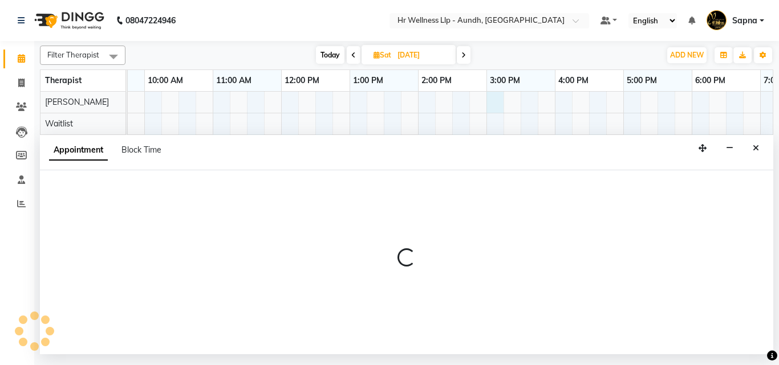
select select "77660"
select select "tentative"
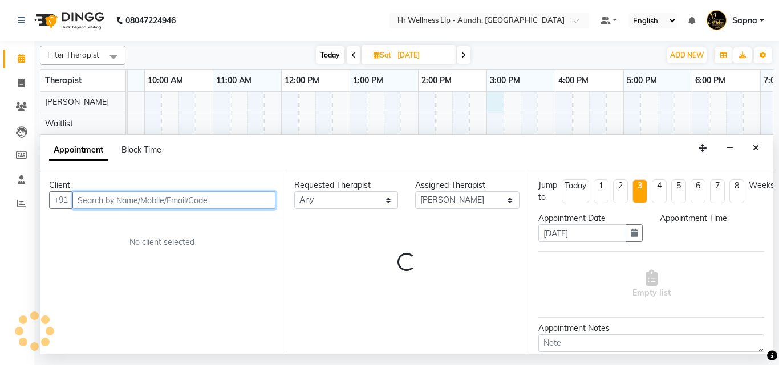
select select "900"
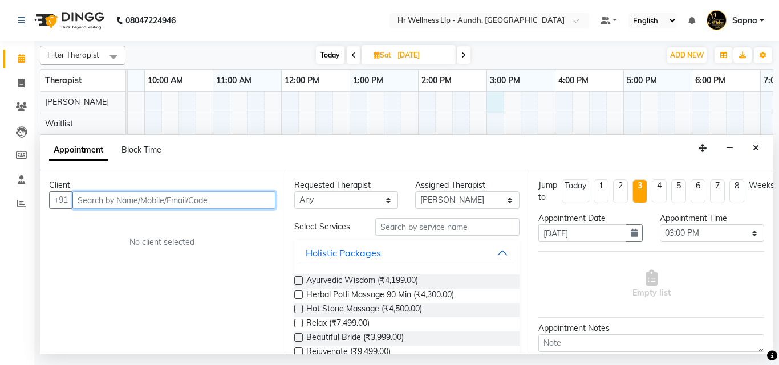
click at [100, 203] on input "text" at bounding box center [173, 201] width 203 height 18
paste input "9850891911"
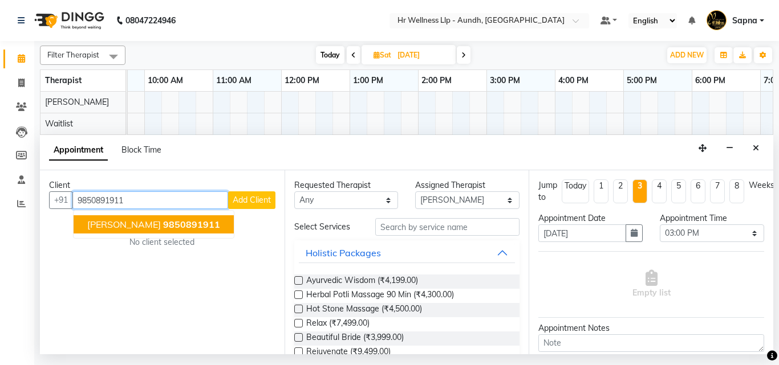
click at [133, 222] on span "[PERSON_NAME]" at bounding box center [124, 224] width 74 height 11
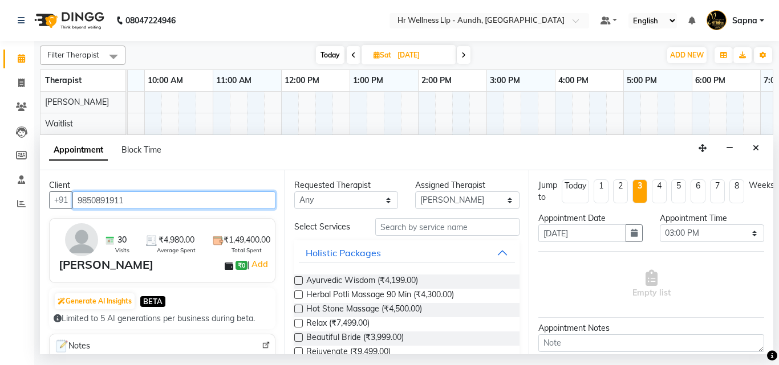
type input "9850891911"
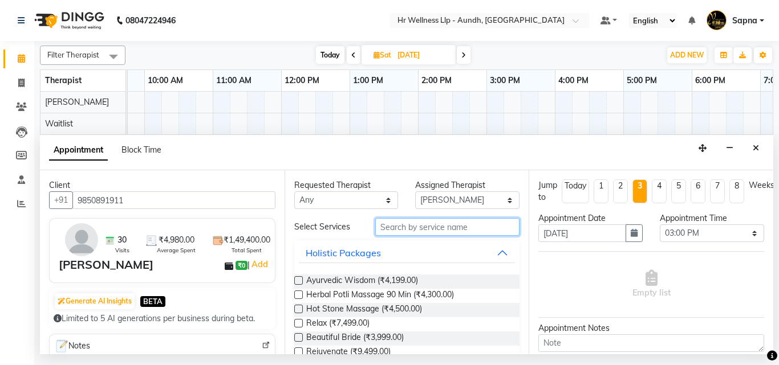
click at [388, 229] on input "text" at bounding box center [447, 227] width 145 height 18
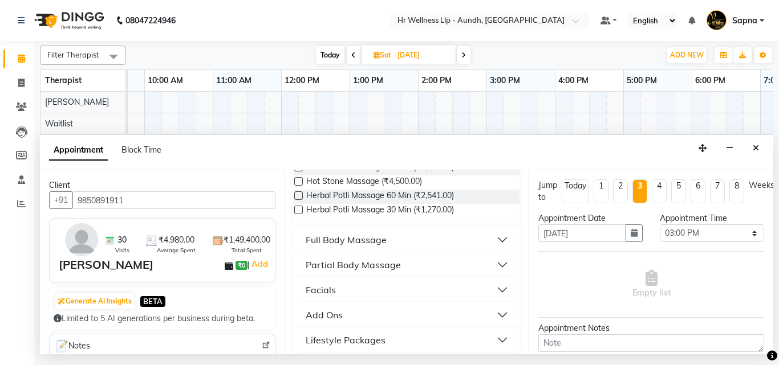
scroll to position [114, 0]
type input "ma"
click at [355, 243] on div "Full Body Massage" at bounding box center [346, 240] width 81 height 14
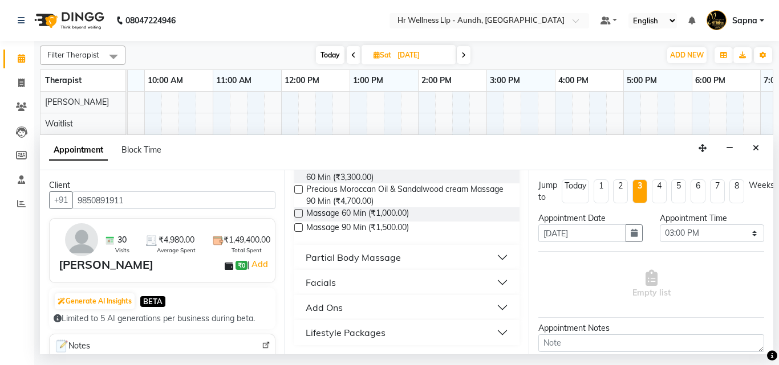
scroll to position [641, 0]
click at [298, 213] on label at bounding box center [298, 213] width 9 height 9
click at [298, 213] on input "checkbox" at bounding box center [297, 214] width 7 height 7
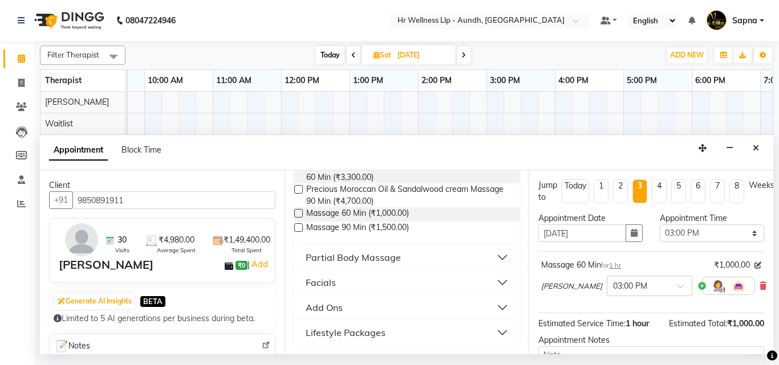
click at [298, 213] on label at bounding box center [298, 213] width 9 height 9
click at [298, 213] on input "checkbox" at bounding box center [297, 214] width 7 height 7
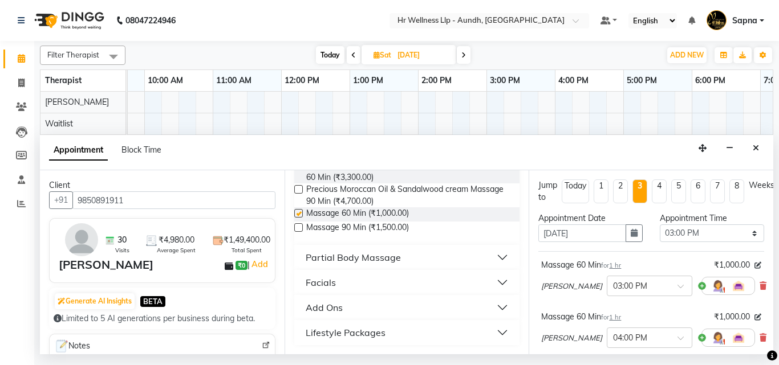
checkbox input "false"
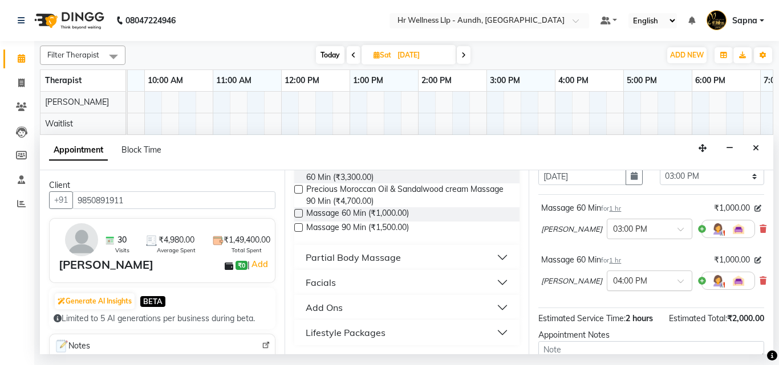
click at [627, 283] on div at bounding box center [649, 280] width 84 height 12
click at [607, 331] on div "03:00 PM" at bounding box center [649, 331] width 84 height 21
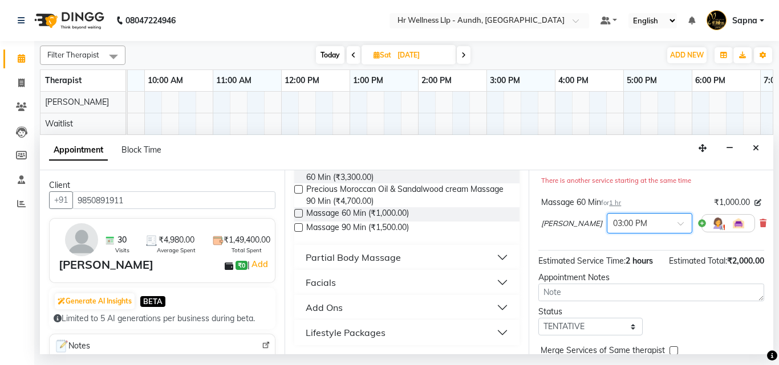
scroll to position [200, 0]
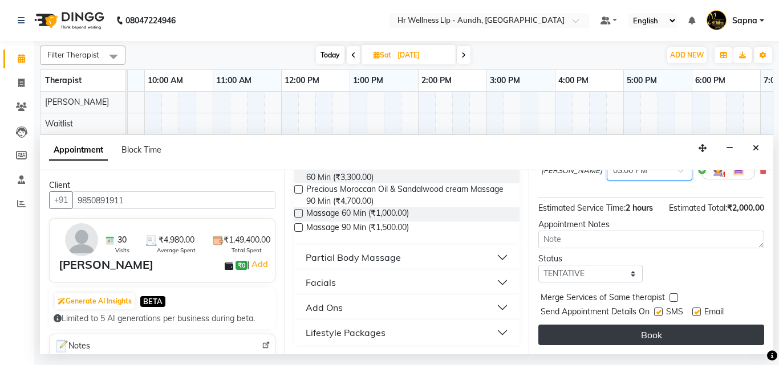
click at [598, 325] on button "Book" at bounding box center [651, 335] width 226 height 21
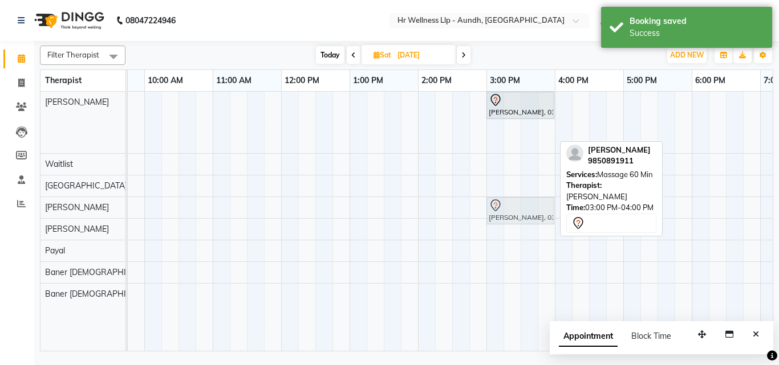
drag, startPoint x: 497, startPoint y: 129, endPoint x: 501, endPoint y: 193, distance: 64.0
click at [501, 193] on div "[PERSON_NAME], 03:00 PM-04:00 PM, Massage 60 Min [PERSON_NAME], 03:00 PM-04:00 …" at bounding box center [451, 221] width 889 height 259
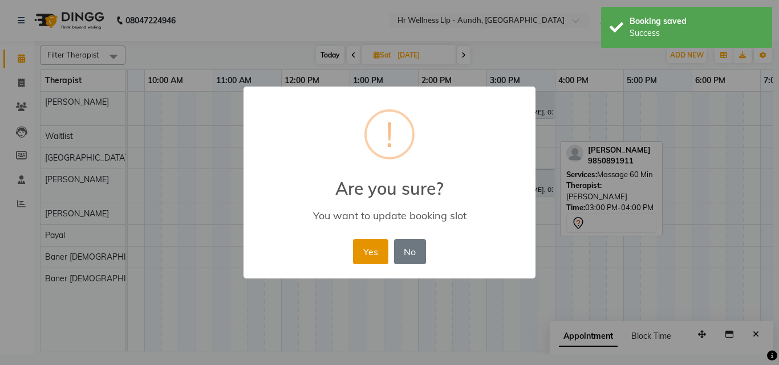
click at [373, 254] on button "Yes" at bounding box center [370, 251] width 35 height 25
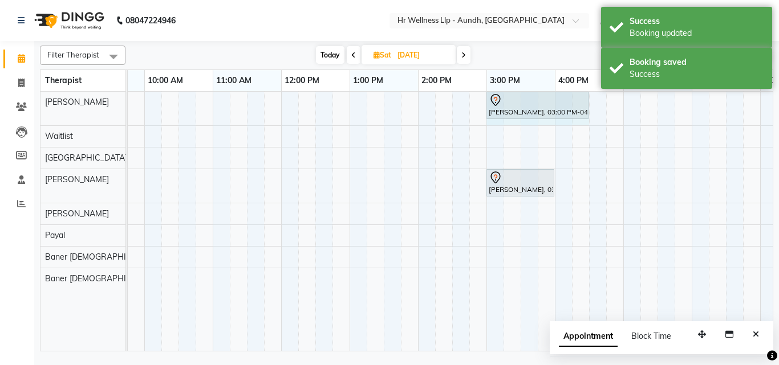
drag, startPoint x: 554, startPoint y: 105, endPoint x: 575, endPoint y: 109, distance: 21.6
click at [7, 112] on div "[PERSON_NAME], 03:00 PM-04:00 PM, Massage 60 Min [PERSON_NAME], 03:00 PM-04:00 …" at bounding box center [7, 109] width 0 height 34
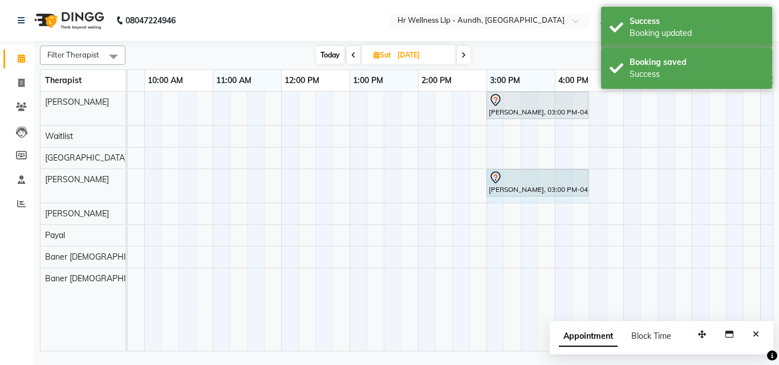
drag, startPoint x: 554, startPoint y: 177, endPoint x: 578, endPoint y: 193, distance: 28.3
click at [7, 193] on div "[PERSON_NAME], 03:00 PM-04:00 PM, Massage 60 Min [PERSON_NAME], 03:00 PM-04:00 …" at bounding box center [7, 186] width 0 height 34
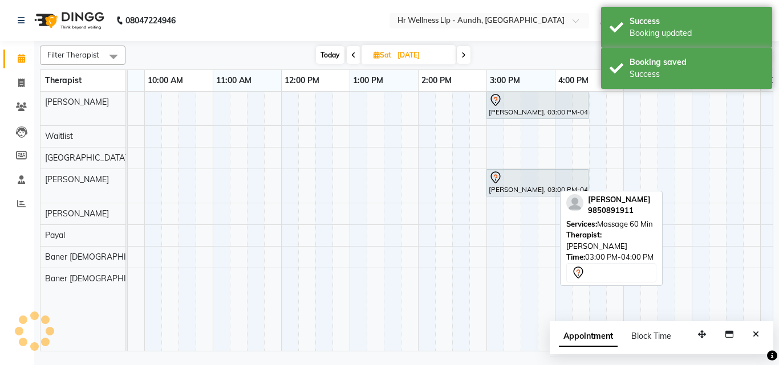
click at [578, 193] on div "Filter Therapist Select All [PERSON_NAME] Waitlist Chandni [PERSON_NAME] [PERSO…" at bounding box center [406, 196] width 733 height 311
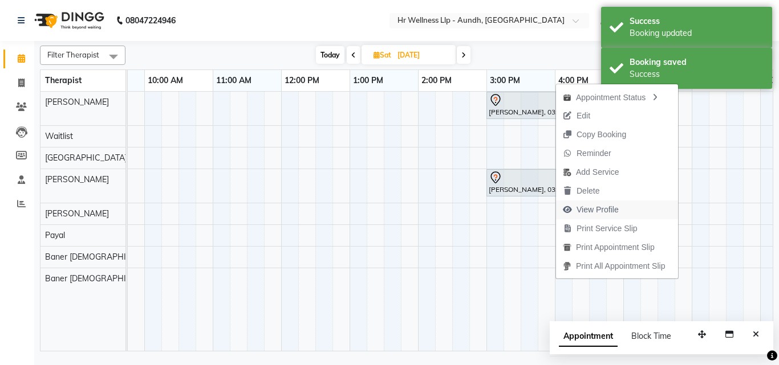
click at [598, 211] on span "View Profile" at bounding box center [597, 210] width 42 height 12
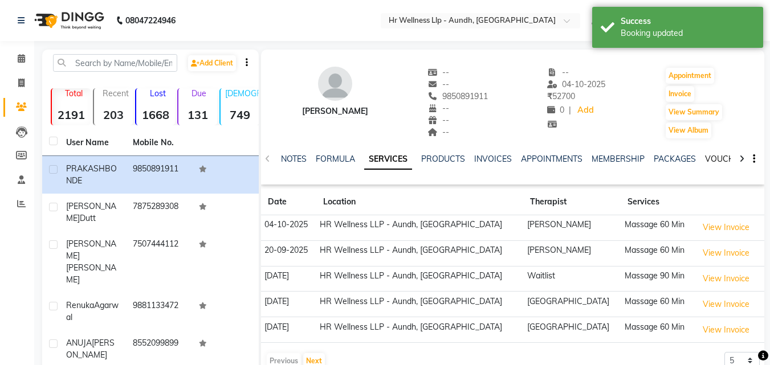
click at [713, 158] on link "VOUCHERS" at bounding box center [727, 159] width 45 height 10
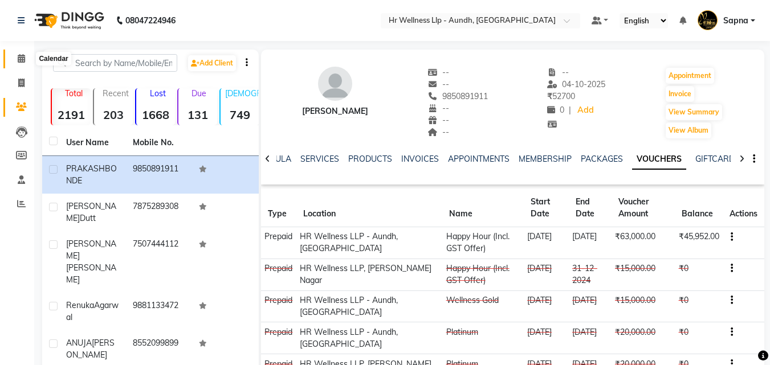
click at [18, 63] on span at bounding box center [21, 58] width 20 height 13
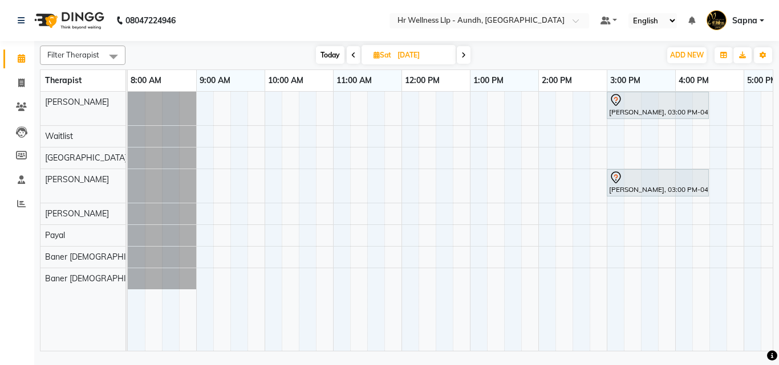
click at [331, 59] on span "Today" at bounding box center [330, 55] width 29 height 18
type input "04-10-2025"
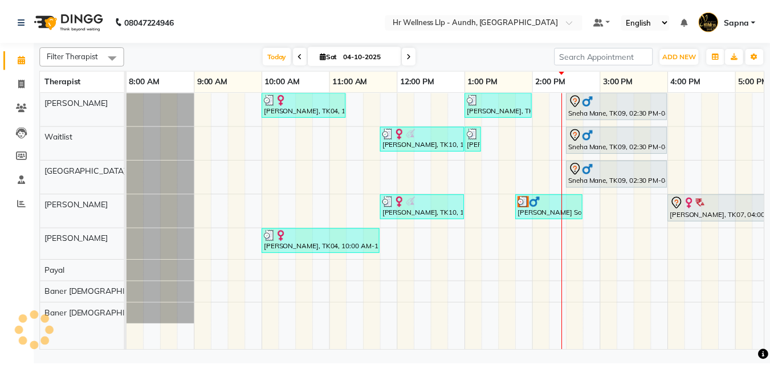
scroll to position [0, 245]
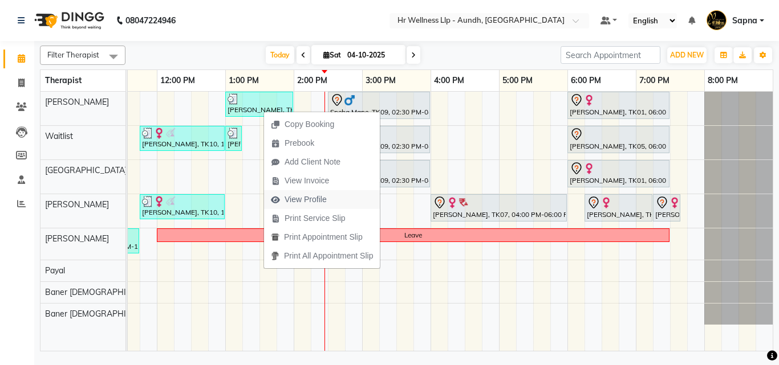
click at [308, 200] on span "View Profile" at bounding box center [306, 200] width 42 height 12
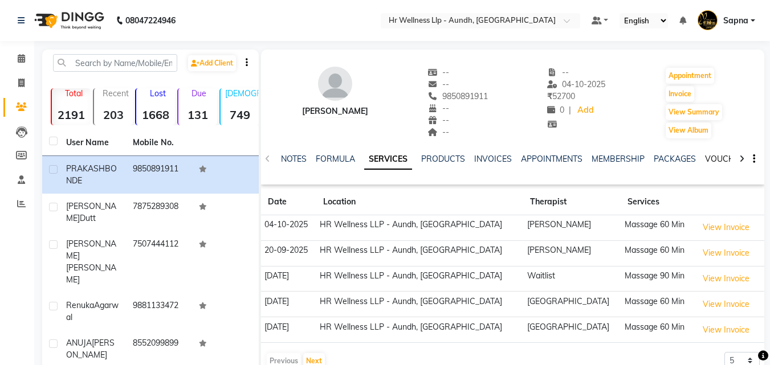
click at [709, 156] on link "VOUCHERS" at bounding box center [727, 159] width 45 height 10
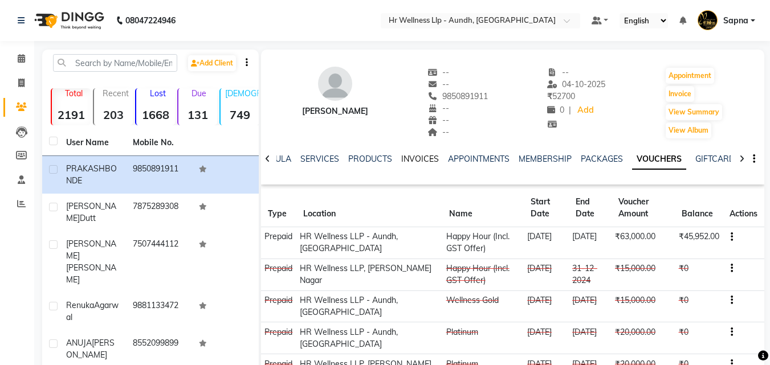
click at [416, 157] on link "INVOICES" at bounding box center [420, 159] width 38 height 10
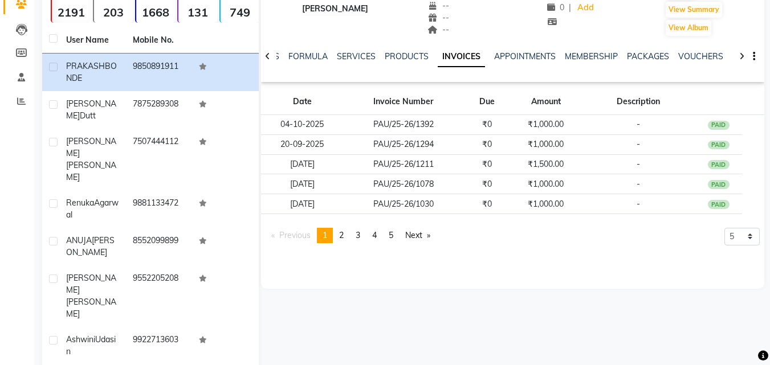
scroll to position [114, 0]
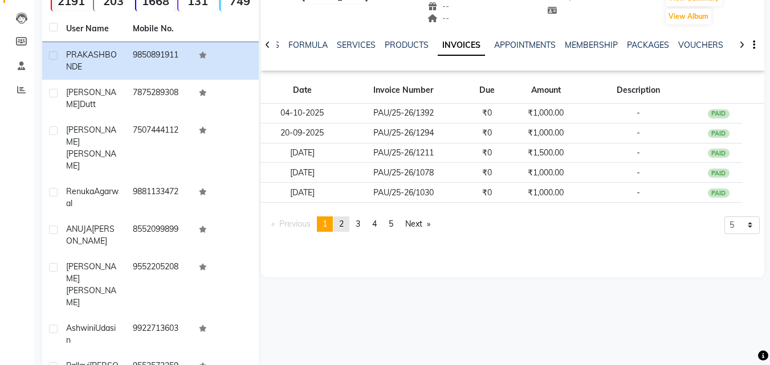
click at [338, 226] on link "page 2" at bounding box center [342, 224] width 16 height 15
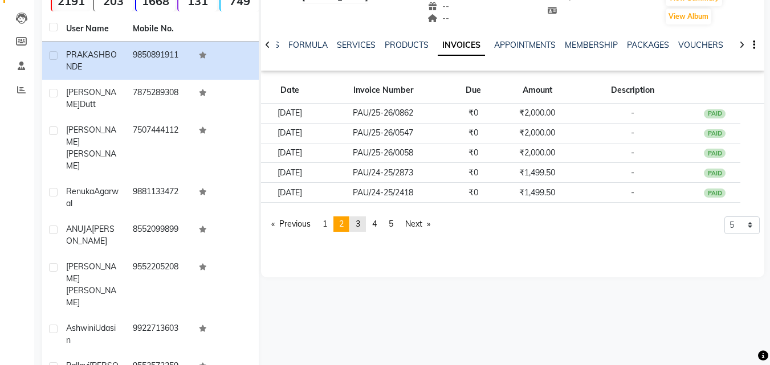
click at [360, 229] on link "page 3" at bounding box center [358, 224] width 16 height 15
click at [375, 225] on span "4" at bounding box center [374, 224] width 5 height 10
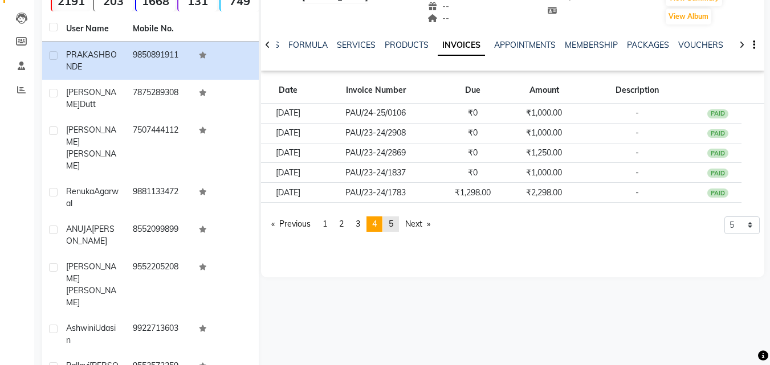
click at [393, 226] on span "5" at bounding box center [391, 224] width 5 height 10
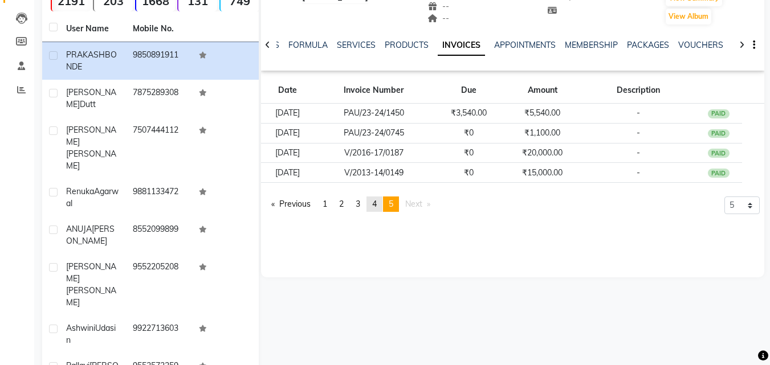
click at [383, 204] on link "page 4" at bounding box center [375, 204] width 16 height 15
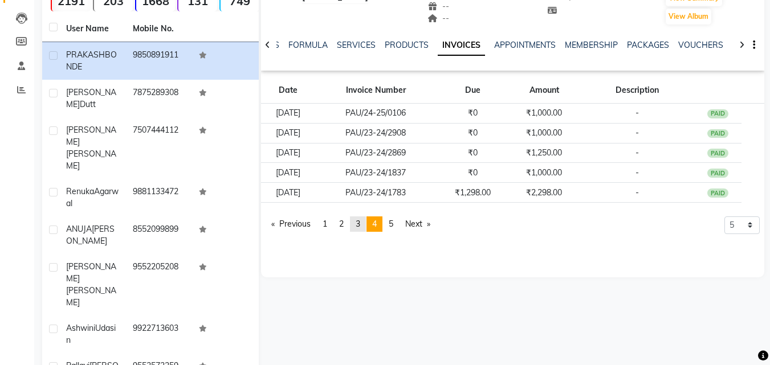
click at [360, 225] on span "3" at bounding box center [358, 224] width 5 height 10
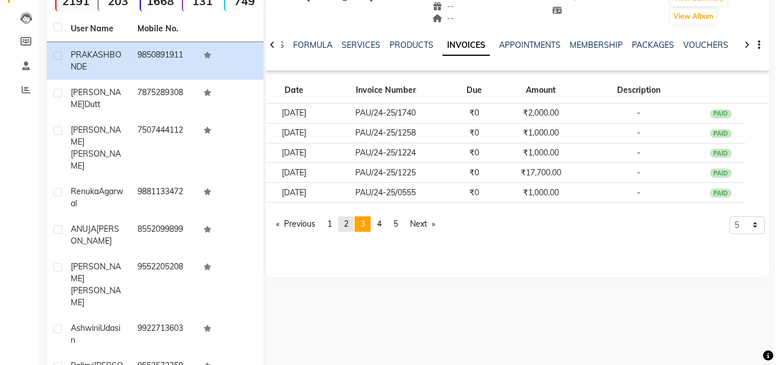
scroll to position [0, 0]
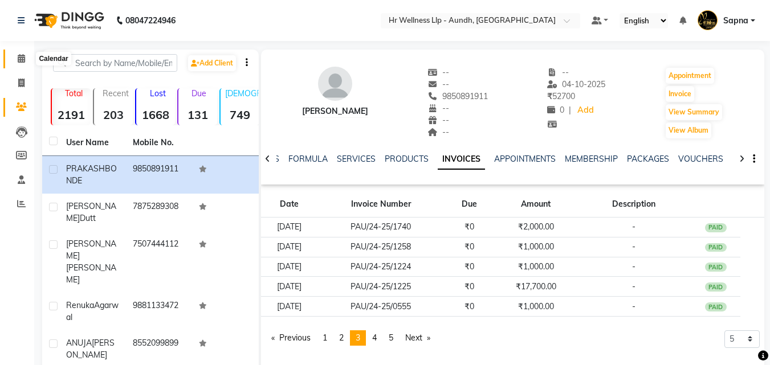
click at [23, 60] on icon at bounding box center [21, 58] width 7 height 9
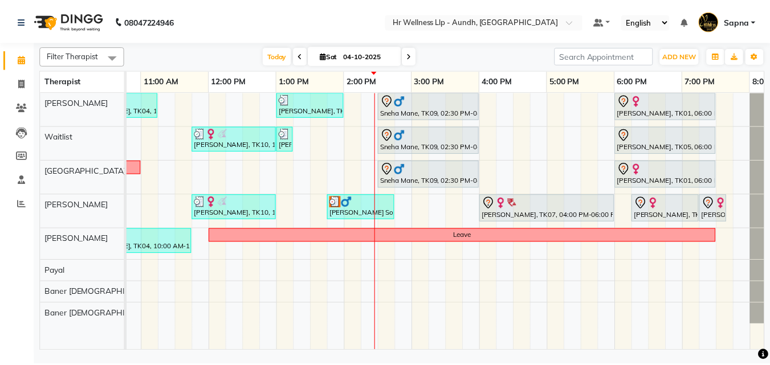
scroll to position [0, 190]
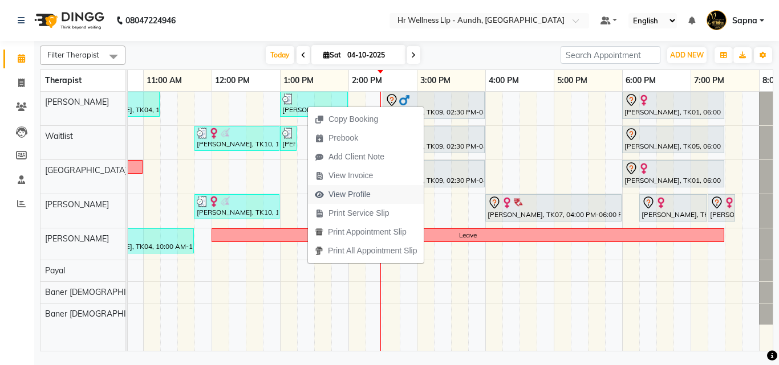
click at [355, 195] on span "View Profile" at bounding box center [349, 195] width 42 height 12
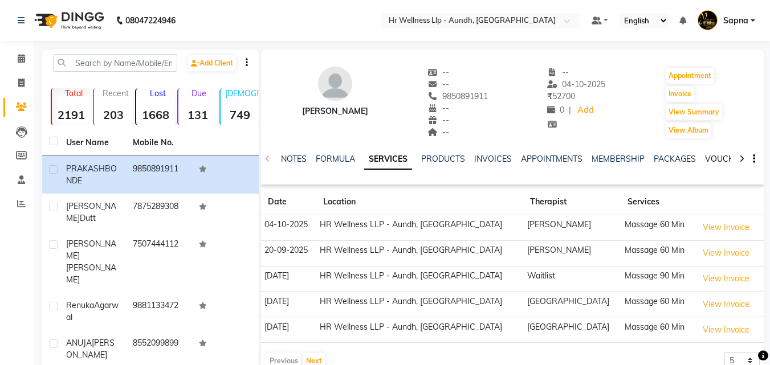
click at [712, 159] on link "VOUCHERS" at bounding box center [727, 159] width 45 height 10
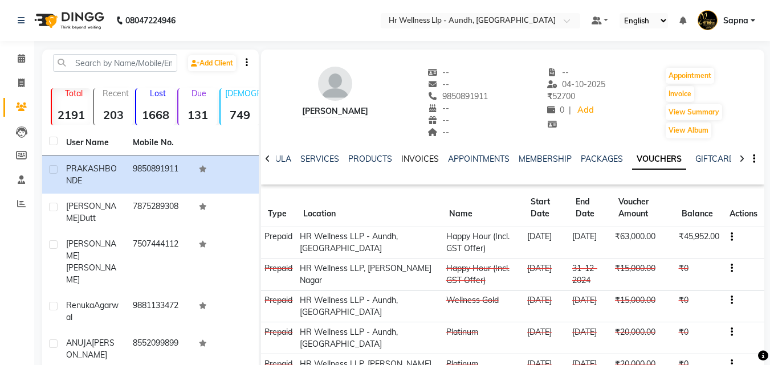
click at [407, 161] on link "INVOICES" at bounding box center [420, 159] width 38 height 10
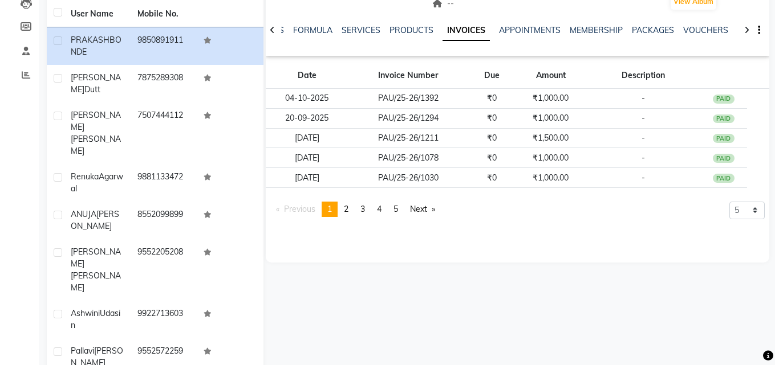
scroll to position [73, 0]
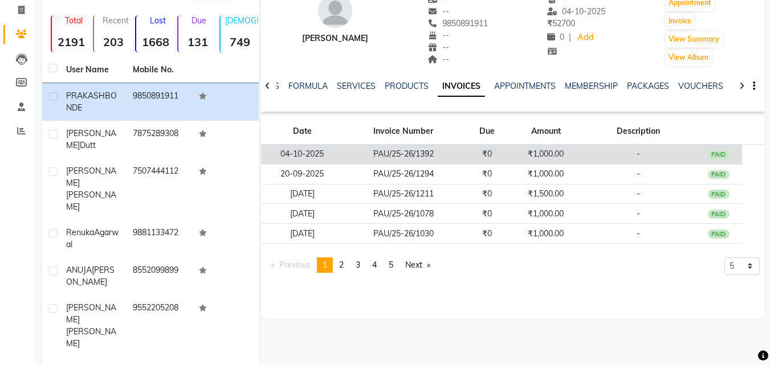
click at [419, 153] on td "PAU/25-26/1392" at bounding box center [404, 155] width 120 height 20
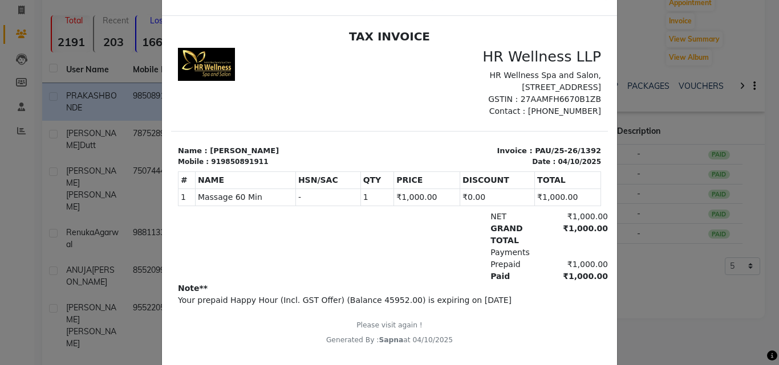
scroll to position [81, 0]
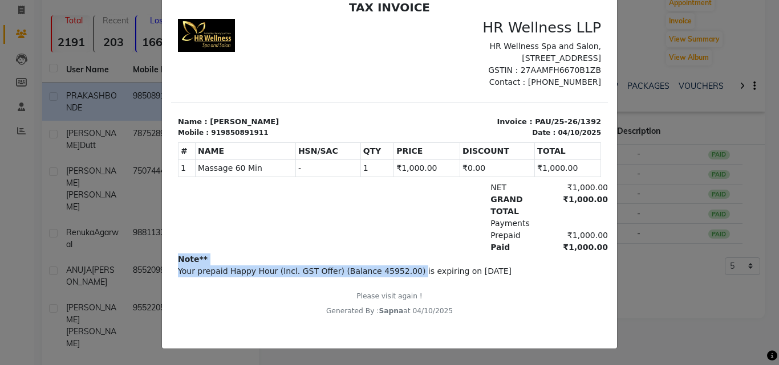
copy div "Note** Your prepaid Happy Hour (Incl. GST Offer) (Balance 45952.00)"
drag, startPoint x: 179, startPoint y: 271, endPoint x: 394, endPoint y: 287, distance: 215.6
click at [394, 287] on div "Note** Your prepaid Happy Hour (Incl. GST Offer) (Balance 45952.00) is expiring…" at bounding box center [389, 285] width 423 height 63
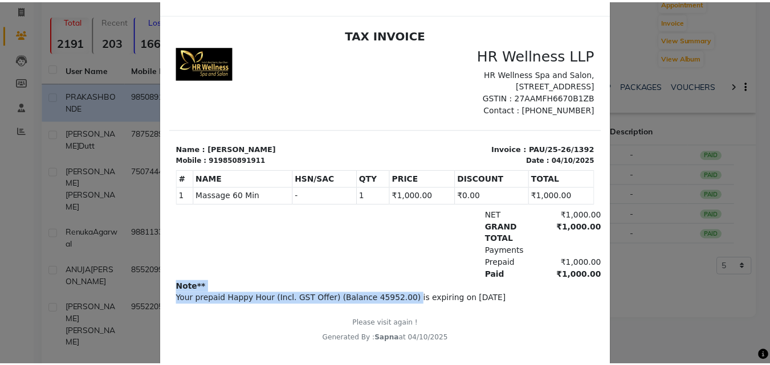
scroll to position [0, 0]
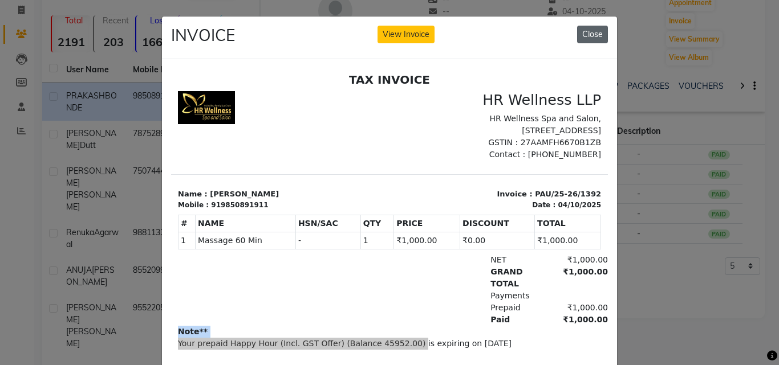
click at [583, 34] on button "Close" at bounding box center [592, 35] width 31 height 18
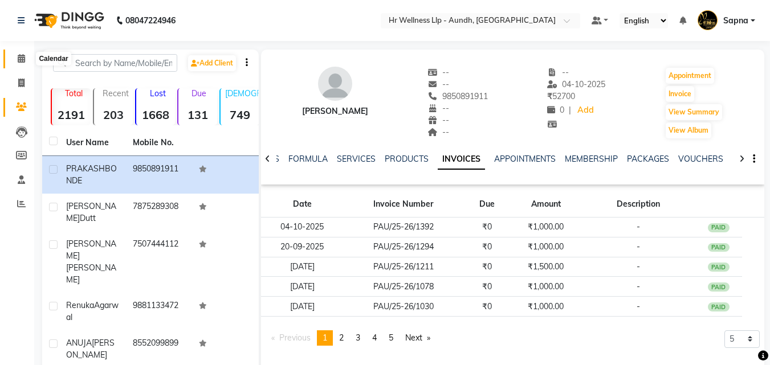
click at [18, 54] on icon at bounding box center [21, 58] width 7 height 9
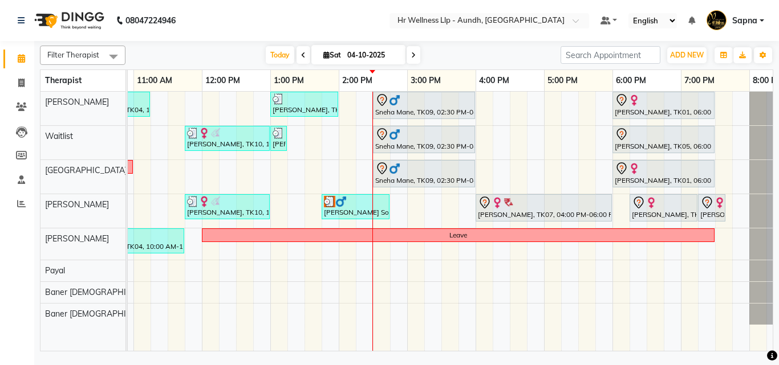
scroll to position [0, 201]
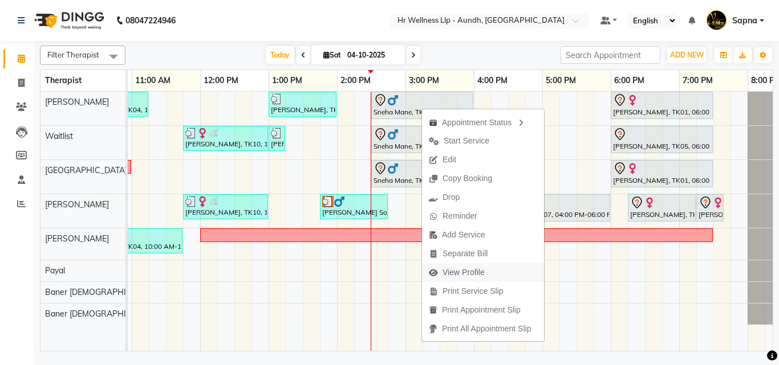
click at [466, 272] on span "View Profile" at bounding box center [463, 273] width 42 height 12
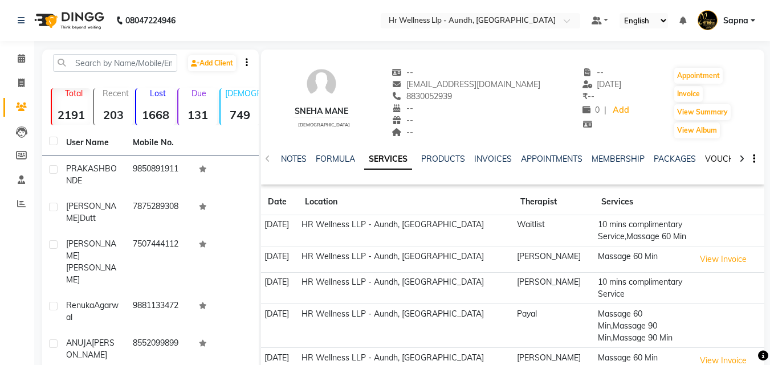
click at [705, 159] on link "VOUCHERS" at bounding box center [727, 159] width 45 height 10
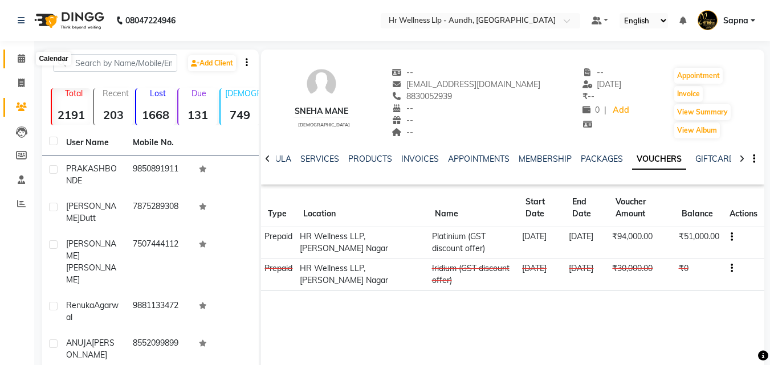
click at [18, 58] on icon at bounding box center [21, 58] width 7 height 9
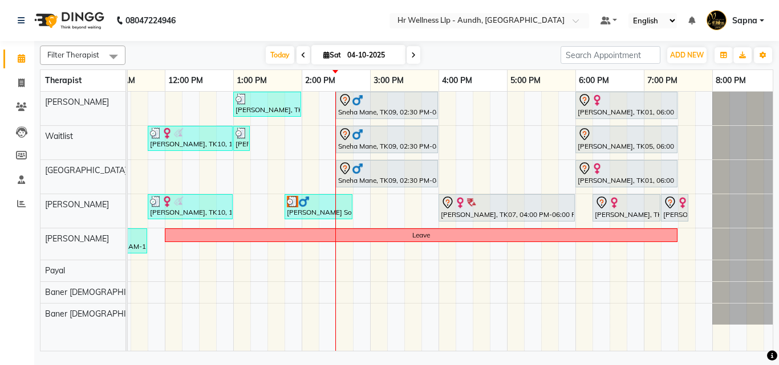
scroll to position [0, 241]
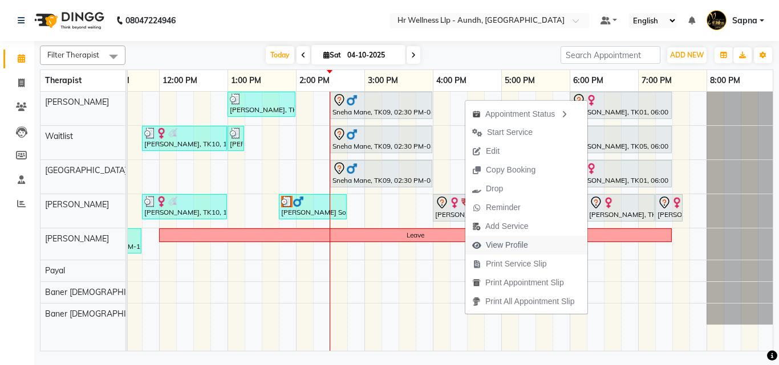
click at [499, 245] on span "View Profile" at bounding box center [507, 245] width 42 height 12
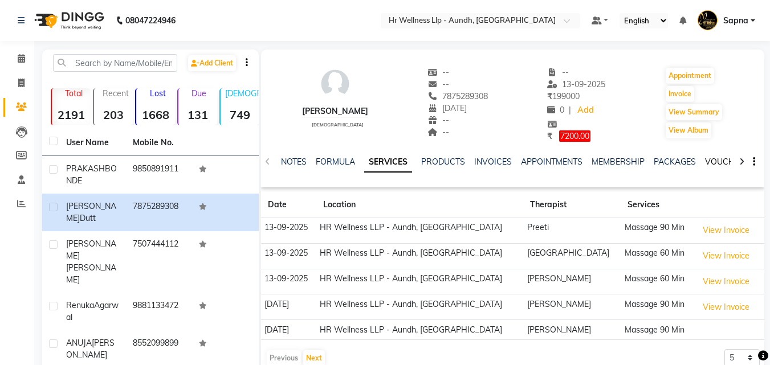
click at [711, 164] on link "VOUCHERS" at bounding box center [727, 162] width 45 height 10
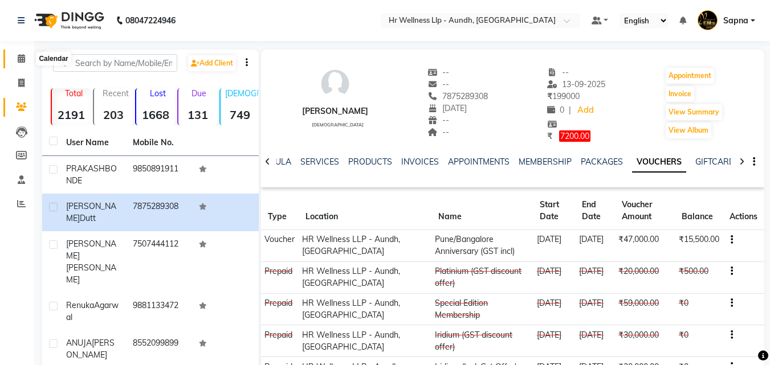
click at [22, 63] on span at bounding box center [21, 58] width 20 height 13
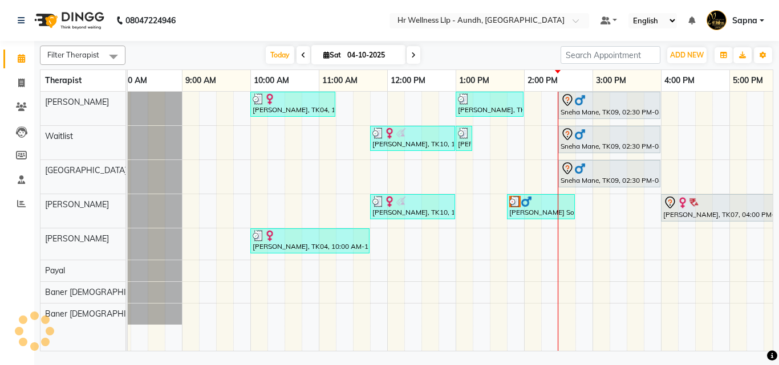
scroll to position [0, 68]
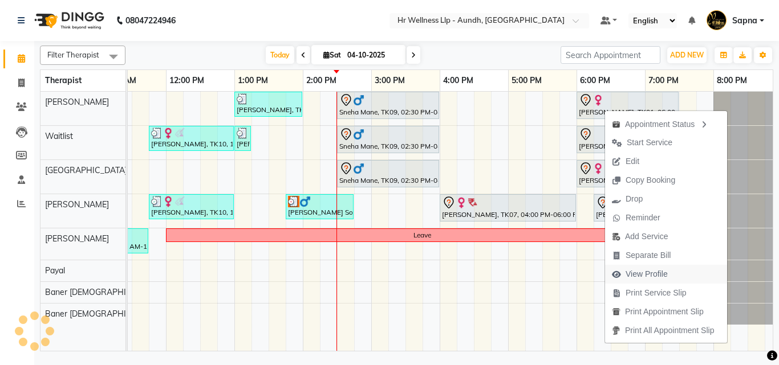
click at [641, 270] on span "View Profile" at bounding box center [646, 275] width 42 height 12
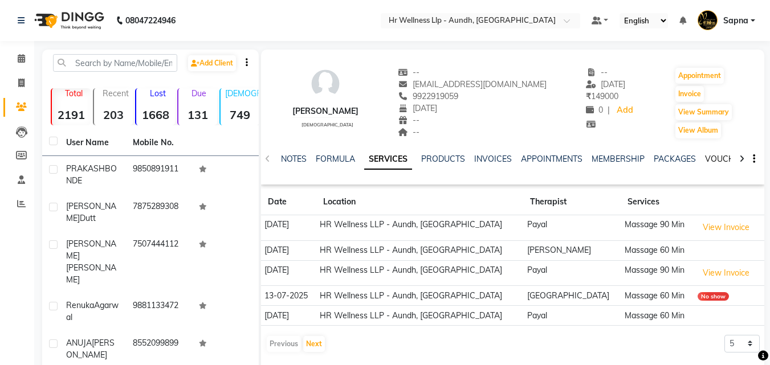
click at [708, 159] on link "VOUCHERS" at bounding box center [727, 159] width 45 height 10
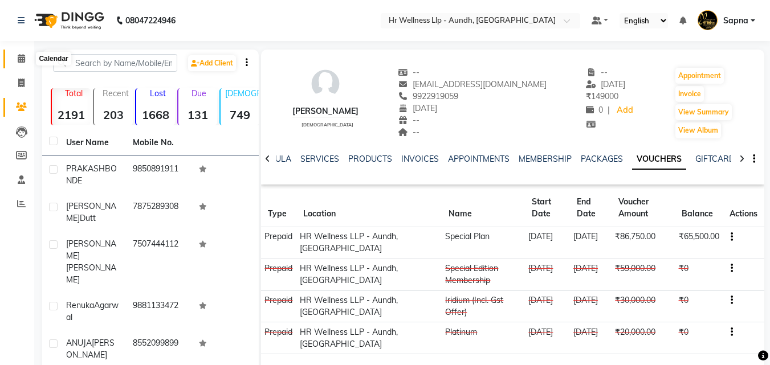
click at [26, 58] on span at bounding box center [21, 58] width 20 height 13
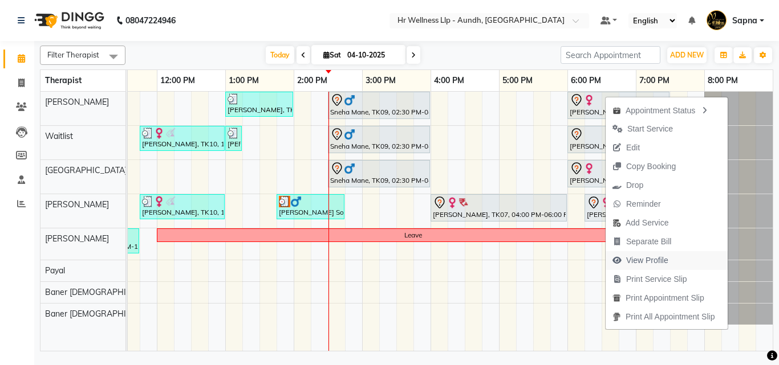
click at [653, 261] on span "View Profile" at bounding box center [647, 261] width 42 height 12
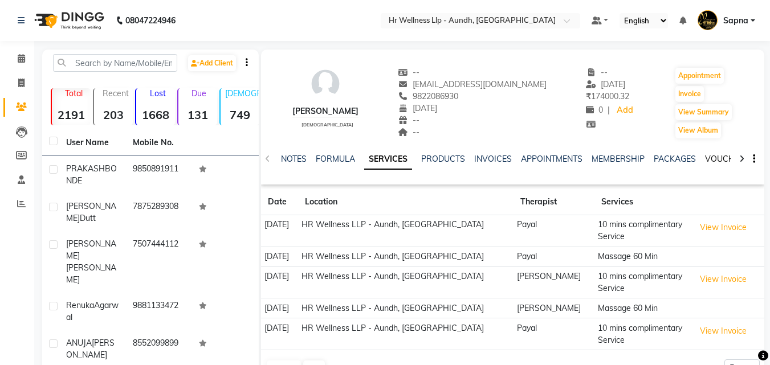
click at [709, 159] on link "VOUCHERS" at bounding box center [727, 159] width 45 height 10
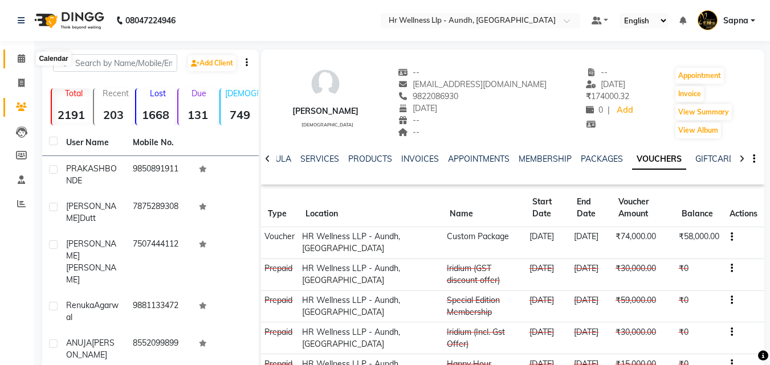
click at [20, 62] on icon at bounding box center [21, 58] width 7 height 9
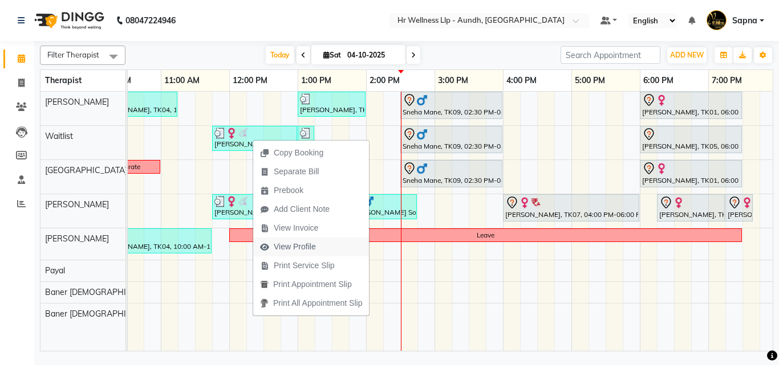
click at [299, 247] on span "View Profile" at bounding box center [295, 247] width 42 height 12
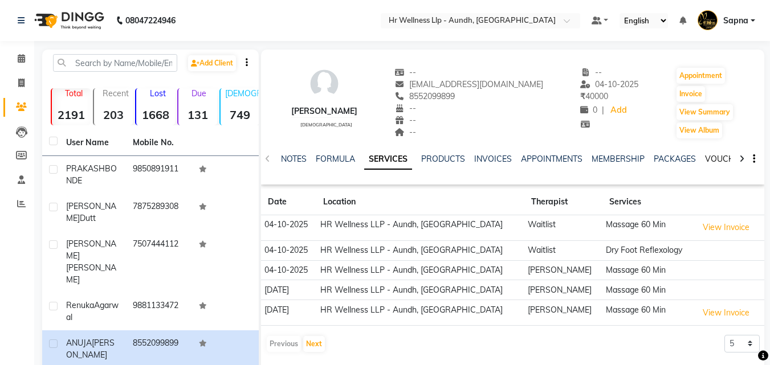
click at [717, 157] on link "VOUCHERS" at bounding box center [727, 159] width 45 height 10
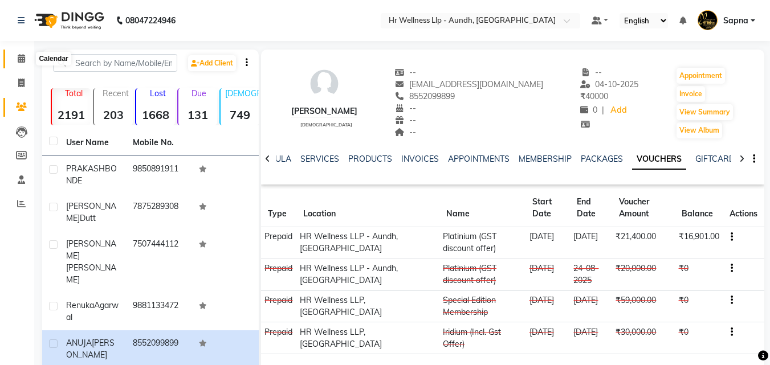
click at [14, 60] on span at bounding box center [21, 58] width 20 height 13
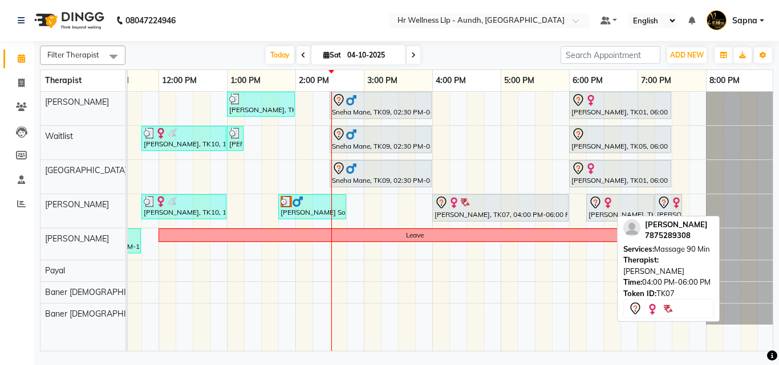
scroll to position [0, 242]
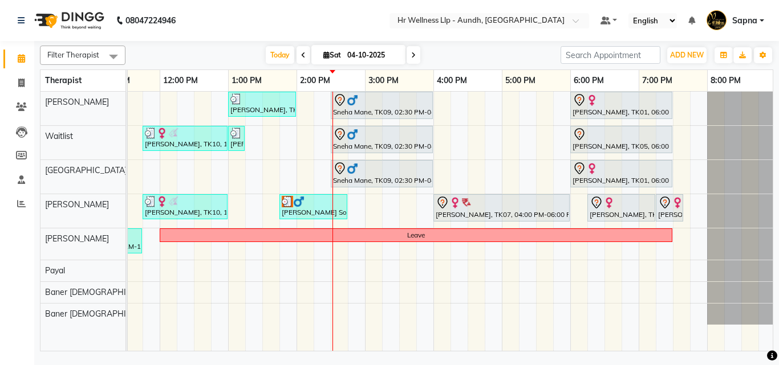
click at [412, 57] on icon at bounding box center [413, 55] width 5 height 7
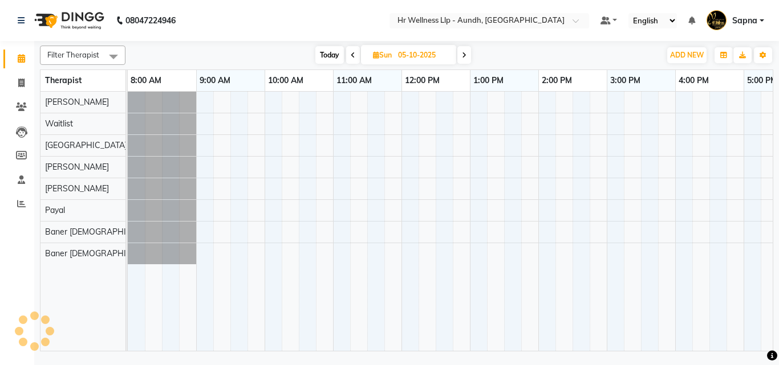
scroll to position [0, 245]
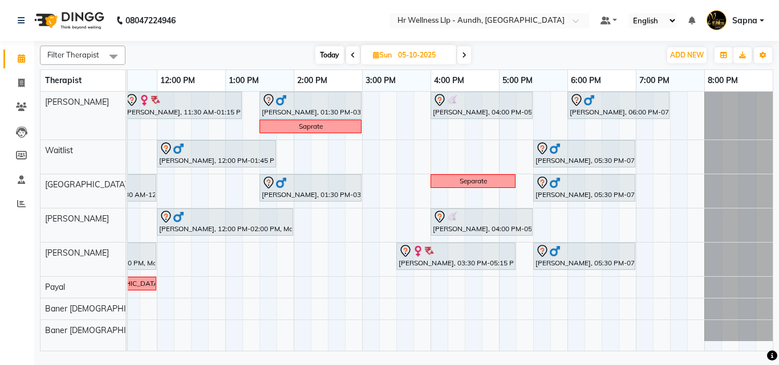
click at [334, 50] on span "Today" at bounding box center [329, 55] width 29 height 18
type input "04-10-2025"
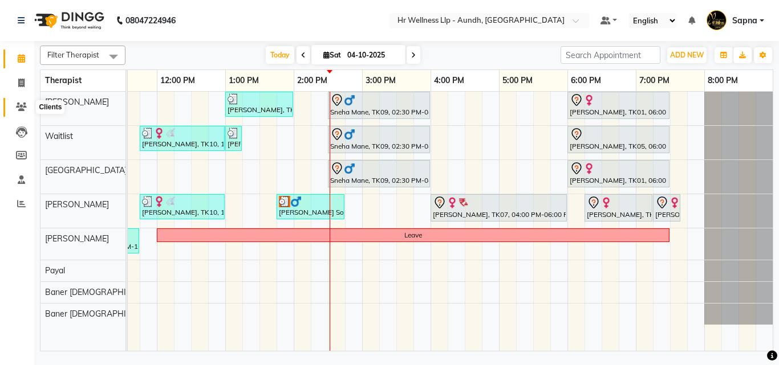
click at [19, 109] on icon at bounding box center [21, 107] width 11 height 9
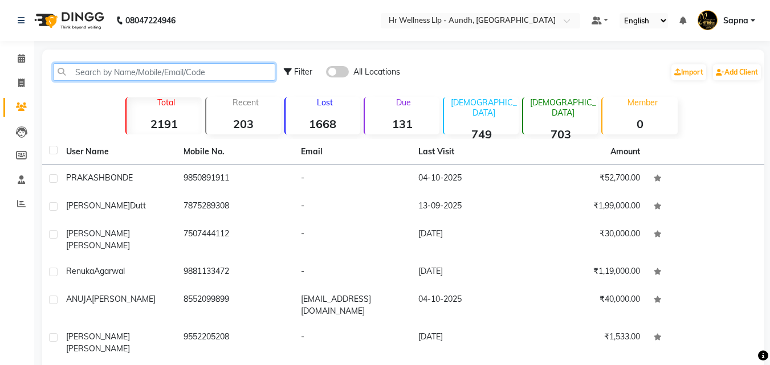
click at [156, 70] on input "text" at bounding box center [164, 72] width 222 height 18
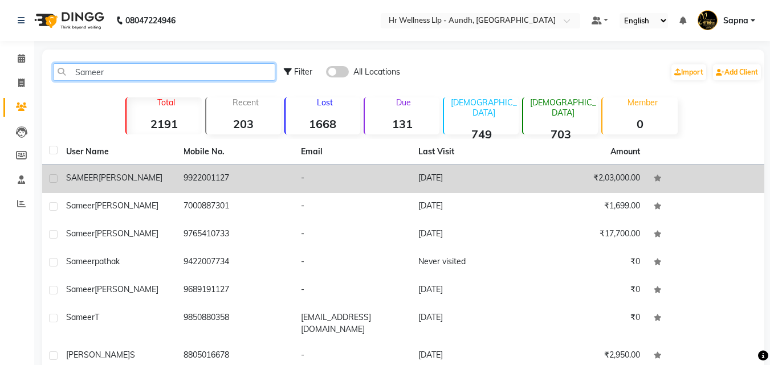
type input "Sameer"
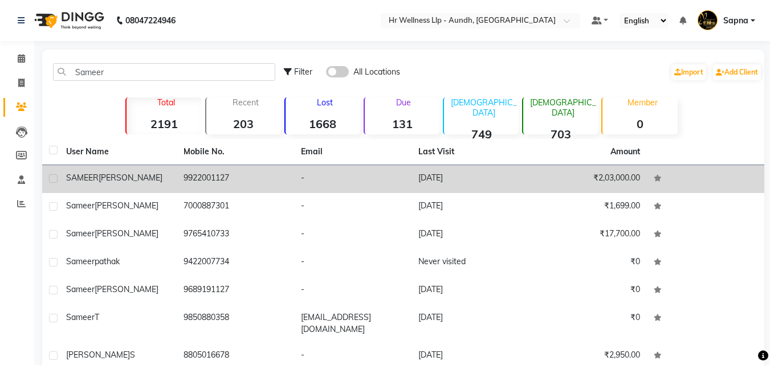
click at [230, 184] on td "9922001127" at bounding box center [235, 179] width 117 height 28
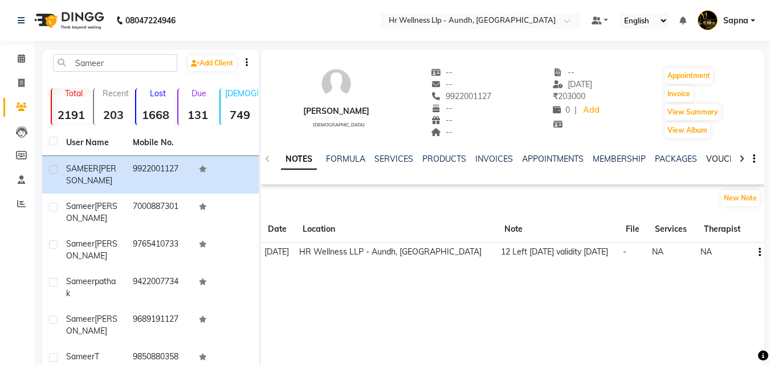
click at [712, 160] on link "VOUCHERS" at bounding box center [728, 159] width 45 height 10
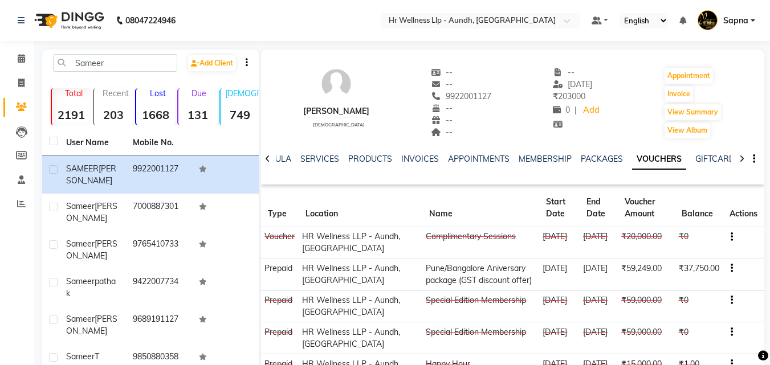
copy span "9922001127"
drag, startPoint x: 443, startPoint y: 94, endPoint x: 499, endPoint y: 93, distance: 55.9
click at [499, 93] on div "[PERSON_NAME] [DEMOGRAPHIC_DATA] -- -- 9922001127 -- -- -- -- [DATE] ₹ 203000 0…" at bounding box center [512, 97] width 503 height 84
click at [19, 60] on icon at bounding box center [21, 58] width 7 height 9
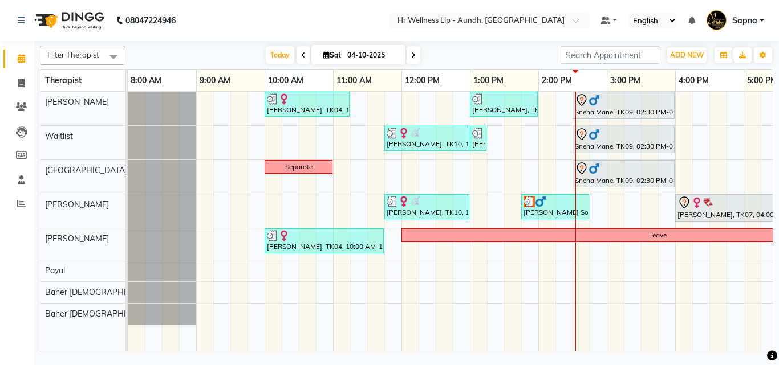
click at [411, 52] on icon at bounding box center [413, 55] width 5 height 7
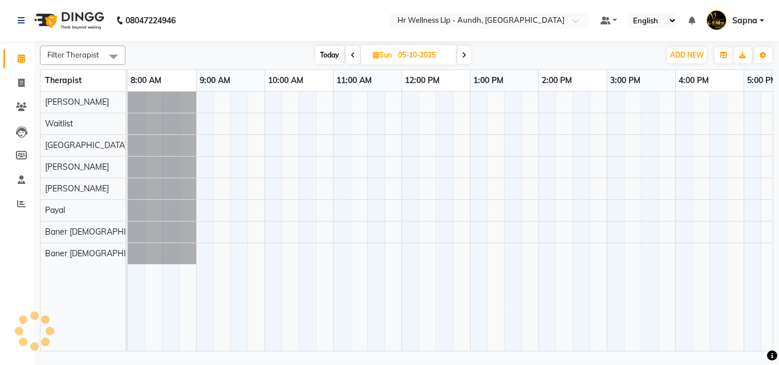
scroll to position [0, 245]
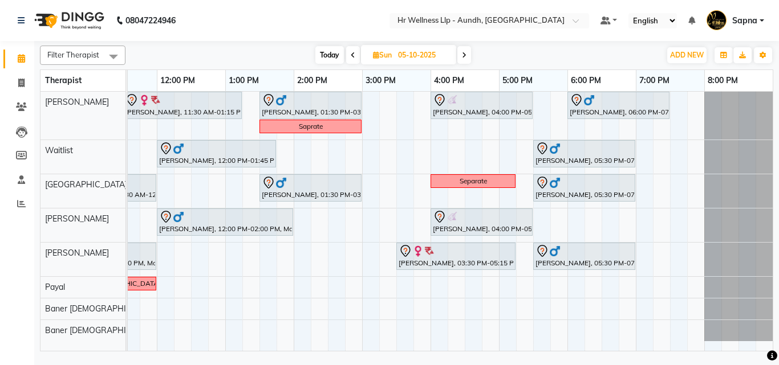
click at [467, 52] on span at bounding box center [464, 55] width 14 height 18
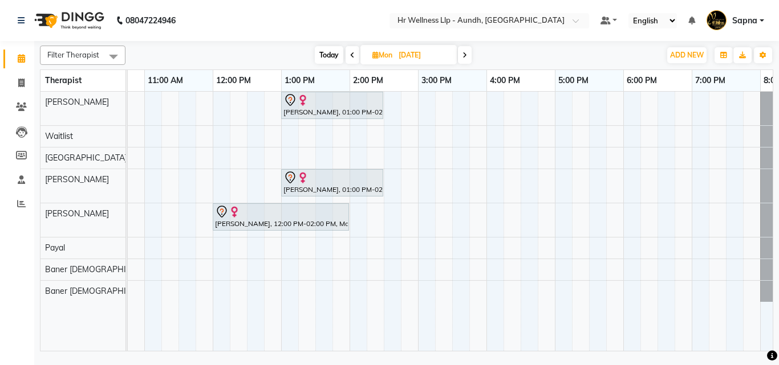
scroll to position [0, 161]
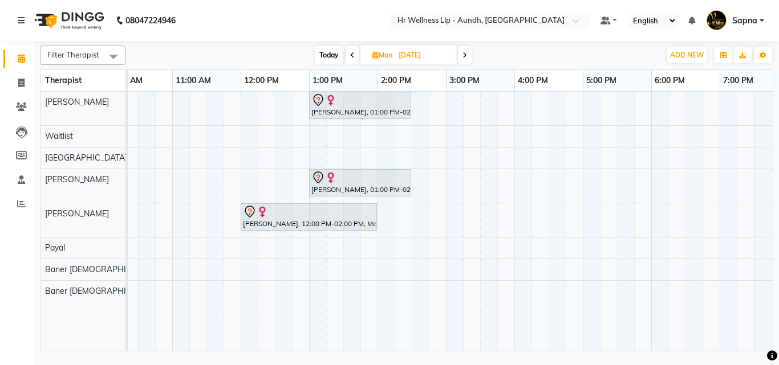
click at [353, 52] on span at bounding box center [353, 55] width 14 height 18
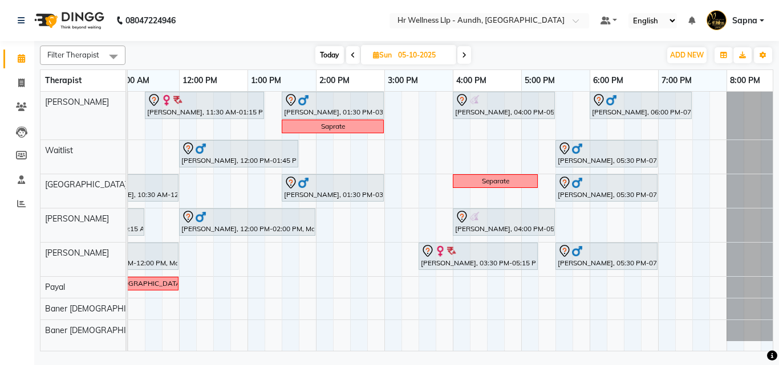
scroll to position [0, 223]
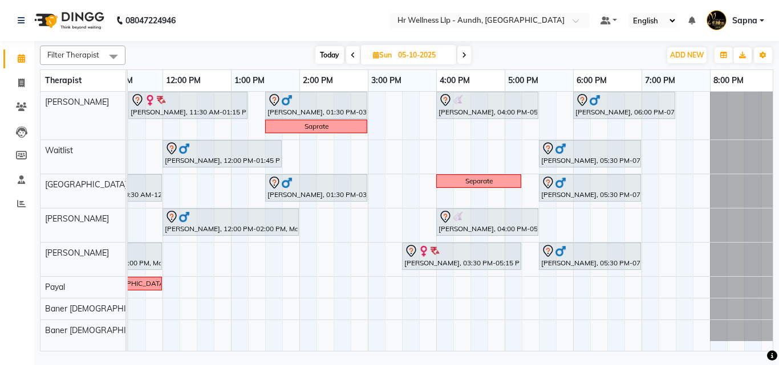
click at [328, 52] on span "Today" at bounding box center [329, 55] width 29 height 18
type input "04-10-2025"
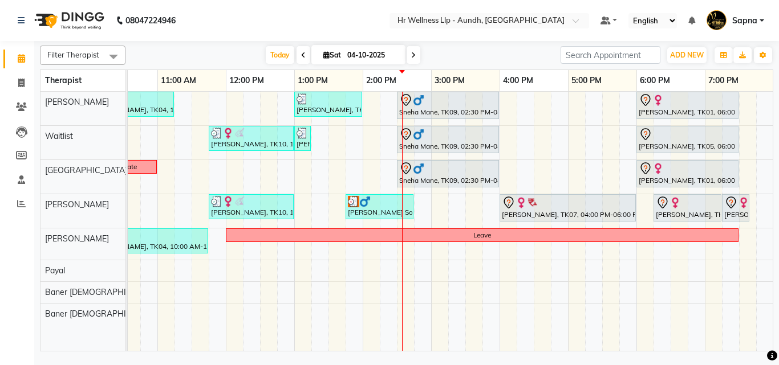
scroll to position [0, 206]
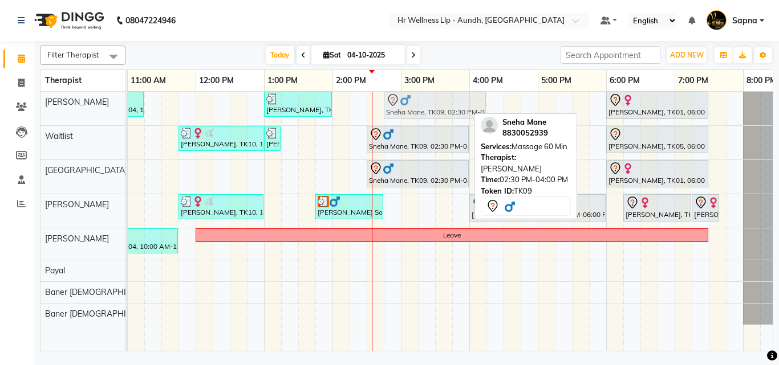
drag, startPoint x: 388, startPoint y: 107, endPoint x: 405, endPoint y: 109, distance: 17.3
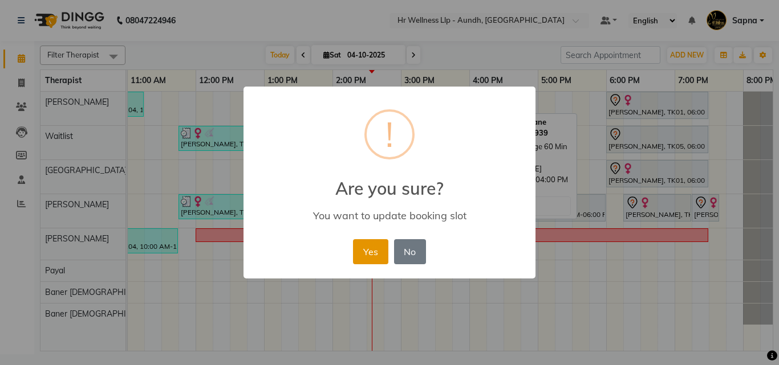
click at [365, 262] on button "Yes" at bounding box center [370, 251] width 35 height 25
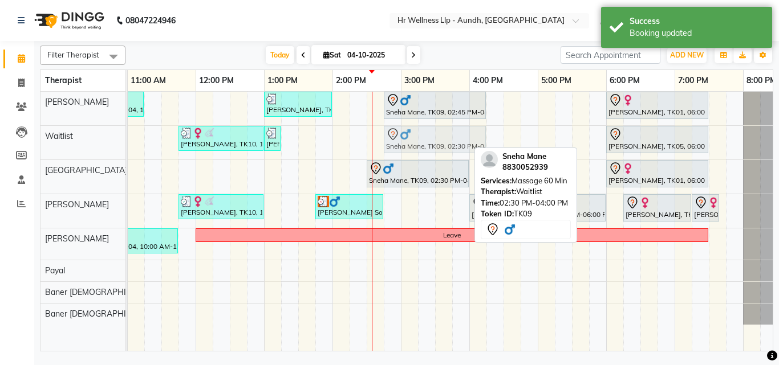
drag, startPoint x: 393, startPoint y: 130, endPoint x: 413, endPoint y: 133, distance: 20.8
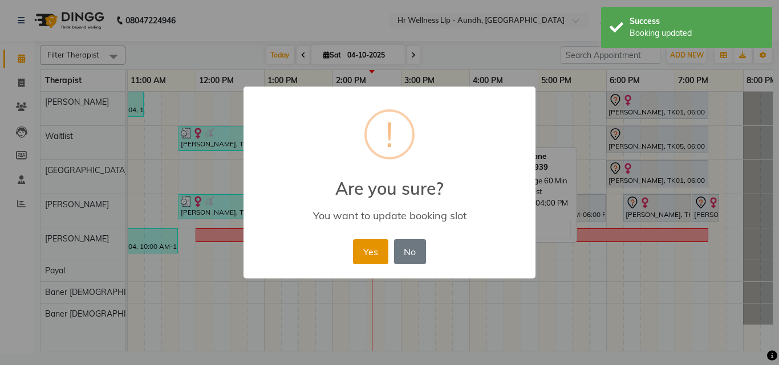
click at [363, 250] on button "Yes" at bounding box center [370, 251] width 35 height 25
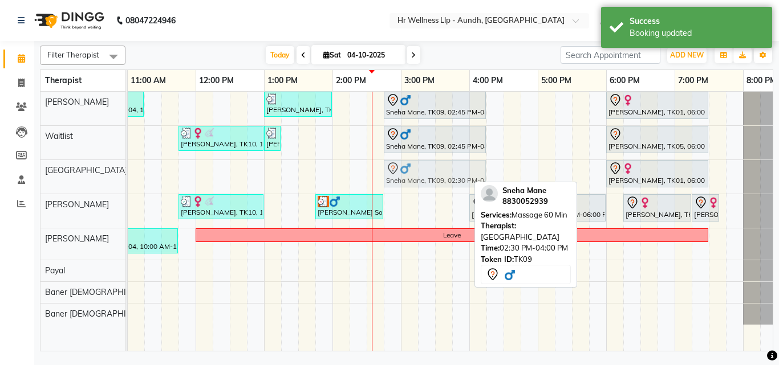
drag, startPoint x: 384, startPoint y: 170, endPoint x: 403, endPoint y: 174, distance: 19.2
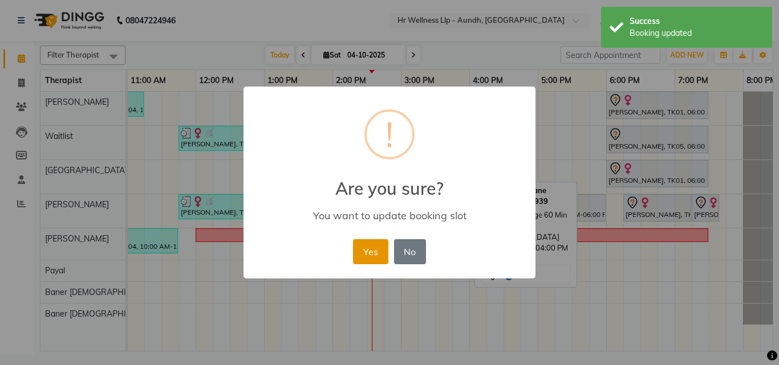
click at [373, 248] on button "Yes" at bounding box center [370, 251] width 35 height 25
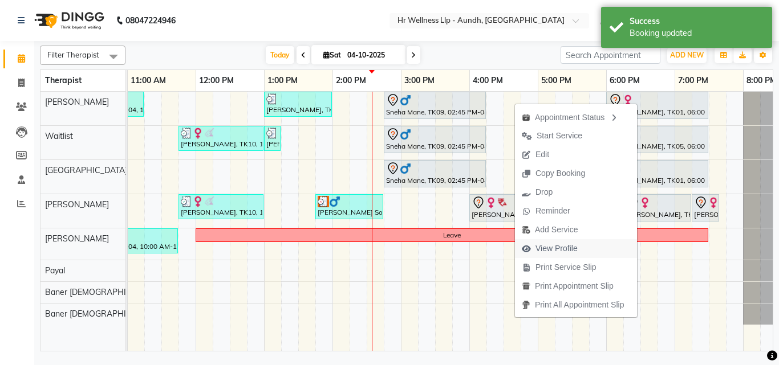
click at [566, 249] on span "View Profile" at bounding box center [556, 249] width 42 height 12
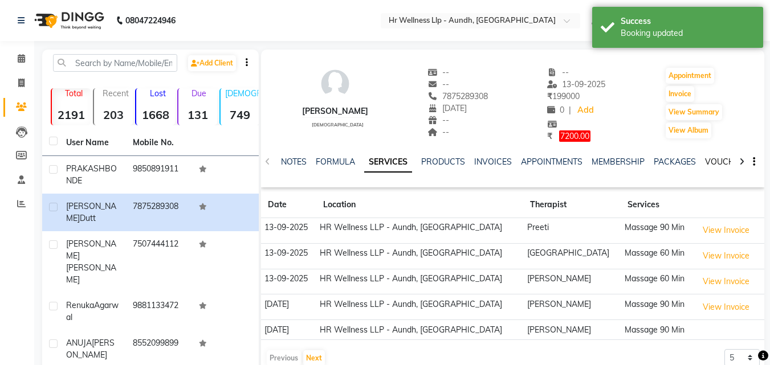
click at [710, 160] on link "VOUCHERS" at bounding box center [727, 162] width 45 height 10
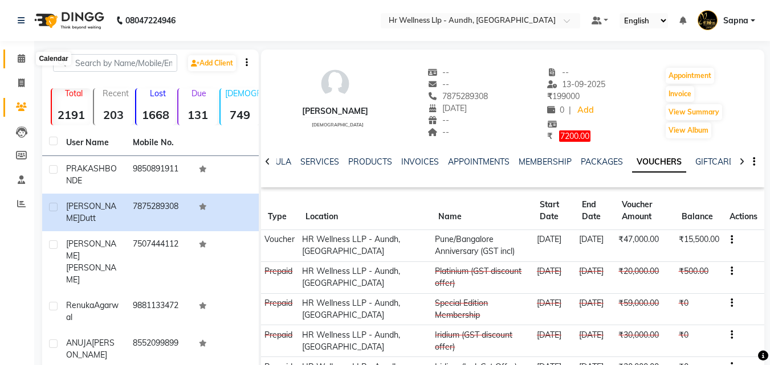
click at [22, 58] on icon at bounding box center [21, 58] width 7 height 9
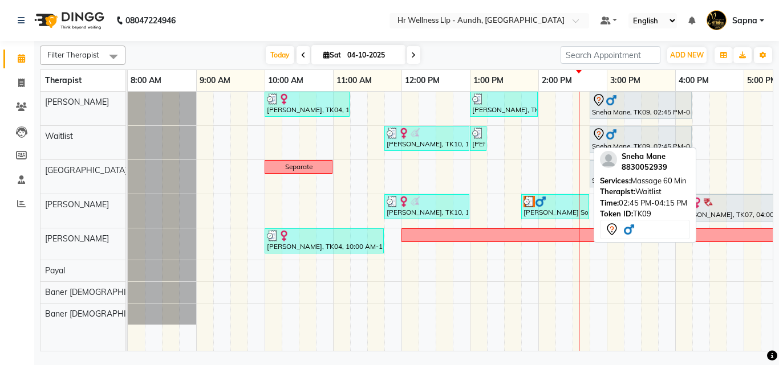
scroll to position [0, 245]
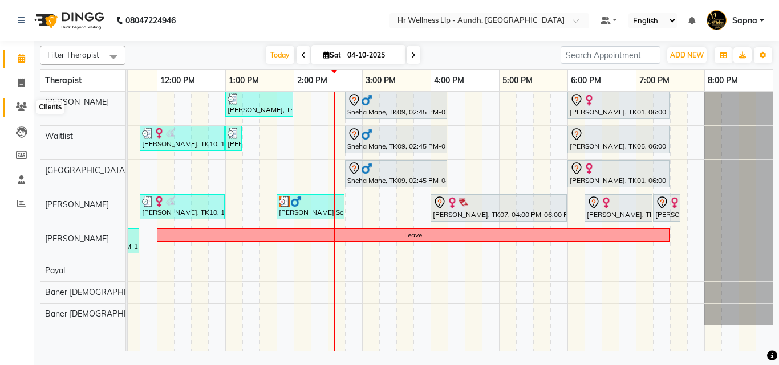
click at [26, 109] on icon at bounding box center [21, 107] width 11 height 9
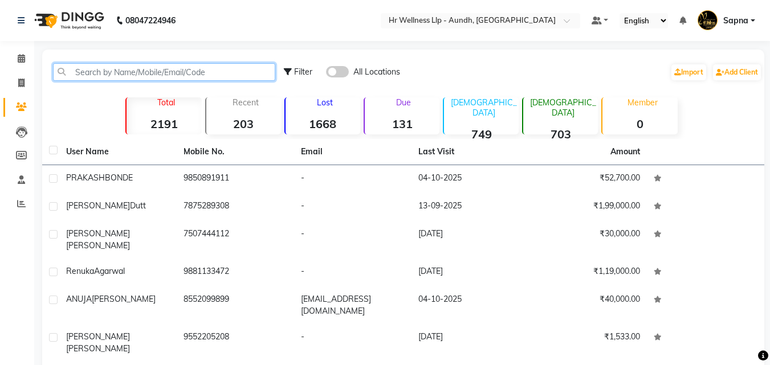
click at [95, 70] on input "text" at bounding box center [164, 72] width 222 height 18
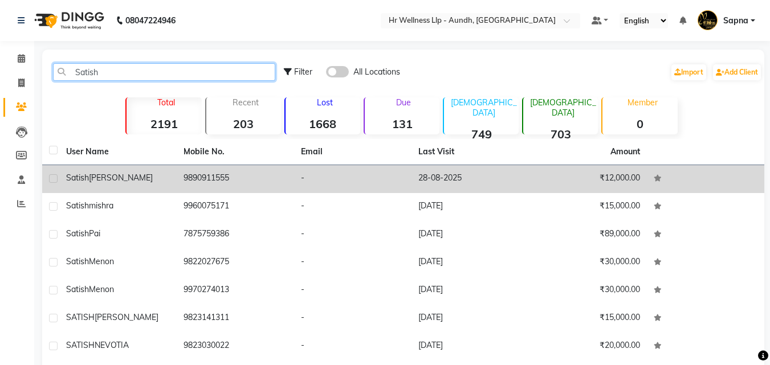
type input "Satish"
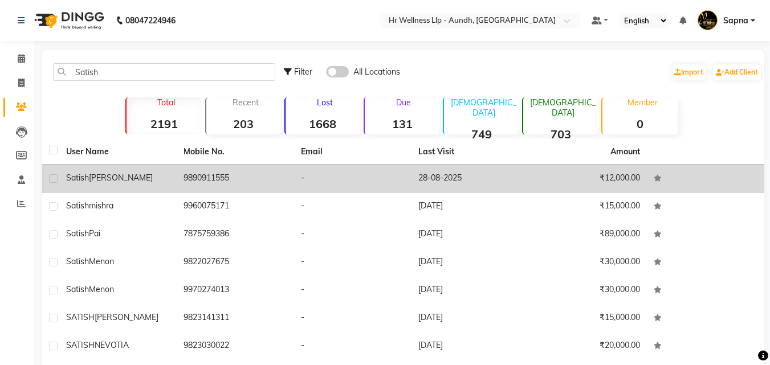
click at [124, 181] on div "[PERSON_NAME]" at bounding box center [118, 178] width 104 height 12
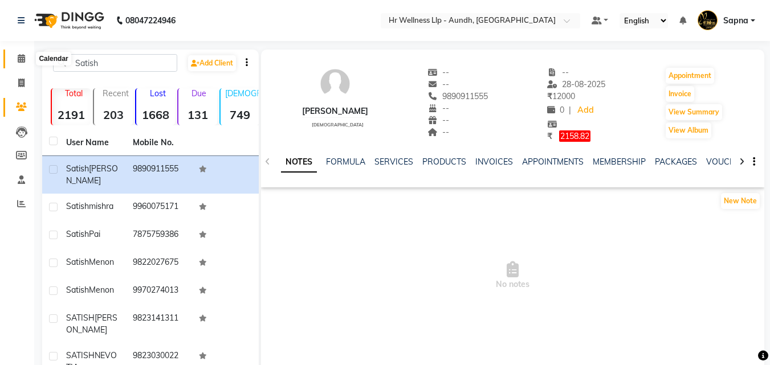
click at [19, 58] on icon at bounding box center [21, 58] width 7 height 9
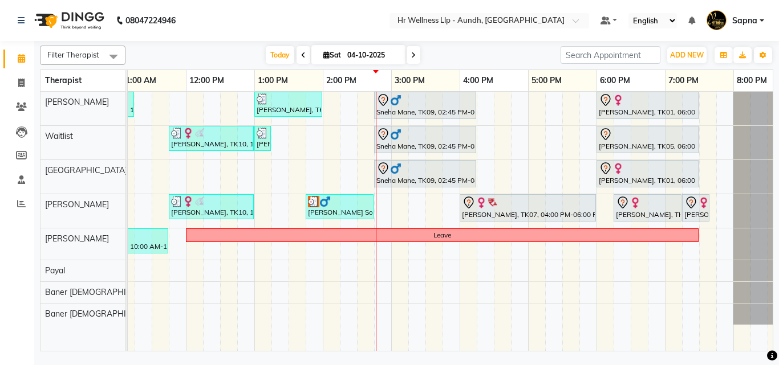
scroll to position [0, 221]
